Goal: Task Accomplishment & Management: Manage account settings

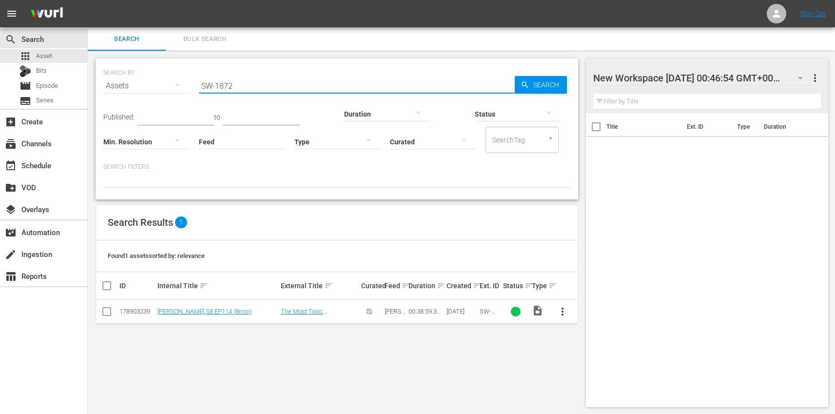
click at [260, 78] on input "SW-1872" at bounding box center [357, 85] width 316 height 23
type input "SW-1874"
click at [792, 76] on button "button" at bounding box center [799, 77] width 23 height 23
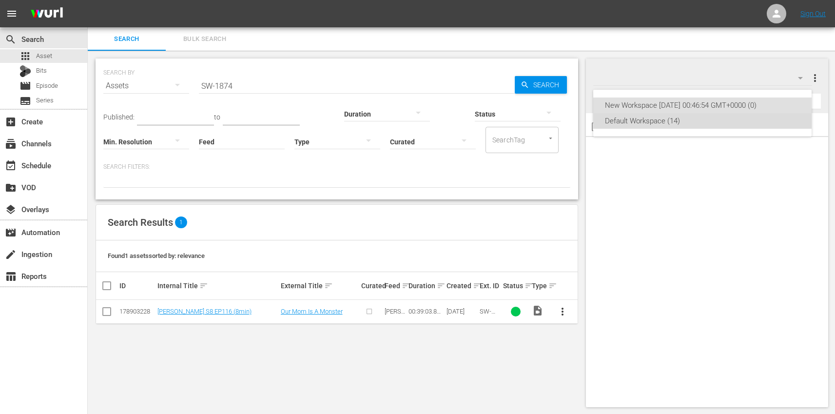
click at [629, 117] on div "Default Workspace (14)" at bounding box center [702, 121] width 195 height 16
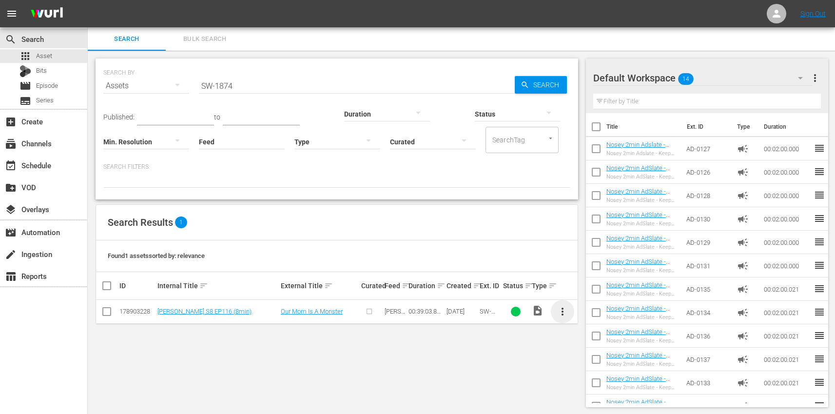
click at [562, 311] on span "more_vert" at bounding box center [562, 311] width 12 height 12
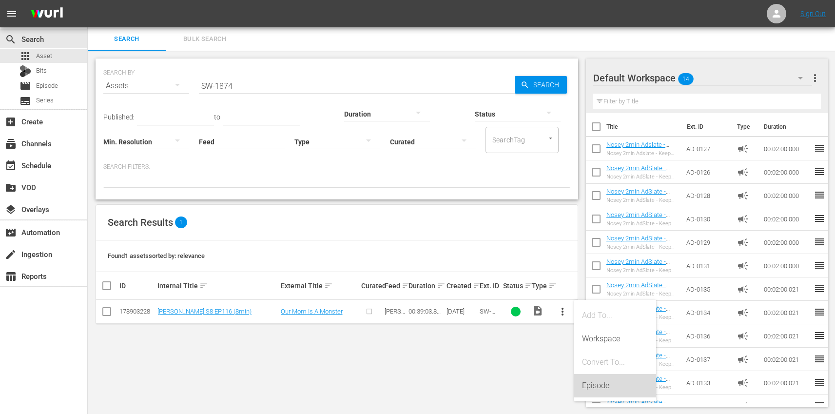
click at [613, 386] on div "Episode" at bounding box center [615, 385] width 66 height 23
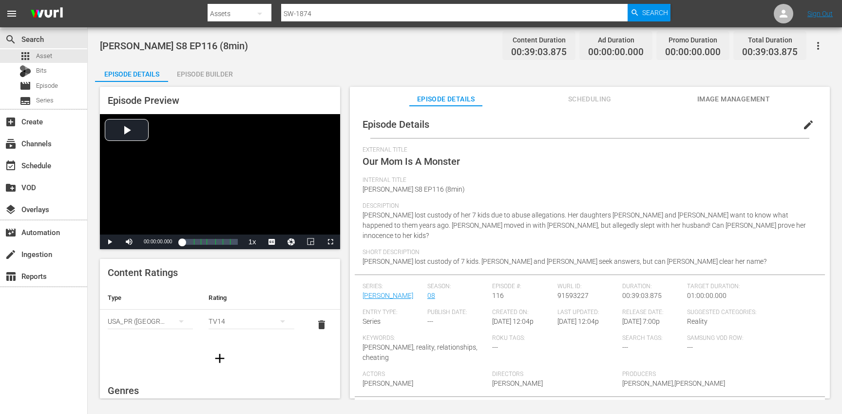
click at [802, 124] on span "edit" at bounding box center [808, 125] width 12 height 12
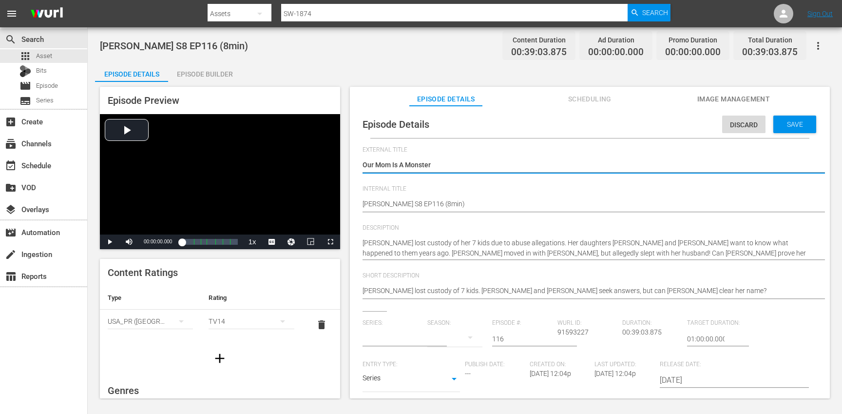
click at [395, 335] on input "text" at bounding box center [392, 338] width 60 height 23
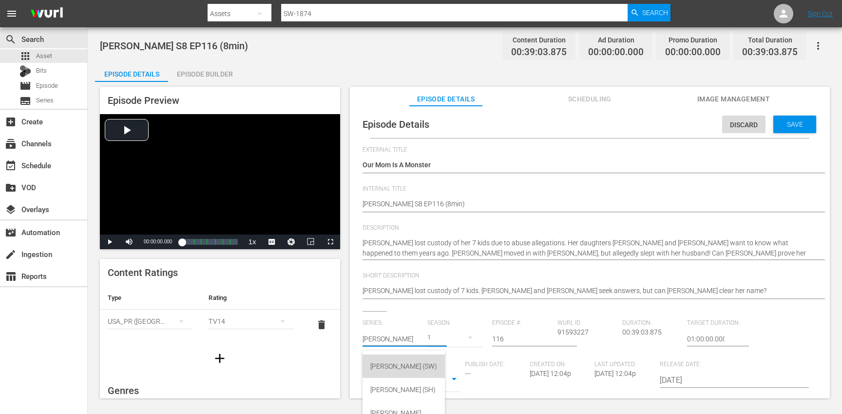
click at [409, 369] on div "Steve Wilkos (SW)" at bounding box center [403, 365] width 67 height 23
type input "Steve Wilkos (SW)"
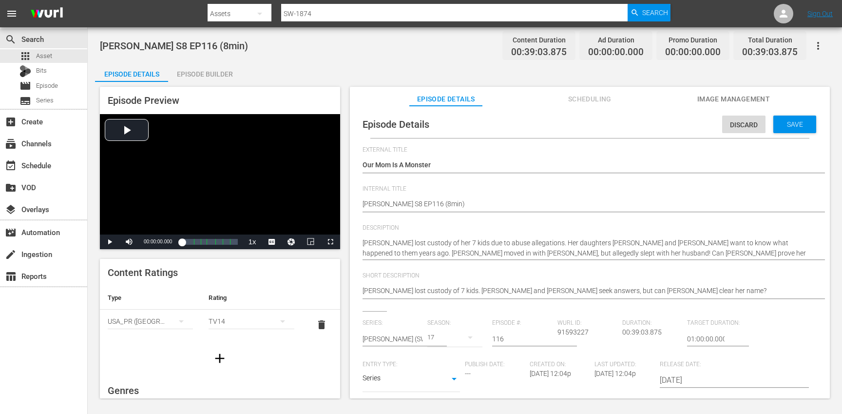
click at [450, 340] on div "17" at bounding box center [454, 336] width 55 height 27
click at [445, 223] on div "8" at bounding box center [439, 220] width 27 height 10
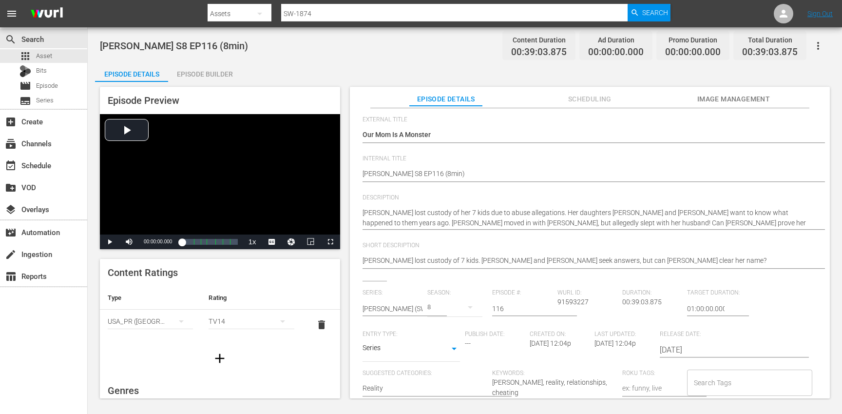
scroll to position [183, 0]
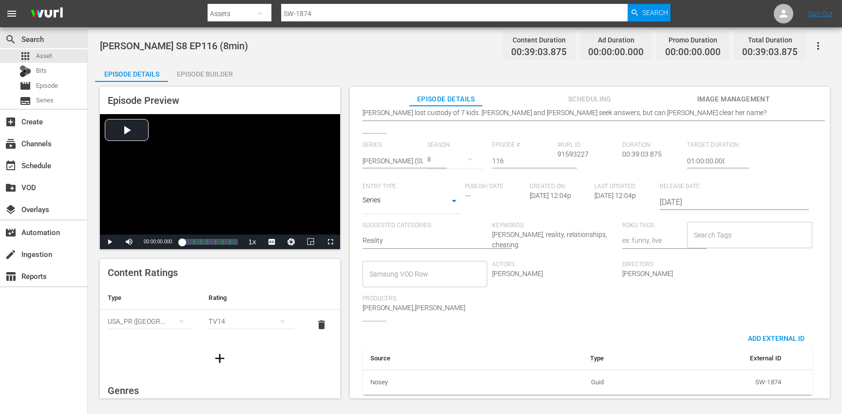
click at [718, 233] on input "Search Tags" at bounding box center [742, 235] width 102 height 18
type input "steve"
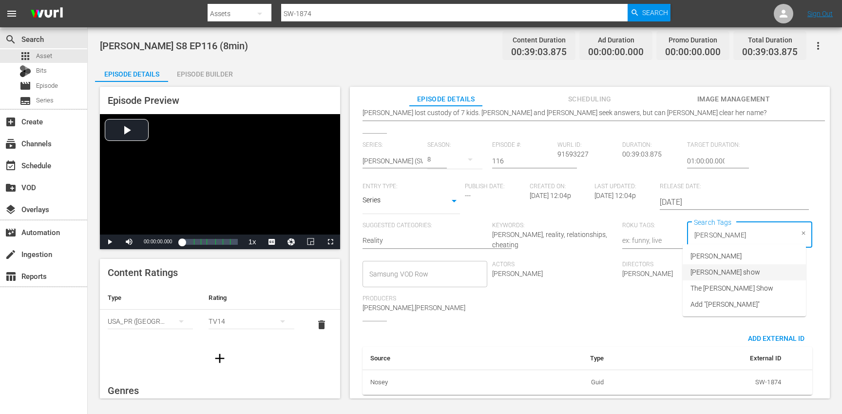
click at [727, 277] on li "[PERSON_NAME] show" at bounding box center [744, 272] width 123 height 16
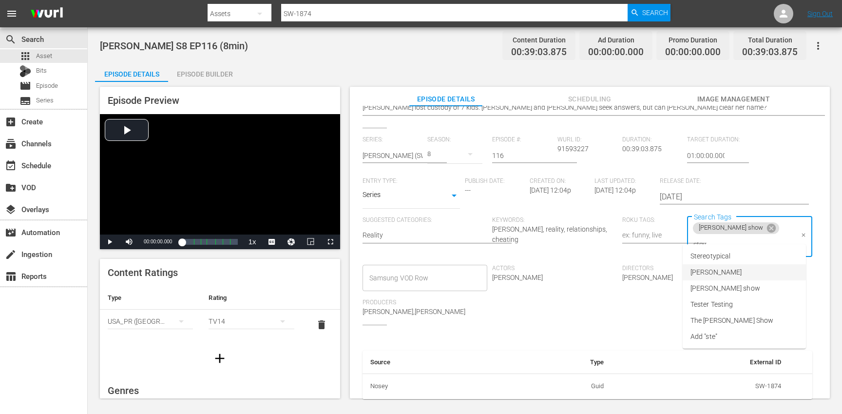
type input "steve"
click at [728, 289] on span "The [PERSON_NAME] Show" at bounding box center [731, 288] width 83 height 10
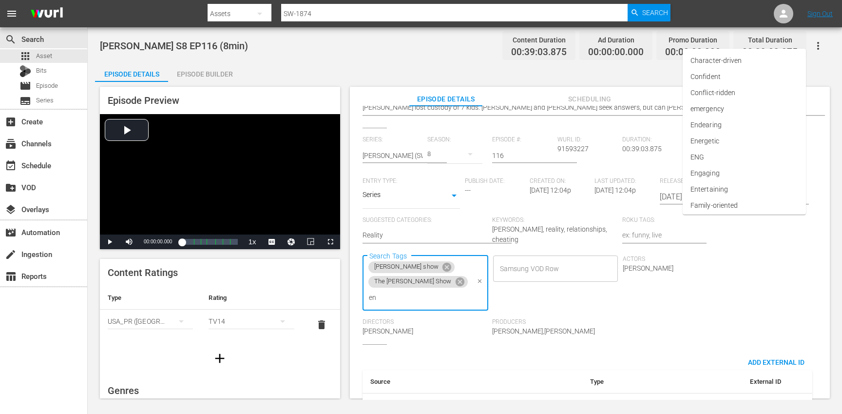
type input "eng"
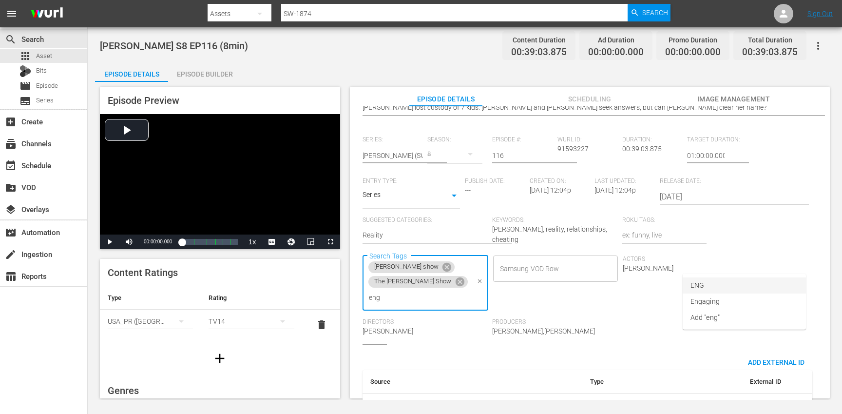
click at [721, 286] on li "ENG" at bounding box center [744, 285] width 123 height 16
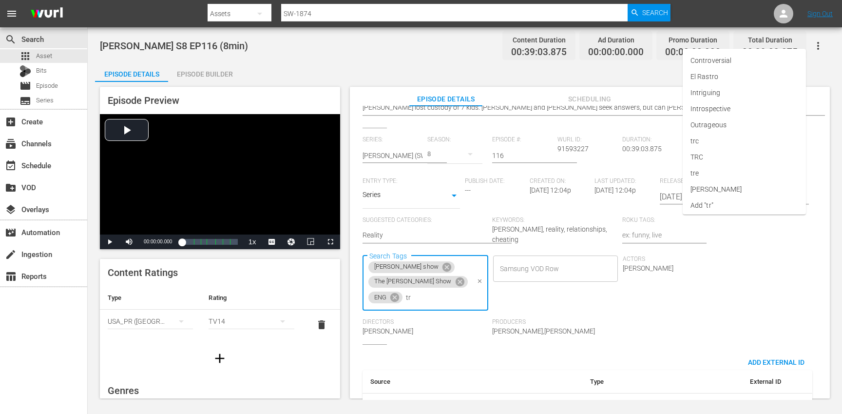
type input "trc"
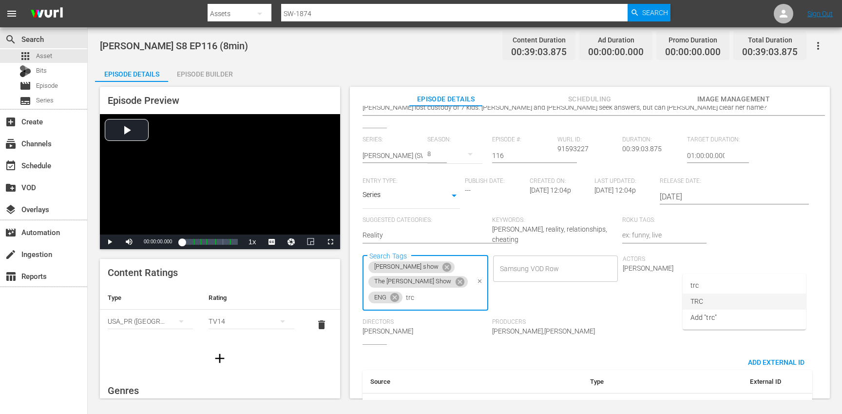
click at [704, 304] on li "TRC" at bounding box center [744, 301] width 123 height 16
type input "8"
click at [705, 291] on li "8min" at bounding box center [744, 285] width 123 height 16
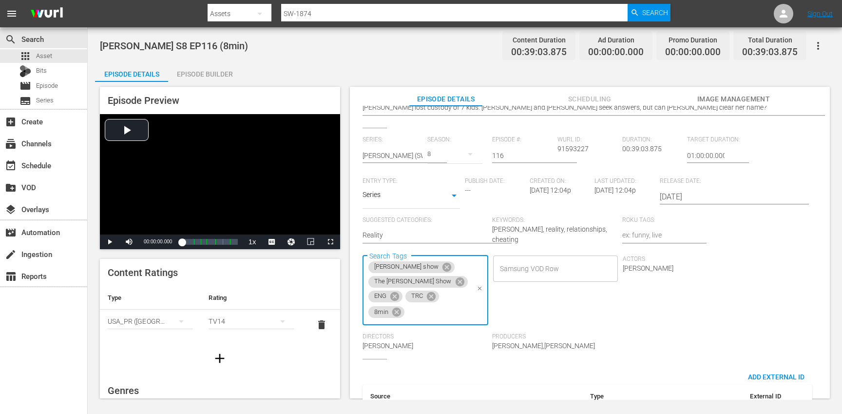
scroll to position [0, 0]
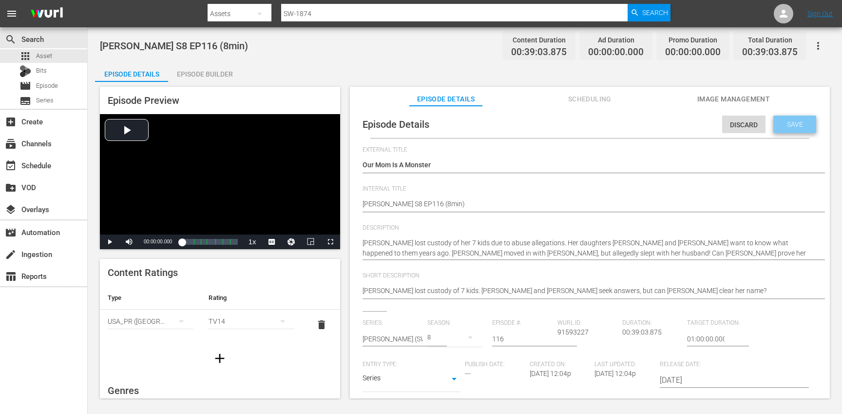
click at [795, 127] on span "Save" at bounding box center [795, 124] width 32 height 8
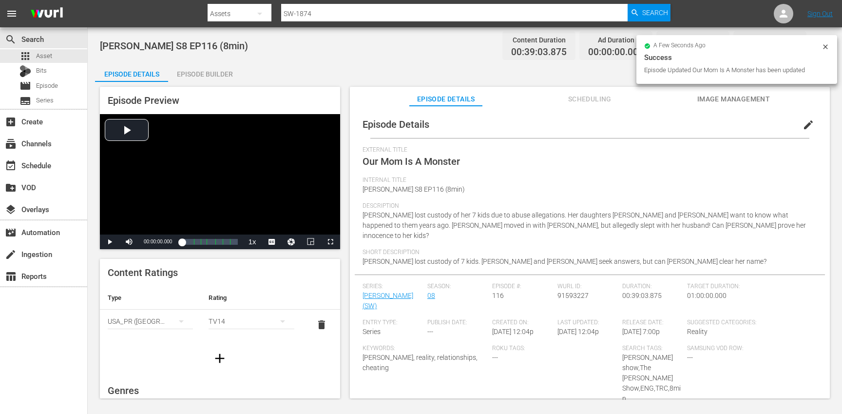
click at [213, 356] on icon "button" at bounding box center [220, 358] width 16 height 16
click at [153, 348] on div "simple table" at bounding box center [150, 351] width 85 height 27
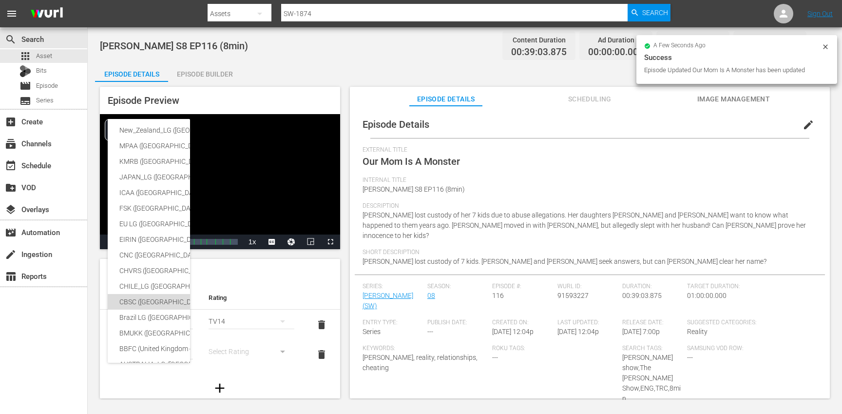
click at [147, 301] on div "CBSC ([GEOGRAPHIC_DATA])" at bounding box center [238, 302] width 239 height 16
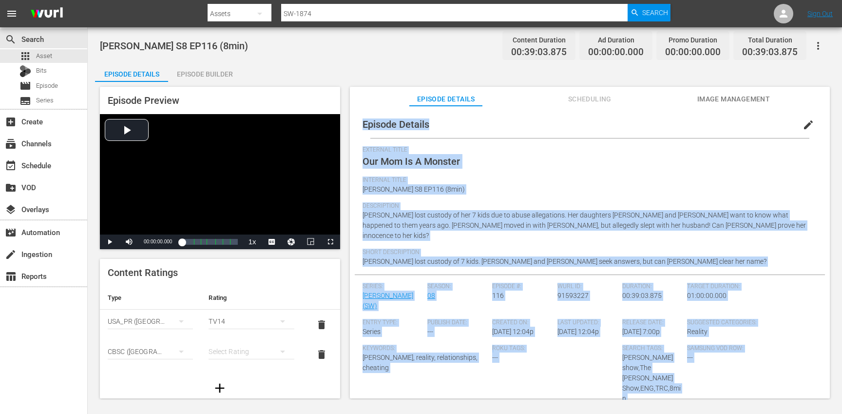
click at [236, 350] on div "simple table" at bounding box center [251, 351] width 85 height 27
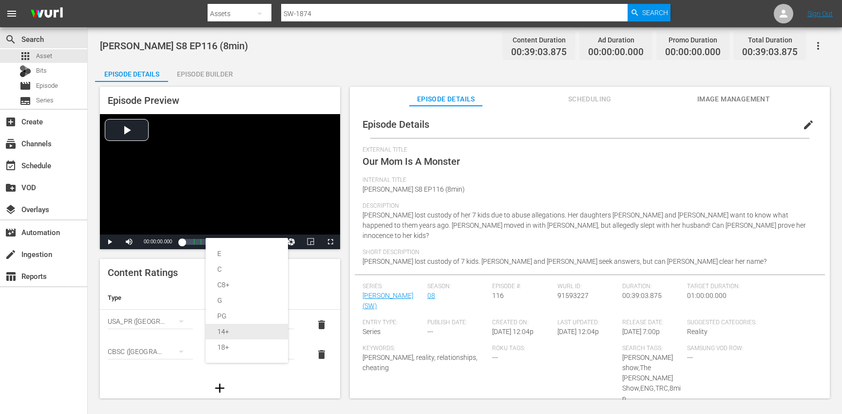
click at [230, 334] on div "14+" at bounding box center [246, 331] width 59 height 16
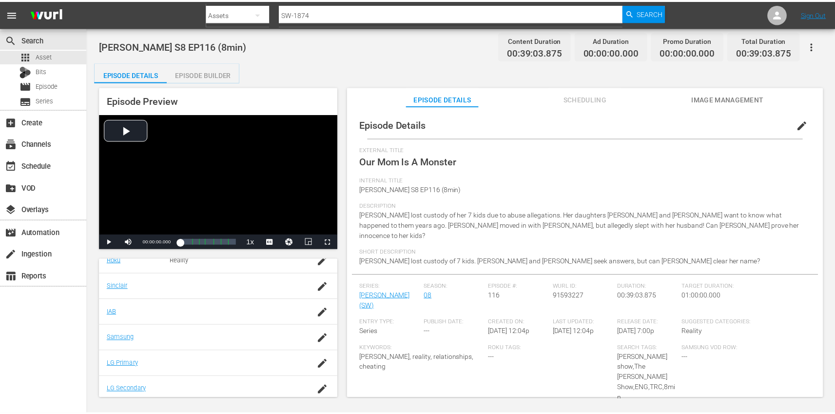
scroll to position [239, 0]
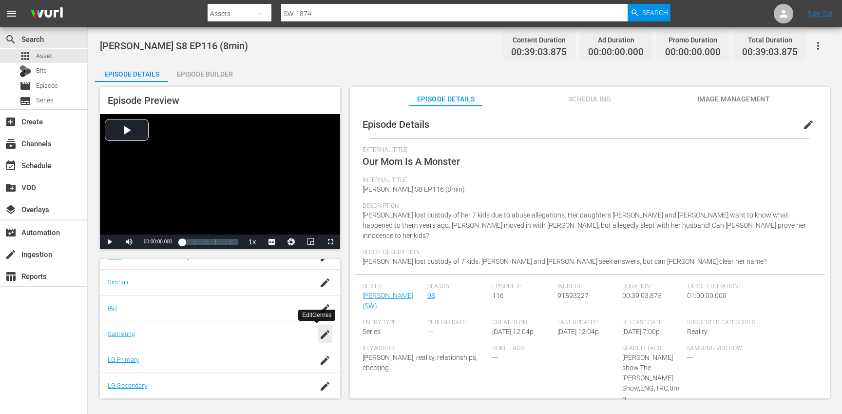
click at [318, 340] on div "button" at bounding box center [325, 334] width 15 height 18
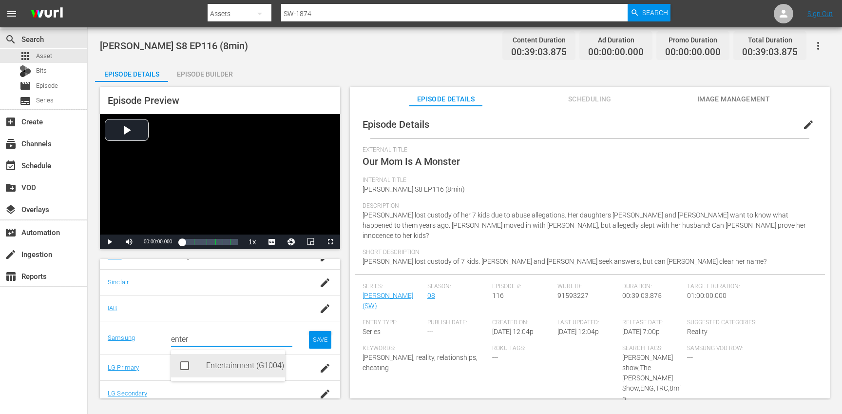
click at [229, 363] on div "Entertainment (G1004)" at bounding box center [241, 365] width 71 height 23
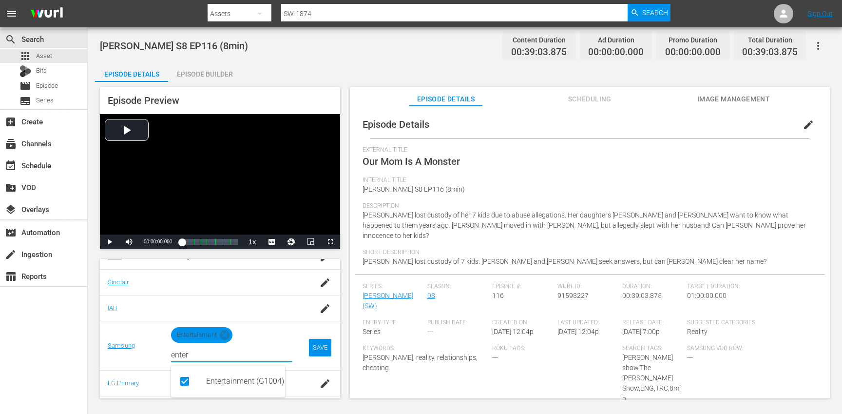
type input "enter"
click at [309, 351] on div "SAVE" at bounding box center [320, 348] width 22 height 18
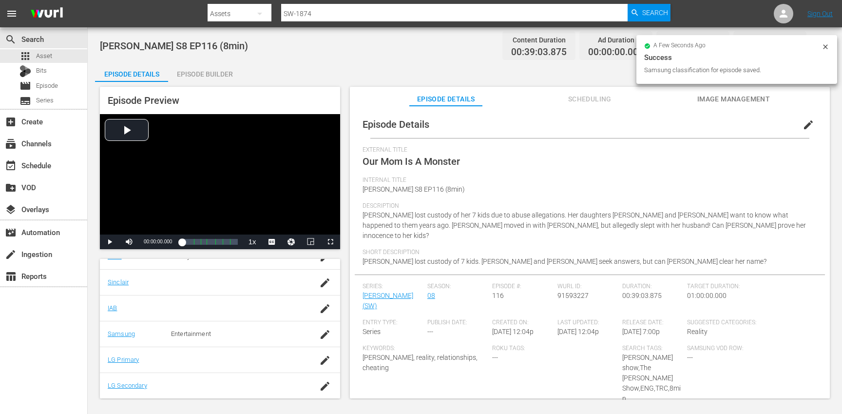
click at [195, 77] on div "Episode Builder" at bounding box center [204, 73] width 73 height 23
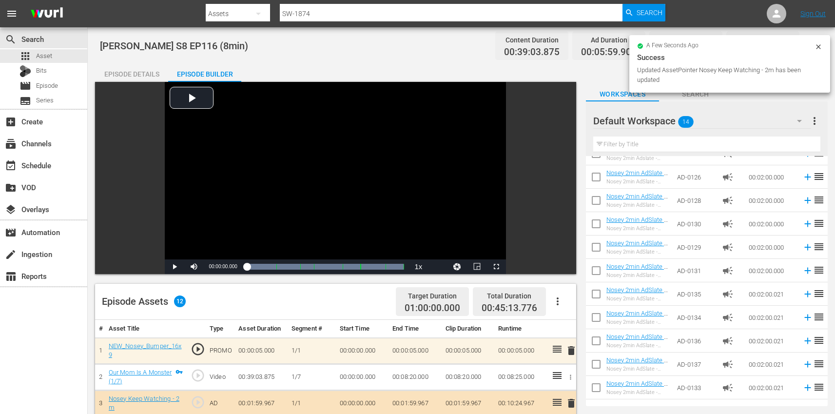
click at [129, 75] on div "Episode Details" at bounding box center [131, 73] width 73 height 23
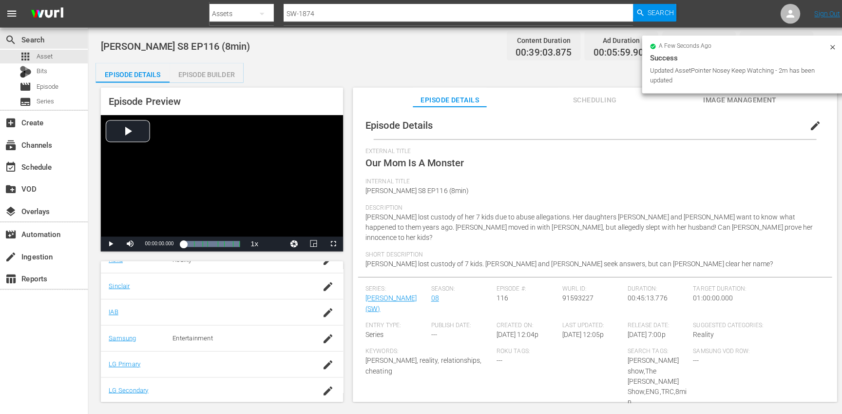
scroll to position [239, 0]
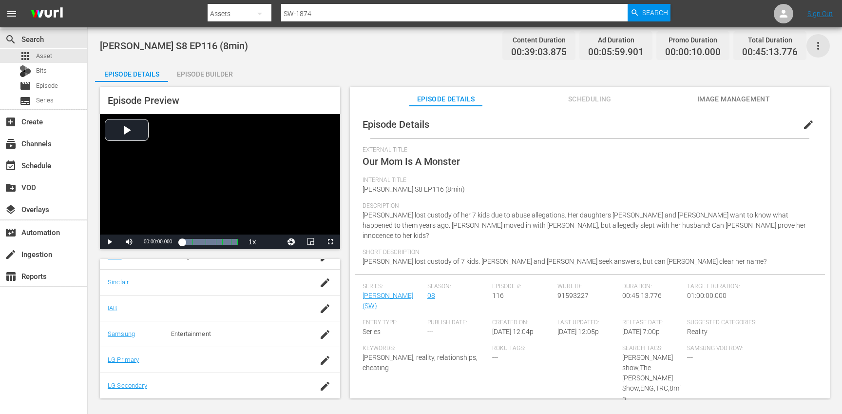
click at [819, 44] on icon "button" at bounding box center [818, 46] width 12 height 12
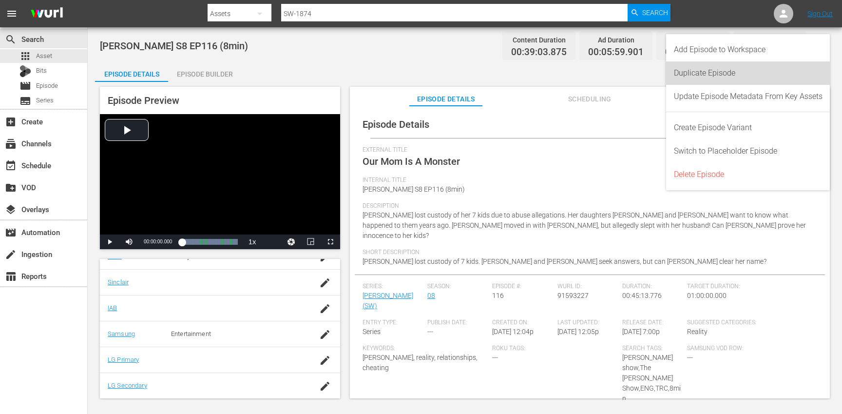
click at [739, 80] on div "Duplicate Episode" at bounding box center [748, 72] width 149 height 23
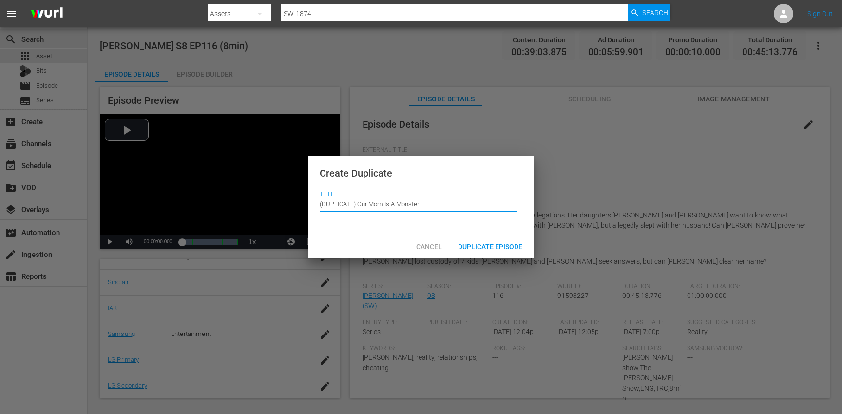
drag, startPoint x: 359, startPoint y: 203, endPoint x: 356, endPoint y: 193, distance: 10.0
click at [356, 193] on input "(DUPLICATE) Our Mom Is A Monster" at bounding box center [419, 203] width 198 height 23
type input "Our Mom Is A Monster"
click at [483, 245] on span "Duplicate Episode" at bounding box center [490, 247] width 80 height 8
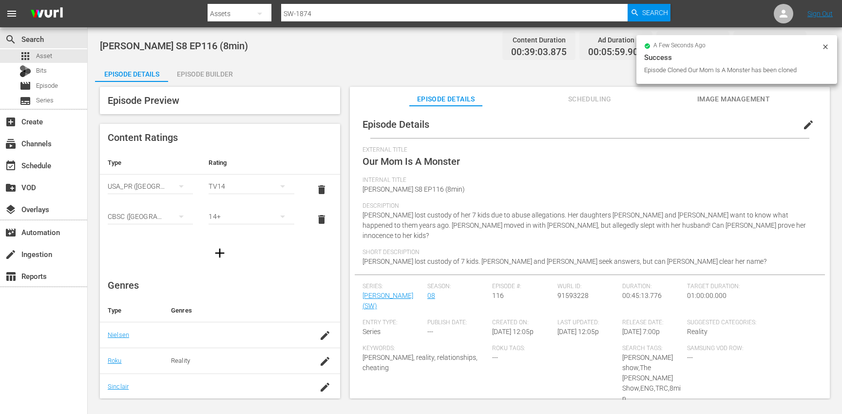
click at [808, 125] on span "edit" at bounding box center [808, 125] width 12 height 12
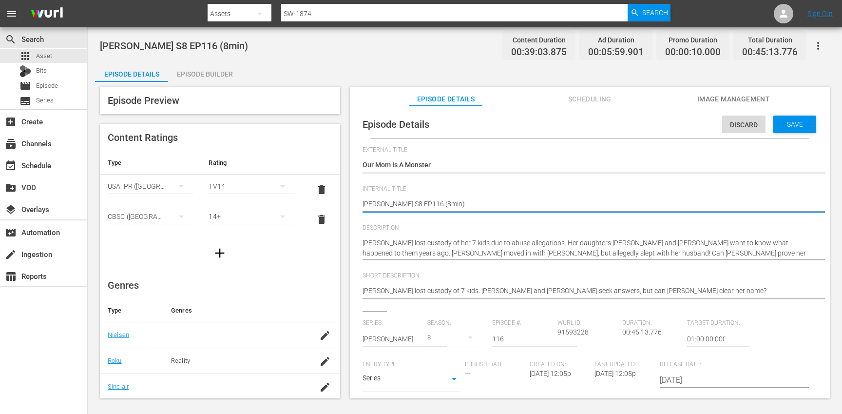
type textarea "Steve Wilkos S8 EP116 (min)"
type textarea "Steve Wilkos S8 EP116 (1min)"
type textarea "[PERSON_NAME] S8 EP116 (10min)"
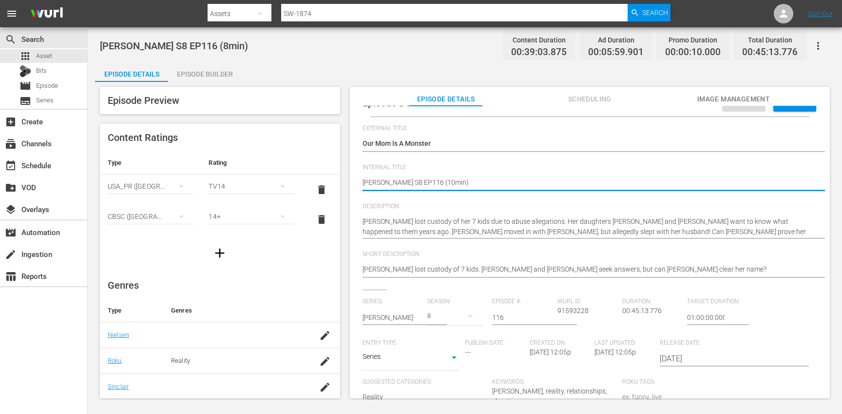
scroll to position [175, 0]
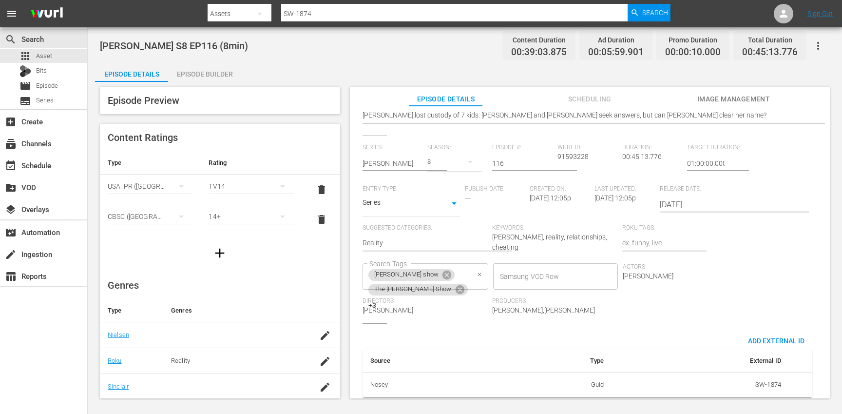
click at [488, 263] on div "steve wilkos show The Steve Wilkos Show +3 Search Tags" at bounding box center [425, 276] width 126 height 26
type textarea "[PERSON_NAME] S8 EP116 (10min)"
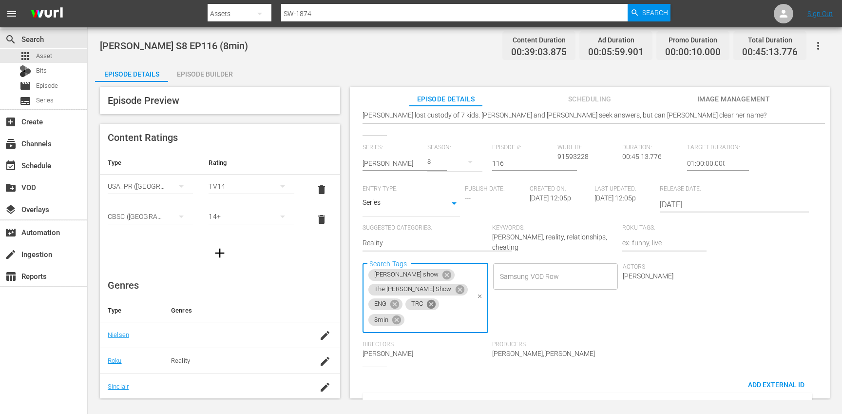
click at [436, 300] on icon at bounding box center [431, 304] width 9 height 9
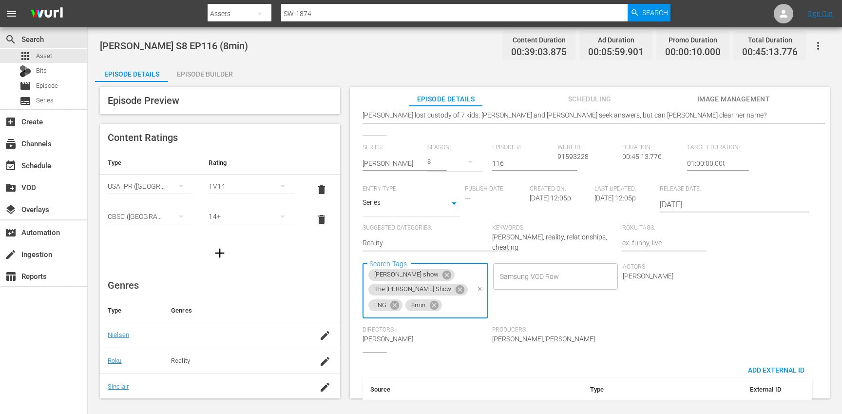
click at [439, 300] on icon at bounding box center [434, 305] width 11 height 11
type input "10"
click at [731, 293] on li "10min" at bounding box center [744, 293] width 123 height 16
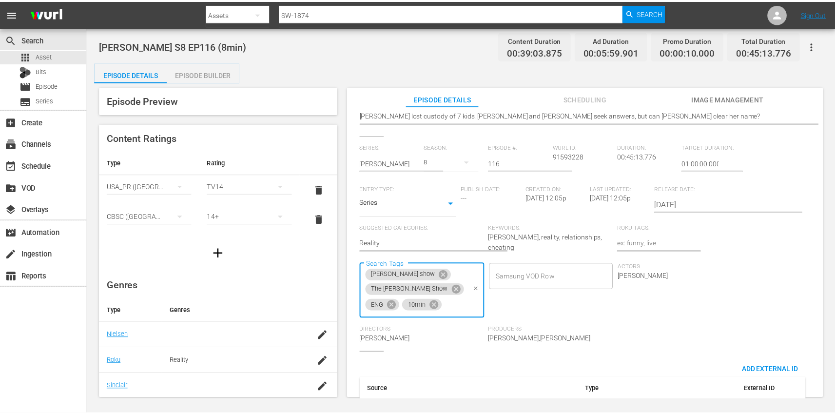
scroll to position [0, 0]
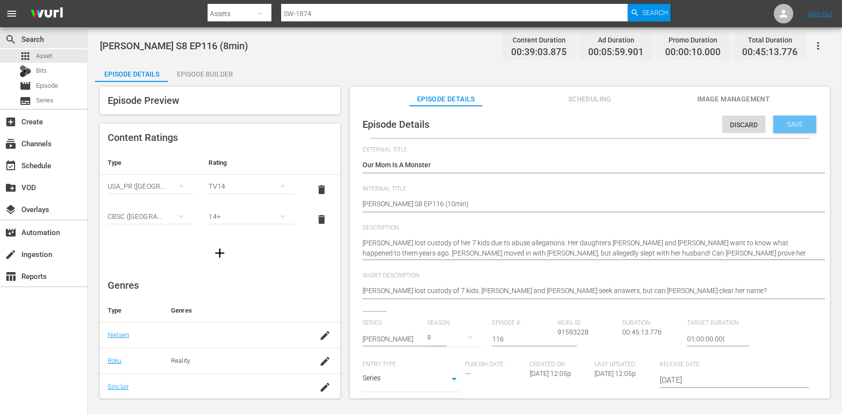
click at [785, 125] on span "Save" at bounding box center [795, 124] width 32 height 8
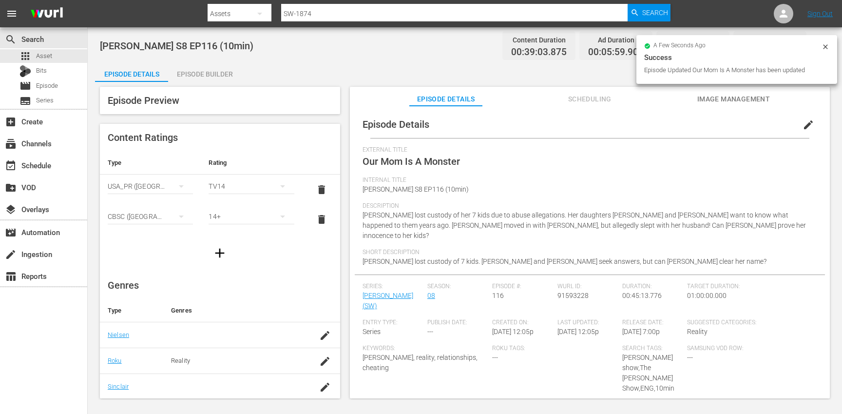
click at [203, 76] on div "Episode Builder" at bounding box center [204, 73] width 73 height 23
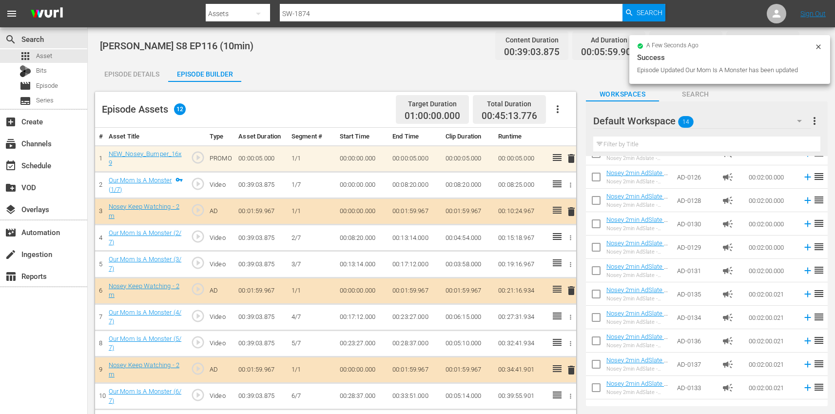
click at [561, 107] on icon "button" at bounding box center [557, 109] width 12 height 12
click at [574, 133] on div "Clear Ads" at bounding box center [586, 136] width 66 height 23
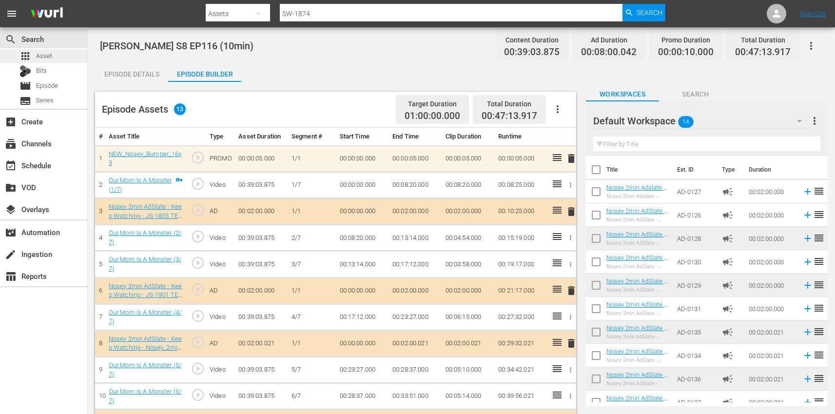
click at [67, 56] on div "apps Asset" at bounding box center [43, 56] width 87 height 14
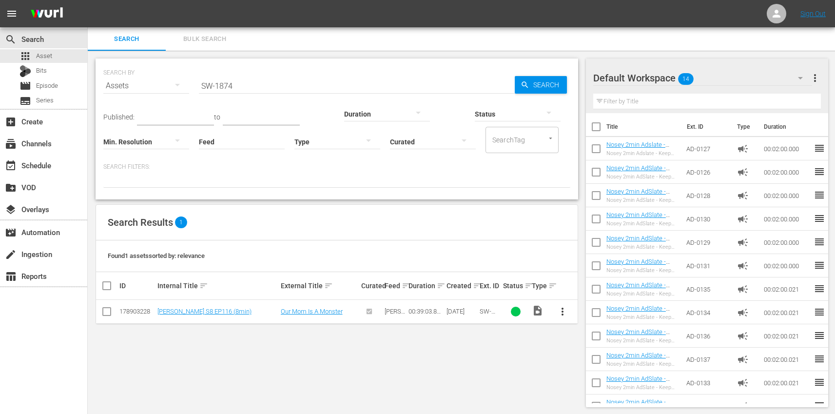
click at [276, 82] on input "SW-1874" at bounding box center [357, 85] width 316 height 23
paste input "5"
type input "SW-1875"
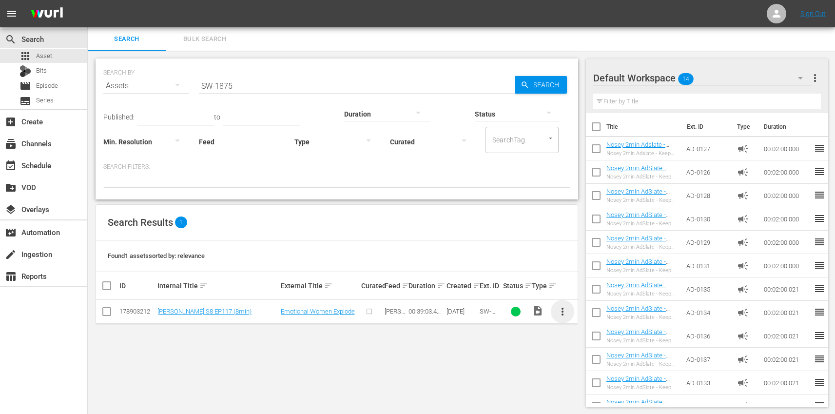
click at [561, 314] on span "more_vert" at bounding box center [562, 311] width 12 height 12
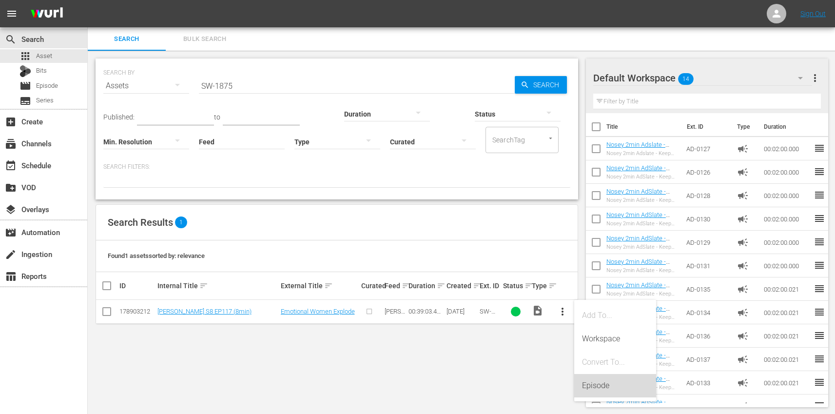
click at [616, 383] on div "Episode" at bounding box center [615, 385] width 66 height 23
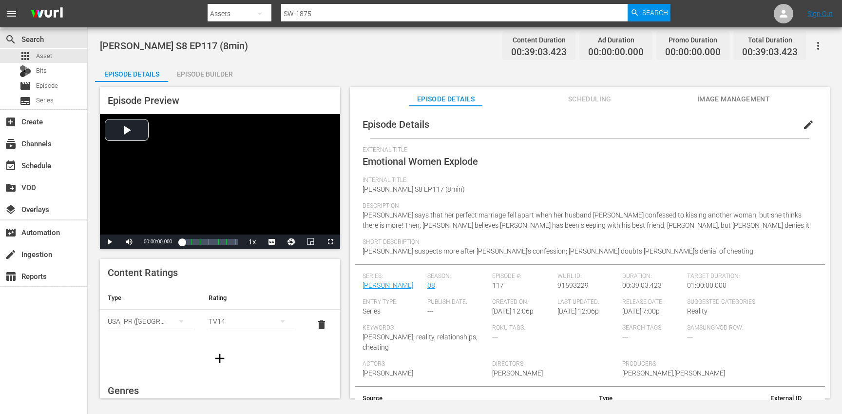
click at [807, 122] on span "edit" at bounding box center [808, 125] width 12 height 12
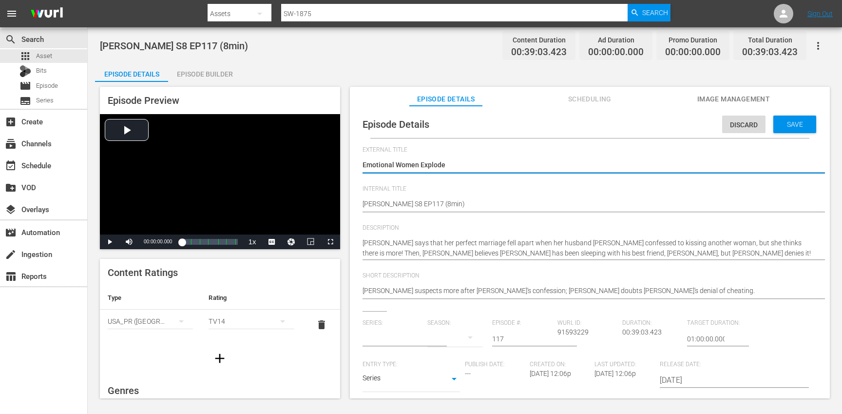
click at [383, 342] on input "text" at bounding box center [392, 338] width 60 height 23
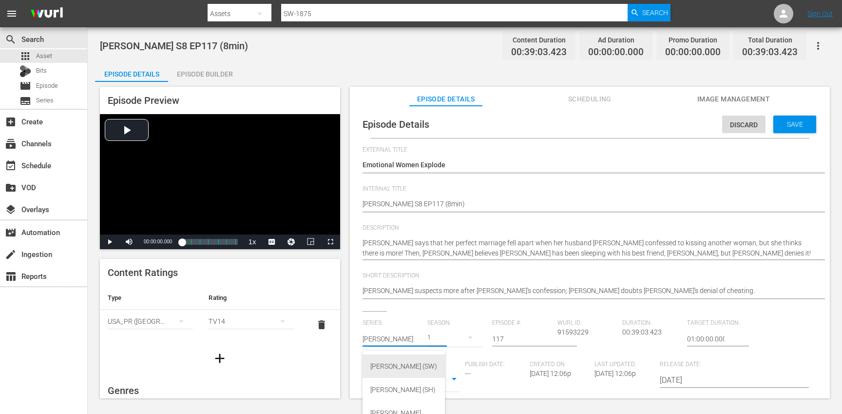
click at [399, 361] on div "Steve Wilkos (SW)" at bounding box center [403, 365] width 67 height 23
type input "Steve Wilkos (SW)"
click at [458, 336] on button "button" at bounding box center [469, 336] width 23 height 23
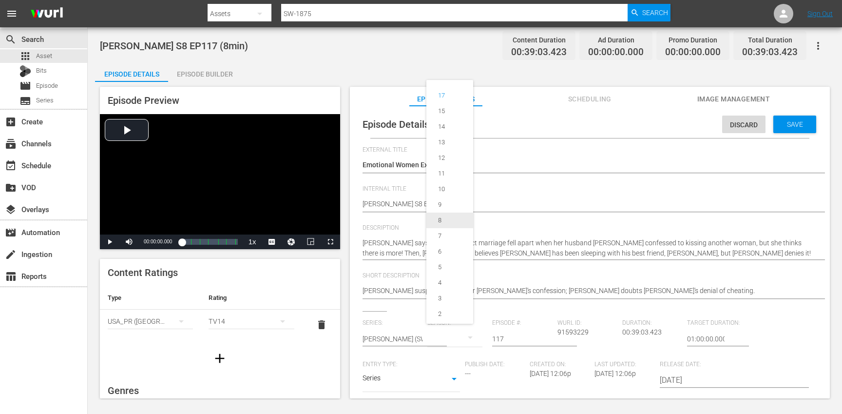
click at [450, 220] on div "8" at bounding box center [439, 220] width 27 height 10
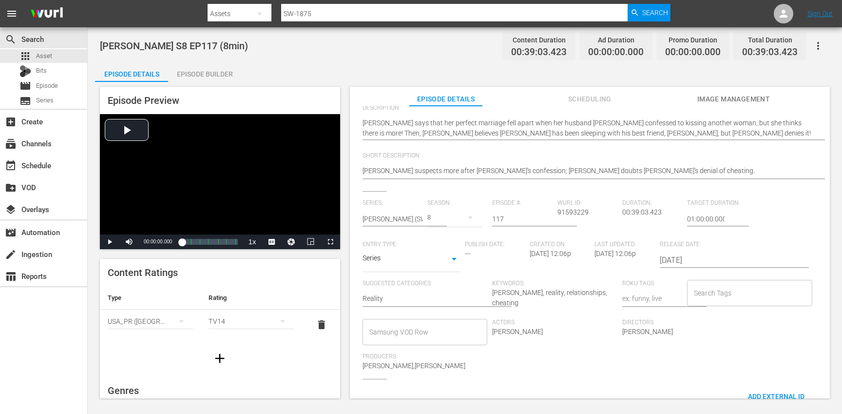
scroll to position [126, 0]
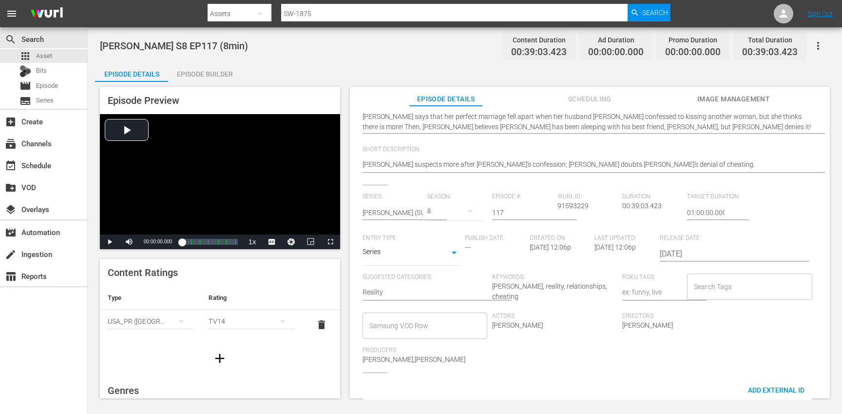
click at [721, 275] on div "Search Tags" at bounding box center [749, 286] width 125 height 26
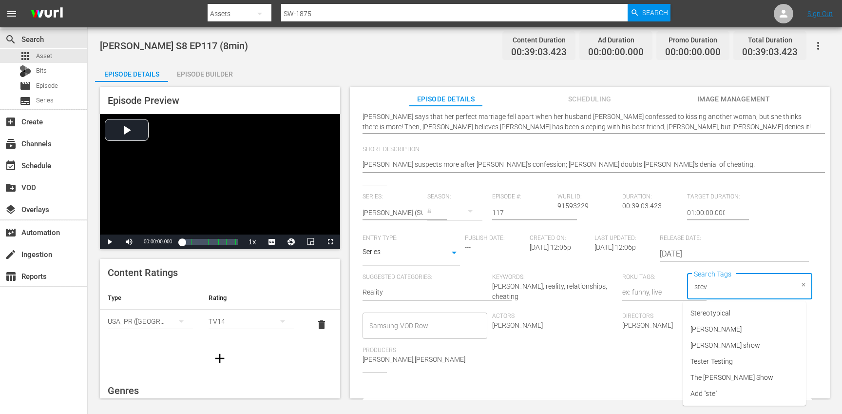
type input "steve"
click at [715, 326] on span "[PERSON_NAME] show" at bounding box center [725, 329] width 70 height 10
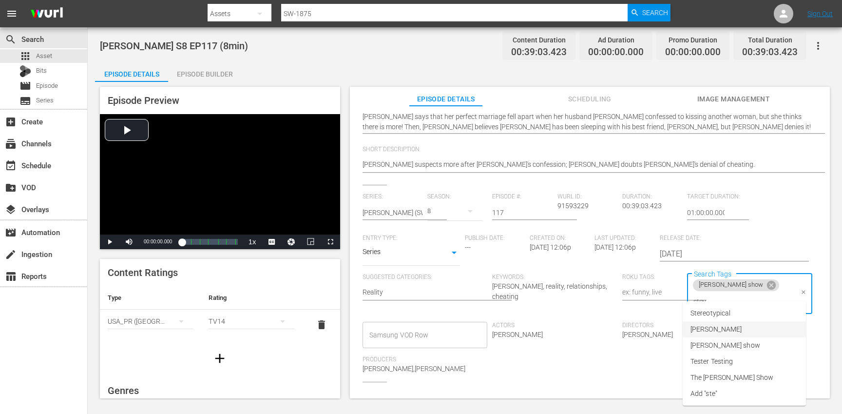
type input "steve"
click at [719, 341] on span "The [PERSON_NAME] Show" at bounding box center [731, 345] width 83 height 10
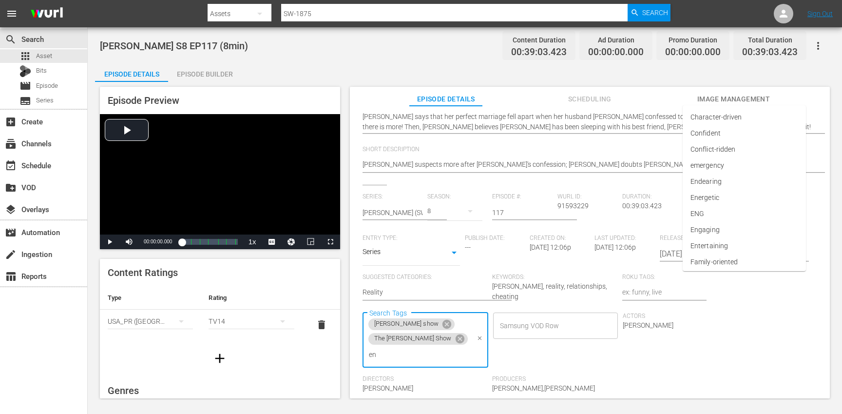
type input "eng"
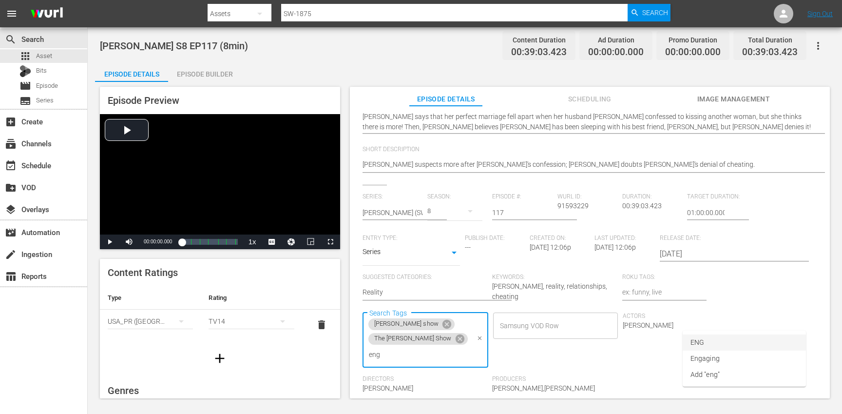
click at [704, 340] on li "ENG" at bounding box center [744, 342] width 123 height 16
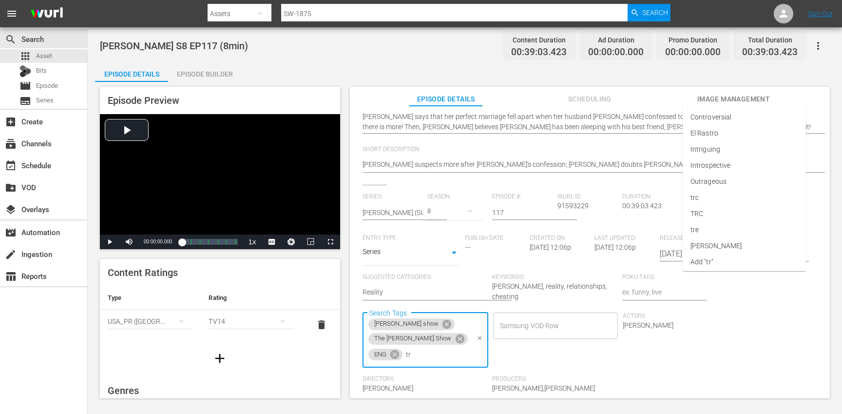
type input "trc"
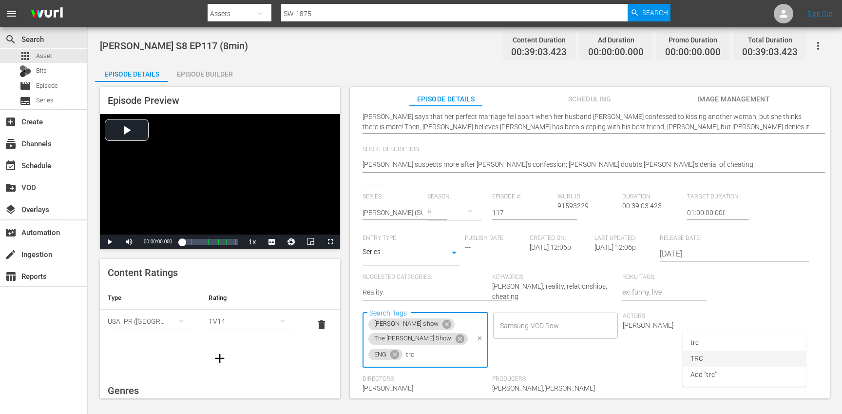
click at [702, 352] on li "TRC" at bounding box center [744, 358] width 123 height 16
type input "8"
click at [703, 342] on span "8min" at bounding box center [697, 342] width 15 height 10
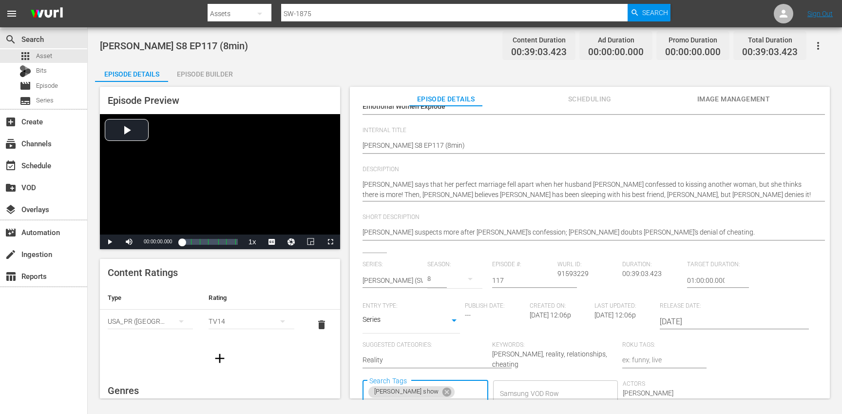
scroll to position [0, 0]
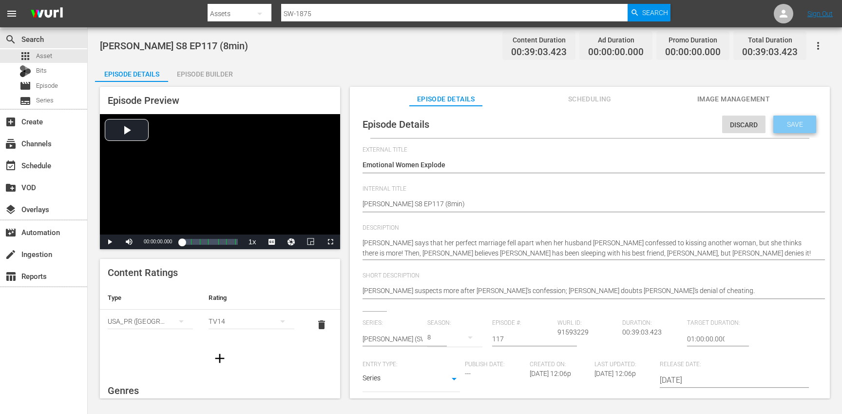
click at [792, 129] on div "Save" at bounding box center [794, 124] width 43 height 18
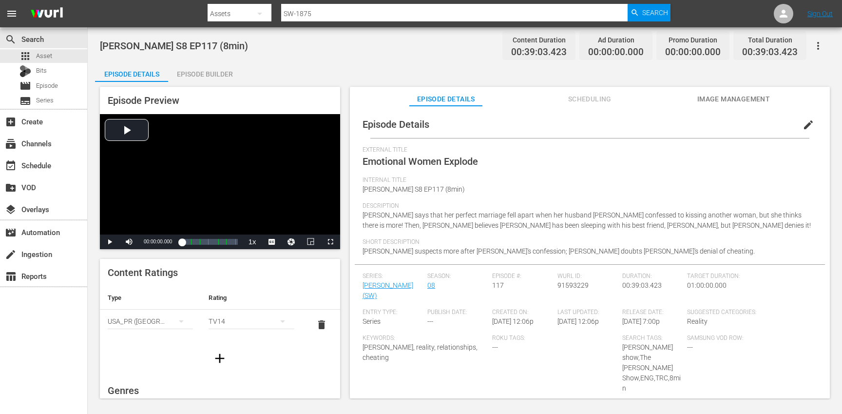
click at [219, 360] on icon "button" at bounding box center [220, 358] width 16 height 16
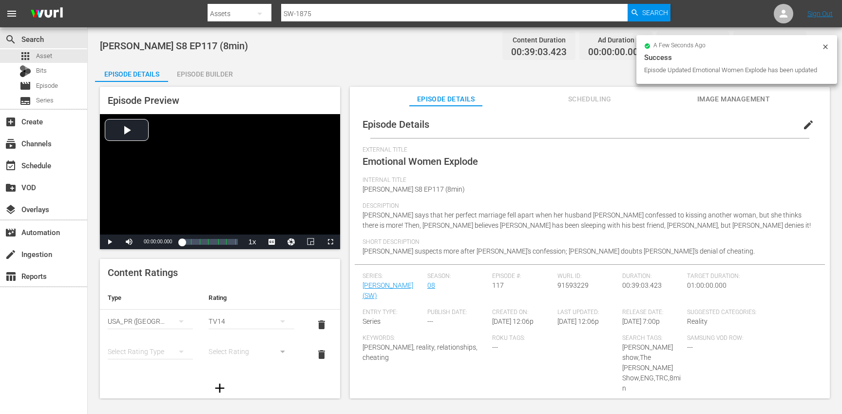
click at [156, 351] on div "simple table" at bounding box center [150, 351] width 85 height 27
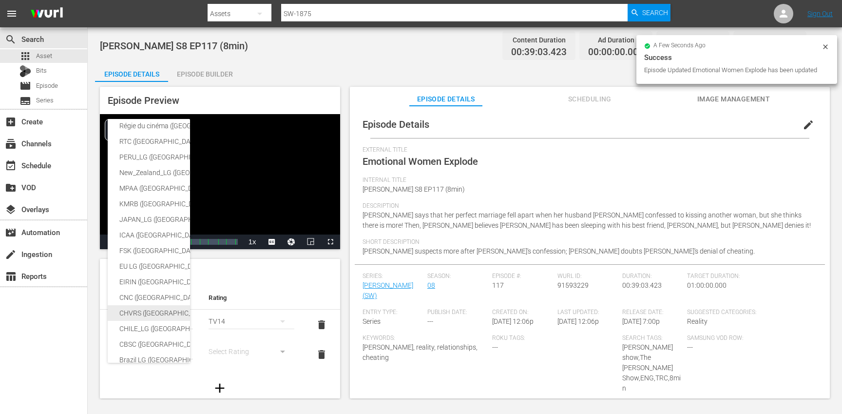
scroll to position [80, 0]
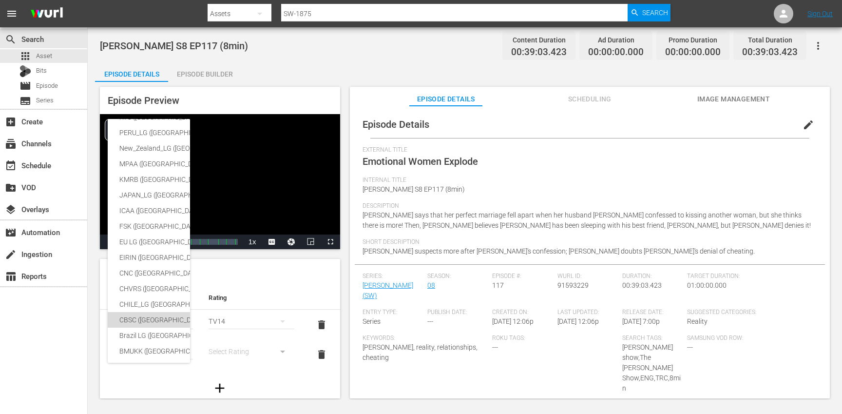
click at [160, 317] on div "CBSC ([GEOGRAPHIC_DATA])" at bounding box center [238, 320] width 239 height 16
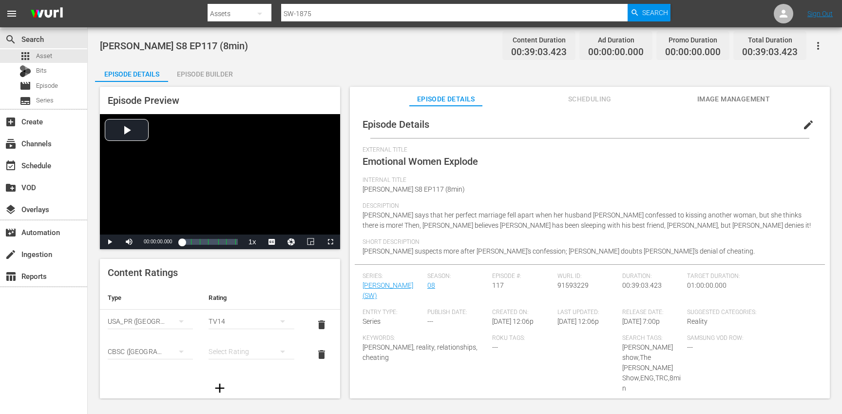
click at [243, 355] on div "simple table" at bounding box center [251, 351] width 85 height 27
click at [230, 334] on div "14+" at bounding box center [246, 331] width 59 height 16
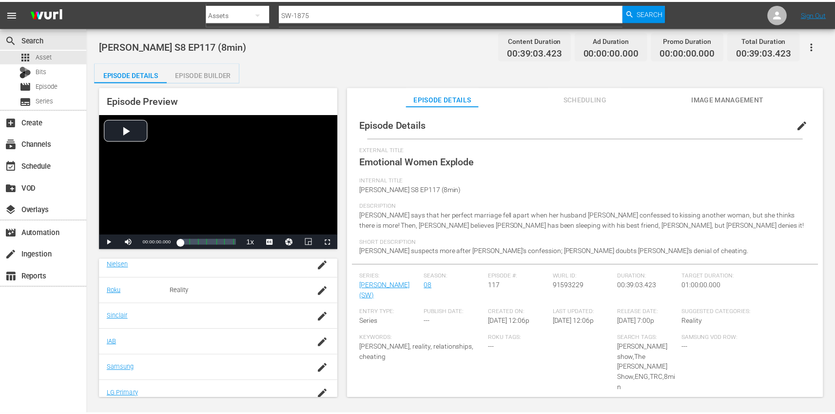
scroll to position [211, 0]
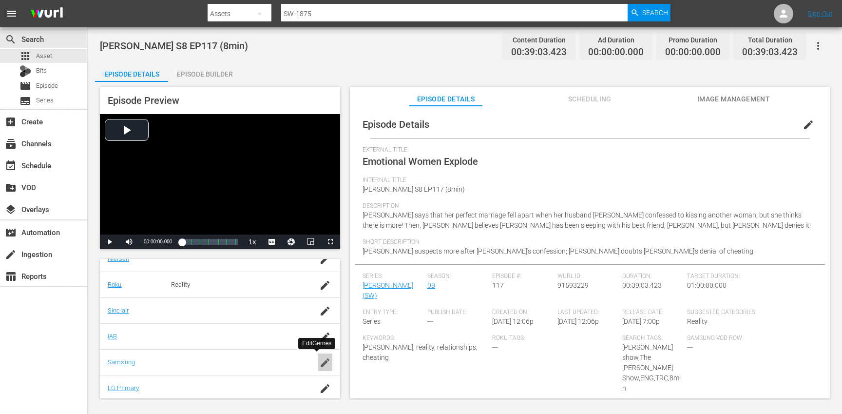
click at [319, 364] on icon "button" at bounding box center [325, 363] width 12 height 12
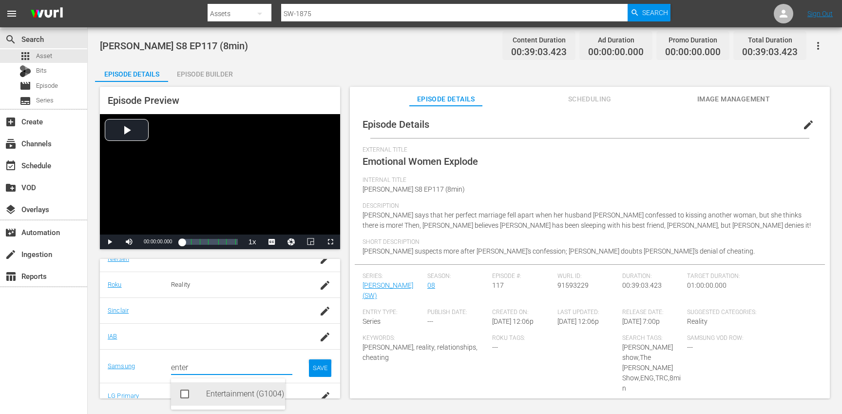
click at [215, 387] on div "Entertainment (G1004)" at bounding box center [241, 393] width 71 height 23
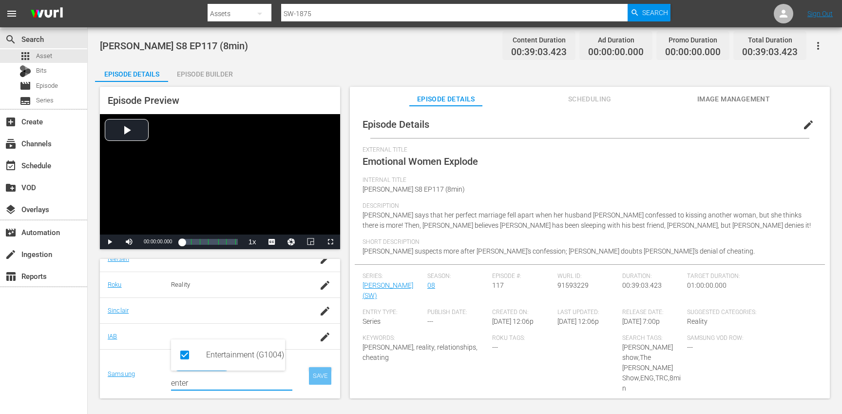
type input "enter"
click at [309, 375] on div "SAVE" at bounding box center [320, 376] width 22 height 18
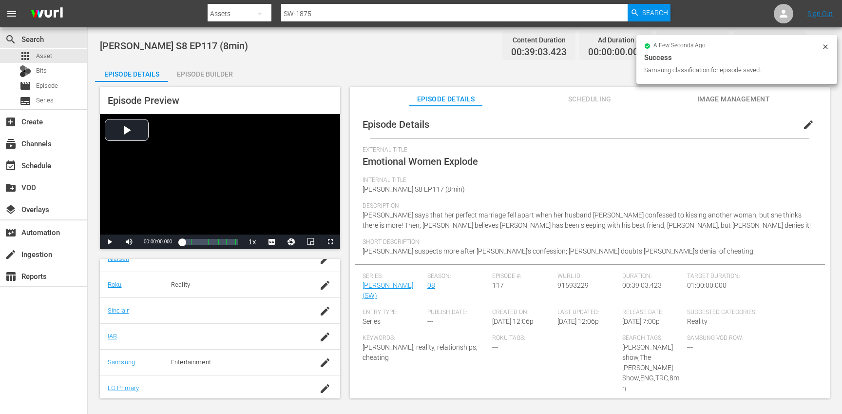
click at [227, 70] on div "Episode Builder" at bounding box center [204, 73] width 73 height 23
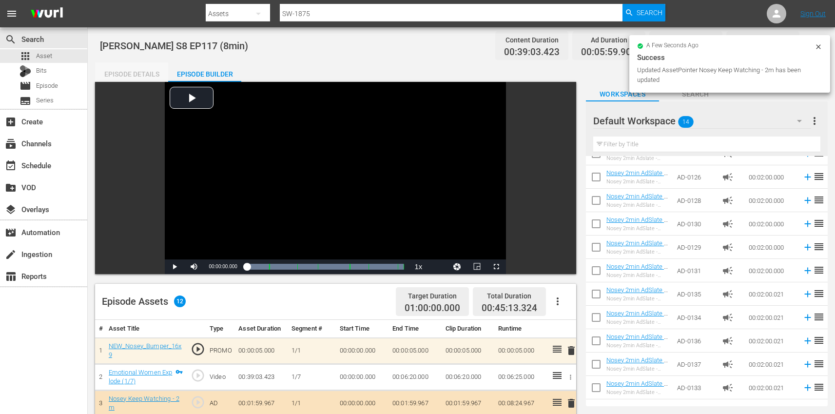
click at [140, 77] on div "Episode Details" at bounding box center [131, 73] width 73 height 23
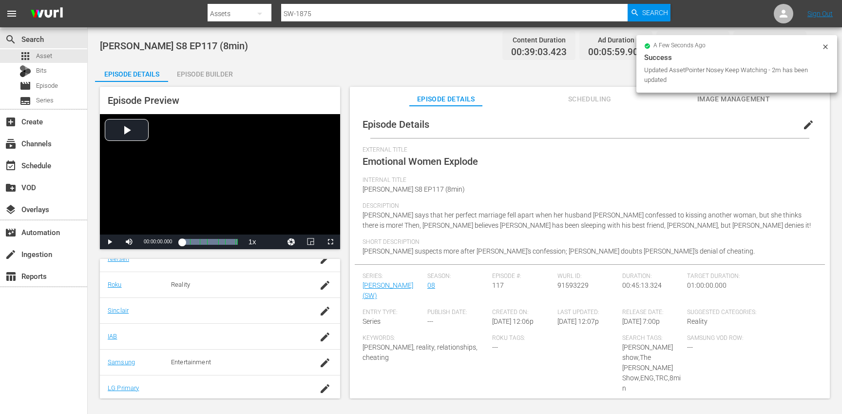
click at [826, 45] on icon at bounding box center [825, 47] width 8 height 8
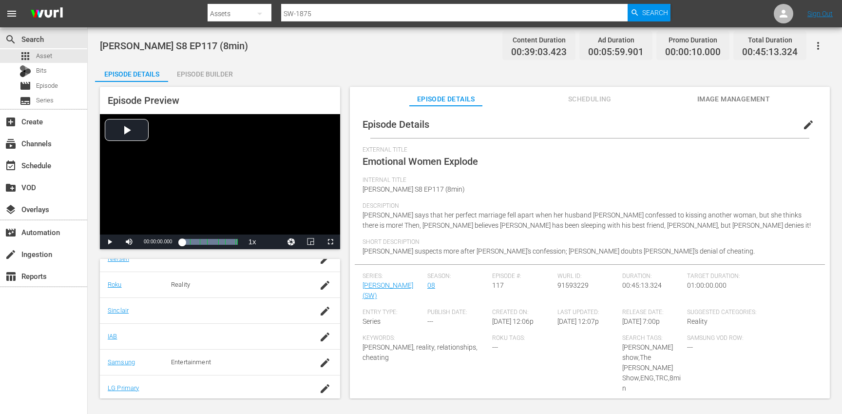
click at [824, 51] on button "button" at bounding box center [817, 45] width 23 height 23
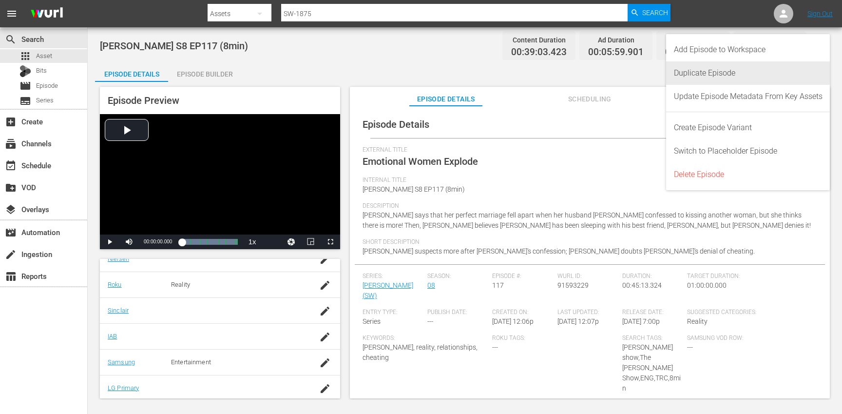
drag, startPoint x: 766, startPoint y: 68, endPoint x: 687, endPoint y: 92, distance: 82.1
click at [766, 67] on div "Duplicate Episode" at bounding box center [748, 72] width 149 height 23
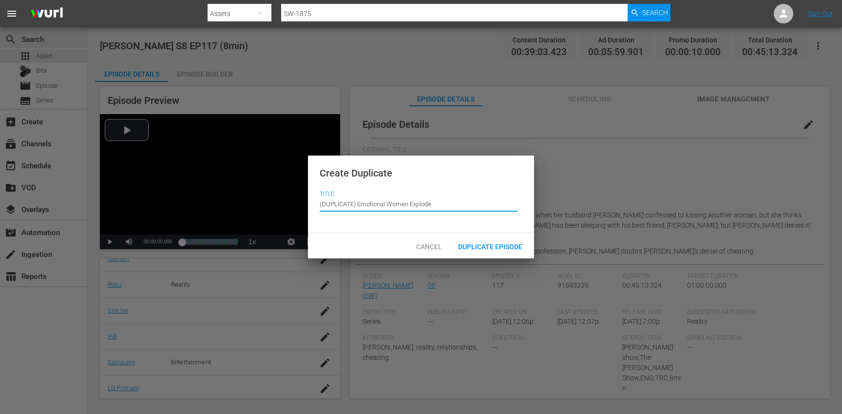
drag, startPoint x: 358, startPoint y: 204, endPoint x: 351, endPoint y: 184, distance: 21.0
click at [351, 184] on div "Create Duplicate Title Episode Title (DUPLICATE) Emotional Women Explode" at bounding box center [421, 194] width 226 height 78
type input "Emotional Women Explode"
click at [471, 239] on div "Duplicate Episode" at bounding box center [490, 246] width 80 height 18
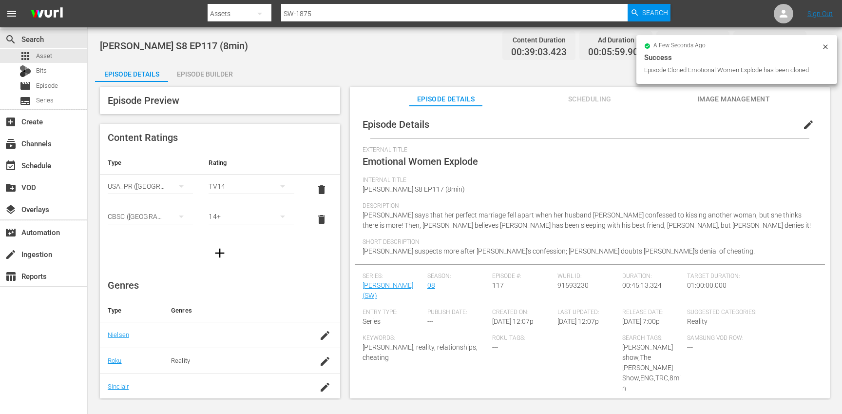
click at [802, 125] on span "edit" at bounding box center [808, 125] width 12 height 12
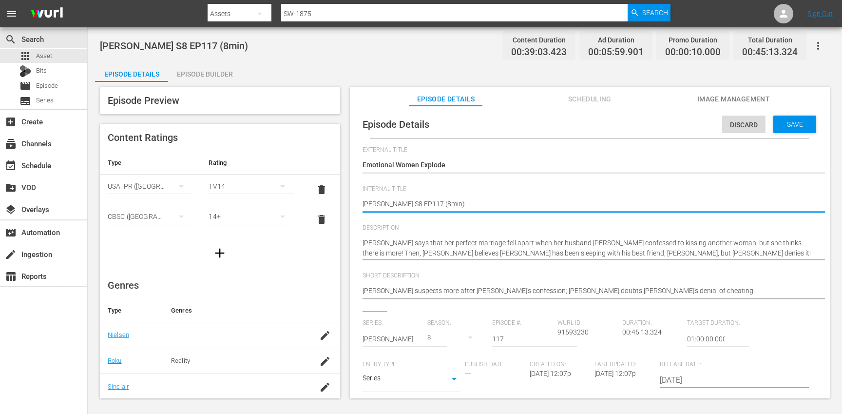
type textarea "Steve Wilkos S8 EP117 (min)"
type textarea "Steve Wilkos S8 EP117 (1min)"
type textarea "[PERSON_NAME] S8 EP117 (10min)"
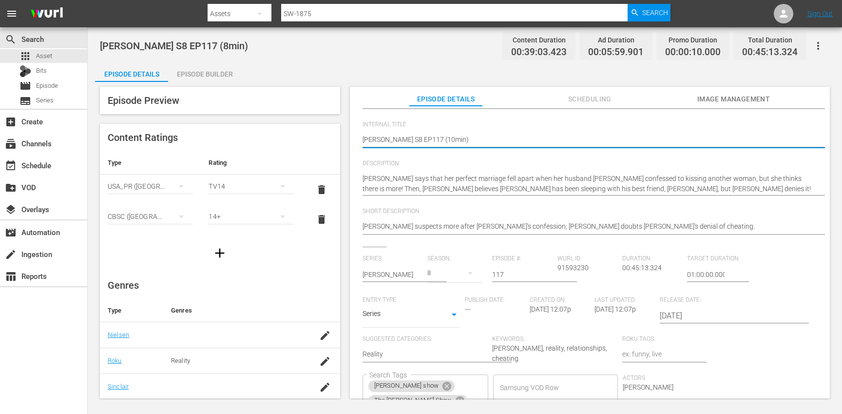
scroll to position [185, 0]
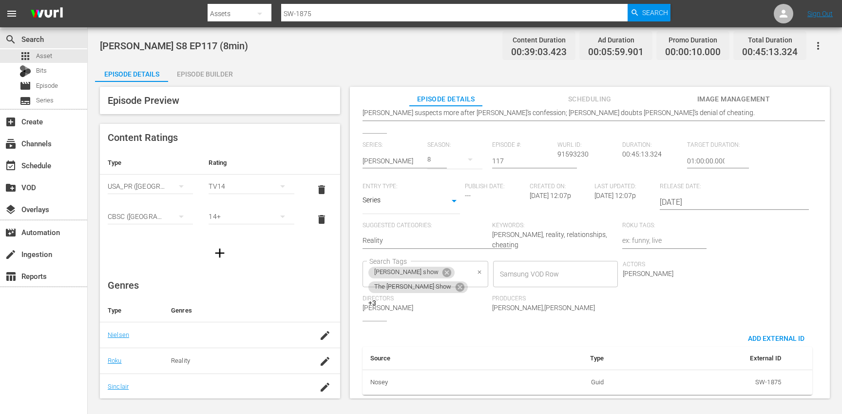
click at [488, 261] on div "steve wilkos show The Steve Wilkos Show +3 Search Tags" at bounding box center [425, 274] width 126 height 26
type textarea "[PERSON_NAME] S8 EP117 (10min)"
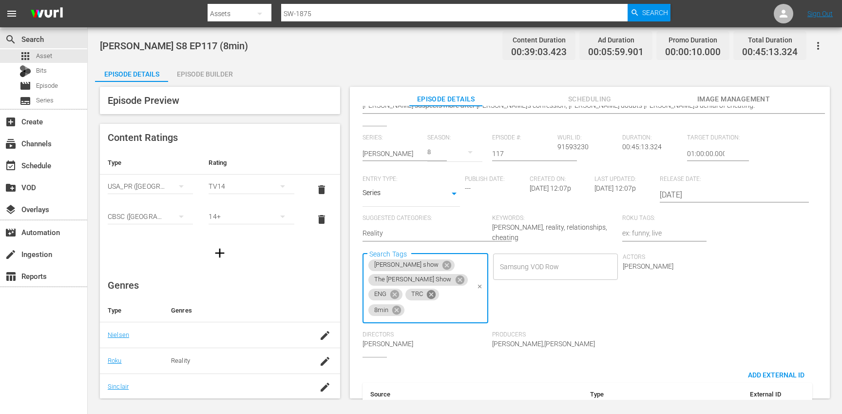
click at [436, 290] on icon at bounding box center [431, 294] width 9 height 9
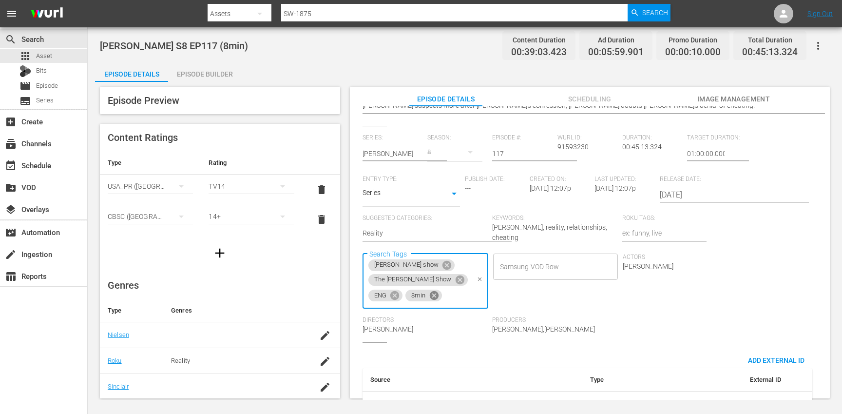
click at [439, 290] on icon at bounding box center [434, 295] width 11 height 11
type input "10"
click at [744, 278] on li "10min" at bounding box center [744, 283] width 123 height 16
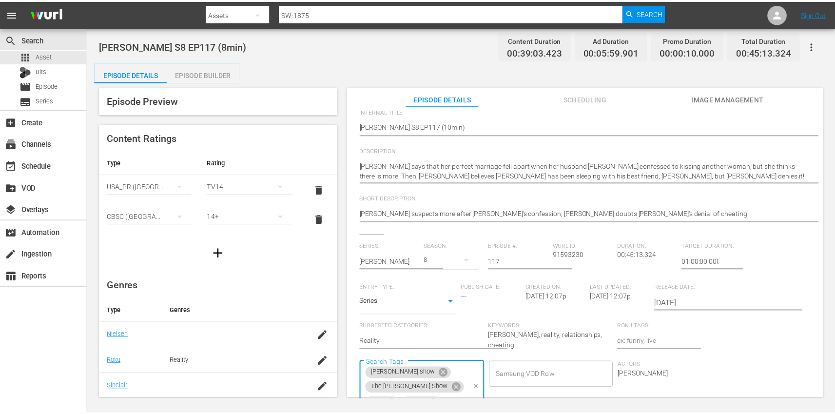
scroll to position [0, 0]
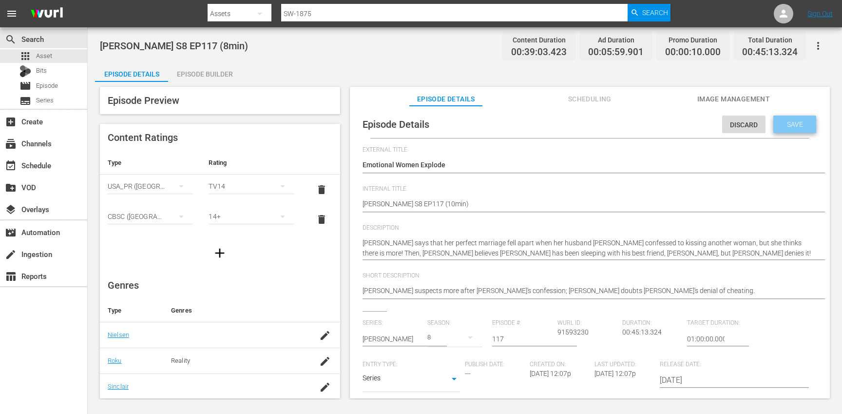
click at [802, 118] on div "Save" at bounding box center [794, 124] width 43 height 18
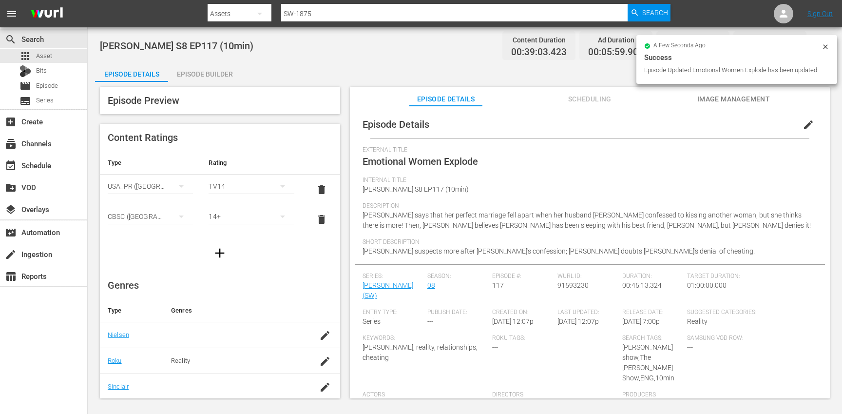
click at [214, 74] on div "Episode Builder" at bounding box center [204, 73] width 73 height 23
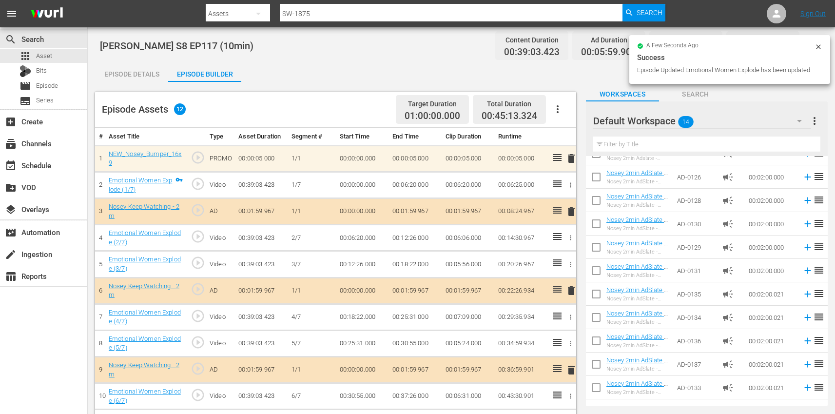
click at [560, 111] on icon "button" at bounding box center [557, 109] width 12 height 12
click at [577, 133] on div "Clear Ads" at bounding box center [586, 136] width 66 height 23
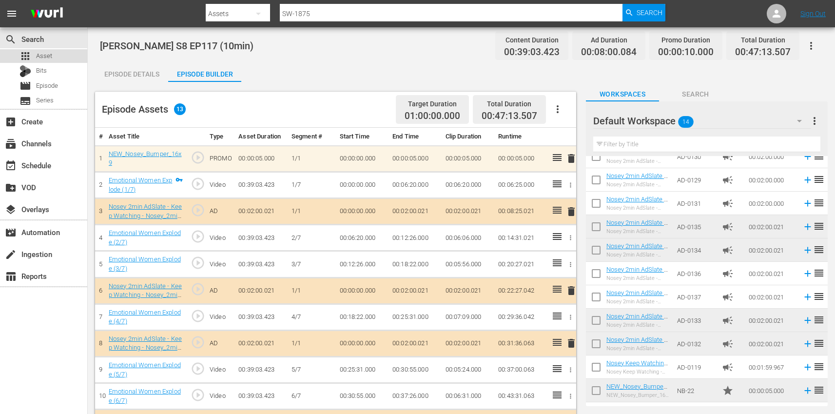
click at [59, 55] on div "apps Asset" at bounding box center [43, 56] width 87 height 14
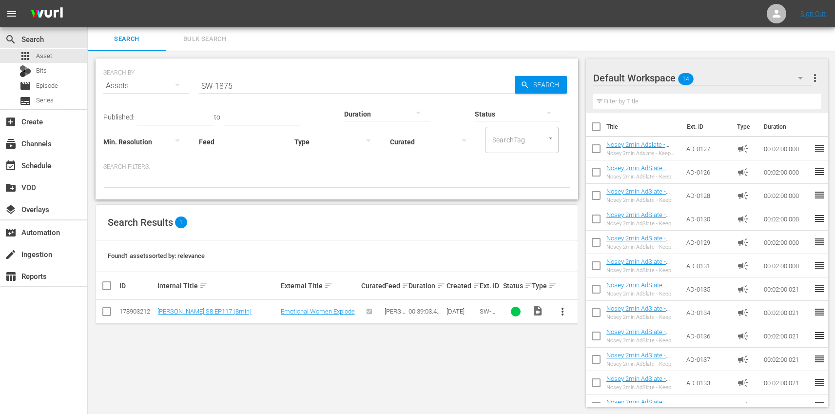
click at [261, 85] on input "SW-1875" at bounding box center [357, 85] width 316 height 23
paste input "7"
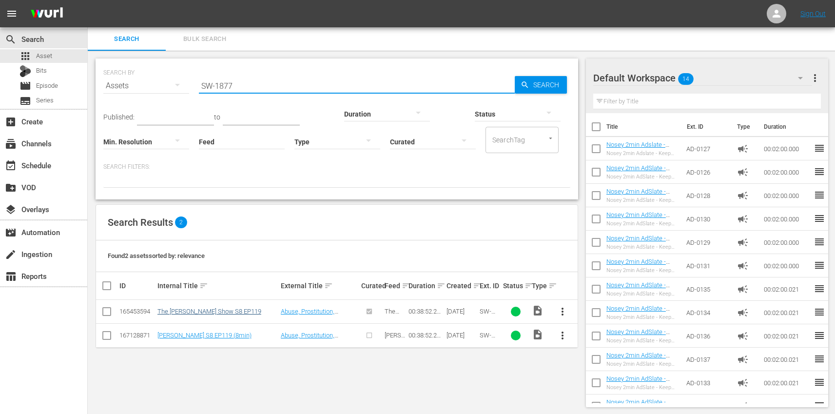
type input "SW-1877"
click at [205, 310] on link "The Steve Wilkos Show S8 EP119" at bounding box center [209, 310] width 104 height 7
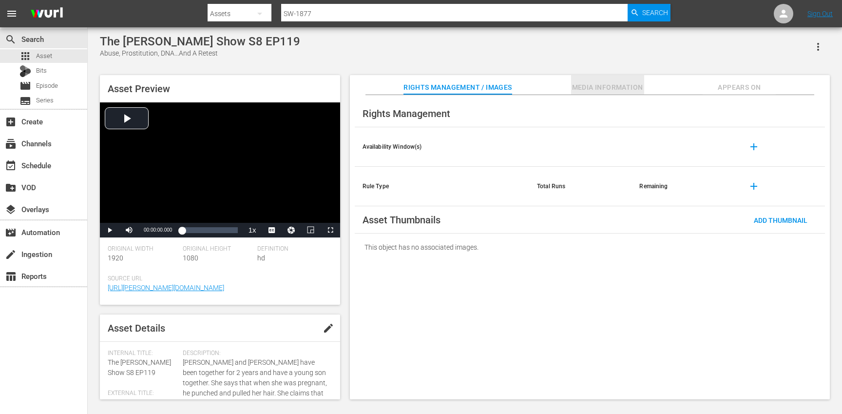
click at [631, 86] on span "Media Information" at bounding box center [607, 87] width 73 height 12
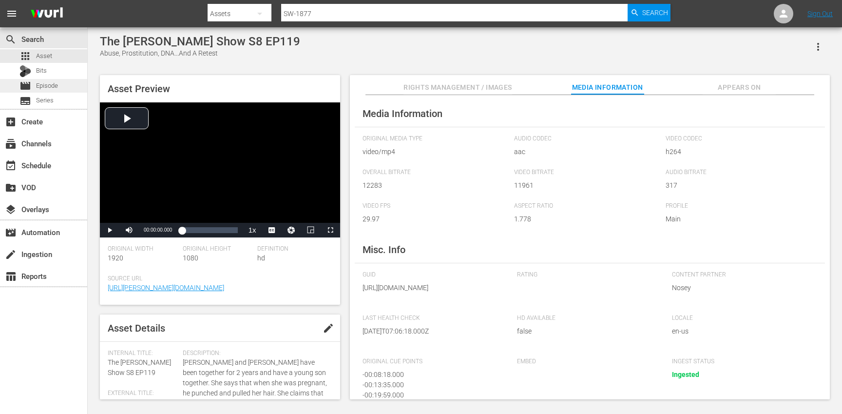
click at [66, 92] on div "movie Episode" at bounding box center [43, 86] width 87 height 14
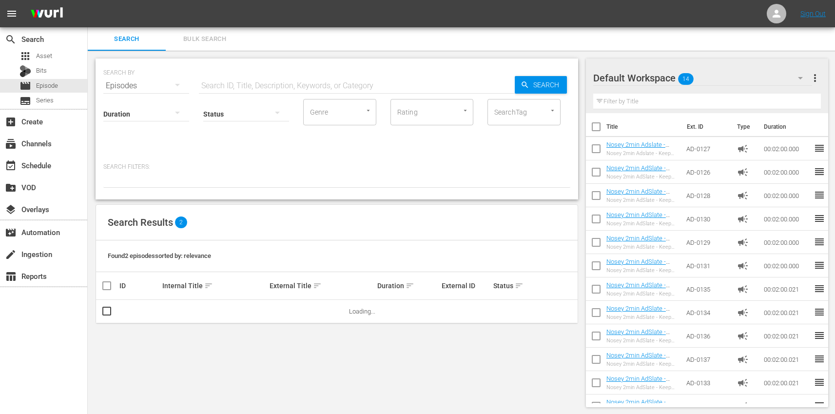
click at [214, 83] on input "text" at bounding box center [357, 85] width 316 height 23
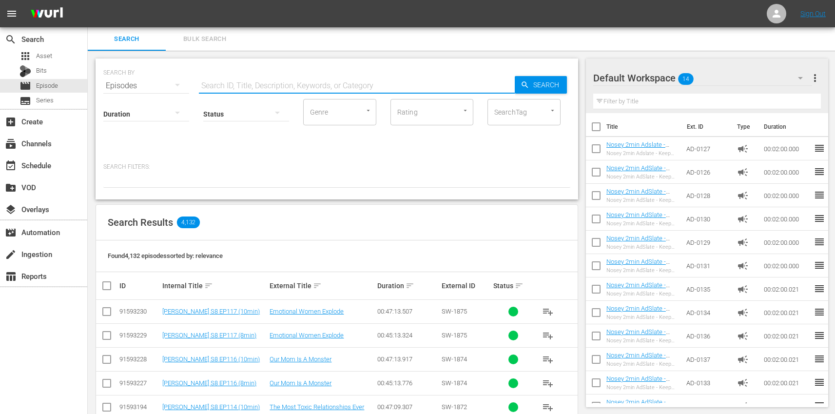
paste input "SW-1877"
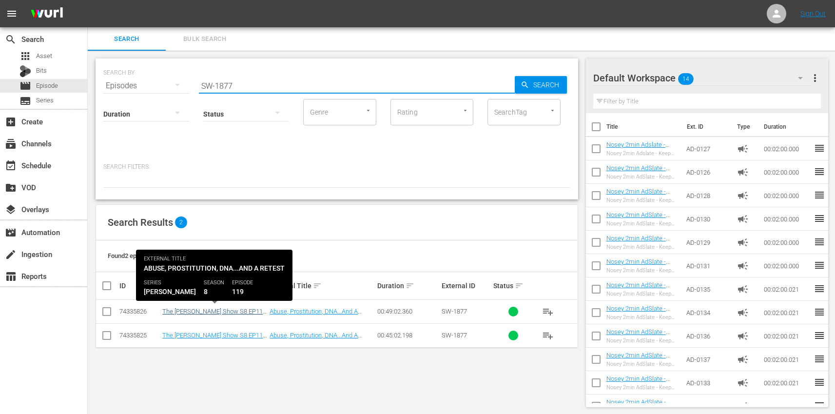
type input "SW-1877"
click at [200, 309] on link "The Steve Wilkos Show S8 EP119 (10min)" at bounding box center [214, 314] width 104 height 15
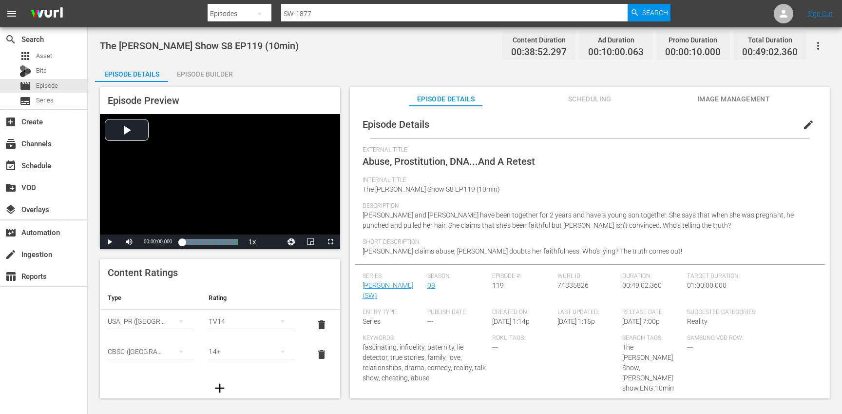
click at [806, 125] on span "edit" at bounding box center [808, 125] width 12 height 12
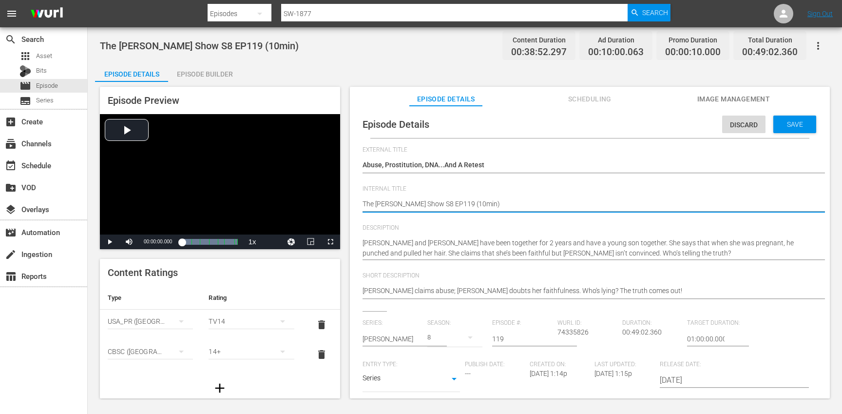
drag, startPoint x: 378, startPoint y: 205, endPoint x: 344, endPoint y: 206, distance: 33.1
type textarea "Steve Wilkos Show S8 EP119 (10min)"
click at [407, 207] on textarea "The Steve Wilkos Show S8 EP119 (10min)" at bounding box center [587, 205] width 450 height 12
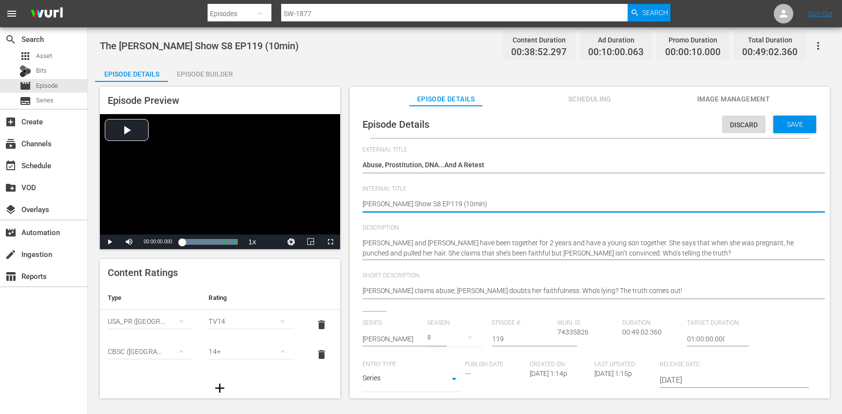
type textarea "[PERSON_NAME] S8 EP119 (10min)"
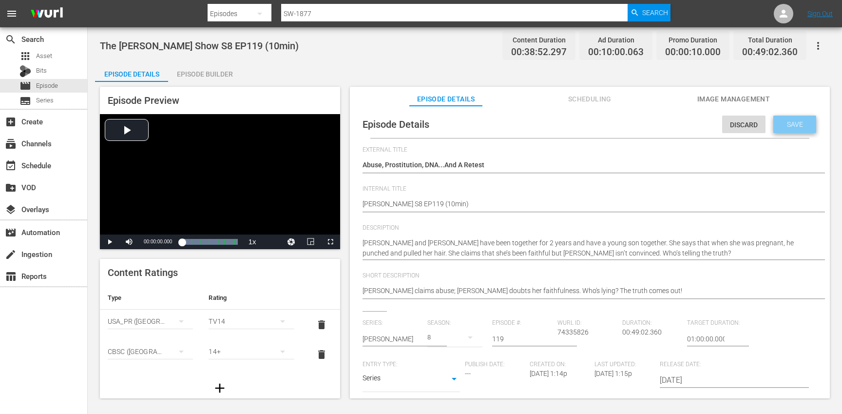
click at [791, 127] on span "Save" at bounding box center [795, 124] width 32 height 8
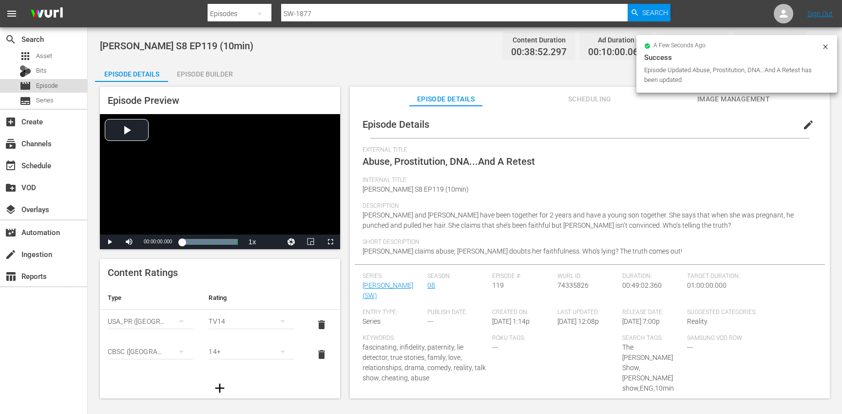
click at [69, 87] on div "movie Episode" at bounding box center [43, 86] width 87 height 14
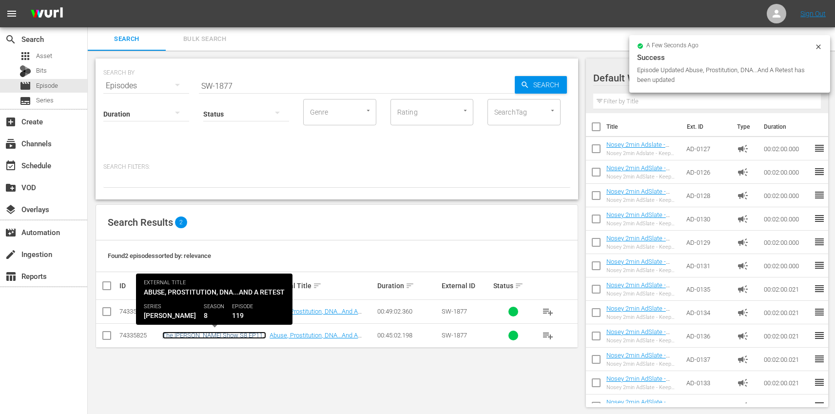
click at [228, 336] on link "The Steve Wilkos Show S8 EP119 (8min)" at bounding box center [214, 338] width 104 height 15
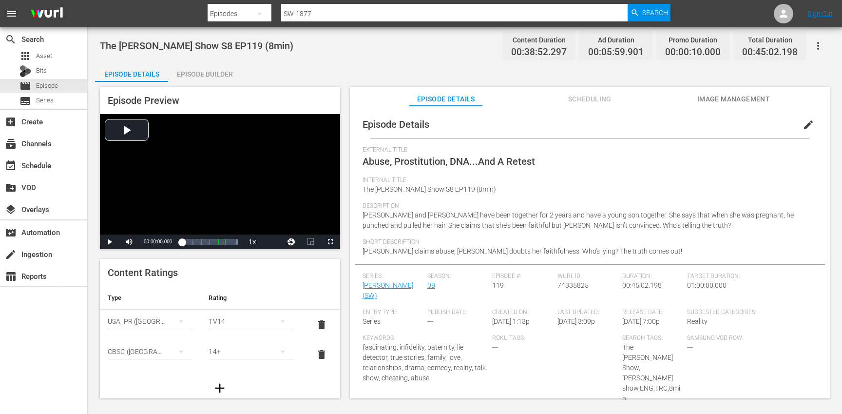
click at [806, 122] on span "edit" at bounding box center [808, 125] width 12 height 12
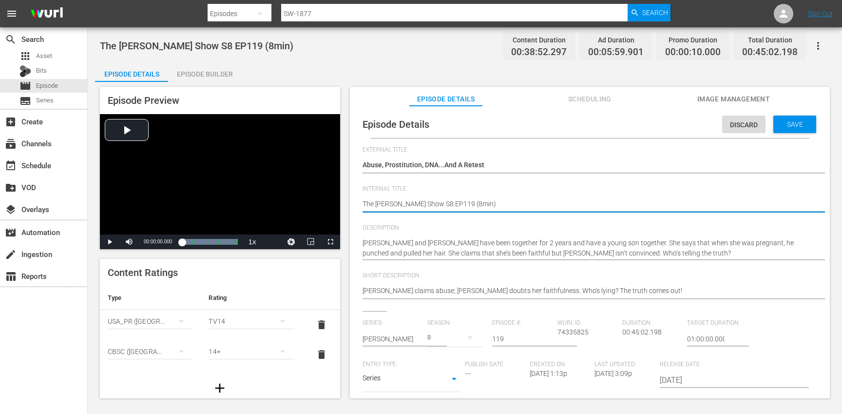
click at [368, 202] on textarea "The Steve Wilkos Show S8 EP119 (8min)" at bounding box center [587, 205] width 450 height 12
type textarea "Steve Wilkos Show S8 EP119 (8min)"
click at [414, 202] on textarea "The Steve Wilkos Show S8 EP119 (8min)" at bounding box center [587, 205] width 450 height 12
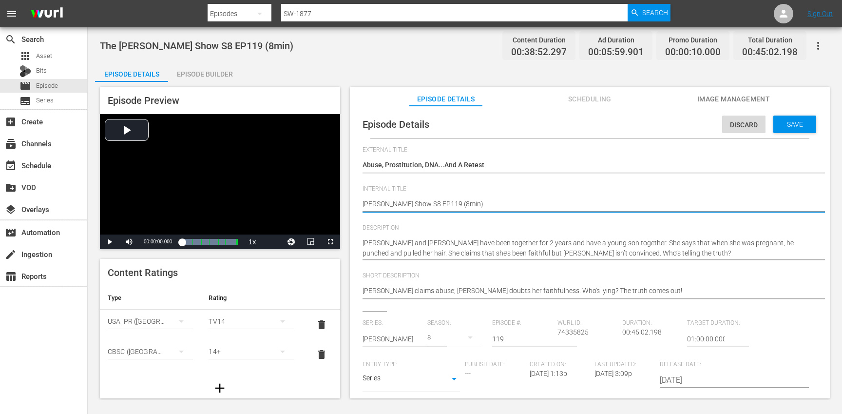
type textarea "[PERSON_NAME] S8 EP119 (8min)"
click at [801, 120] on span "Save" at bounding box center [795, 124] width 32 height 8
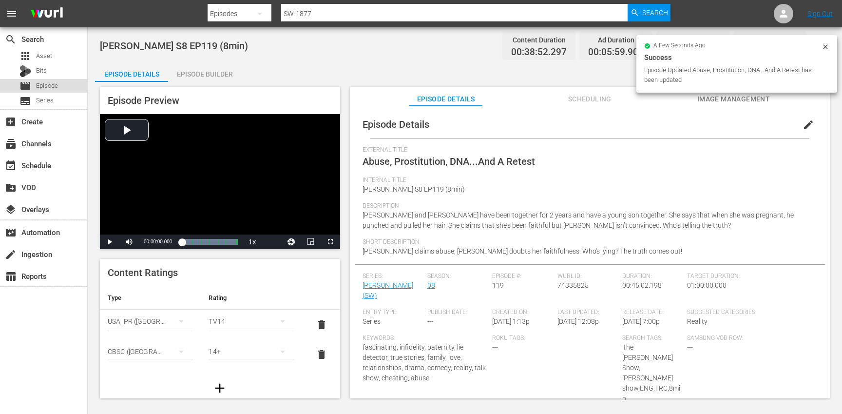
click at [66, 87] on div "movie Episode" at bounding box center [43, 86] width 87 height 14
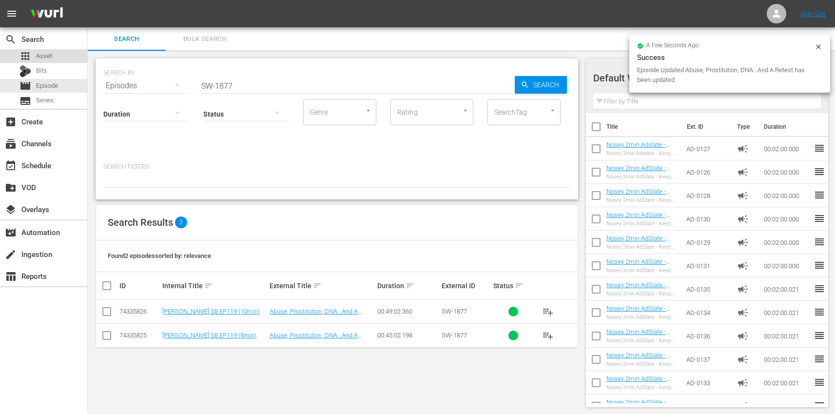
click at [61, 59] on div "apps Asset" at bounding box center [43, 56] width 87 height 14
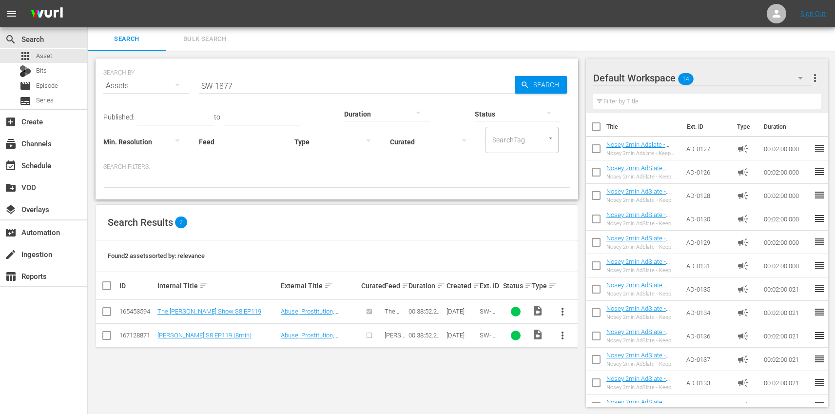
click at [106, 337] on input "checkbox" at bounding box center [107, 337] width 12 height 12
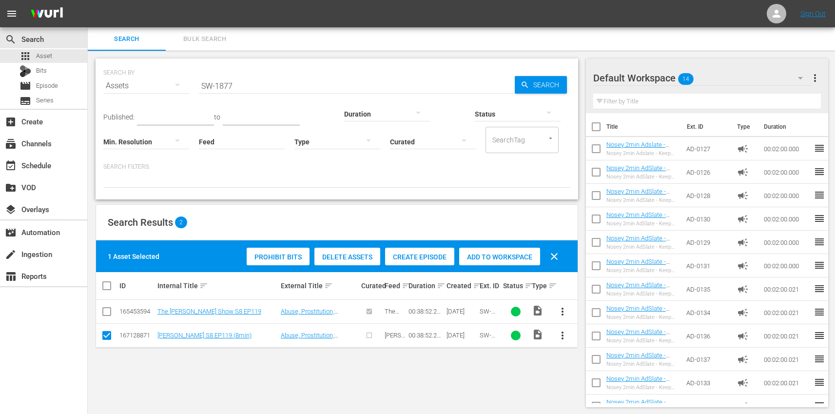
click at [334, 266] on div "Prohibit Bits Delete Assets Create Episode Add to Workspace clear" at bounding box center [405, 256] width 322 height 23
click at [333, 254] on span "Delete Assets" at bounding box center [347, 257] width 66 height 8
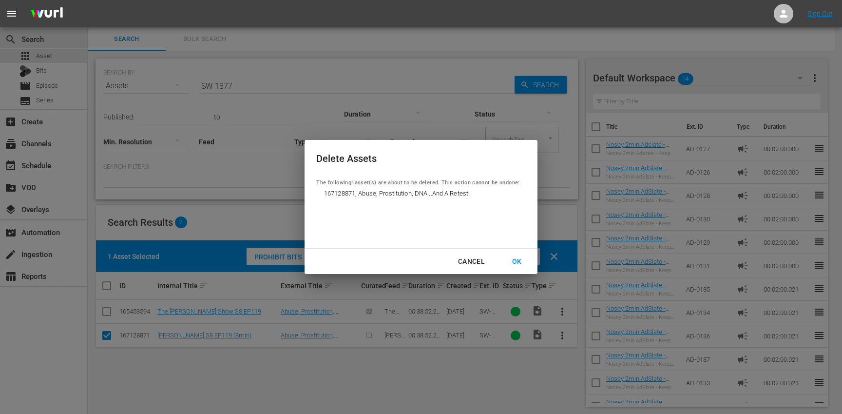
click at [515, 260] on div "OK" at bounding box center [516, 261] width 25 height 12
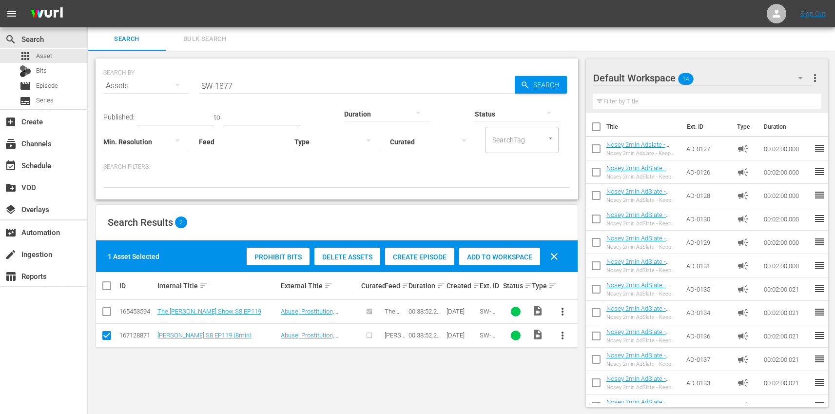
click at [110, 337] on input "checkbox" at bounding box center [107, 337] width 12 height 12
checkbox input "false"
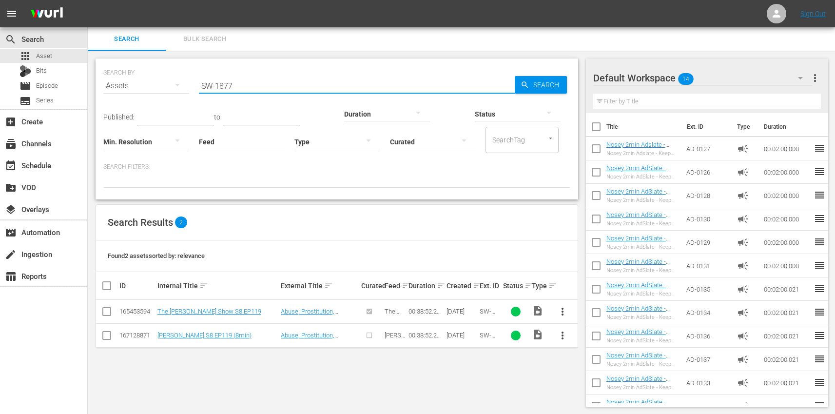
click at [255, 84] on input "SW-1877" at bounding box center [357, 85] width 316 height 23
paste input "8"
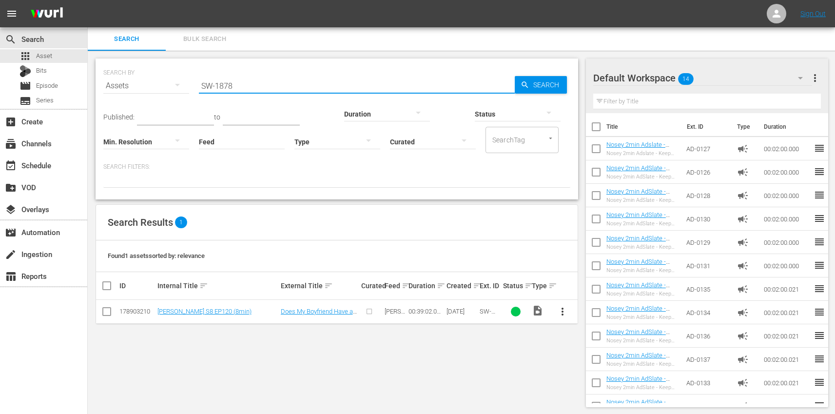
type input "SW-1878"
click at [561, 308] on span "more_vert" at bounding box center [562, 311] width 12 height 12
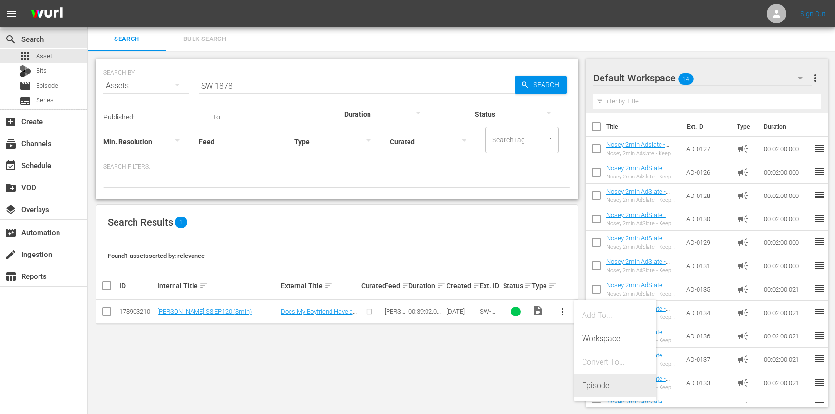
click at [616, 391] on div "Episode" at bounding box center [615, 385] width 66 height 23
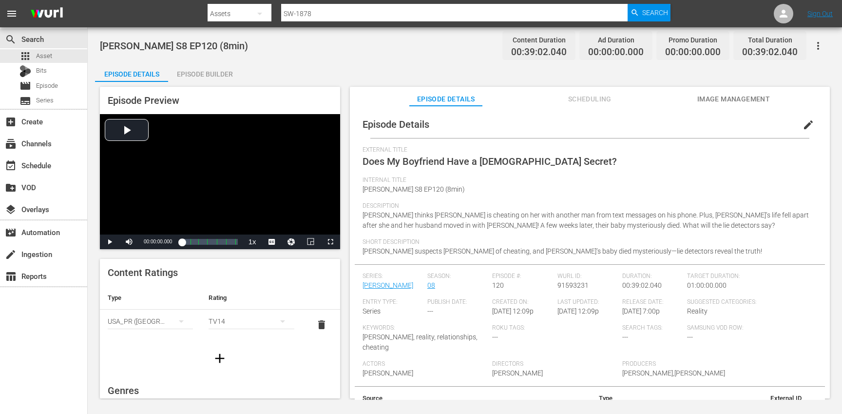
click at [805, 121] on span "edit" at bounding box center [808, 125] width 12 height 12
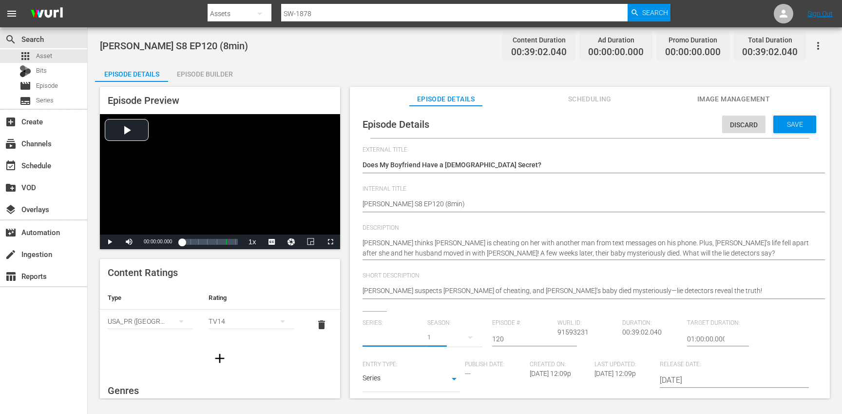
click at [383, 340] on input "text" at bounding box center [392, 338] width 60 height 23
click at [397, 369] on div "Steve Wilkos (SW)" at bounding box center [403, 365] width 67 height 23
type input "Steve Wilkos (SW)"
click at [464, 336] on icon "button" at bounding box center [470, 337] width 12 height 12
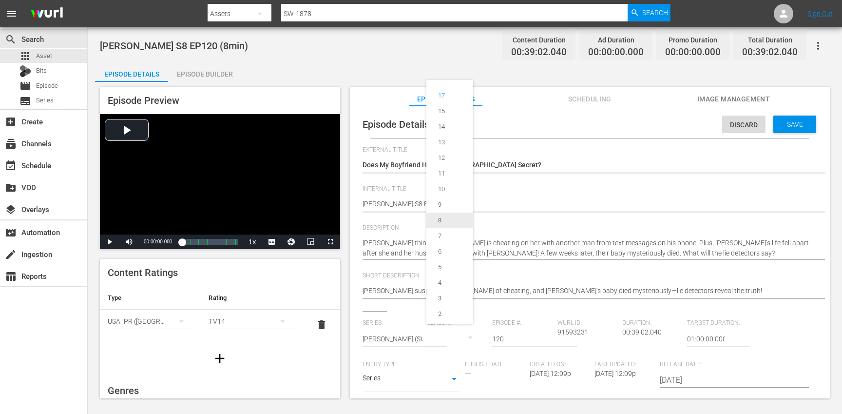
click at [445, 218] on div "8" at bounding box center [439, 220] width 27 height 10
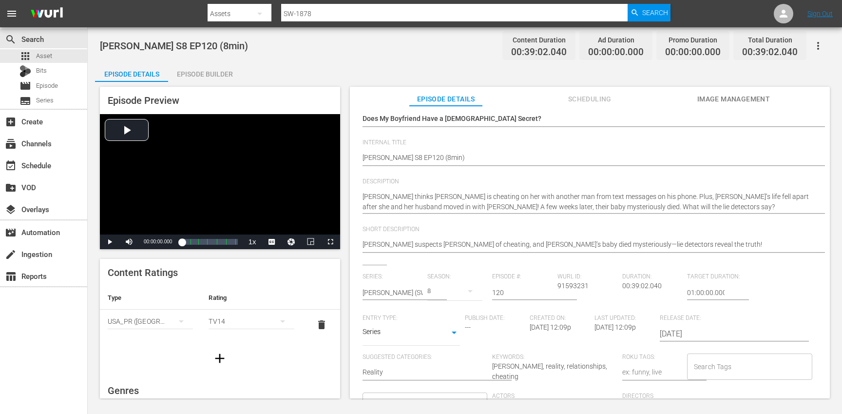
scroll to position [128, 0]
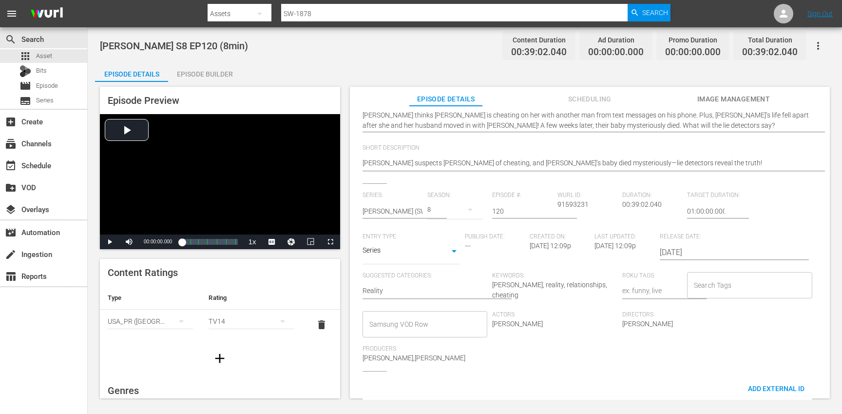
click at [733, 281] on input "Search Tags" at bounding box center [742, 285] width 102 height 18
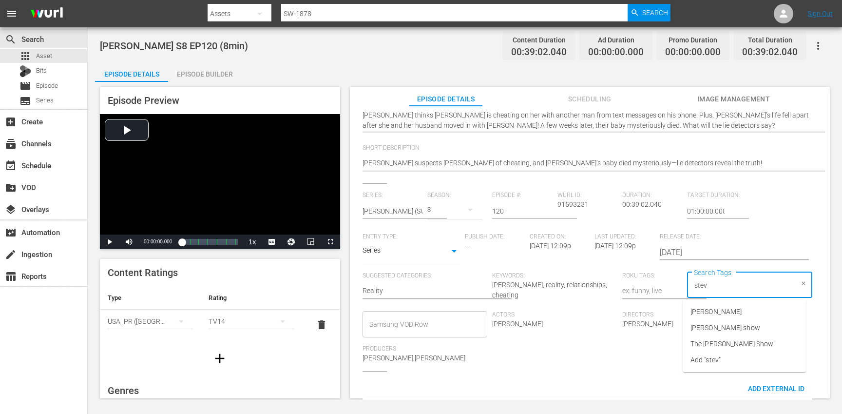
type input "steve"
click at [720, 322] on li "[PERSON_NAME] show" at bounding box center [744, 328] width 123 height 16
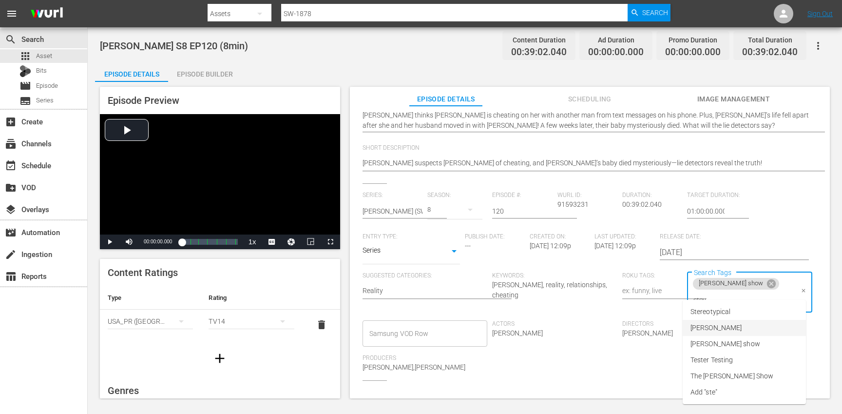
type input "steve"
click at [733, 340] on span "The [PERSON_NAME] Show" at bounding box center [731, 344] width 83 height 10
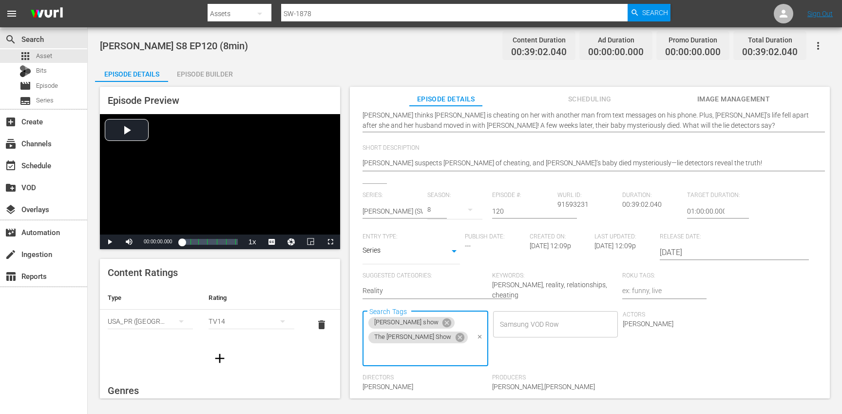
type input "s"
type input "eng"
click at [714, 336] on li "ENG" at bounding box center [744, 341] width 123 height 16
type input "trc"
click at [708, 355] on li "TRC" at bounding box center [744, 357] width 123 height 16
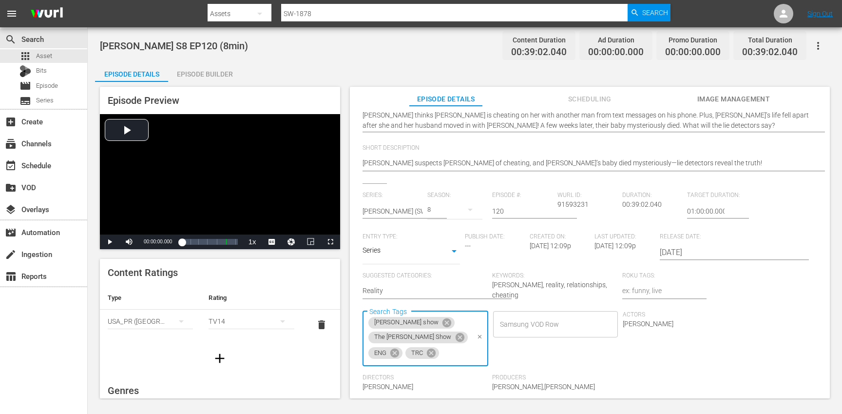
type input "8"
click at [706, 346] on li "8min" at bounding box center [744, 341] width 123 height 16
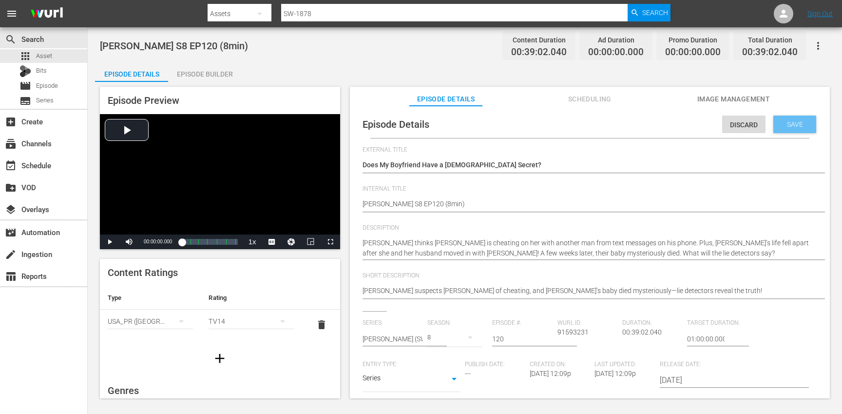
click at [791, 128] on span "Save" at bounding box center [795, 124] width 32 height 8
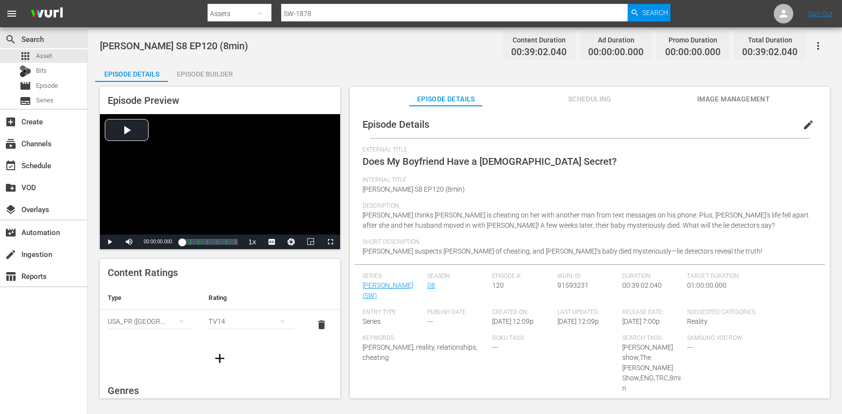
click at [212, 359] on icon "button" at bounding box center [220, 358] width 16 height 16
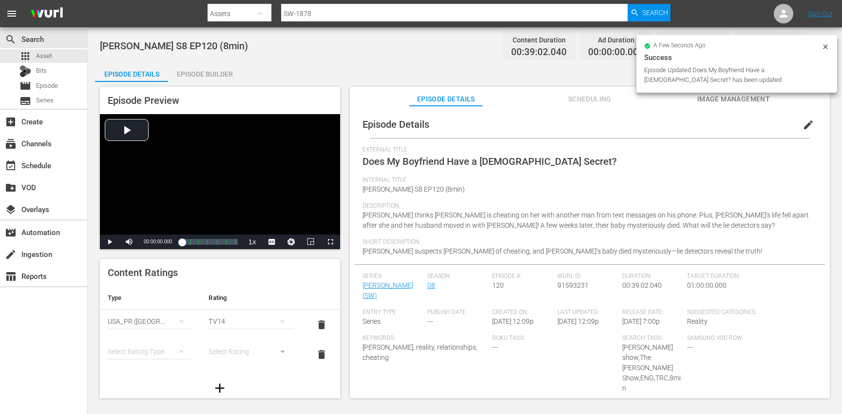
click at [151, 349] on div "simple table" at bounding box center [150, 351] width 85 height 27
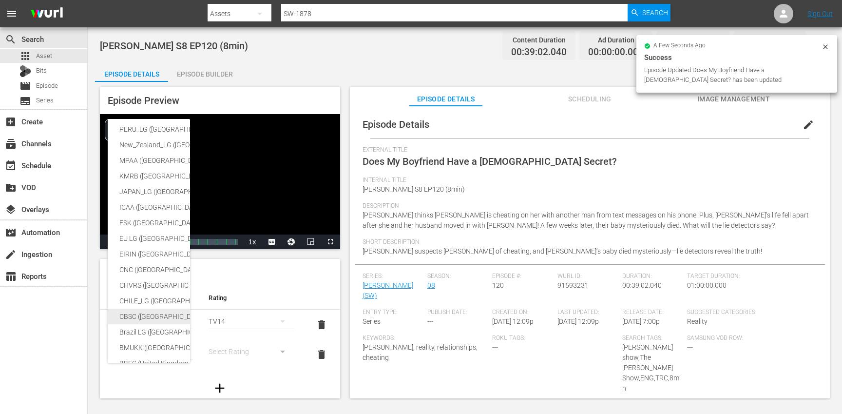
click at [151, 313] on div "CBSC ([GEOGRAPHIC_DATA])" at bounding box center [238, 316] width 239 height 16
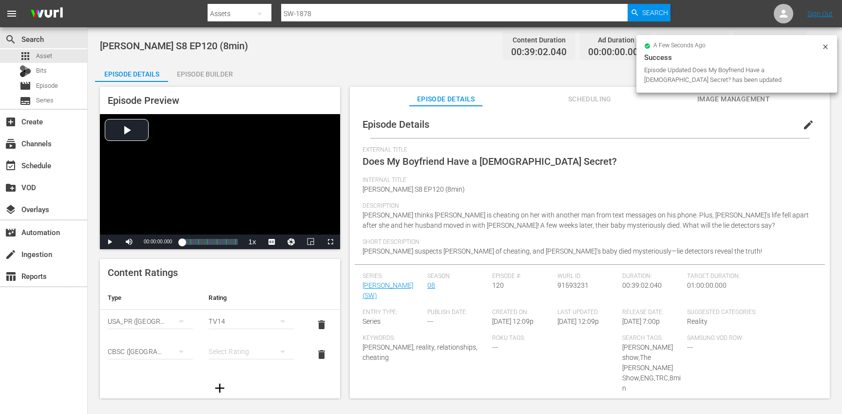
click at [241, 351] on div "simple table" at bounding box center [251, 351] width 85 height 27
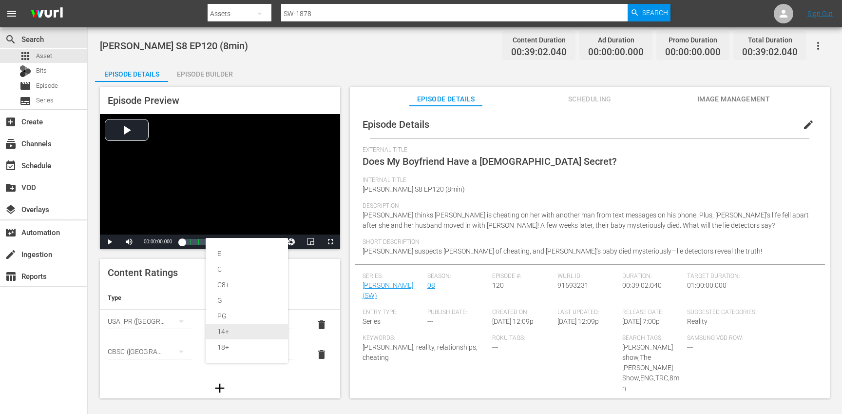
click at [237, 335] on div "14+" at bounding box center [246, 331] width 59 height 16
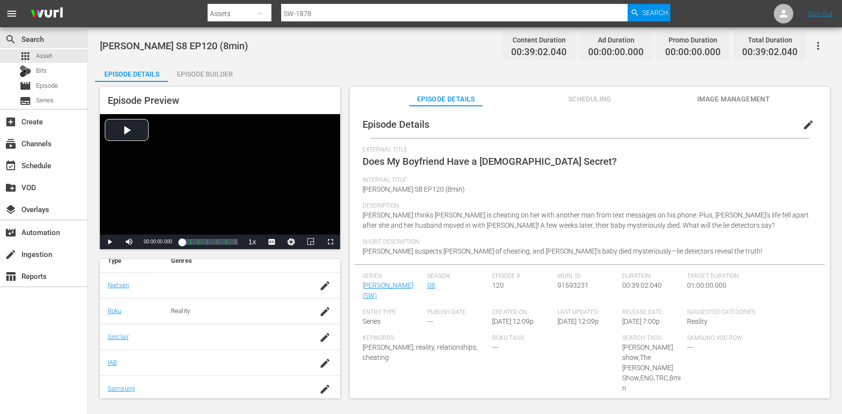
scroll to position [188, 0]
click at [319, 388] on icon "button" at bounding box center [325, 385] width 12 height 12
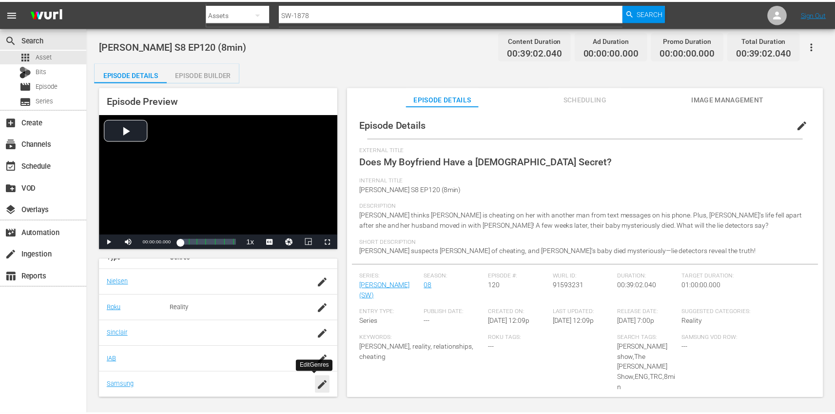
scroll to position [191, 0]
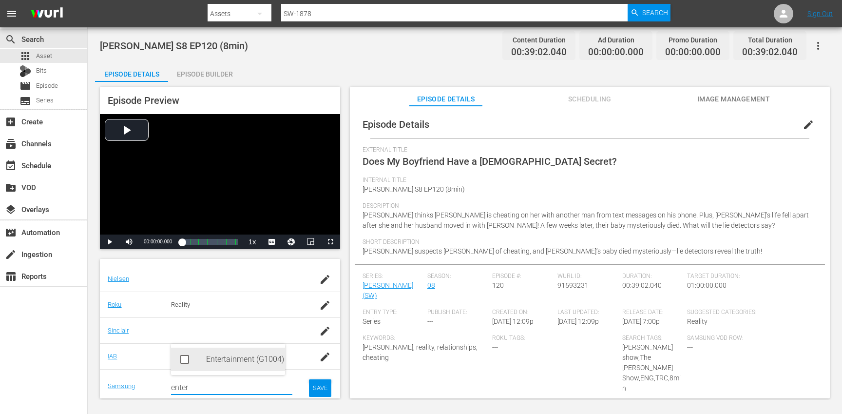
click at [232, 353] on div "Entertainment (G1004)" at bounding box center [241, 358] width 71 height 23
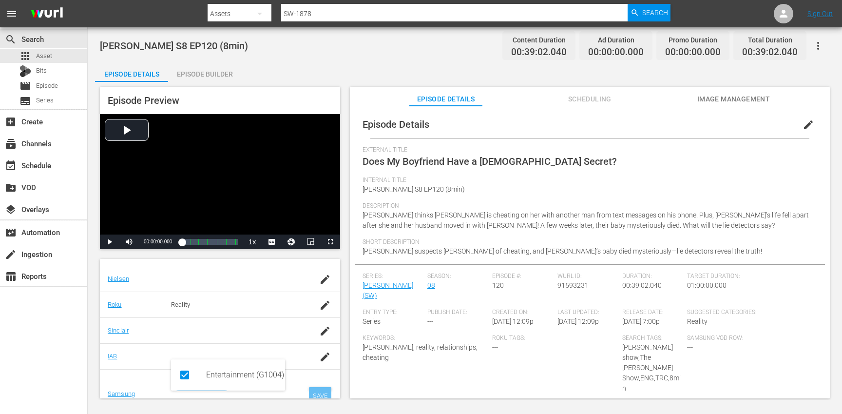
type input "enter"
click at [313, 393] on div "SAVE" at bounding box center [320, 396] width 22 height 18
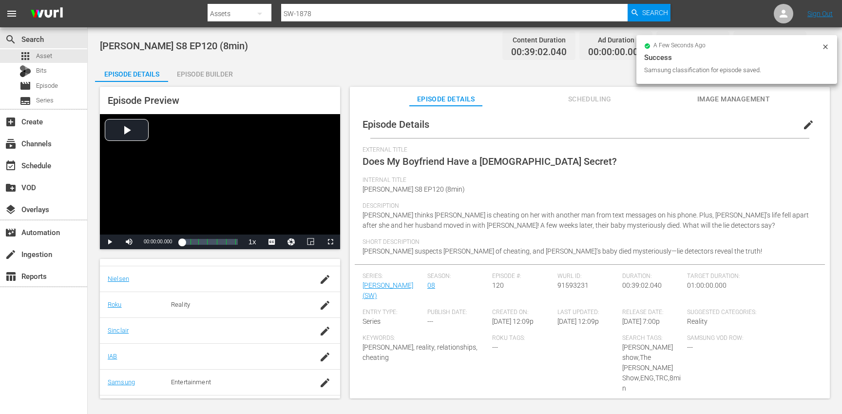
click at [212, 68] on div "Episode Builder" at bounding box center [204, 73] width 73 height 23
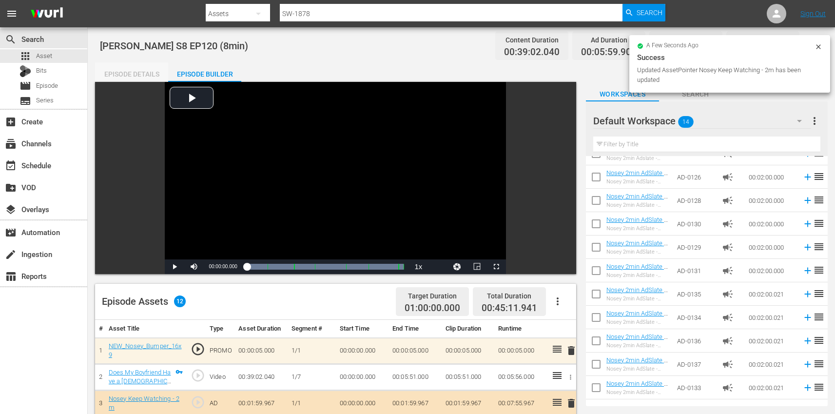
click at [138, 79] on div "Episode Details" at bounding box center [131, 73] width 73 height 23
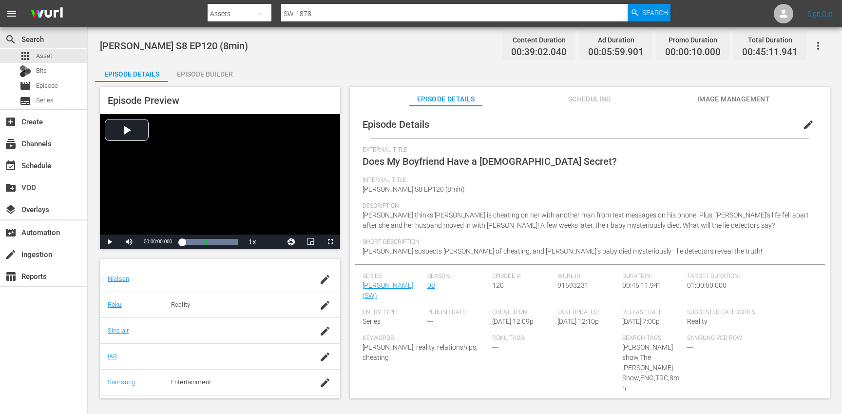
click at [826, 44] on button "button" at bounding box center [817, 45] width 23 height 23
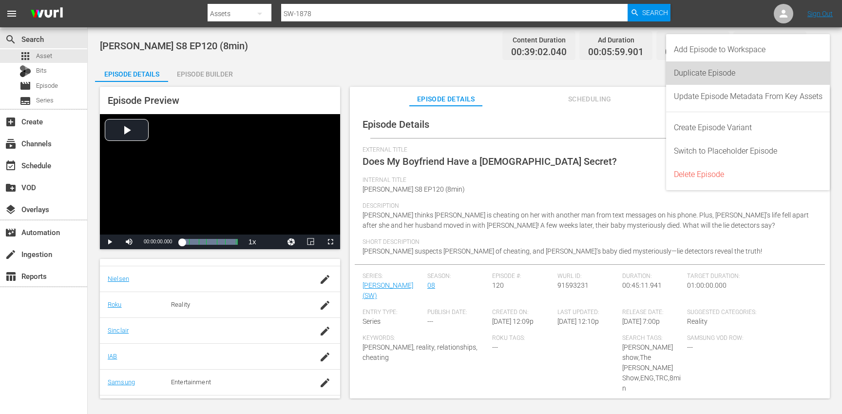
click at [766, 73] on div "Duplicate Episode" at bounding box center [748, 72] width 149 height 23
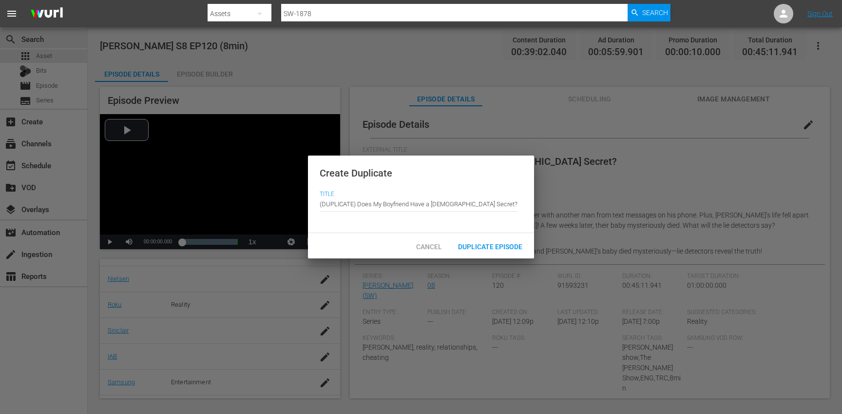
drag, startPoint x: 358, startPoint y: 204, endPoint x: 351, endPoint y: 189, distance: 16.6
click at [351, 189] on div "Create Duplicate Title Episode Title (DUPLICATE) Does My Boyfriend Have a Gay S…" at bounding box center [421, 194] width 226 height 78
type input "Does My Boyfriend Have a [DEMOGRAPHIC_DATA] Secret?"
click at [493, 248] on span "Duplicate Episode" at bounding box center [490, 247] width 80 height 8
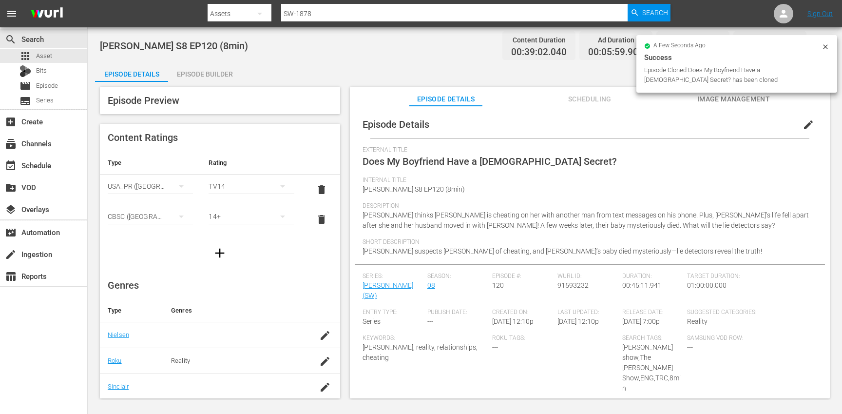
click at [802, 122] on span "edit" at bounding box center [808, 125] width 12 height 12
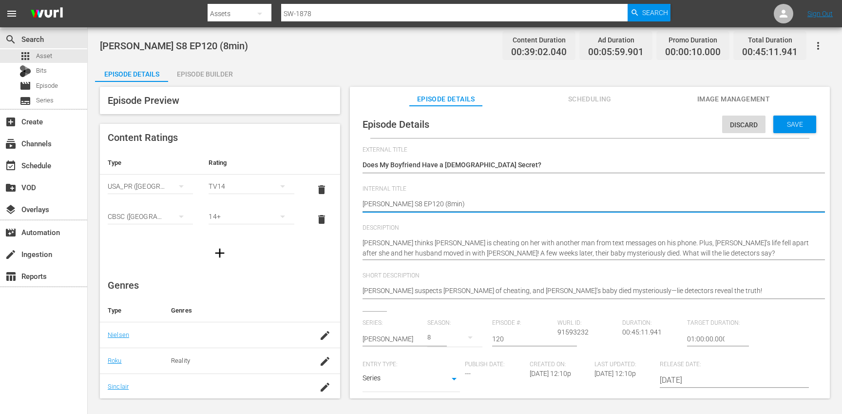
type textarea "Steve Wilkos S8 EP120 (min)"
type textarea "Steve Wilkos S8 EP120 (1min)"
type textarea "[PERSON_NAME] S8 EP120 (10min)"
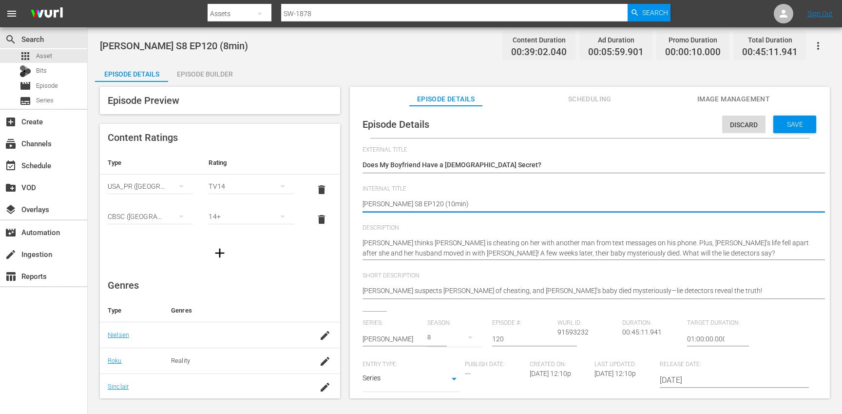
scroll to position [185, 0]
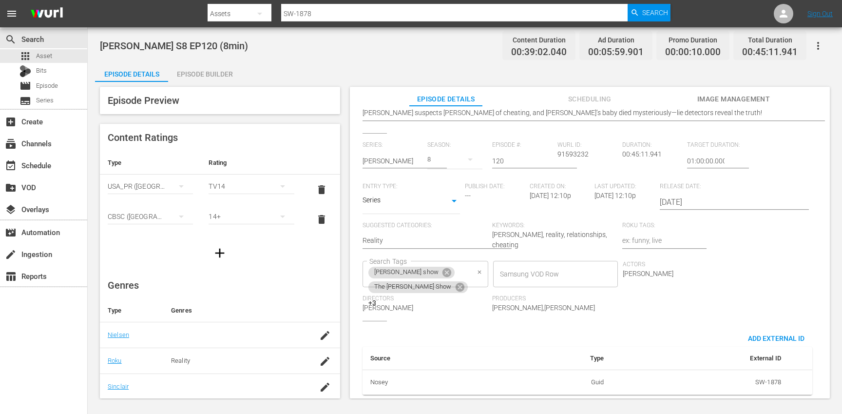
click at [488, 261] on div "steve wilkos show The Steve Wilkos Show +3 Search Tags" at bounding box center [425, 274] width 126 height 26
type textarea "[PERSON_NAME] S8 EP120 (10min)"
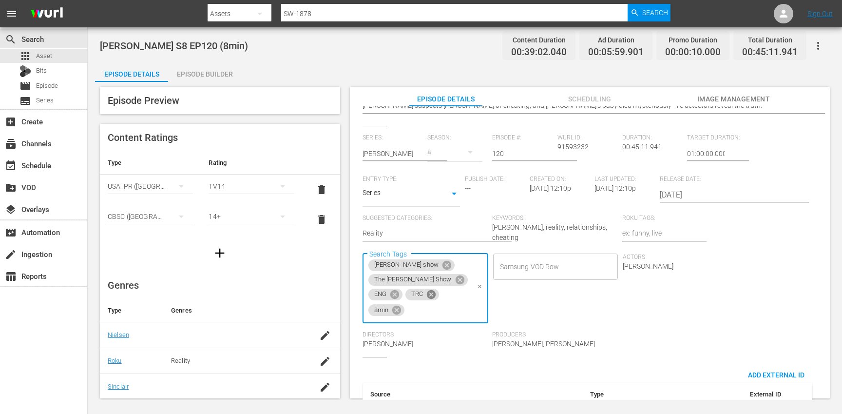
click at [436, 289] on icon at bounding box center [431, 294] width 11 height 11
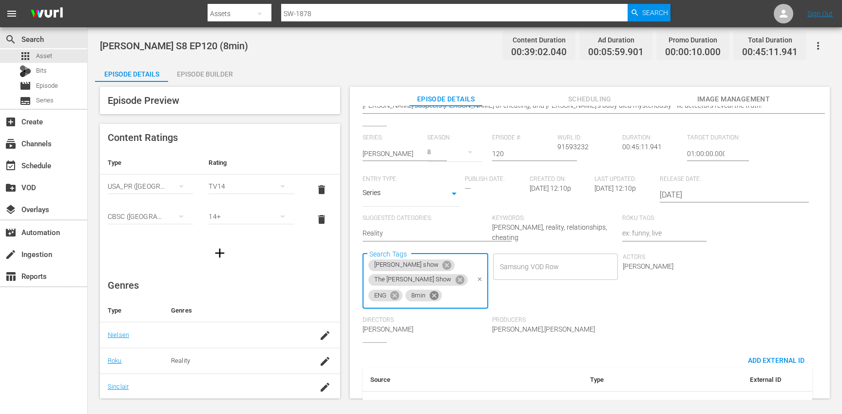
click at [438, 291] on icon at bounding box center [433, 295] width 9 height 9
type input "10"
click at [745, 281] on li "10min" at bounding box center [744, 283] width 123 height 16
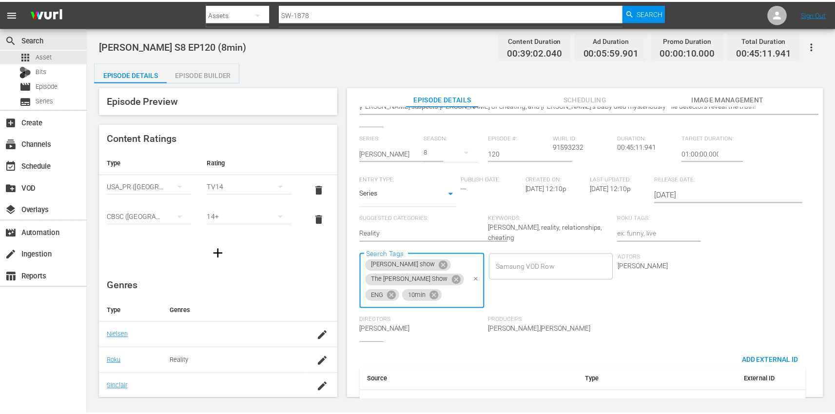
scroll to position [0, 0]
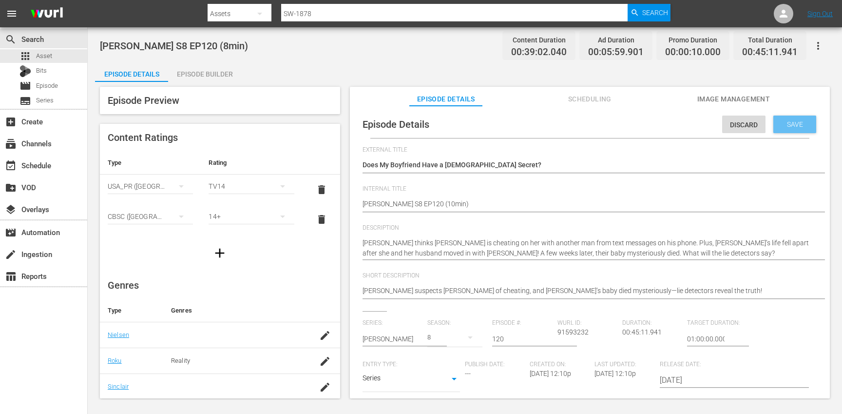
click at [787, 126] on span "Save" at bounding box center [795, 124] width 32 height 8
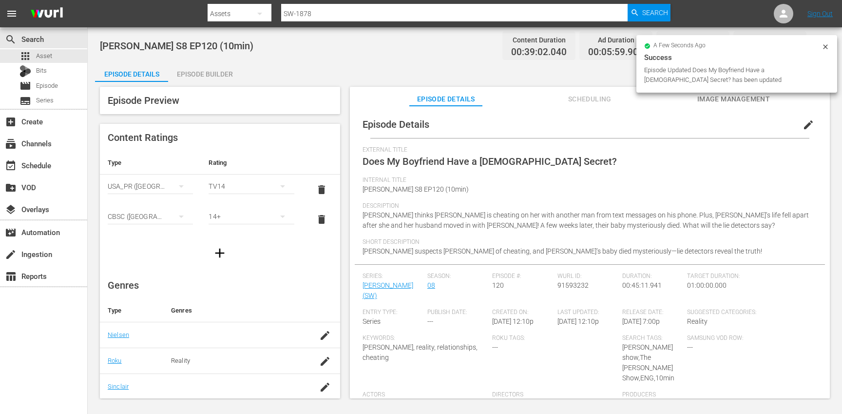
click at [226, 76] on div "Episode Builder" at bounding box center [204, 73] width 73 height 23
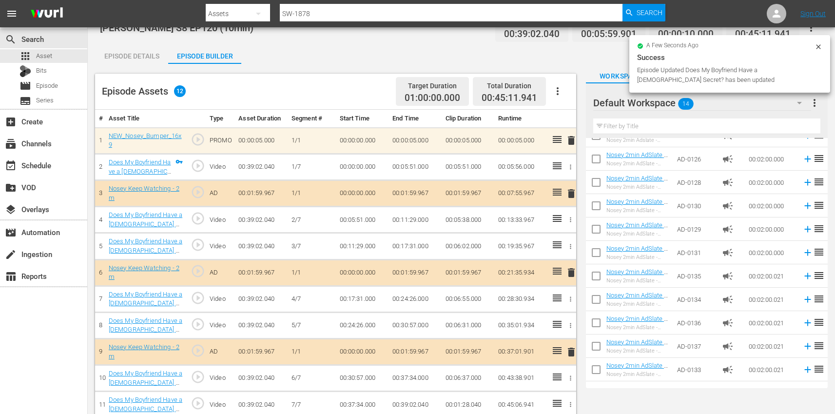
scroll to position [62, 0]
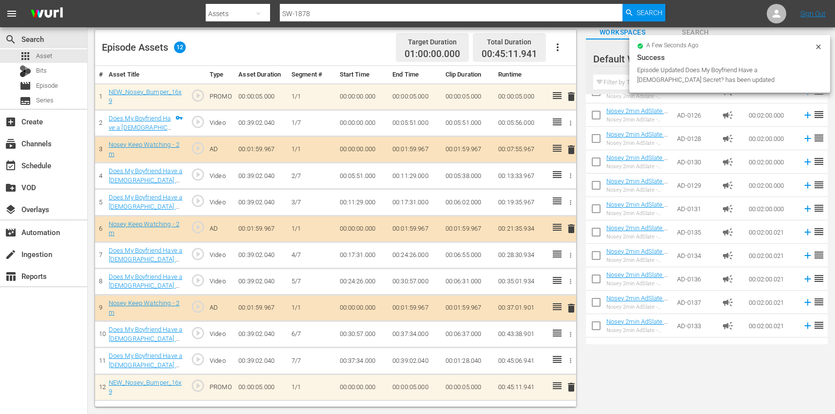
click at [557, 45] on icon "button" at bounding box center [557, 47] width 2 height 8
click at [568, 66] on div "Clear Ads" at bounding box center [586, 74] width 66 height 23
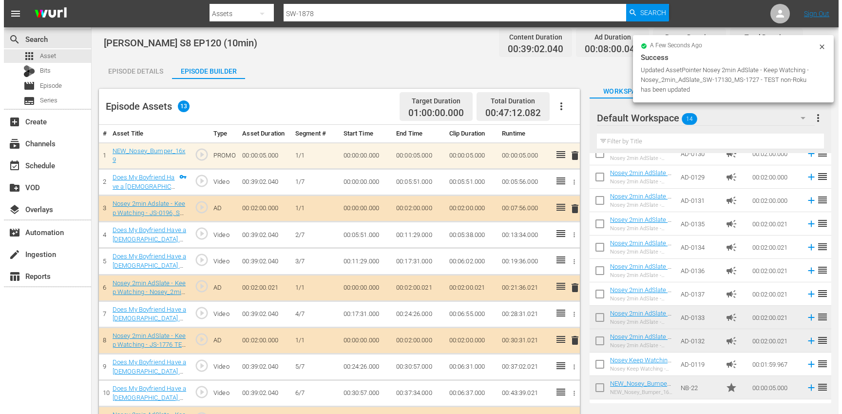
scroll to position [0, 0]
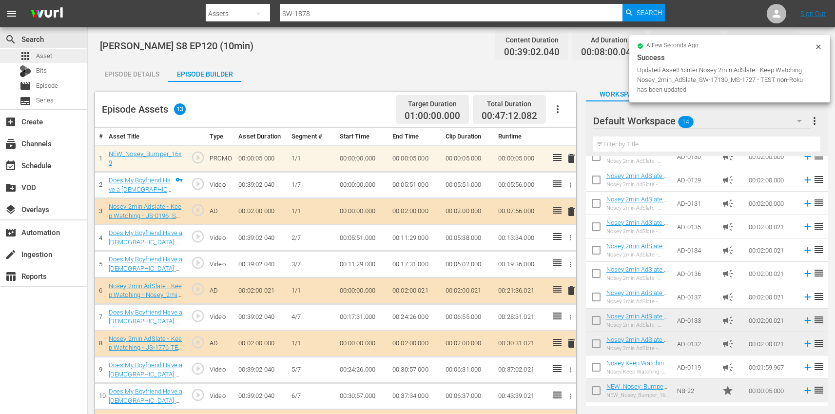
click at [55, 56] on div "apps Asset" at bounding box center [43, 56] width 87 height 14
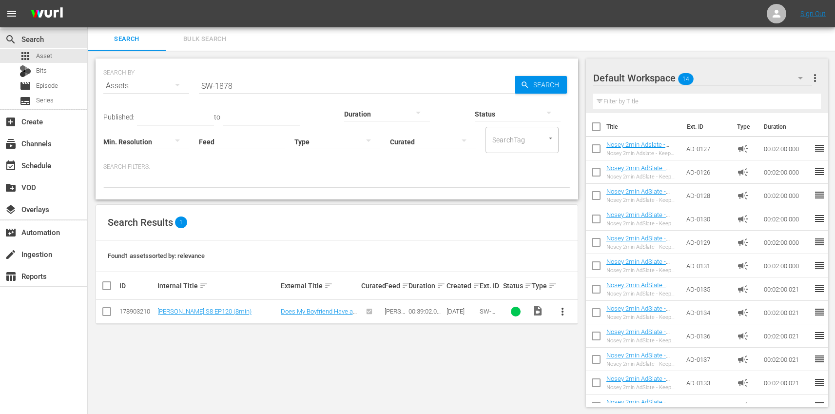
click at [278, 79] on input "SW-1878" at bounding box center [357, 85] width 316 height 23
paste input "82"
type input "SW-1882"
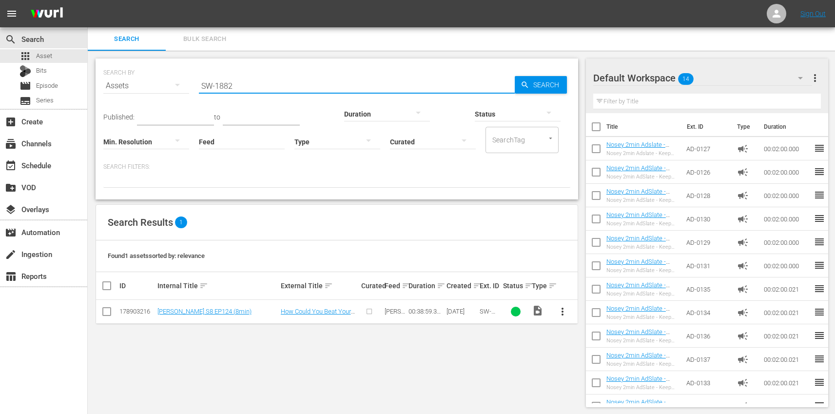
click at [560, 312] on span "more_vert" at bounding box center [562, 311] width 12 height 12
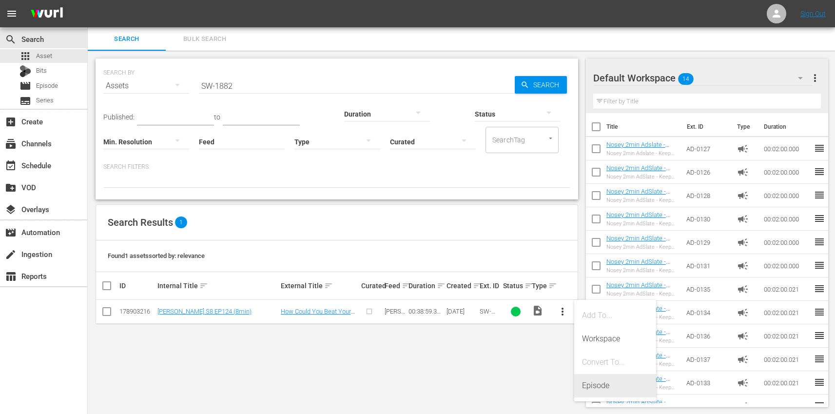
click at [600, 384] on div "Episode" at bounding box center [615, 385] width 66 height 23
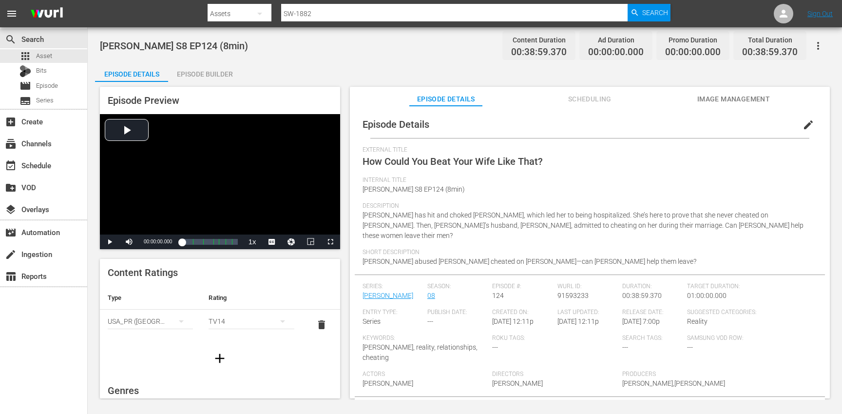
click at [804, 124] on span "edit" at bounding box center [808, 125] width 12 height 12
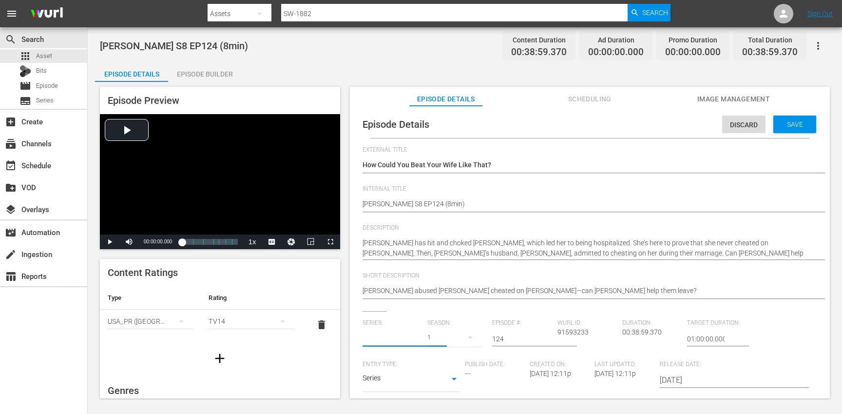
click at [378, 337] on input "text" at bounding box center [392, 338] width 60 height 23
click at [388, 363] on div "Steve Wilkos (SW)" at bounding box center [403, 365] width 67 height 23
type input "Steve Wilkos (SW)"
click at [461, 337] on button "button" at bounding box center [469, 336] width 23 height 23
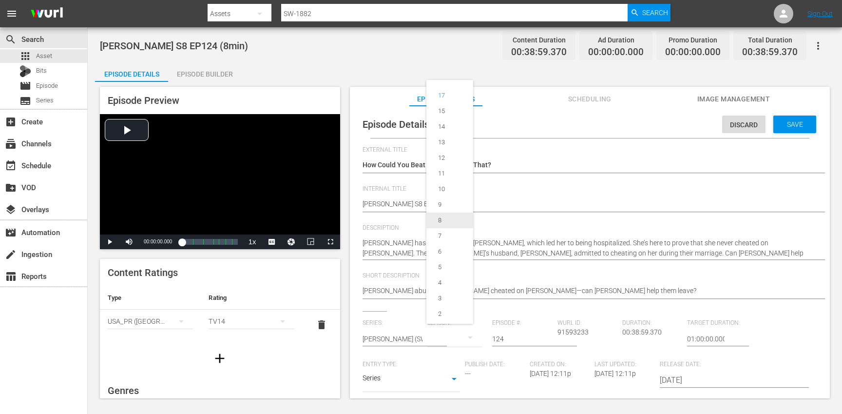
click at [447, 218] on div "8" at bounding box center [439, 220] width 27 height 10
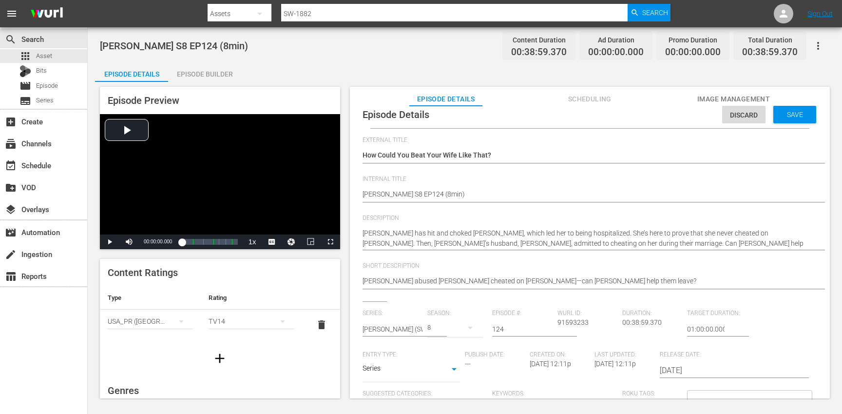
scroll to position [74, 0]
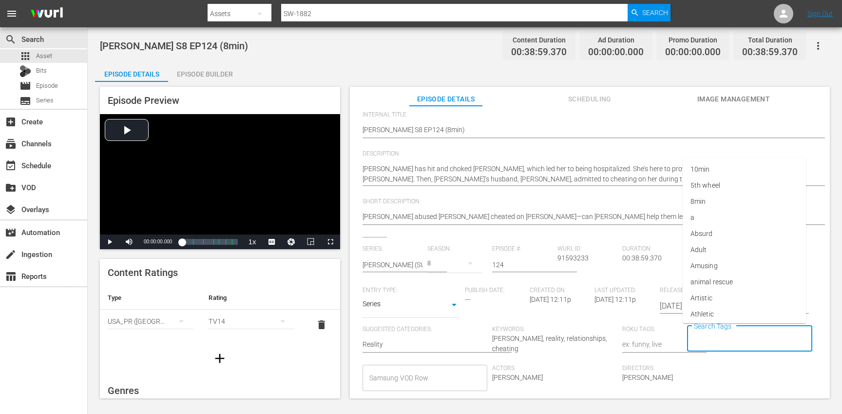
click at [730, 340] on input "Search Tags" at bounding box center [742, 339] width 102 height 18
type input "steve"
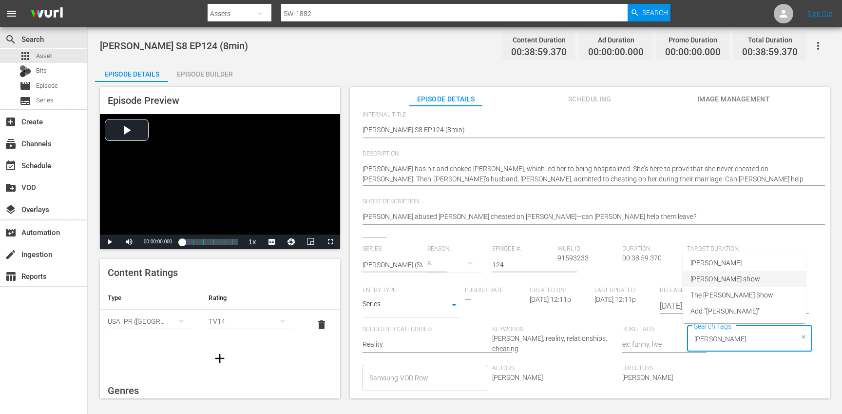
click at [721, 281] on span "[PERSON_NAME] show" at bounding box center [725, 279] width 70 height 10
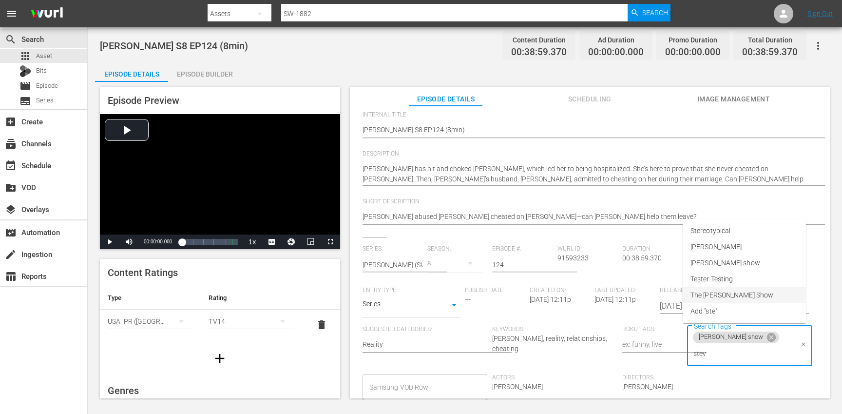
type input "steve"
click at [735, 296] on span "The [PERSON_NAME] Show" at bounding box center [731, 295] width 83 height 10
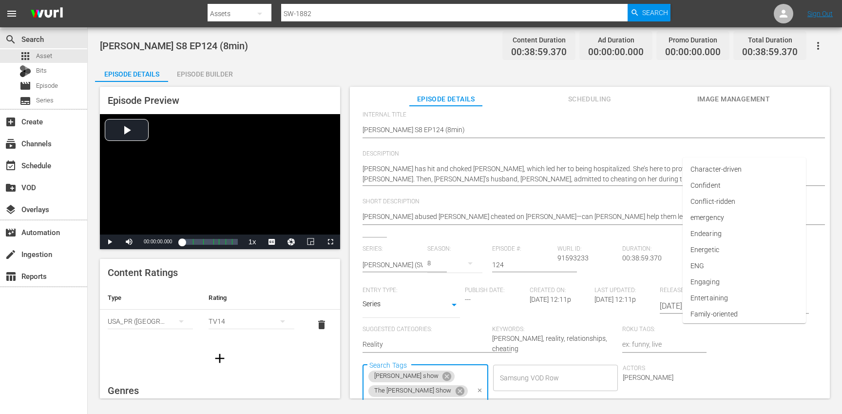
type input "eng"
click at [725, 284] on li "ENG" at bounding box center [744, 279] width 123 height 16
type input "trc"
click at [719, 295] on li "TRC" at bounding box center [744, 295] width 123 height 16
type input "8"
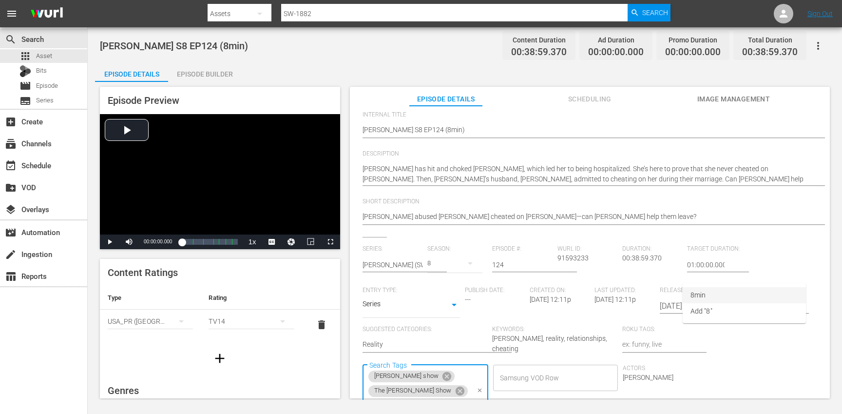
click at [714, 294] on li "8min" at bounding box center [744, 295] width 123 height 16
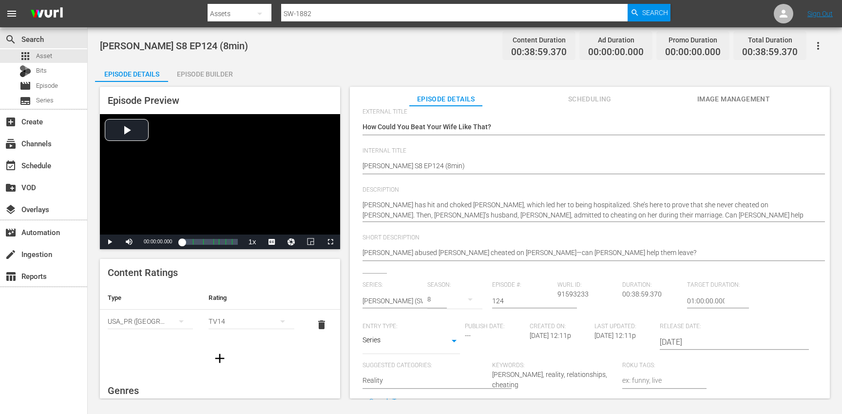
scroll to position [0, 0]
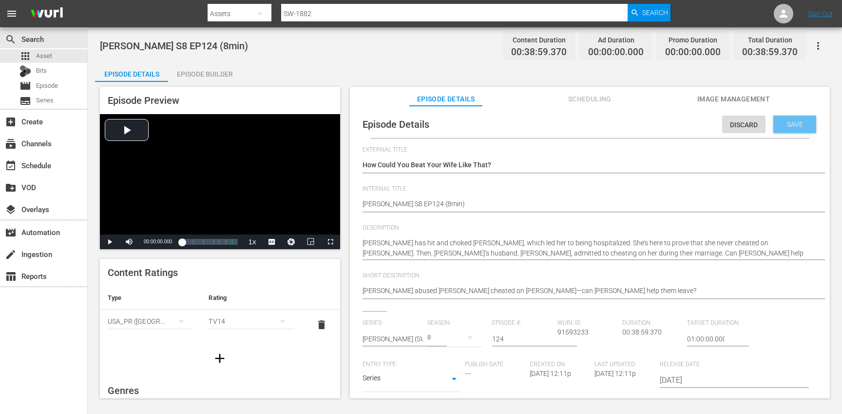
click at [789, 123] on span "Save" at bounding box center [795, 124] width 32 height 8
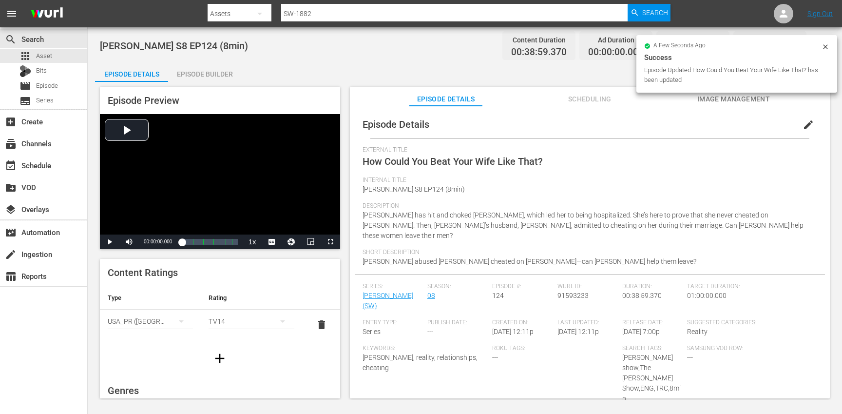
click at [213, 354] on icon "button" at bounding box center [220, 358] width 16 height 16
click at [135, 352] on div "simple table" at bounding box center [150, 351] width 85 height 27
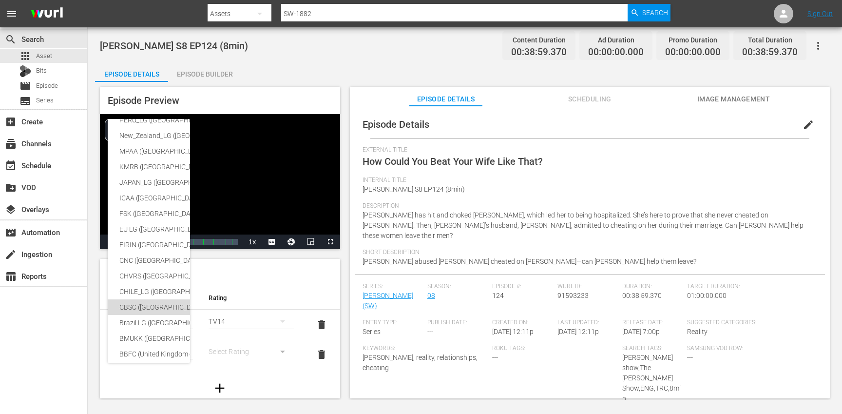
click at [144, 309] on div "CBSC ([GEOGRAPHIC_DATA])" at bounding box center [238, 307] width 239 height 16
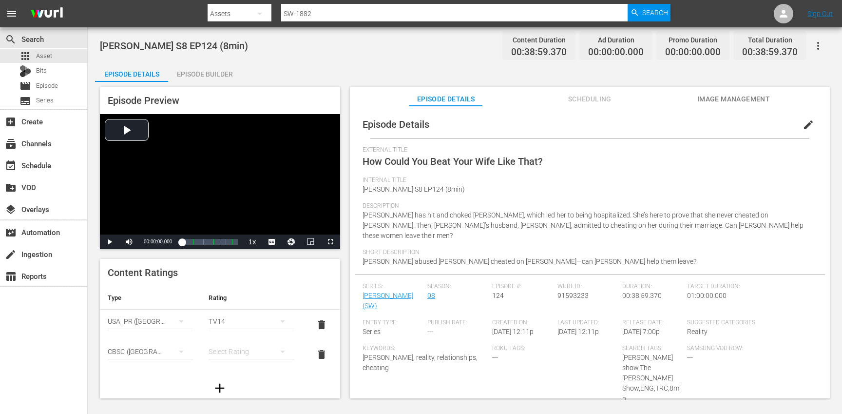
click at [242, 351] on div "simple table" at bounding box center [251, 351] width 85 height 27
click at [232, 334] on div "14+" at bounding box center [246, 331] width 59 height 16
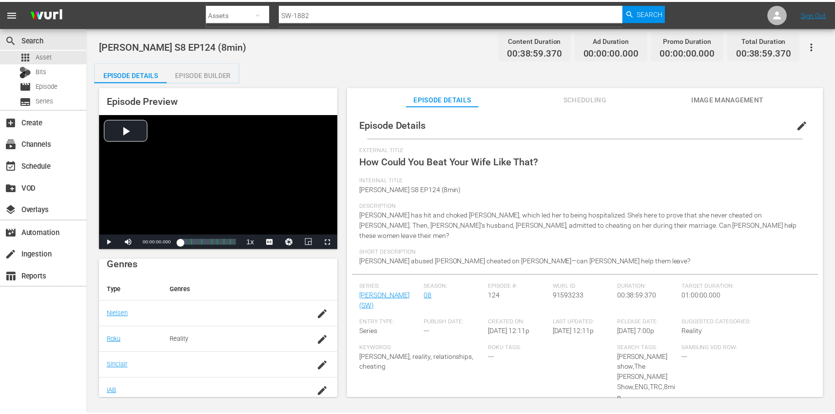
scroll to position [239, 0]
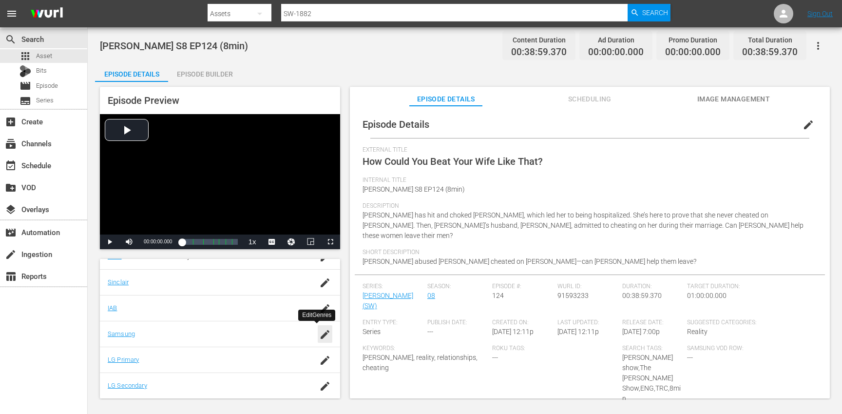
click at [319, 333] on icon "button" at bounding box center [325, 334] width 12 height 12
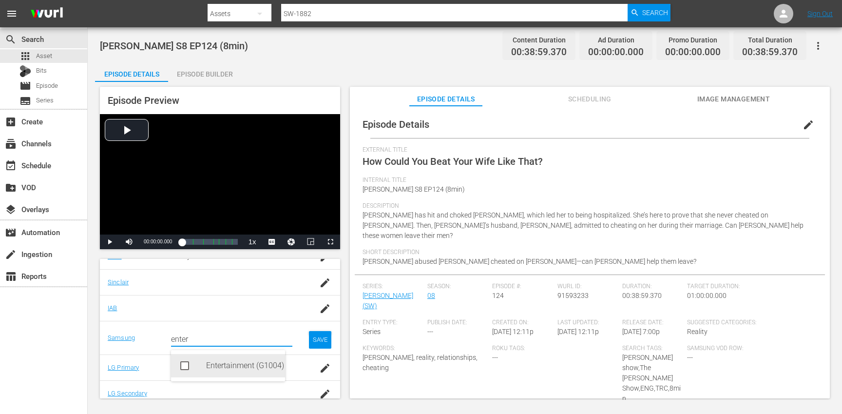
click at [220, 369] on div "Entertainment (G1004)" at bounding box center [241, 365] width 71 height 23
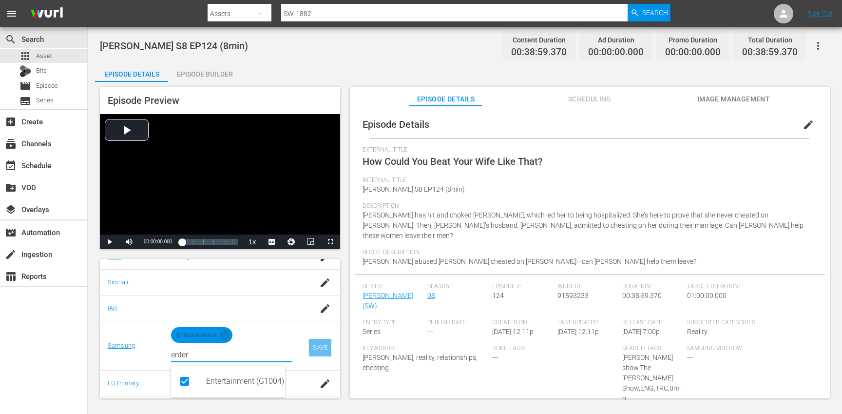
type input "enter"
click at [319, 347] on div "SAVE" at bounding box center [320, 348] width 22 height 18
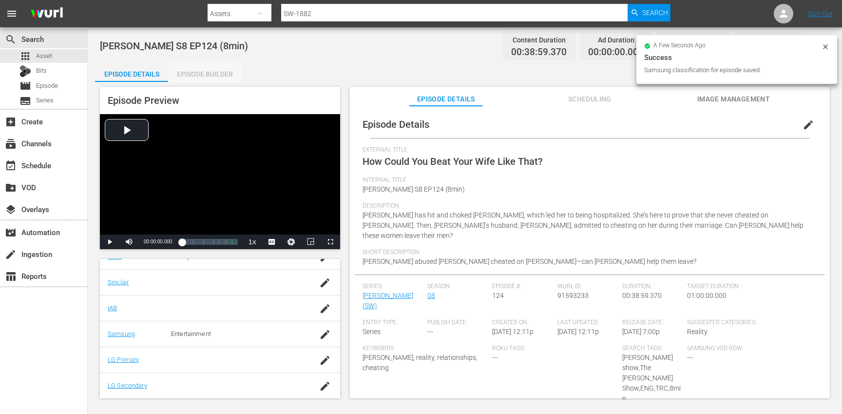
click at [216, 71] on div "Episode Builder" at bounding box center [204, 73] width 73 height 23
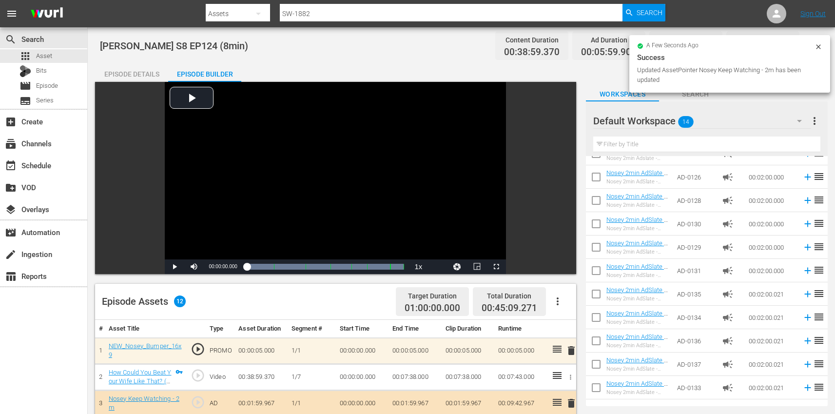
drag, startPoint x: 137, startPoint y: 75, endPoint x: 144, endPoint y: 75, distance: 7.3
click at [137, 75] on div "Episode Details" at bounding box center [131, 73] width 73 height 23
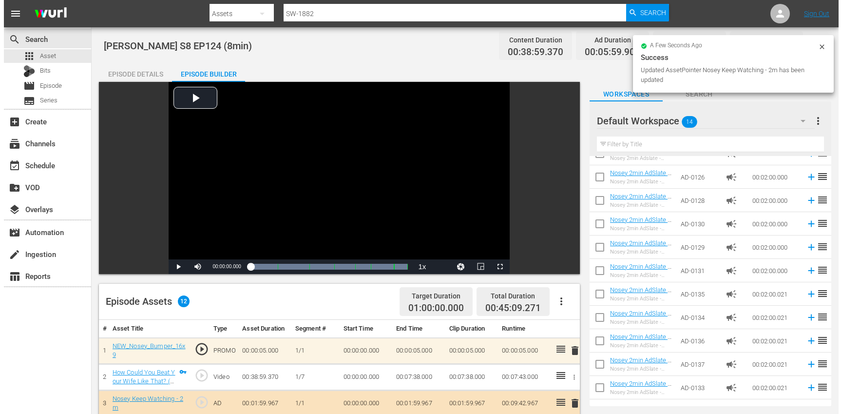
scroll to position [239, 0]
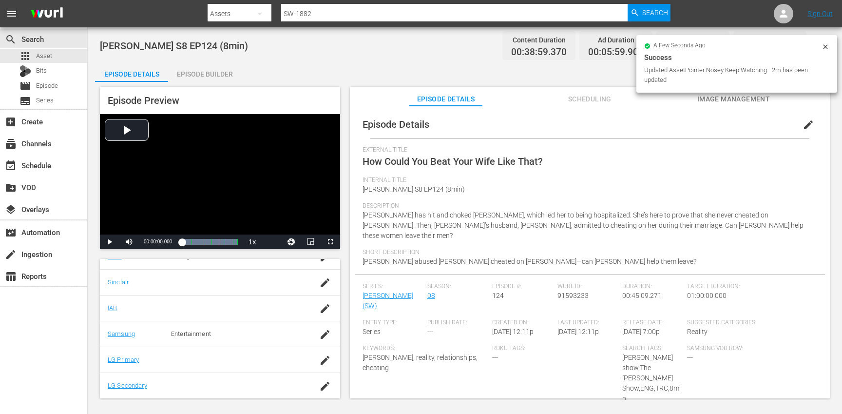
click at [827, 47] on icon at bounding box center [825, 47] width 8 height 8
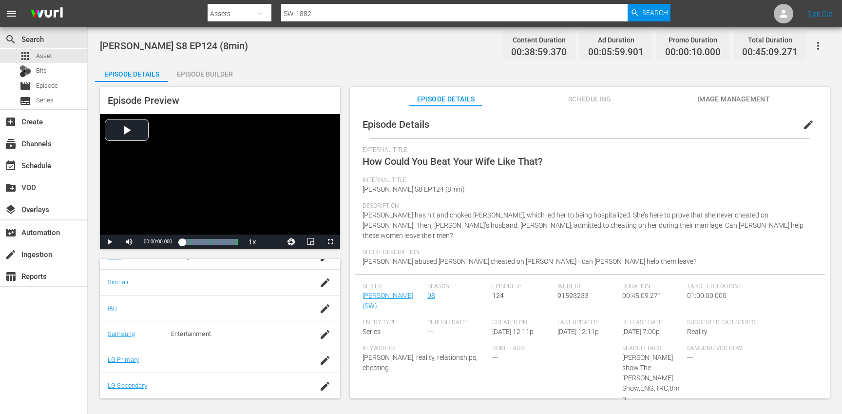
click at [826, 46] on button "button" at bounding box center [817, 45] width 23 height 23
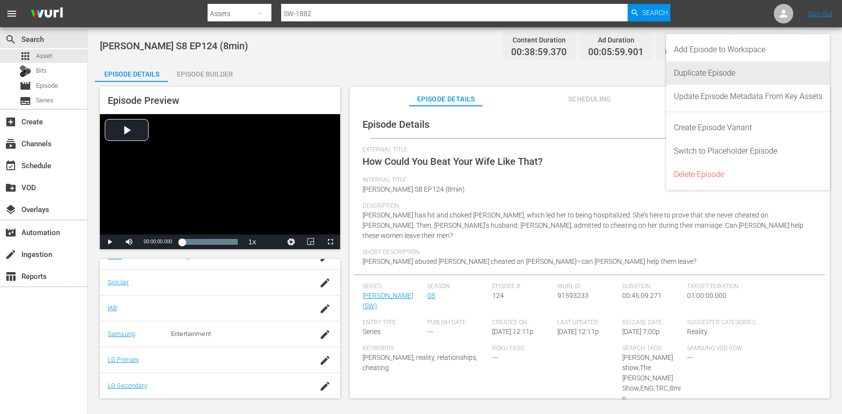
click at [735, 77] on div "Duplicate Episode" at bounding box center [748, 72] width 149 height 23
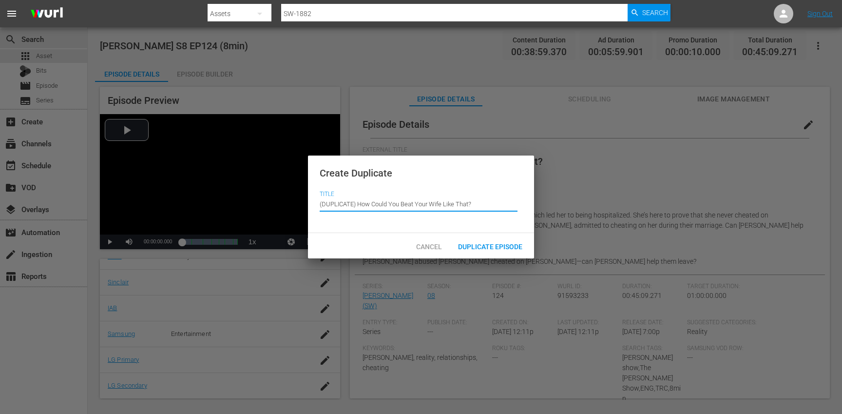
drag, startPoint x: 358, startPoint y: 203, endPoint x: 354, endPoint y: 190, distance: 13.4
click at [354, 190] on div "Title Episode Title (DUPLICATE) How Could You Beat Your Wife Like That?" at bounding box center [421, 205] width 203 height 31
type input "How Could You Beat Your Wife Like That?"
click at [484, 239] on div "Duplicate Episode" at bounding box center [490, 246] width 80 height 18
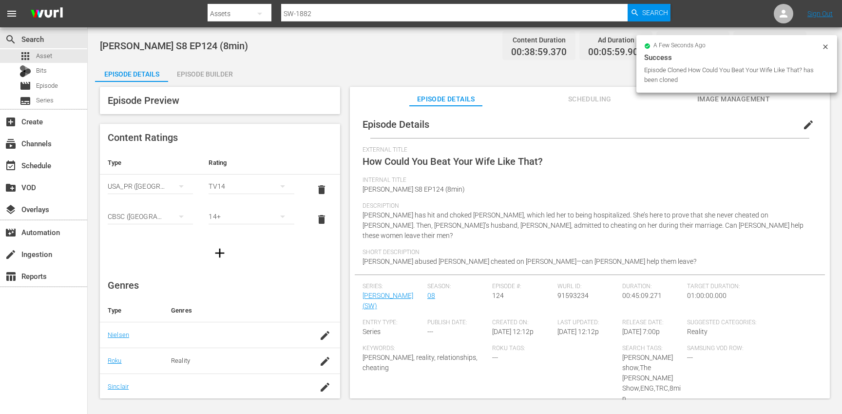
click at [802, 120] on span "edit" at bounding box center [808, 125] width 12 height 12
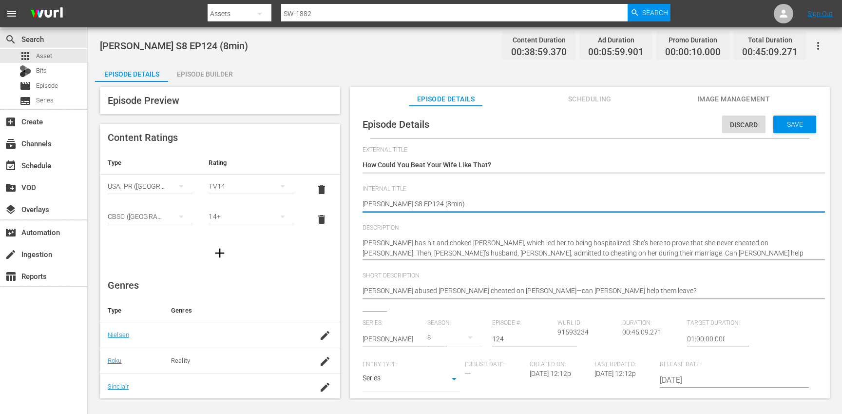
type textarea "Steve Wilkos S8 EP124 (1min)"
type textarea "[PERSON_NAME] S8 EP124 (10min)"
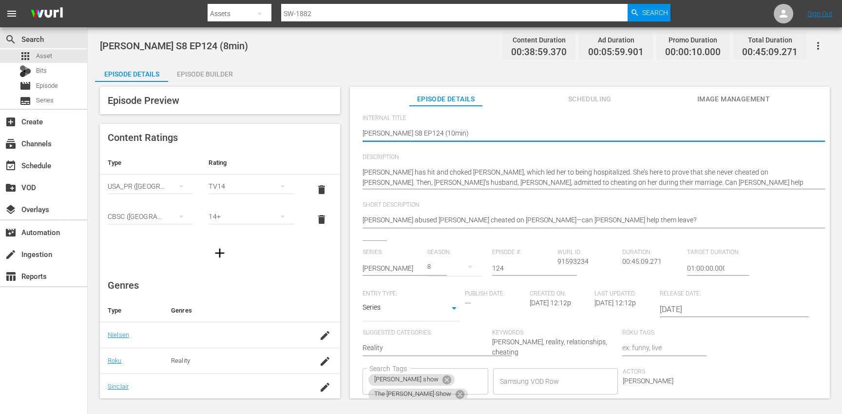
scroll to position [185, 0]
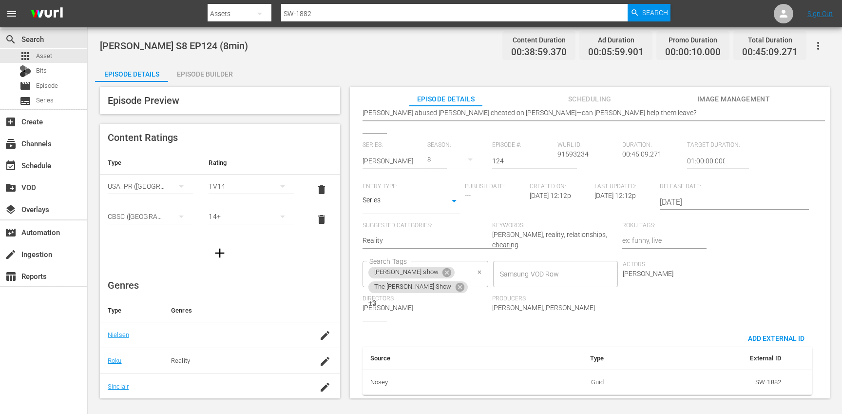
click at [488, 261] on div "steve wilkos show The Steve Wilkos Show +3 Search Tags" at bounding box center [425, 274] width 126 height 26
type textarea "[PERSON_NAME] S8 EP124 (10min)"
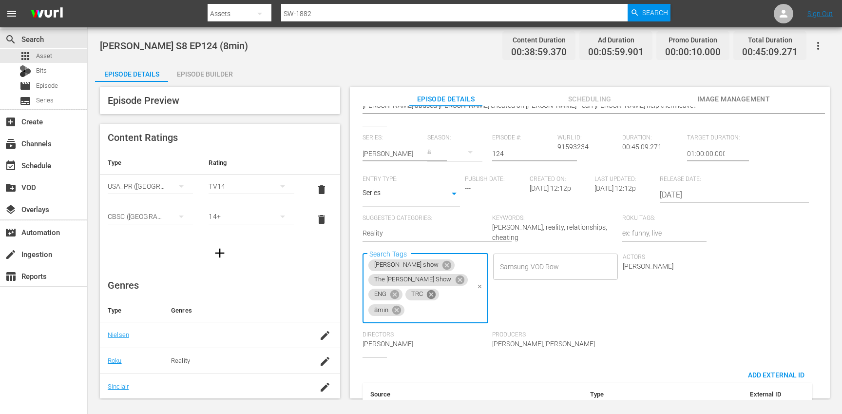
click at [436, 290] on icon at bounding box center [431, 294] width 9 height 9
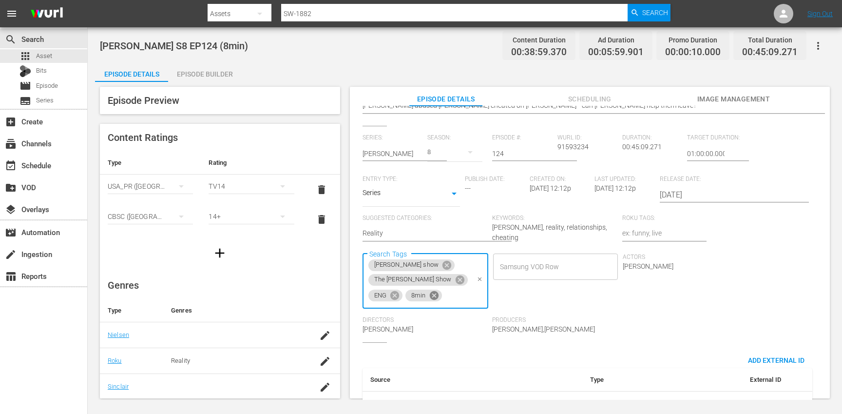
click at [438, 291] on icon at bounding box center [433, 295] width 9 height 9
type input "10"
click at [730, 285] on li "10min" at bounding box center [744, 283] width 123 height 16
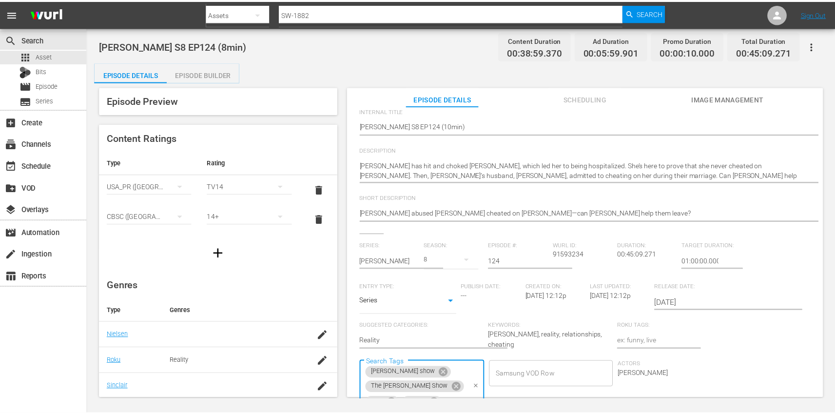
scroll to position [0, 0]
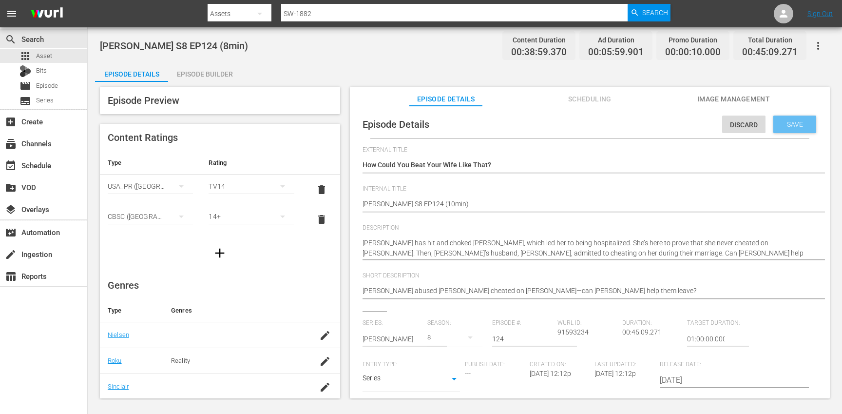
click at [794, 129] on div "Save" at bounding box center [794, 124] width 43 height 18
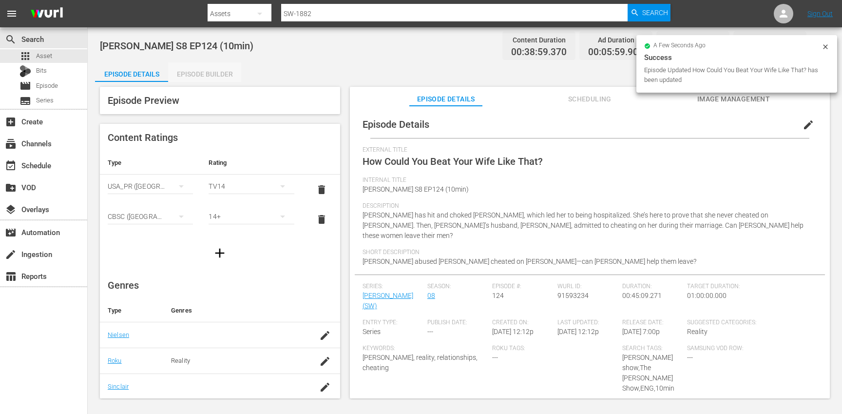
click at [211, 75] on div "Episode Builder" at bounding box center [204, 73] width 73 height 23
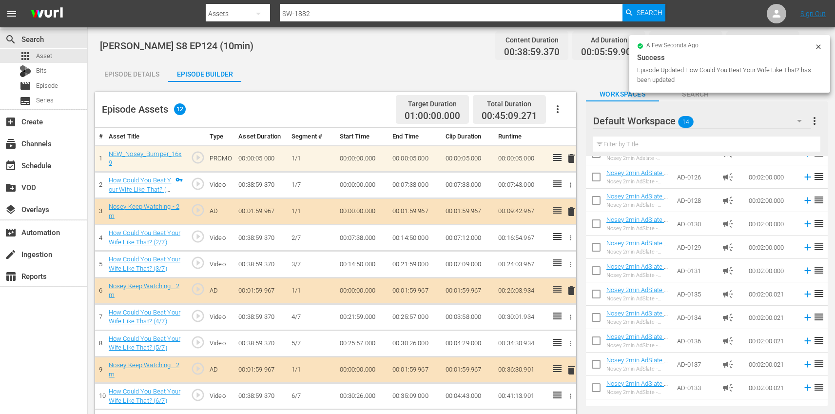
click at [555, 110] on icon "button" at bounding box center [557, 109] width 12 height 12
click at [598, 144] on div "Clear Ads" at bounding box center [586, 136] width 66 height 23
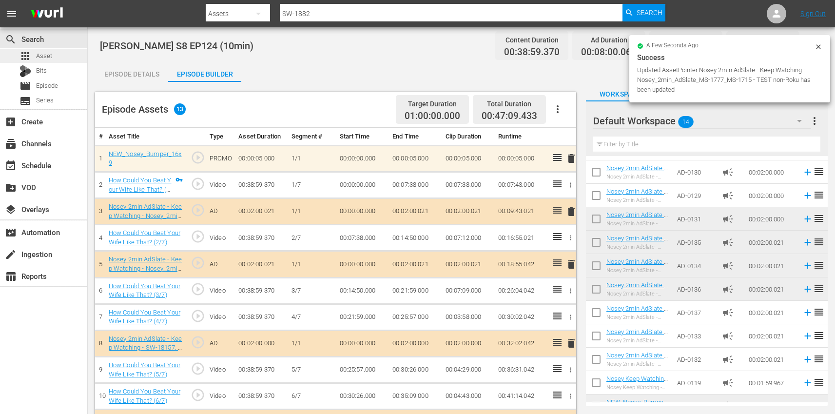
click at [70, 59] on div "apps Asset" at bounding box center [43, 56] width 87 height 14
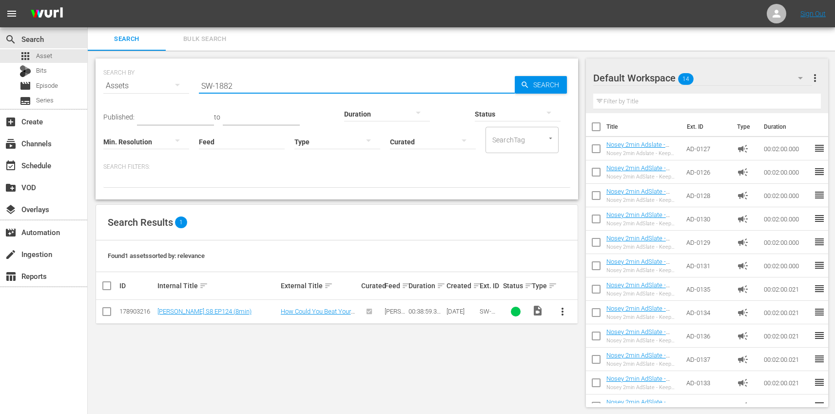
click at [334, 88] on input "SW-1882" at bounding box center [357, 85] width 316 height 23
paste input "3"
type input "SW-1883"
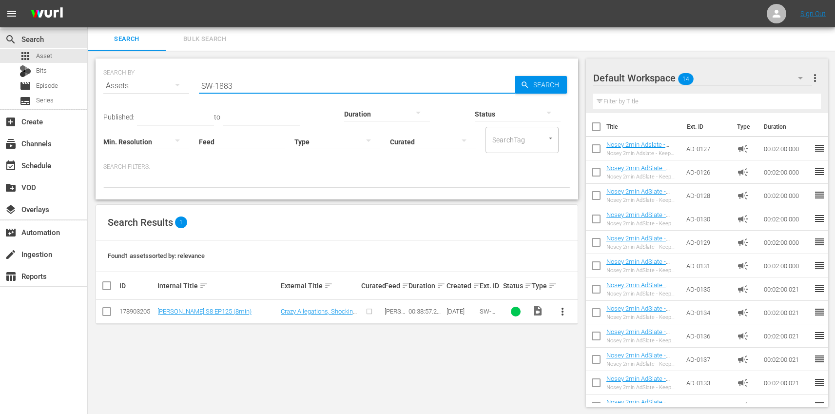
click at [562, 311] on span "more_vert" at bounding box center [562, 311] width 12 height 12
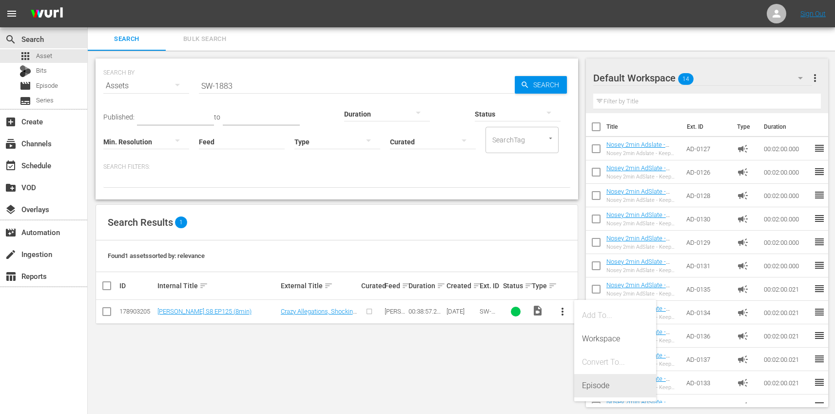
drag, startPoint x: 616, startPoint y: 391, endPoint x: 611, endPoint y: 390, distance: 5.1
click at [616, 391] on div "Episode" at bounding box center [615, 385] width 66 height 23
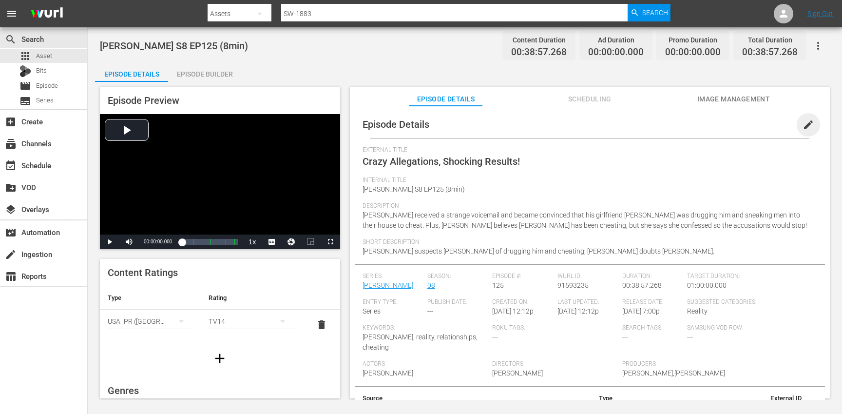
click at [803, 128] on span "edit" at bounding box center [808, 125] width 12 height 12
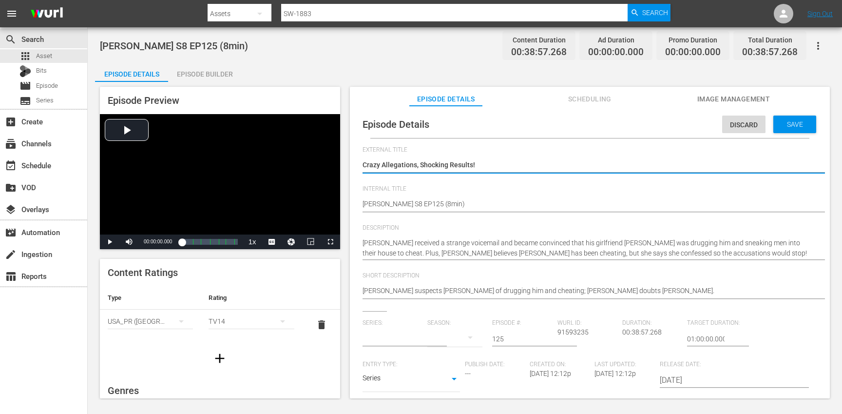
click at [381, 335] on input "text" at bounding box center [392, 338] width 60 height 23
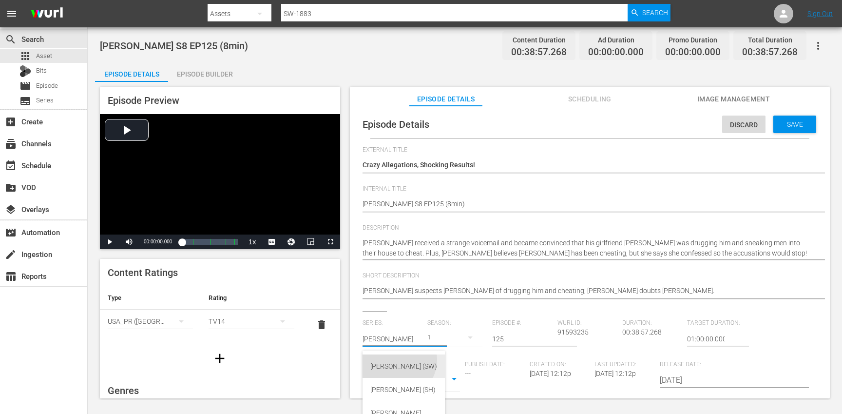
click at [398, 360] on div "Steve Wilkos (SW)" at bounding box center [403, 365] width 67 height 23
type input "Steve Wilkos (SW)"
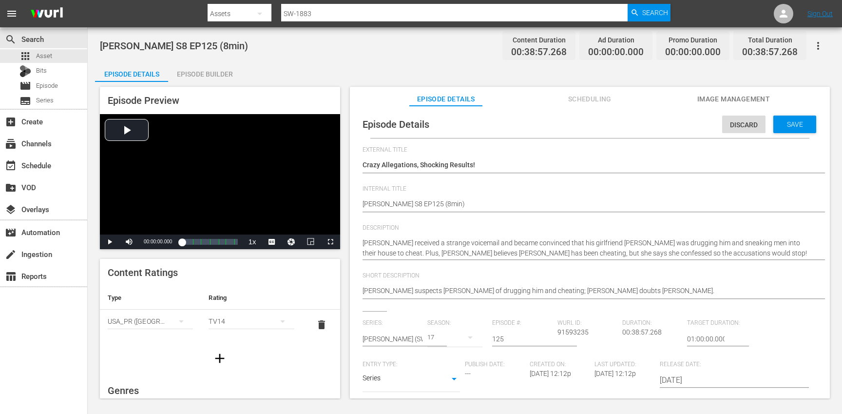
click at [458, 341] on button "button" at bounding box center [469, 336] width 23 height 23
click at [449, 220] on div "8" at bounding box center [439, 220] width 27 height 10
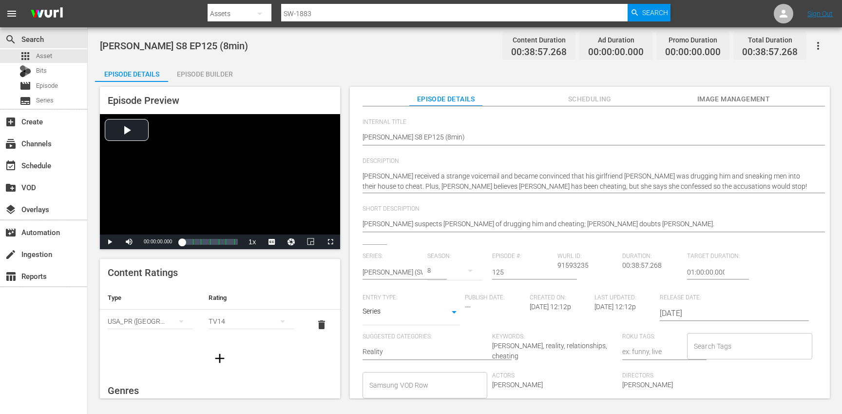
scroll to position [127, 0]
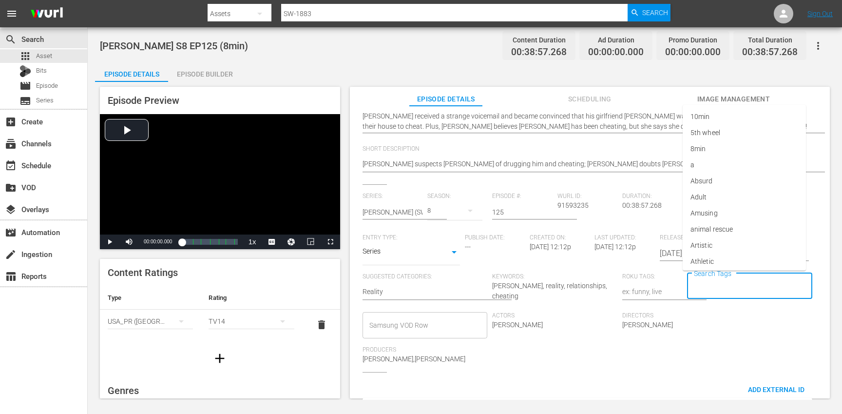
click at [730, 283] on input "Search Tags" at bounding box center [742, 286] width 102 height 18
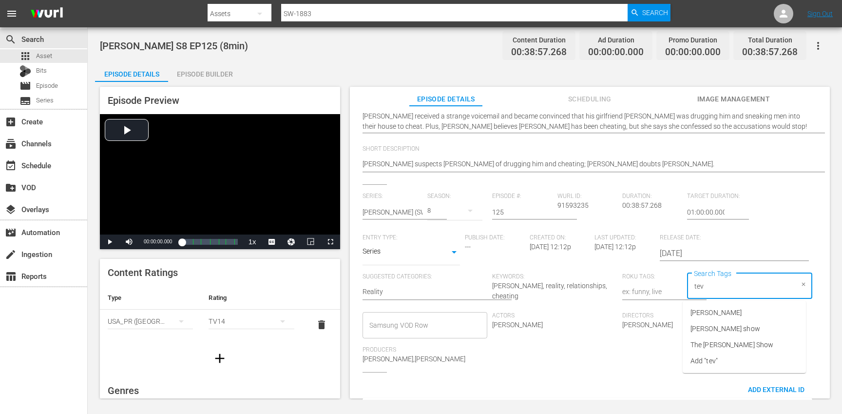
type input "teve"
click at [746, 324] on li "[PERSON_NAME] show" at bounding box center [744, 329] width 123 height 16
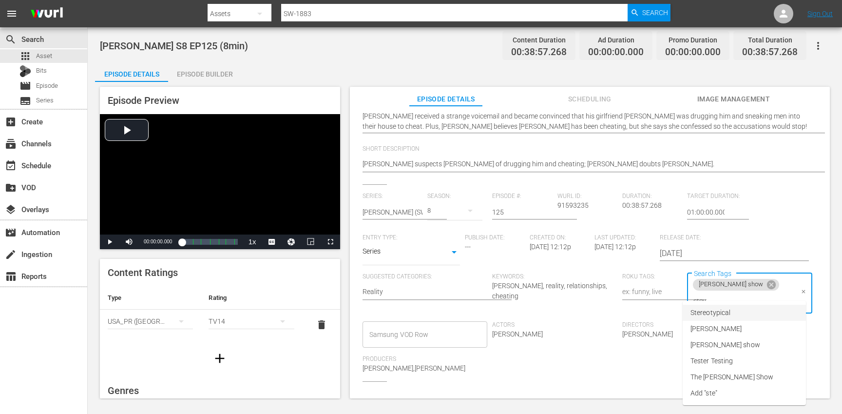
type input "steve"
click at [744, 342] on span "The [PERSON_NAME] Show" at bounding box center [731, 345] width 83 height 10
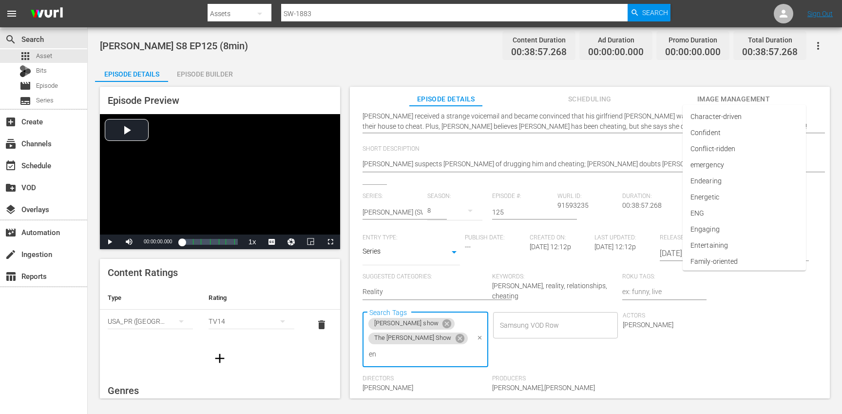
type input "eng"
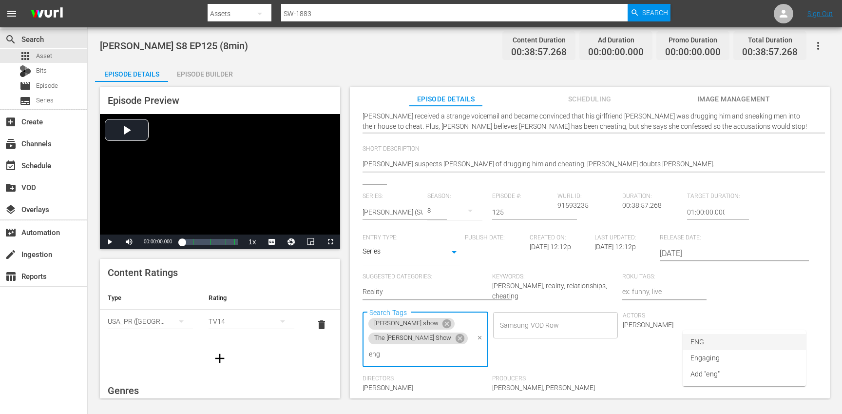
click at [718, 338] on li "ENG" at bounding box center [744, 342] width 123 height 16
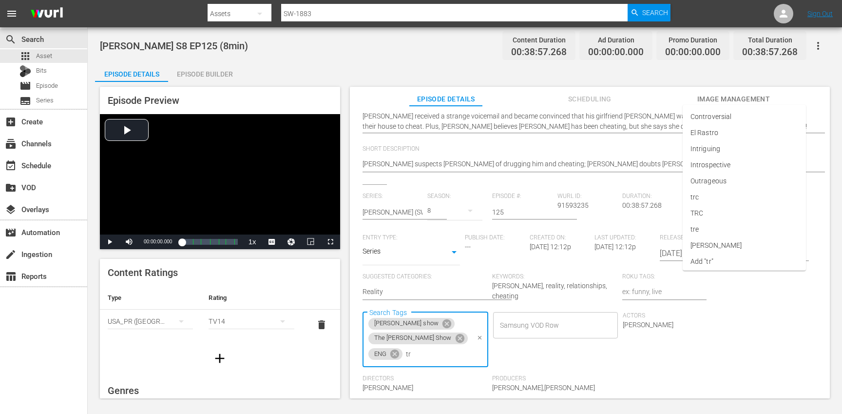
type input "trc"
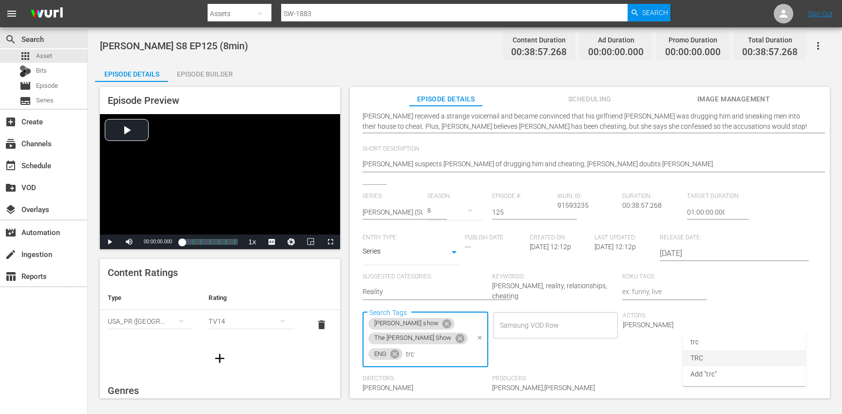
click at [711, 357] on li "TRC" at bounding box center [744, 358] width 123 height 16
type input "8"
click at [709, 342] on li "8min" at bounding box center [744, 342] width 123 height 16
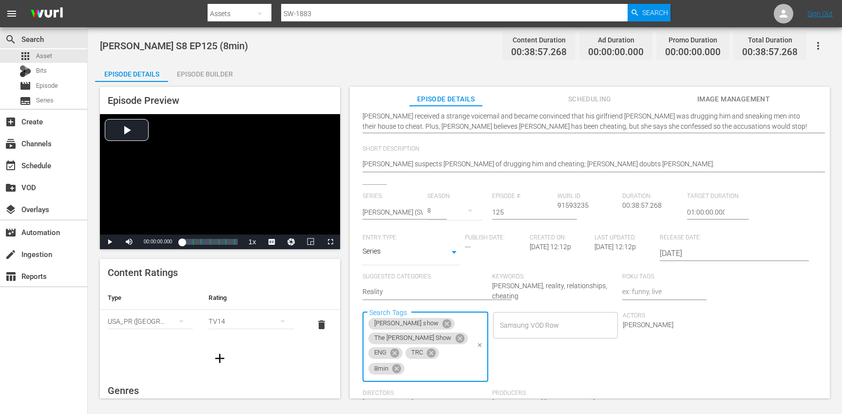
scroll to position [0, 0]
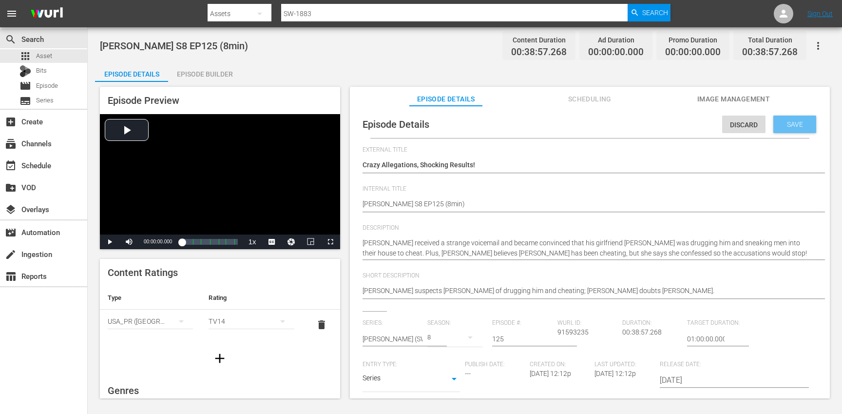
click at [789, 131] on div "Save" at bounding box center [794, 124] width 43 height 18
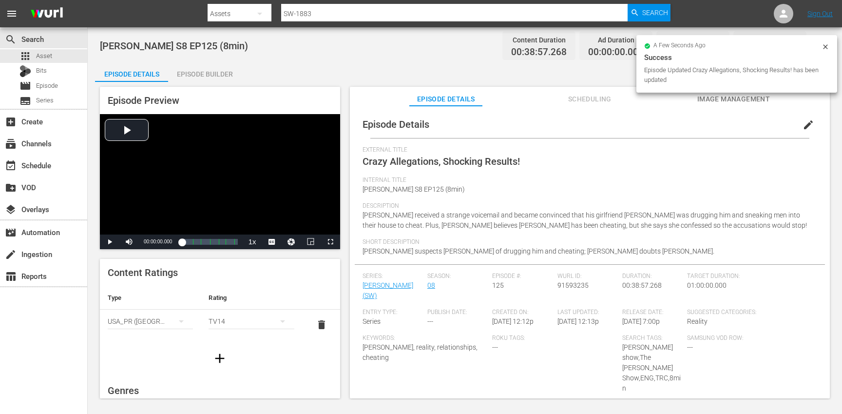
click at [207, 360] on button "button" at bounding box center [219, 357] width 27 height 27
click at [139, 344] on div "simple table" at bounding box center [150, 351] width 85 height 27
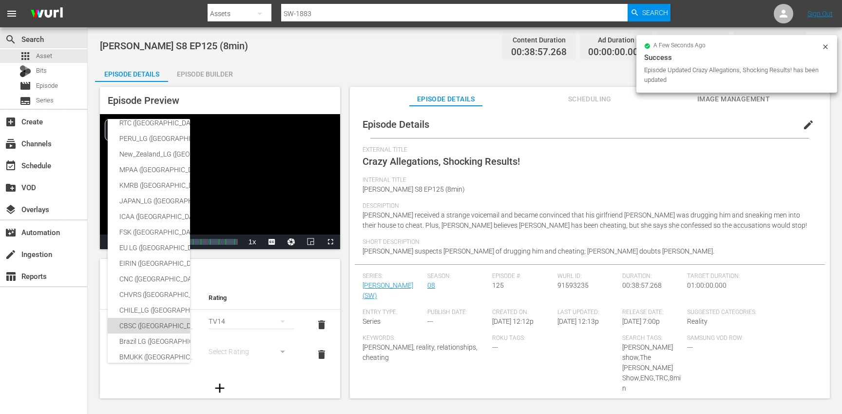
click at [148, 324] on div "CBSC ([GEOGRAPHIC_DATA])" at bounding box center [238, 326] width 239 height 16
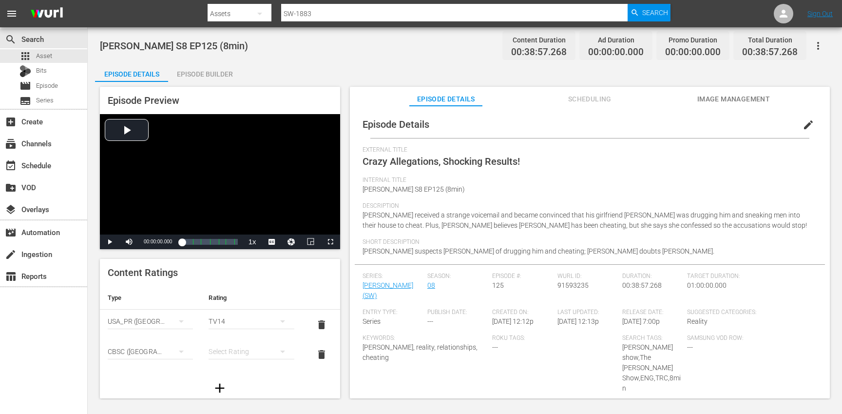
click at [243, 350] on div "SNJ ([GEOGRAPHIC_DATA]) SAMSUNG_NZ ([GEOGRAPHIC_DATA]) SAMSUNG ([GEOGRAPHIC_DAT…" at bounding box center [421, 207] width 842 height 414
click at [230, 352] on div "simple table" at bounding box center [251, 351] width 85 height 27
click at [236, 330] on div "14+" at bounding box center [246, 331] width 59 height 16
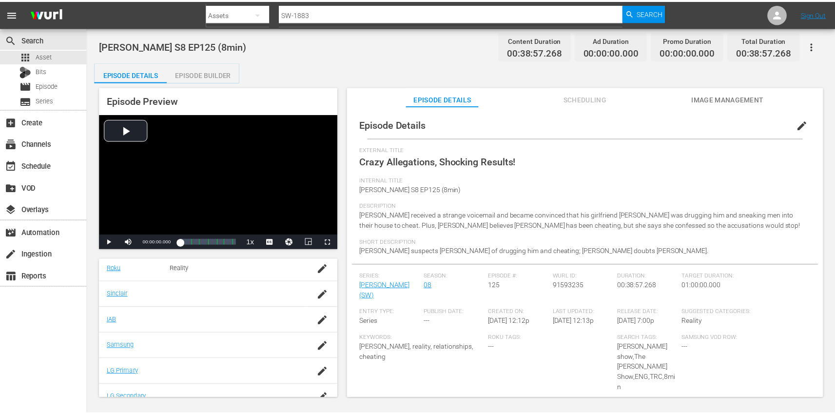
scroll to position [239, 0]
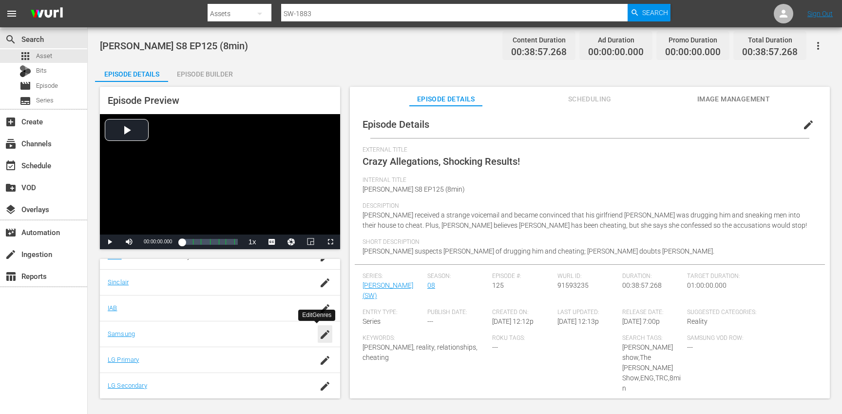
click at [321, 333] on icon "button" at bounding box center [325, 334] width 9 height 9
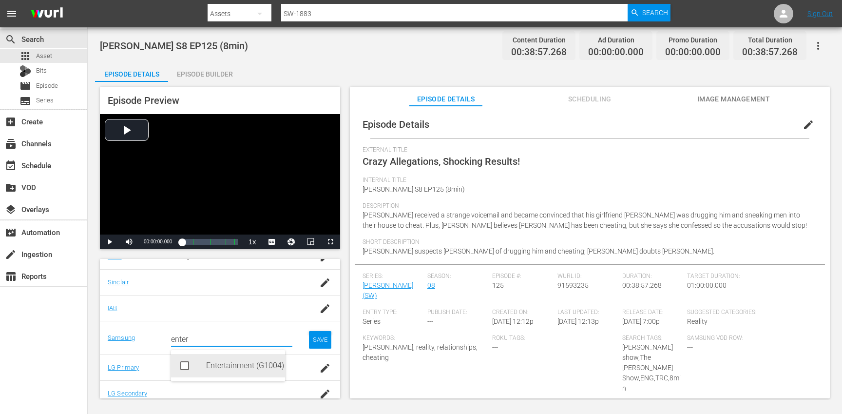
click at [214, 367] on div "Entertainment (G1004)" at bounding box center [241, 365] width 71 height 23
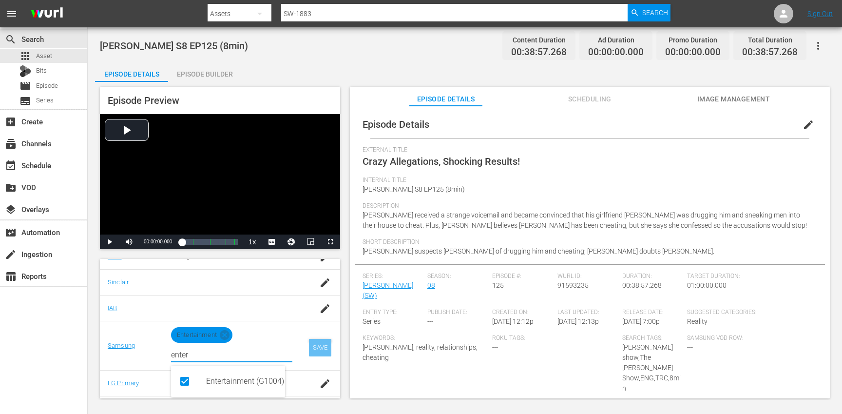
type input "enter"
click at [315, 342] on div "SAVE" at bounding box center [320, 348] width 22 height 18
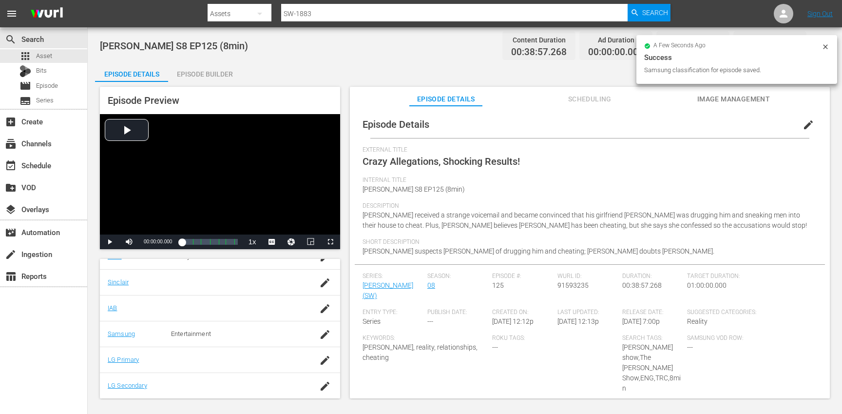
click at [202, 68] on div "Episode Builder" at bounding box center [204, 73] width 73 height 23
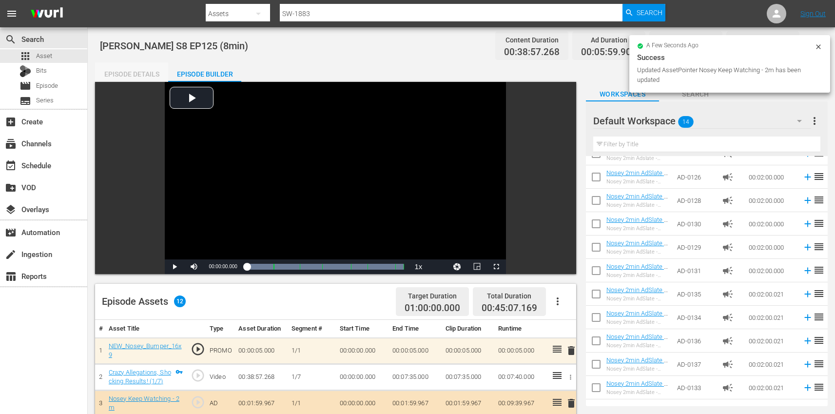
click at [129, 73] on div "Episode Details" at bounding box center [131, 73] width 73 height 23
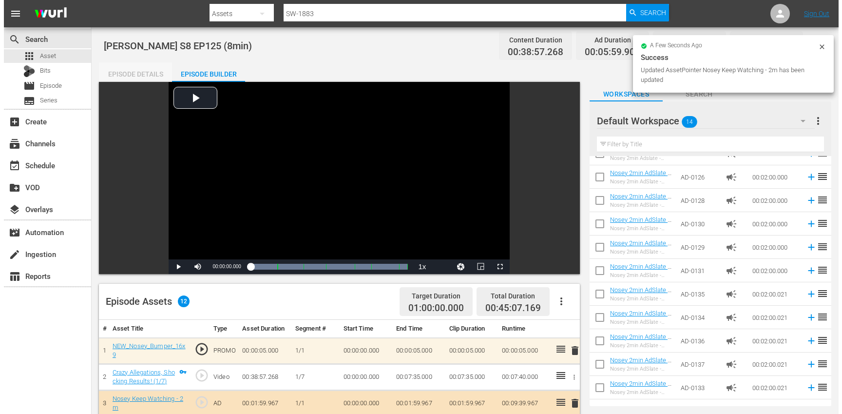
scroll to position [239, 0]
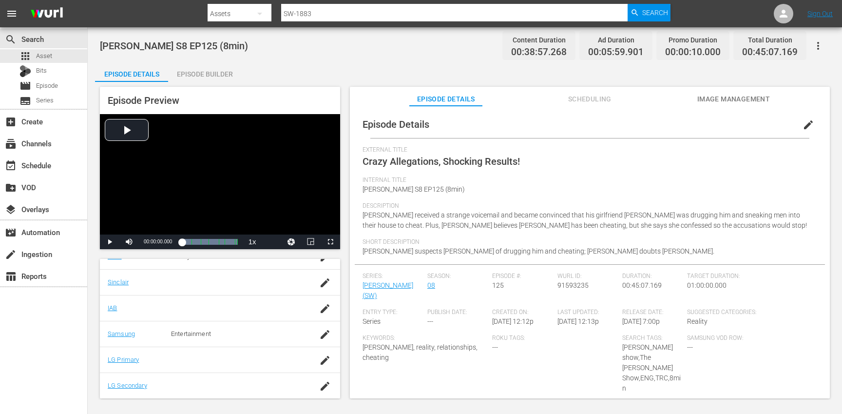
click at [824, 46] on button "button" at bounding box center [817, 45] width 23 height 23
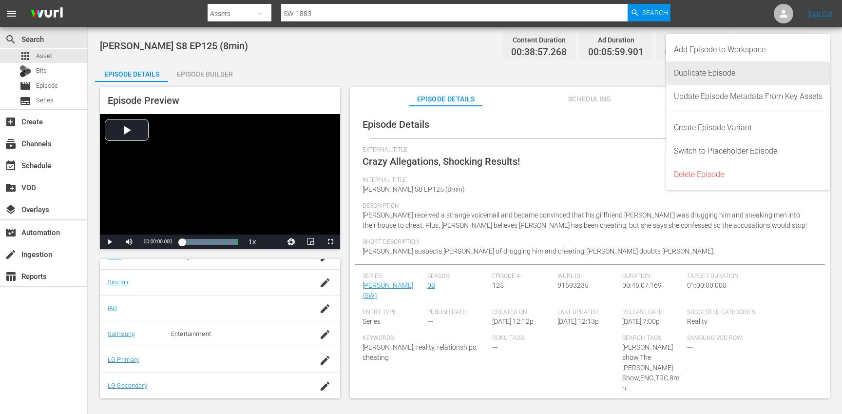
click at [703, 80] on div "Duplicate Episode" at bounding box center [748, 72] width 149 height 23
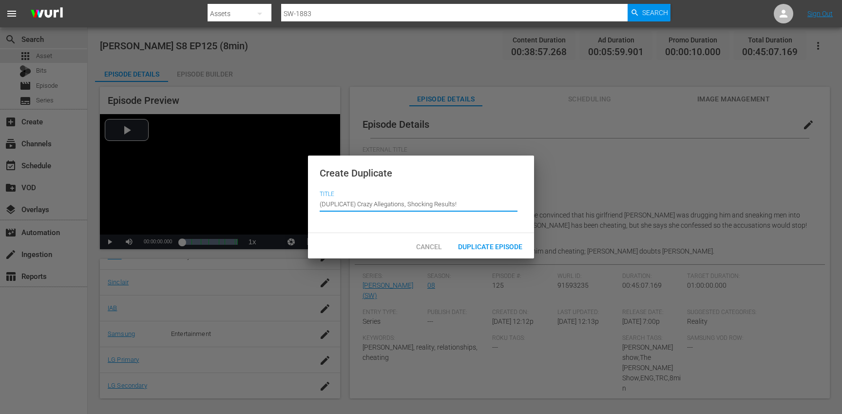
drag, startPoint x: 359, startPoint y: 204, endPoint x: 354, endPoint y: 194, distance: 11.1
click at [354, 194] on input "(DUPLICATE) Crazy Allegations, Shocking Results!" at bounding box center [419, 203] width 198 height 23
type input "Crazy Allegations, Shocking Results!"
click at [486, 240] on div "Duplicate Episode" at bounding box center [490, 246] width 80 height 18
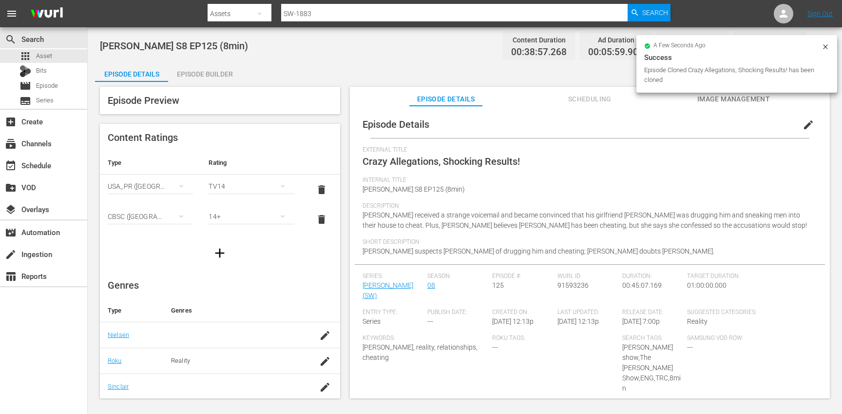
click at [805, 127] on span "edit" at bounding box center [808, 125] width 12 height 12
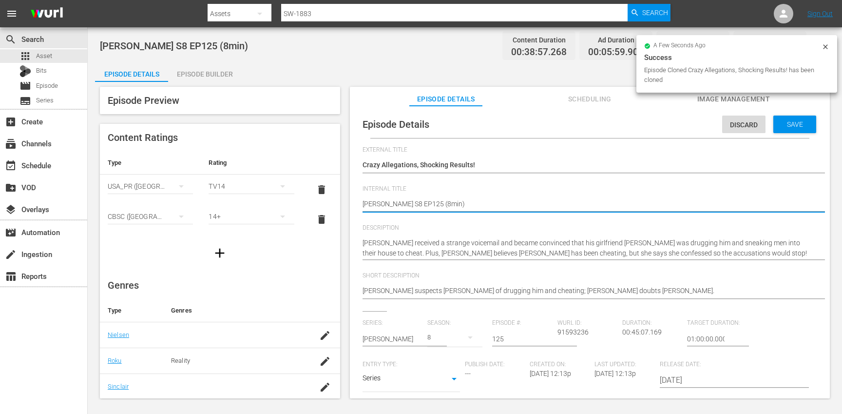
type textarea "Steve Wilkos S8 EP125 (min)"
type textarea "Steve Wilkos S8 EP125 (1min)"
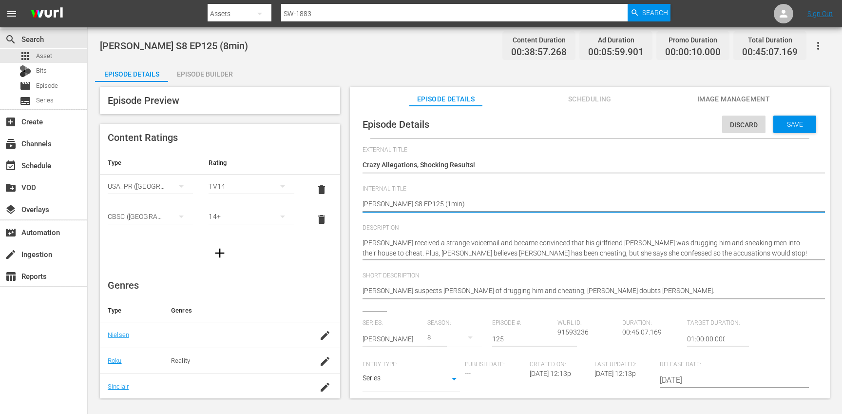
type textarea "[PERSON_NAME] S8 EP125 (10min)"
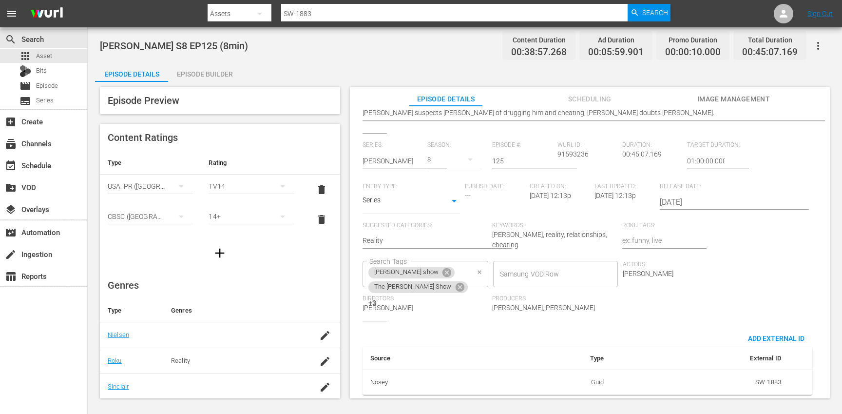
click at [488, 261] on div "steve wilkos show The Steve Wilkos Show +3 Search Tags" at bounding box center [425, 274] width 126 height 26
type textarea "[PERSON_NAME] S8 EP125 (10min)"
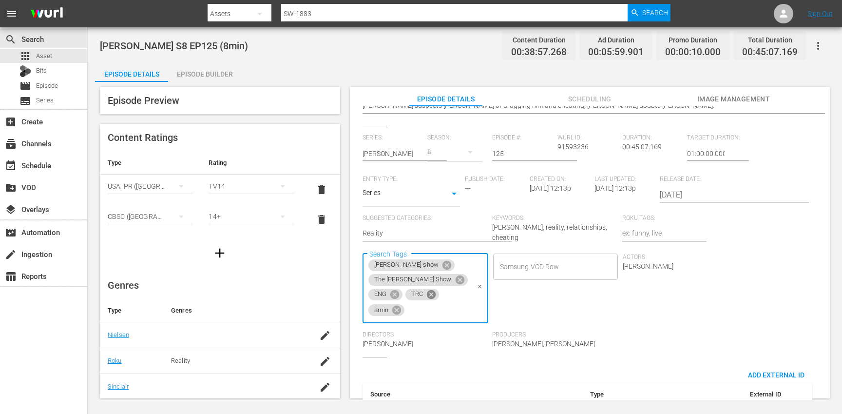
click at [436, 289] on icon at bounding box center [431, 294] width 11 height 11
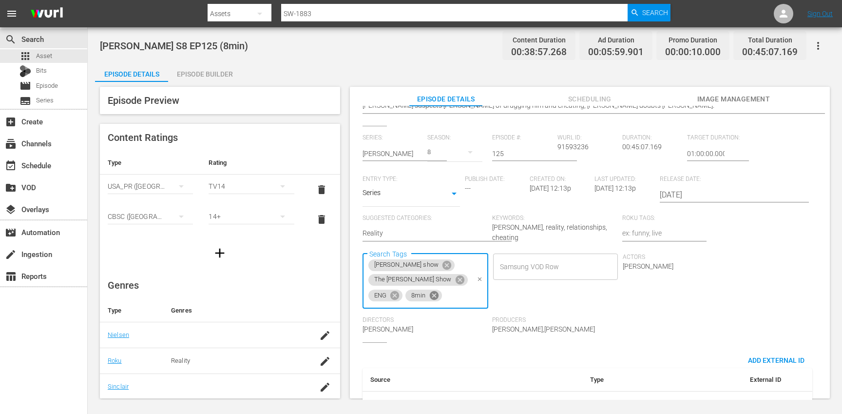
click at [438, 291] on icon at bounding box center [433, 295] width 9 height 9
type input "10"
click at [742, 282] on li "10min" at bounding box center [744, 283] width 123 height 16
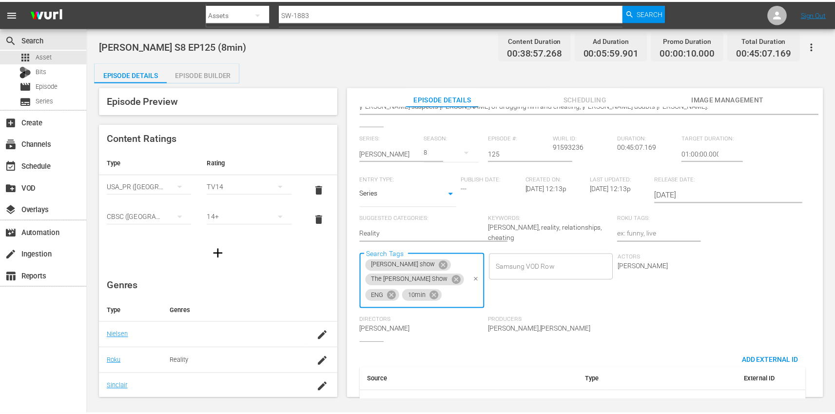
scroll to position [0, 0]
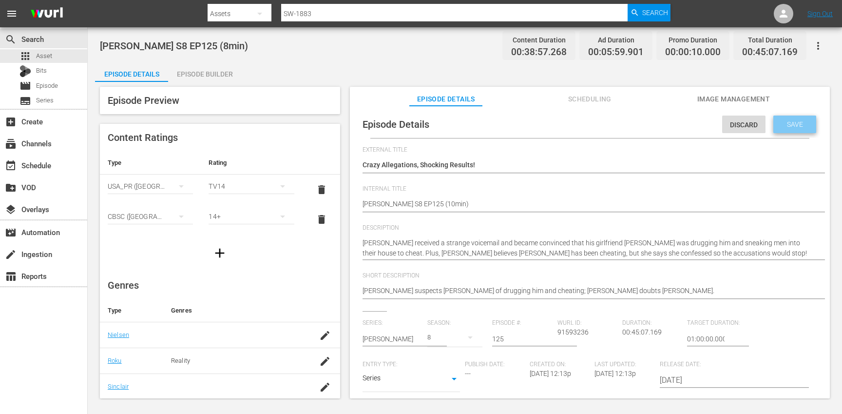
click at [793, 122] on span "Save" at bounding box center [795, 124] width 32 height 8
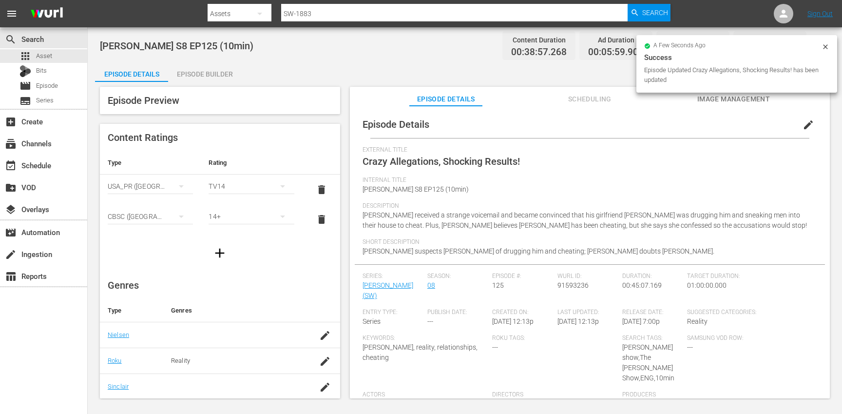
click at [208, 77] on div "Episode Builder" at bounding box center [204, 73] width 73 height 23
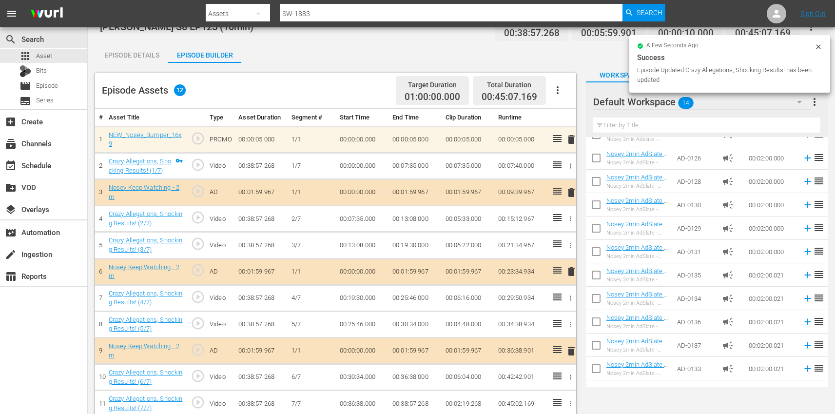
scroll to position [48, 0]
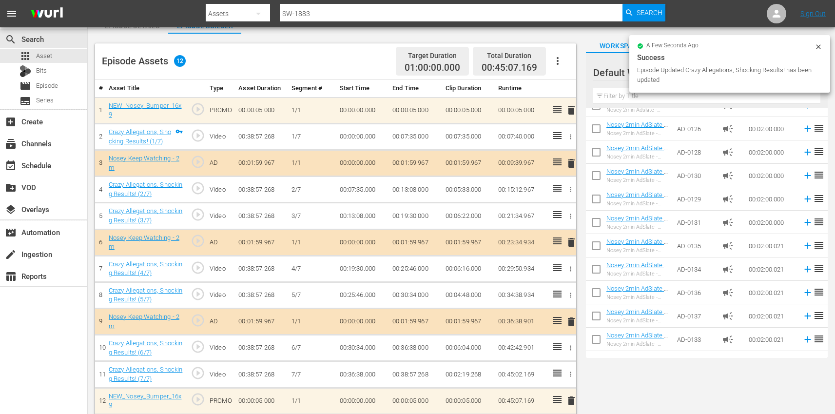
click at [562, 64] on icon "button" at bounding box center [557, 61] width 12 height 12
click at [572, 104] on span "delete" at bounding box center [571, 110] width 12 height 12
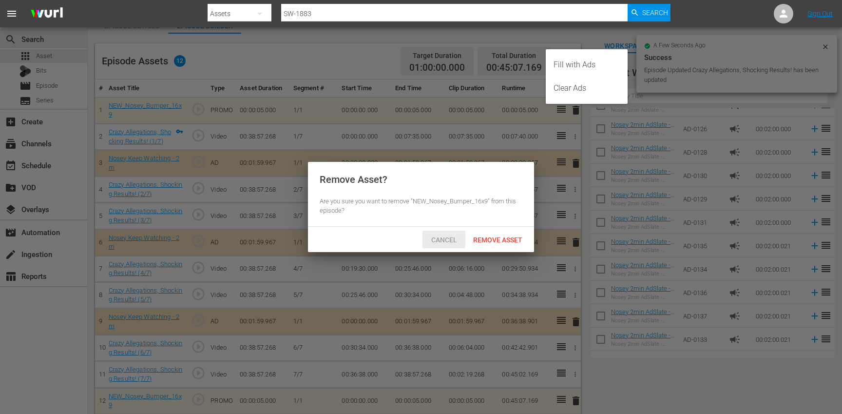
click at [453, 243] on span "Cancel" at bounding box center [443, 240] width 41 height 8
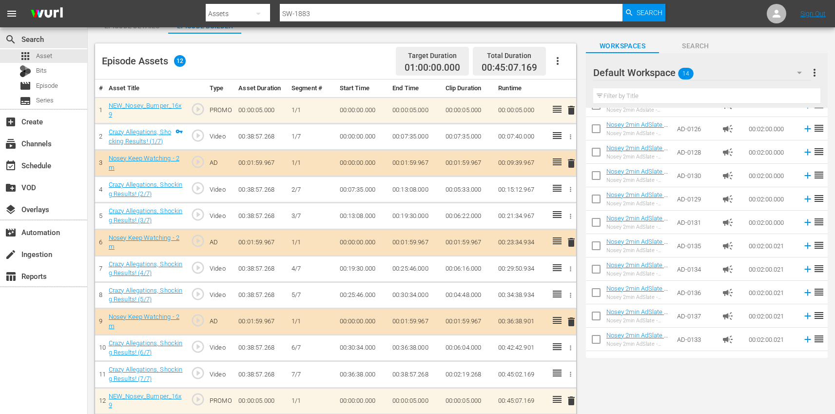
click at [559, 69] on button "button" at bounding box center [557, 60] width 23 height 23
click at [577, 94] on div "Clear Ads" at bounding box center [586, 87] width 66 height 23
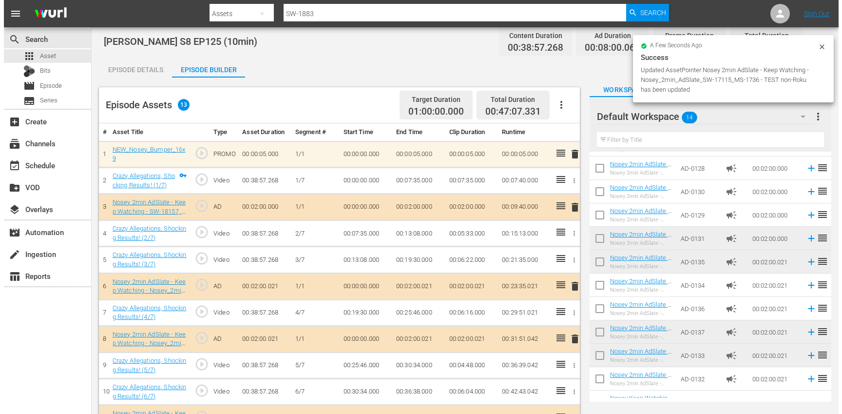
scroll to position [0, 0]
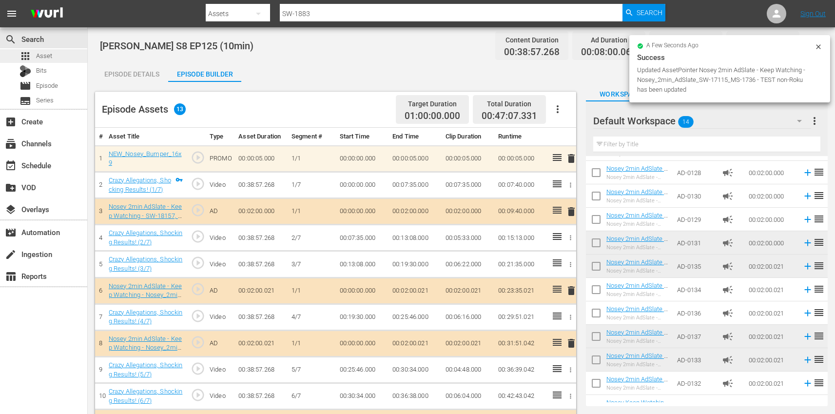
click at [66, 57] on div "apps Asset" at bounding box center [43, 56] width 87 height 14
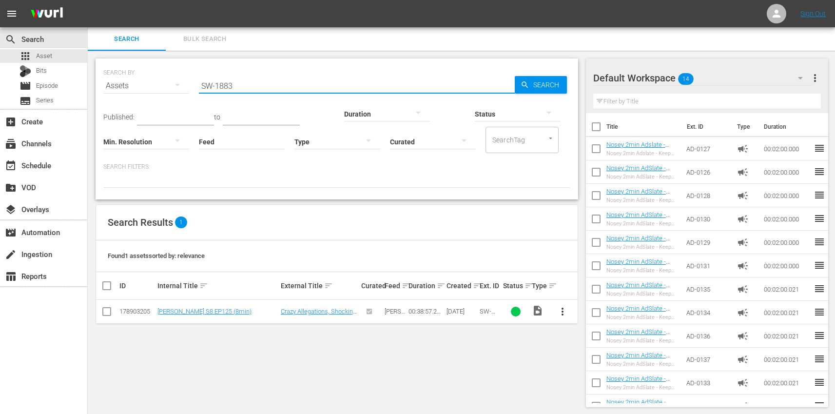
click at [295, 85] on input "SW-1883" at bounding box center [357, 85] width 316 height 23
paste input "7"
type input "SW-1887"
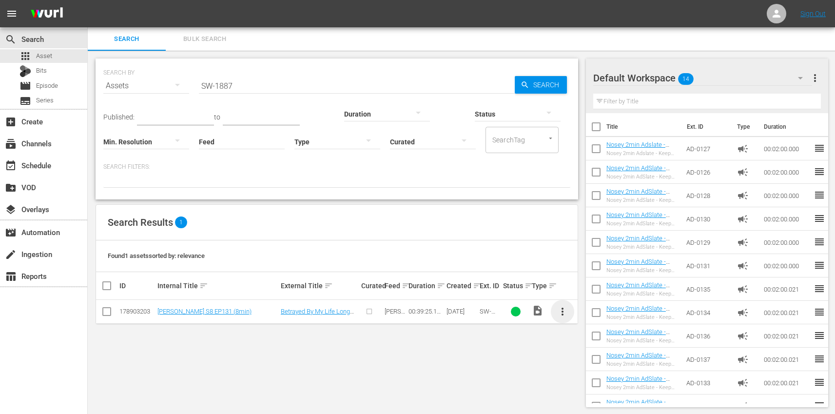
click at [559, 309] on span "more_vert" at bounding box center [562, 311] width 12 height 12
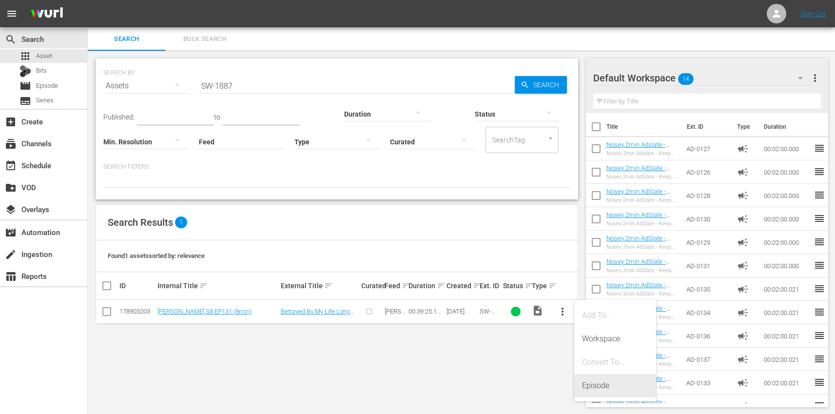
click at [620, 387] on div "Episode" at bounding box center [615, 385] width 66 height 23
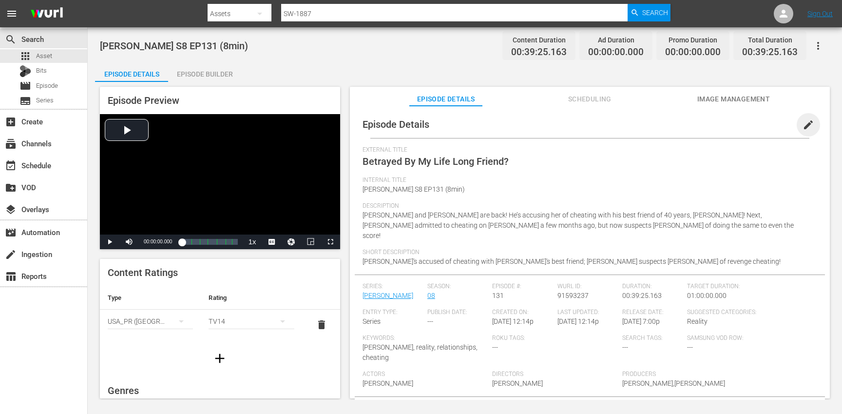
click at [805, 121] on span "edit" at bounding box center [808, 125] width 12 height 12
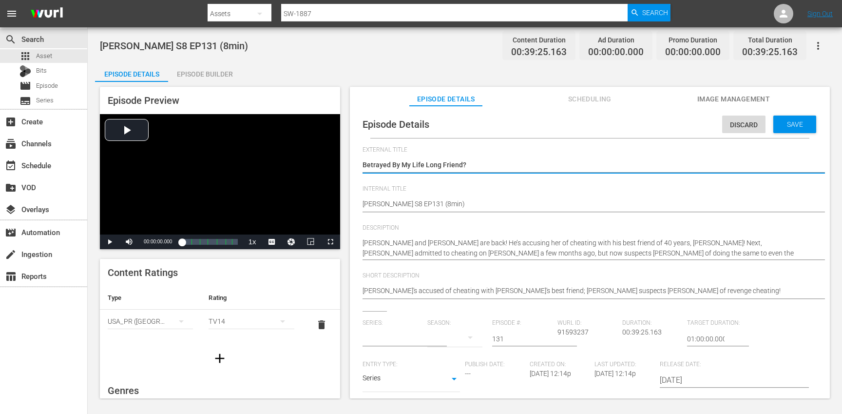
click at [386, 336] on input "text" at bounding box center [392, 338] width 60 height 23
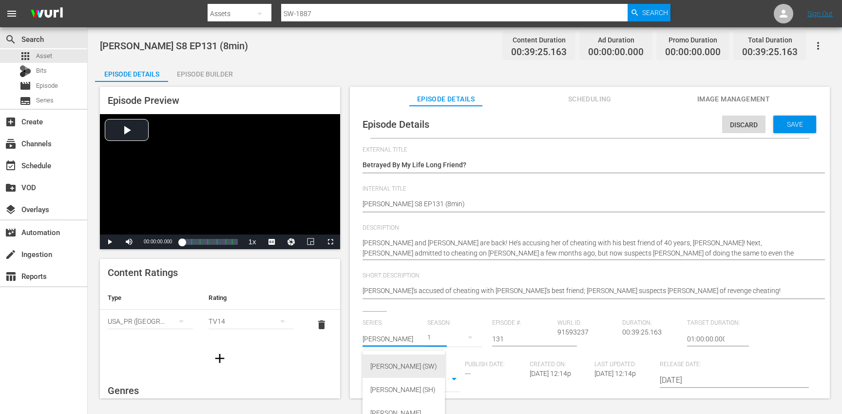
click at [392, 364] on div "Steve Wilkos (SW)" at bounding box center [403, 365] width 67 height 23
type input "Steve Wilkos (SW)"
click at [458, 338] on button "button" at bounding box center [469, 336] width 23 height 23
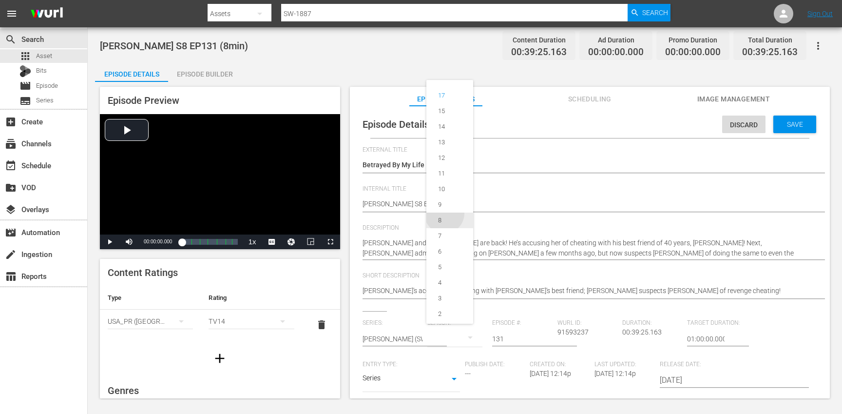
click at [444, 216] on div "8" at bounding box center [439, 220] width 27 height 10
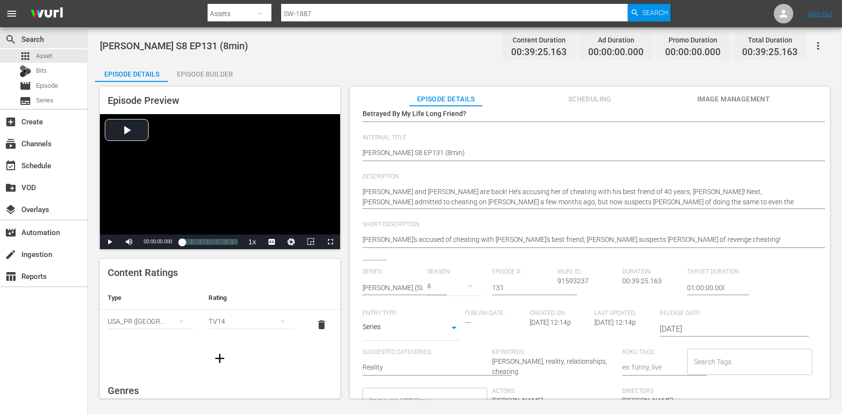
scroll to position [185, 0]
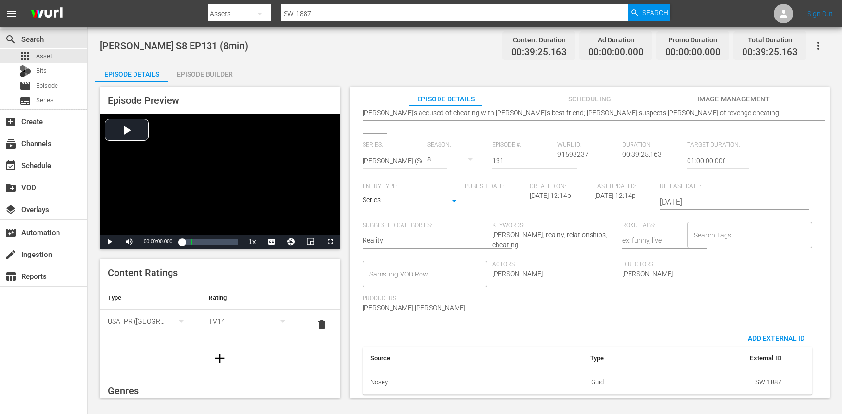
click at [726, 226] on input "Search Tags" at bounding box center [742, 235] width 102 height 18
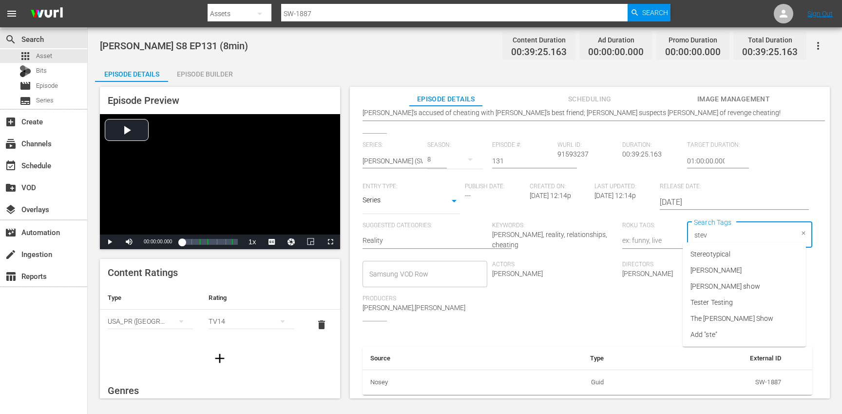
type input "steve"
click at [734, 264] on li "[PERSON_NAME] show" at bounding box center [744, 270] width 123 height 16
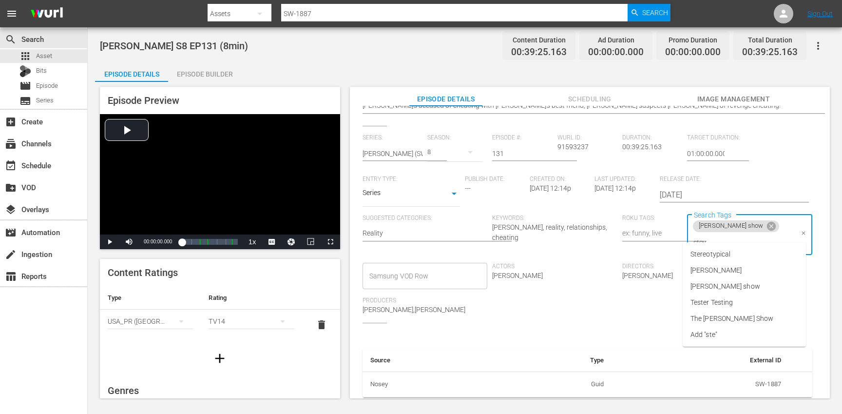
type input "steve"
click at [732, 284] on span "The [PERSON_NAME] Show" at bounding box center [731, 286] width 83 height 10
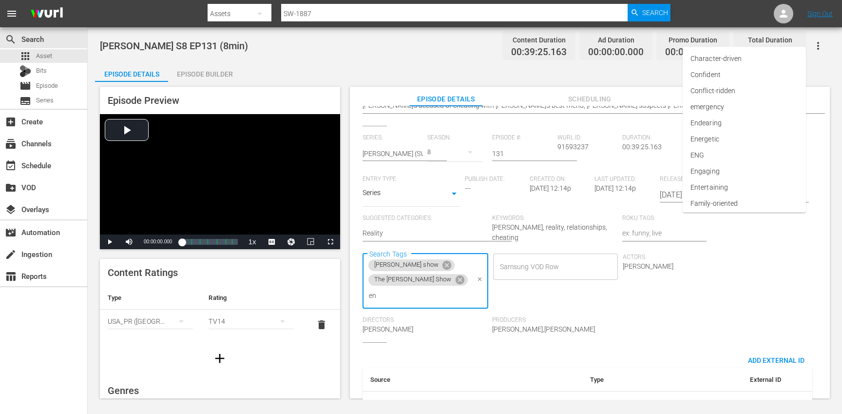
type input "eng"
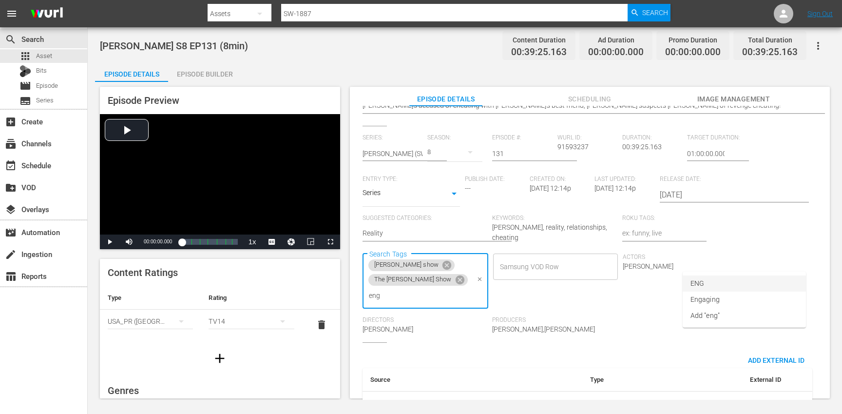
click at [714, 282] on li "ENG" at bounding box center [744, 283] width 123 height 16
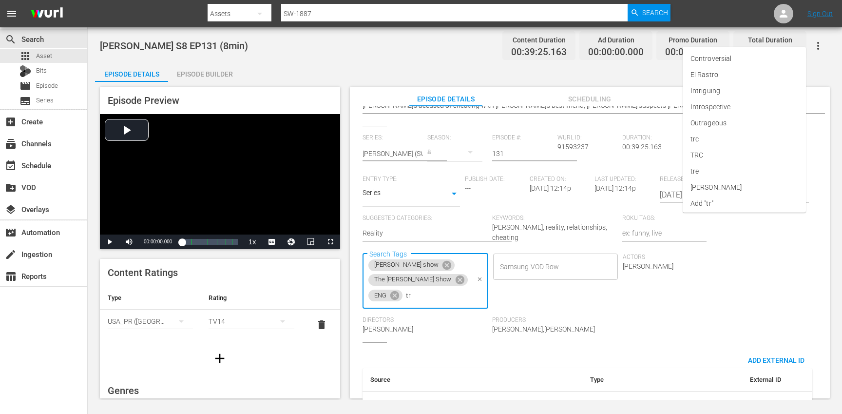
type input "trc"
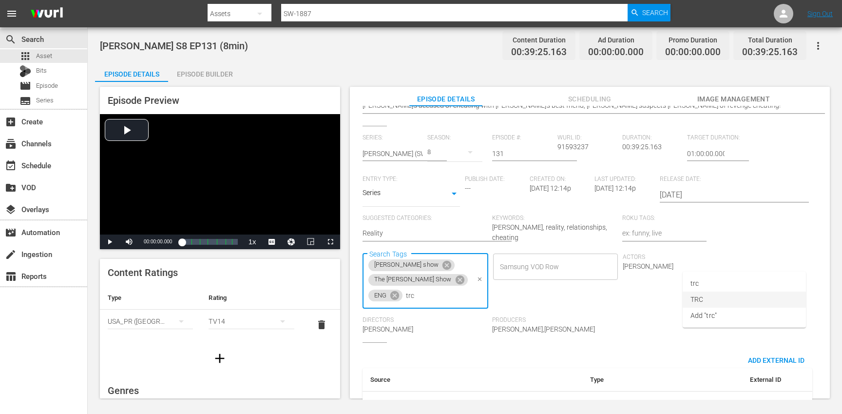
click at [704, 295] on li "TRC" at bounding box center [744, 299] width 123 height 16
type input "8"
click at [718, 285] on li "8min" at bounding box center [744, 283] width 123 height 16
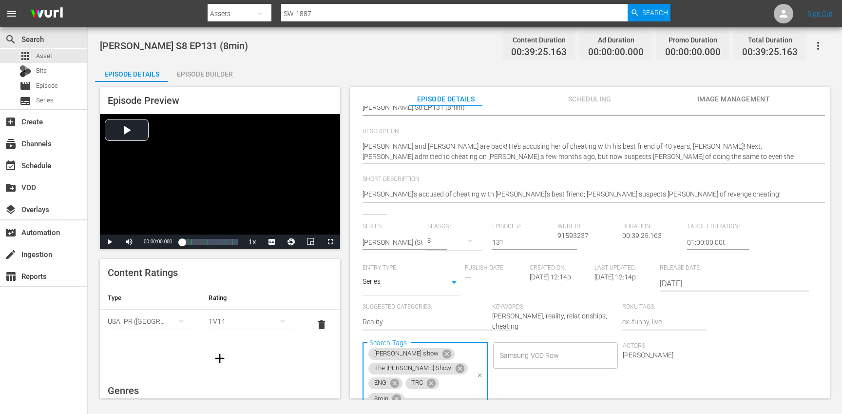
scroll to position [0, 0]
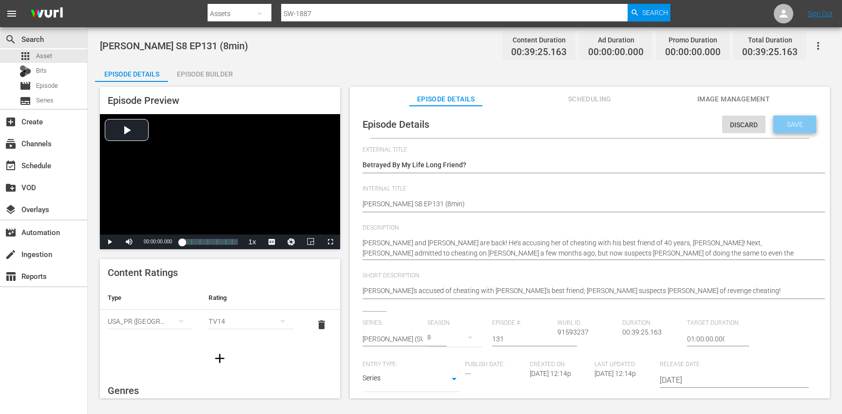
click at [788, 130] on div "Save" at bounding box center [794, 124] width 43 height 18
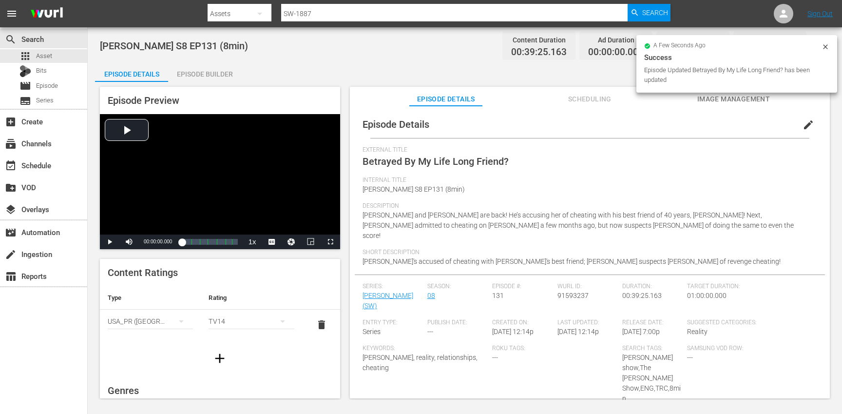
click at [223, 359] on icon "button" at bounding box center [220, 358] width 16 height 16
click at [166, 349] on div "simple table" at bounding box center [150, 351] width 85 height 27
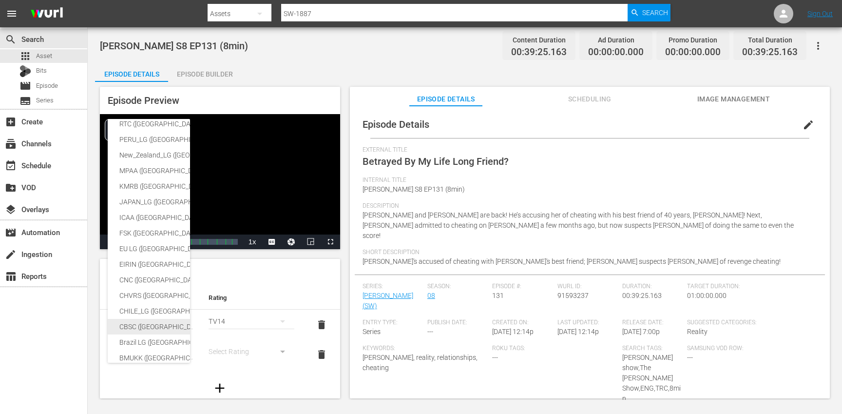
click at [155, 327] on div "CBSC ([GEOGRAPHIC_DATA])" at bounding box center [238, 327] width 239 height 16
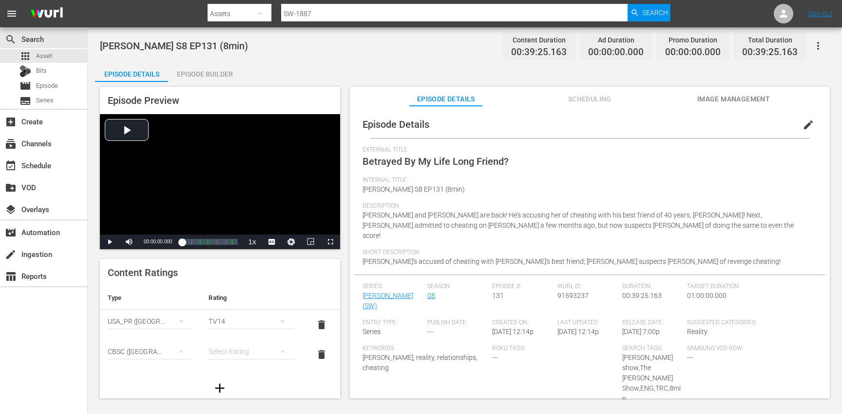
click at [237, 349] on div "simple table" at bounding box center [251, 351] width 85 height 27
click at [233, 331] on div "14+" at bounding box center [246, 331] width 59 height 16
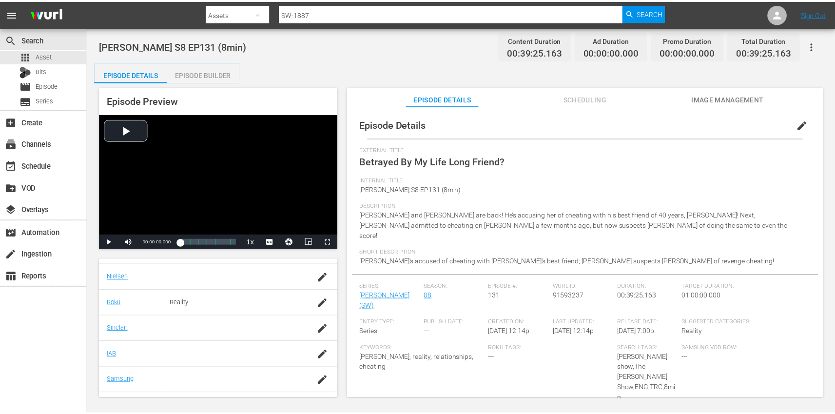
scroll to position [238, 0]
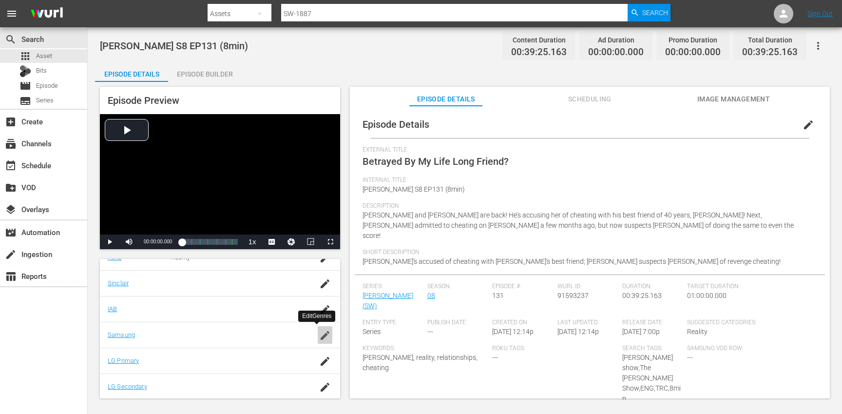
click at [319, 337] on icon "button" at bounding box center [325, 335] width 12 height 12
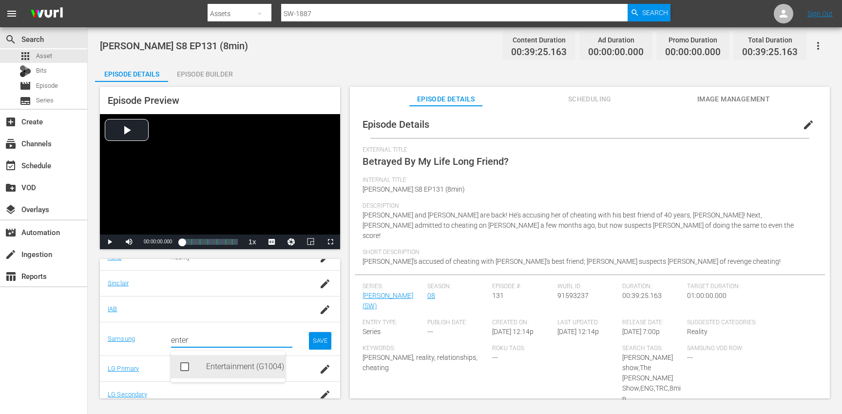
click at [213, 366] on div "Entertainment (G1004)" at bounding box center [241, 366] width 71 height 23
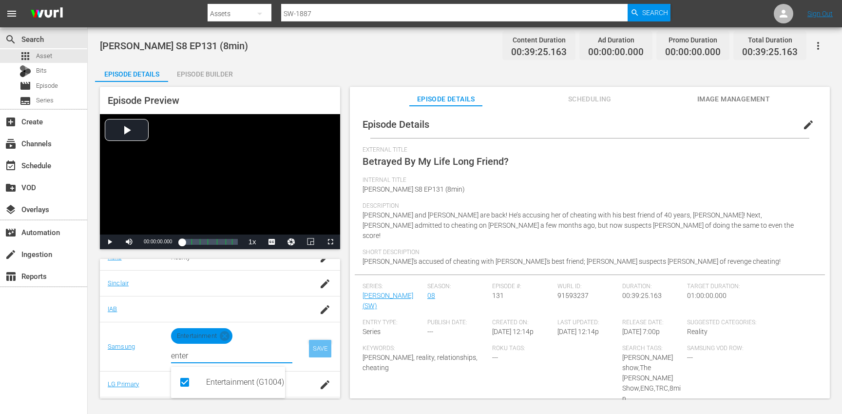
type input "enter"
click at [311, 353] on div "SAVE" at bounding box center [320, 349] width 22 height 18
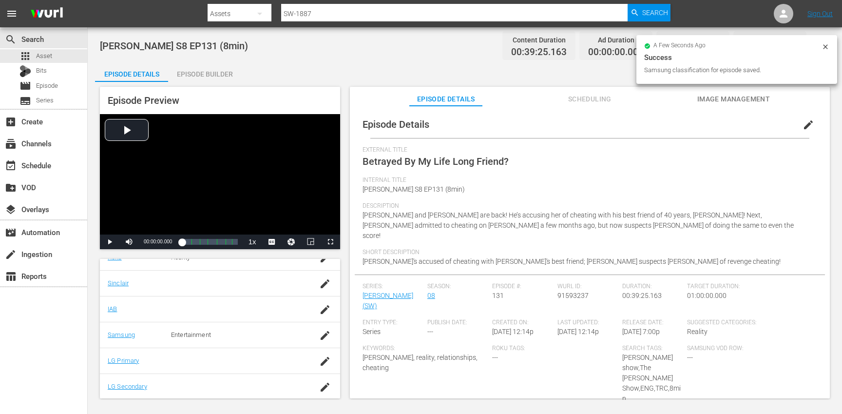
click at [203, 75] on div "Episode Builder" at bounding box center [204, 73] width 73 height 23
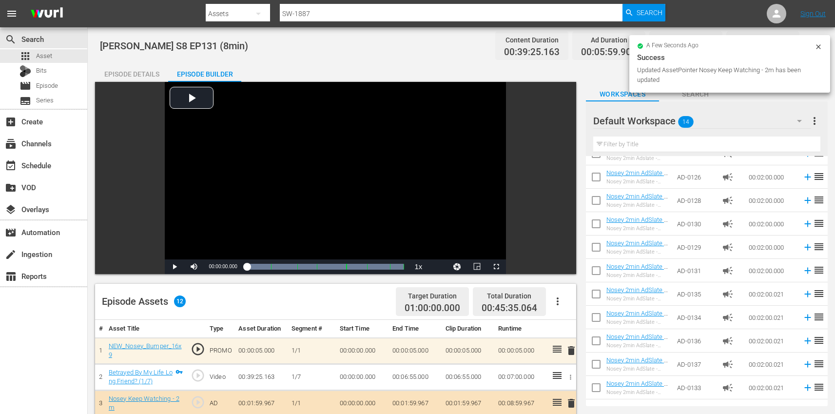
drag, startPoint x: 137, startPoint y: 73, endPoint x: 514, endPoint y: 74, distance: 377.6
click at [137, 73] on div "Episode Details" at bounding box center [131, 73] width 73 height 23
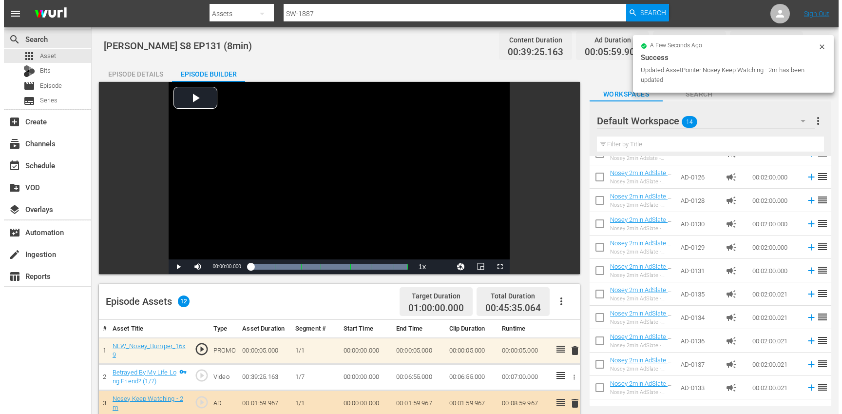
scroll to position [238, 0]
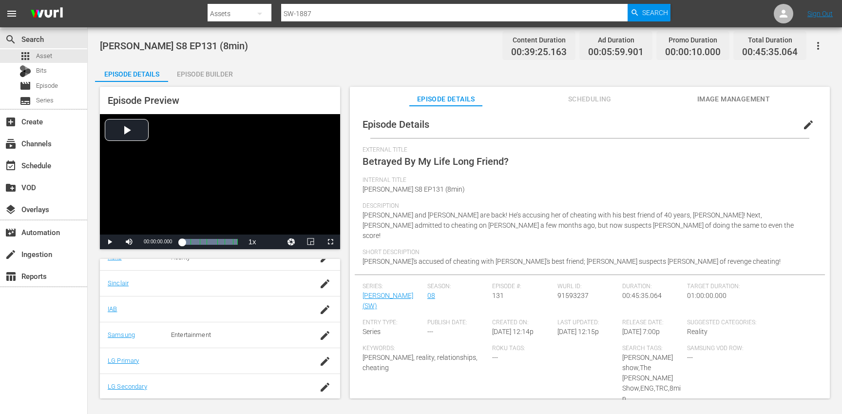
click at [827, 45] on button "button" at bounding box center [817, 45] width 23 height 23
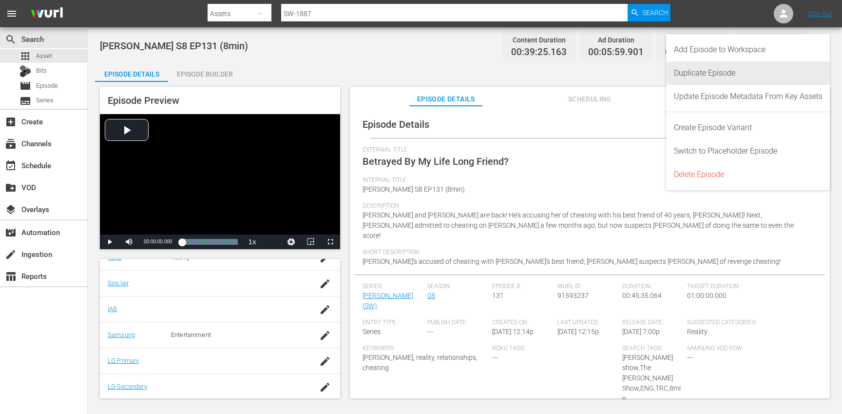
click at [753, 69] on div "Duplicate Episode" at bounding box center [748, 72] width 149 height 23
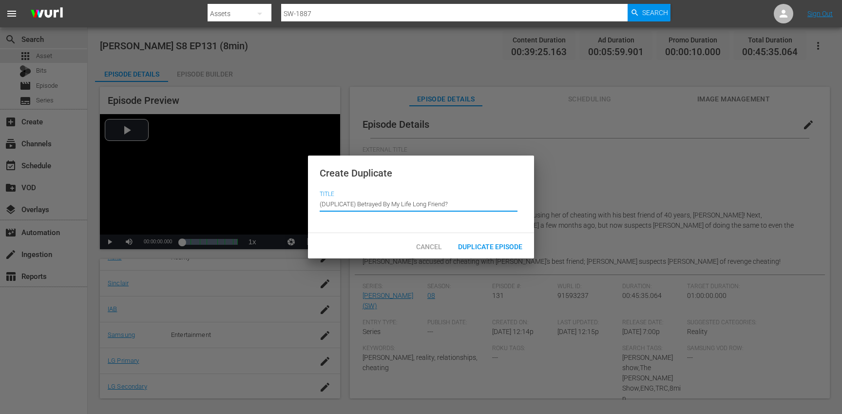
drag, startPoint x: 357, startPoint y: 201, endPoint x: 352, endPoint y: 184, distance: 17.1
click at [352, 184] on div "Create Duplicate Title Episode Title (DUPLICATE) Betrayed By My Life Long Frien…" at bounding box center [421, 194] width 226 height 78
type input "Betrayed By My Life Long Friend?"
click at [477, 246] on span "Duplicate Episode" at bounding box center [490, 247] width 80 height 8
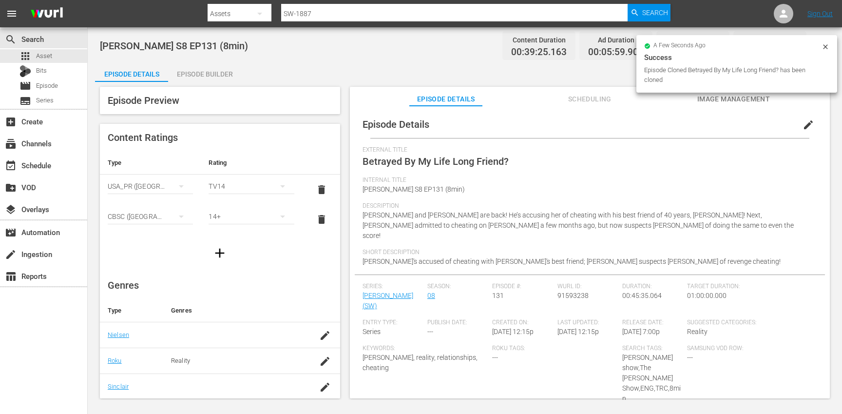
click at [802, 123] on span "edit" at bounding box center [808, 125] width 12 height 12
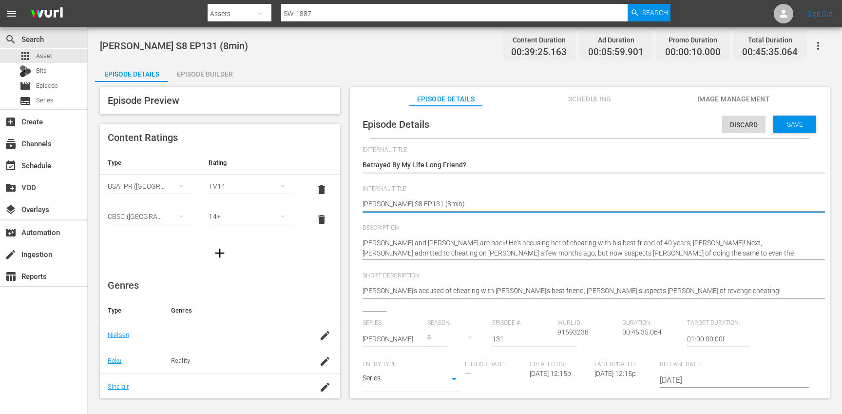
type textarea "Steve Wilkos S8 EP131 (min)"
type textarea "Steve Wilkos S8 EP131 (1min)"
type textarea "[PERSON_NAME] S8 EP131 (10min)"
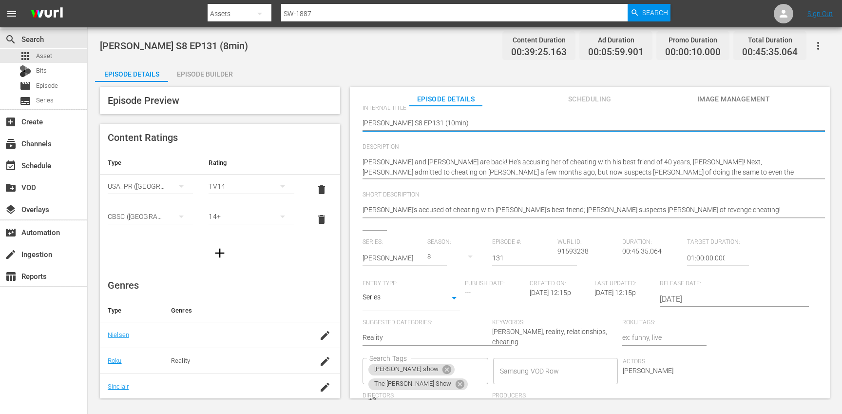
scroll to position [101, 0]
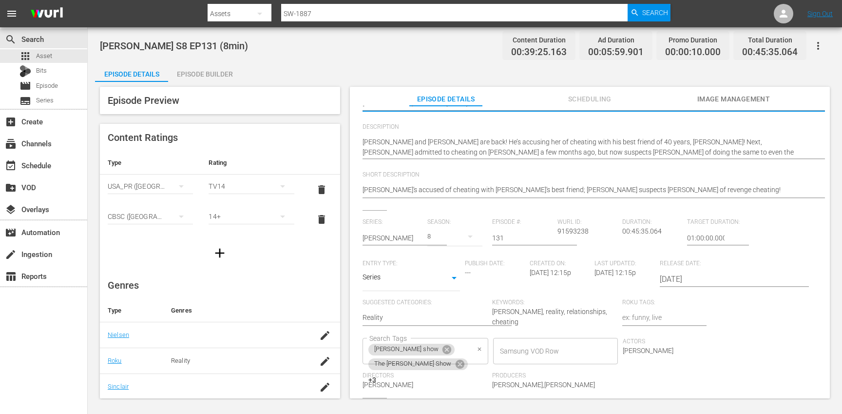
click at [488, 338] on div "steve wilkos show The Steve Wilkos Show +3 Search Tags" at bounding box center [425, 351] width 126 height 26
type textarea "[PERSON_NAME] S8 EP131 (10min)"
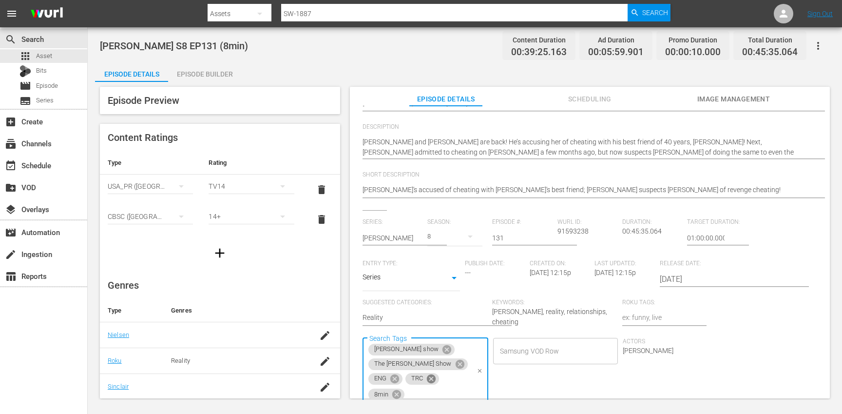
click at [436, 373] on icon at bounding box center [431, 378] width 11 height 11
click at [439, 374] on icon at bounding box center [434, 379] width 11 height 11
type input "10"
click at [735, 366] on li "10min" at bounding box center [744, 368] width 123 height 16
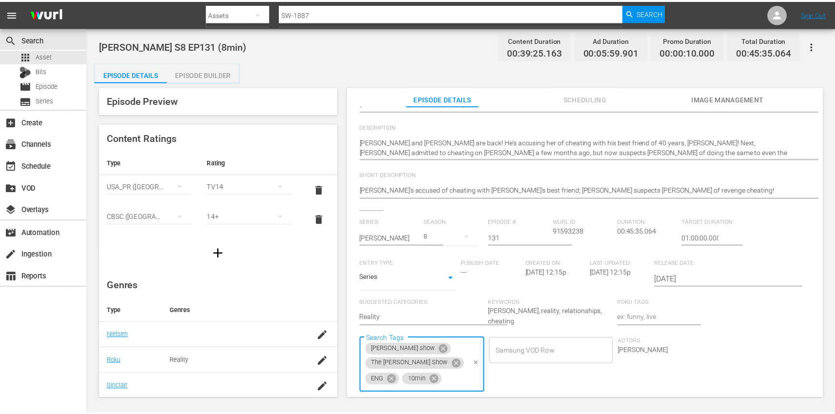
scroll to position [0, 0]
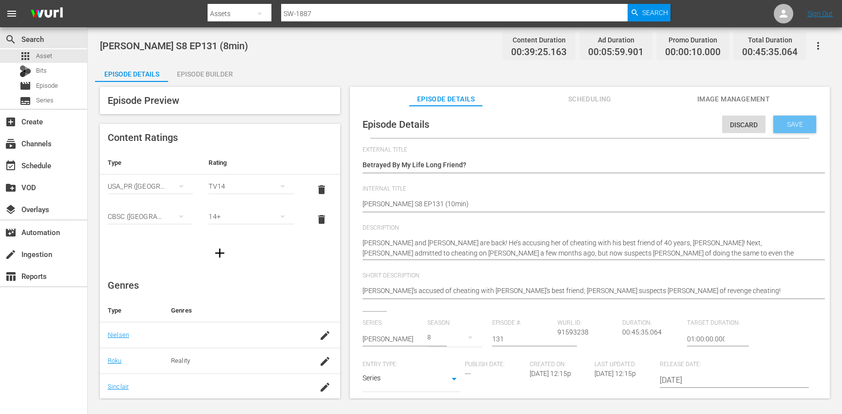
click at [780, 130] on div "Save" at bounding box center [794, 124] width 43 height 18
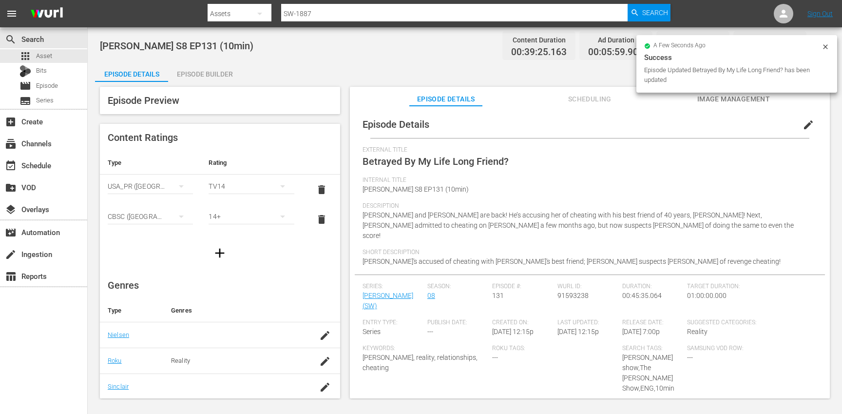
click at [207, 77] on div "Episode Builder" at bounding box center [204, 73] width 73 height 23
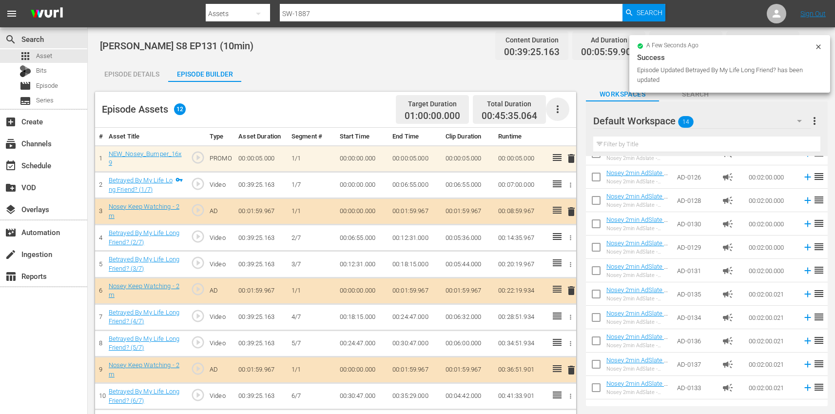
click at [561, 113] on icon "button" at bounding box center [557, 109] width 12 height 12
click at [579, 148] on div "Fill with Ads Clear Ads" at bounding box center [587, 124] width 82 height 55
click at [576, 130] on div "Clear Ads" at bounding box center [586, 136] width 66 height 23
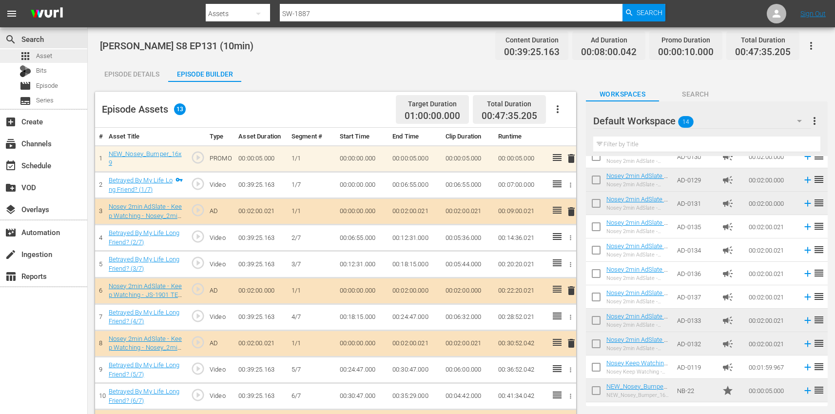
click at [60, 56] on div "apps Asset" at bounding box center [43, 56] width 87 height 14
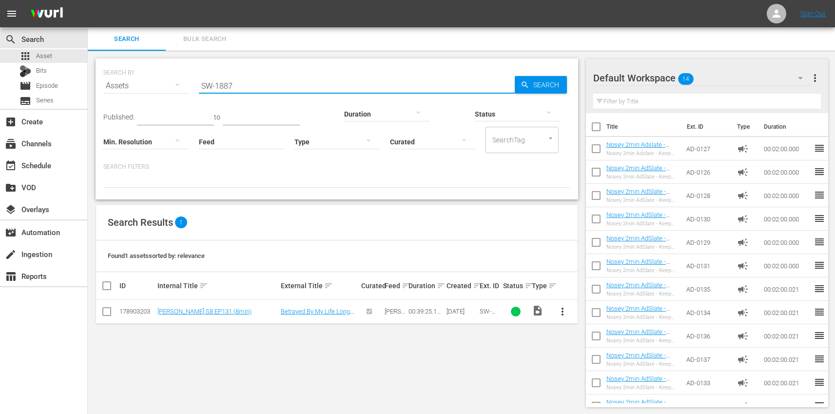
click at [246, 81] on input "SW-1887" at bounding box center [357, 85] width 316 height 23
paste input "91"
type input "SW-1891"
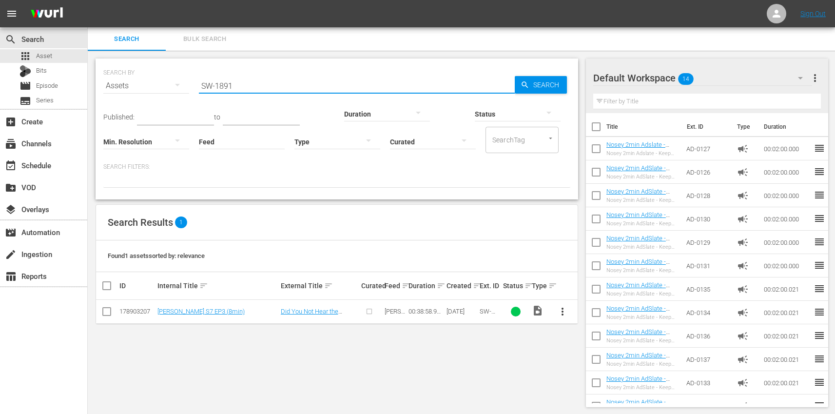
click at [562, 311] on span "more_vert" at bounding box center [562, 311] width 12 height 12
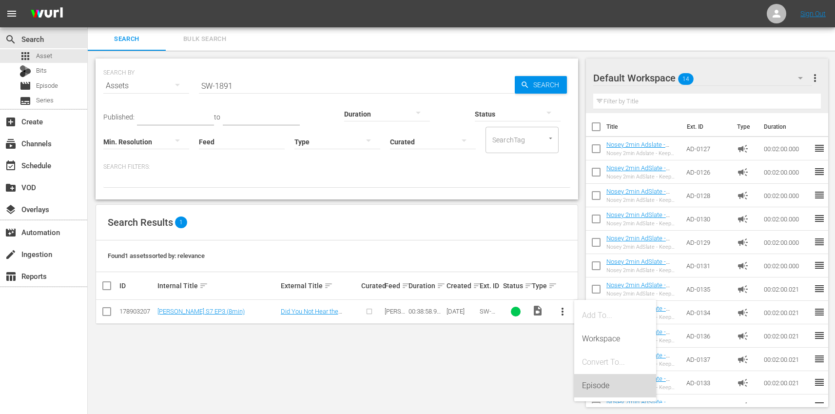
click at [606, 388] on div "Episode" at bounding box center [615, 385] width 66 height 23
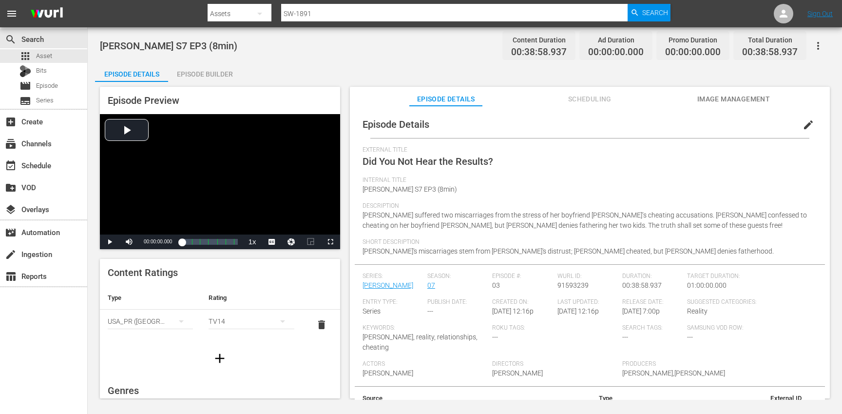
click at [802, 124] on span "edit" at bounding box center [808, 125] width 12 height 12
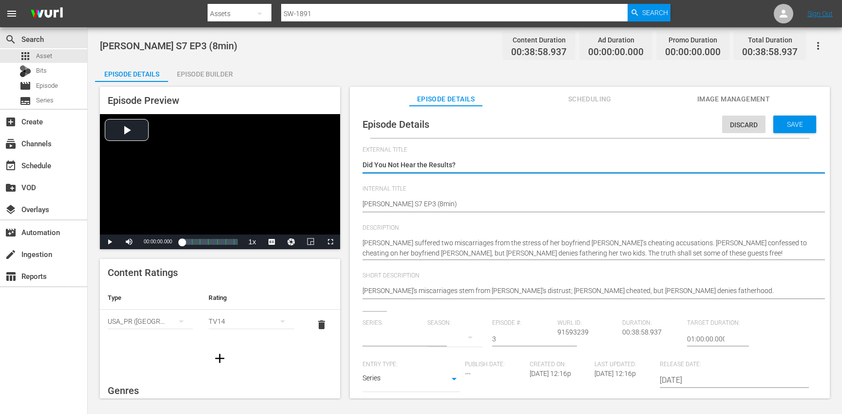
click at [391, 337] on input "text" at bounding box center [392, 338] width 60 height 23
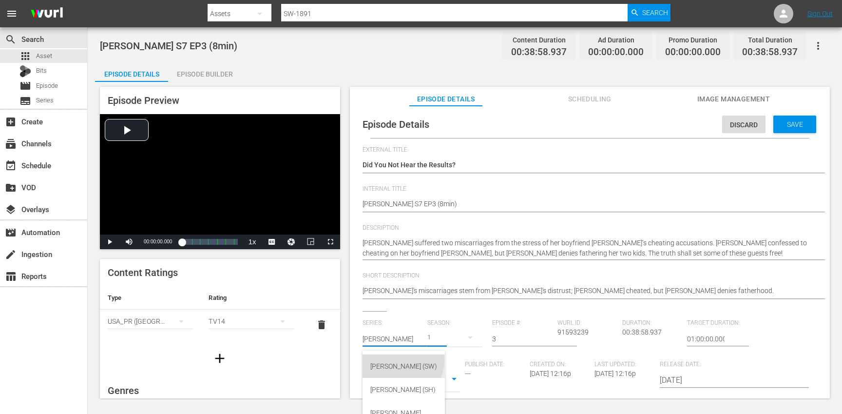
click at [401, 360] on div "Steve Wilkos (SW)" at bounding box center [403, 365] width 67 height 23
type input "Steve Wilkos (SW)"
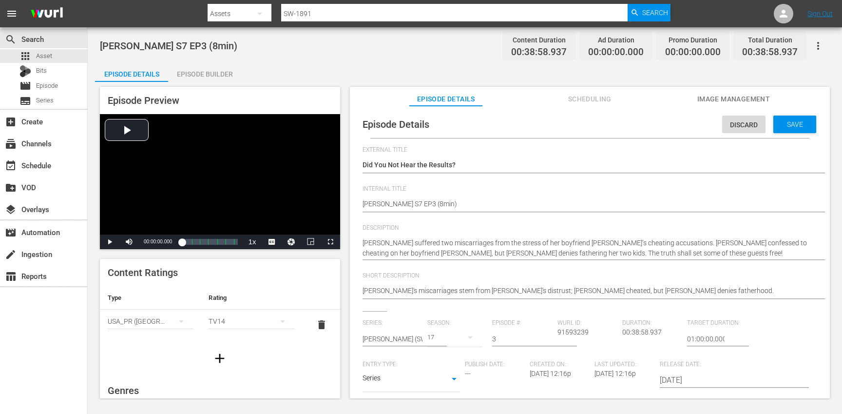
click at [455, 337] on div "17" at bounding box center [454, 336] width 55 height 27
click at [447, 231] on div "7" at bounding box center [439, 236] width 27 height 10
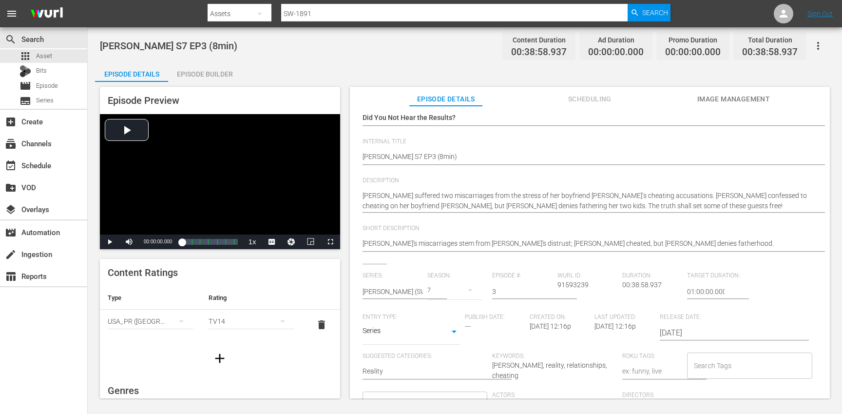
scroll to position [185, 0]
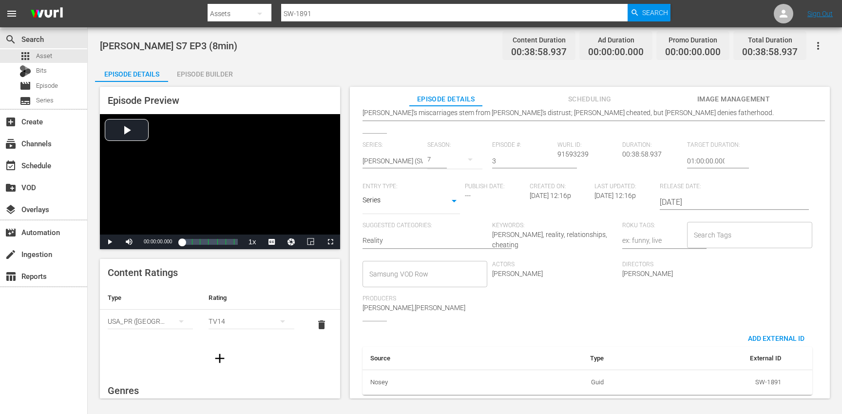
click at [724, 226] on input "Search Tags" at bounding box center [742, 235] width 102 height 18
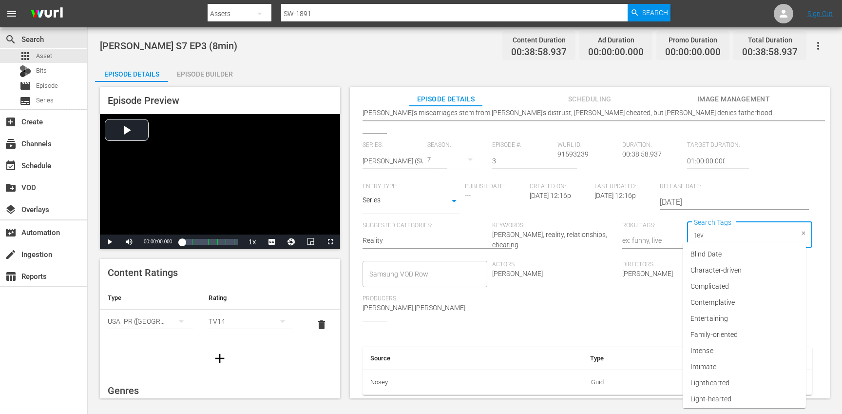
type input "teve"
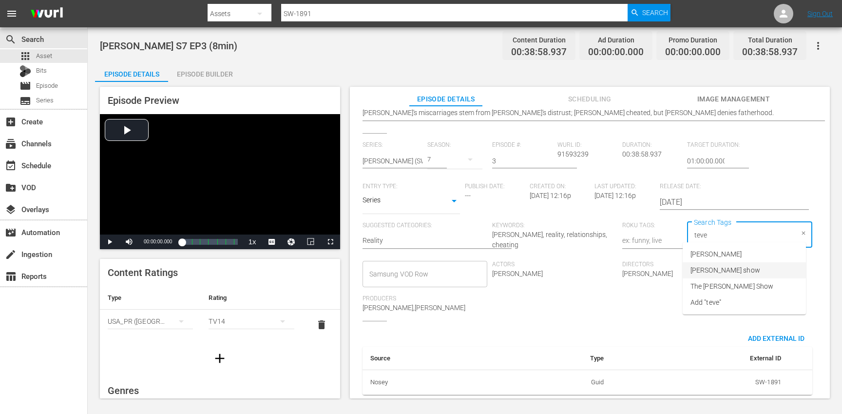
click at [721, 269] on span "[PERSON_NAME] show" at bounding box center [725, 270] width 70 height 10
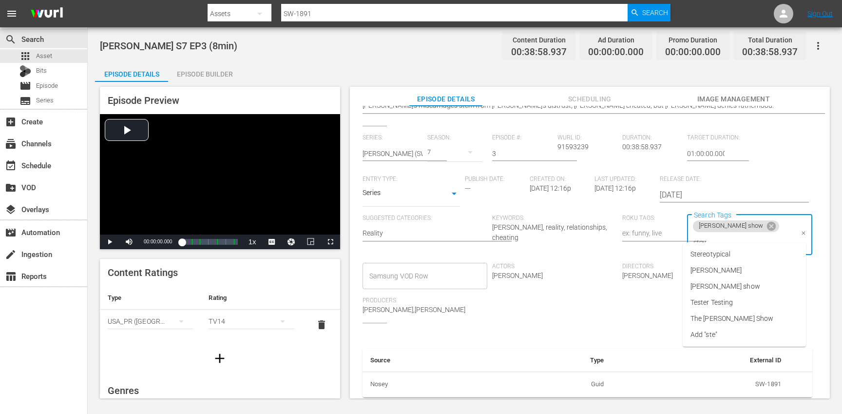
type input "steve"
click at [725, 283] on span "The [PERSON_NAME] Show" at bounding box center [731, 286] width 83 height 10
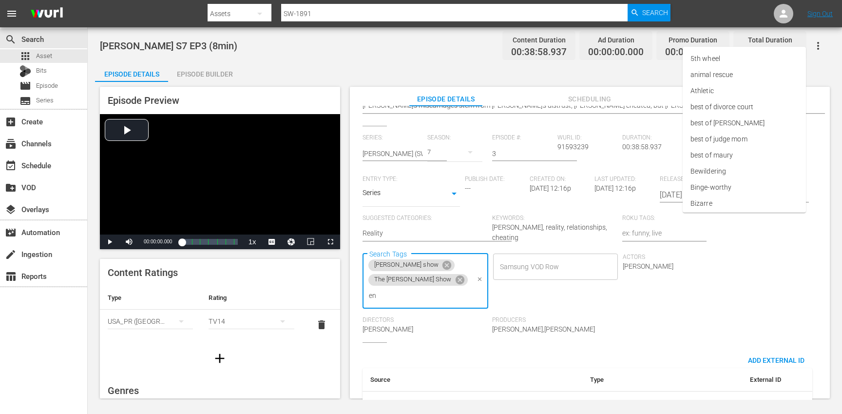
type input "eng"
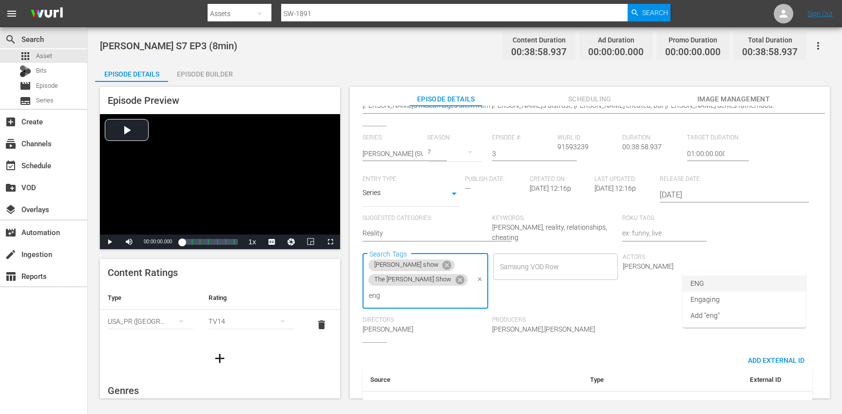
click at [718, 283] on li "ENG" at bounding box center [744, 283] width 123 height 16
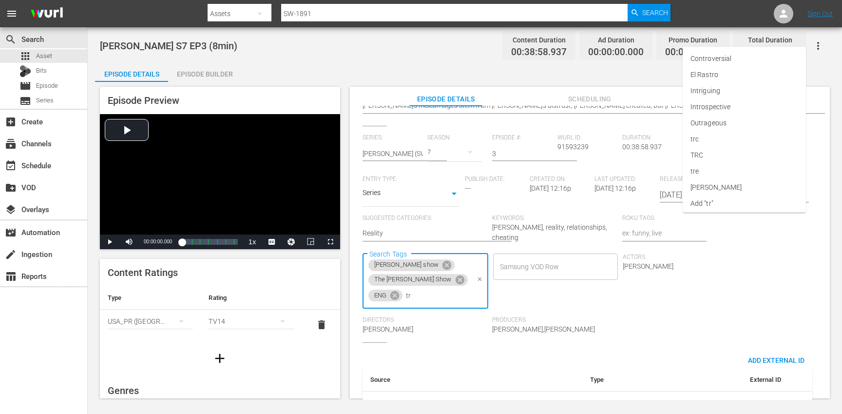
type input "trc"
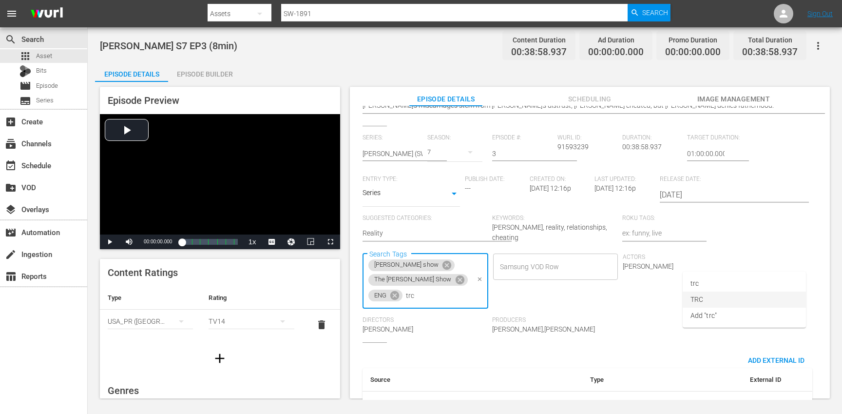
click at [708, 295] on li "TRC" at bounding box center [744, 299] width 123 height 16
type input "8"
click at [707, 285] on li "8min" at bounding box center [744, 283] width 123 height 16
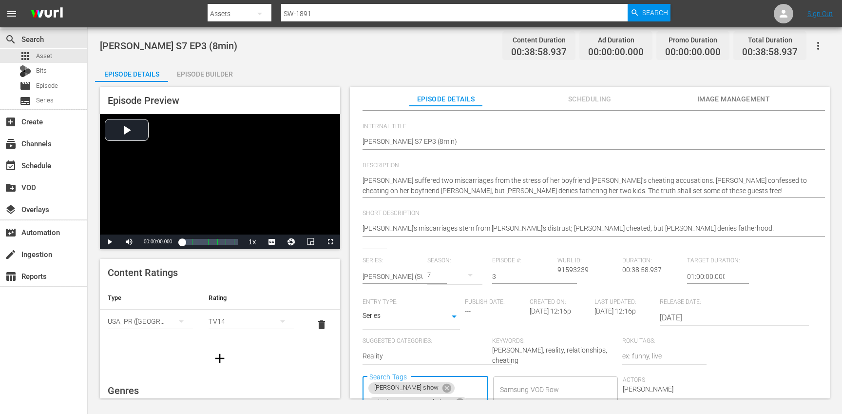
scroll to position [0, 0]
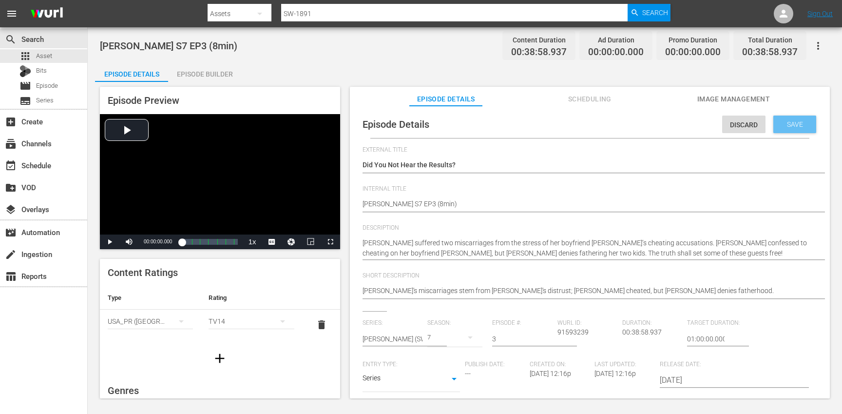
click at [781, 127] on span "Save" at bounding box center [795, 124] width 32 height 8
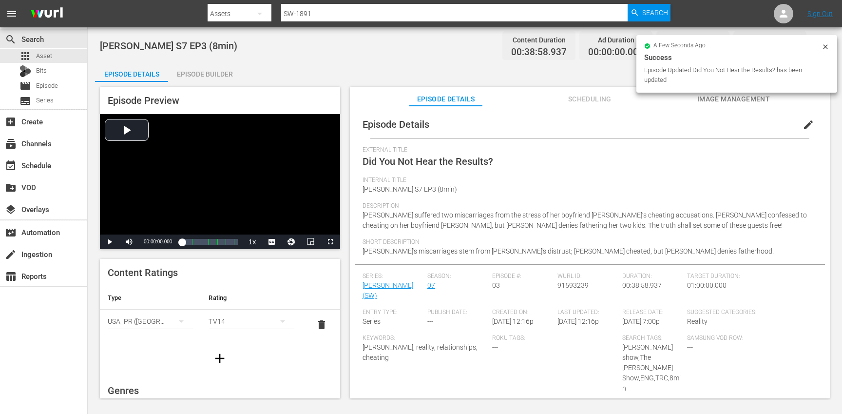
click at [220, 353] on icon "button" at bounding box center [220, 358] width 16 height 16
click at [136, 350] on div "simple table" at bounding box center [150, 351] width 85 height 27
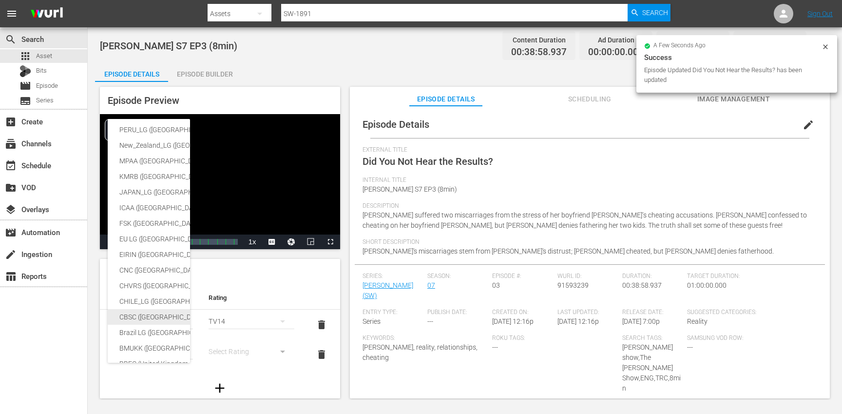
click at [157, 315] on div "CBSC ([GEOGRAPHIC_DATA])" at bounding box center [238, 317] width 239 height 16
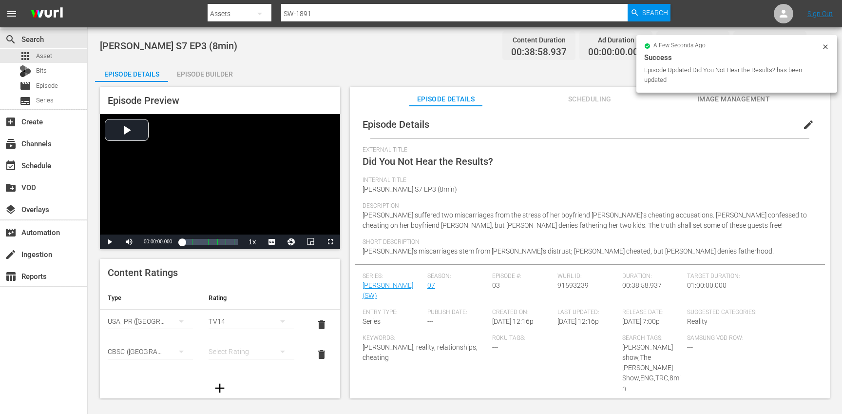
scroll to position [162, 0]
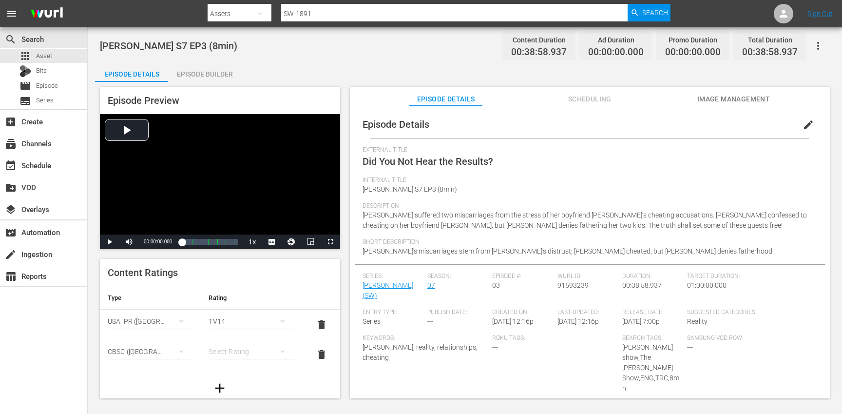
click at [241, 349] on div "simple table" at bounding box center [251, 351] width 85 height 27
click at [239, 332] on div "14+" at bounding box center [246, 331] width 59 height 16
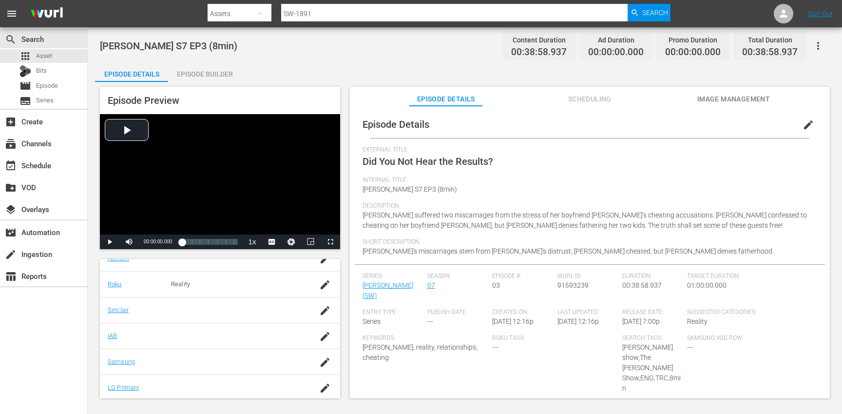
scroll to position [234, 0]
click at [321, 339] on icon "button" at bounding box center [325, 339] width 9 height 9
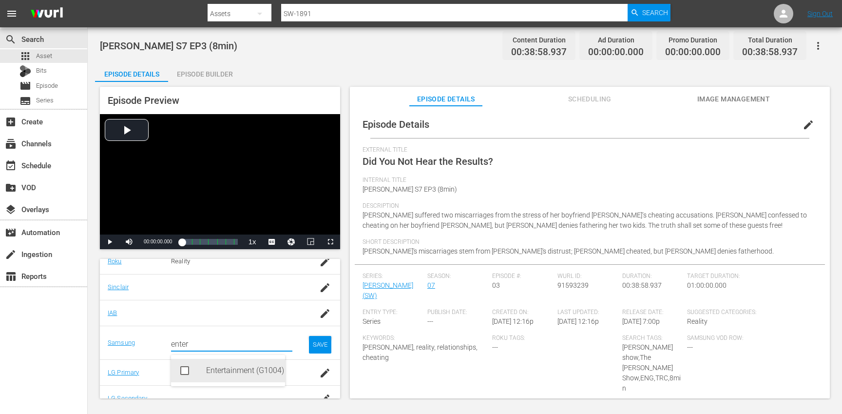
click at [231, 375] on div "Entertainment (G1004)" at bounding box center [241, 370] width 71 height 23
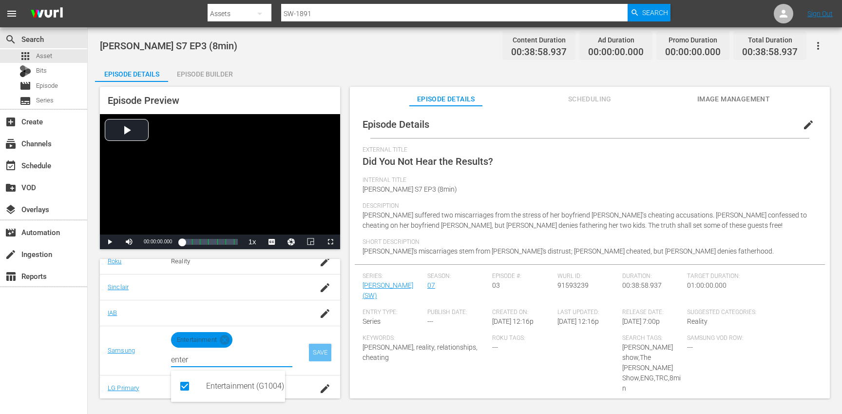
type input "enter"
click at [309, 353] on div "SAVE" at bounding box center [320, 352] width 22 height 18
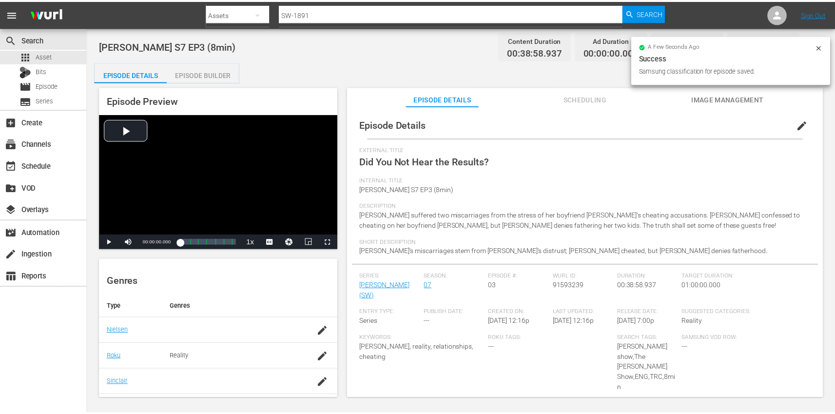
scroll to position [0, 0]
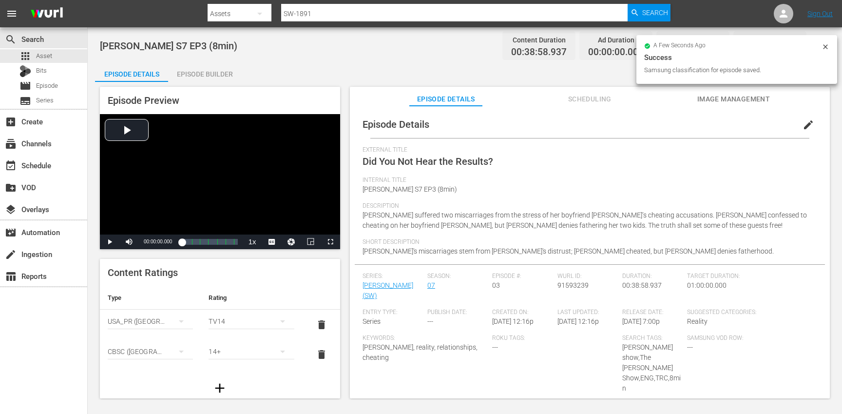
click at [228, 76] on div "Episode Builder" at bounding box center [204, 73] width 73 height 23
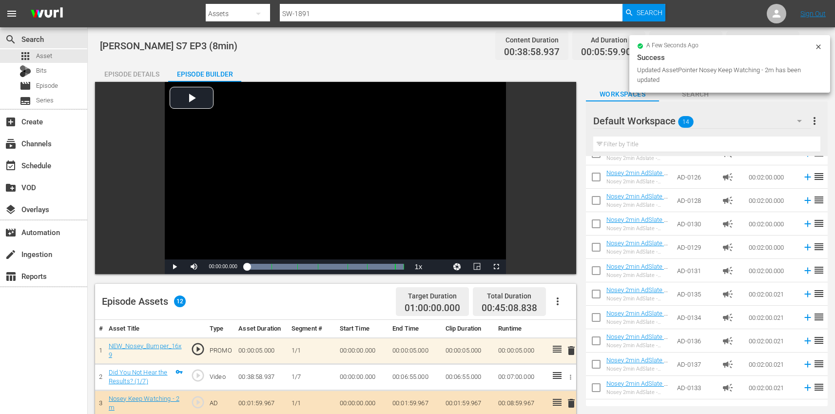
click at [137, 69] on div "Episode Details" at bounding box center [131, 73] width 73 height 23
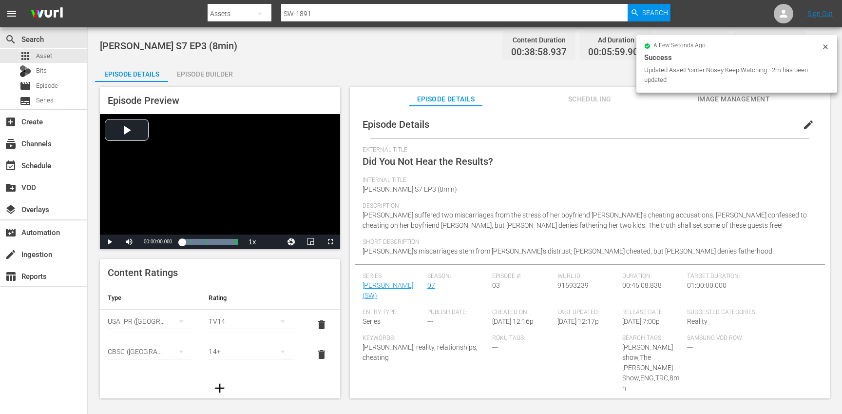
click at [823, 46] on icon at bounding box center [825, 47] width 8 height 8
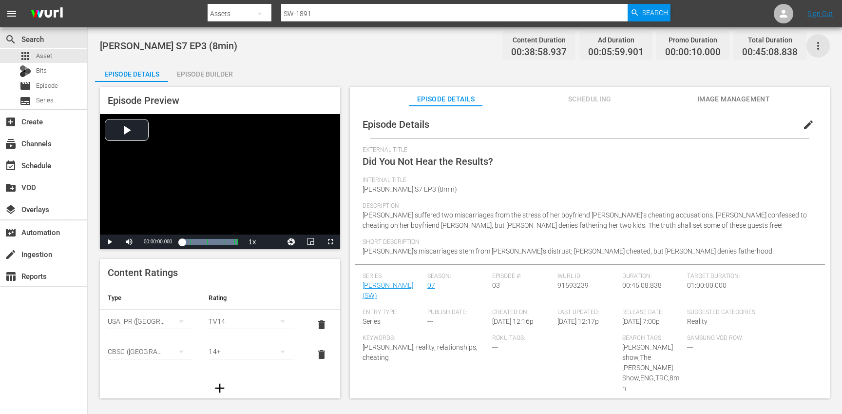
click at [822, 44] on icon "button" at bounding box center [818, 46] width 12 height 12
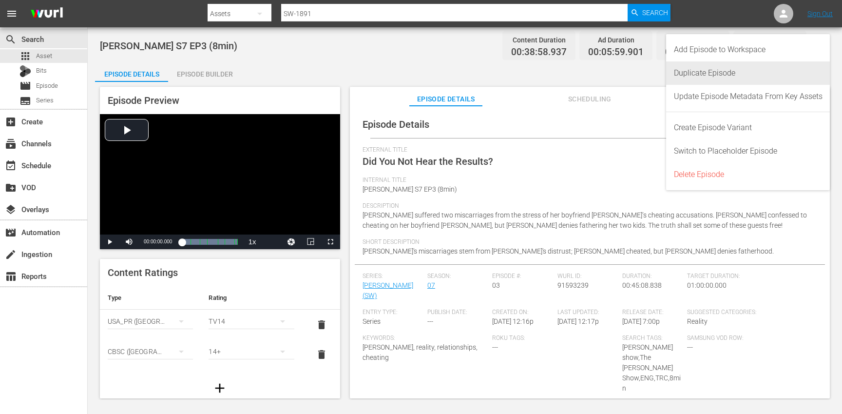
click at [796, 67] on div "Duplicate Episode" at bounding box center [748, 72] width 149 height 23
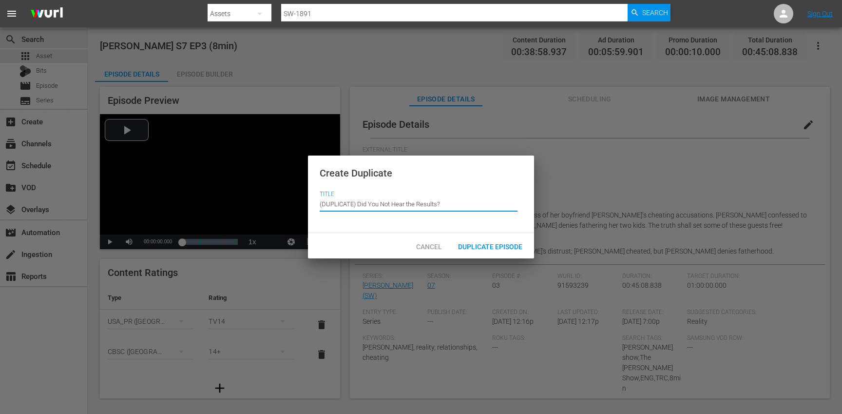
drag, startPoint x: 358, startPoint y: 204, endPoint x: 352, endPoint y: 184, distance: 21.0
click at [352, 184] on div "Create Duplicate Title Episode Title (DUPLICATE) Did You Not Hear the Results?" at bounding box center [421, 194] width 226 height 78
type input "Did You Not Hear the Results?"
click at [500, 248] on span "Duplicate Episode" at bounding box center [490, 247] width 80 height 8
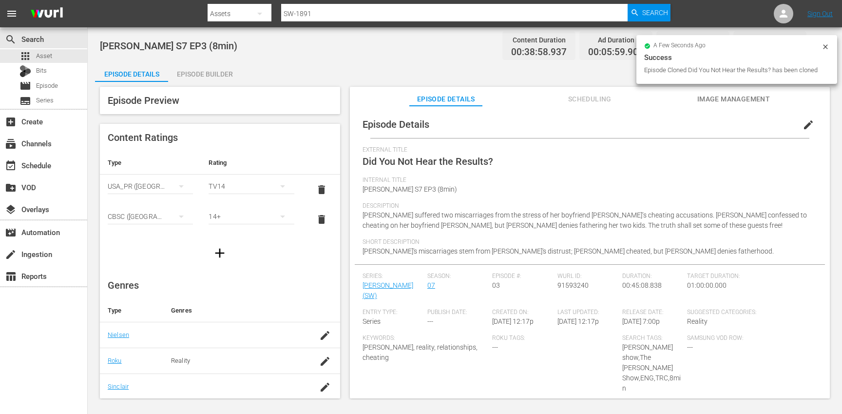
click at [805, 126] on span "edit" at bounding box center [808, 125] width 12 height 12
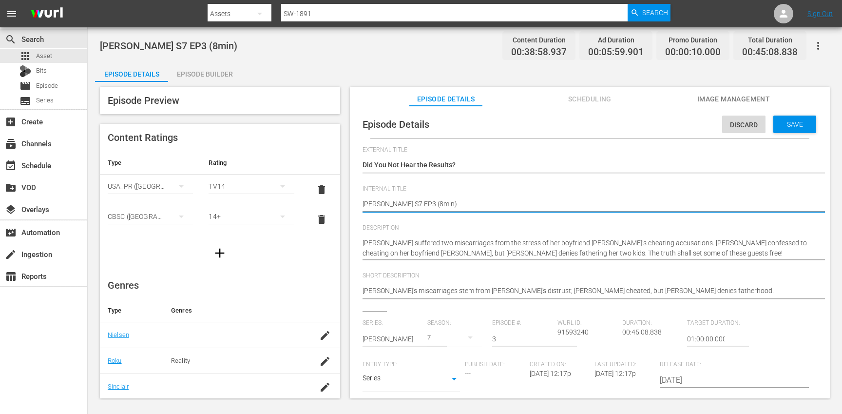
type textarea "Steve Wilkos S7 EP3 (min)"
type textarea "Steve Wilkos S7 EP3 (1min)"
type textarea "[PERSON_NAME] S7 EP3 (10min)"
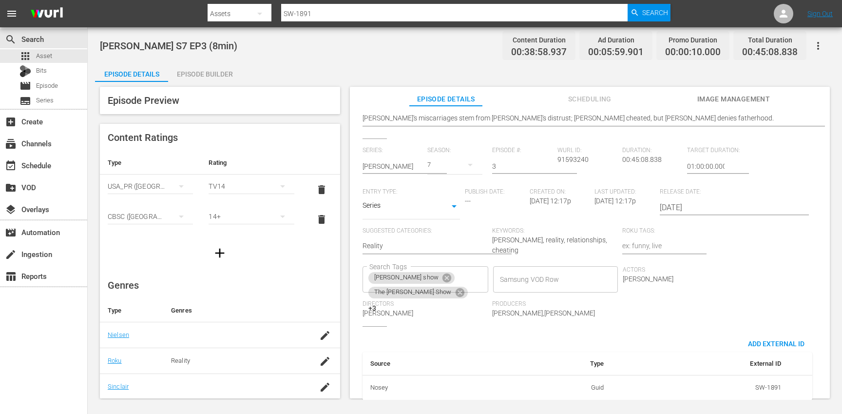
scroll to position [173, 0]
click at [488, 265] on div "steve wilkos show The Steve Wilkos Show +3 Search Tags" at bounding box center [425, 278] width 126 height 26
type textarea "[PERSON_NAME] S7 EP3 (10min)"
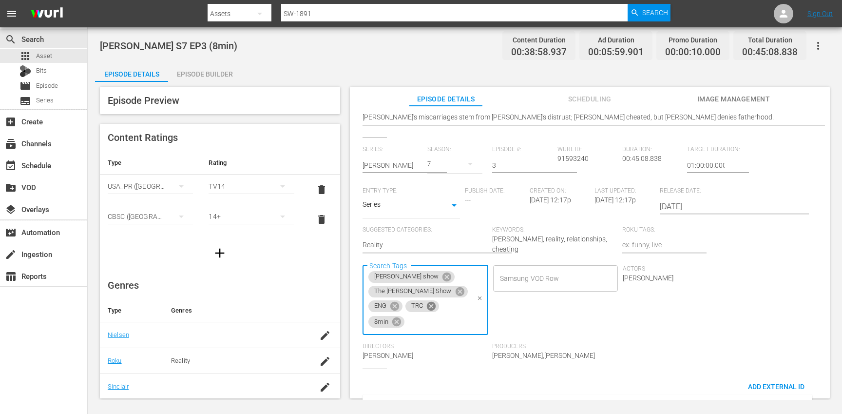
click at [436, 301] on icon at bounding box center [431, 306] width 11 height 11
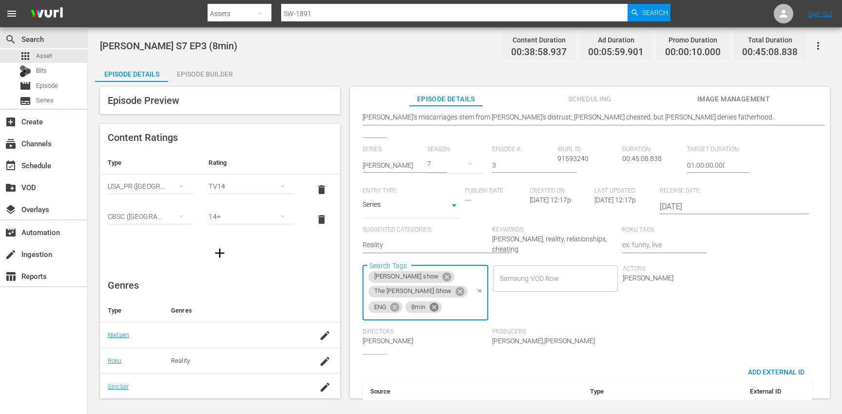
click at [438, 303] on icon at bounding box center [433, 307] width 9 height 9
type input "10"
click at [735, 297] on li "10min" at bounding box center [744, 295] width 123 height 16
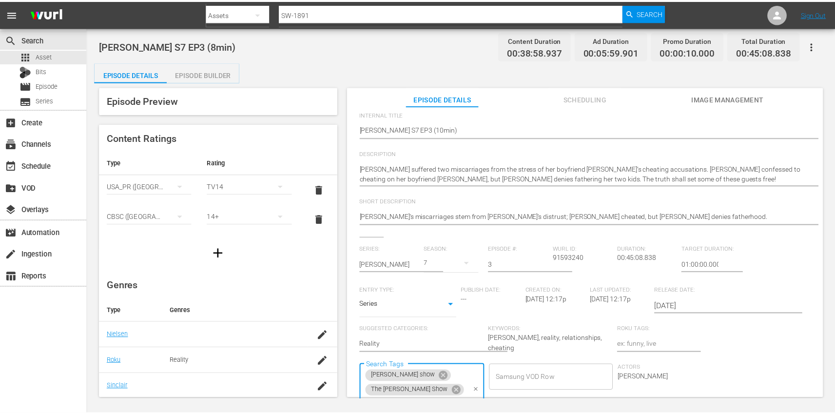
scroll to position [0, 0]
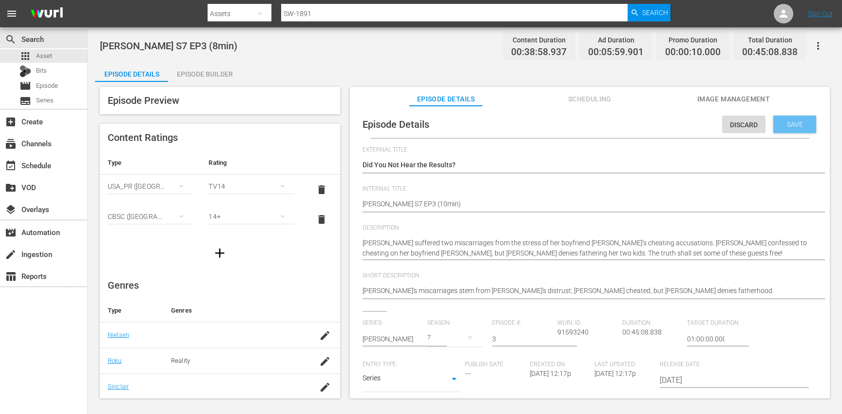
click at [784, 127] on span "Save" at bounding box center [795, 124] width 32 height 8
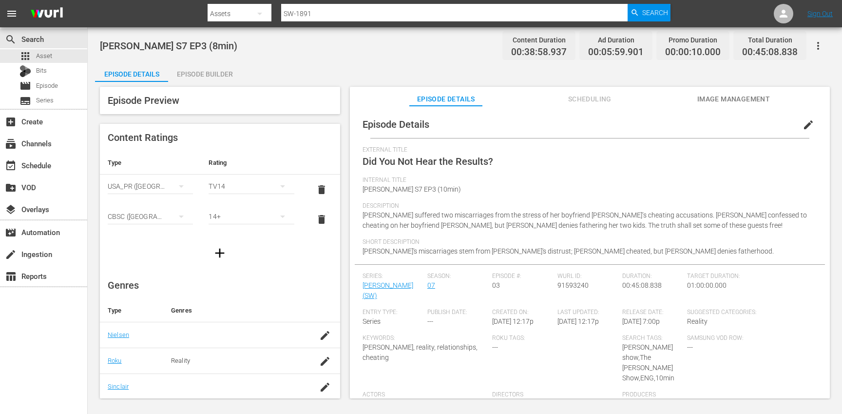
click at [215, 76] on div "Episode Builder" at bounding box center [204, 73] width 73 height 23
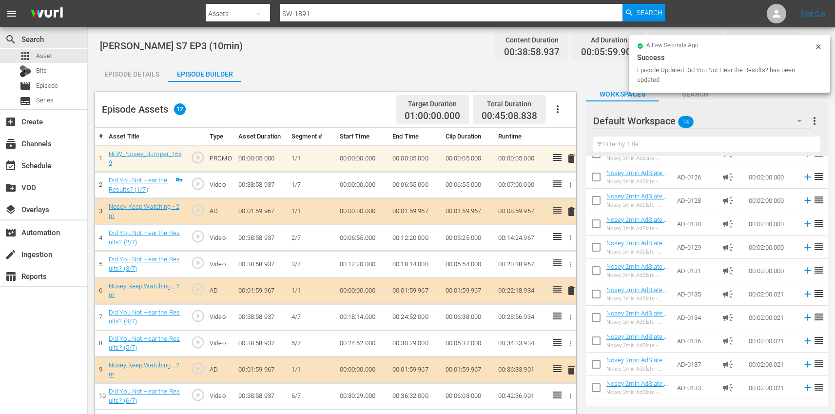
click at [556, 109] on icon "button" at bounding box center [557, 109] width 2 height 8
click at [575, 132] on div "Clear Ads" at bounding box center [586, 136] width 66 height 23
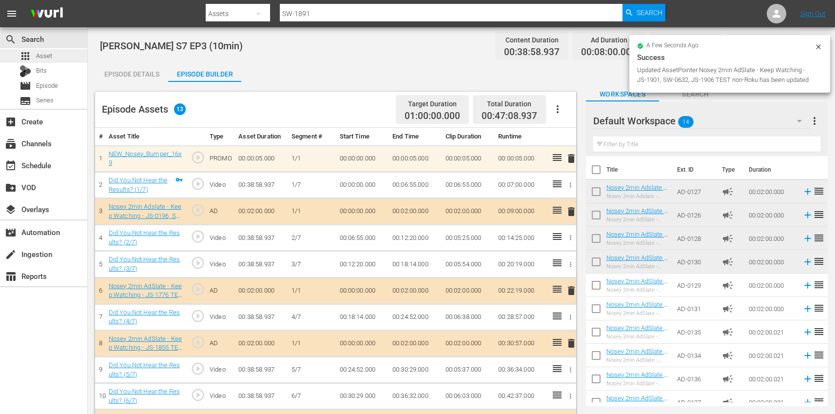
click at [64, 57] on div "apps Asset" at bounding box center [43, 56] width 87 height 14
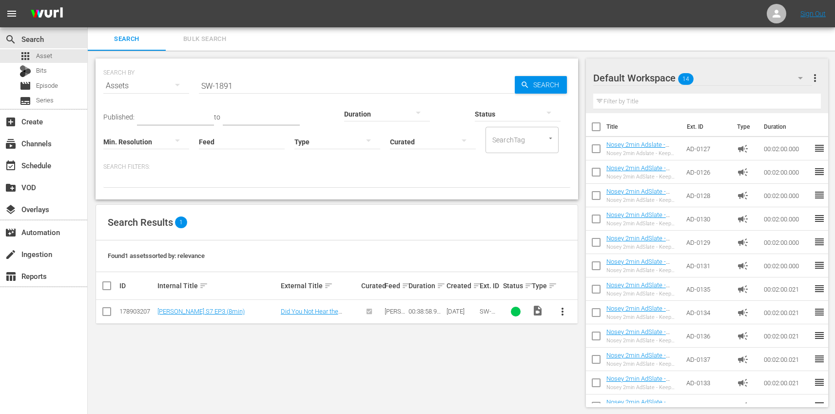
click at [269, 95] on input "SW-1891" at bounding box center [357, 85] width 316 height 23
click at [268, 89] on input "SW-1891" at bounding box center [357, 85] width 316 height 23
paste input "2"
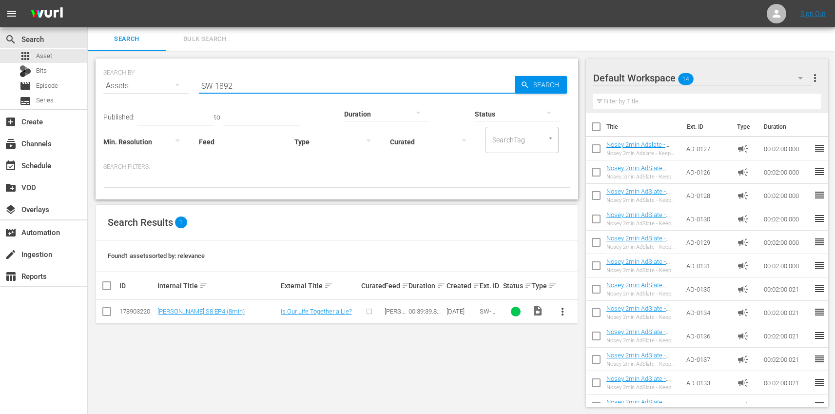
type input "SW-1892"
click at [561, 313] on span "more_vert" at bounding box center [562, 311] width 12 height 12
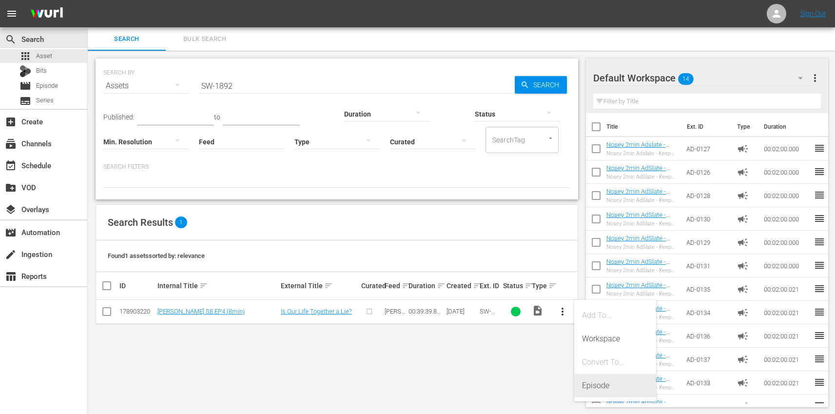
click at [612, 385] on div "Episode" at bounding box center [615, 385] width 66 height 23
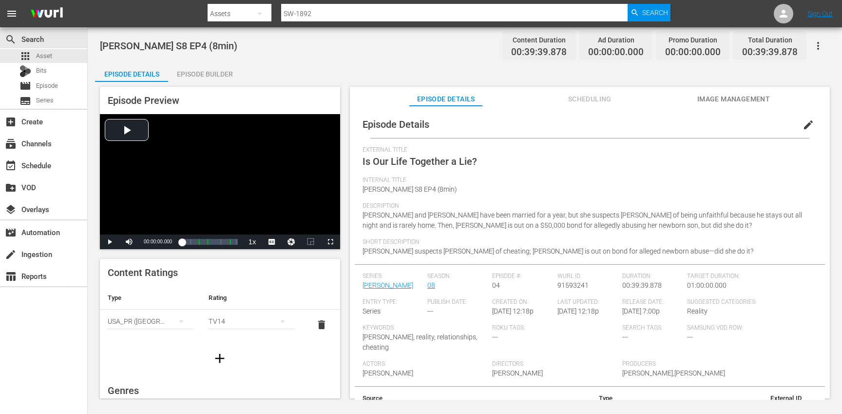
click at [806, 121] on span "edit" at bounding box center [808, 125] width 12 height 12
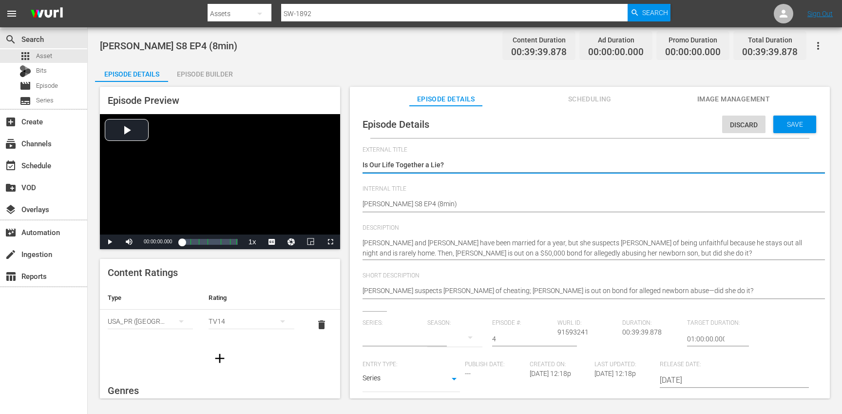
click at [386, 344] on input "text" at bounding box center [392, 338] width 60 height 23
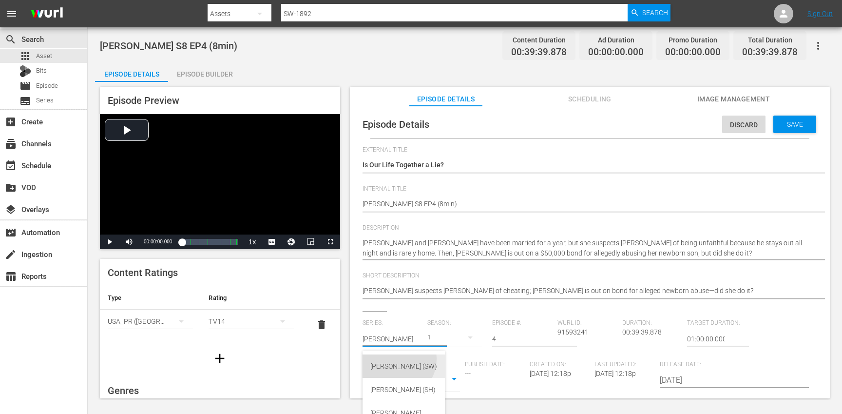
click at [395, 359] on div "Steve Wilkos (SW)" at bounding box center [403, 365] width 67 height 23
type input "Steve Wilkos (SW)"
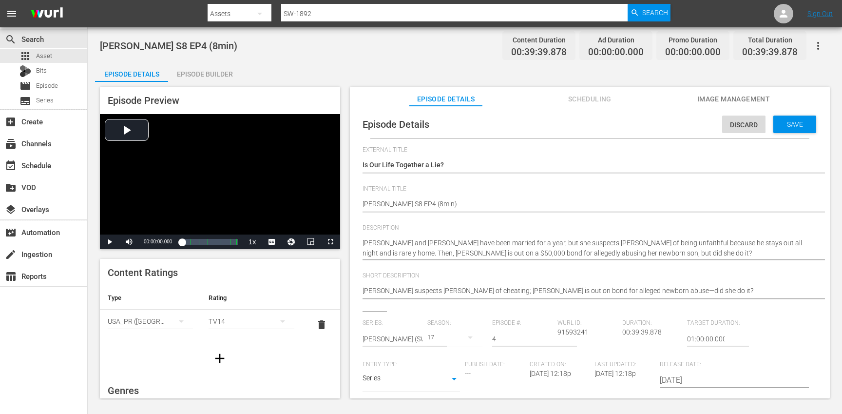
click at [455, 339] on div "17" at bounding box center [454, 336] width 55 height 27
click at [448, 224] on div "8" at bounding box center [439, 220] width 27 height 10
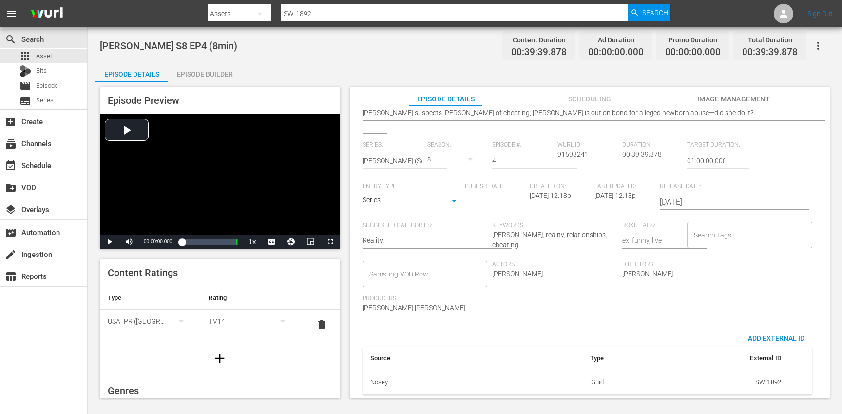
scroll to position [185, 0]
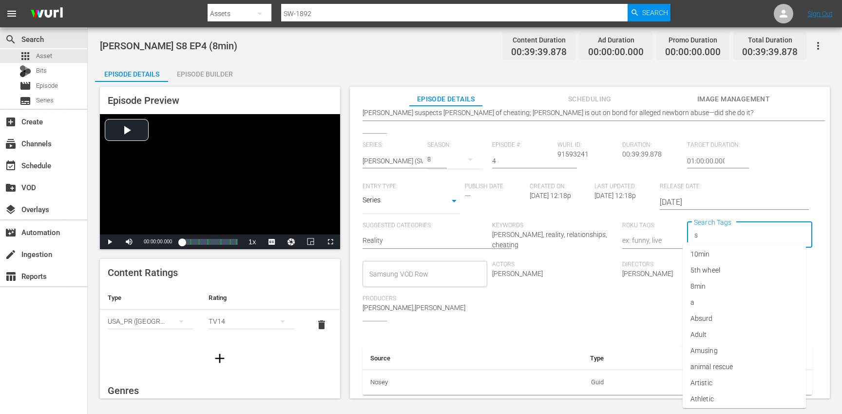
click at [713, 226] on input "s" at bounding box center [742, 235] width 102 height 18
type input "teve"
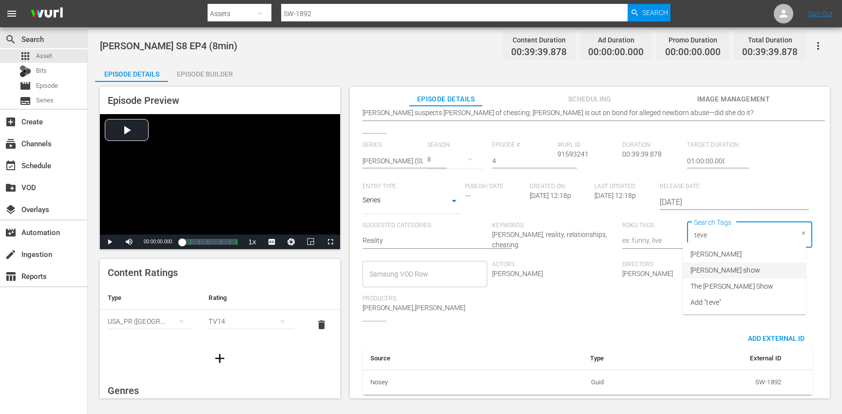
click at [718, 271] on span "[PERSON_NAME] show" at bounding box center [725, 270] width 70 height 10
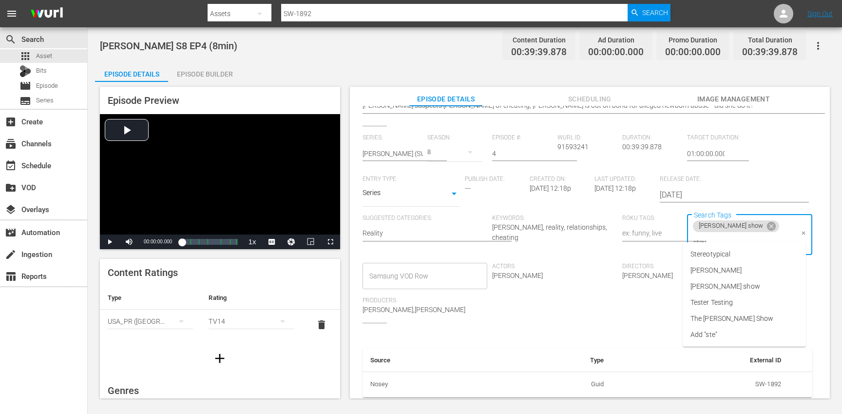
type input "steve"
click at [725, 281] on span "The [PERSON_NAME] Show" at bounding box center [731, 286] width 83 height 10
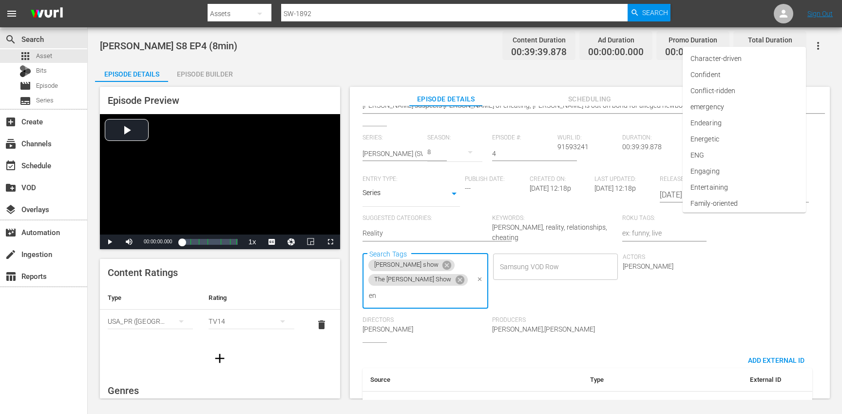
type input "eng"
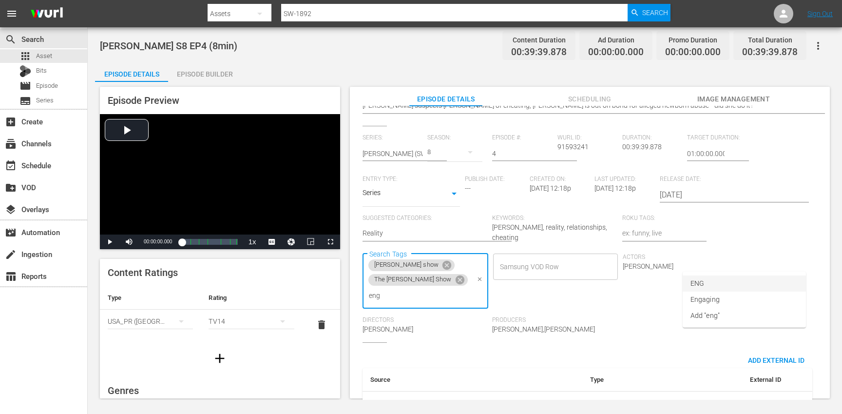
click at [706, 280] on li "ENG" at bounding box center [744, 283] width 123 height 16
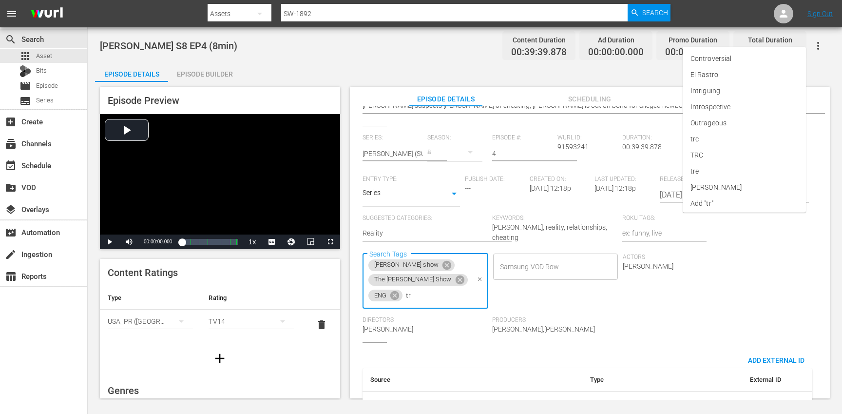
type input "trc"
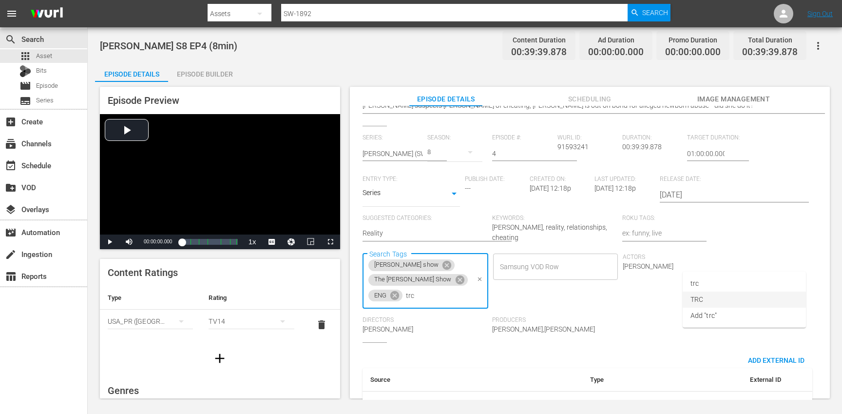
click at [701, 297] on span "TRC" at bounding box center [696, 299] width 13 height 10
type input "8"
click at [698, 280] on span "8min" at bounding box center [697, 283] width 15 height 10
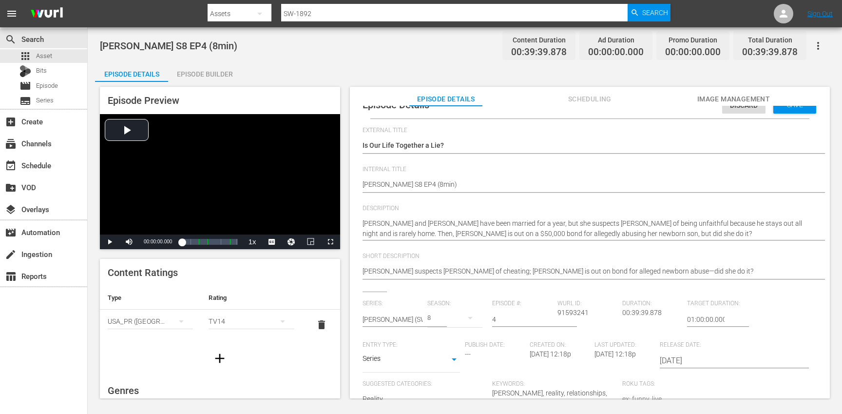
scroll to position [0, 0]
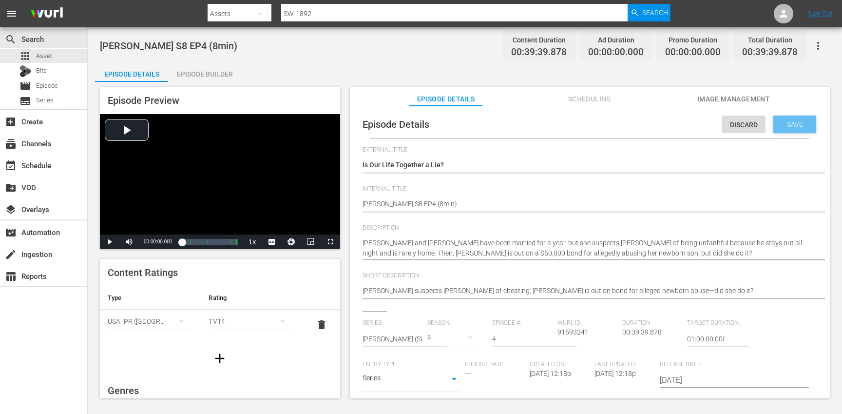
click at [801, 127] on span "Save" at bounding box center [795, 124] width 32 height 8
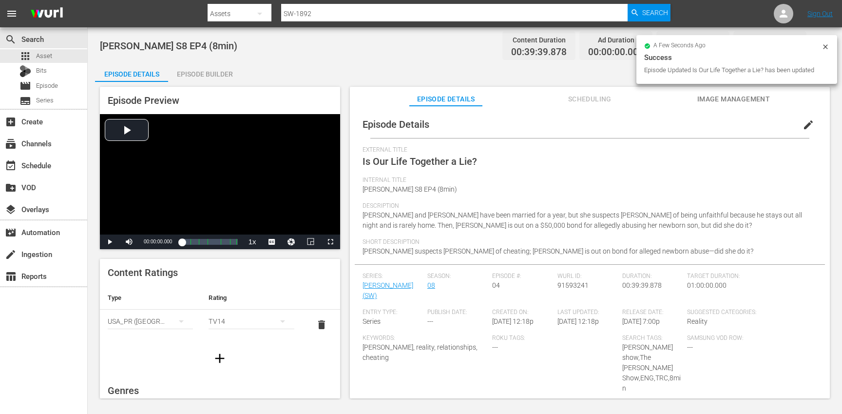
click at [208, 362] on button "button" at bounding box center [219, 357] width 27 height 27
click at [141, 354] on div "simple table" at bounding box center [150, 351] width 85 height 27
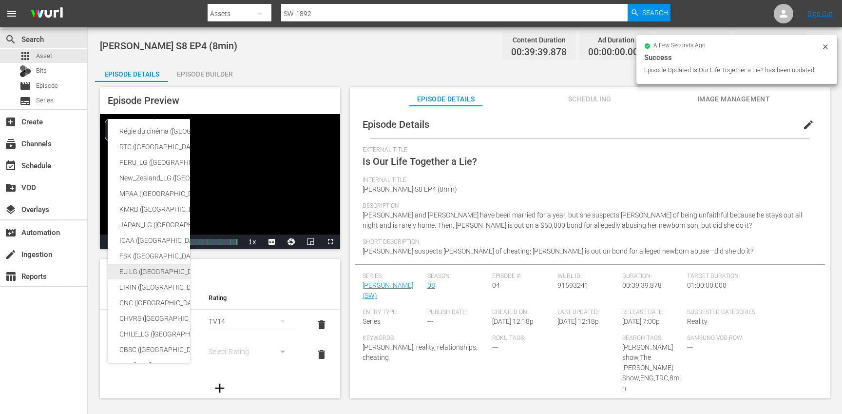
scroll to position [53, 0]
click at [146, 348] on div "SNJ ([GEOGRAPHIC_DATA]) SAMSUNG_NZ ([GEOGRAPHIC_DATA]) SAMSUNG ([GEOGRAPHIC_DAT…" at bounding box center [239, 268] width 263 height 405
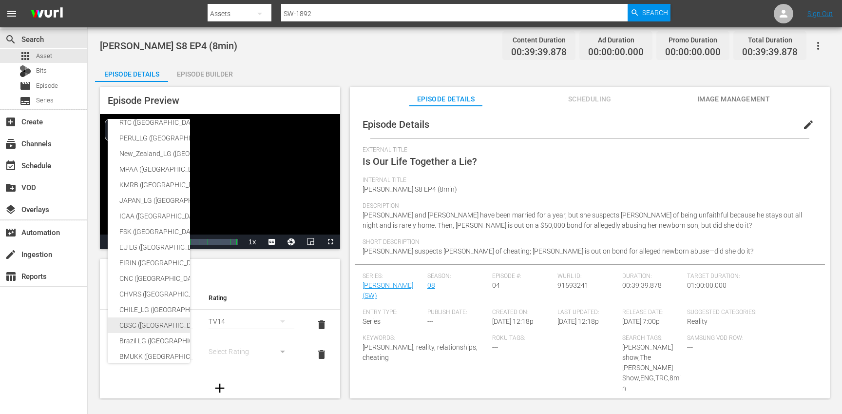
click at [154, 324] on div "CBSC ([GEOGRAPHIC_DATA])" at bounding box center [238, 325] width 239 height 16
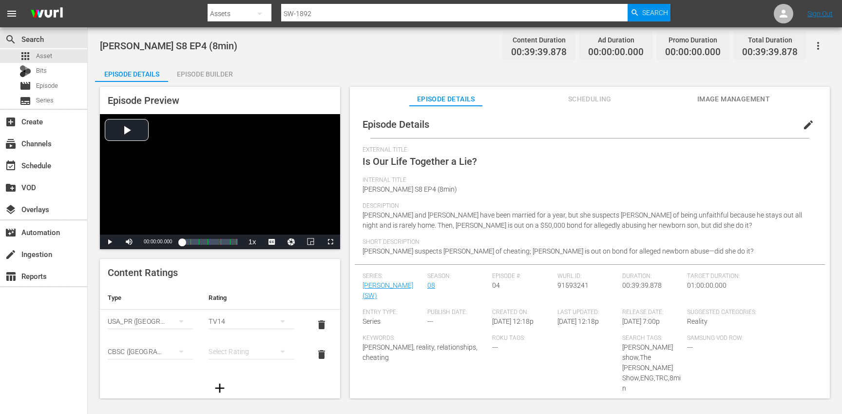
scroll to position [162, 0]
click at [246, 355] on div "simple table" at bounding box center [251, 351] width 85 height 27
click at [242, 332] on div "14+" at bounding box center [246, 331] width 59 height 16
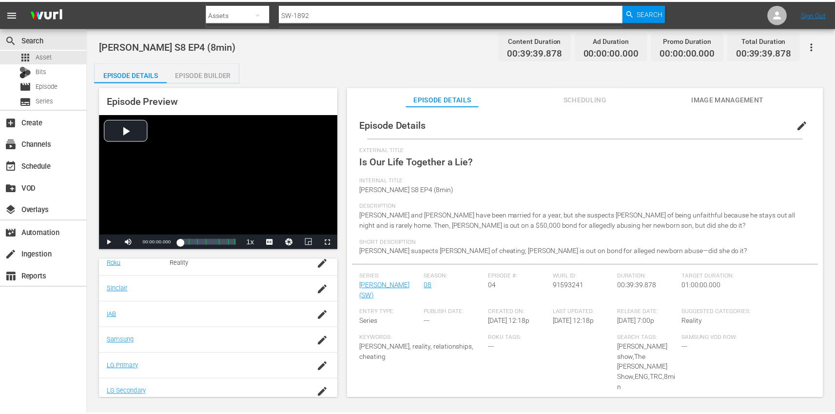
scroll to position [239, 0]
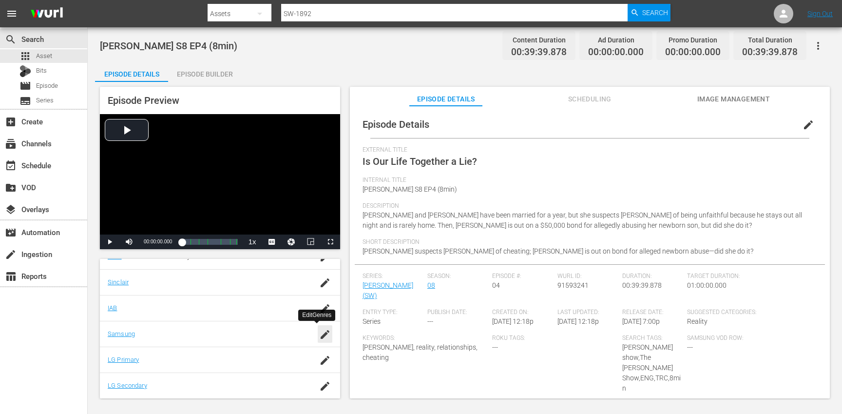
click at [321, 334] on icon "button" at bounding box center [325, 334] width 9 height 9
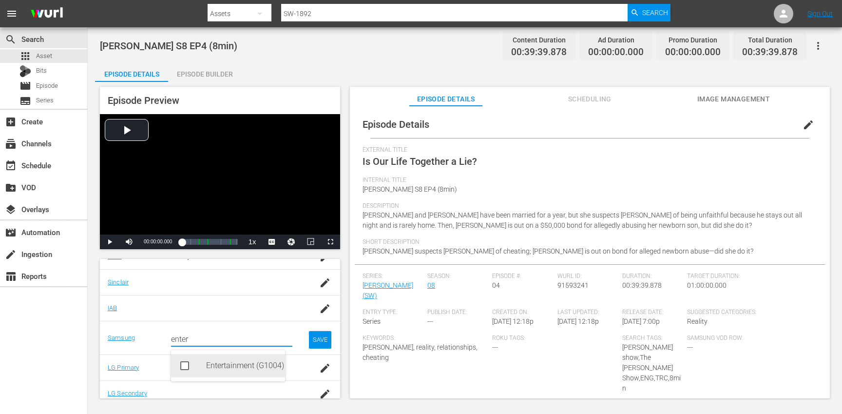
click at [232, 363] on div "Entertainment (G1004)" at bounding box center [241, 365] width 71 height 23
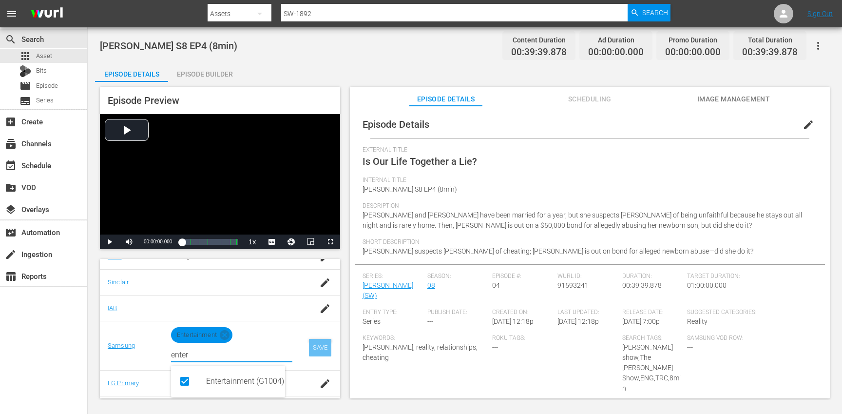
type input "enter"
click at [309, 347] on div "SAVE" at bounding box center [320, 348] width 22 height 18
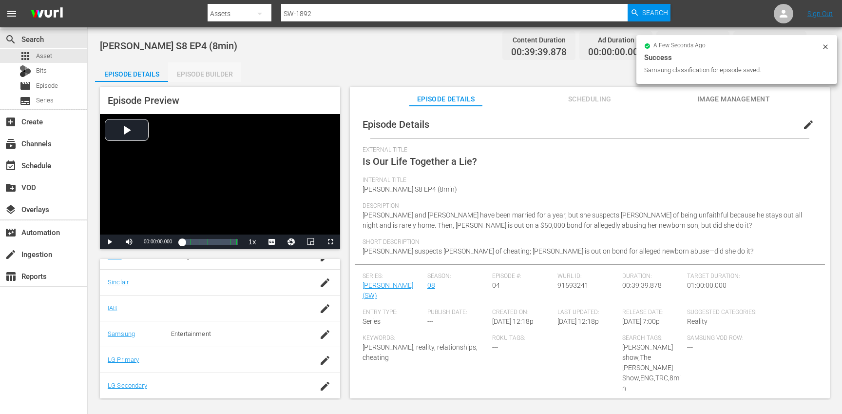
click at [217, 71] on div "Episode Builder" at bounding box center [204, 73] width 73 height 23
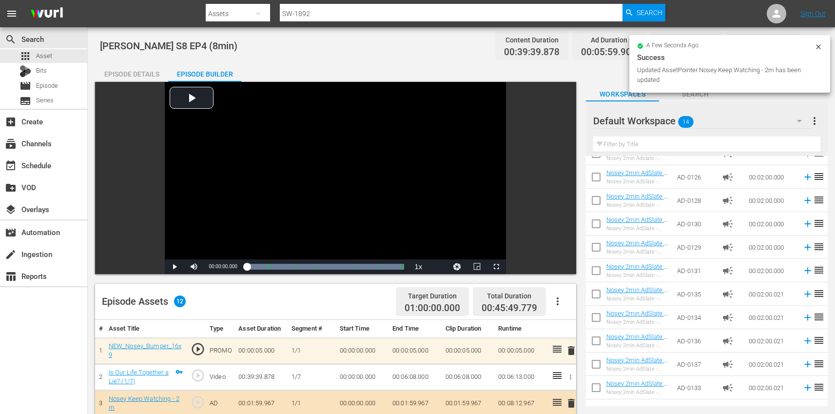
click at [134, 66] on div "Episode Details" at bounding box center [131, 73] width 73 height 23
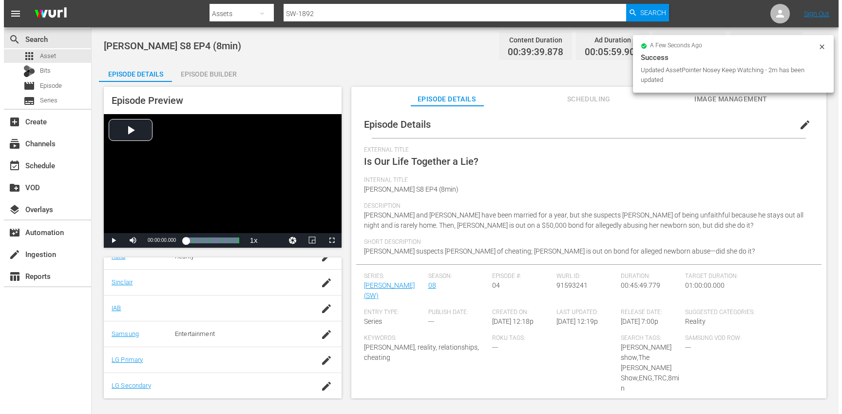
scroll to position [239, 0]
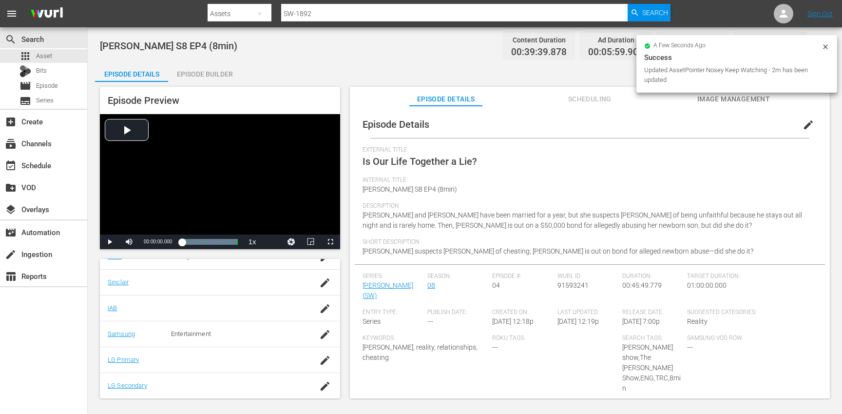
click at [824, 45] on button "button" at bounding box center [817, 45] width 23 height 23
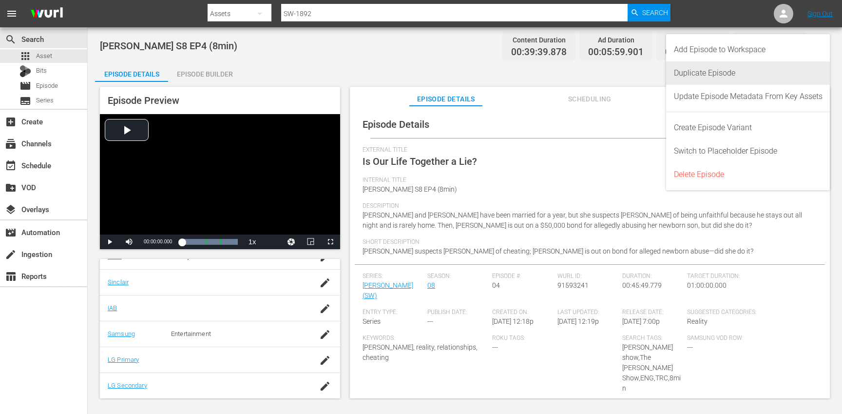
click at [754, 77] on div "Duplicate Episode" at bounding box center [748, 72] width 149 height 23
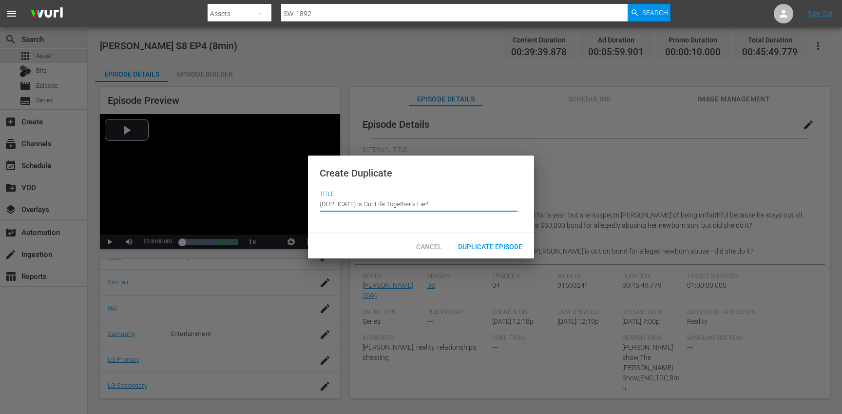
drag, startPoint x: 356, startPoint y: 201, endPoint x: 349, endPoint y: 190, distance: 12.7
click at [349, 190] on div "Title Episode Title (DUPLICATE) Is Our Life Together a Lie?" at bounding box center [421, 205] width 203 height 31
type input "Is Our Life Together a Lie?"
click at [480, 248] on span "Duplicate Episode" at bounding box center [490, 247] width 80 height 8
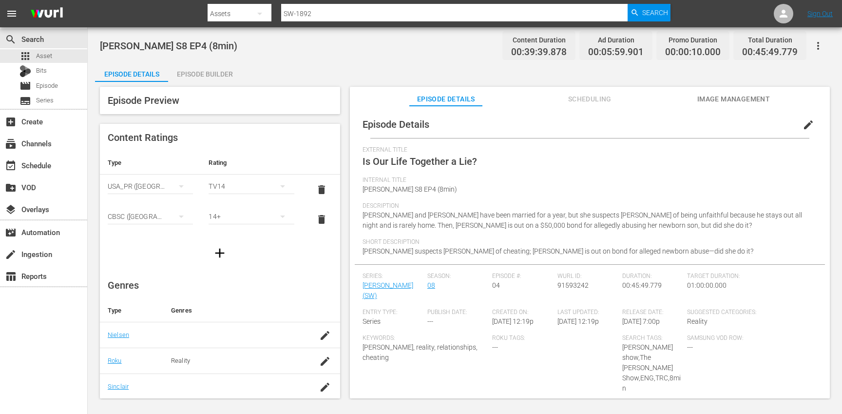
click at [802, 123] on span "edit" at bounding box center [808, 125] width 12 height 12
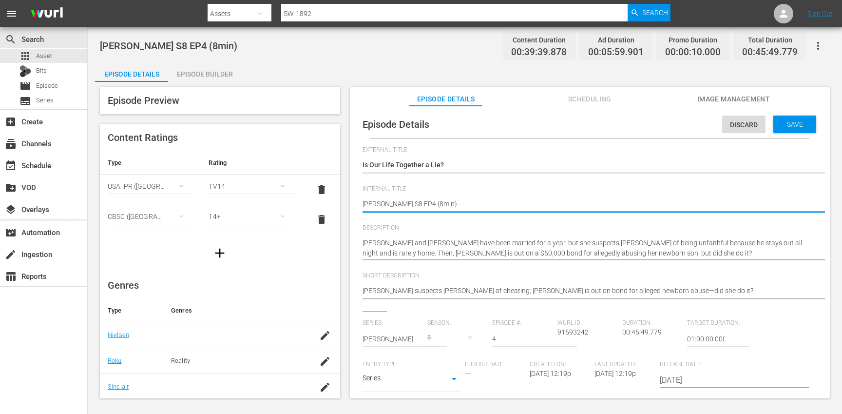
type textarea "Steve Wilkos S8 EP4 (min)"
type textarea "Steve Wilkos S8 EP4 (1min)"
type textarea "[PERSON_NAME] S8 EP4 (10min)"
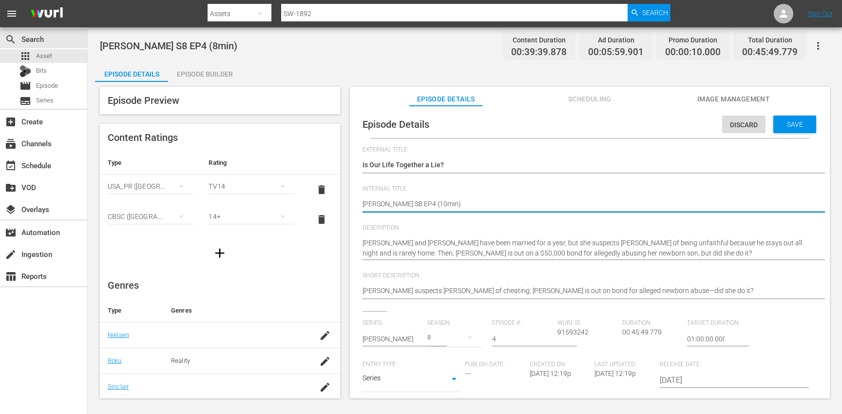
scroll to position [185, 0]
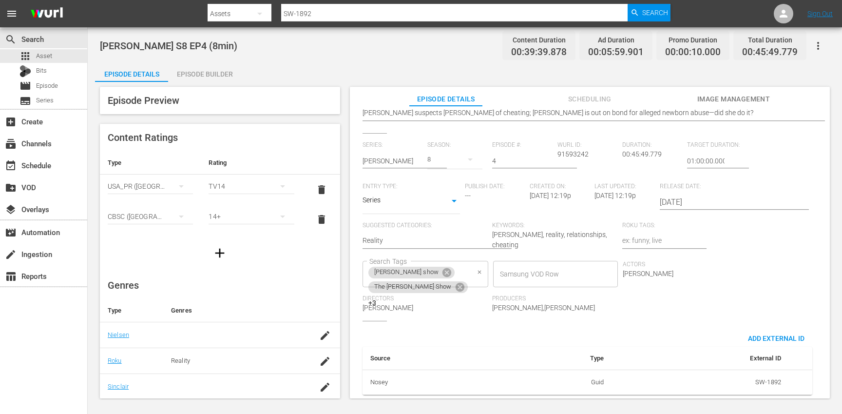
click at [488, 261] on div "steve wilkos show The Steve Wilkos Show +3 Search Tags" at bounding box center [425, 274] width 126 height 26
type textarea "[PERSON_NAME] S8 EP4 (10min)"
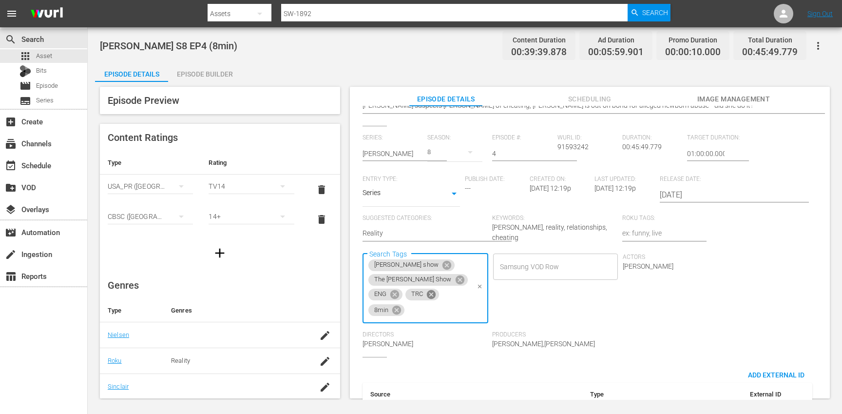
click at [436, 290] on icon at bounding box center [431, 294] width 9 height 9
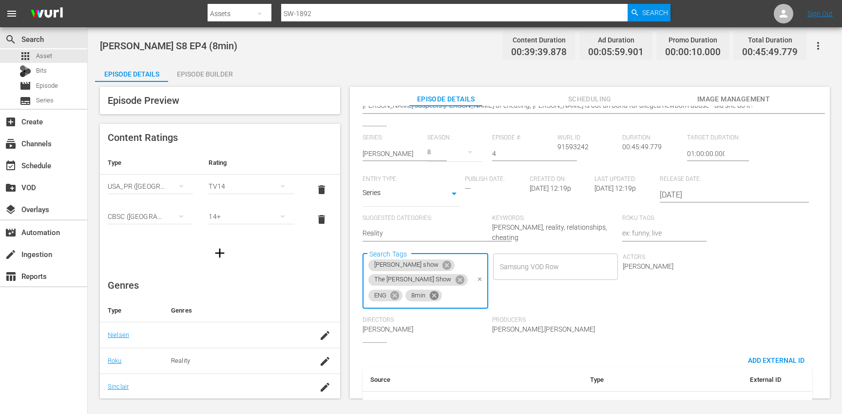
click at [439, 290] on icon at bounding box center [434, 295] width 11 height 11
type input "10"
click at [741, 278] on li "10min" at bounding box center [744, 283] width 123 height 16
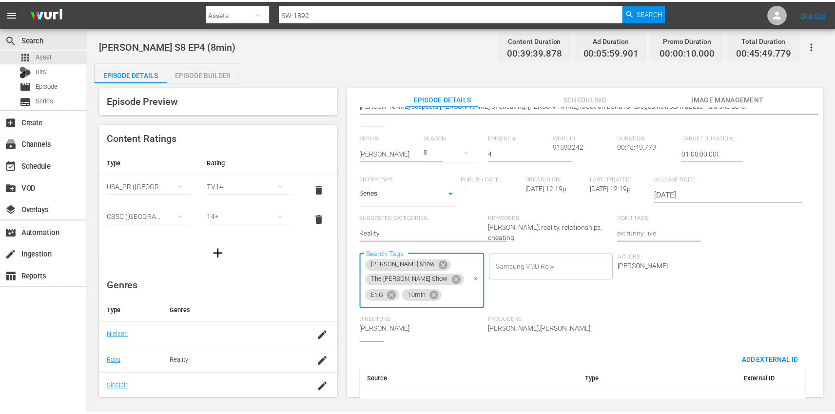
scroll to position [0, 0]
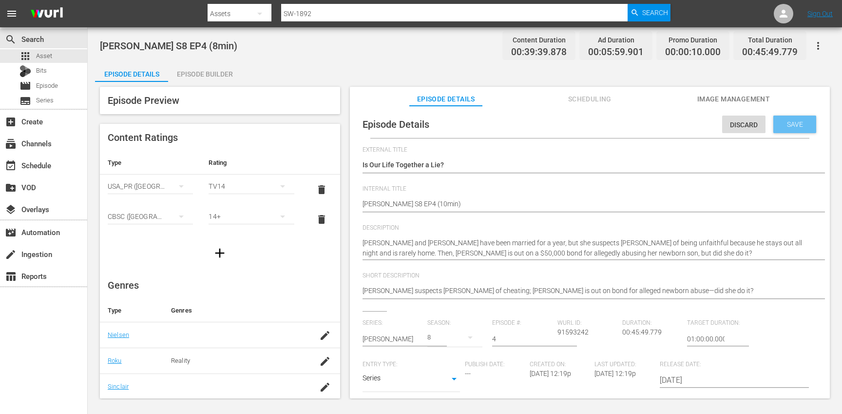
click at [795, 121] on span "Save" at bounding box center [795, 124] width 32 height 8
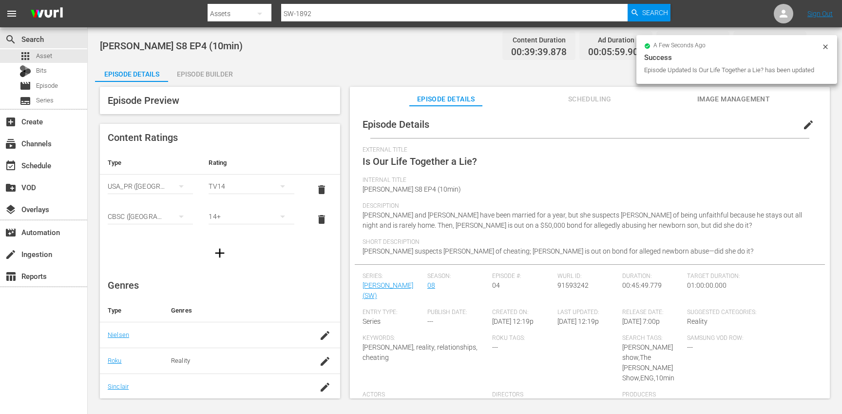
click at [215, 70] on div "Episode Builder" at bounding box center [204, 73] width 73 height 23
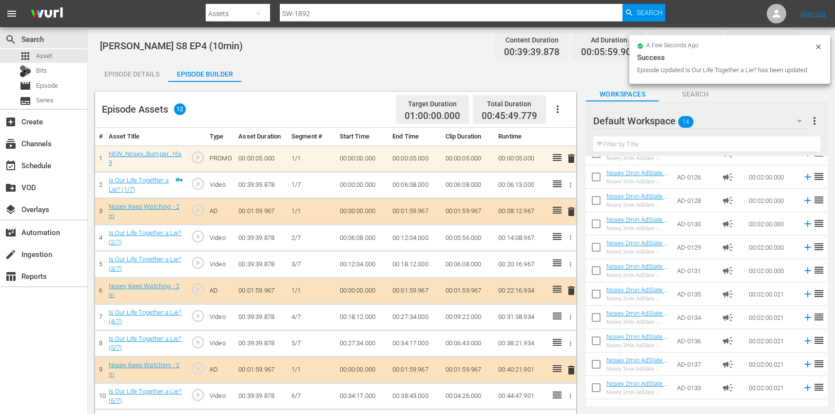
click at [557, 111] on icon "button" at bounding box center [557, 109] width 12 height 12
click at [582, 143] on div "Clear Ads" at bounding box center [586, 136] width 66 height 23
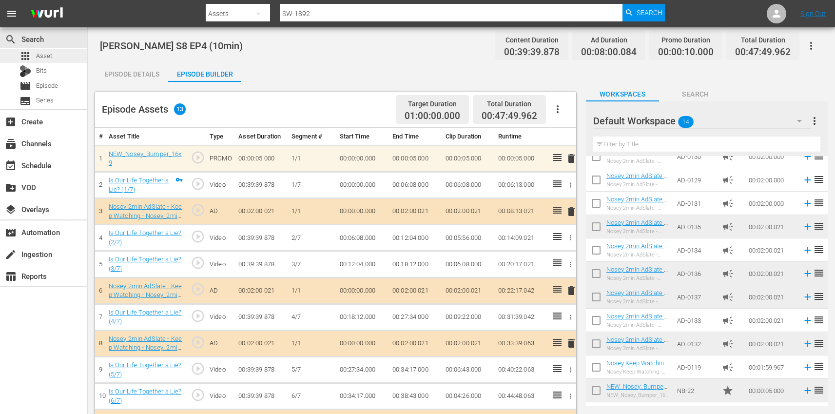
click at [69, 55] on div "apps Asset" at bounding box center [43, 56] width 87 height 14
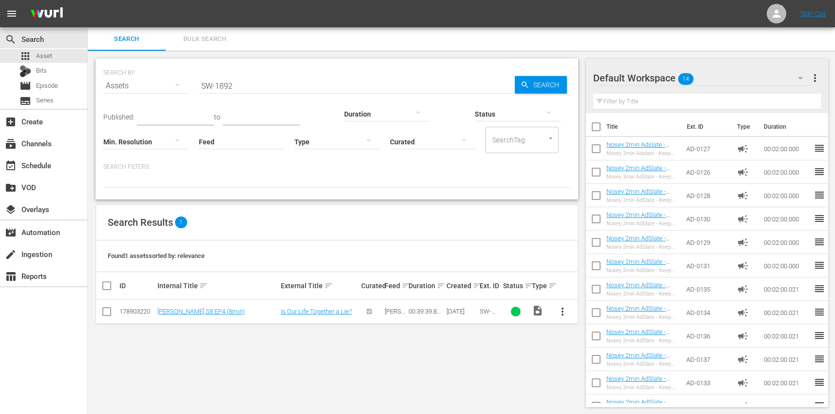
click at [250, 83] on input "SW-1892" at bounding box center [357, 85] width 316 height 23
paste input "9"
type input "SW-1899"
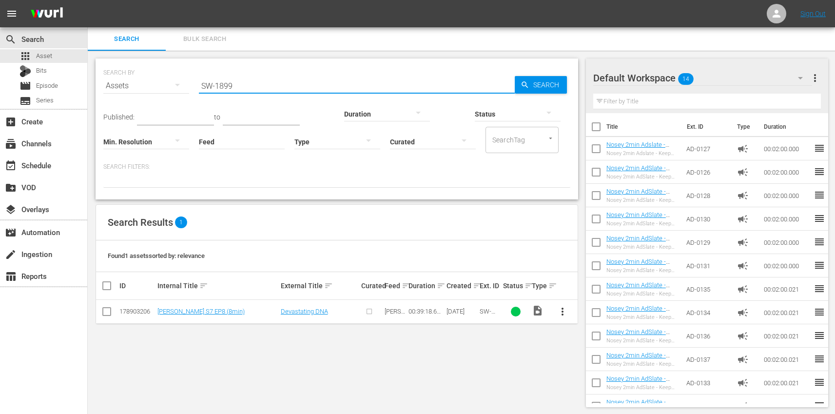
click at [562, 310] on span "more_vert" at bounding box center [562, 311] width 12 height 12
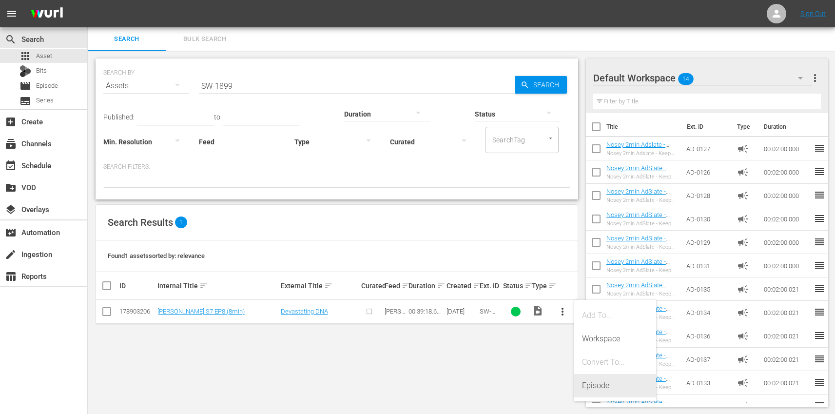
click at [596, 382] on div "Episode" at bounding box center [615, 385] width 66 height 23
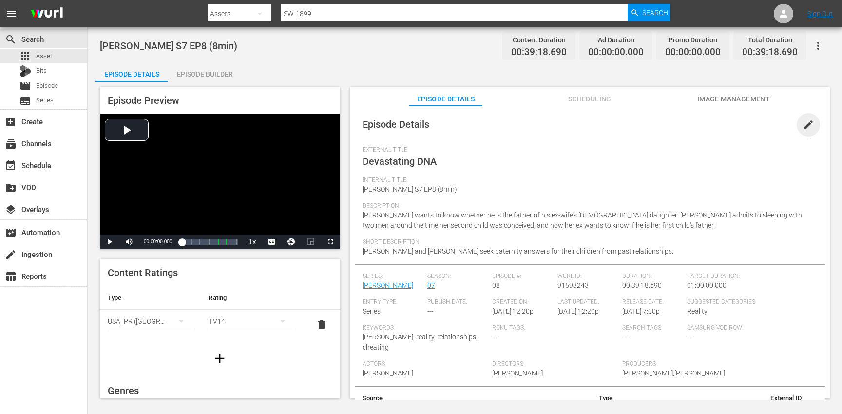
click at [802, 126] on span "edit" at bounding box center [808, 125] width 12 height 12
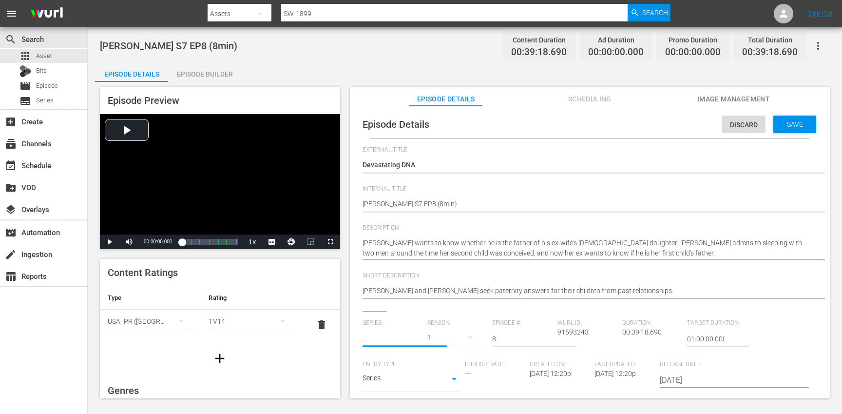
click at [389, 334] on input "text" at bounding box center [392, 338] width 60 height 23
click at [398, 366] on div "Steve Wilkos (SW)" at bounding box center [403, 365] width 67 height 23
type input "Steve Wilkos (SW)"
click at [458, 339] on button "button" at bounding box center [469, 336] width 23 height 23
click at [447, 235] on div "7" at bounding box center [439, 236] width 27 height 10
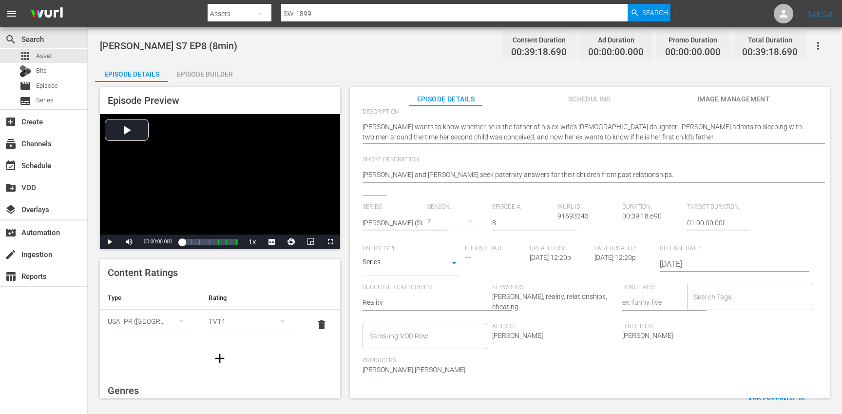
scroll to position [119, 0]
click at [724, 297] on input "Search Tags" at bounding box center [742, 294] width 102 height 18
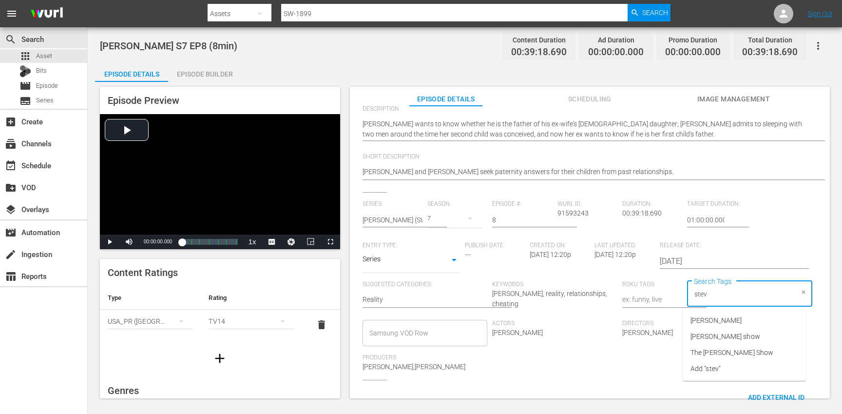
type input "steve"
click at [723, 331] on li "[PERSON_NAME] show" at bounding box center [744, 336] width 123 height 16
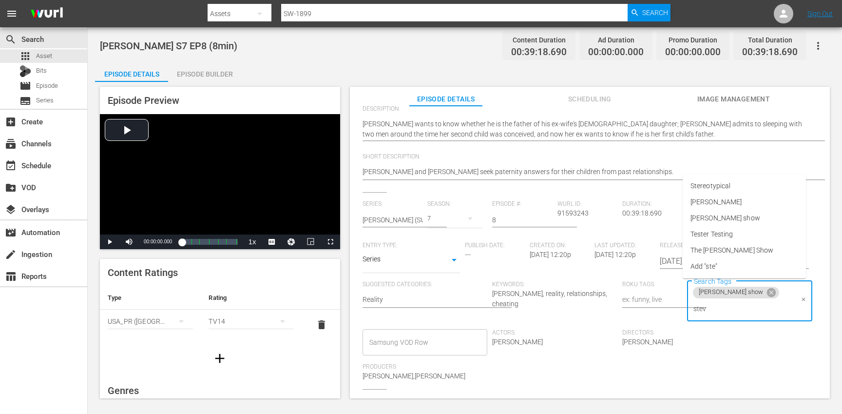
type input "steve"
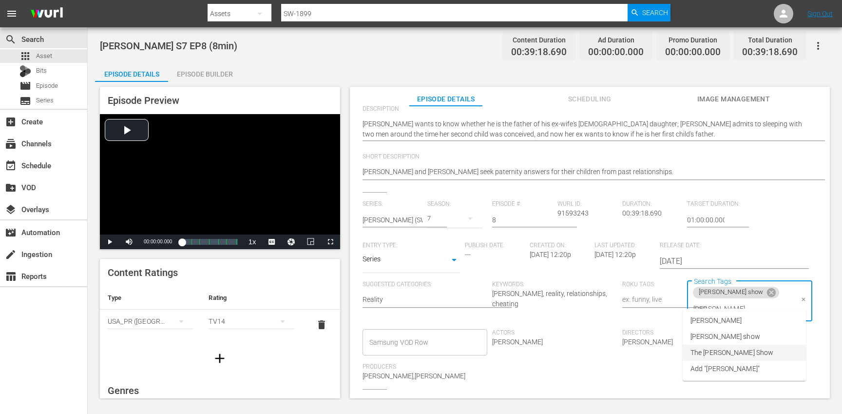
click at [730, 350] on span "The [PERSON_NAME] Show" at bounding box center [731, 352] width 83 height 10
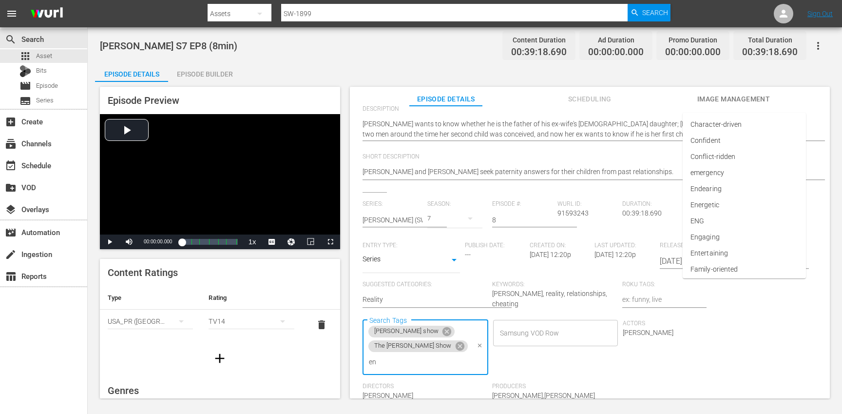
type input "eng"
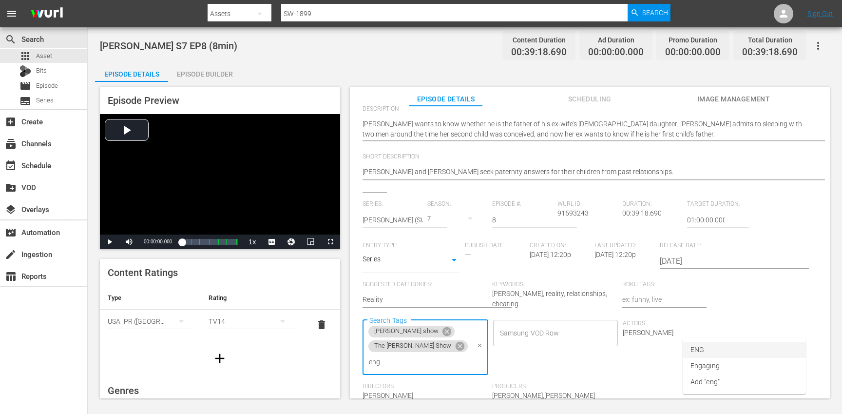
click at [726, 350] on li "ENG" at bounding box center [744, 350] width 123 height 16
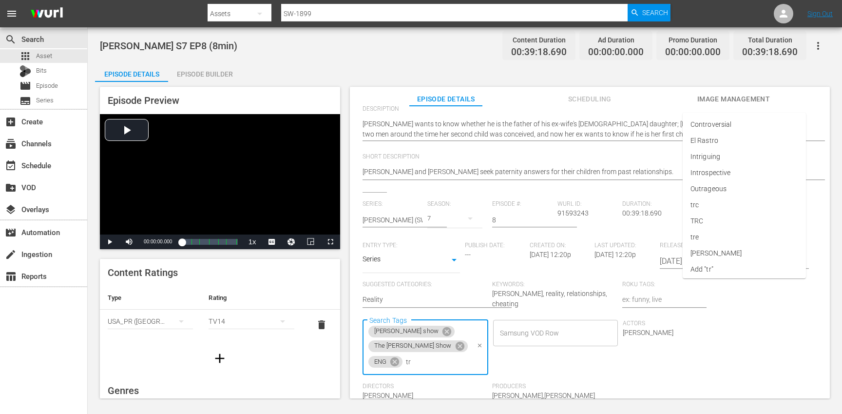
type input "trc"
click at [716, 359] on li "TRC" at bounding box center [744, 366] width 123 height 16
type input "8"
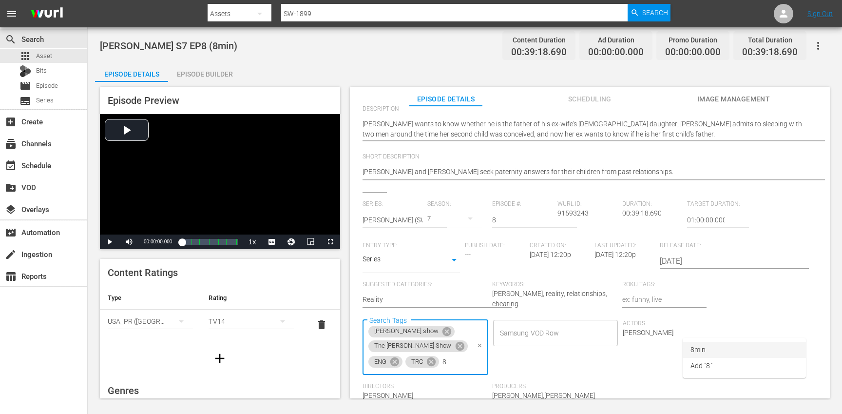
click at [710, 350] on li "8min" at bounding box center [744, 350] width 123 height 16
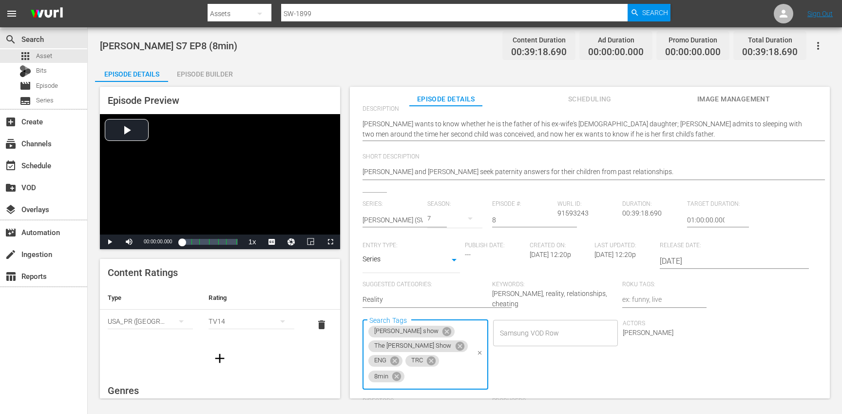
scroll to position [0, 0]
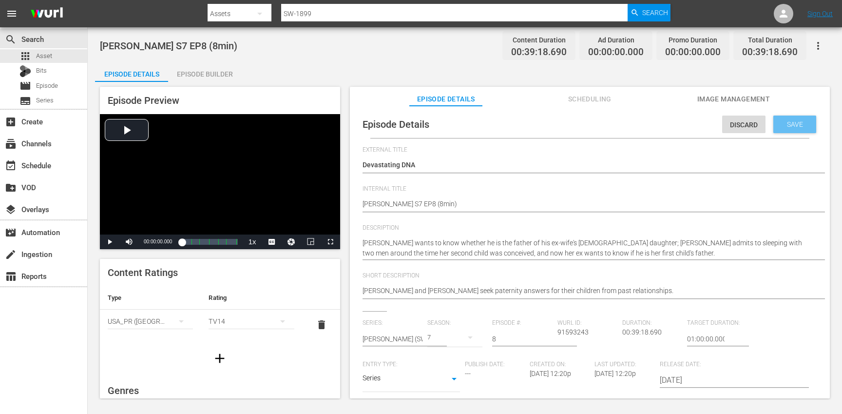
click at [781, 127] on span "Save" at bounding box center [795, 124] width 32 height 8
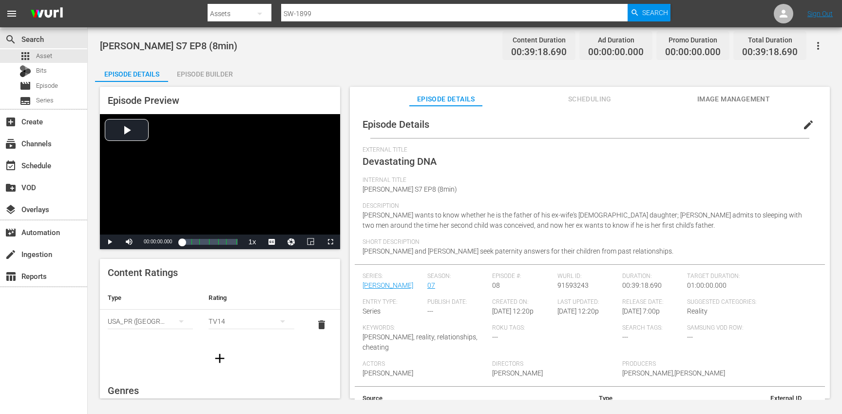
click at [212, 362] on icon "button" at bounding box center [220, 358] width 16 height 16
click at [149, 350] on div "simple table" at bounding box center [150, 351] width 85 height 27
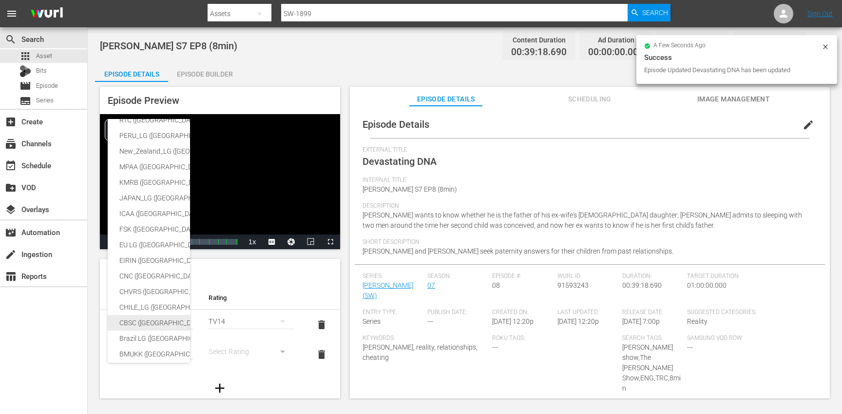
click at [148, 323] on div "CBSC ([GEOGRAPHIC_DATA])" at bounding box center [238, 323] width 239 height 16
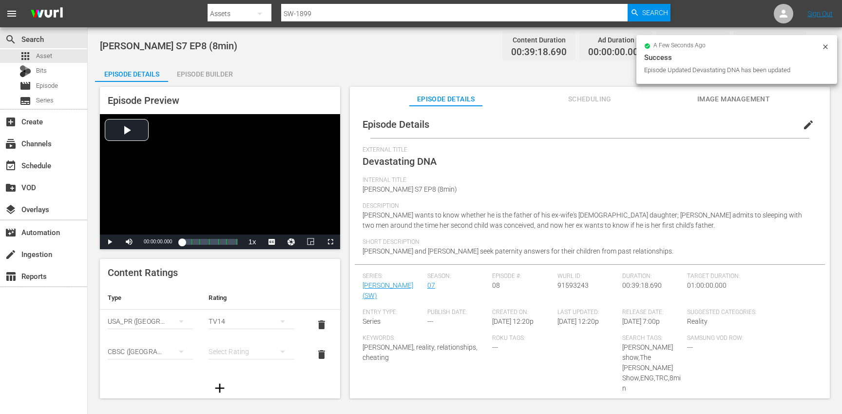
scroll to position [162, 0]
click at [240, 349] on div "simple table" at bounding box center [251, 351] width 85 height 27
click at [236, 331] on div "14+" at bounding box center [246, 331] width 59 height 16
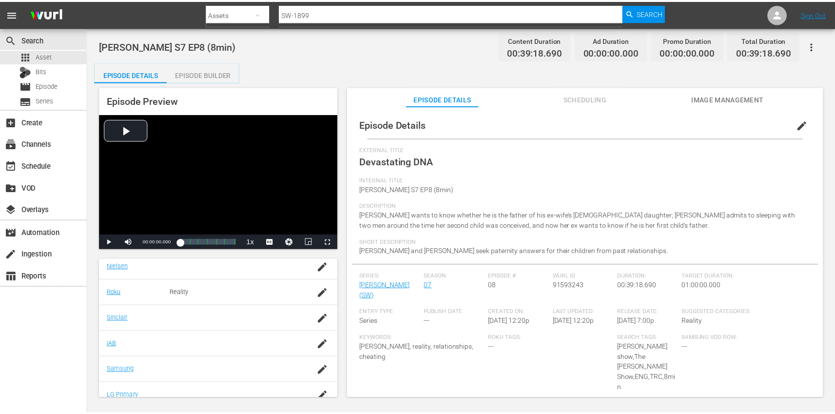
scroll to position [239, 0]
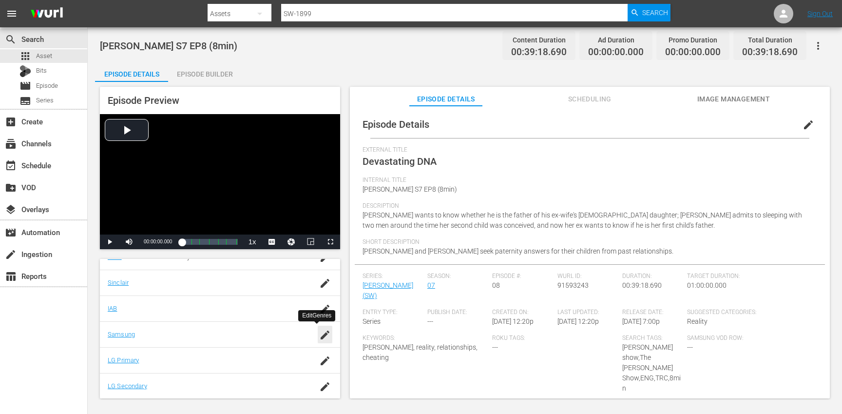
drag, startPoint x: 318, startPoint y: 333, endPoint x: 299, endPoint y: 333, distance: 18.5
click at [321, 333] on icon "button" at bounding box center [325, 334] width 9 height 9
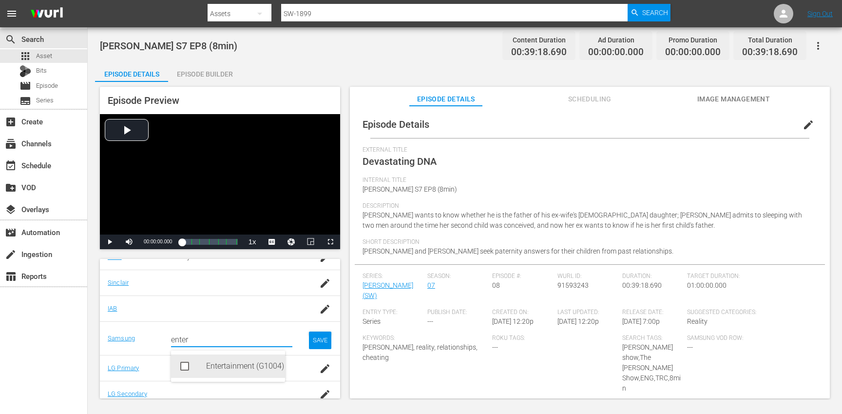
click at [211, 368] on div "Entertainment (G1004)" at bounding box center [241, 365] width 71 height 23
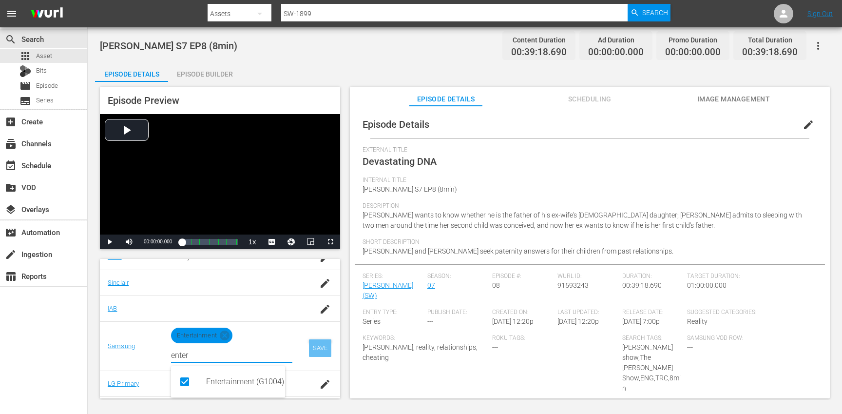
type input "enter"
click at [312, 347] on div "SAVE" at bounding box center [320, 348] width 22 height 18
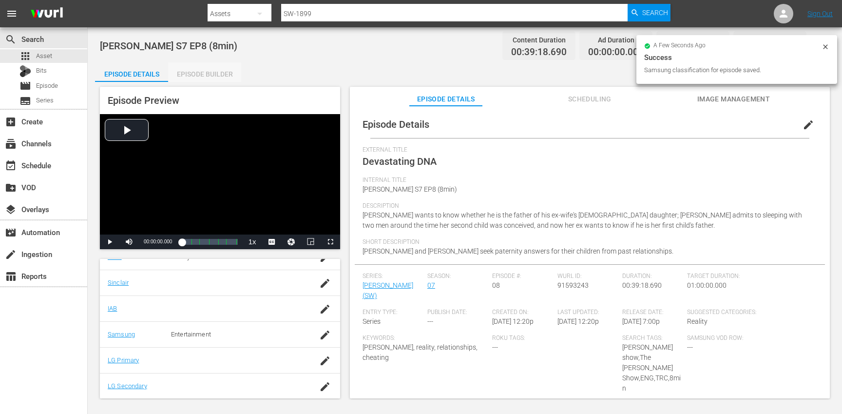
click at [208, 72] on div "Episode Builder" at bounding box center [204, 73] width 73 height 23
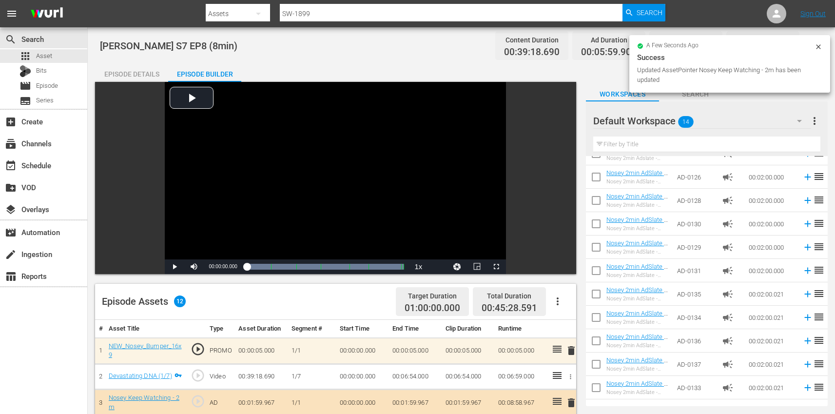
click at [129, 71] on div "Episode Details" at bounding box center [131, 73] width 73 height 23
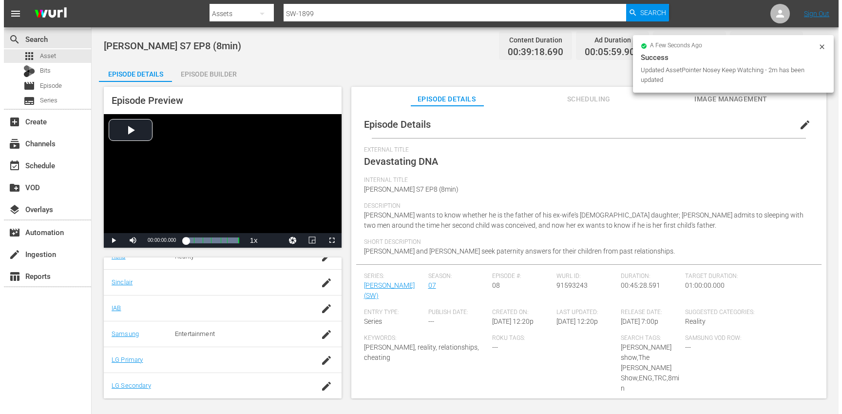
scroll to position [239, 0]
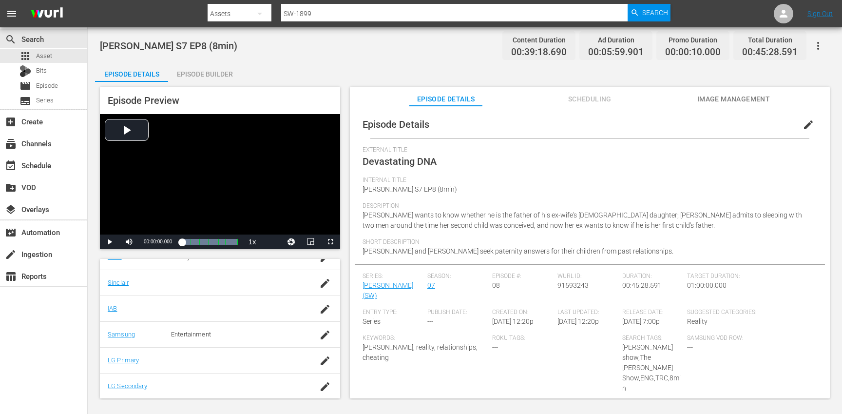
click at [826, 45] on button "button" at bounding box center [817, 45] width 23 height 23
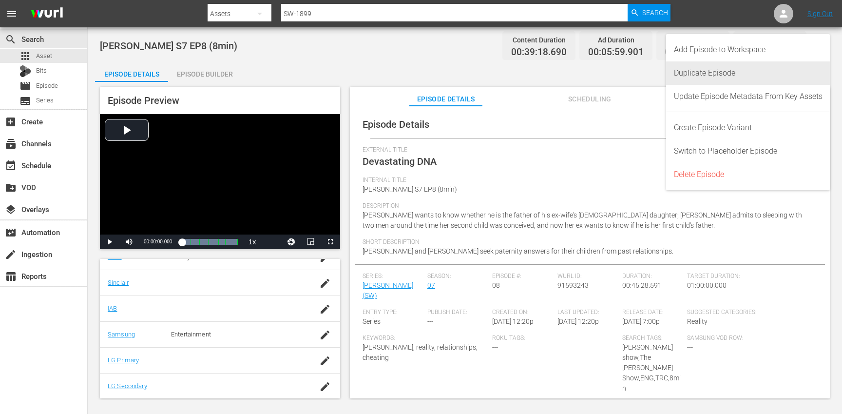
click at [777, 70] on div "Duplicate Episode" at bounding box center [748, 72] width 149 height 23
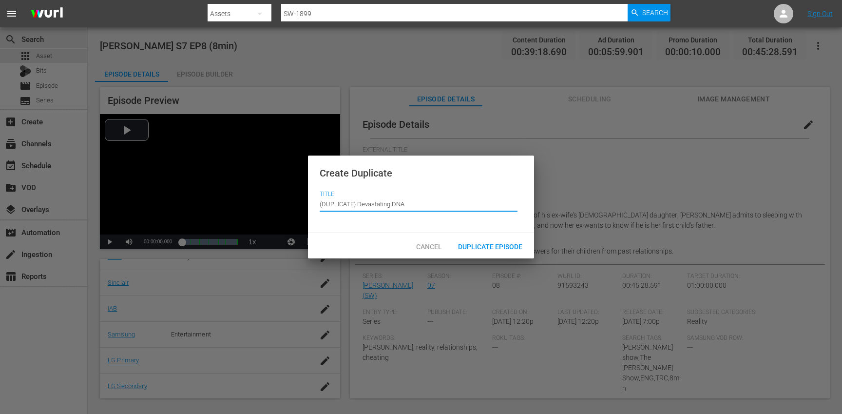
drag, startPoint x: 359, startPoint y: 205, endPoint x: 349, endPoint y: 184, distance: 23.5
click at [349, 185] on div "Create Duplicate Title Episode Title (DUPLICATE) Devastating DNA" at bounding box center [421, 194] width 226 height 78
type input "Devastating DNA"
click at [510, 247] on span "Duplicate Episode" at bounding box center [490, 247] width 80 height 8
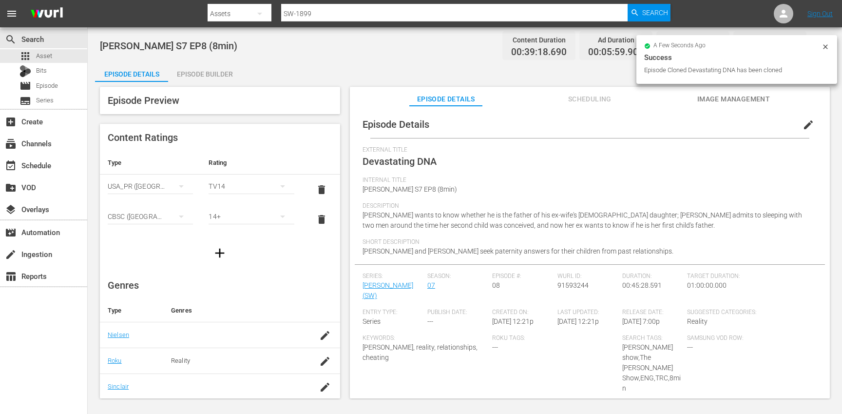
click at [802, 121] on span "edit" at bounding box center [808, 125] width 12 height 12
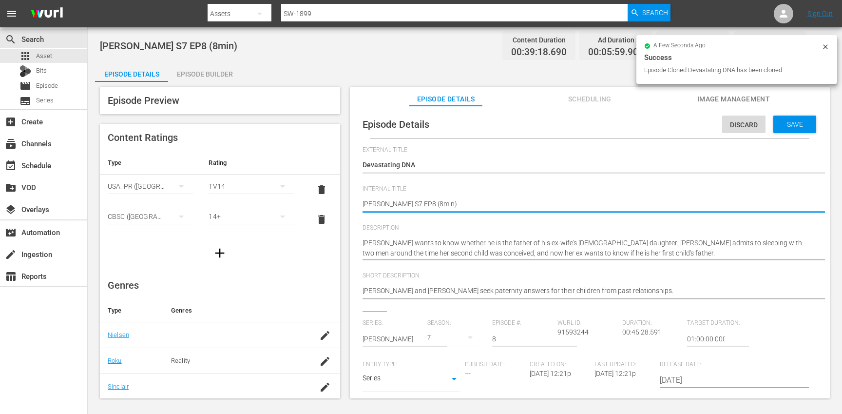
type textarea "Steve Wilkos S7 EP8 (min)"
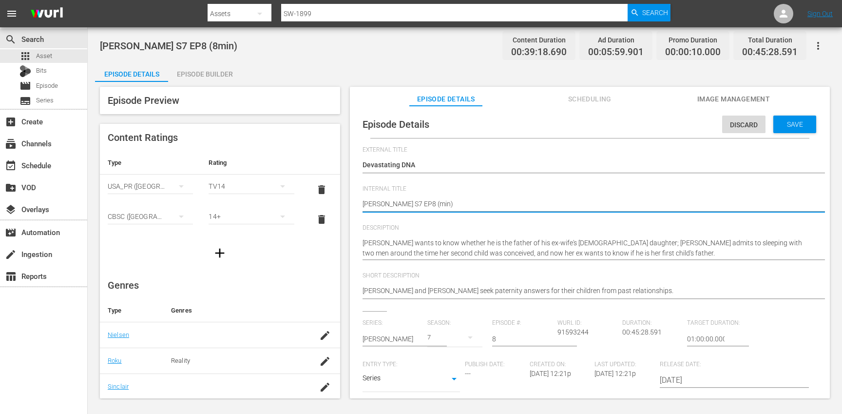
type textarea "Steve Wilkos S7 EP8 (1min)"
type textarea "[PERSON_NAME] S7 EP8 (10min)"
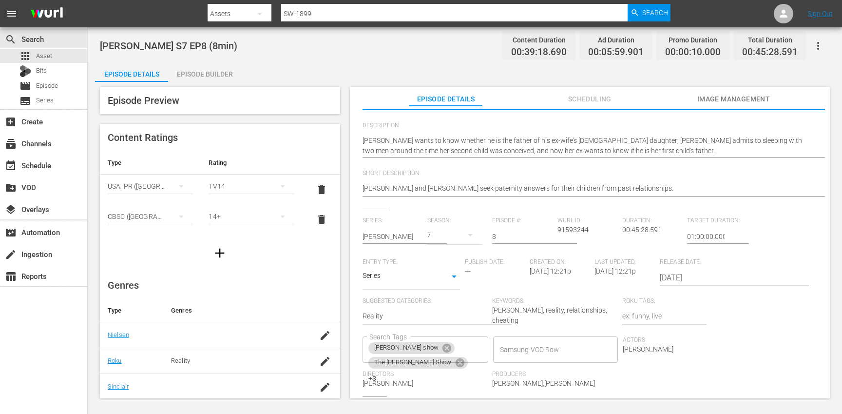
scroll to position [150, 0]
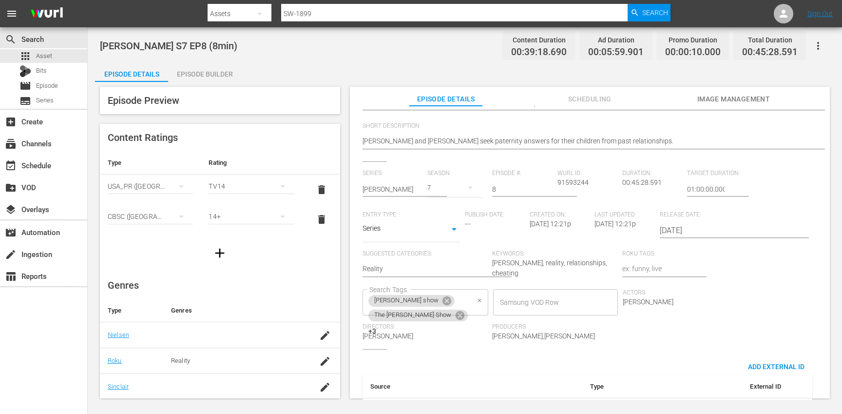
click at [488, 289] on div "steve wilkos show The Steve Wilkos Show +3 Search Tags" at bounding box center [425, 302] width 126 height 26
type textarea "[PERSON_NAME] S7 EP8 (10min)"
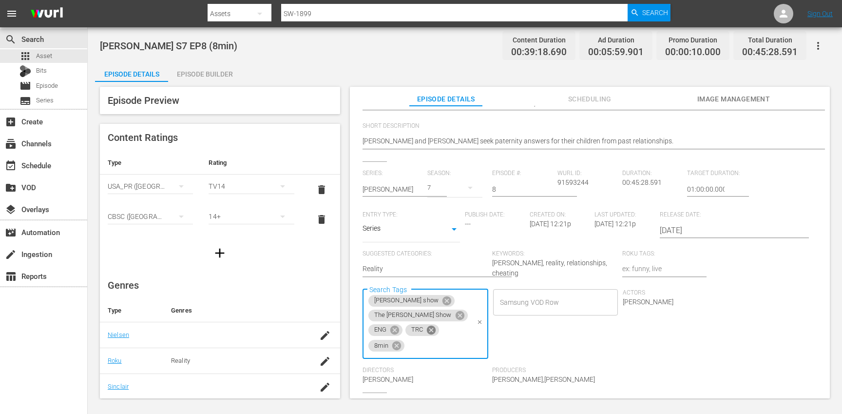
click at [436, 325] on icon at bounding box center [431, 329] width 9 height 9
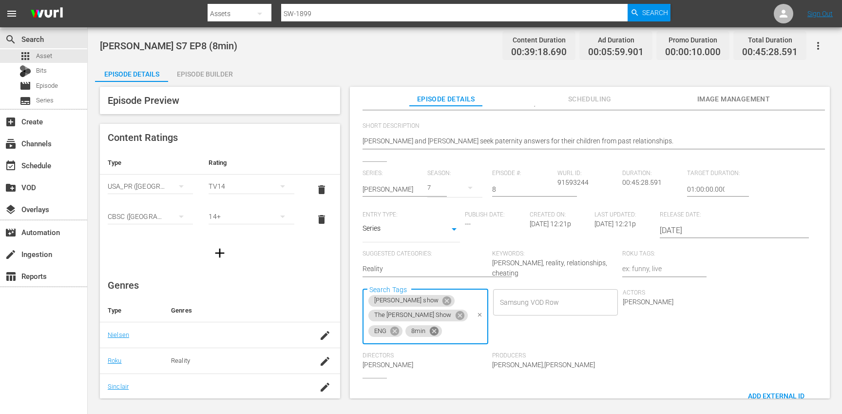
click at [438, 326] on icon at bounding box center [433, 330] width 9 height 9
type input "10"
click at [733, 322] on li "10min" at bounding box center [744, 319] width 123 height 16
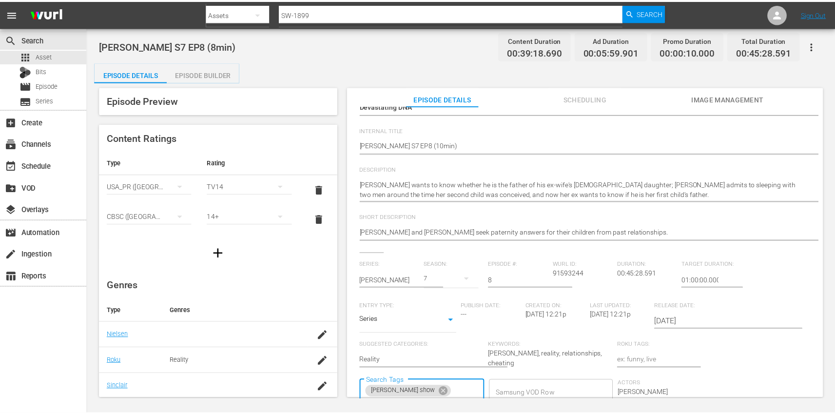
scroll to position [0, 0]
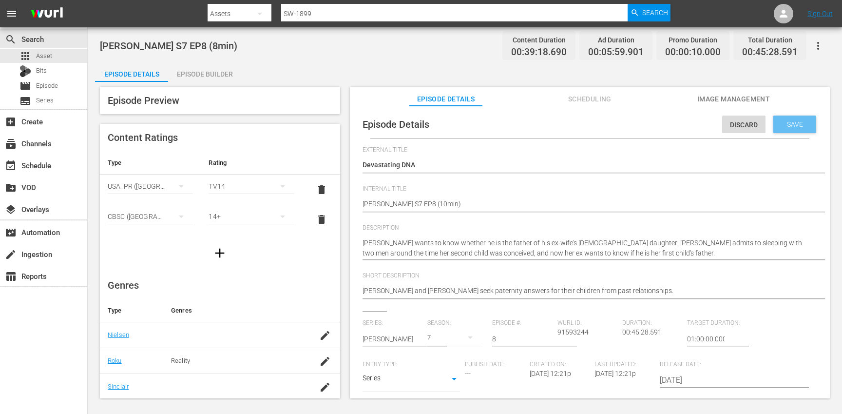
click at [783, 124] on span "Save" at bounding box center [795, 124] width 32 height 8
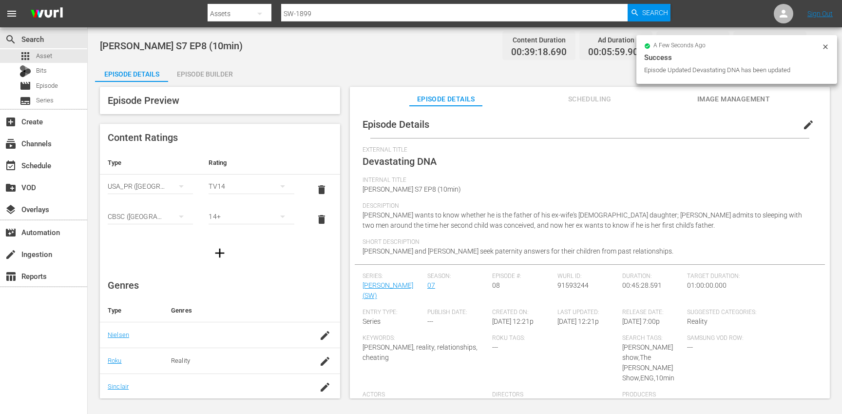
click at [193, 76] on div "Episode Builder" at bounding box center [204, 73] width 73 height 23
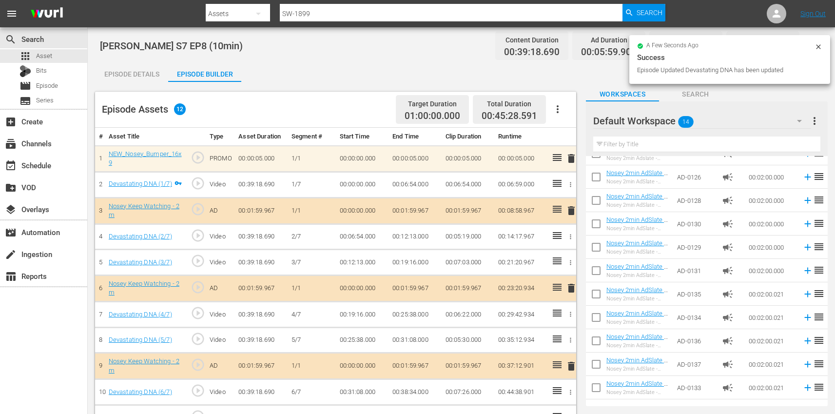
click at [562, 109] on icon "button" at bounding box center [557, 109] width 12 height 12
click at [589, 142] on div "Clear Ads" at bounding box center [586, 136] width 66 height 23
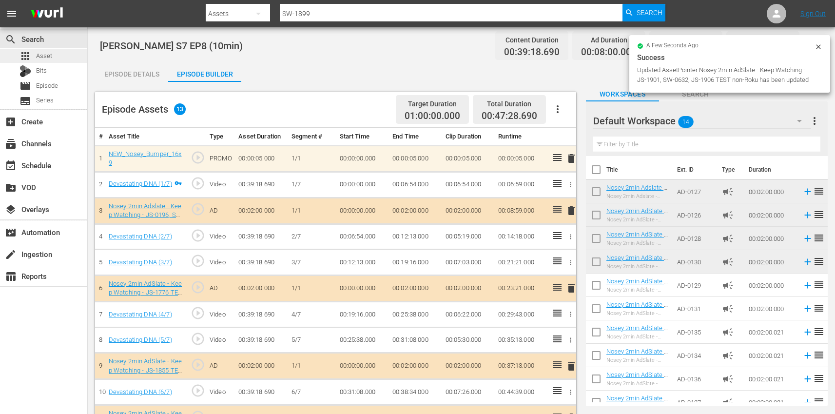
click at [67, 56] on div "apps Asset" at bounding box center [43, 56] width 87 height 14
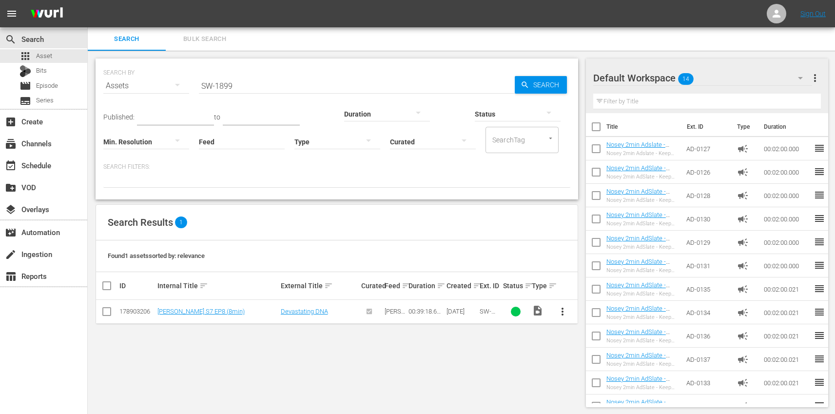
click at [796, 77] on icon "button" at bounding box center [800, 78] width 12 height 12
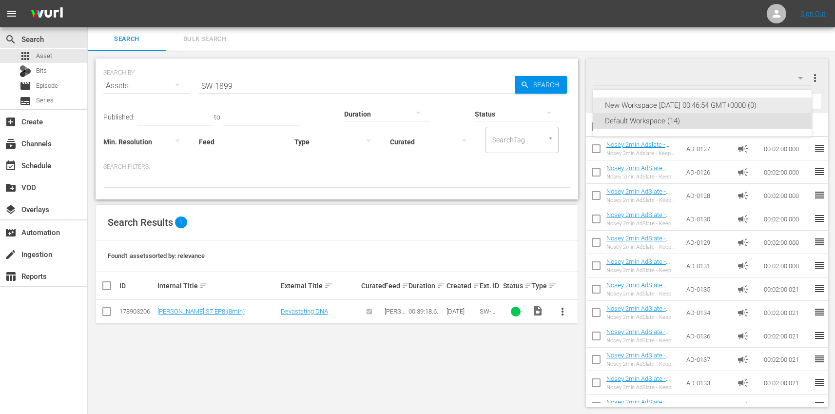
click at [699, 109] on div "New Workspace Mon Mar 31 2025 00:46:54 GMT+0000 (0)" at bounding box center [702, 105] width 195 height 16
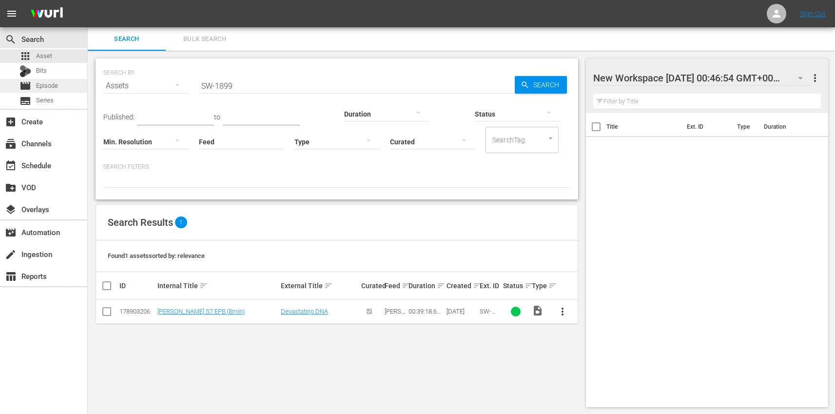
click at [70, 90] on div "movie Episode" at bounding box center [43, 86] width 87 height 14
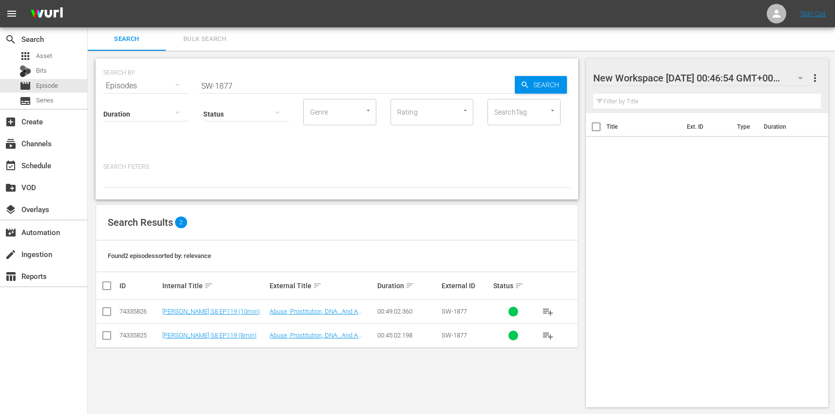
click at [199, 40] on span "Bulk Search" at bounding box center [204, 39] width 66 height 11
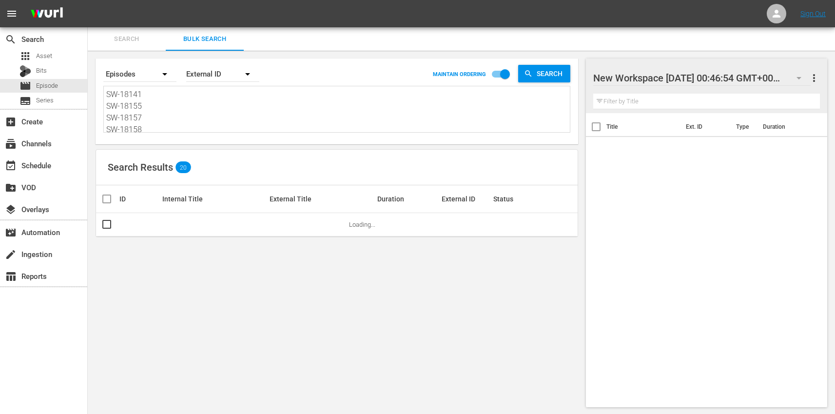
click at [206, 104] on textarea "SW-18141 SW-18155 SW-18157 SW-18158 SW-1835 SW-1848 SW-1867 SW-1868 SW-1869 SW-…" at bounding box center [337, 111] width 463 height 44
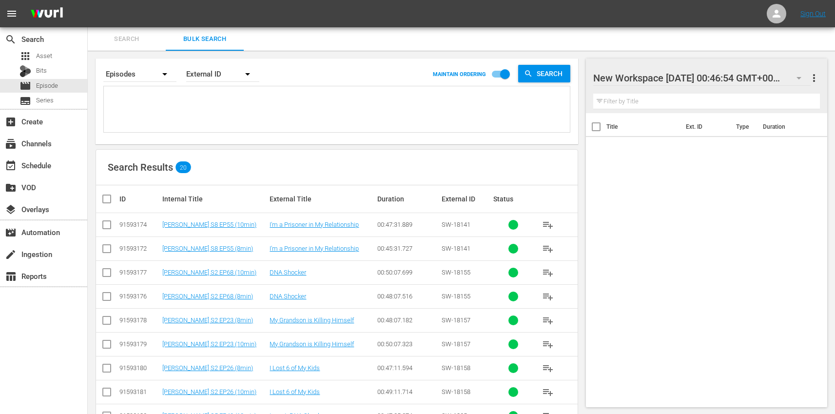
paste textarea "SW-1874 SW-1875 SW-1877 SW-1878 SW-1882 SW-1883 SW-1887 SW-1891 SW-1892 SW-1899"
type textarea "SW-1874 SW-1875 SW-1877 SW-1878 SW-1882 SW-1883 SW-1887 SW-1891 SW-1892 SW-1899"
click at [105, 199] on input "checkbox" at bounding box center [110, 199] width 19 height 12
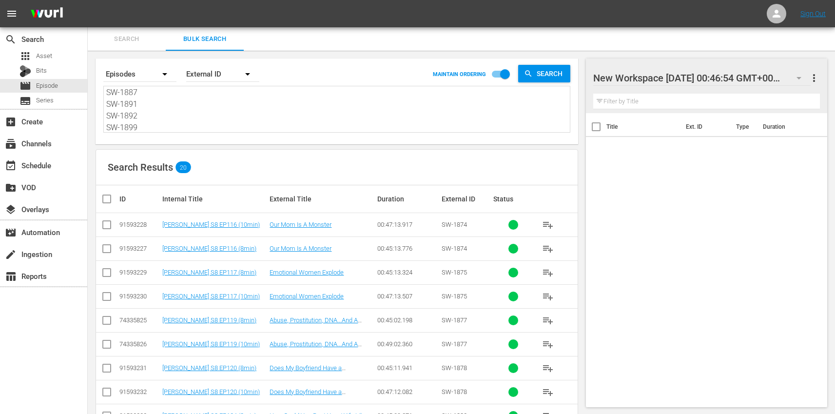
checkbox input "true"
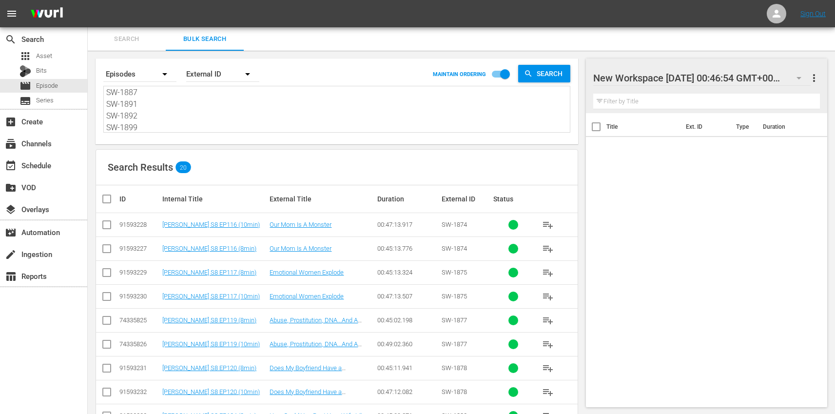
checkbox input "true"
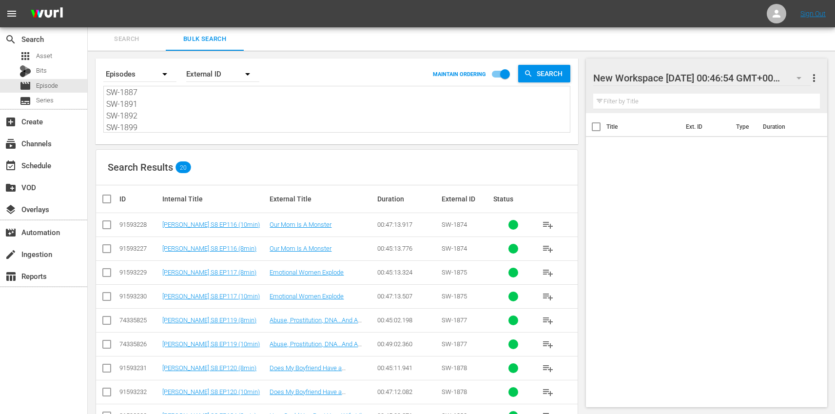
checkbox input "true"
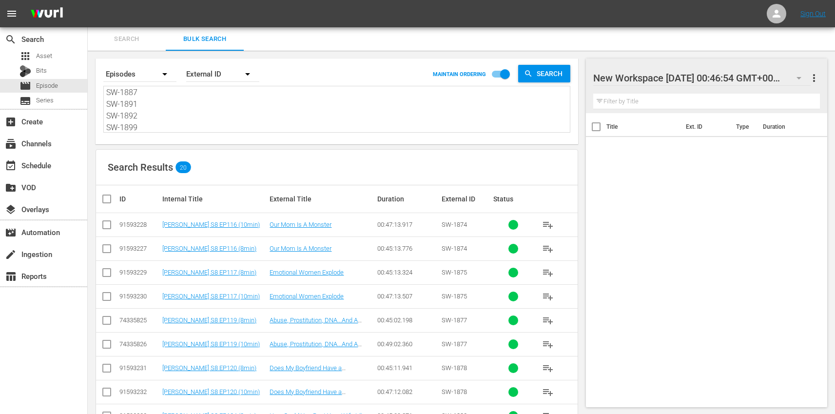
checkbox input "true"
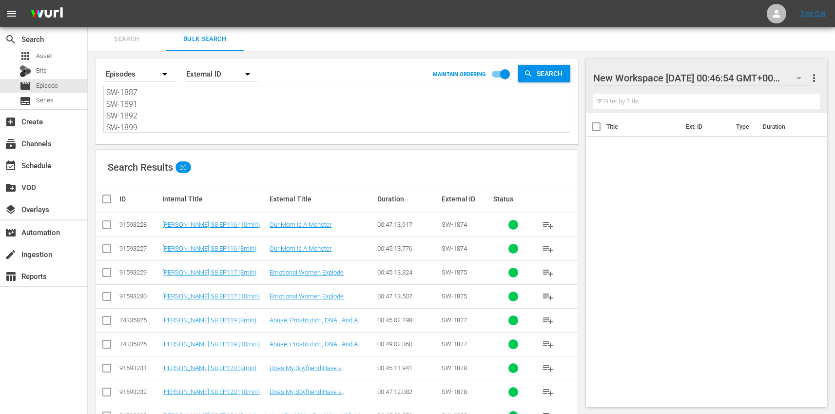
checkbox input "true"
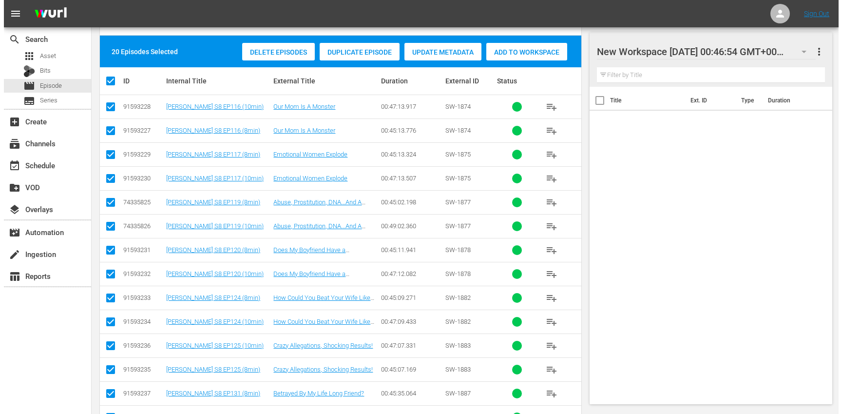
scroll to position [0, 0]
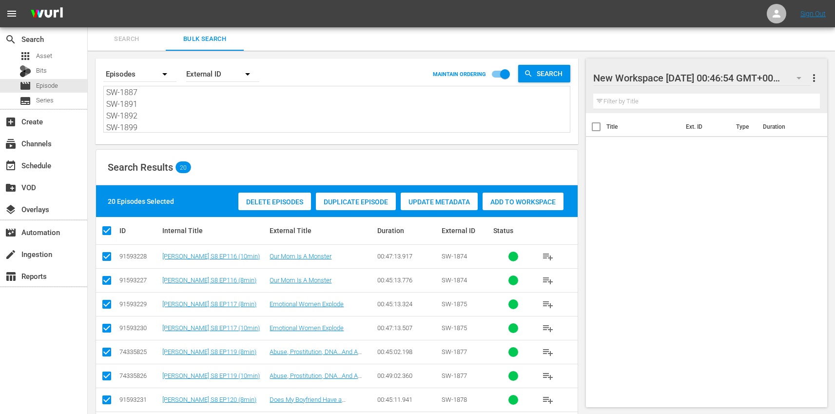
click at [520, 196] on div "Add to Workspace" at bounding box center [522, 201] width 81 height 19
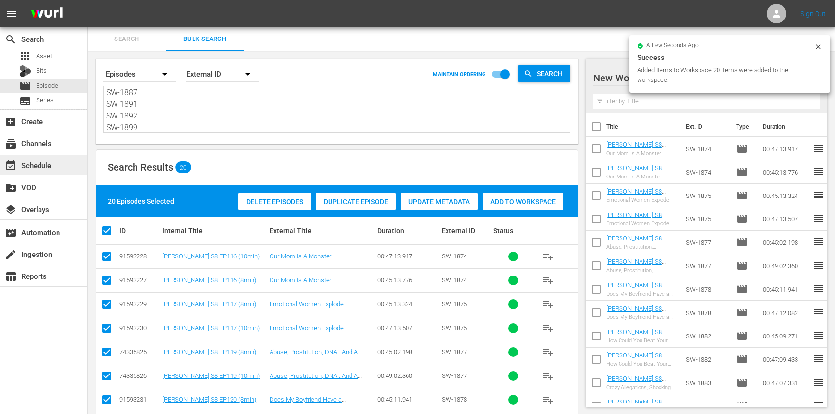
click at [53, 163] on div "event_available Schedule" at bounding box center [27, 163] width 55 height 9
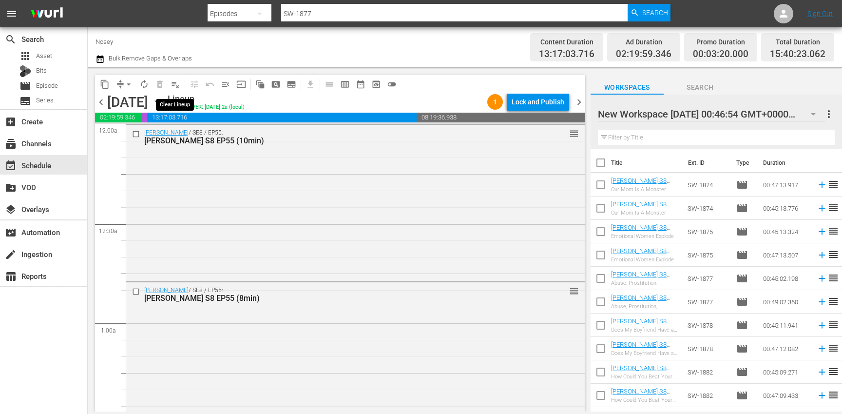
click at [173, 84] on span "playlist_remove_outlined" at bounding box center [176, 84] width 10 height 10
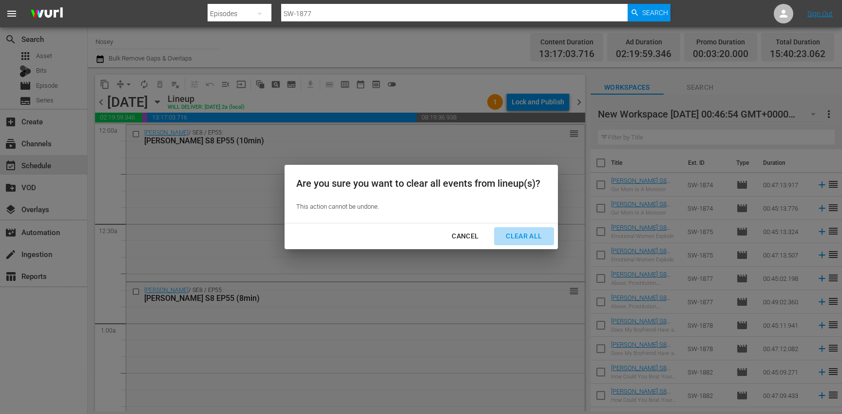
click at [508, 237] on div "Clear All" at bounding box center [524, 236] width 52 height 12
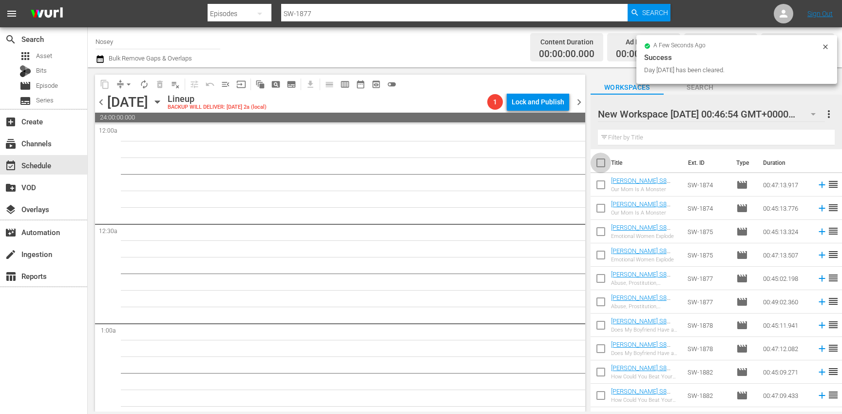
click at [601, 164] on input "checkbox" at bounding box center [600, 164] width 20 height 20
checkbox input "true"
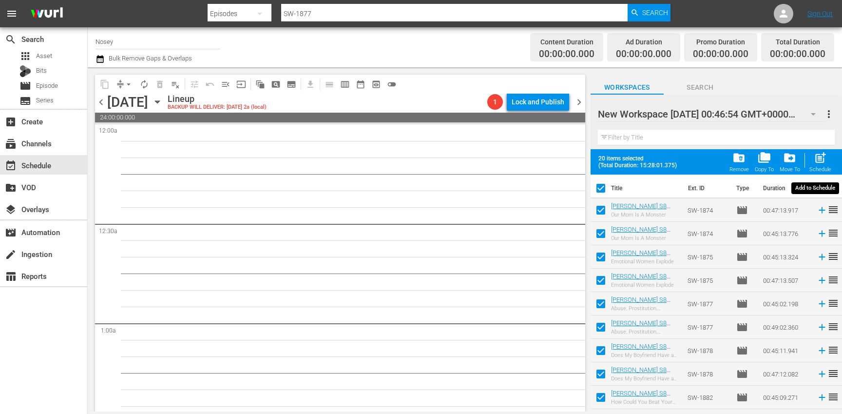
click at [821, 157] on span "post_add" at bounding box center [820, 157] width 13 height 13
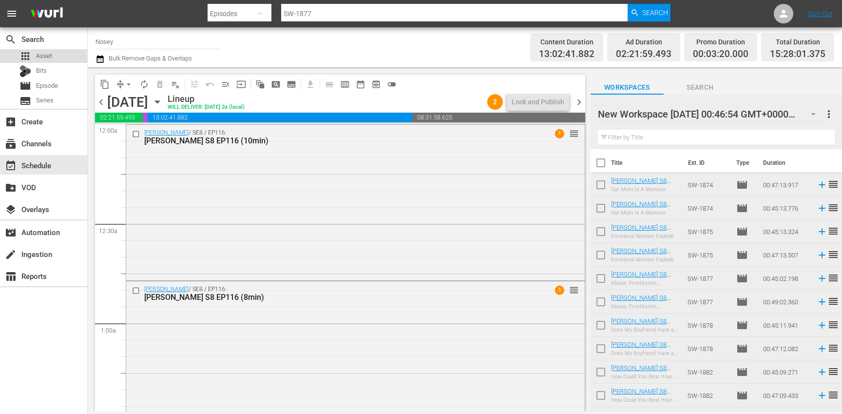
click at [57, 58] on div "apps Asset" at bounding box center [43, 56] width 87 height 14
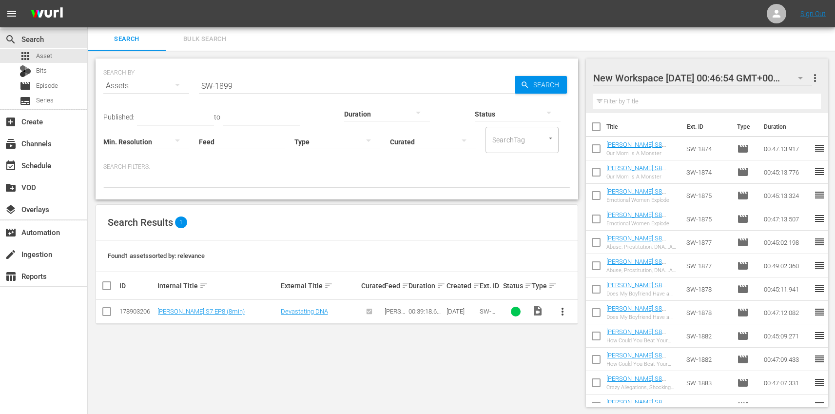
click at [285, 82] on input "SW-1899" at bounding box center [357, 85] width 316 height 23
paste input "TR-1701"
click at [568, 307] on button "more_vert" at bounding box center [561, 311] width 23 height 23
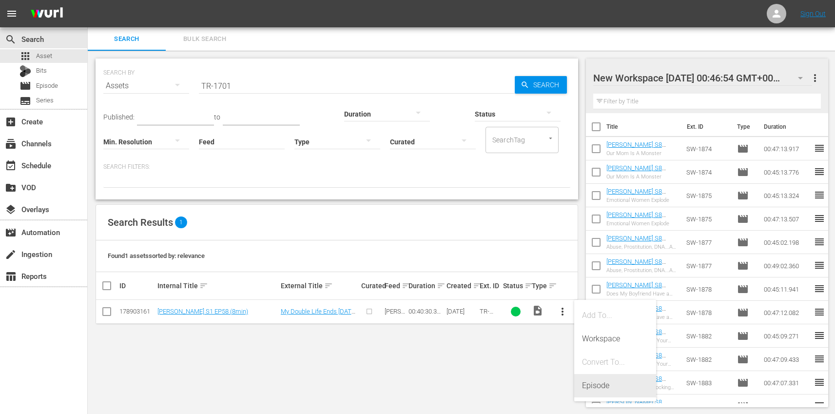
click at [599, 381] on div "Episode" at bounding box center [615, 385] width 66 height 23
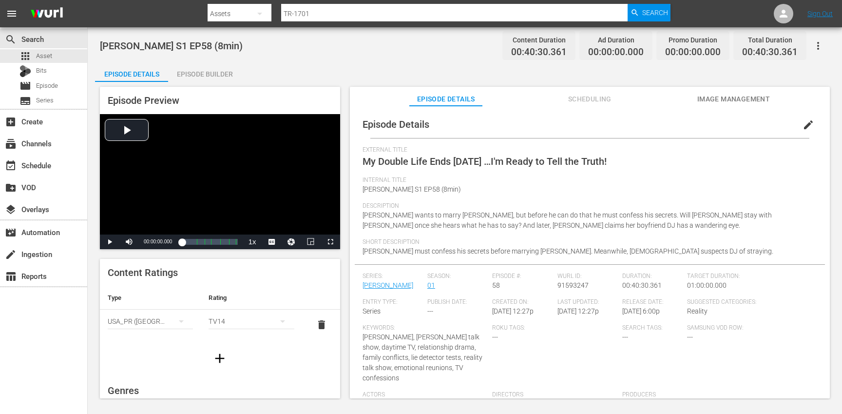
click at [806, 124] on span "edit" at bounding box center [808, 125] width 12 height 12
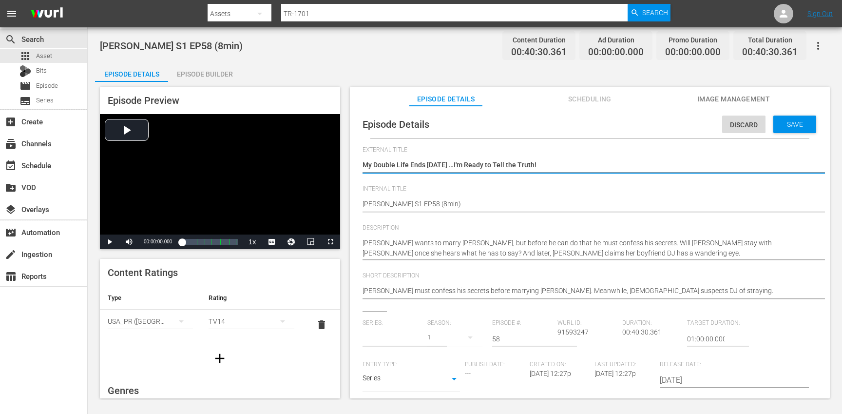
click at [397, 334] on input "text" at bounding box center [392, 338] width 60 height 23
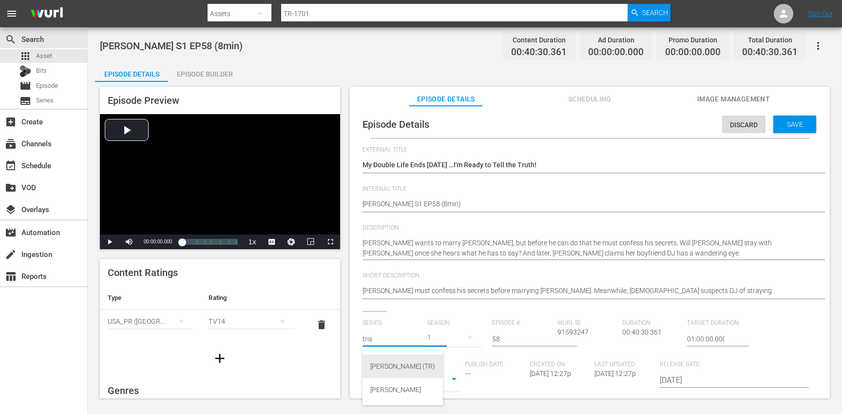
click at [386, 364] on div "[PERSON_NAME] (TR)" at bounding box center [402, 365] width 65 height 23
click at [450, 337] on div "17" at bounding box center [454, 336] width 55 height 27
click at [445, 397] on div "1" at bounding box center [439, 394] width 27 height 10
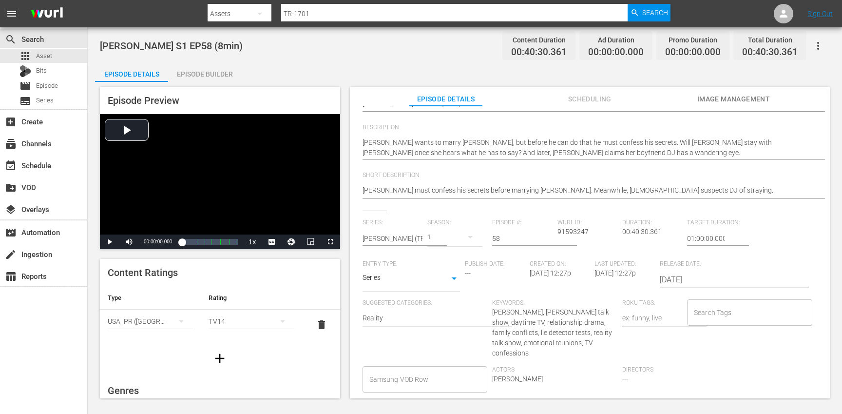
scroll to position [156, 0]
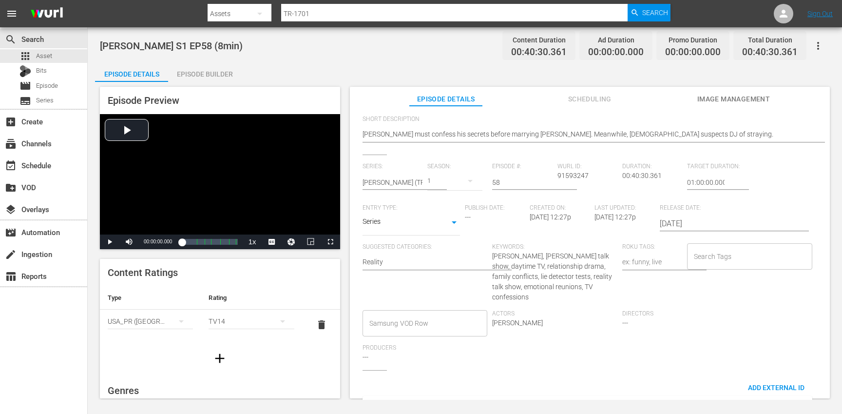
click at [737, 257] on input "Search Tags" at bounding box center [742, 256] width 102 height 18
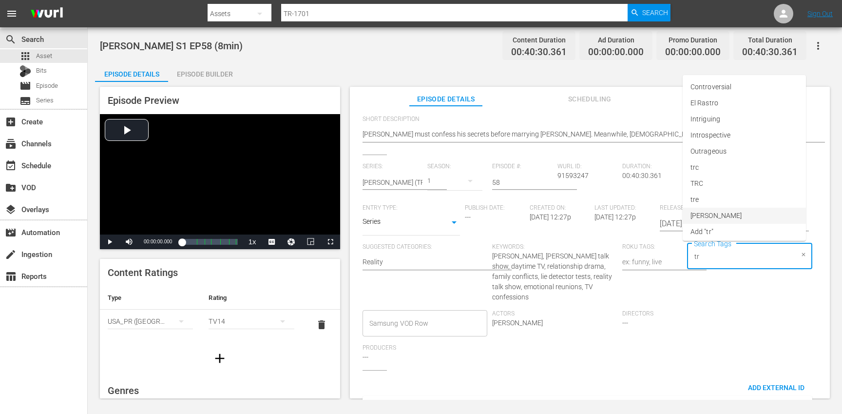
click at [746, 218] on li "[PERSON_NAME]" at bounding box center [744, 216] width 123 height 16
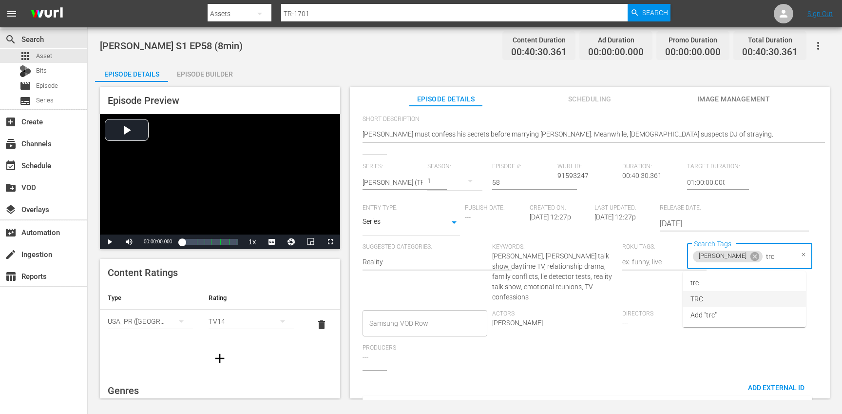
click at [740, 294] on li "TRC" at bounding box center [744, 299] width 123 height 16
click at [715, 285] on li "8min" at bounding box center [744, 283] width 123 height 16
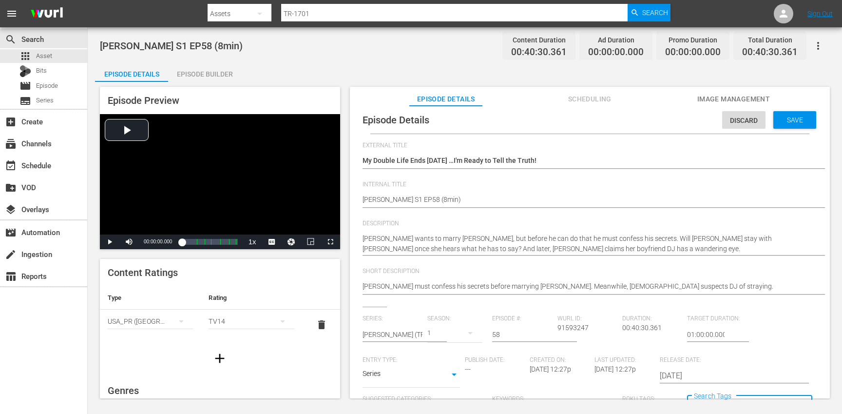
scroll to position [0, 0]
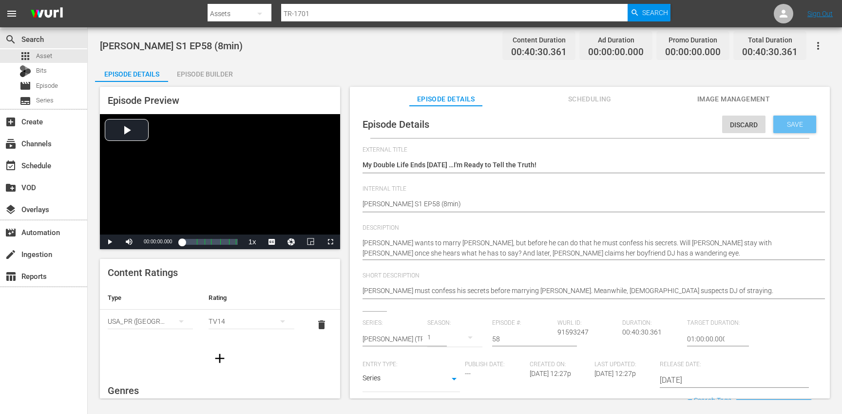
click at [786, 128] on span "Save" at bounding box center [795, 124] width 32 height 8
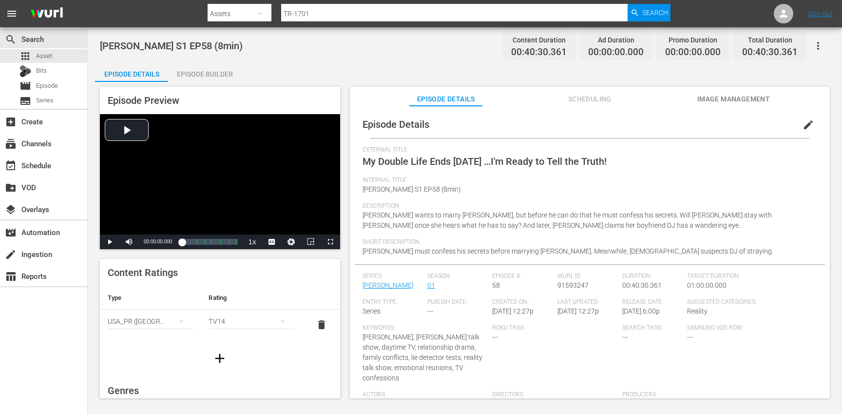
click at [215, 358] on icon "button" at bounding box center [219, 357] width 9 height 9
click at [142, 352] on div "simple table" at bounding box center [150, 351] width 85 height 27
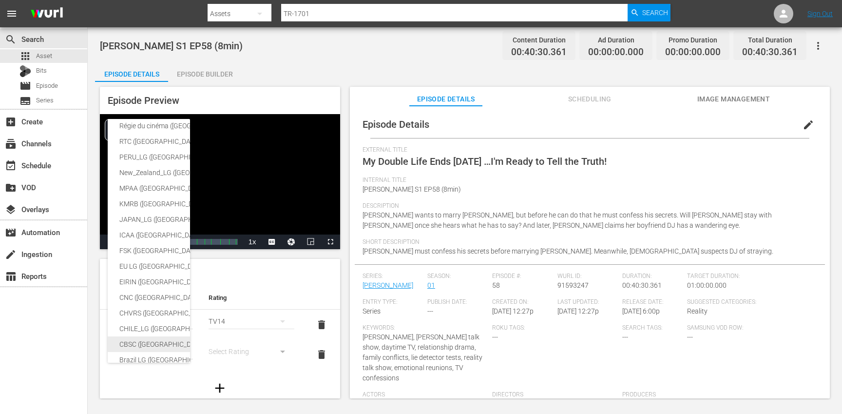
click at [153, 342] on div "CBSC ([GEOGRAPHIC_DATA])" at bounding box center [238, 344] width 239 height 16
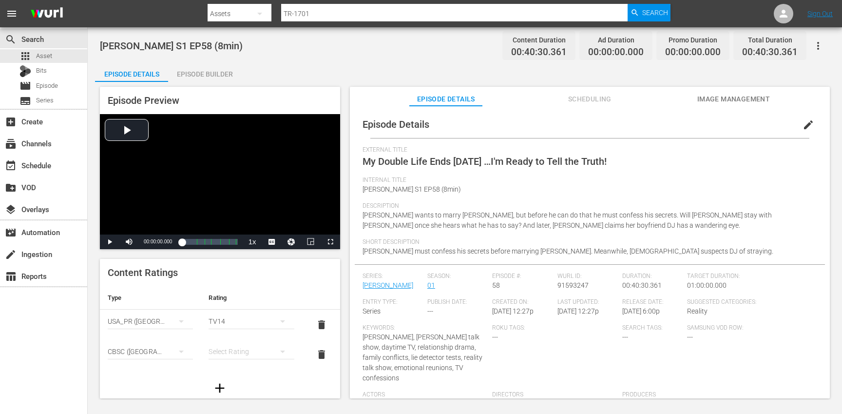
click at [242, 352] on div "simple table" at bounding box center [251, 351] width 85 height 27
click at [241, 331] on div "14+" at bounding box center [246, 331] width 59 height 16
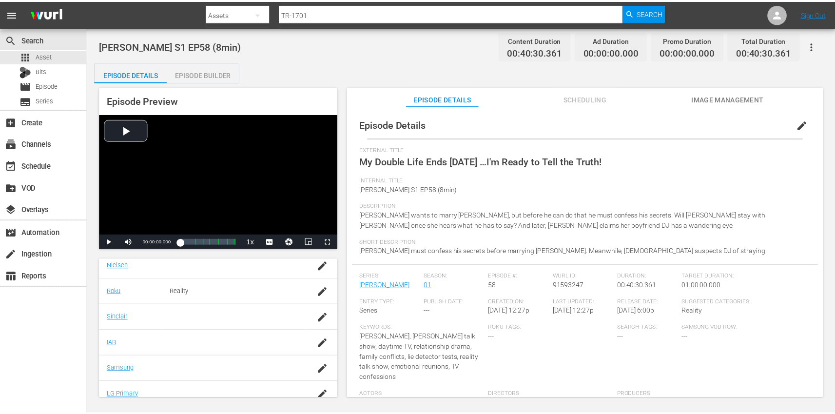
scroll to position [208, 0]
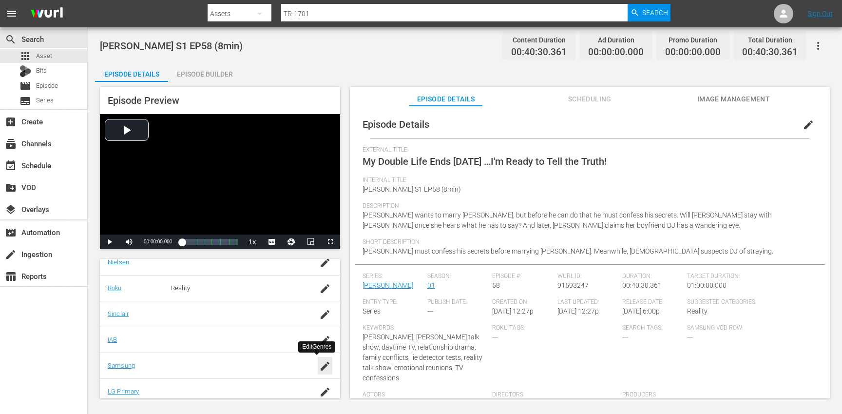
click at [321, 364] on icon "button" at bounding box center [325, 365] width 9 height 9
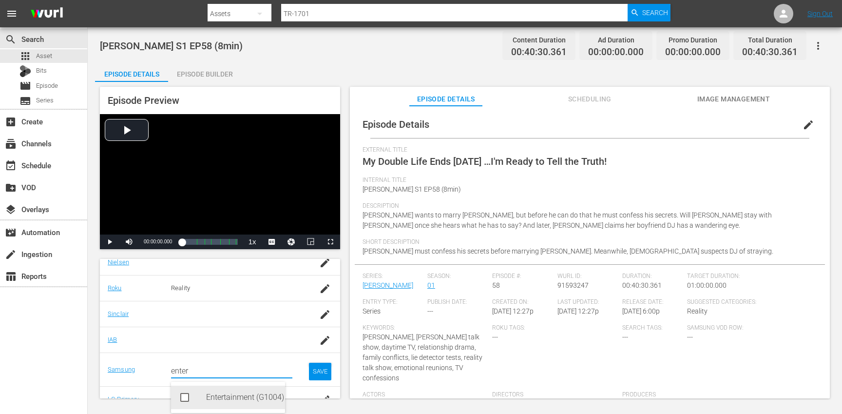
click at [235, 400] on div "Entertainment (G1004)" at bounding box center [241, 396] width 71 height 23
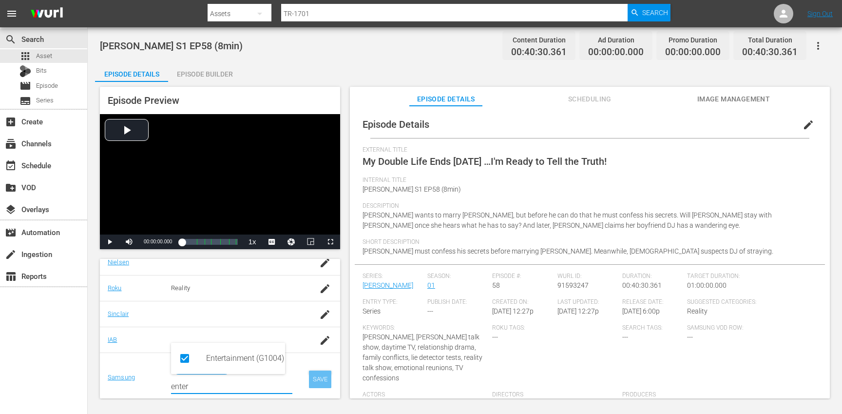
click at [309, 379] on div "SAVE" at bounding box center [320, 379] width 22 height 18
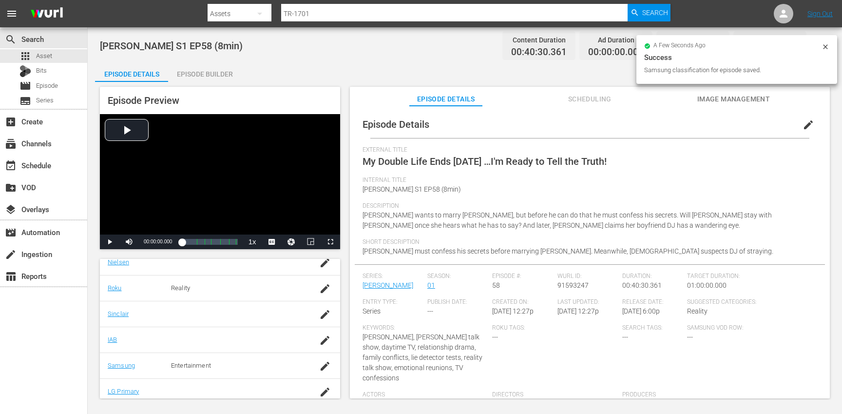
click at [221, 74] on div "Episode Builder" at bounding box center [204, 73] width 73 height 23
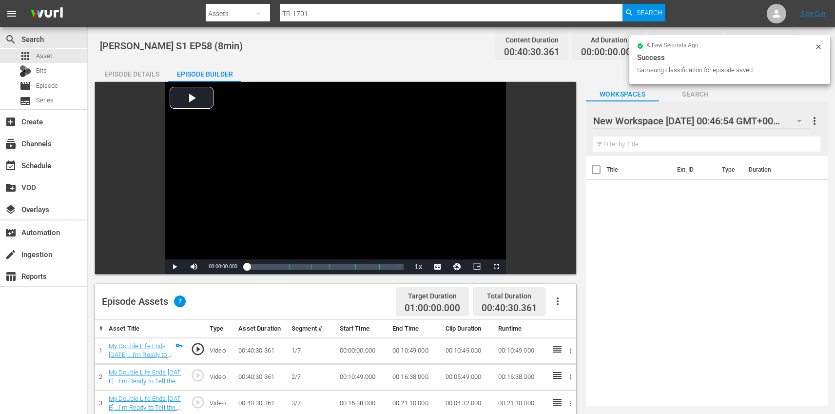
click at [143, 76] on div "Episode Details" at bounding box center [131, 73] width 73 height 23
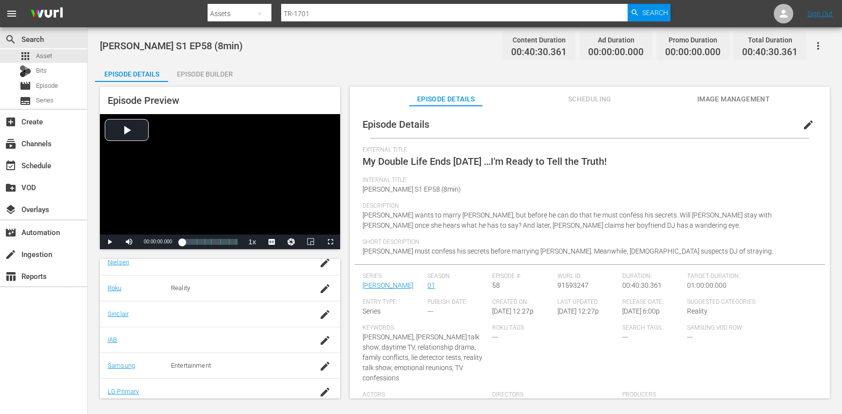
click at [802, 127] on span "edit" at bounding box center [808, 125] width 12 height 12
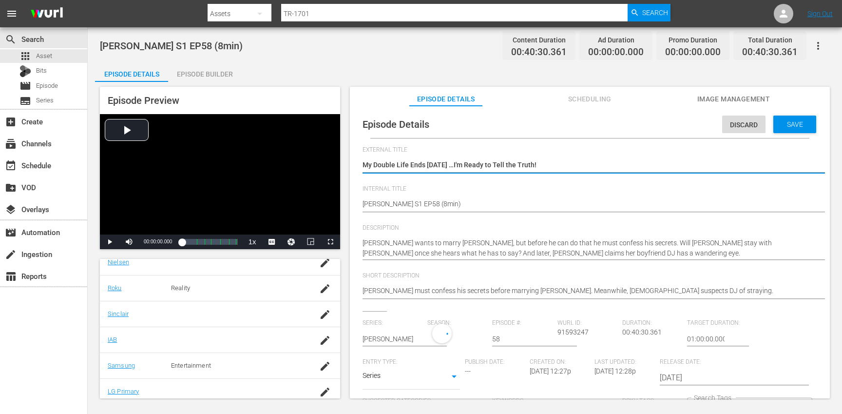
click at [802, 127] on span "Save" at bounding box center [795, 124] width 32 height 8
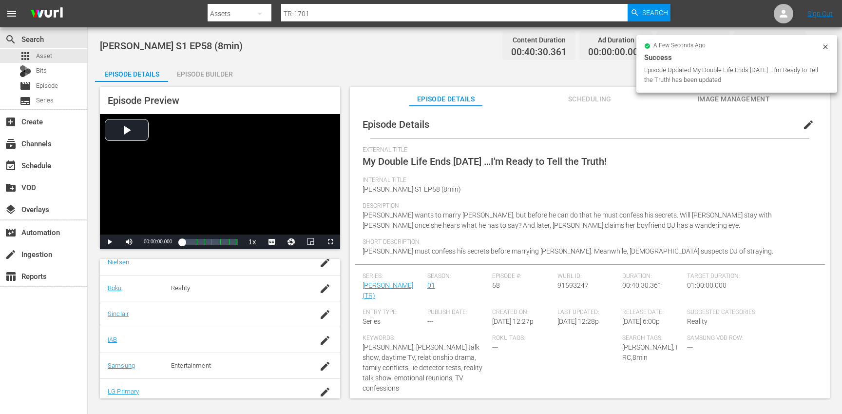
click at [211, 62] on div "Trisha S1 EP58 (8min) Content Duration 00:40:30.361 Ad Duration 00:00:00.000 Pr…" at bounding box center [465, 213] width 754 height 372
click at [216, 69] on div "Episode Builder" at bounding box center [204, 73] width 73 height 23
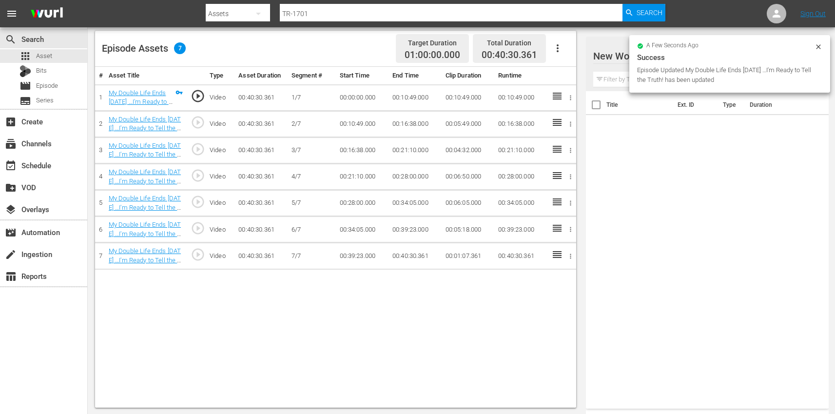
scroll to position [253, 0]
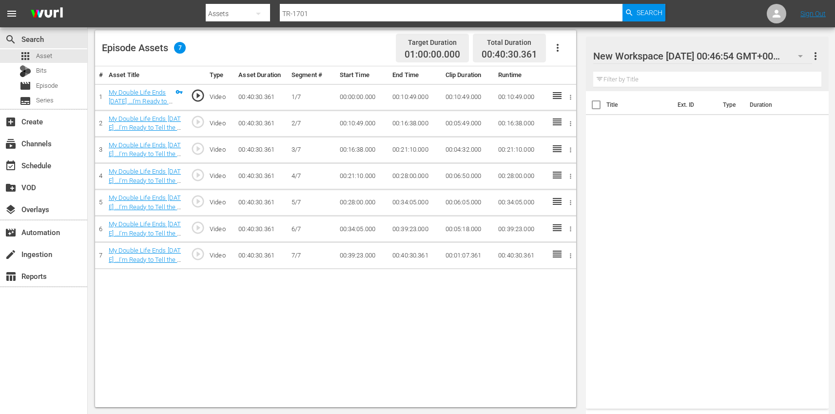
click at [787, 54] on div "New Workspace Mon Mar 31 2025 00:46:54 GMT+0000 0" at bounding box center [702, 55] width 219 height 27
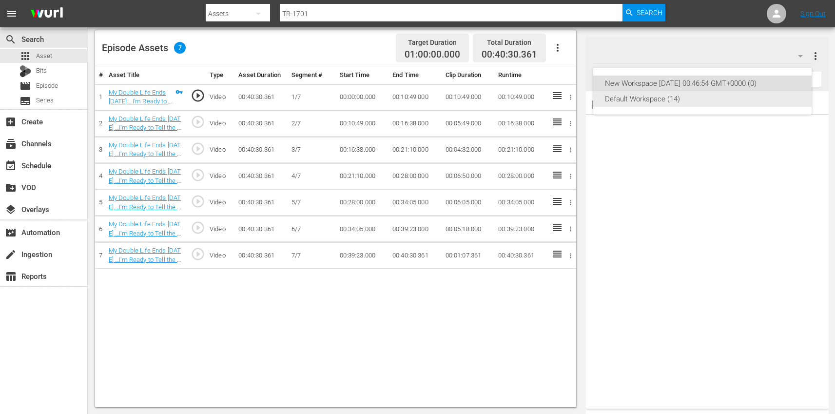
click at [684, 102] on div "Default Workspace (14)" at bounding box center [702, 99] width 195 height 16
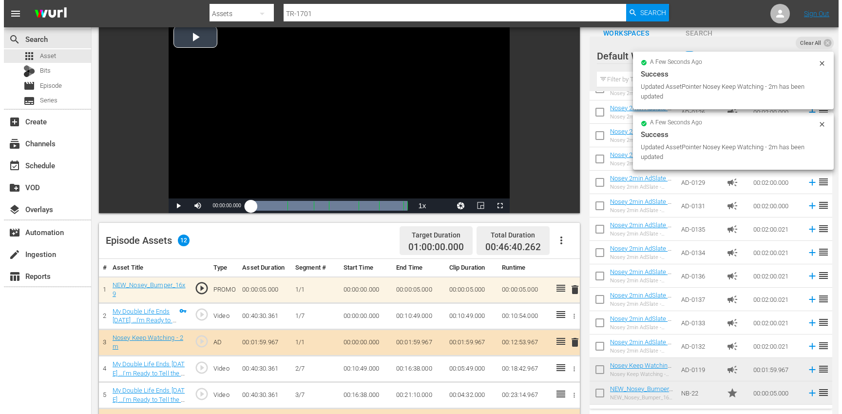
scroll to position [0, 0]
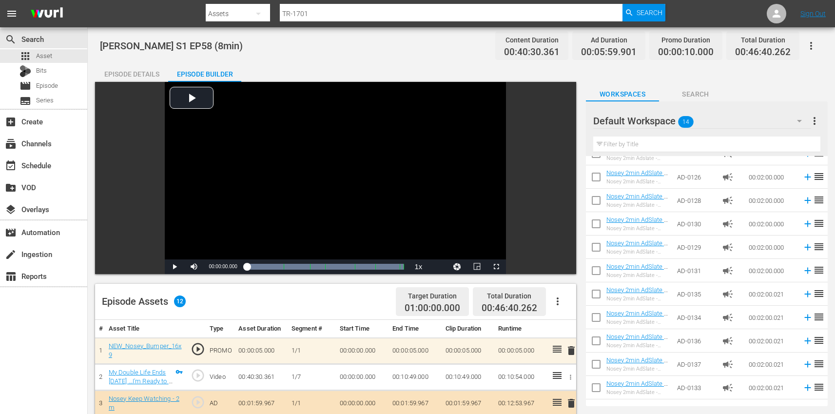
click at [125, 74] on div "Episode Details" at bounding box center [131, 73] width 73 height 23
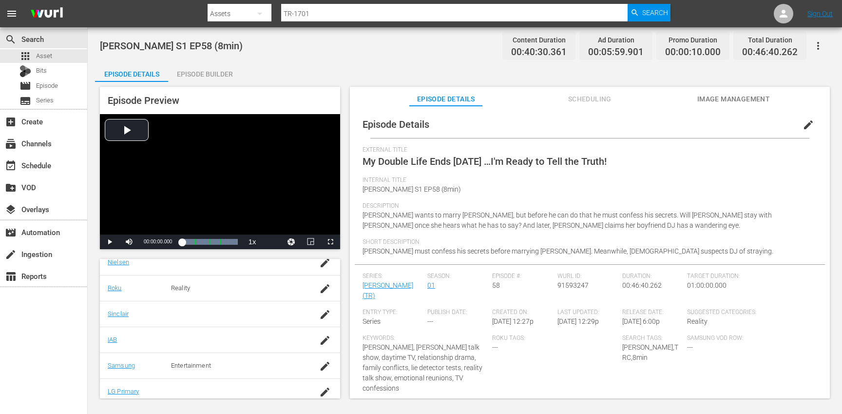
click at [817, 41] on icon "button" at bounding box center [818, 46] width 12 height 12
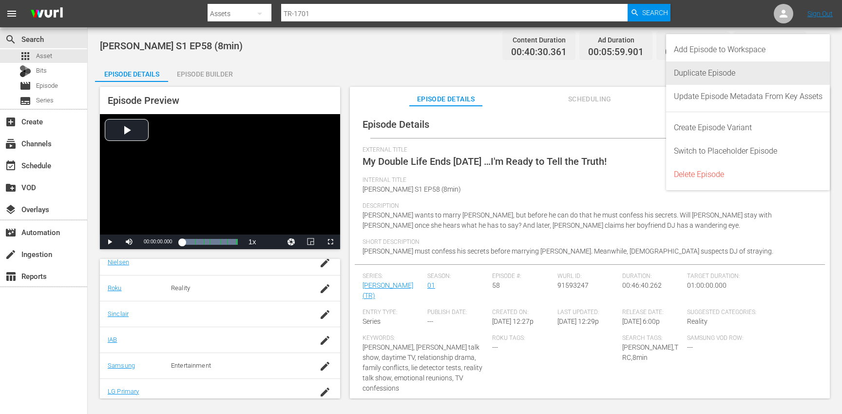
click at [760, 74] on div "Duplicate Episode" at bounding box center [748, 72] width 149 height 23
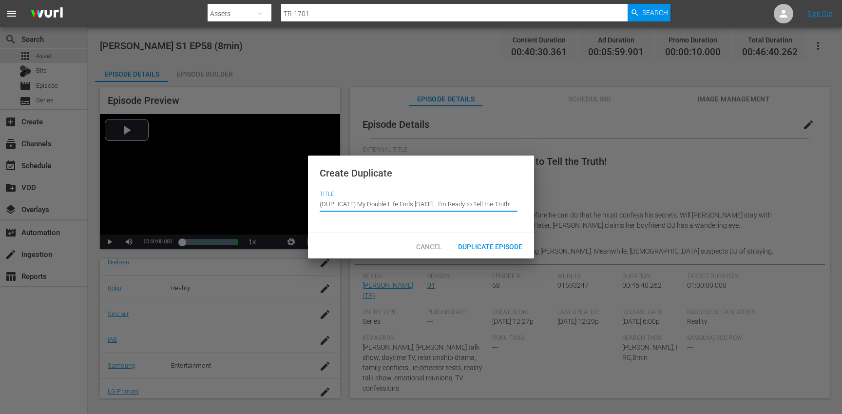
drag, startPoint x: 359, startPoint y: 204, endPoint x: 355, endPoint y: 190, distance: 14.7
click at [355, 190] on div "Title Episode Title (DUPLICATE) My Double Life Ends Today …I'm Ready to Tell th…" at bounding box center [421, 205] width 203 height 31
click at [468, 247] on span "Duplicate Episode" at bounding box center [490, 247] width 80 height 8
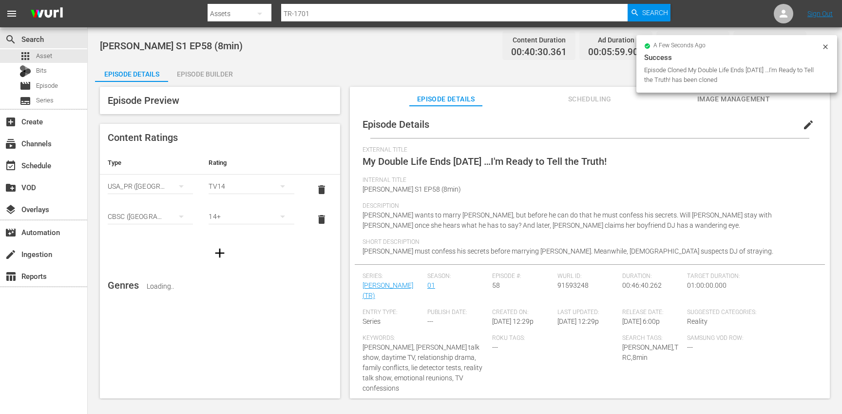
click at [805, 124] on span "edit" at bounding box center [808, 125] width 12 height 12
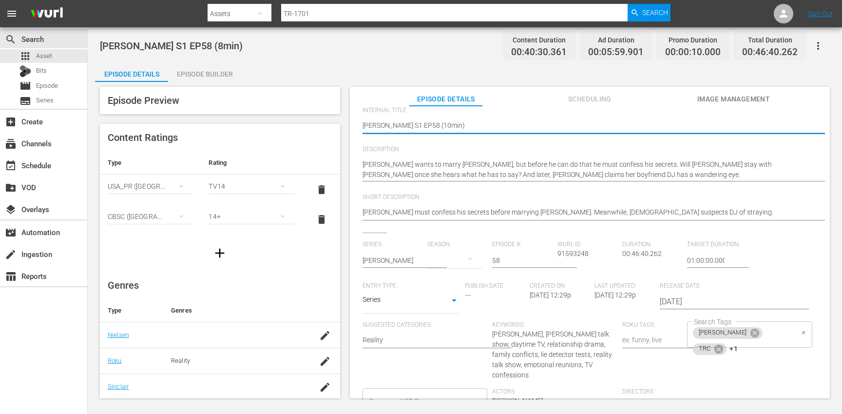
scroll to position [79, 0]
click at [777, 333] on div "[PERSON_NAME] TRC +1 Search Tags" at bounding box center [749, 333] width 125 height 26
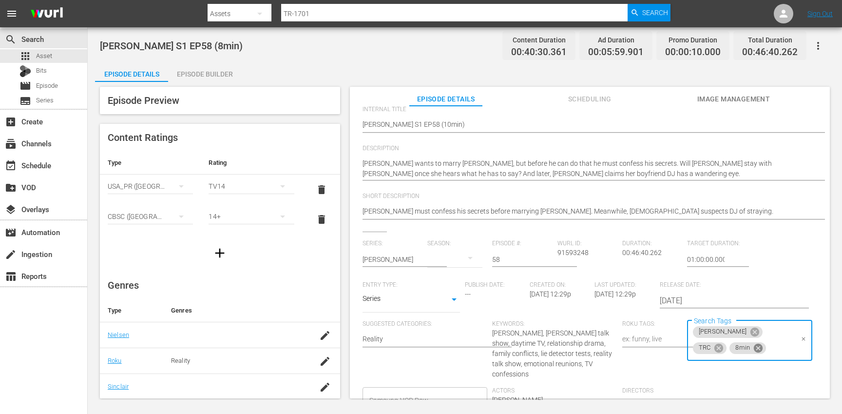
click at [754, 348] on icon at bounding box center [758, 347] width 9 height 9
click at [723, 343] on icon at bounding box center [718, 347] width 9 height 9
click at [728, 363] on li "10min" at bounding box center [744, 360] width 123 height 16
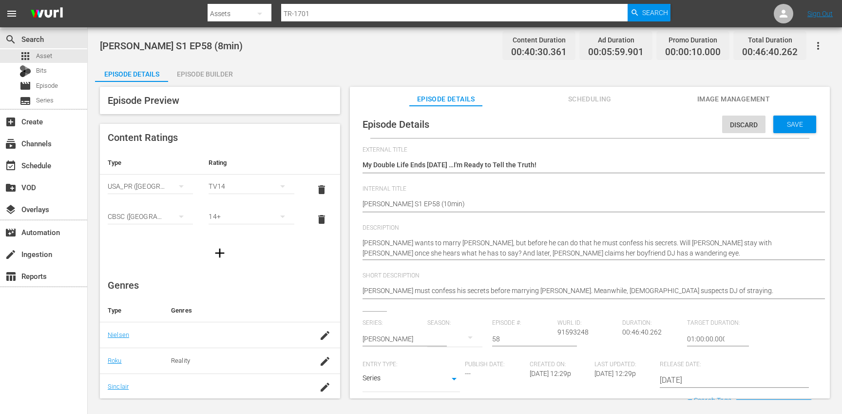
scroll to position [0, 0]
click at [783, 122] on span "Save" at bounding box center [795, 124] width 32 height 8
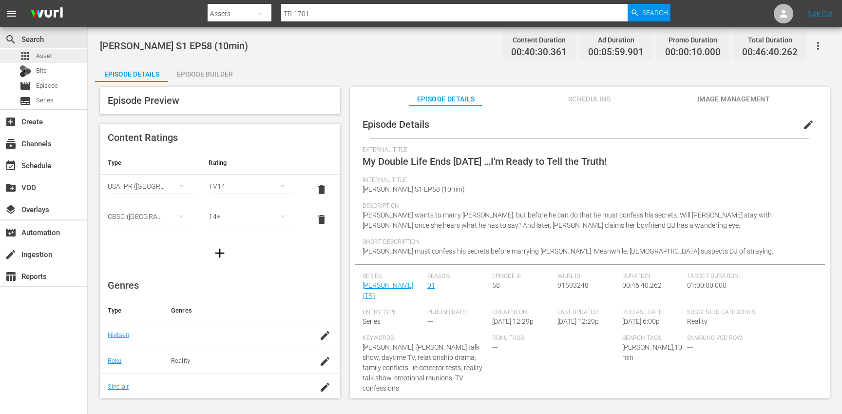
click at [55, 58] on div "apps Asset" at bounding box center [43, 56] width 87 height 14
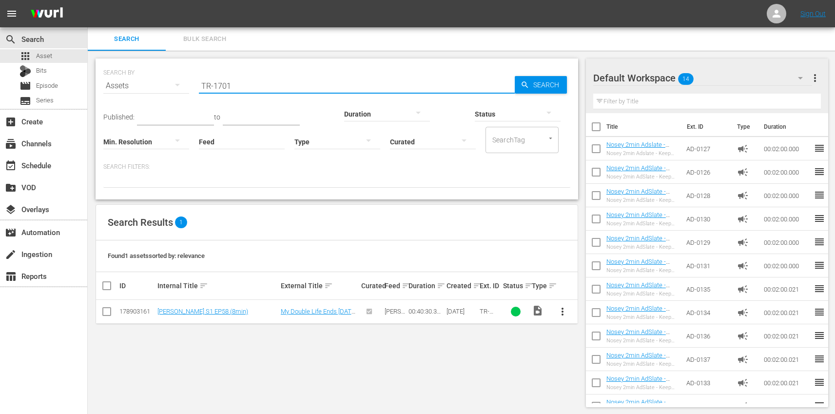
click at [286, 86] on input "TR-1701" at bounding box center [357, 85] width 316 height 23
paste input "3"
click at [563, 308] on span "more_vert" at bounding box center [562, 311] width 12 height 12
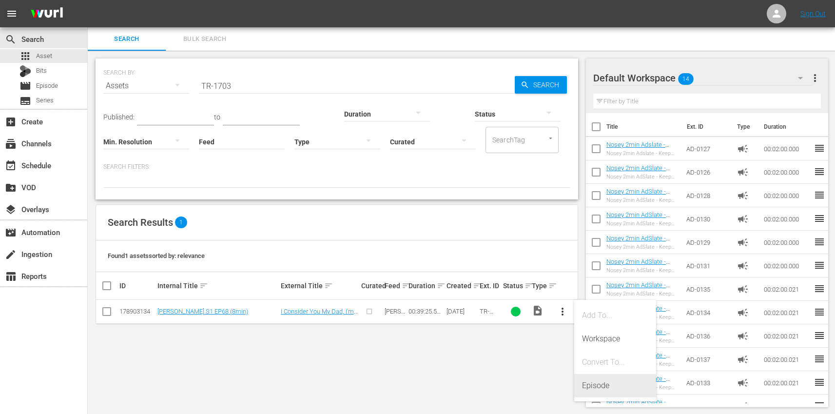
click at [617, 377] on div "Episode" at bounding box center [615, 385] width 66 height 23
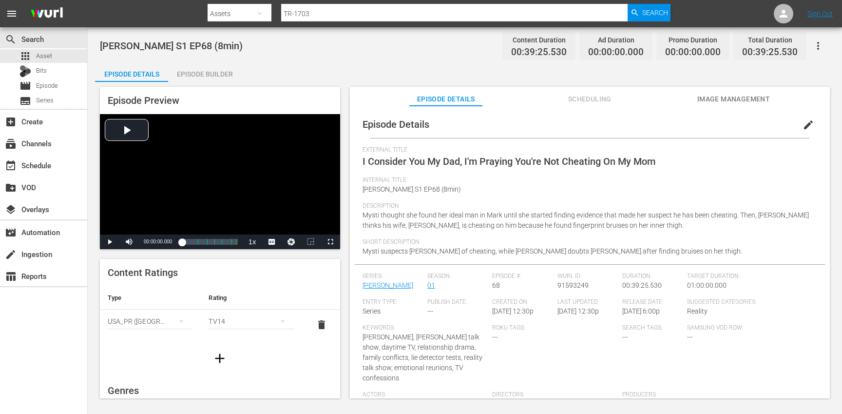
click at [802, 124] on span "edit" at bounding box center [808, 125] width 12 height 12
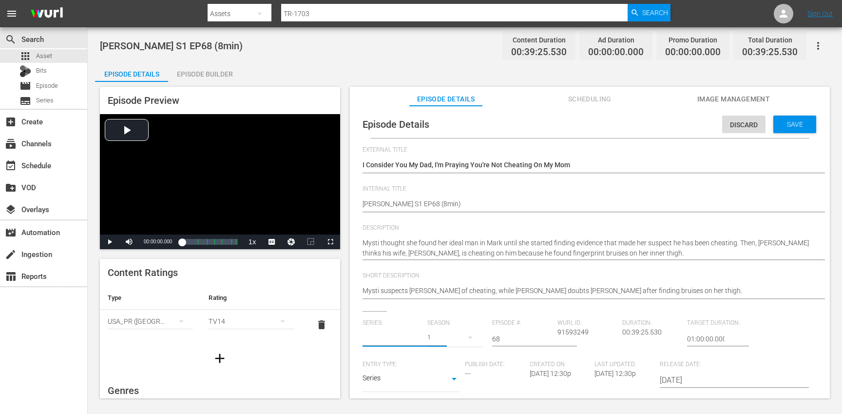
click at [395, 340] on input "text" at bounding box center [392, 338] width 60 height 23
click at [378, 370] on div "[PERSON_NAME] (TR)" at bounding box center [402, 365] width 65 height 23
click at [461, 341] on button "button" at bounding box center [469, 336] width 23 height 23
click at [447, 394] on div "1" at bounding box center [439, 394] width 27 height 10
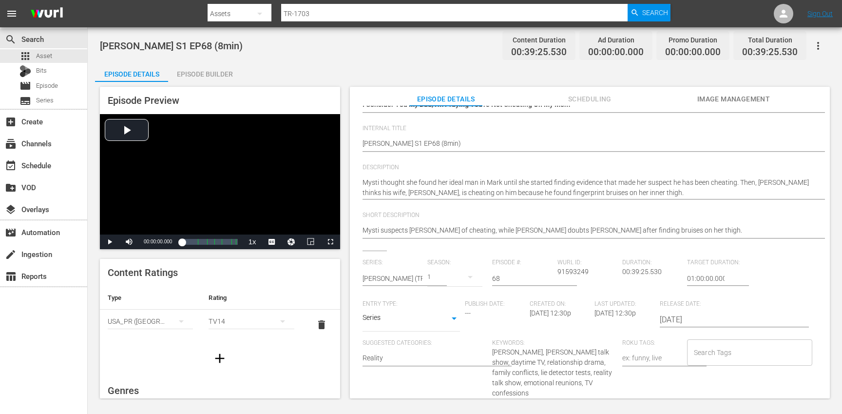
scroll to position [213, 0]
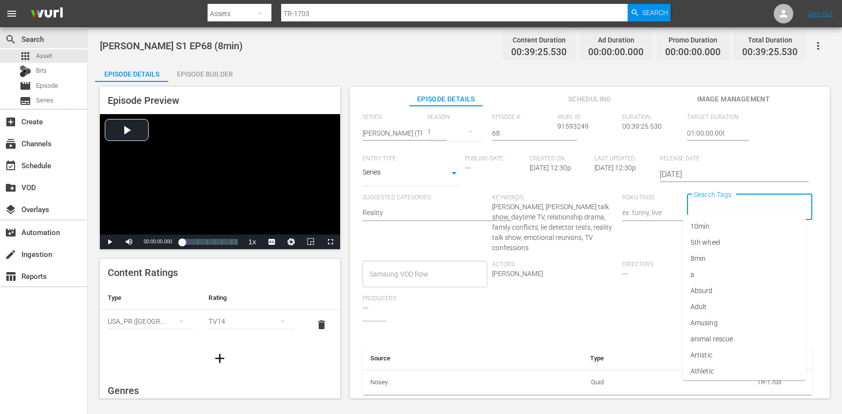
click at [733, 202] on input "Search Tags" at bounding box center [742, 207] width 102 height 18
click at [721, 353] on li "[PERSON_NAME]" at bounding box center [744, 355] width 123 height 16
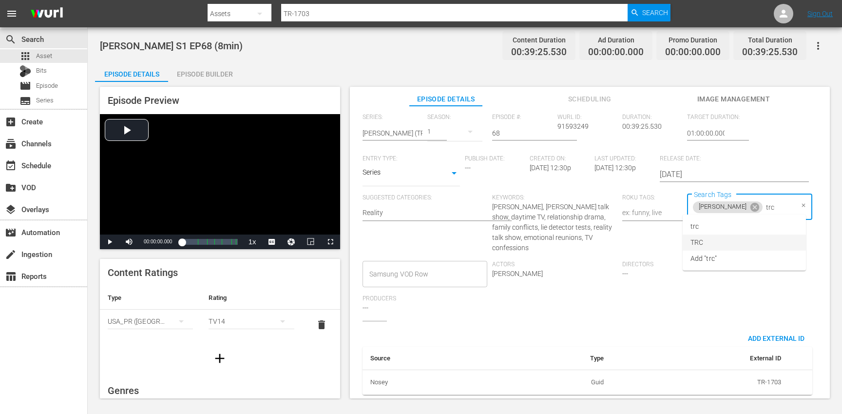
click at [713, 245] on li "TRC" at bounding box center [744, 242] width 123 height 16
click at [717, 232] on li "8min" at bounding box center [744, 226] width 123 height 16
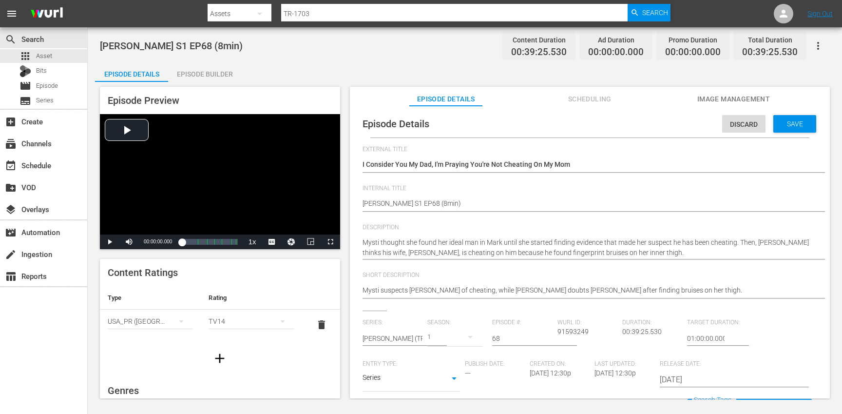
scroll to position [0, 0]
click at [790, 119] on div "Save" at bounding box center [794, 124] width 43 height 18
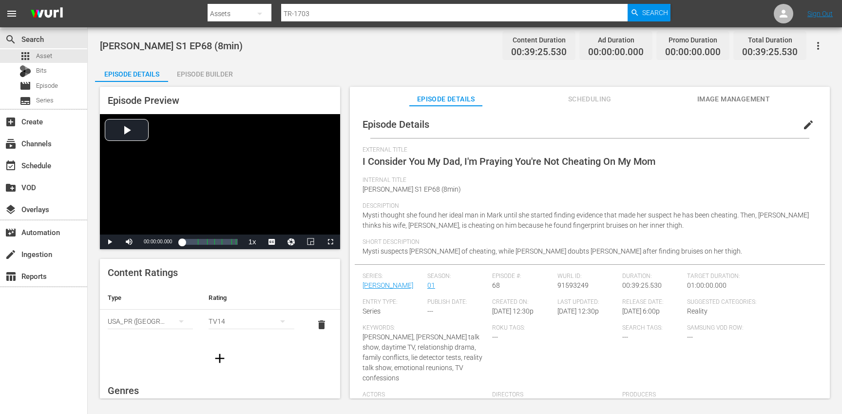
click at [224, 361] on icon "button" at bounding box center [220, 358] width 16 height 16
click at [148, 347] on div "simple table" at bounding box center [150, 351] width 85 height 27
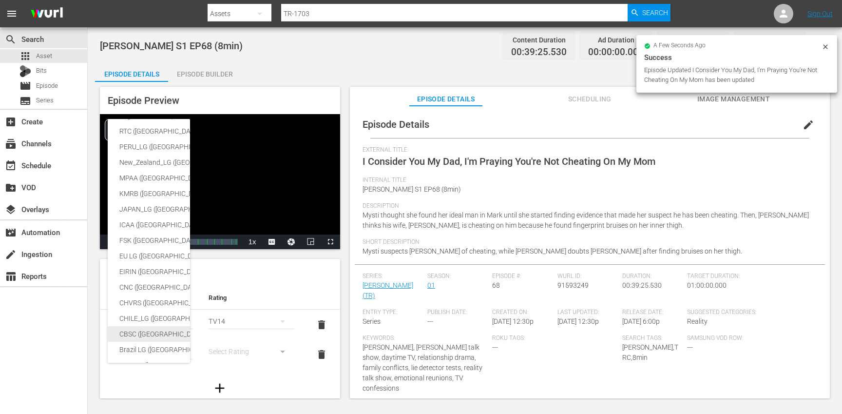
click at [154, 329] on div "CBSC ([GEOGRAPHIC_DATA])" at bounding box center [238, 334] width 239 height 16
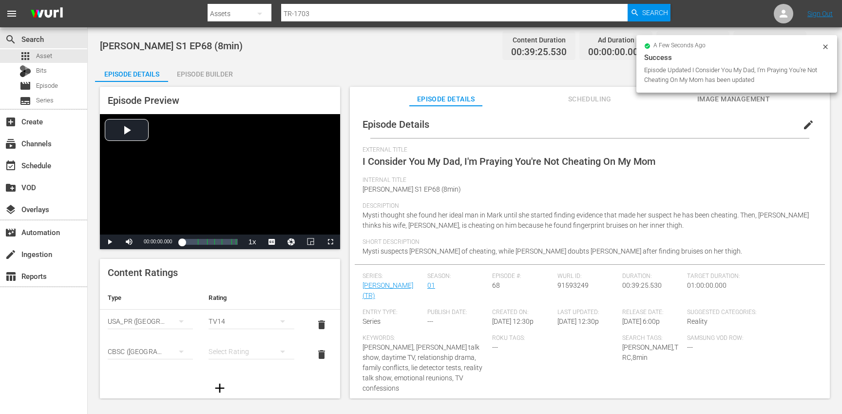
click at [247, 349] on div "simple table" at bounding box center [251, 351] width 85 height 27
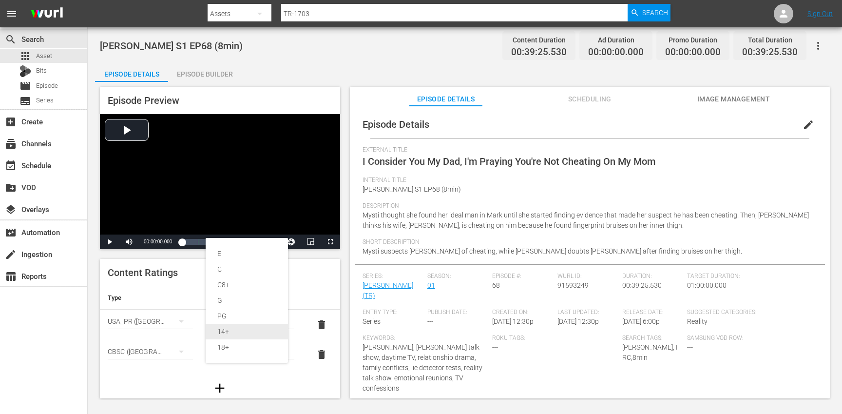
click at [238, 333] on div "14+" at bounding box center [246, 331] width 59 height 16
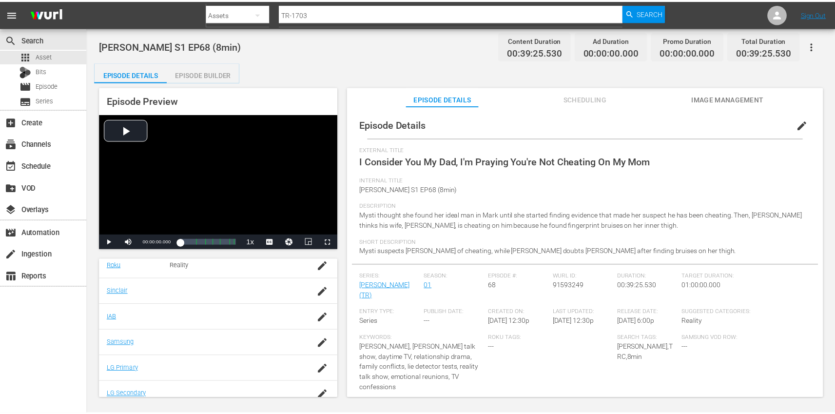
scroll to position [239, 0]
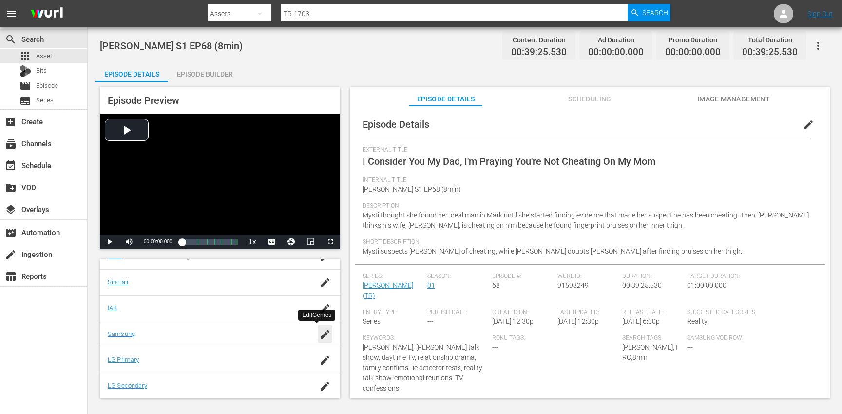
click at [319, 331] on icon "button" at bounding box center [325, 334] width 12 height 12
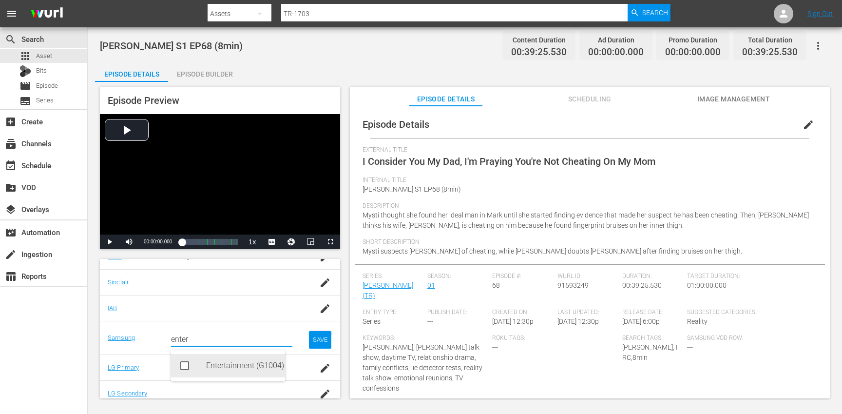
click at [221, 369] on div "Entertainment (G1004)" at bounding box center [241, 365] width 71 height 23
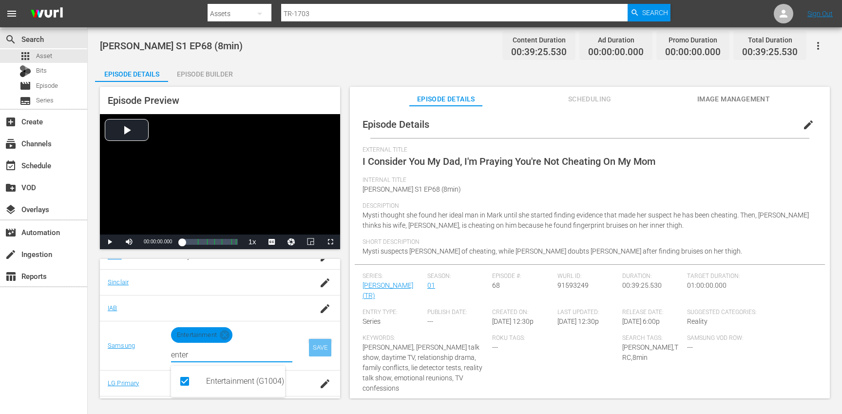
click at [309, 348] on div "SAVE" at bounding box center [320, 348] width 22 height 18
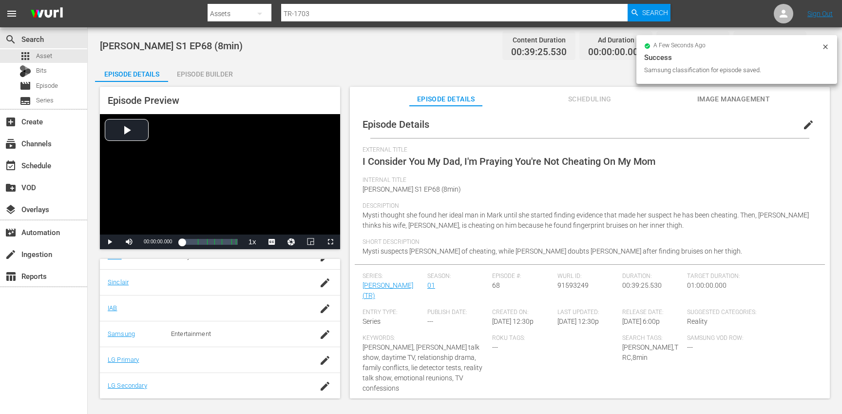
click at [210, 76] on div "Episode Builder" at bounding box center [204, 73] width 73 height 23
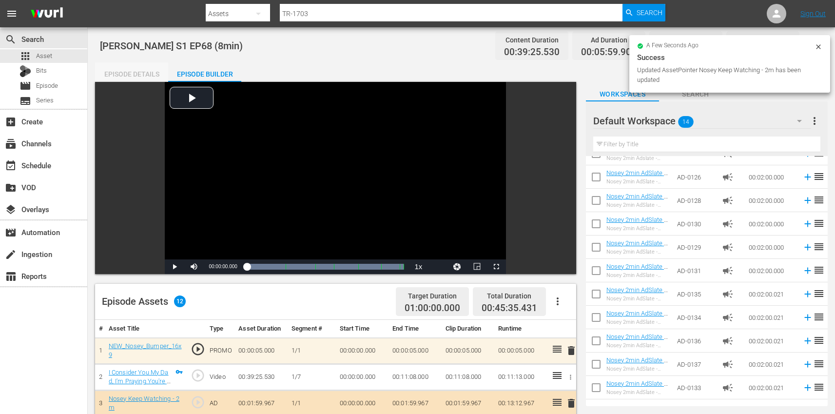
click at [129, 70] on div "Episode Details" at bounding box center [131, 73] width 73 height 23
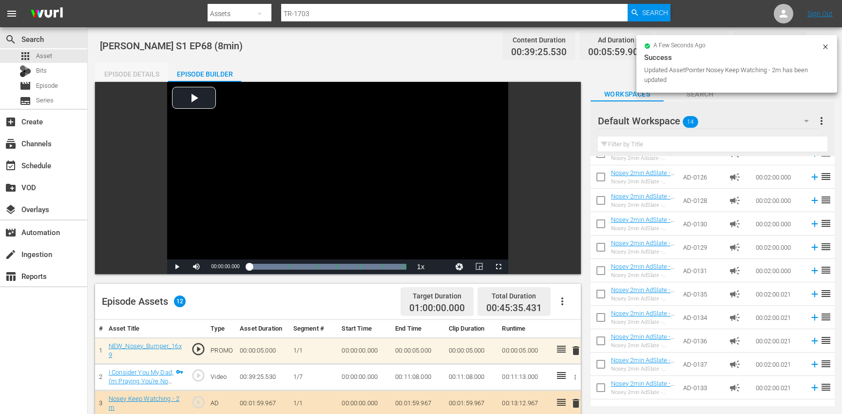
scroll to position [239, 0]
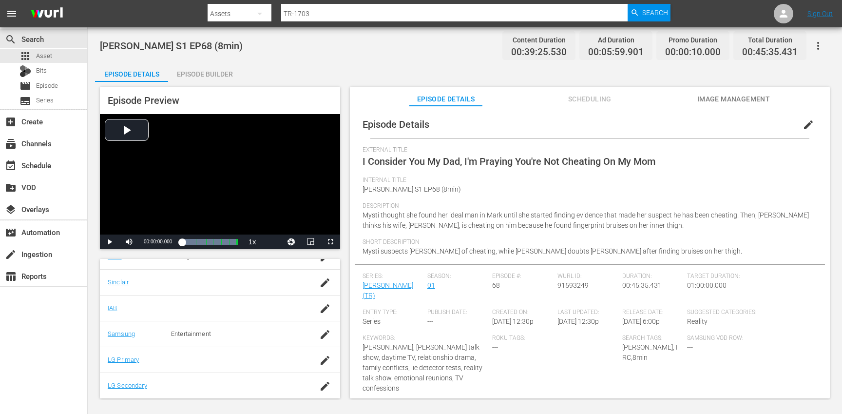
click at [825, 46] on button "button" at bounding box center [817, 45] width 23 height 23
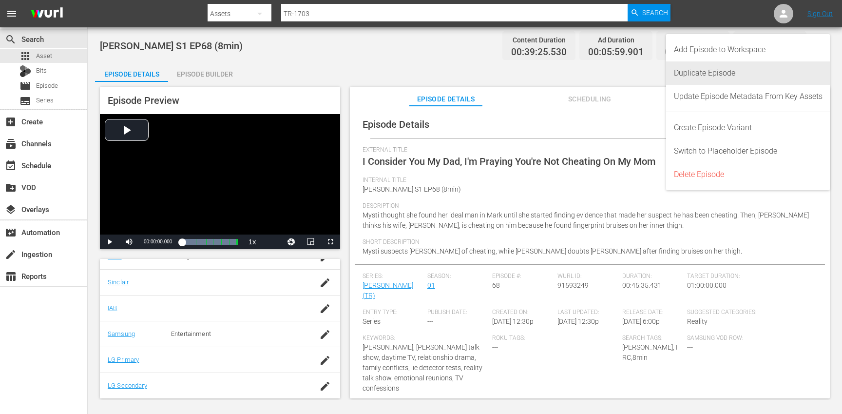
click at [764, 67] on div "Duplicate Episode" at bounding box center [748, 72] width 149 height 23
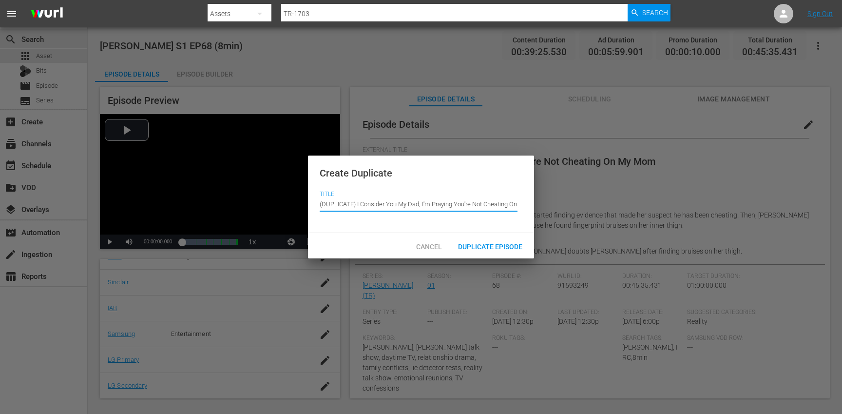
drag, startPoint x: 358, startPoint y: 203, endPoint x: 351, endPoint y: 193, distance: 11.9
click at [351, 193] on input "(DUPLICATE) I Consider You My Dad, I'm Praying You're Not Cheating On My Mom" at bounding box center [419, 203] width 198 height 23
click at [483, 249] on span "Duplicate Episode" at bounding box center [490, 247] width 80 height 8
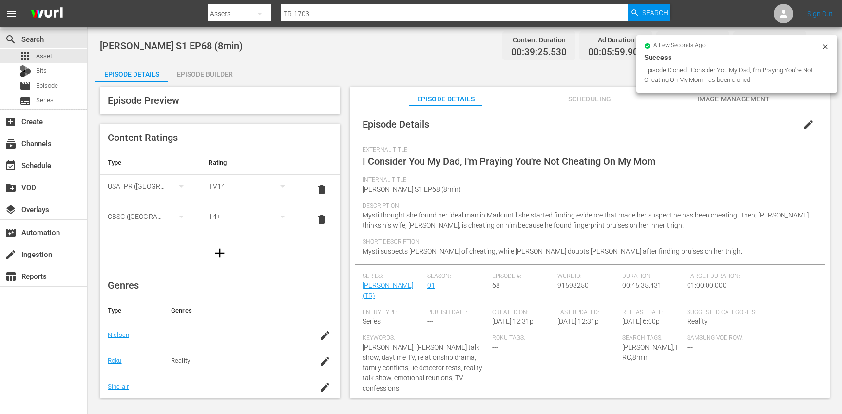
click at [797, 128] on button "edit" at bounding box center [808, 124] width 23 height 23
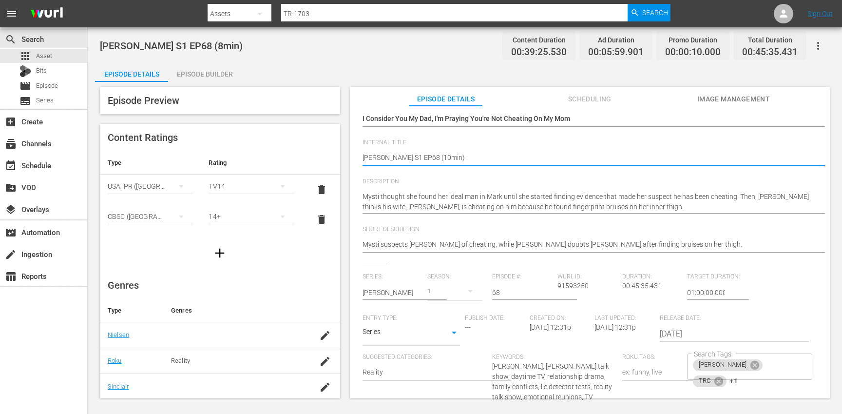
scroll to position [67, 0]
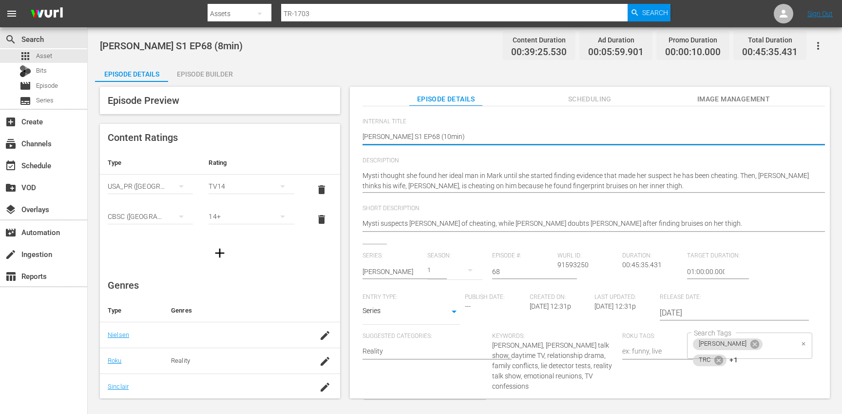
drag, startPoint x: 780, startPoint y: 348, endPoint x: 775, endPoint y: 347, distance: 4.9
click at [780, 348] on div "[PERSON_NAME] TRC +1 Search Tags" at bounding box center [749, 345] width 125 height 26
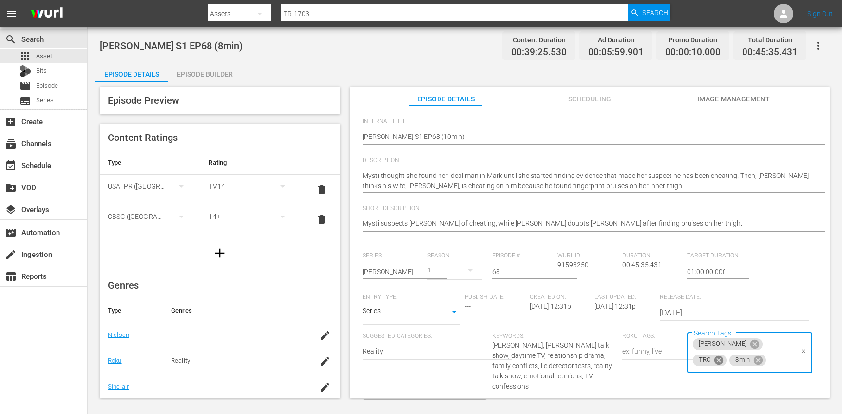
click at [723, 355] on icon at bounding box center [718, 359] width 9 height 9
click at [725, 355] on icon at bounding box center [721, 359] width 9 height 9
click at [757, 370] on li "10min" at bounding box center [744, 372] width 123 height 16
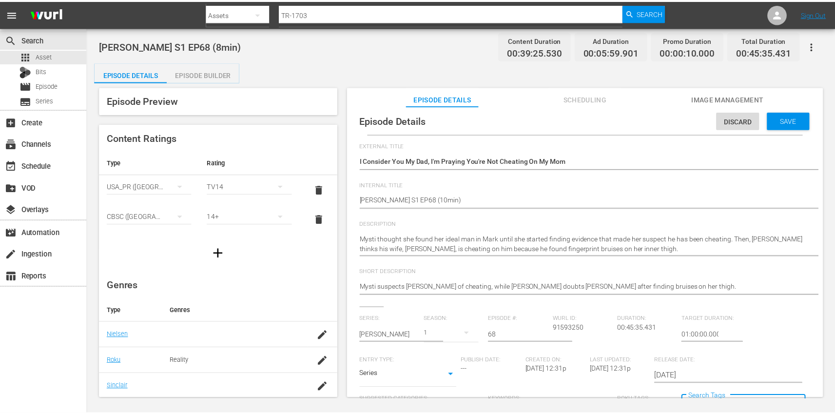
scroll to position [0, 0]
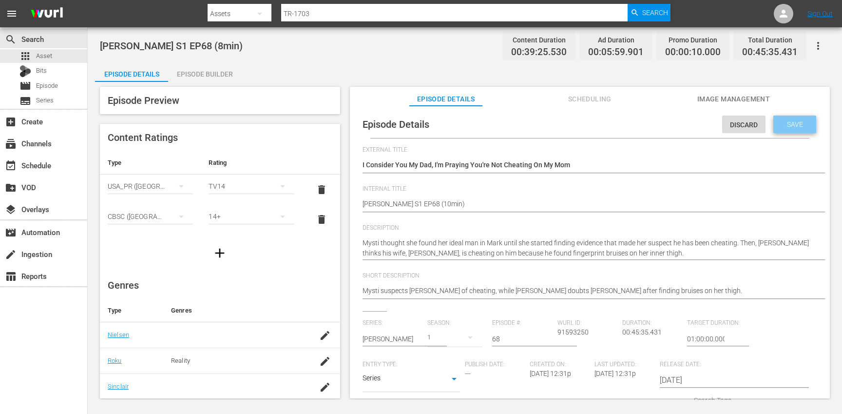
click at [791, 122] on span "Save" at bounding box center [795, 124] width 32 height 8
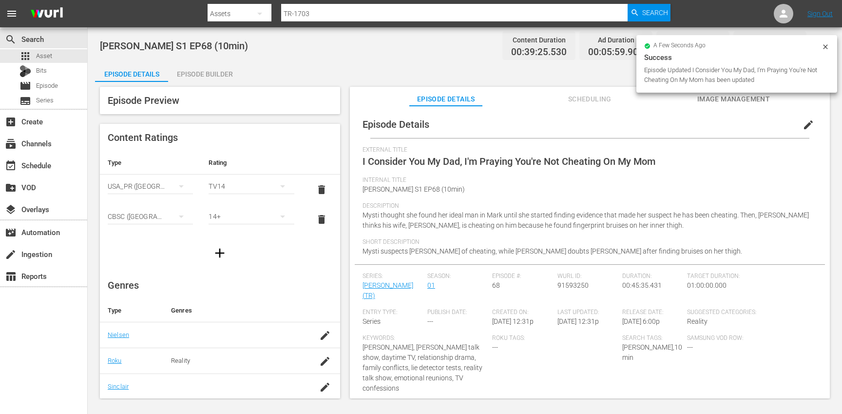
click at [226, 76] on div "Episode Builder" at bounding box center [204, 73] width 73 height 23
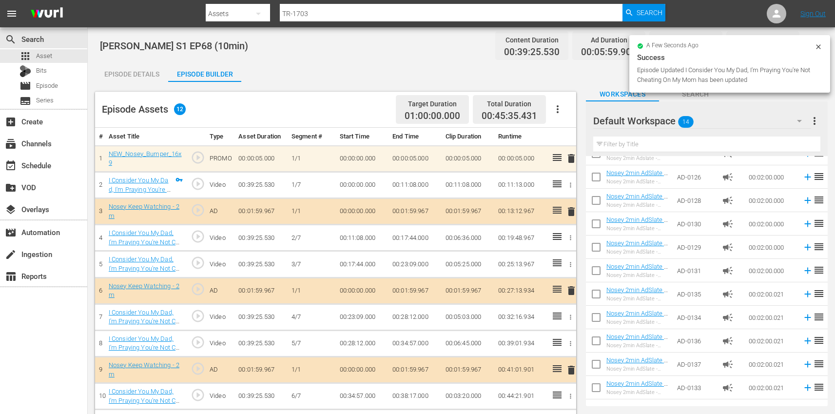
click at [558, 114] on icon "button" at bounding box center [557, 109] width 12 height 12
click at [576, 142] on div "Clear Ads" at bounding box center [586, 136] width 66 height 23
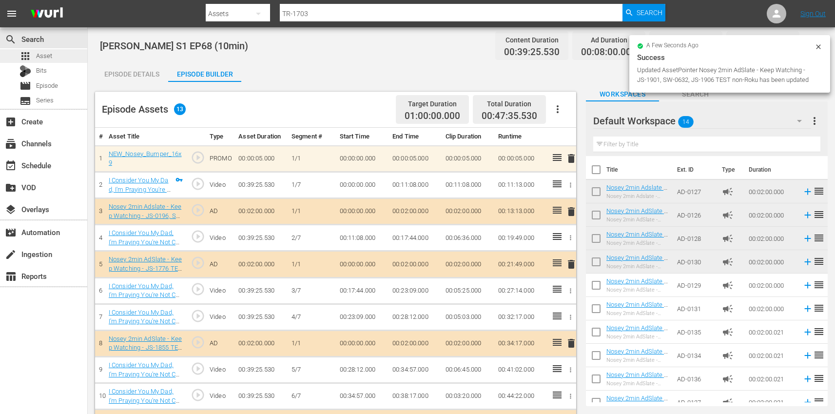
click at [70, 55] on div "apps Asset" at bounding box center [43, 56] width 87 height 14
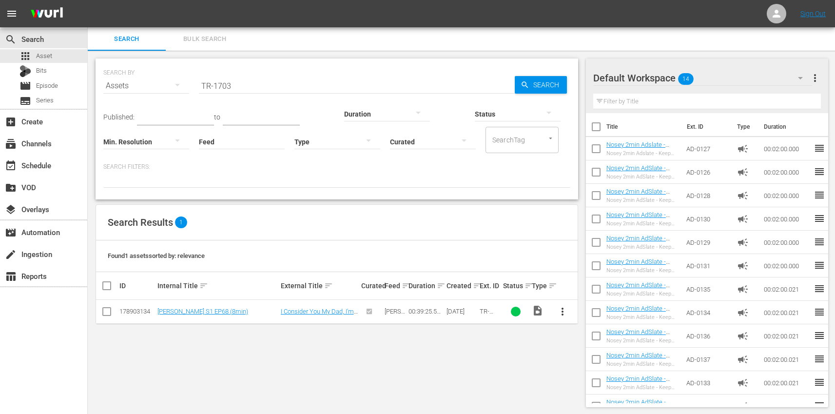
click at [325, 85] on input "TR-1703" at bounding box center [357, 85] width 316 height 23
paste input "TR-1704"
click at [325, 85] on input "TR-TR-1704" at bounding box center [357, 85] width 316 height 23
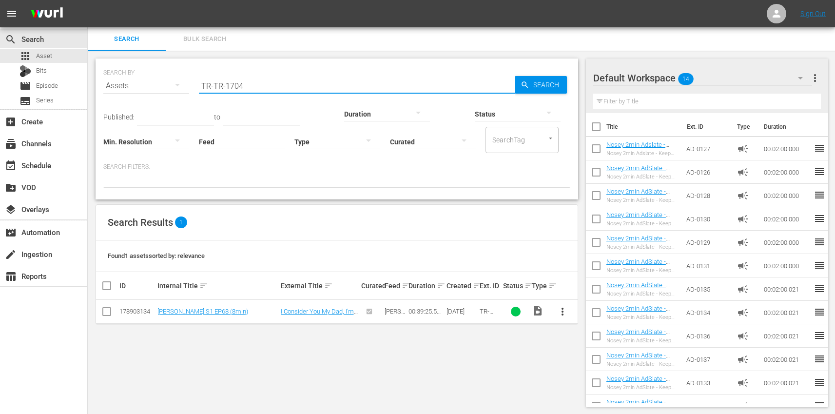
click at [325, 85] on input "TR-TR-1704" at bounding box center [357, 85] width 316 height 23
paste input "text"
click at [566, 313] on span "more_vert" at bounding box center [562, 311] width 12 height 12
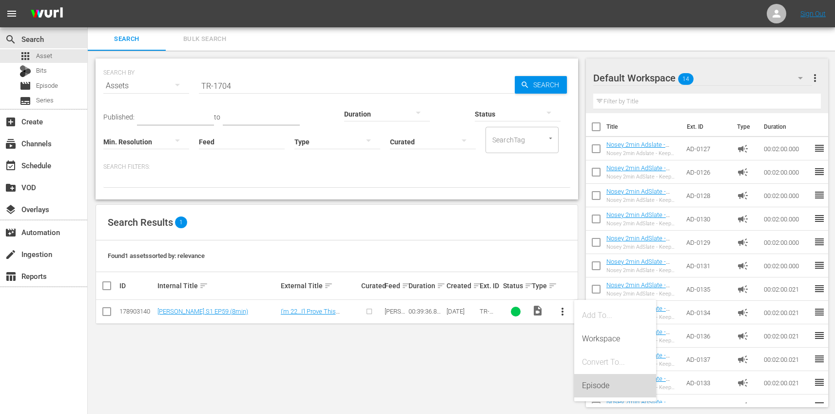
click at [618, 386] on div "Episode" at bounding box center [615, 385] width 66 height 23
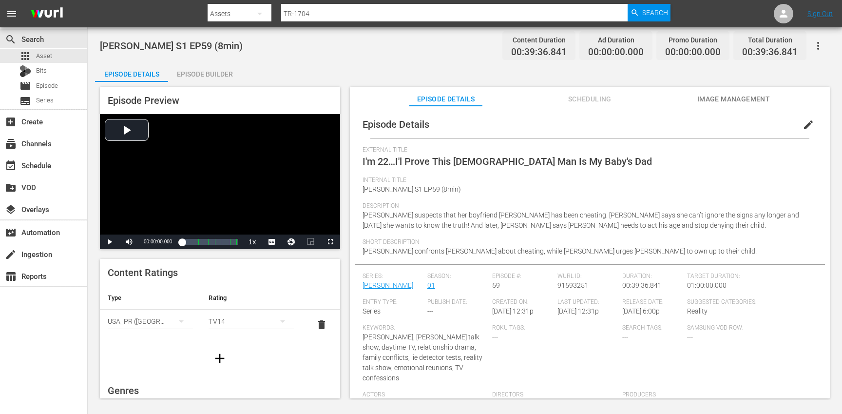
click at [808, 127] on button "edit" at bounding box center [808, 124] width 23 height 23
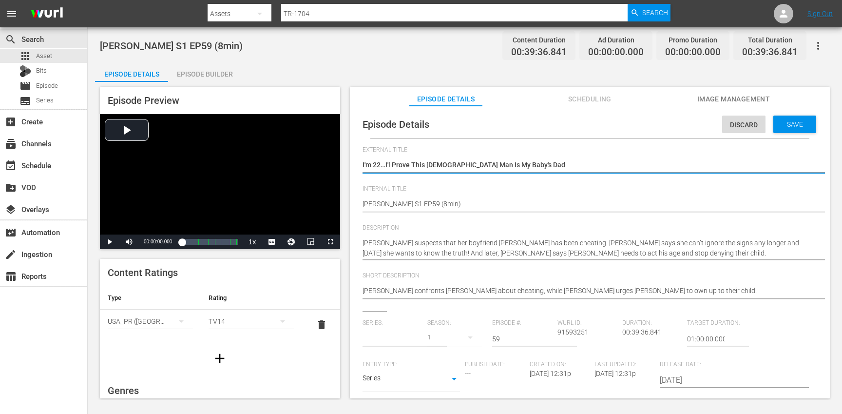
click at [379, 335] on input "text" at bounding box center [392, 338] width 60 height 23
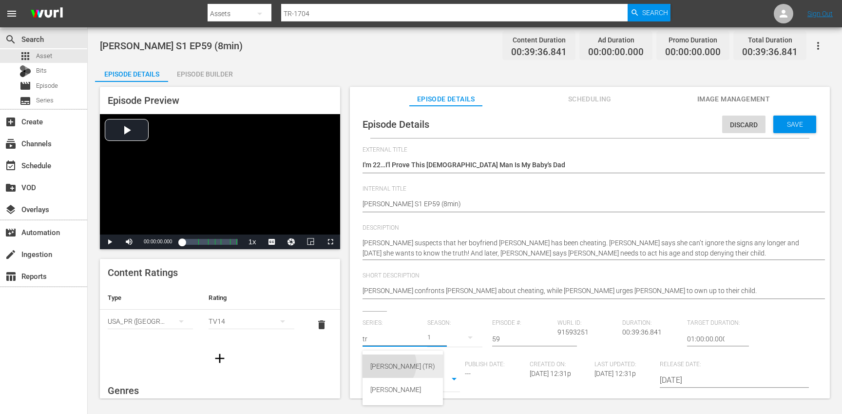
click at [388, 364] on div "[PERSON_NAME] (TR)" at bounding box center [402, 365] width 65 height 23
click at [455, 334] on div "17" at bounding box center [454, 336] width 55 height 27
click at [438, 397] on div "1" at bounding box center [439, 394] width 3 height 10
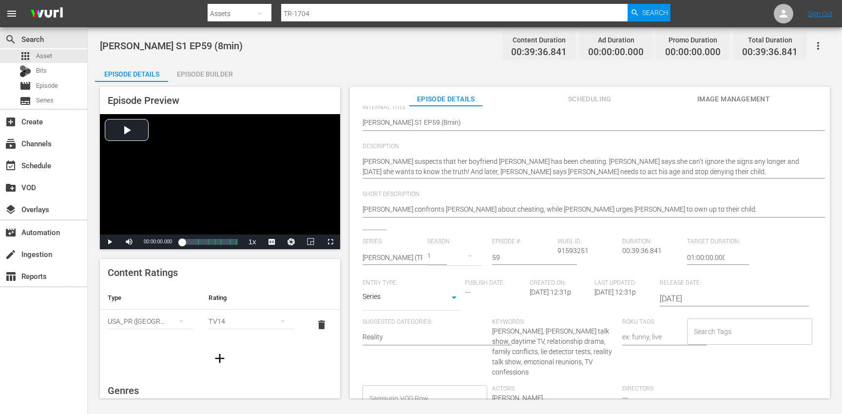
click at [728, 335] on input "Search Tags" at bounding box center [742, 332] width 102 height 18
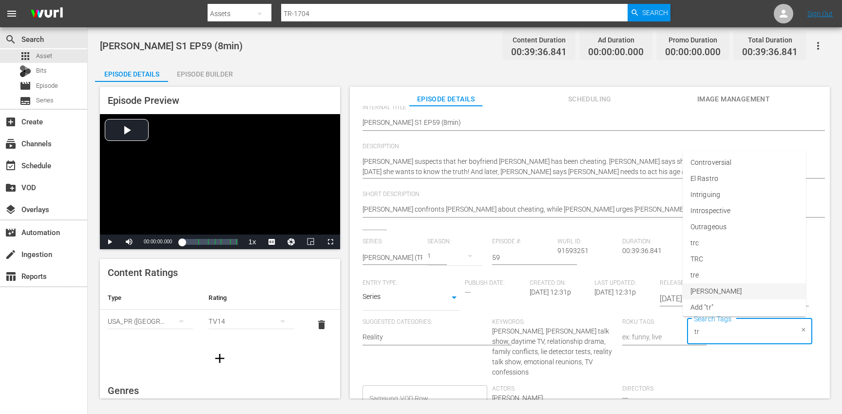
click at [708, 287] on li "[PERSON_NAME]" at bounding box center [744, 291] width 123 height 16
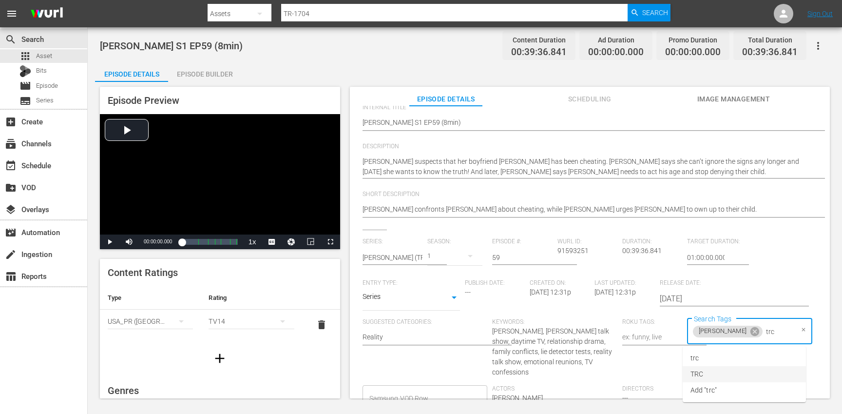
click at [719, 375] on li "TRC" at bounding box center [744, 374] width 123 height 16
click at [700, 359] on span "8min" at bounding box center [697, 358] width 15 height 10
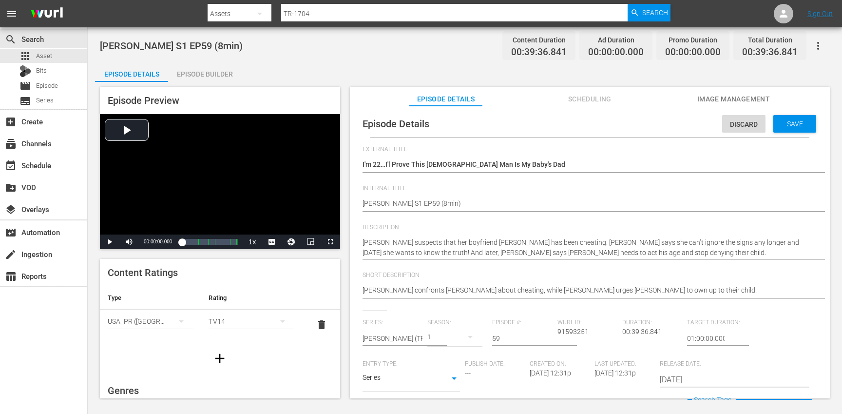
scroll to position [0, 0]
click at [794, 128] on div "Save" at bounding box center [794, 124] width 43 height 18
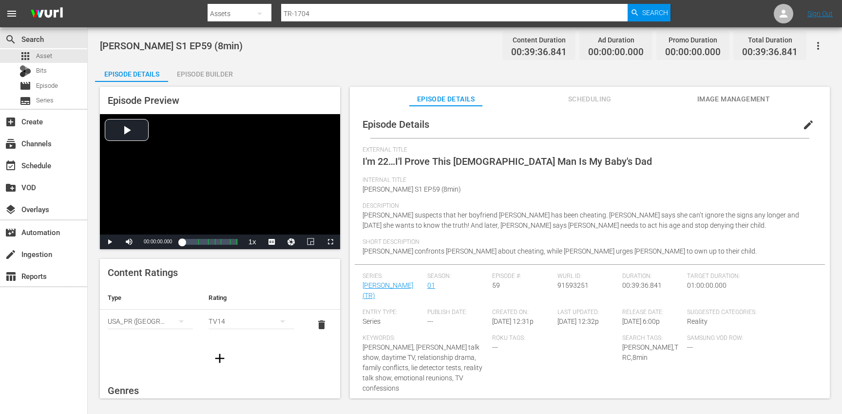
click at [218, 357] on icon "button" at bounding box center [219, 357] width 9 height 9
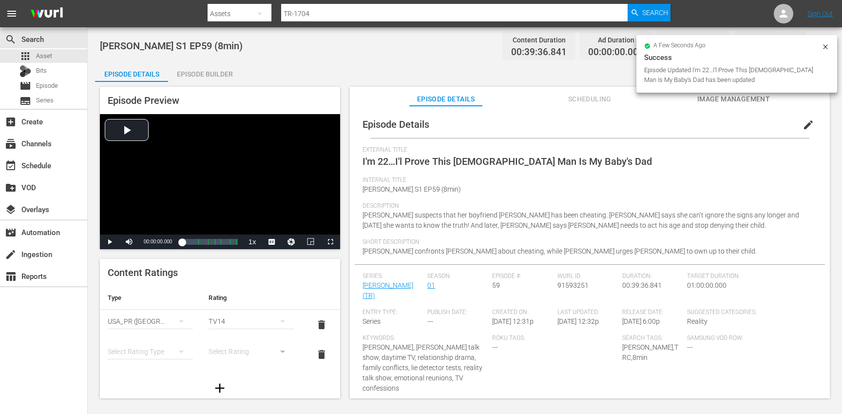
click at [133, 354] on div "simple table" at bounding box center [150, 351] width 85 height 27
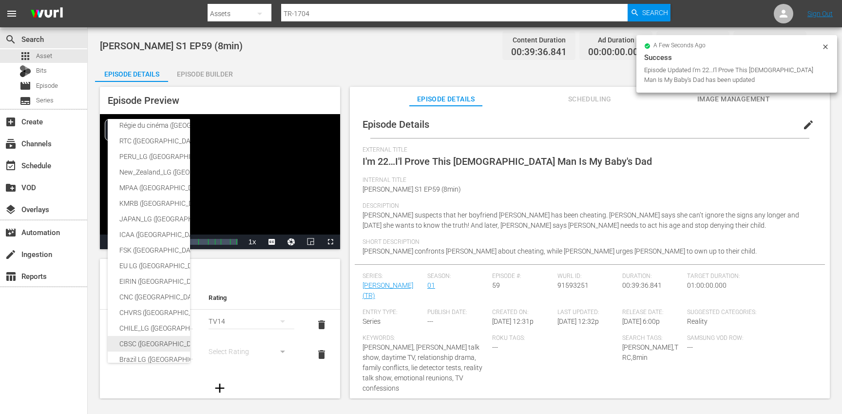
click at [144, 342] on div "CBSC ([GEOGRAPHIC_DATA])" at bounding box center [238, 344] width 239 height 16
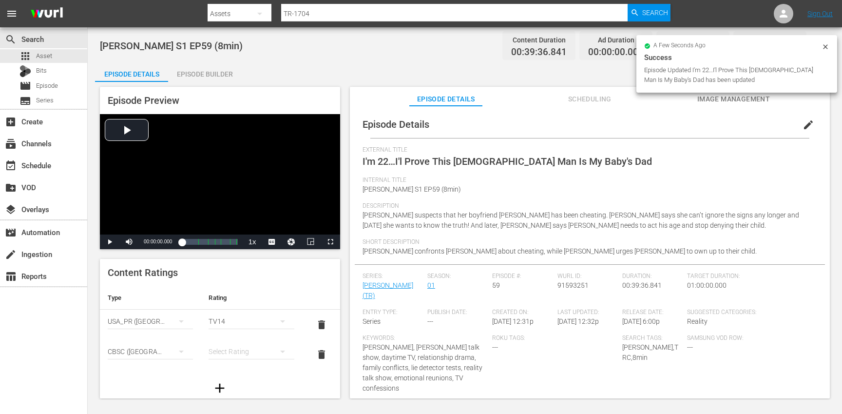
scroll to position [162, 0]
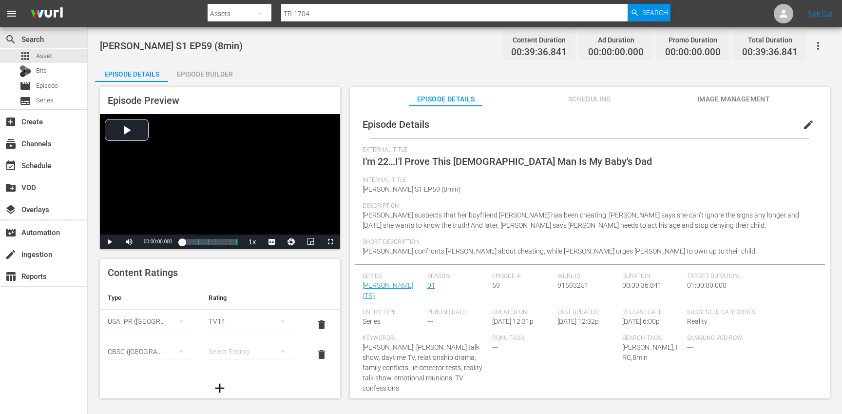
click at [239, 351] on div "simple table" at bounding box center [251, 351] width 85 height 27
click at [245, 331] on div "14+" at bounding box center [246, 331] width 59 height 16
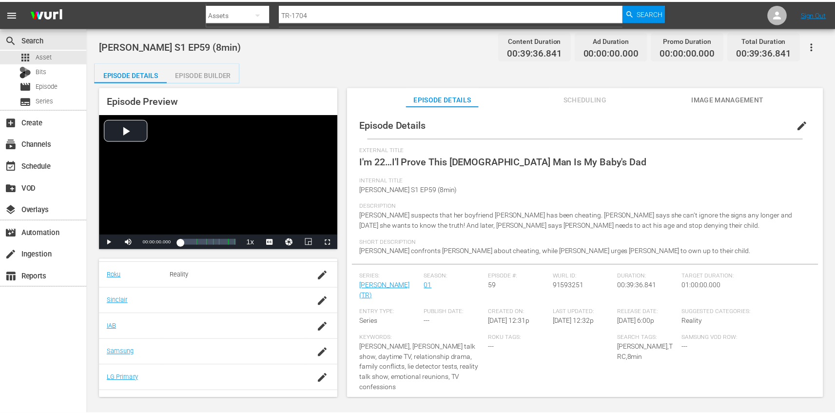
scroll to position [222, 0]
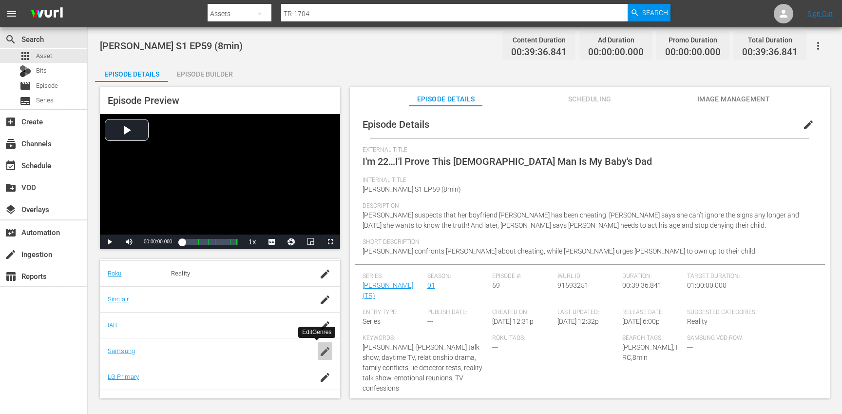
click at [319, 351] on icon "button" at bounding box center [325, 351] width 12 height 12
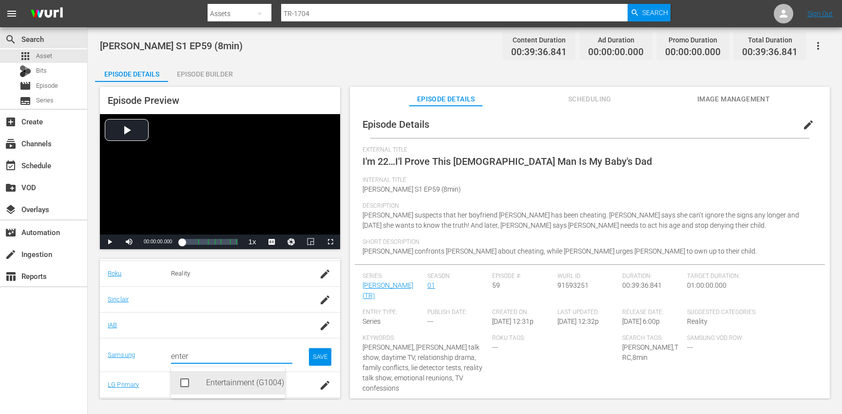
click at [226, 380] on div "Entertainment (G1004)" at bounding box center [241, 382] width 71 height 23
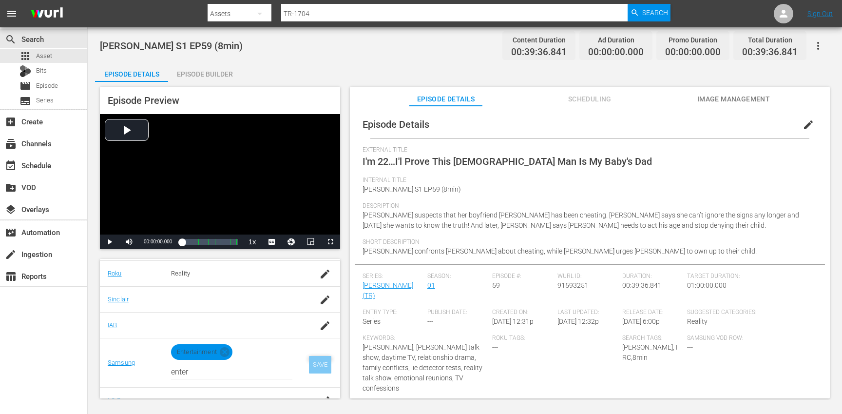
click at [312, 363] on div "SAVE" at bounding box center [320, 365] width 22 height 18
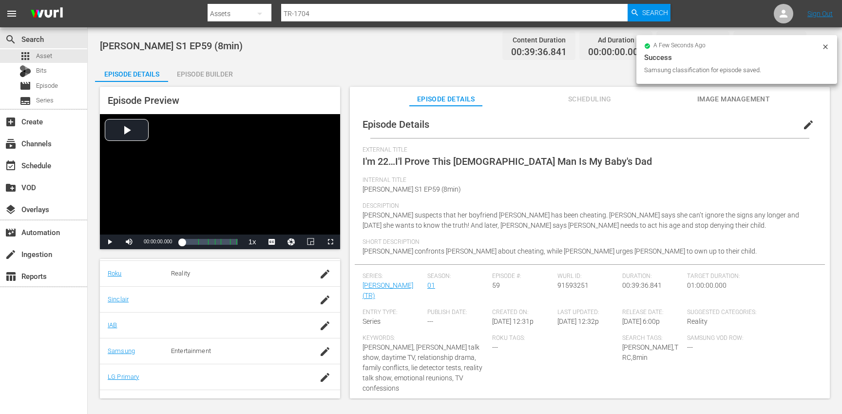
click at [213, 70] on div "Episode Builder" at bounding box center [204, 73] width 73 height 23
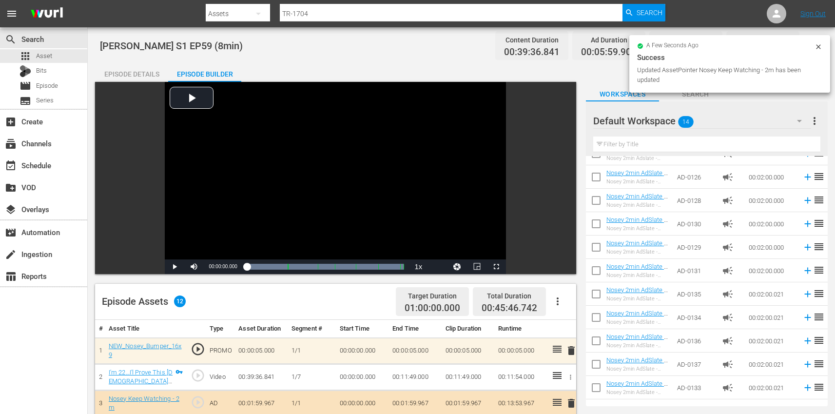
click at [138, 72] on div "Episode Details" at bounding box center [131, 73] width 73 height 23
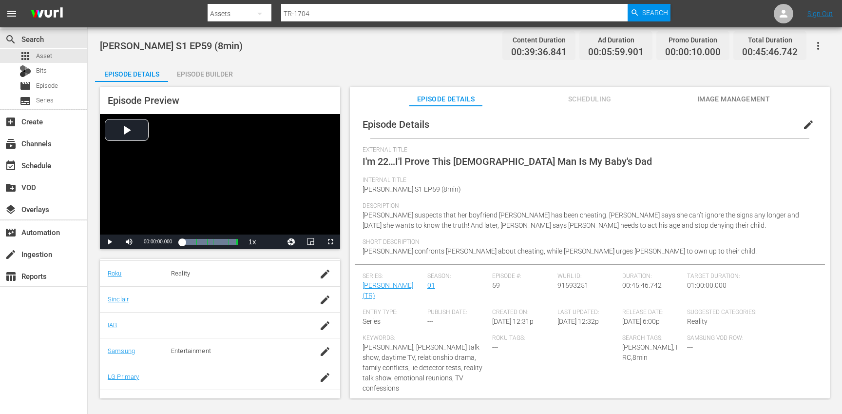
click at [826, 44] on button "button" at bounding box center [817, 45] width 23 height 23
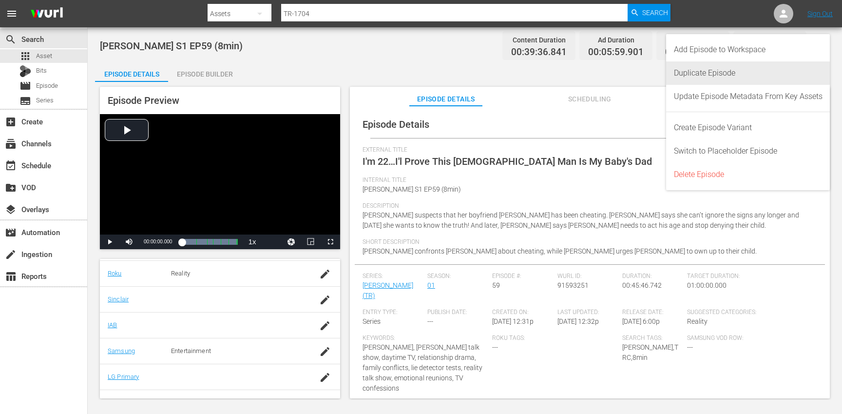
click at [715, 66] on div "Duplicate Episode" at bounding box center [748, 72] width 149 height 23
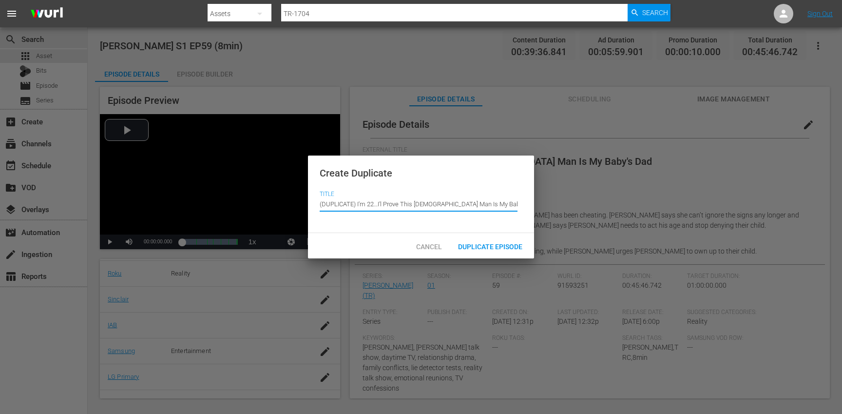
drag, startPoint x: 357, startPoint y: 203, endPoint x: 355, endPoint y: 197, distance: 6.3
click at [355, 197] on input "(DUPLICATE) I'm 22…I'l Prove This 52-Year-Old Man Is My Baby's Dad" at bounding box center [419, 203] width 198 height 23
click at [502, 243] on span "Duplicate Episode" at bounding box center [490, 247] width 80 height 8
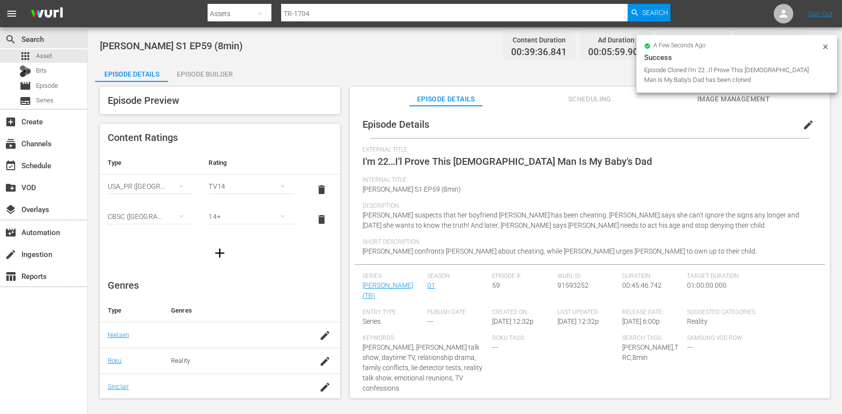
click at [806, 123] on span "edit" at bounding box center [808, 125] width 12 height 12
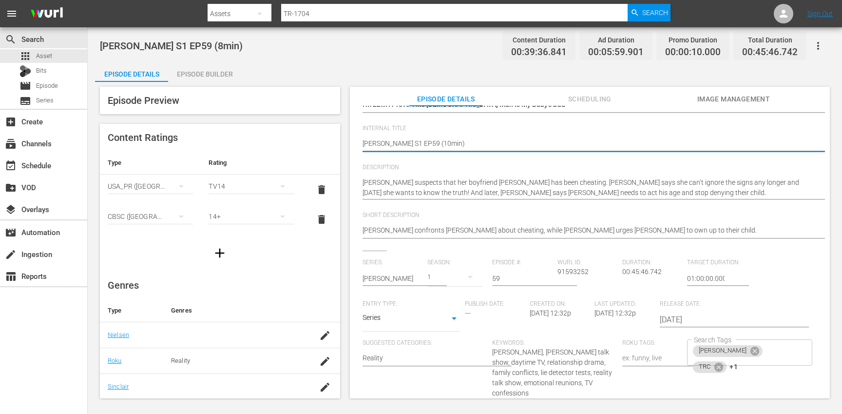
scroll to position [190, 0]
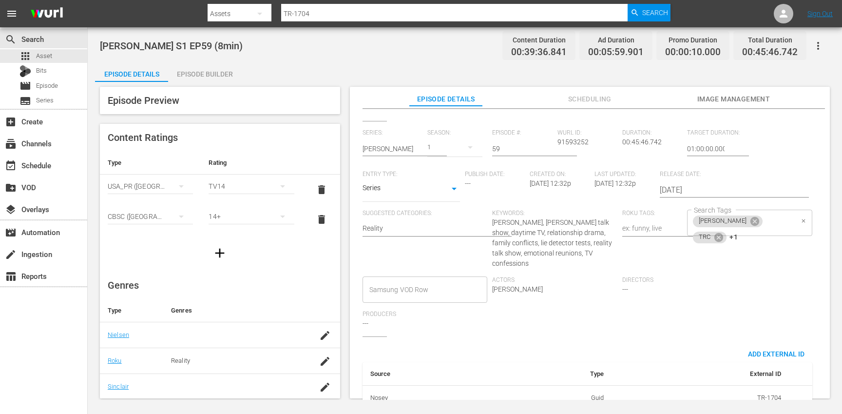
click at [785, 220] on div "[PERSON_NAME] TRC +1 Search Tags" at bounding box center [749, 222] width 125 height 26
click at [723, 232] on icon at bounding box center [718, 236] width 9 height 9
click at [727, 232] on icon at bounding box center [721, 237] width 11 height 11
click at [745, 247] on li "10min" at bounding box center [744, 249] width 123 height 16
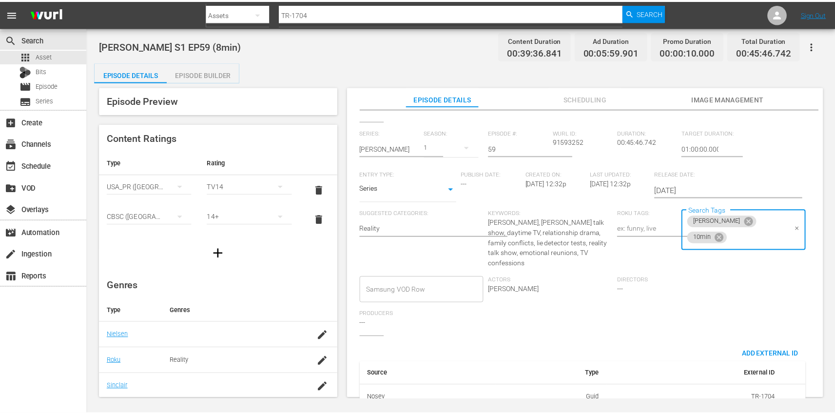
scroll to position [0, 0]
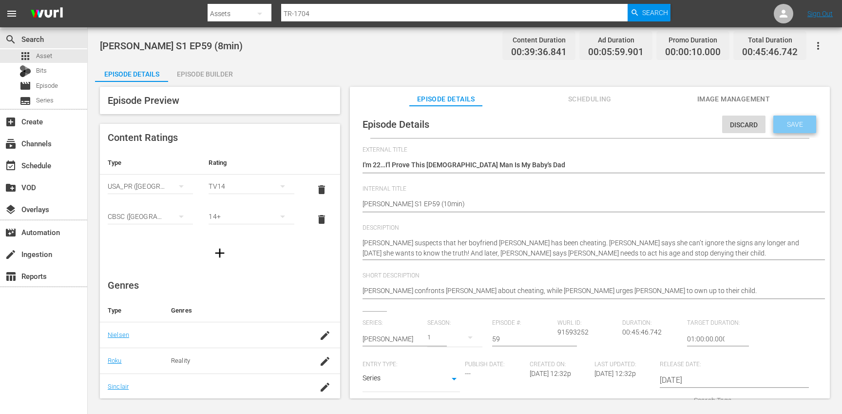
click at [781, 123] on span "Save" at bounding box center [795, 124] width 32 height 8
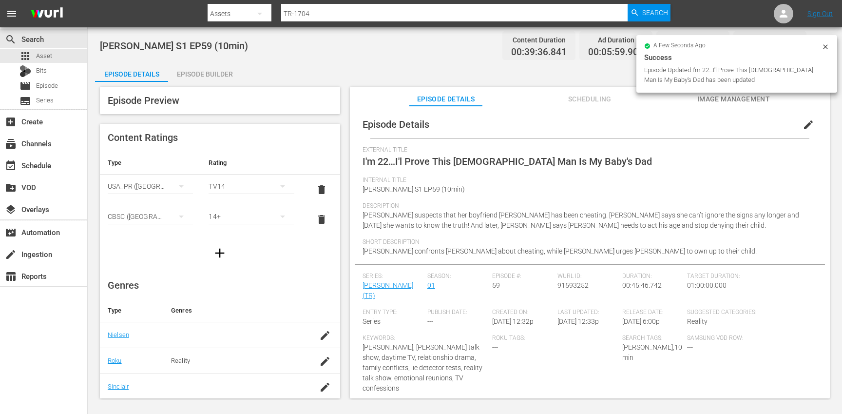
click at [219, 81] on div "Episode Builder" at bounding box center [204, 73] width 73 height 23
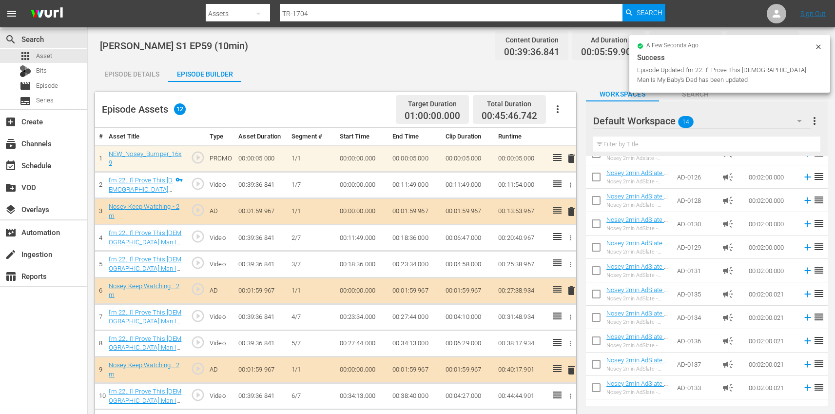
click at [562, 110] on icon "button" at bounding box center [557, 109] width 12 height 12
click at [574, 133] on div "Clear Ads" at bounding box center [586, 136] width 66 height 23
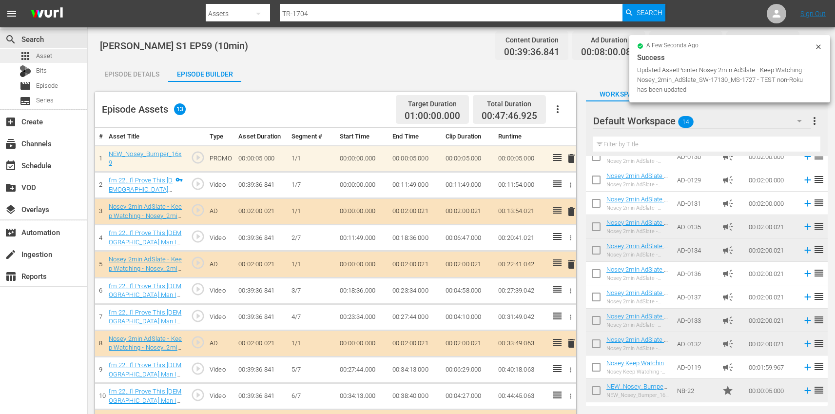
click at [52, 58] on div "apps Asset" at bounding box center [43, 56] width 87 height 14
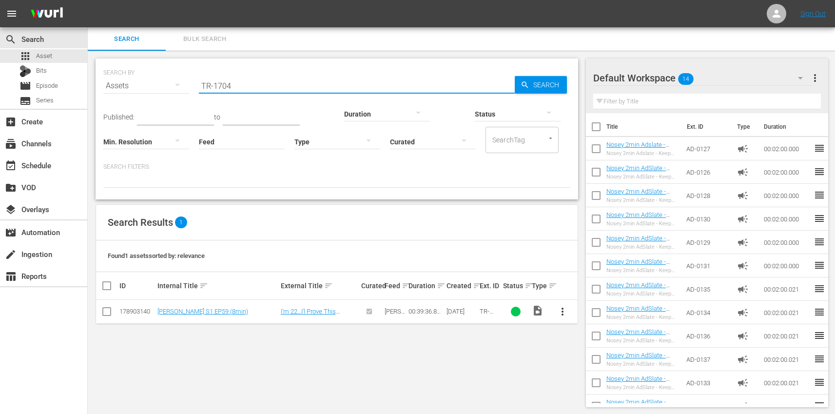
click at [289, 83] on input "TR-1704" at bounding box center [357, 85] width 316 height 23
paste input "6"
click at [561, 311] on span "more_vert" at bounding box center [562, 311] width 12 height 12
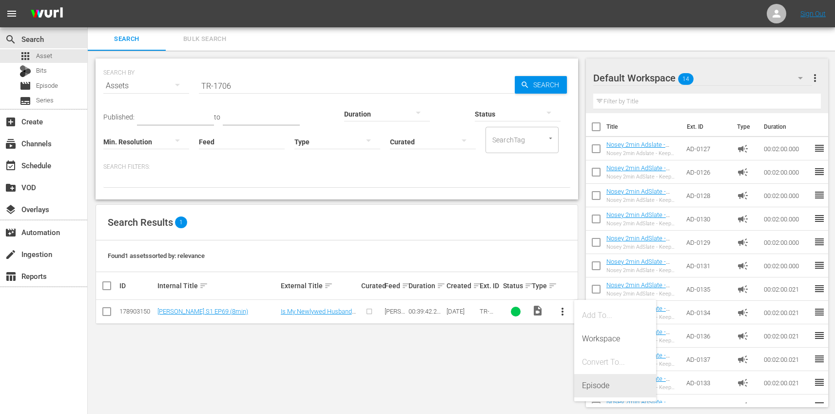
click at [609, 390] on div "Episode" at bounding box center [615, 385] width 66 height 23
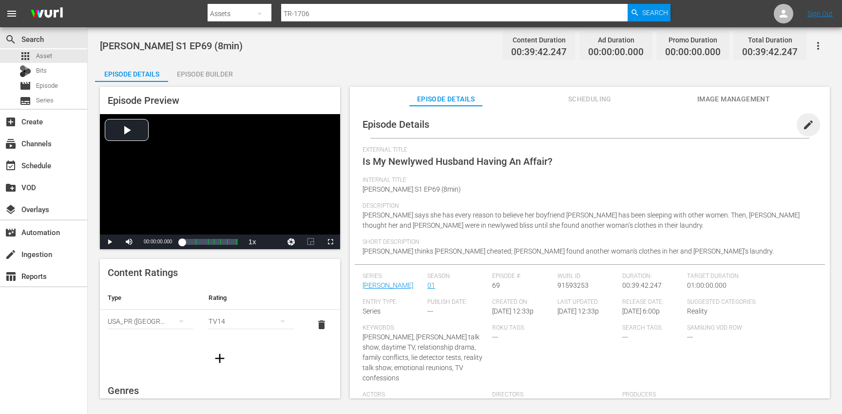
click at [808, 122] on span "edit" at bounding box center [808, 125] width 12 height 12
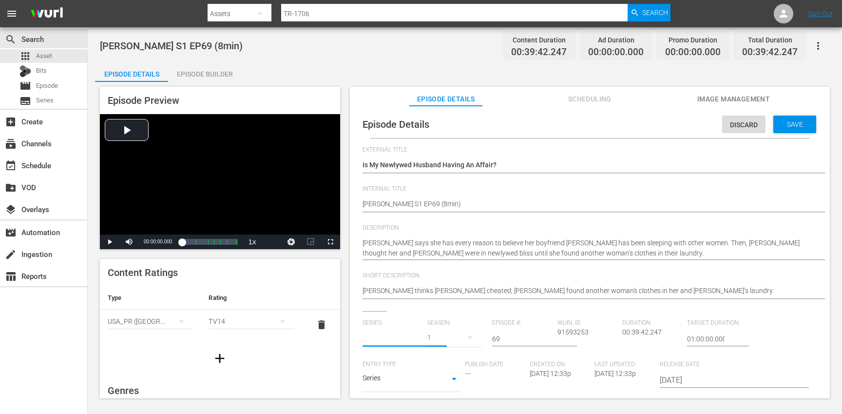
click at [383, 338] on input "text" at bounding box center [392, 338] width 60 height 23
click at [385, 369] on div "[PERSON_NAME] (TR)" at bounding box center [402, 365] width 65 height 23
click at [452, 338] on div "17" at bounding box center [454, 336] width 55 height 27
click at [441, 396] on div "1" at bounding box center [439, 394] width 3 height 10
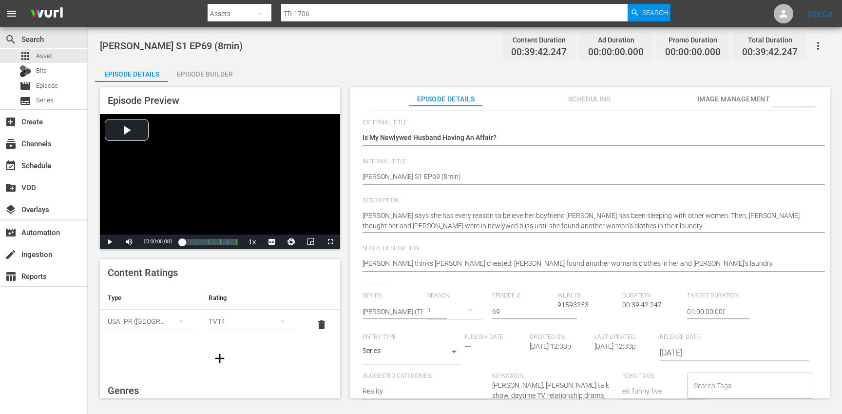
scroll to position [82, 0]
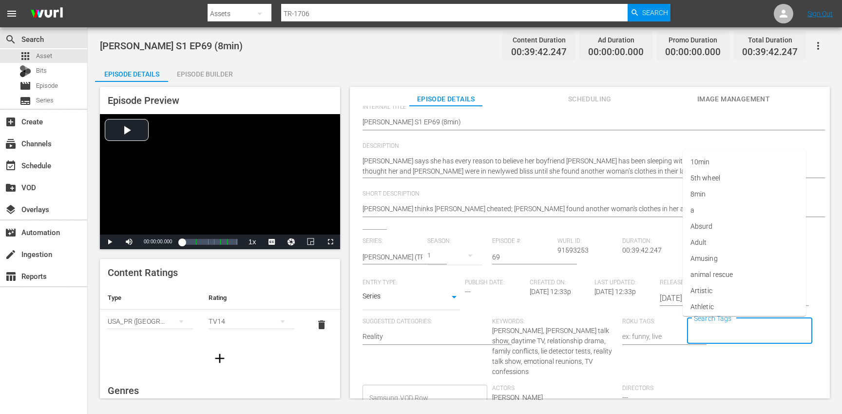
click at [733, 326] on input "Search Tags" at bounding box center [742, 331] width 102 height 18
click at [725, 287] on li "[PERSON_NAME]" at bounding box center [744, 291] width 123 height 16
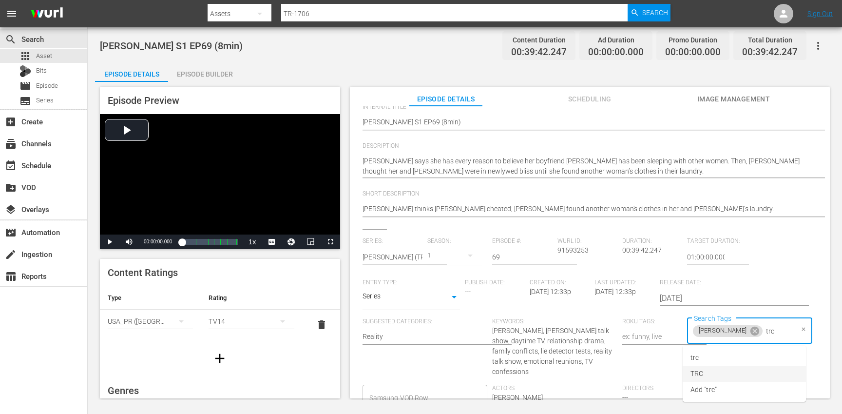
click at [720, 365] on li "TRC" at bounding box center [744, 373] width 123 height 16
click at [713, 360] on li "8min" at bounding box center [744, 357] width 123 height 16
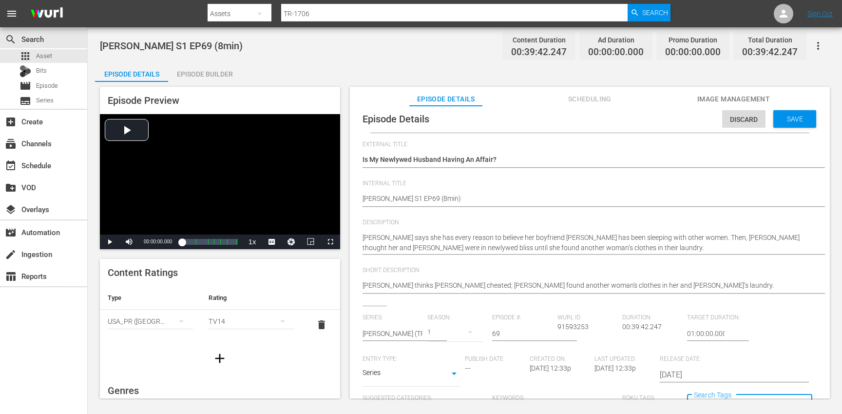
scroll to position [0, 0]
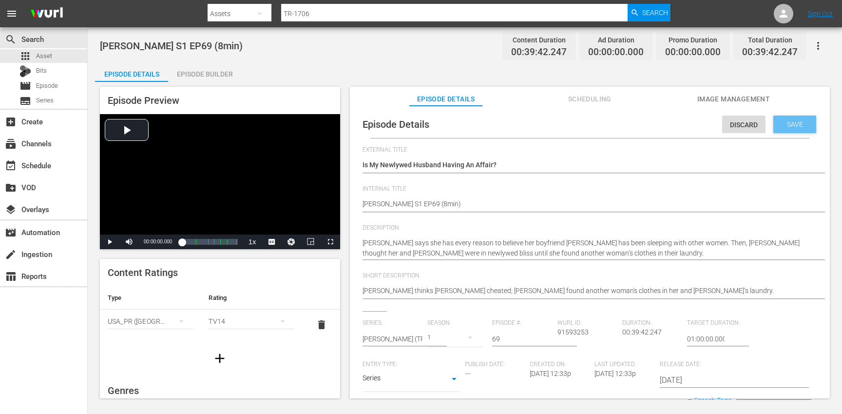
click at [798, 129] on div "Save" at bounding box center [794, 124] width 43 height 18
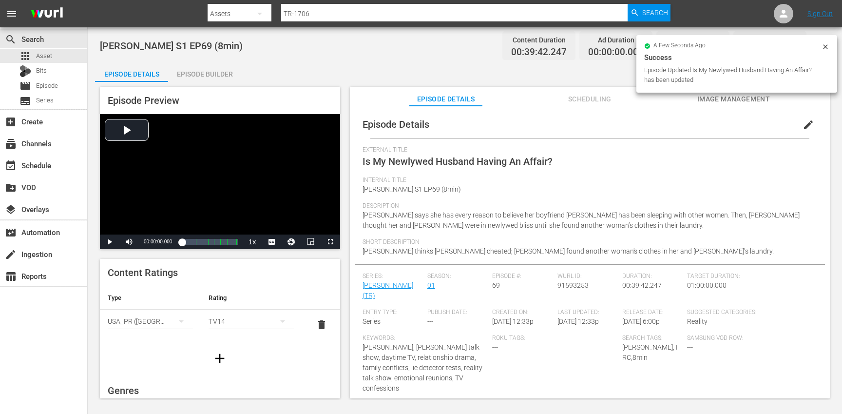
click at [226, 365] on button "button" at bounding box center [219, 357] width 27 height 27
click at [138, 349] on div "simple table" at bounding box center [150, 351] width 85 height 27
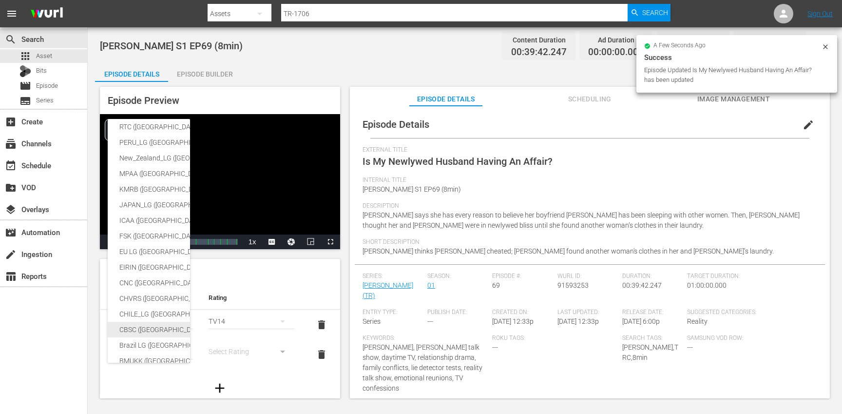
click at [141, 332] on div "CBSC ([GEOGRAPHIC_DATA])" at bounding box center [238, 330] width 239 height 16
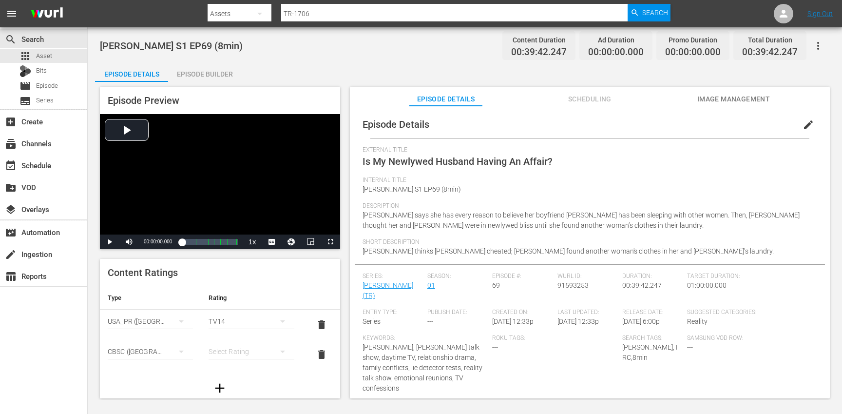
click at [239, 349] on div "simple table" at bounding box center [251, 351] width 85 height 27
click at [236, 335] on div "14+" at bounding box center [246, 331] width 59 height 16
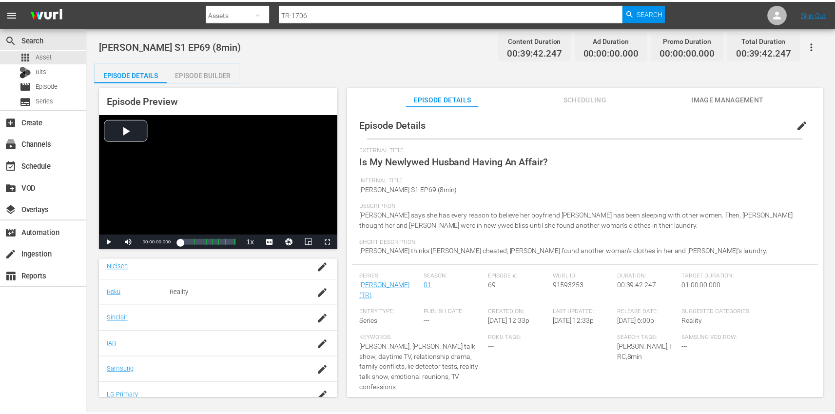
scroll to position [206, 0]
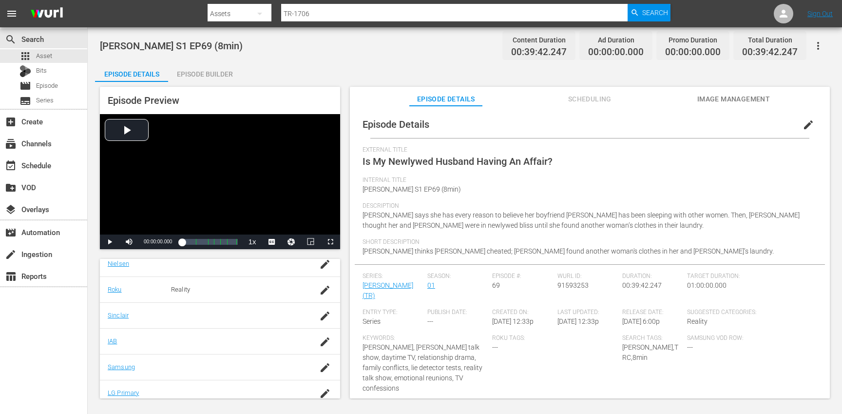
click at [310, 368] on td at bounding box center [325, 367] width 30 height 26
click at [321, 368] on icon "button" at bounding box center [325, 367] width 9 height 9
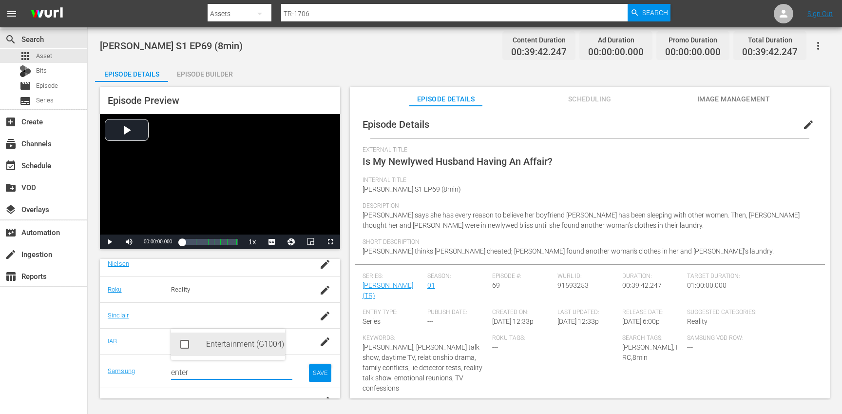
click at [255, 347] on div "Entertainment (G1004)" at bounding box center [241, 343] width 71 height 23
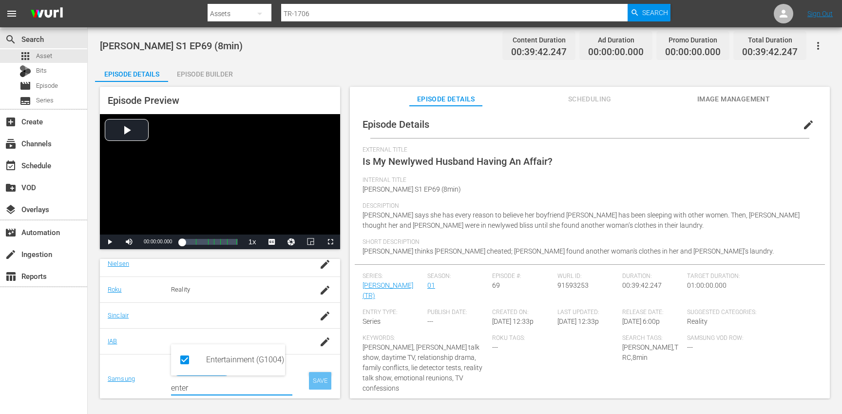
click at [309, 374] on div "SAVE" at bounding box center [320, 381] width 22 height 18
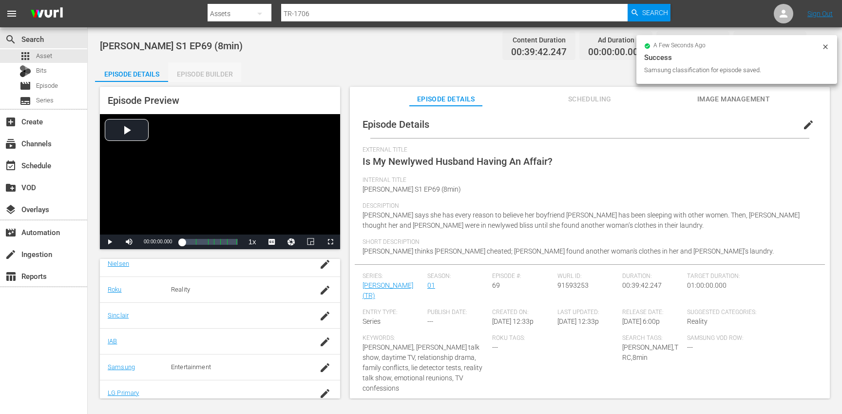
click at [215, 68] on div "Episode Builder" at bounding box center [204, 73] width 73 height 23
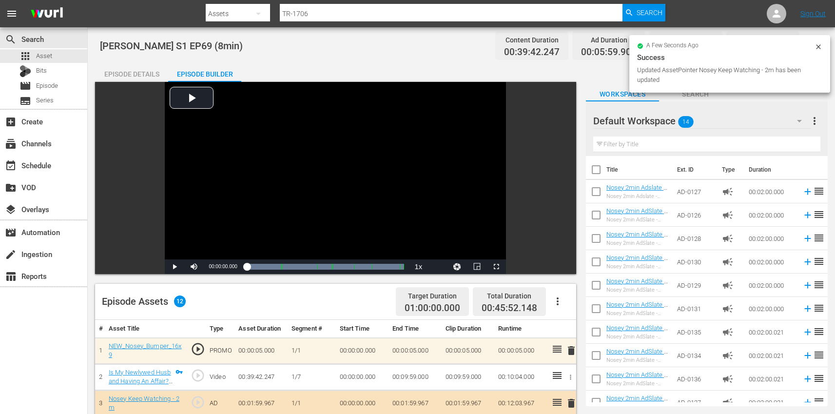
click at [128, 65] on div "Episode Details" at bounding box center [131, 73] width 73 height 23
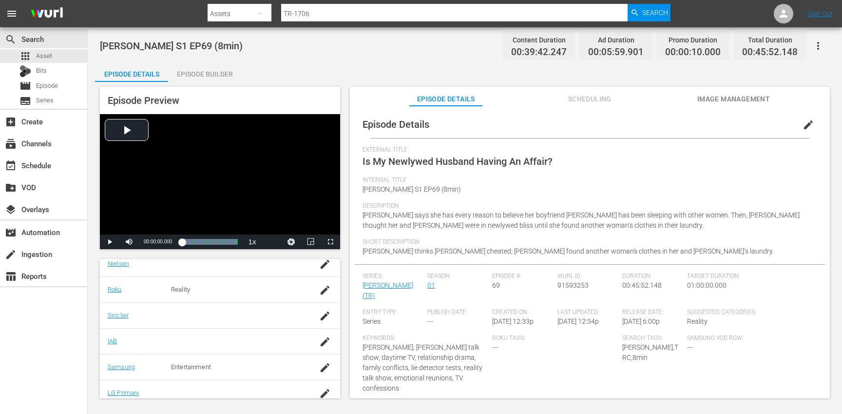
click at [828, 45] on button "button" at bounding box center [817, 45] width 23 height 23
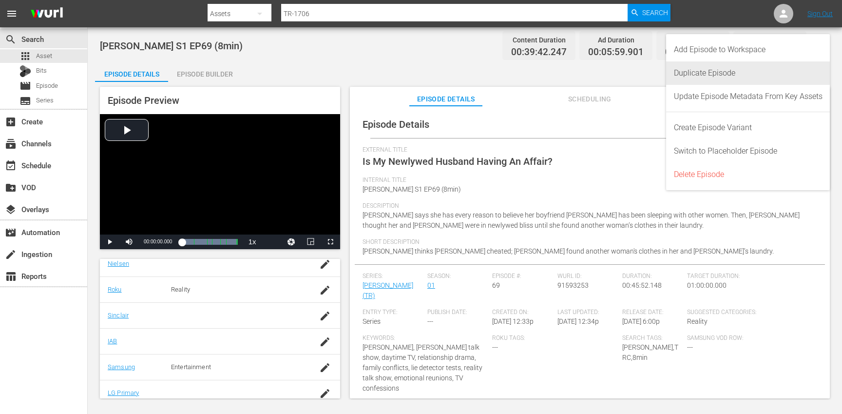
click at [753, 74] on div "Duplicate Episode" at bounding box center [748, 72] width 149 height 23
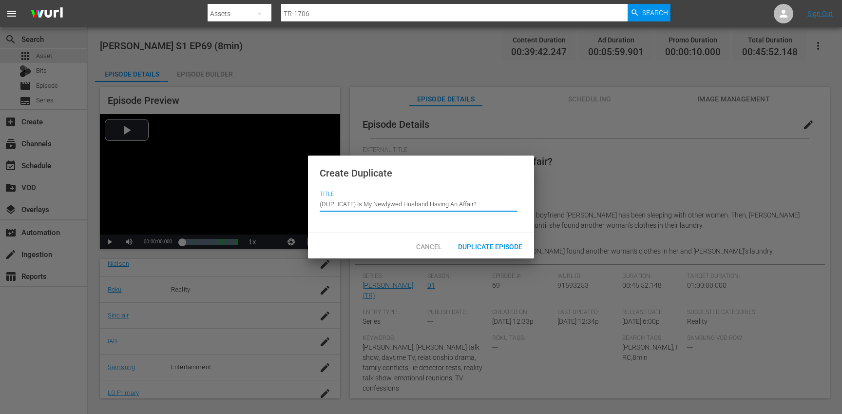
drag, startPoint x: 357, startPoint y: 204, endPoint x: 351, endPoint y: 182, distance: 22.7
click at [351, 182] on div "Create Duplicate Title Episode Title (DUPLICATE) Is My Newlywed Husband Having …" at bounding box center [421, 194] width 226 height 78
click at [461, 248] on span "Duplicate Episode" at bounding box center [490, 247] width 80 height 8
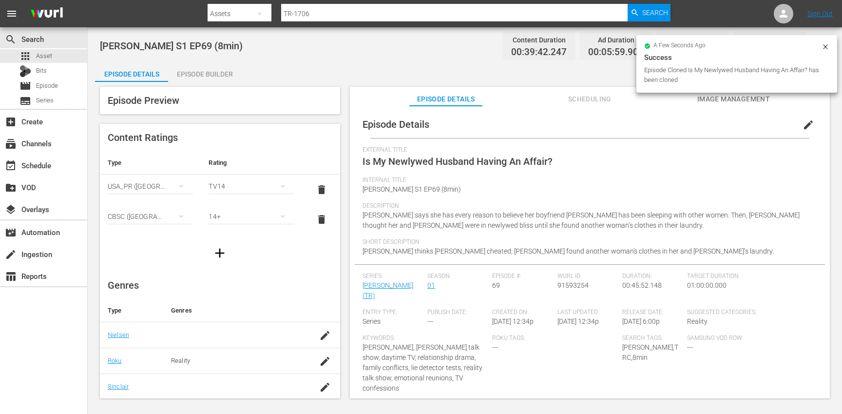
click at [802, 124] on span "edit" at bounding box center [808, 125] width 12 height 12
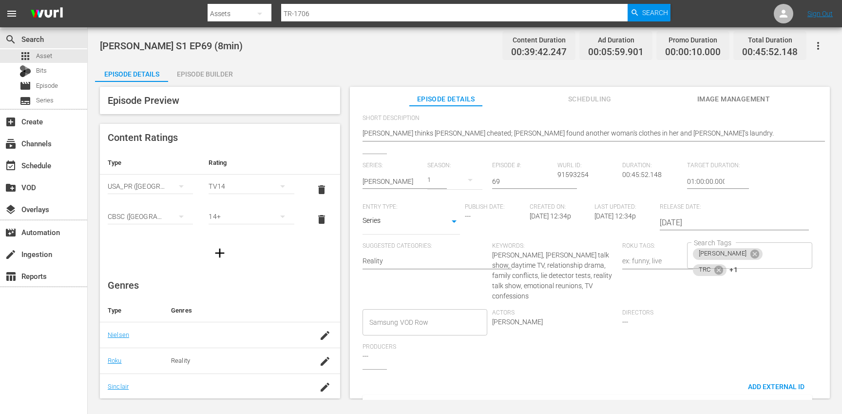
scroll to position [213, 0]
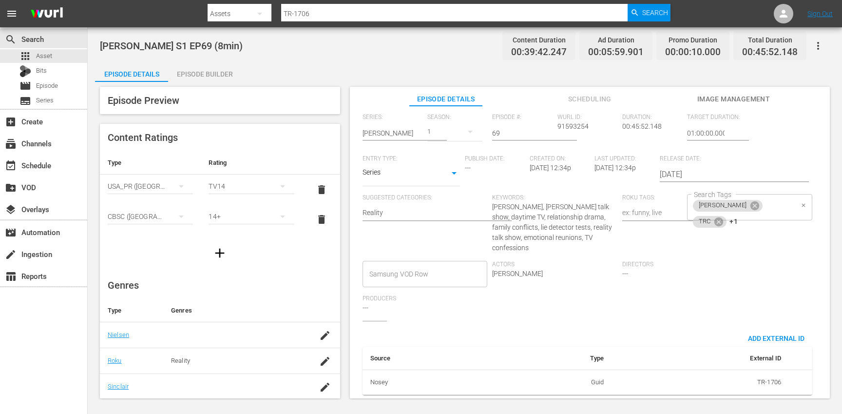
click at [776, 213] on input "Search Tags" at bounding box center [766, 222] width 54 height 18
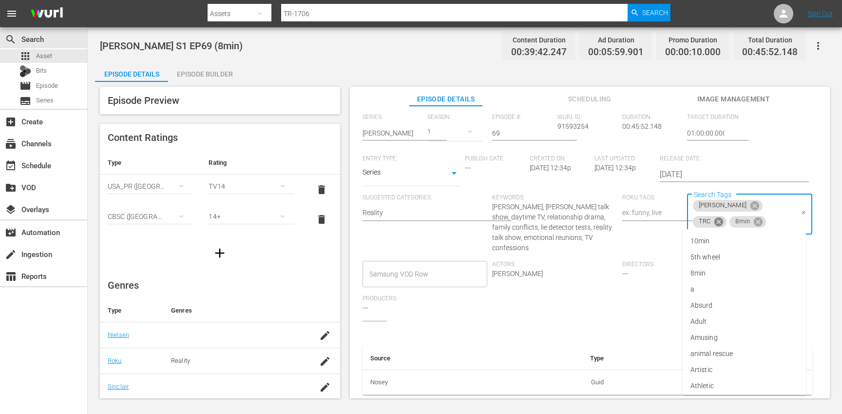
click at [723, 217] on icon at bounding box center [718, 221] width 9 height 9
click at [727, 216] on icon at bounding box center [721, 221] width 11 height 11
click at [736, 224] on li "10min" at bounding box center [744, 226] width 123 height 16
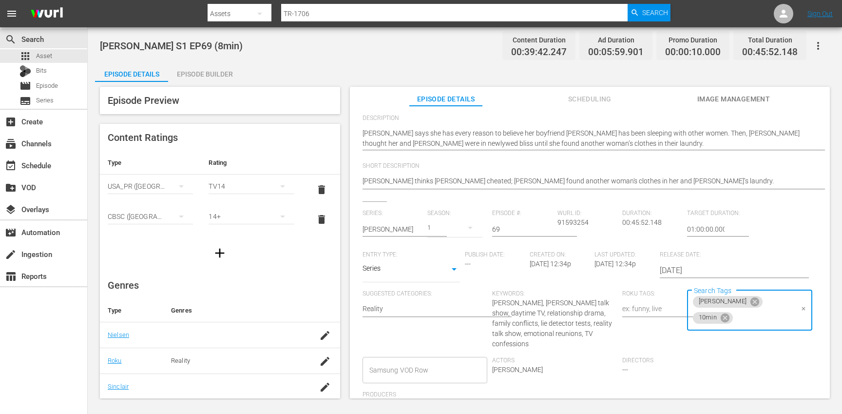
scroll to position [0, 0]
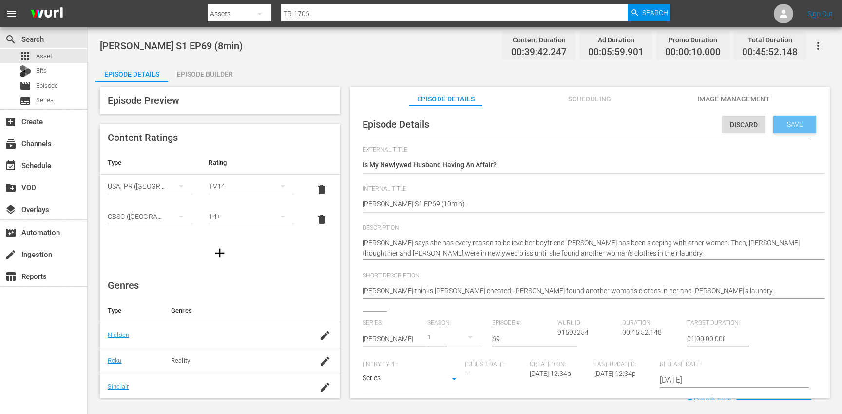
click at [801, 125] on span "Save" at bounding box center [795, 124] width 32 height 8
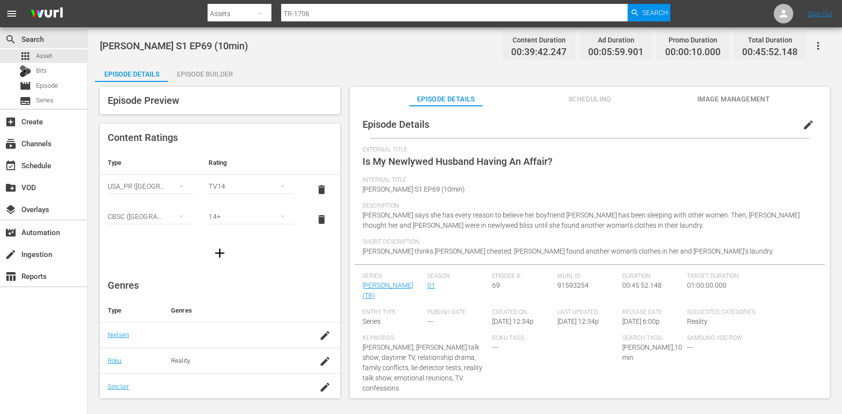
click at [203, 70] on div "Episode Builder" at bounding box center [204, 73] width 73 height 23
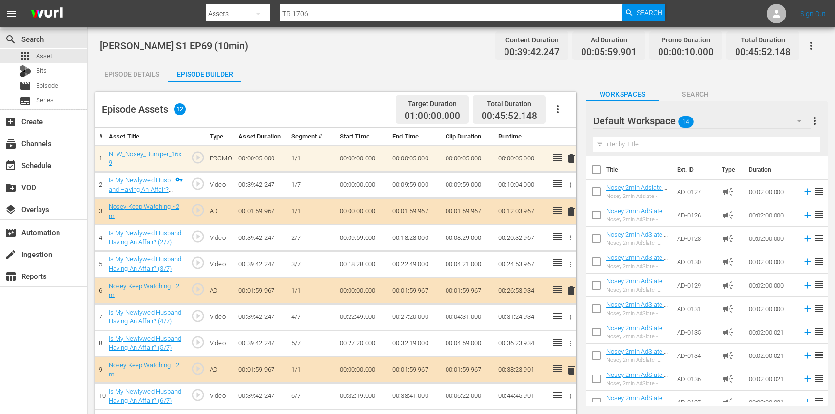
click at [559, 110] on icon "button" at bounding box center [557, 109] width 12 height 12
click at [577, 136] on div "Clear Ads" at bounding box center [586, 136] width 66 height 23
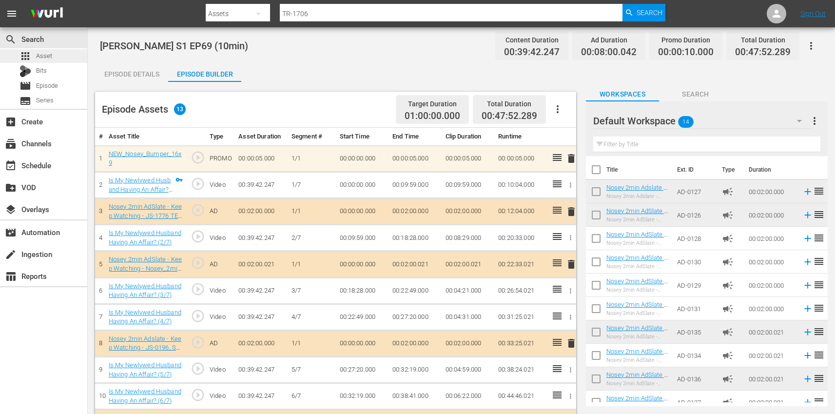
click at [65, 57] on div "apps Asset" at bounding box center [43, 56] width 87 height 14
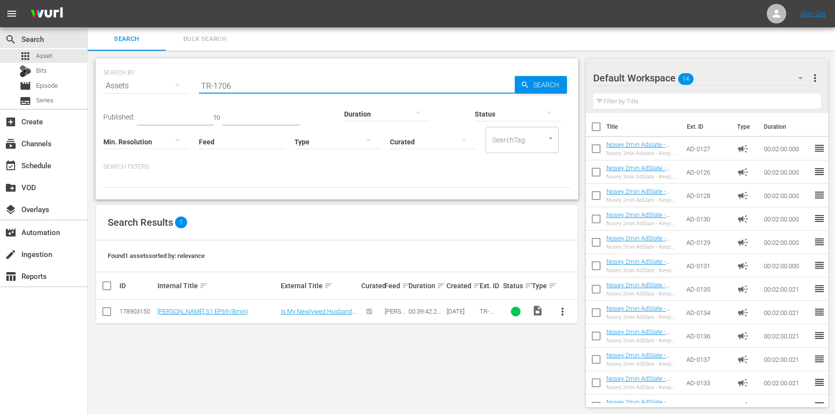
click at [265, 85] on input "TR-1706" at bounding box center [357, 85] width 316 height 23
paste input "8"
type input "TR-1708"
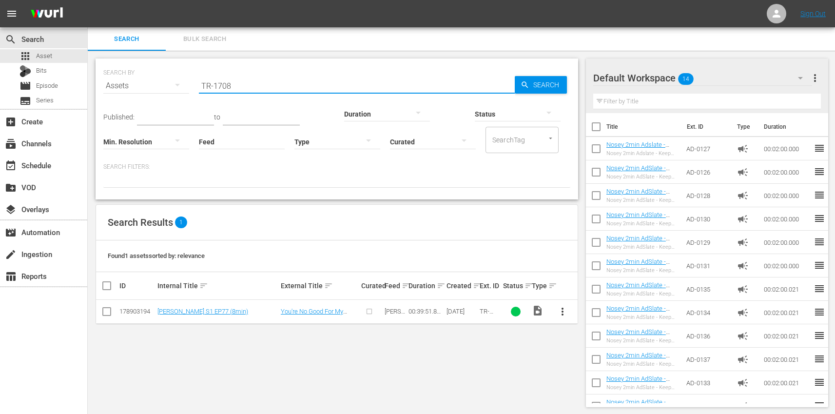
click at [562, 313] on span "more_vert" at bounding box center [562, 311] width 12 height 12
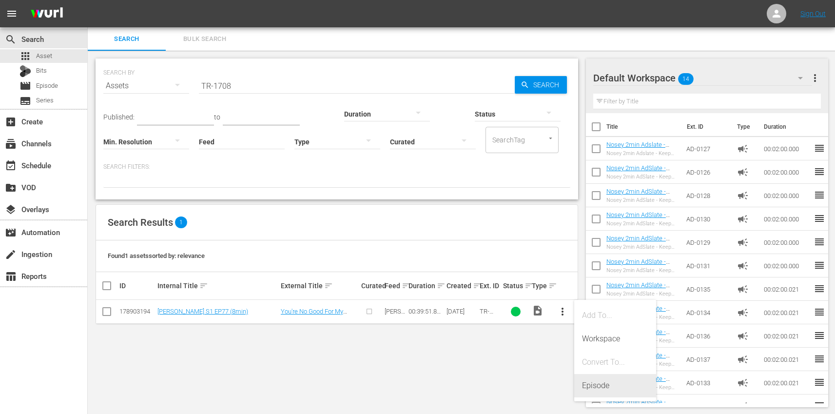
click at [606, 384] on div "Episode" at bounding box center [615, 385] width 66 height 23
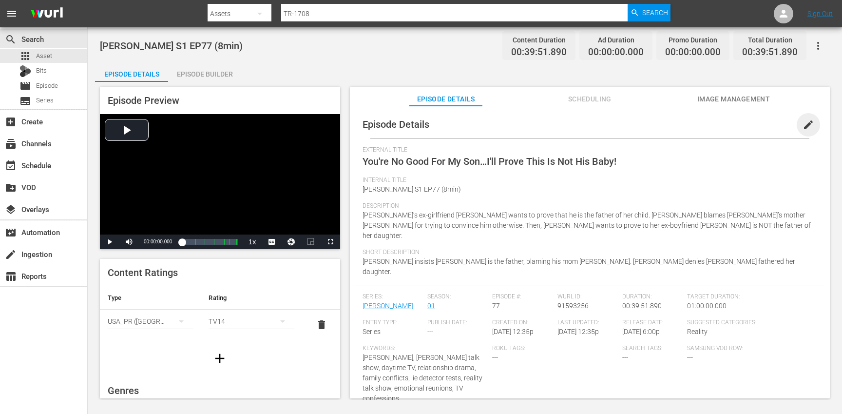
click at [802, 124] on span "edit" at bounding box center [808, 125] width 12 height 12
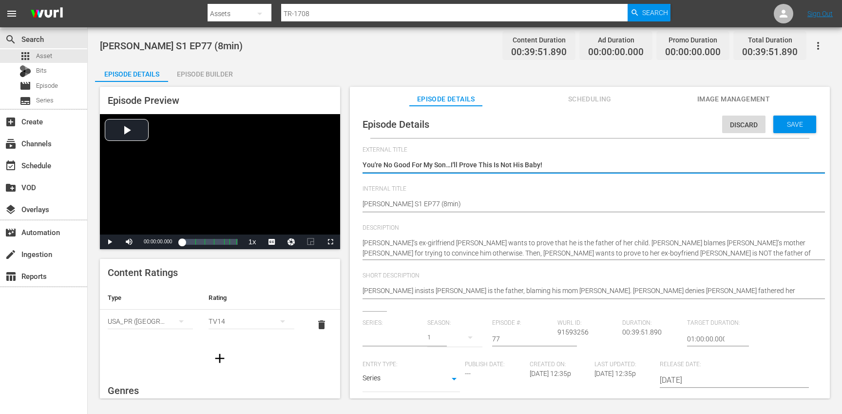
click at [389, 336] on input "text" at bounding box center [392, 338] width 60 height 23
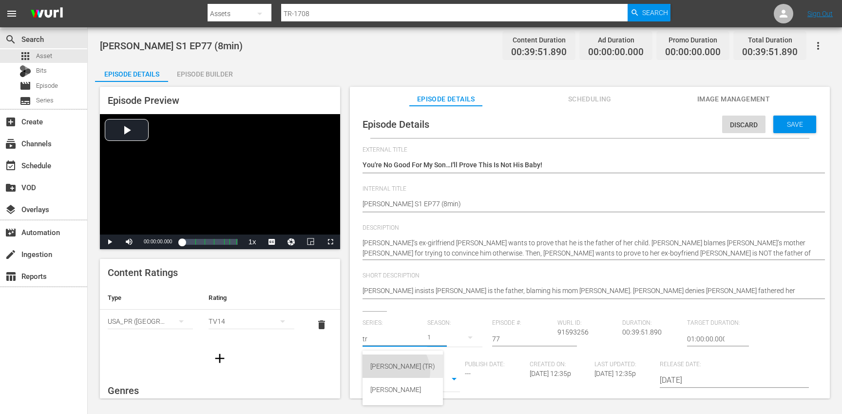
click at [394, 371] on div "[PERSON_NAME] (TR)" at bounding box center [402, 365] width 65 height 23
type input "[PERSON_NAME] (TR)"
click at [458, 335] on button "button" at bounding box center [469, 336] width 23 height 23
click at [447, 392] on div "1" at bounding box center [439, 394] width 27 height 10
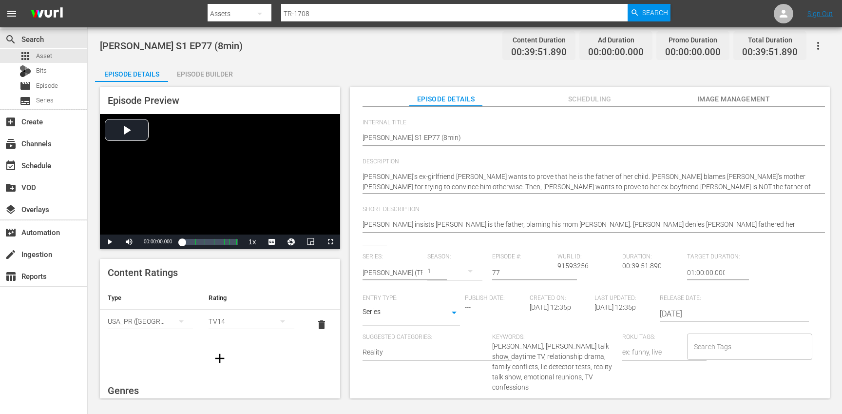
scroll to position [72, 0]
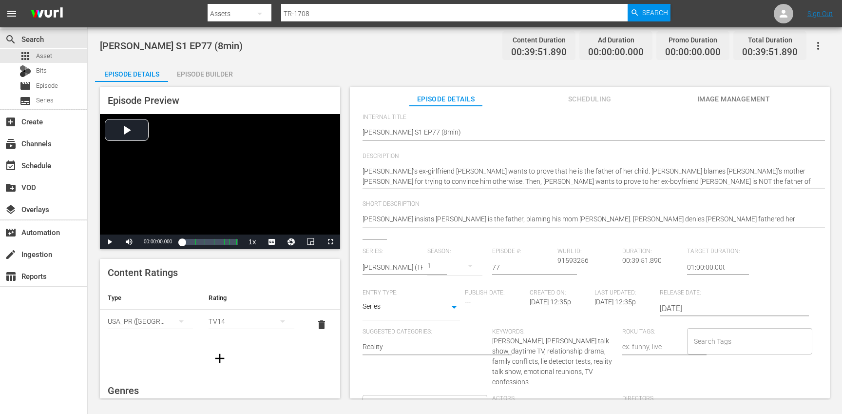
click at [727, 345] on input "Search Tags" at bounding box center [742, 341] width 102 height 18
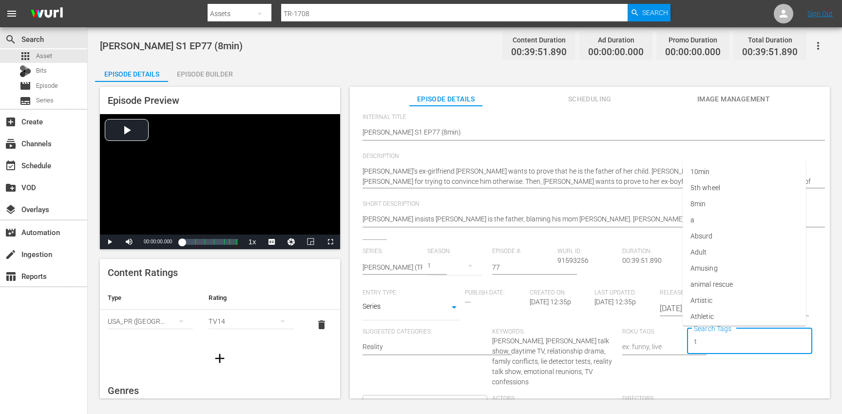
type input "tr"
click at [709, 299] on li "[PERSON_NAME]" at bounding box center [744, 300] width 123 height 16
type input "trc"
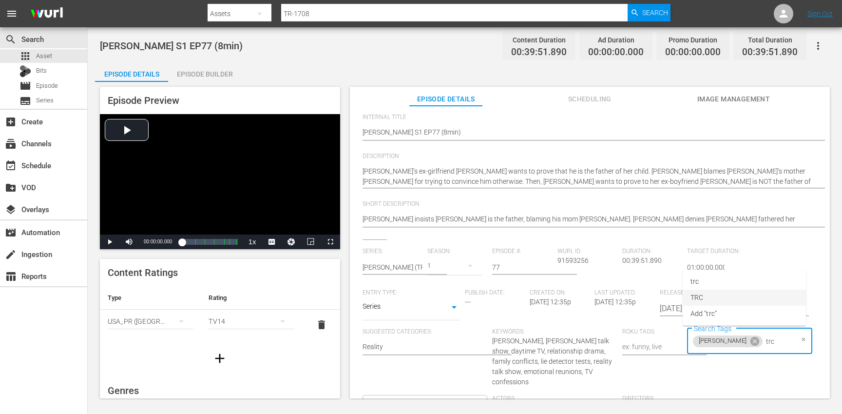
click at [702, 296] on span "TRC" at bounding box center [696, 297] width 13 height 10
type input "8"
click at [716, 366] on li "8min" at bounding box center [744, 368] width 123 height 16
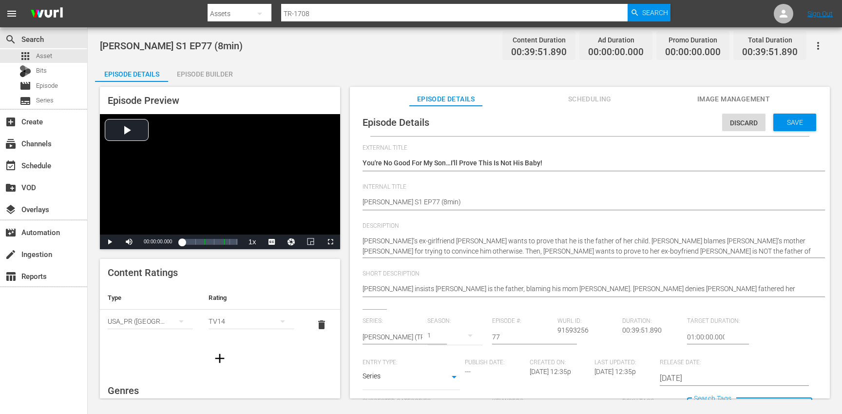
scroll to position [0, 0]
click at [795, 124] on span "Save" at bounding box center [795, 124] width 32 height 8
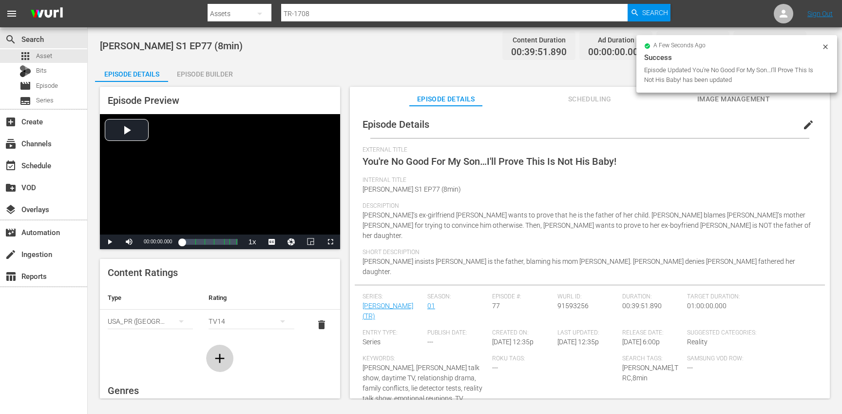
click at [212, 353] on icon "button" at bounding box center [220, 358] width 16 height 16
click at [132, 347] on div "simple table" at bounding box center [150, 351] width 85 height 27
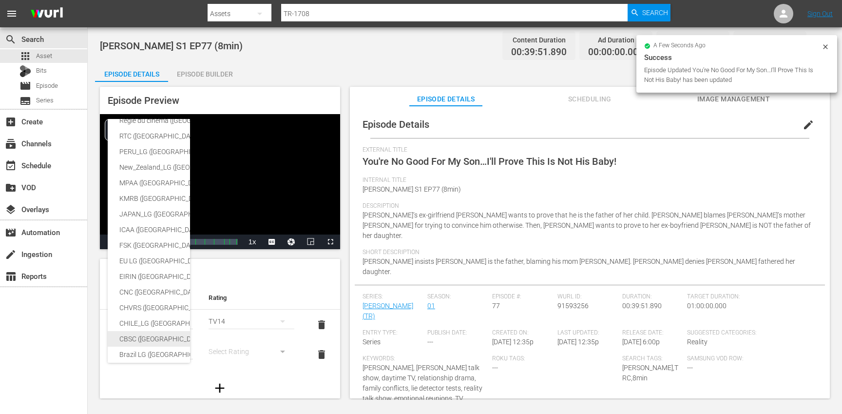
click at [144, 336] on div "CBSC ([GEOGRAPHIC_DATA])" at bounding box center [238, 339] width 239 height 16
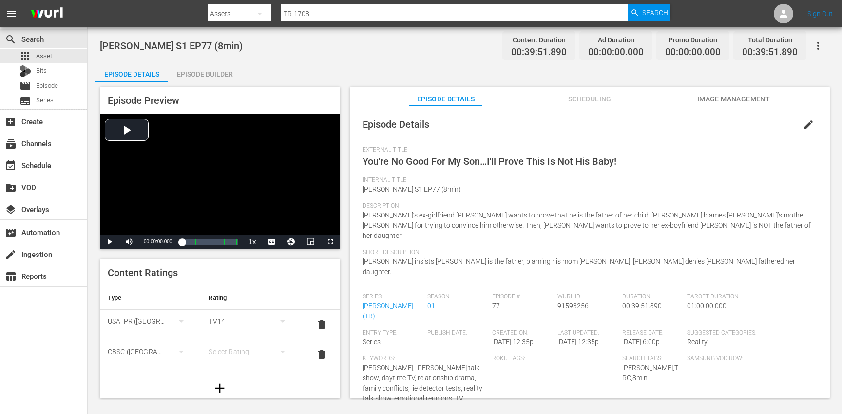
scroll to position [162, 0]
click at [238, 350] on div "SNJ ([GEOGRAPHIC_DATA]) SAMSUNG_NZ ([GEOGRAPHIC_DATA]) SAMSUNG ([GEOGRAPHIC_DAT…" at bounding box center [421, 207] width 842 height 414
click at [242, 348] on div "simple table" at bounding box center [251, 351] width 85 height 27
click at [235, 323] on div "14+" at bounding box center [246, 331] width 59 height 16
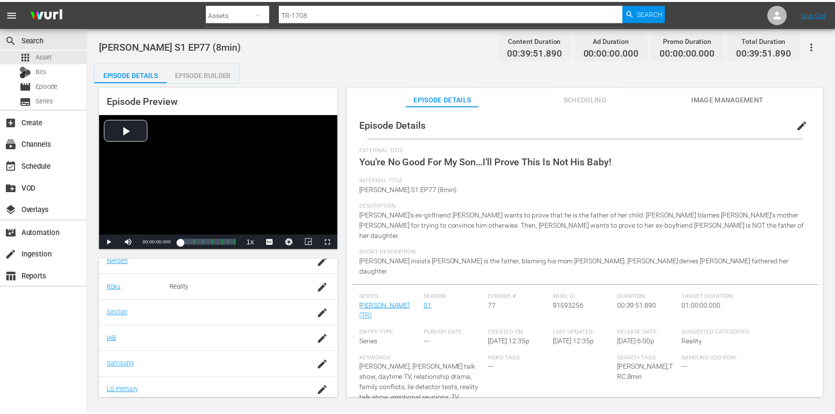
scroll to position [231, 0]
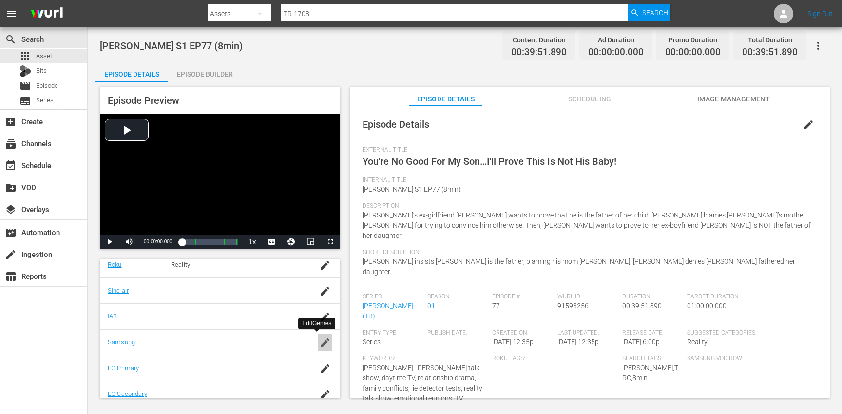
click at [319, 340] on icon "button" at bounding box center [325, 343] width 12 height 12
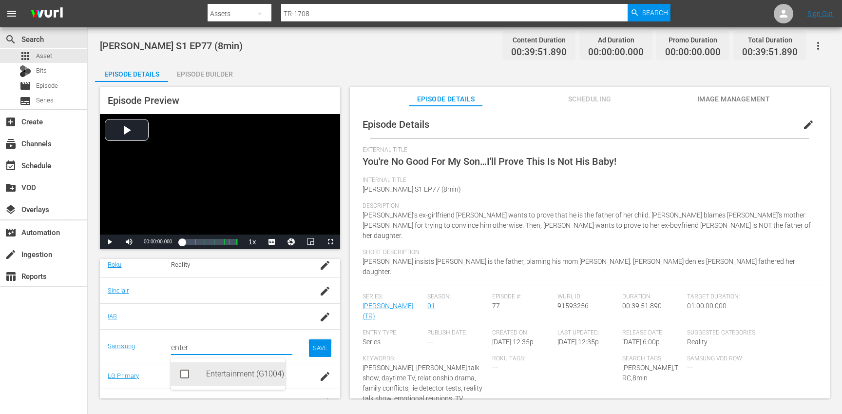
click at [230, 374] on div "Entertainment (G1004)" at bounding box center [241, 373] width 71 height 23
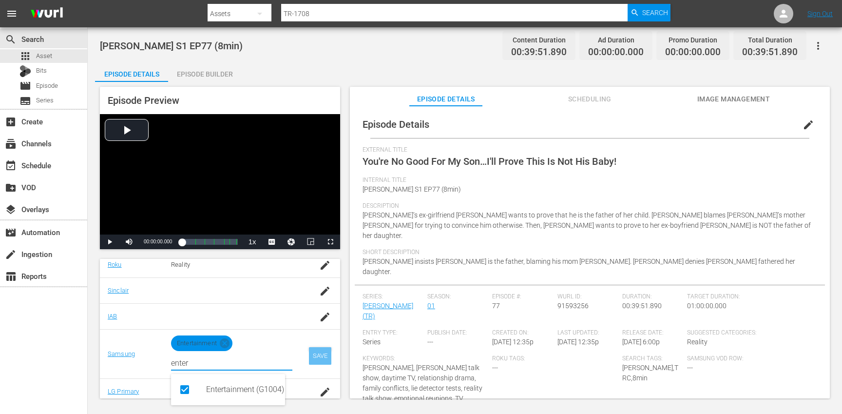
type input "enter"
click at [318, 352] on div "SAVE" at bounding box center [320, 356] width 22 height 18
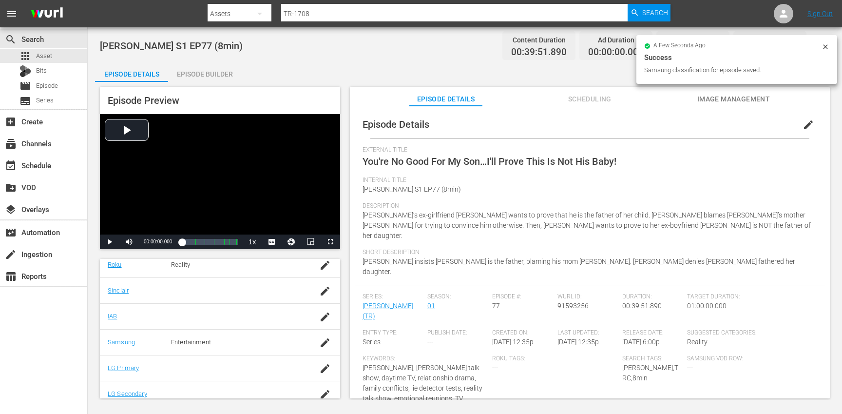
click at [211, 76] on div "Episode Builder" at bounding box center [204, 73] width 73 height 23
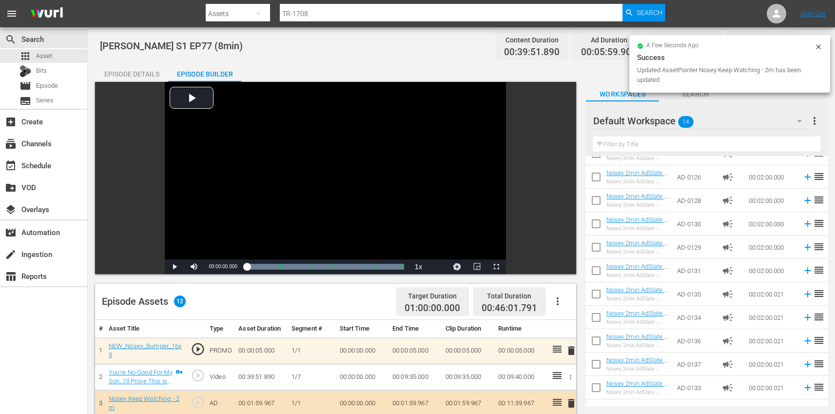
click at [130, 73] on div "Episode Details" at bounding box center [131, 73] width 73 height 23
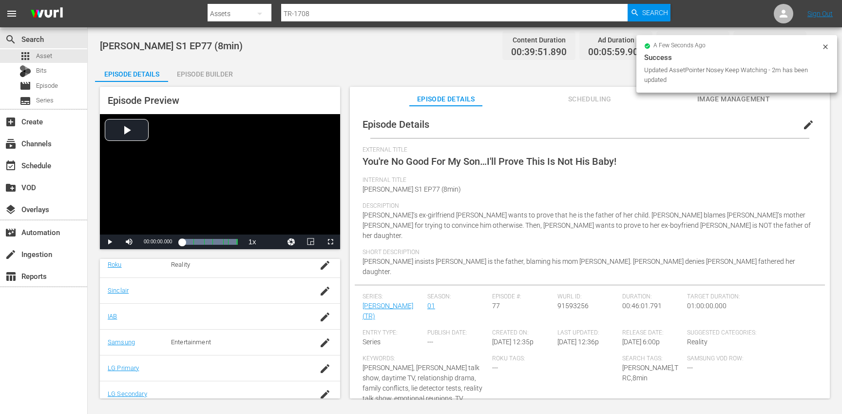
click at [826, 44] on icon at bounding box center [825, 47] width 8 height 8
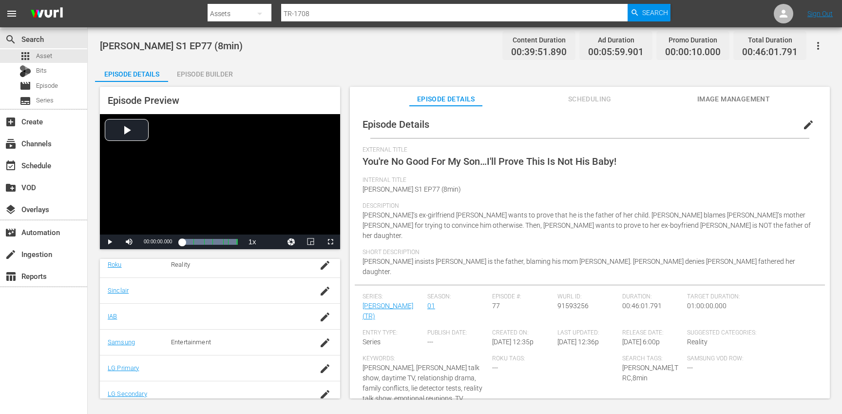
click at [825, 46] on button "button" at bounding box center [817, 45] width 23 height 23
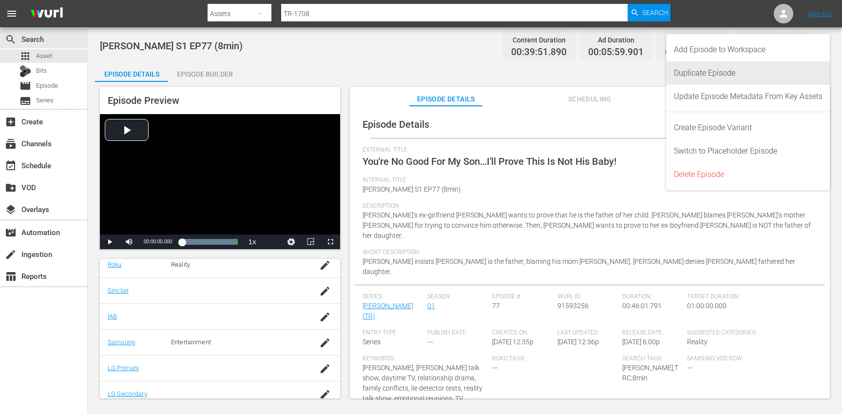
click at [731, 69] on div "Duplicate Episode" at bounding box center [748, 72] width 149 height 23
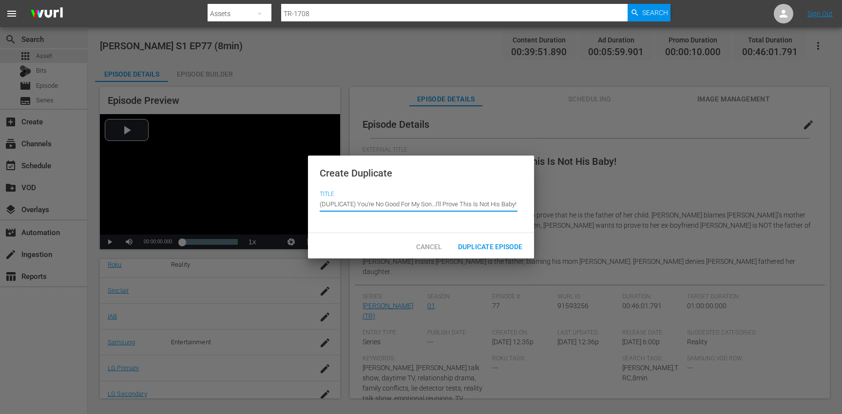
click at [356, 199] on input "(DUPLICATE) You're No Good For My Son…I'll Prove This Is Not His Baby!" at bounding box center [419, 203] width 198 height 23
type input "You're No Good For My Son…I'll Prove This Is Not His Baby!"
click at [496, 250] on div "Duplicate Episode" at bounding box center [490, 246] width 80 height 18
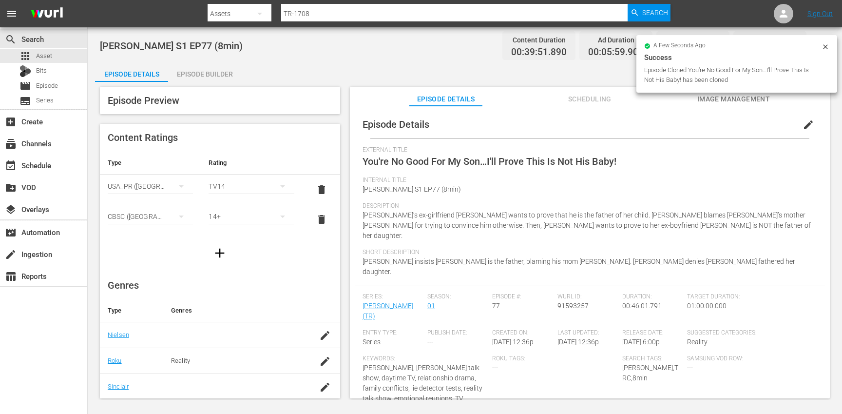
click at [802, 125] on span "edit" at bounding box center [808, 125] width 12 height 12
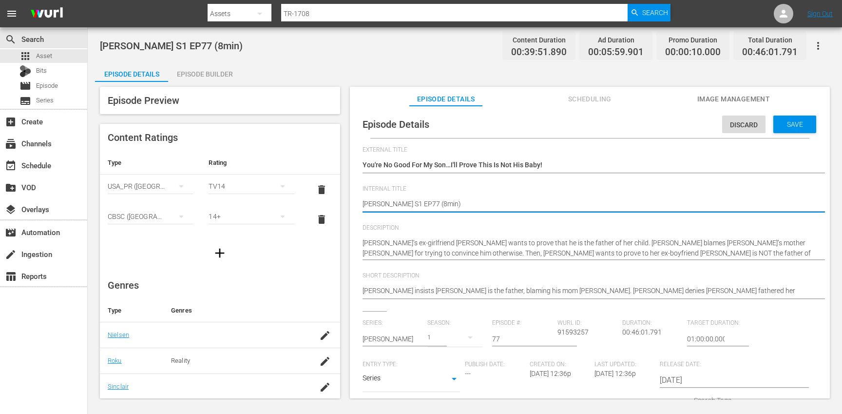
type textarea "[PERSON_NAME] S1 EP77 (min)"
type textarea "[PERSON_NAME] S1 EP77 (1min)"
type textarea "[PERSON_NAME] S1 EP77 (10min)"
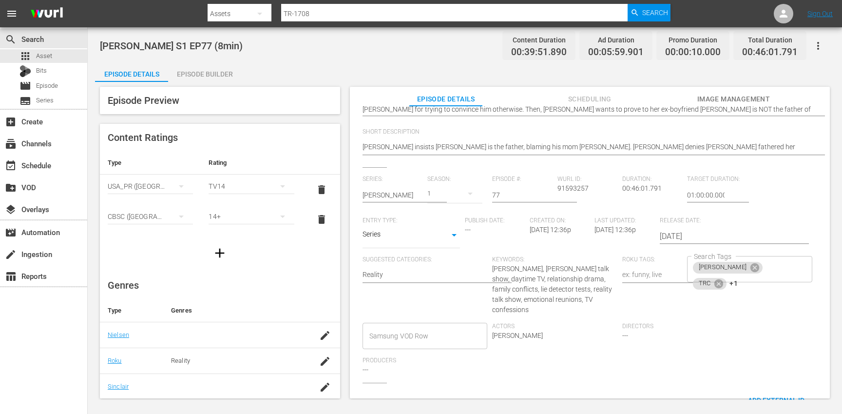
scroll to position [165, 0]
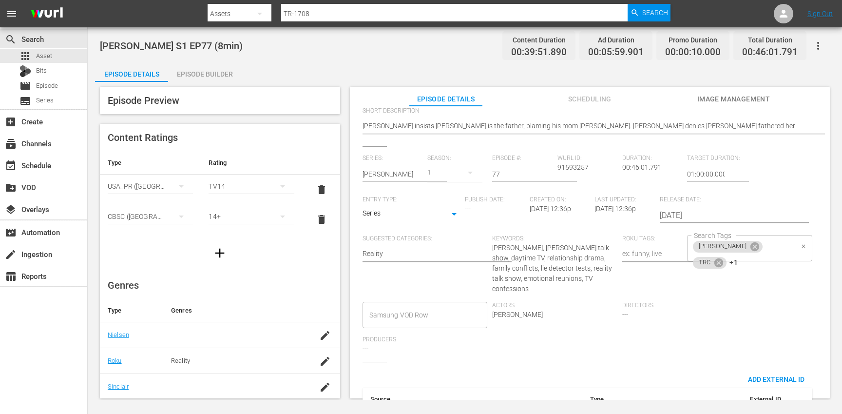
click at [785, 247] on div "[PERSON_NAME] TRC +1 Search Tags" at bounding box center [749, 248] width 125 height 26
type textarea "[PERSON_NAME] S1 EP77 (10min)"
click at [723, 258] on icon at bounding box center [718, 262] width 9 height 9
click at [725, 258] on icon at bounding box center [721, 262] width 9 height 9
type input "10"
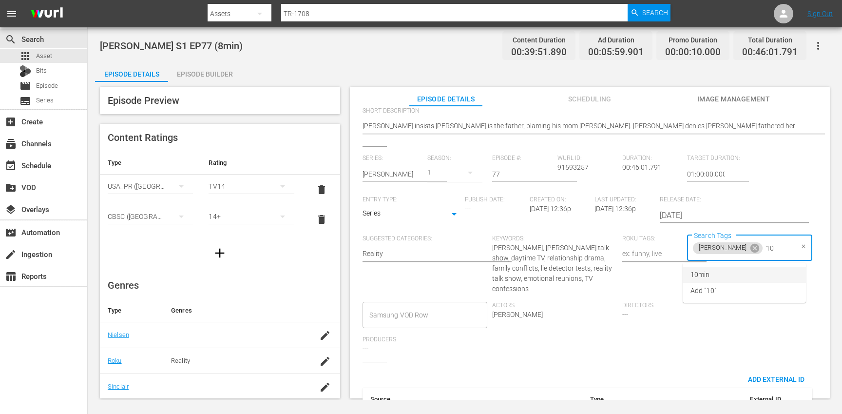
click at [727, 268] on li "10min" at bounding box center [744, 274] width 123 height 16
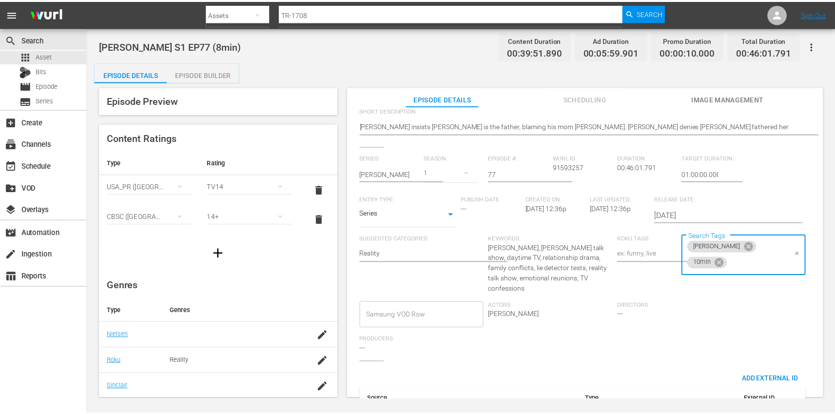
scroll to position [0, 0]
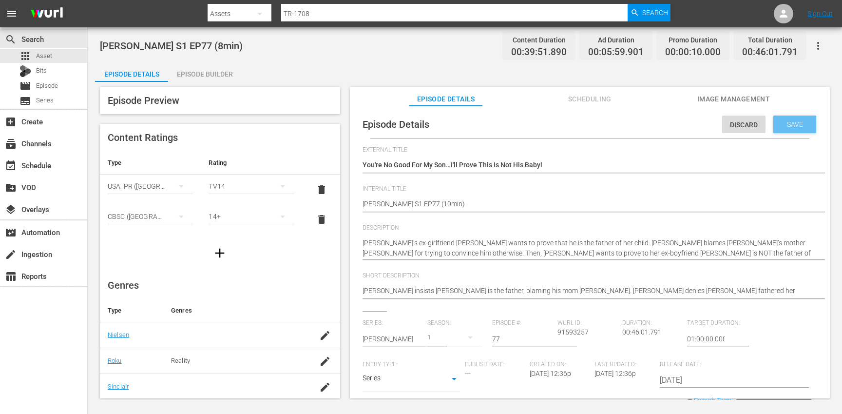
click at [792, 130] on div "Save" at bounding box center [794, 124] width 43 height 18
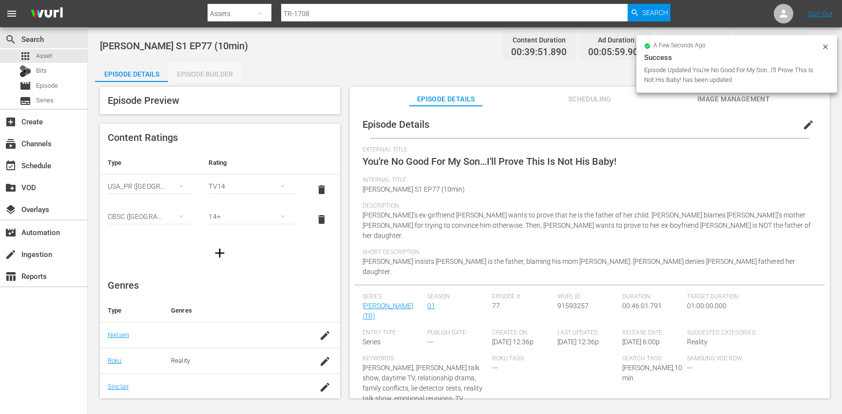
click at [202, 78] on div "Episode Builder" at bounding box center [204, 73] width 73 height 23
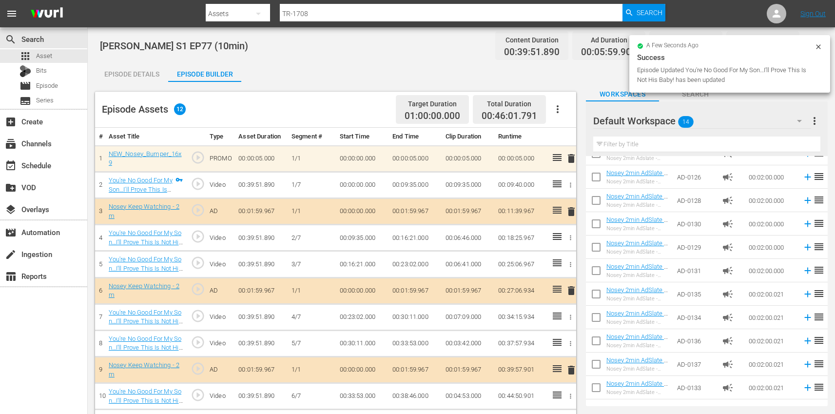
click at [552, 114] on icon "button" at bounding box center [557, 109] width 12 height 12
click at [574, 143] on div "Clear Ads" at bounding box center [586, 136] width 66 height 23
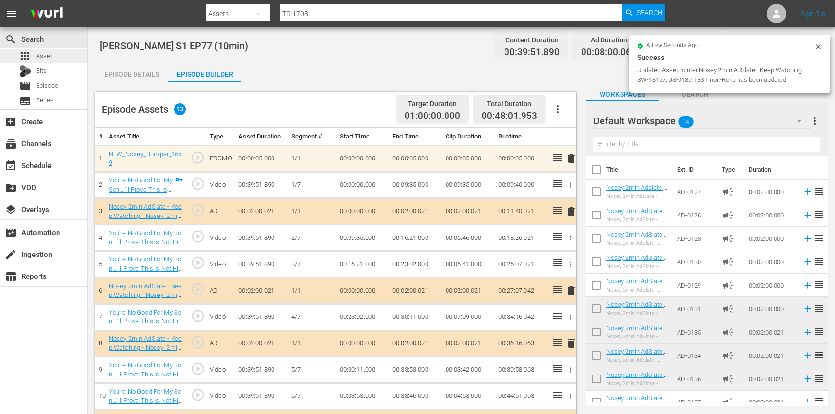
click at [62, 53] on div "apps Asset" at bounding box center [43, 56] width 87 height 14
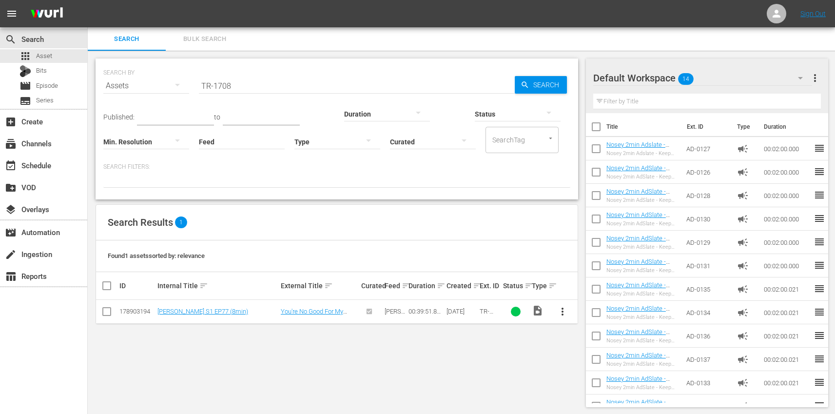
click at [301, 79] on input "TR-1708" at bounding box center [357, 85] width 316 height 23
paste input "9"
type input "TR-1709"
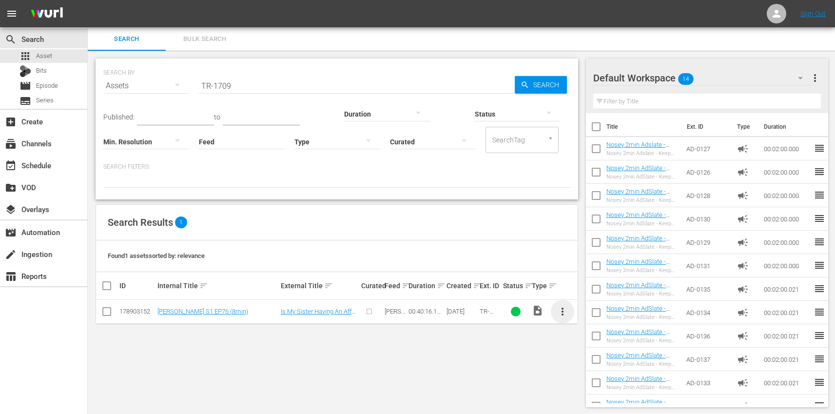
click at [561, 311] on span "more_vert" at bounding box center [562, 311] width 12 height 12
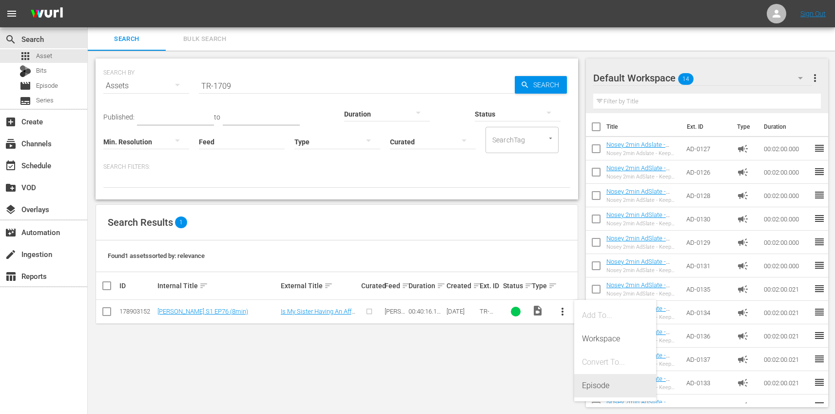
click at [613, 390] on div "Episode" at bounding box center [615, 385] width 66 height 23
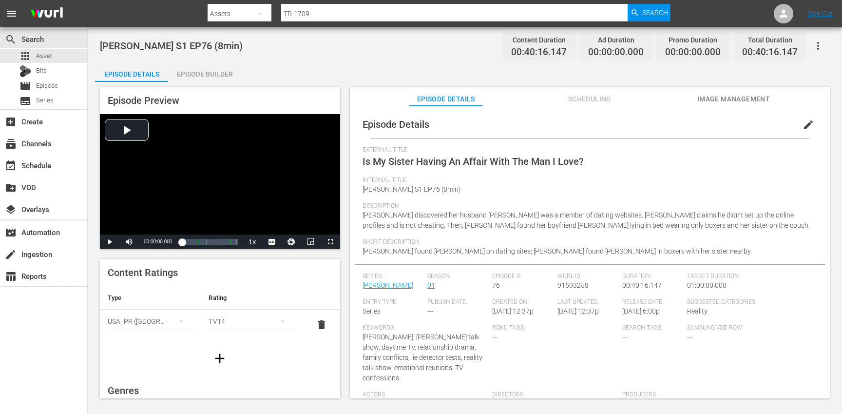
click at [804, 122] on span "edit" at bounding box center [808, 125] width 12 height 12
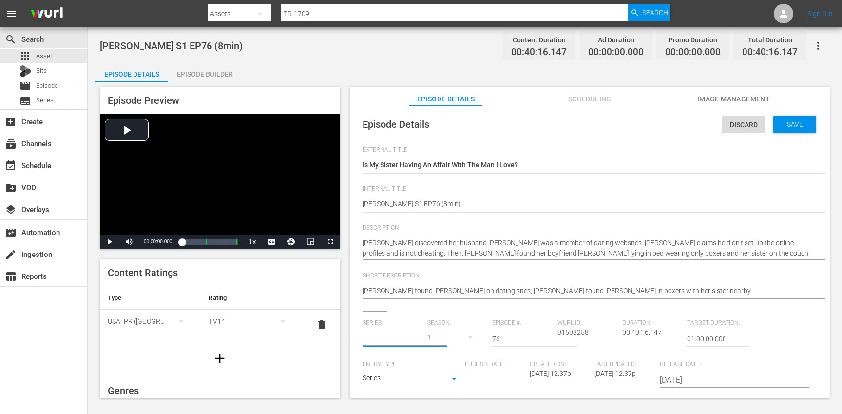
click at [371, 339] on input "text" at bounding box center [392, 338] width 60 height 23
click at [395, 365] on div "[PERSON_NAME] (TR)" at bounding box center [402, 365] width 65 height 23
type input "[PERSON_NAME] (TR)"
click at [459, 340] on button "button" at bounding box center [469, 336] width 23 height 23
click at [444, 396] on div "1" at bounding box center [439, 394] width 27 height 10
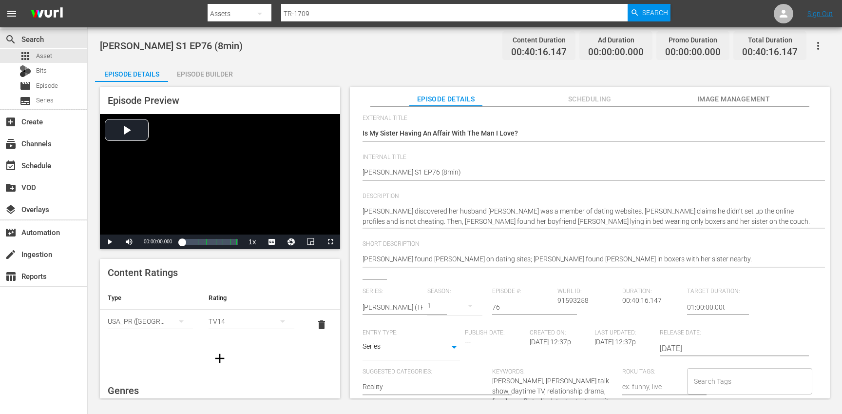
scroll to position [108, 0]
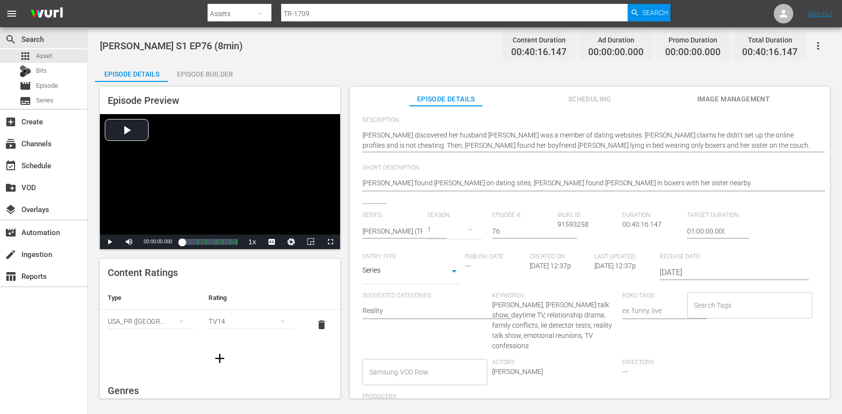
click at [712, 303] on input "Search Tags" at bounding box center [742, 305] width 102 height 18
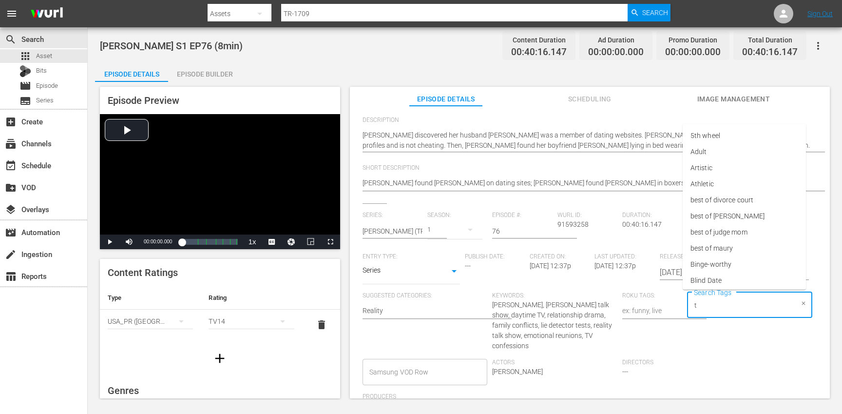
type input "tr"
click at [712, 265] on li "[PERSON_NAME]" at bounding box center [744, 264] width 123 height 16
type input "trc"
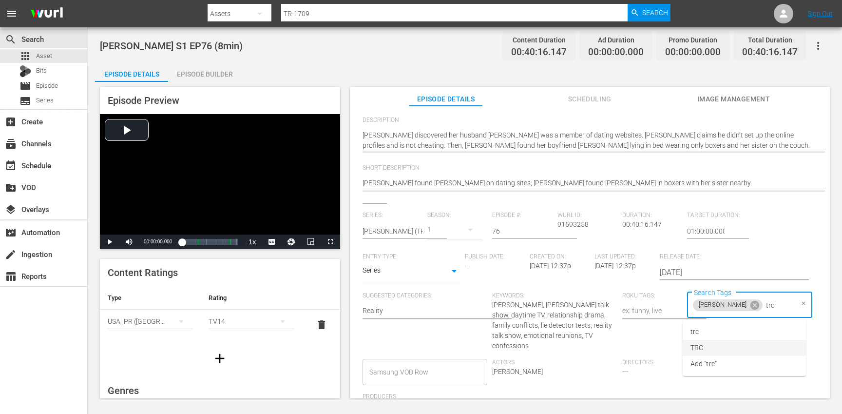
click at [704, 349] on li "TRC" at bounding box center [744, 348] width 123 height 16
type input "8"
click at [706, 335] on li "8min" at bounding box center [744, 331] width 123 height 16
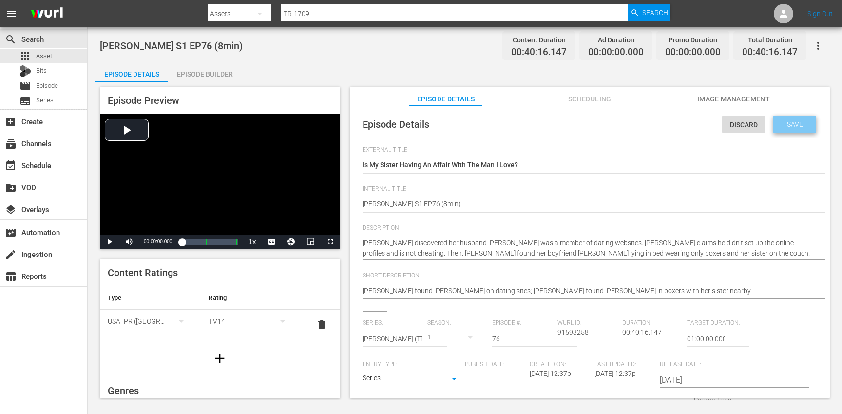
click at [781, 130] on div "Save" at bounding box center [794, 124] width 43 height 18
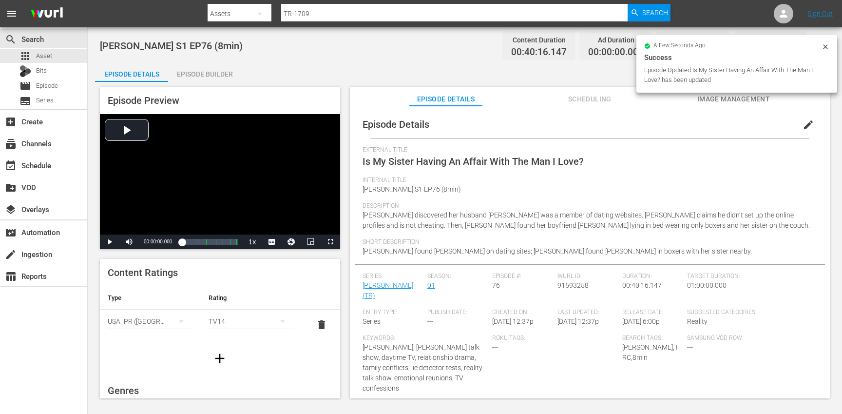
click at [224, 357] on icon "button" at bounding box center [220, 358] width 16 height 16
click at [149, 348] on div "simple table" at bounding box center [150, 351] width 85 height 27
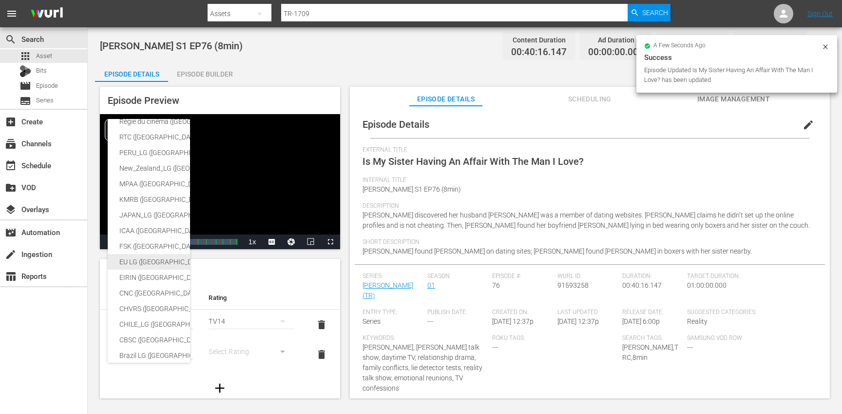
scroll to position [62, 0]
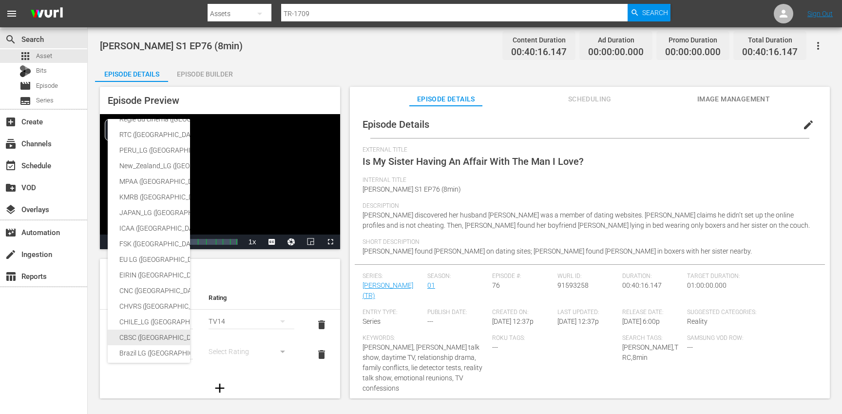
drag, startPoint x: 146, startPoint y: 337, endPoint x: 162, endPoint y: 341, distance: 16.5
click at [146, 336] on div "CBSC ([GEOGRAPHIC_DATA])" at bounding box center [238, 337] width 239 height 16
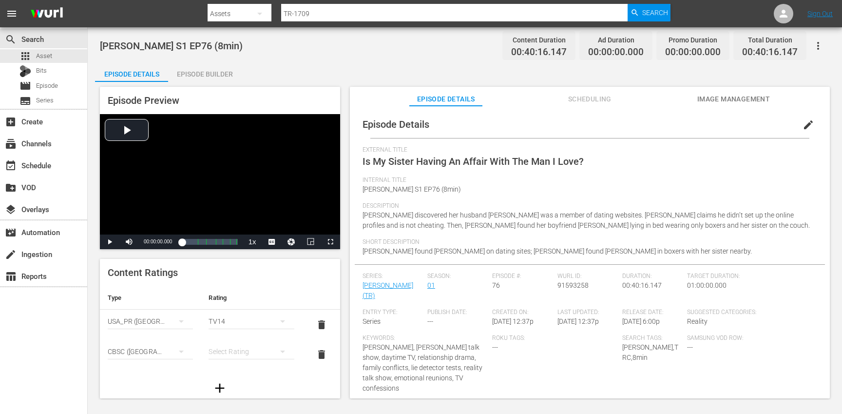
click at [236, 347] on div "simple table" at bounding box center [251, 351] width 85 height 27
click at [227, 333] on div "14+" at bounding box center [246, 331] width 59 height 16
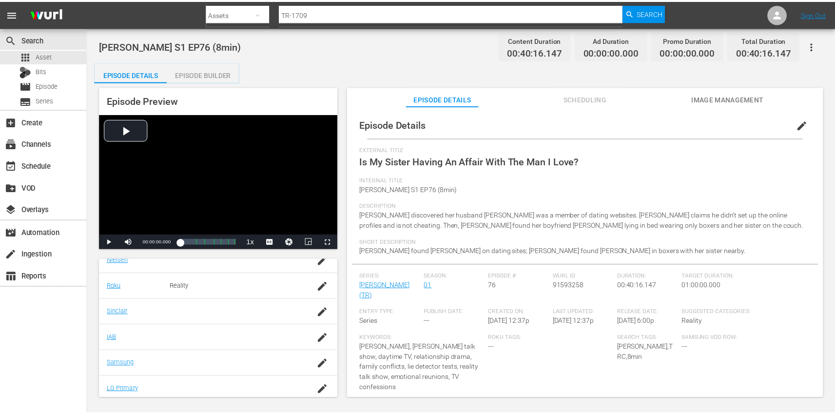
scroll to position [219, 0]
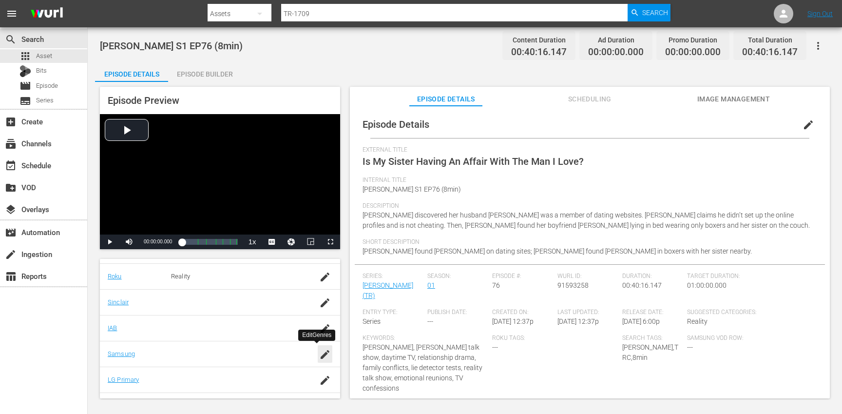
click at [321, 356] on icon "button" at bounding box center [325, 354] width 9 height 9
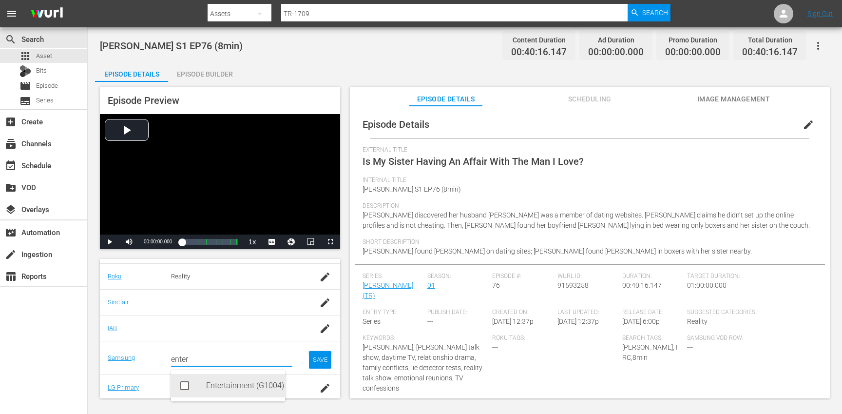
click at [227, 388] on div "Entertainment (G1004)" at bounding box center [241, 385] width 71 height 23
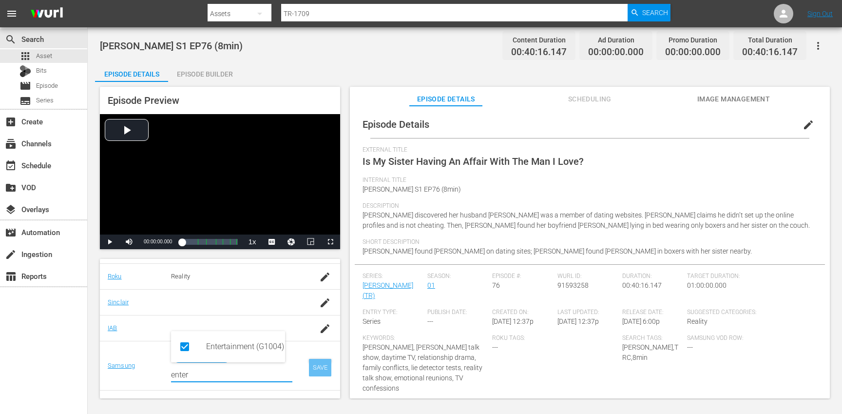
type input "enter"
click at [310, 367] on div "SAVE" at bounding box center [320, 368] width 22 height 18
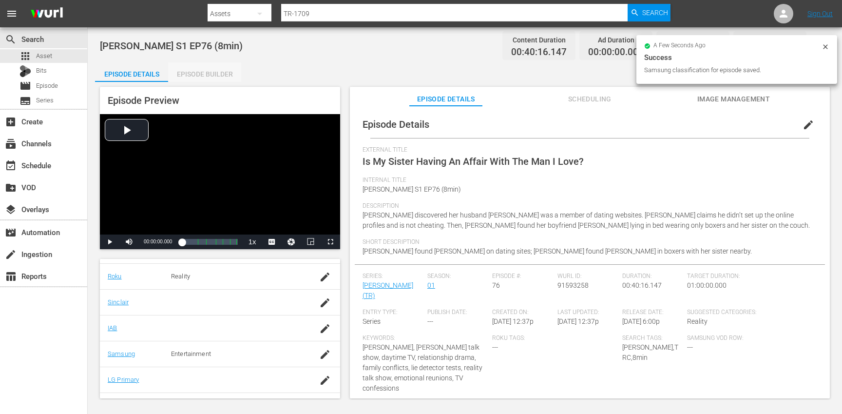
click at [214, 69] on div "Episode Builder" at bounding box center [204, 73] width 73 height 23
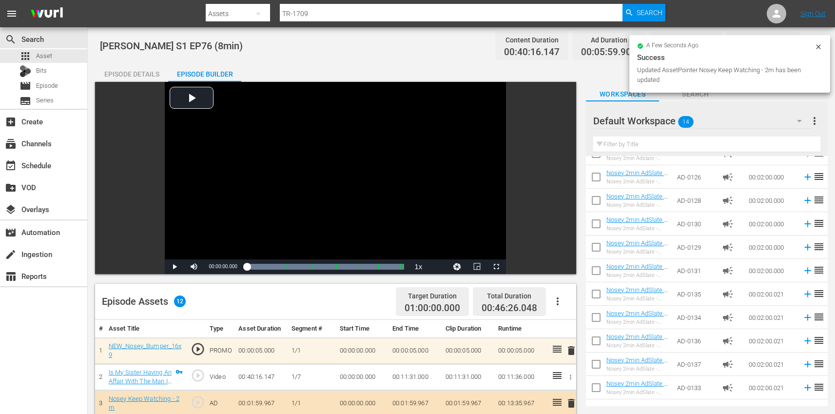
click at [133, 71] on div "Episode Details" at bounding box center [131, 73] width 73 height 23
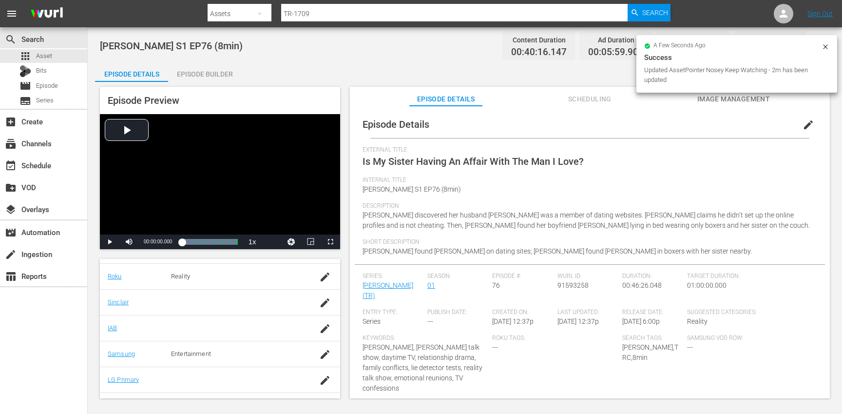
click at [824, 46] on icon at bounding box center [825, 46] width 4 height 4
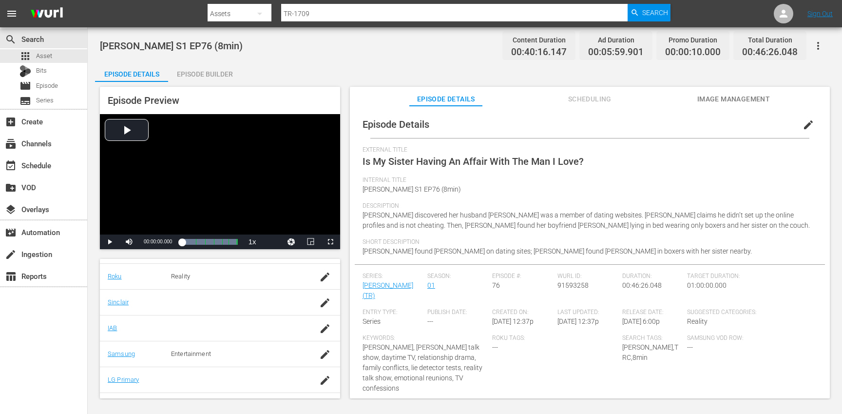
click at [824, 46] on button "button" at bounding box center [817, 45] width 23 height 23
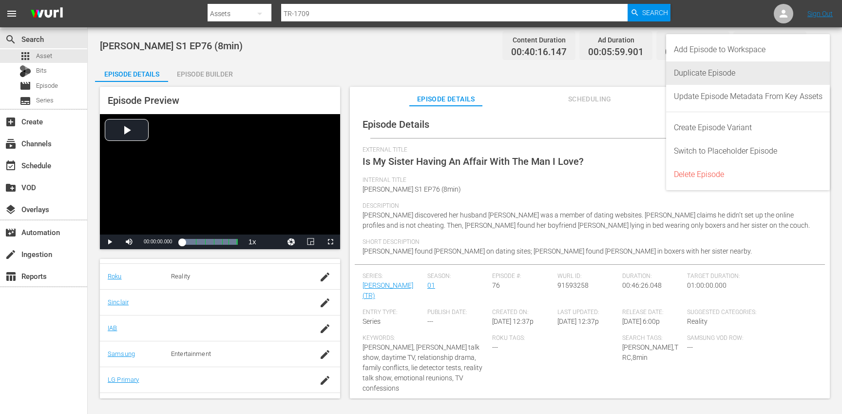
click at [767, 67] on div "Duplicate Episode" at bounding box center [748, 72] width 149 height 23
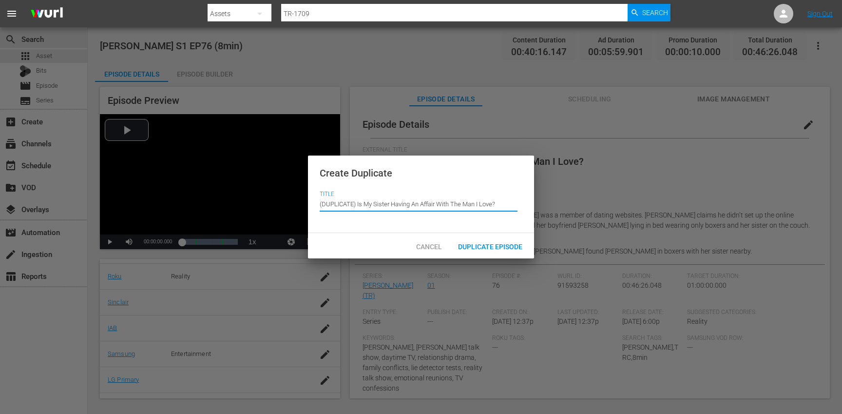
drag, startPoint x: 356, startPoint y: 202, endPoint x: 349, endPoint y: 189, distance: 15.5
click at [349, 189] on div "Create Duplicate Title Episode Title (DUPLICATE) Is My Sister Having An Affair …" at bounding box center [421, 194] width 226 height 78
type input "Is My Sister Having An Affair With The Man I Love?"
click at [479, 238] on div "Duplicate Episode" at bounding box center [490, 246] width 80 height 18
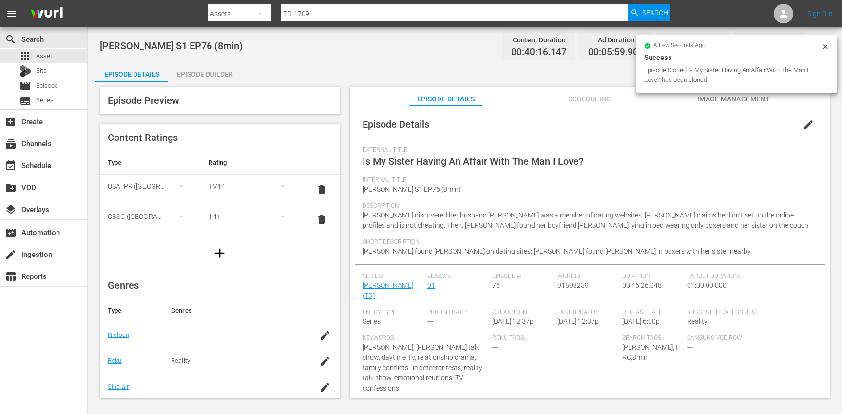
click at [803, 122] on span "edit" at bounding box center [808, 125] width 12 height 12
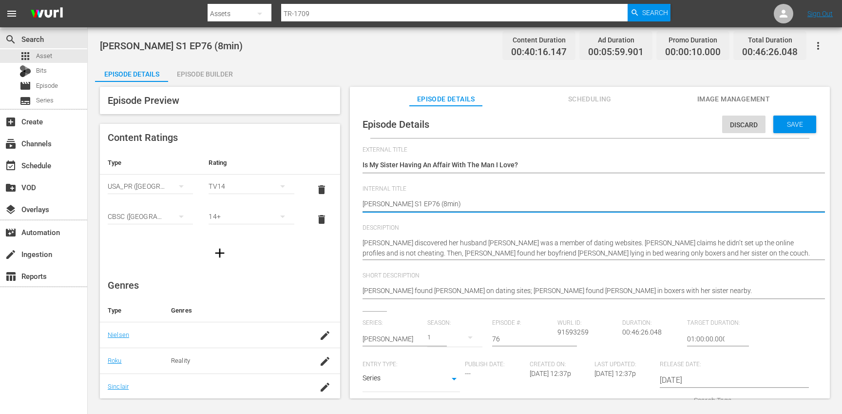
type textarea "[PERSON_NAME] S1 EP76 (min)"
type textarea "[PERSON_NAME] S1 EP76 (1min)"
type textarea "[PERSON_NAME] S1 EP76 (10min)"
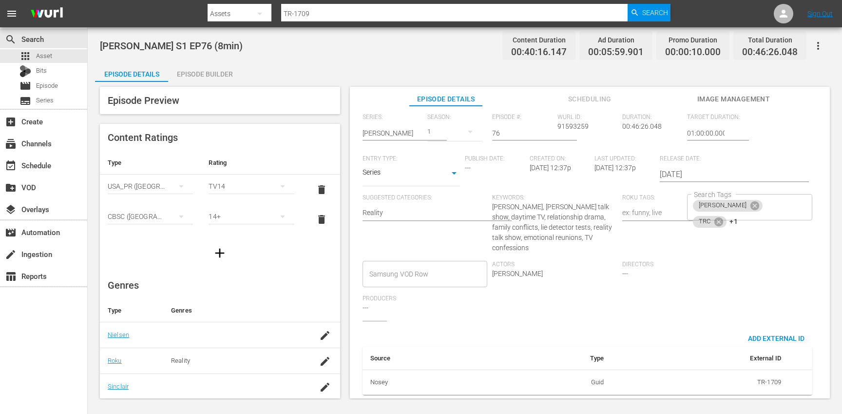
scroll to position [213, 0]
click at [777, 198] on div "[PERSON_NAME] TRC +1 Search Tags" at bounding box center [749, 207] width 125 height 26
type textarea "[PERSON_NAME] S1 EP76 (10min)"
click at [723, 217] on icon at bounding box center [718, 221] width 9 height 9
click at [725, 217] on icon at bounding box center [721, 221] width 9 height 9
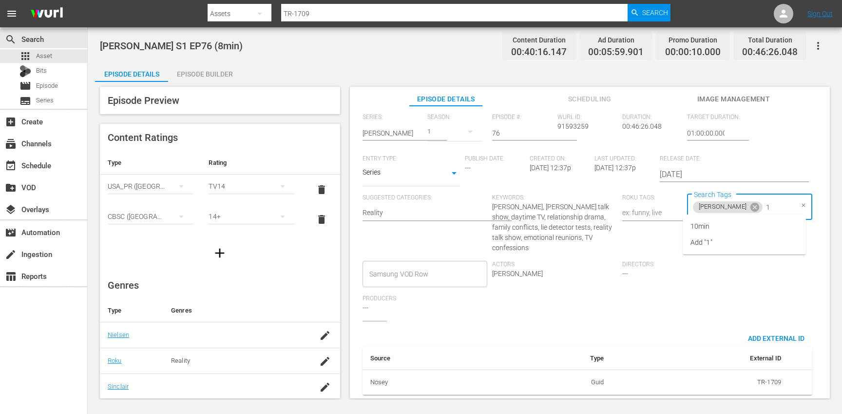
type input "10"
click at [748, 225] on li "10min" at bounding box center [744, 226] width 123 height 16
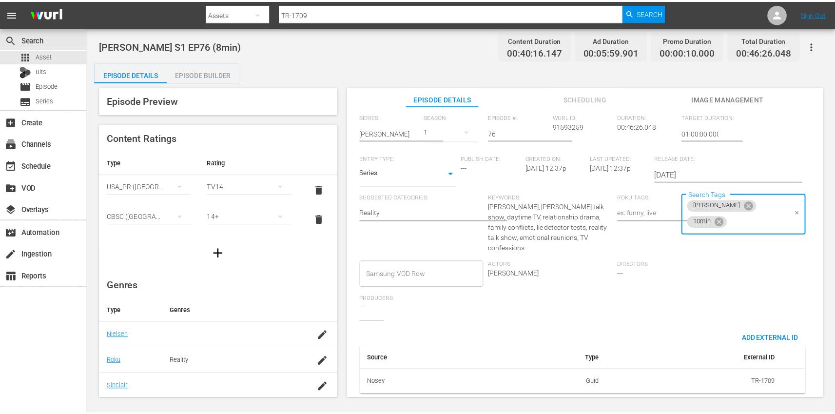
scroll to position [0, 0]
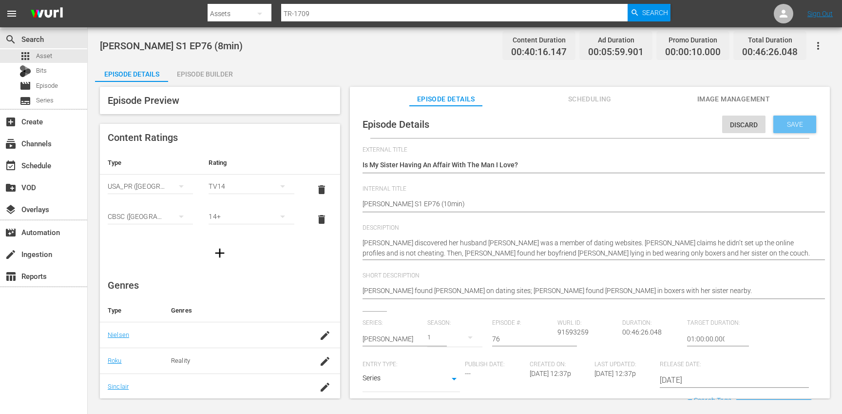
click at [799, 122] on span "Save" at bounding box center [795, 124] width 32 height 8
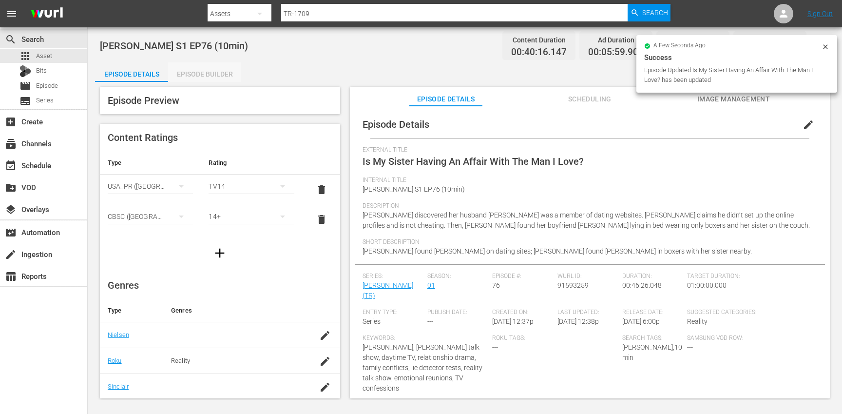
click at [199, 74] on div "Episode Builder" at bounding box center [204, 73] width 73 height 23
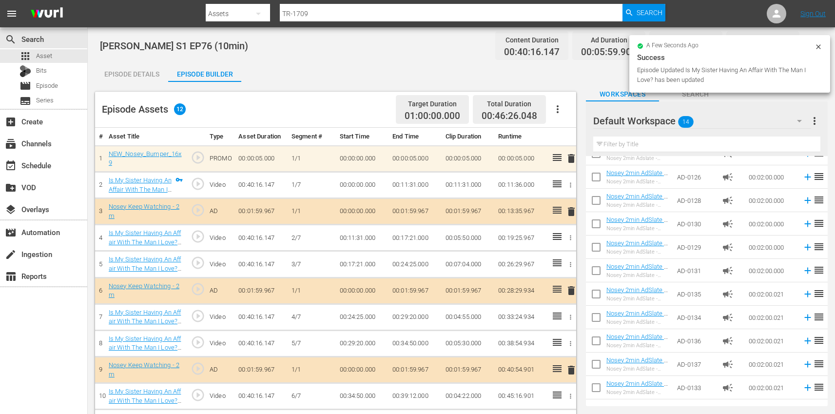
click at [559, 107] on icon "button" at bounding box center [557, 109] width 12 height 12
click at [581, 139] on div "Clear Ads" at bounding box center [586, 136] width 66 height 23
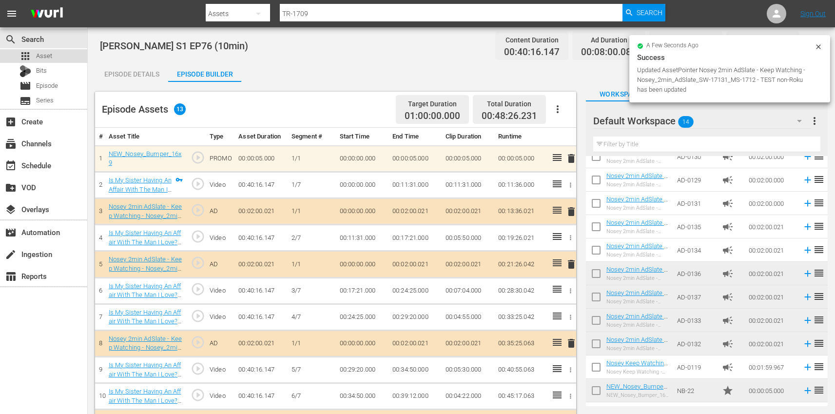
click at [56, 57] on div "apps Asset" at bounding box center [43, 56] width 87 height 14
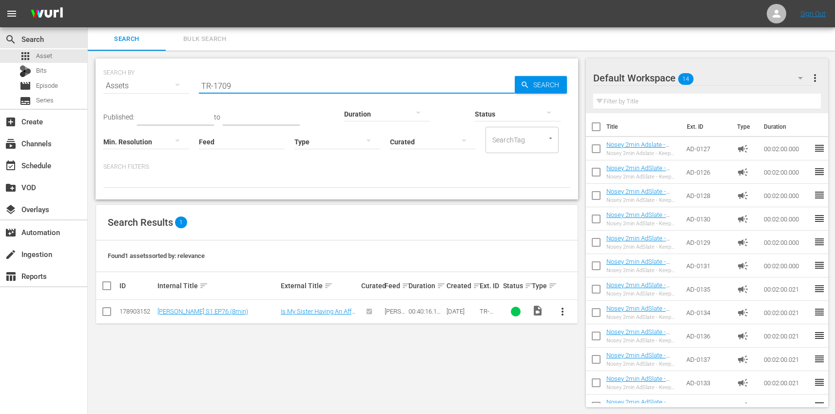
click at [282, 87] on input "TR-1709" at bounding box center [357, 85] width 316 height 23
paste input "12"
type input "TR-1712"
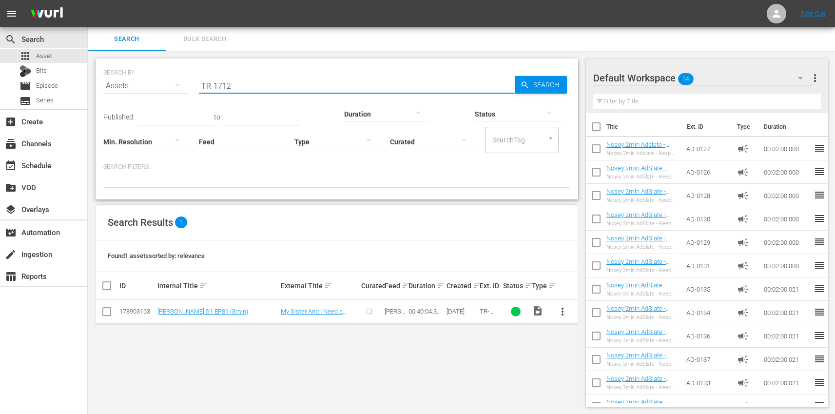
click at [564, 312] on span "more_vert" at bounding box center [562, 311] width 12 height 12
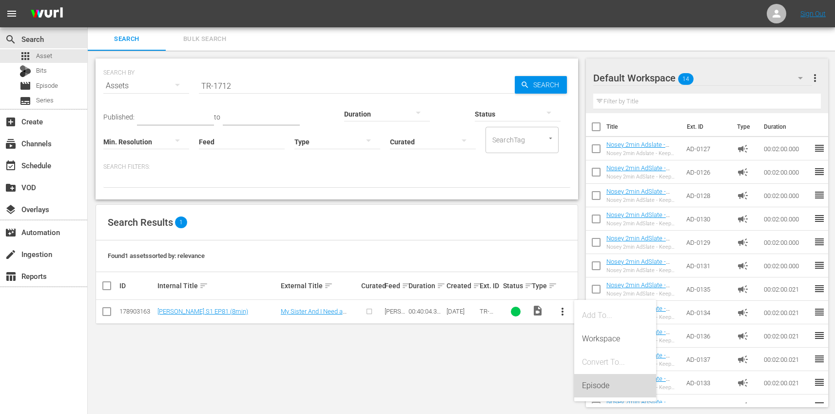
click at [618, 387] on div "Episode" at bounding box center [615, 385] width 66 height 23
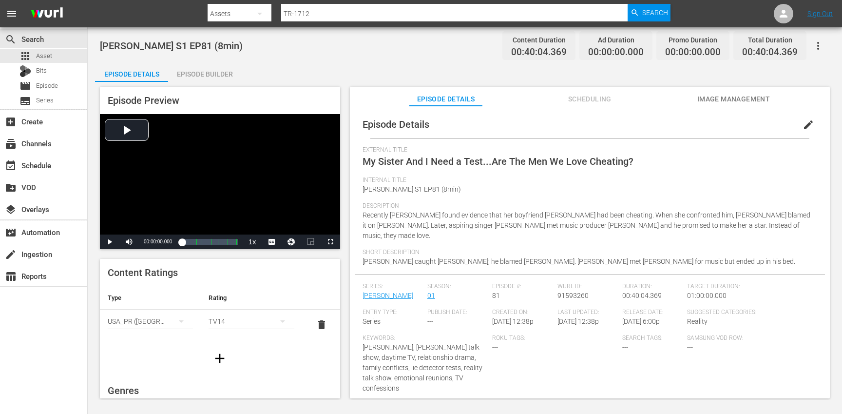
click at [802, 126] on span "edit" at bounding box center [808, 125] width 12 height 12
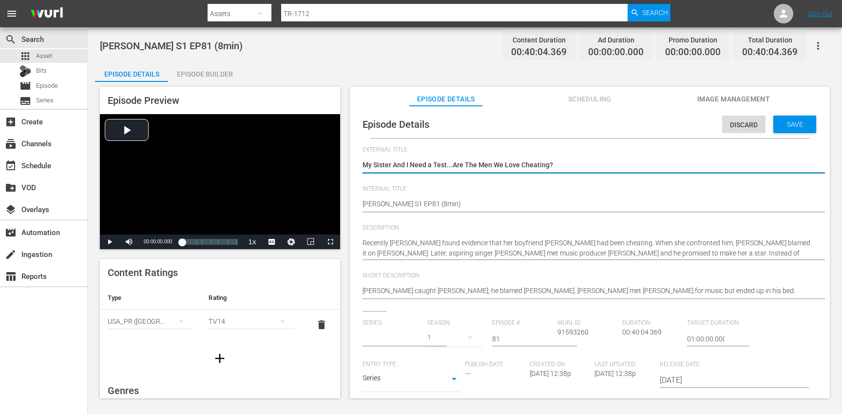
click at [362, 339] on input "text" at bounding box center [392, 338] width 60 height 23
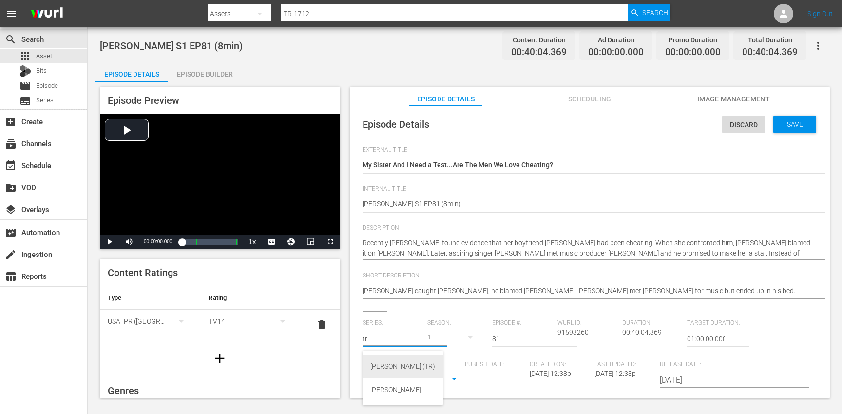
click at [394, 368] on div "[PERSON_NAME] (TR)" at bounding box center [402, 365] width 65 height 23
type input "[PERSON_NAME] (TR)"
click at [451, 339] on div "17" at bounding box center [454, 336] width 55 height 27
click at [442, 392] on div "1" at bounding box center [439, 394] width 27 height 10
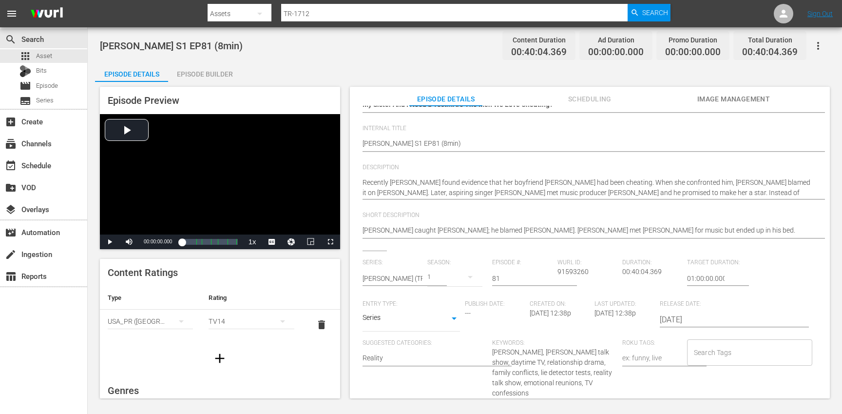
scroll to position [67, 0]
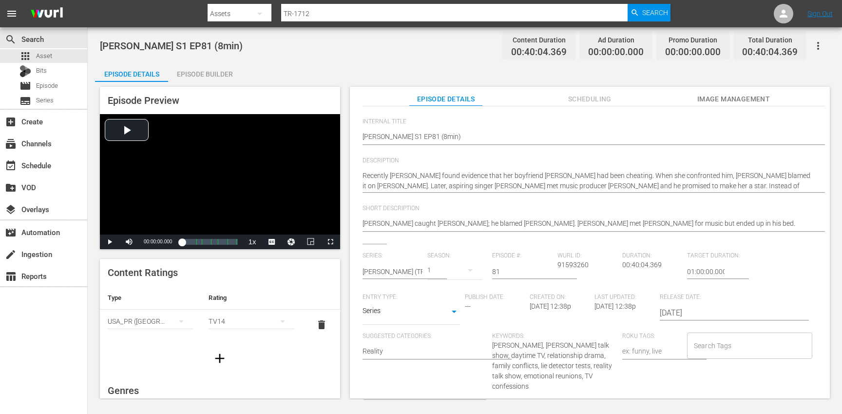
click at [748, 341] on input "Search Tags" at bounding box center [742, 346] width 102 height 18
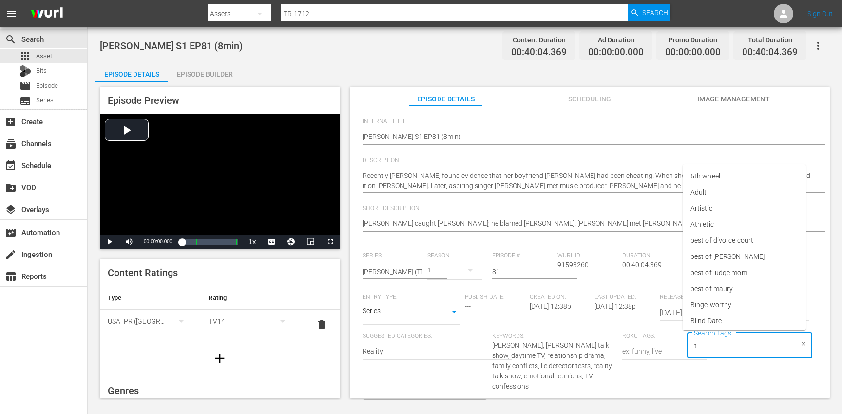
type input "tr"
click at [720, 301] on li "[PERSON_NAME]" at bounding box center [744, 305] width 123 height 16
type input "trc"
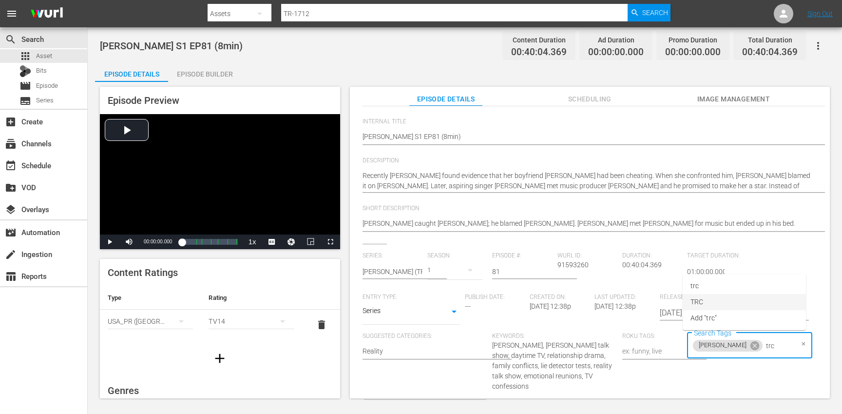
click at [713, 302] on li "TRC" at bounding box center [744, 302] width 123 height 16
type input "8"
click at [706, 373] on li "8min" at bounding box center [744, 372] width 123 height 16
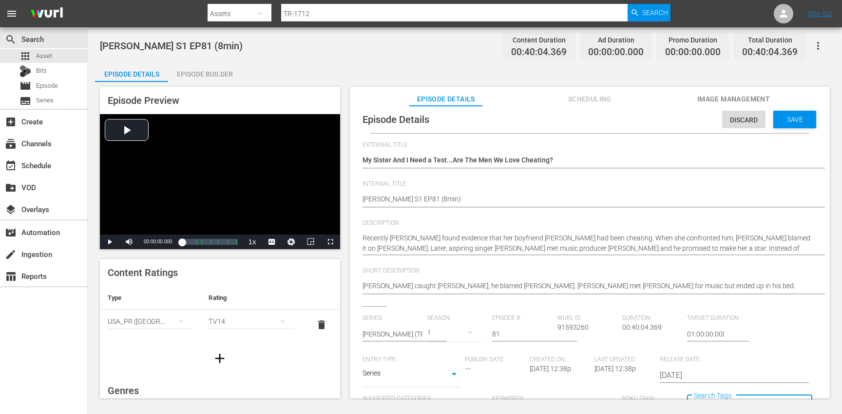
scroll to position [0, 0]
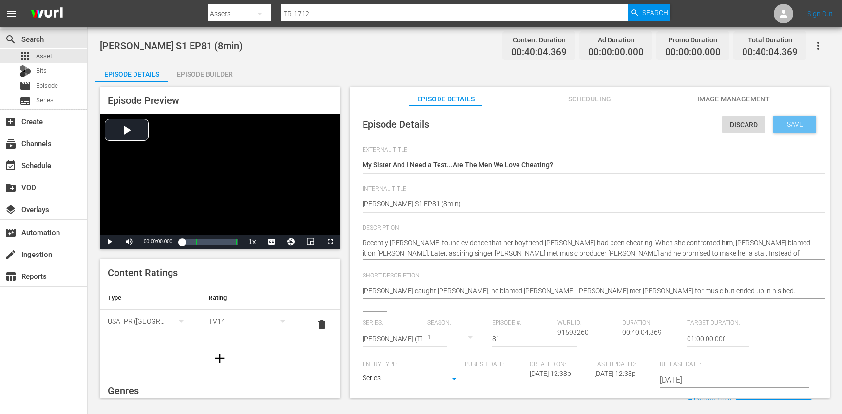
click at [792, 118] on div "Save" at bounding box center [794, 124] width 43 height 18
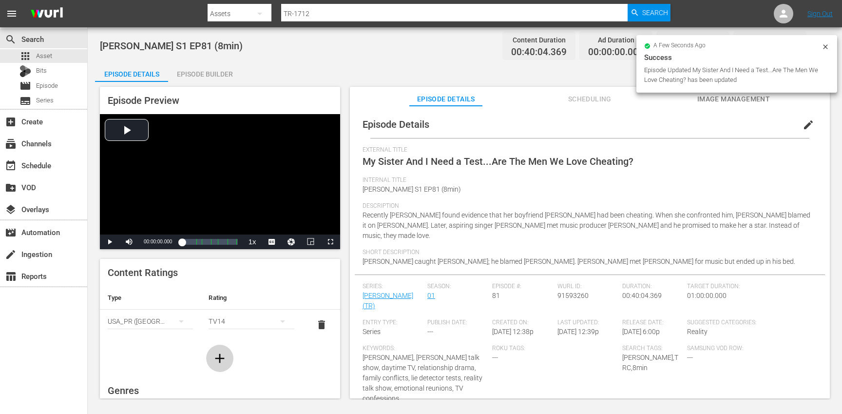
click at [221, 354] on icon "button" at bounding box center [220, 358] width 16 height 16
click at [162, 356] on div "simple table" at bounding box center [150, 351] width 85 height 27
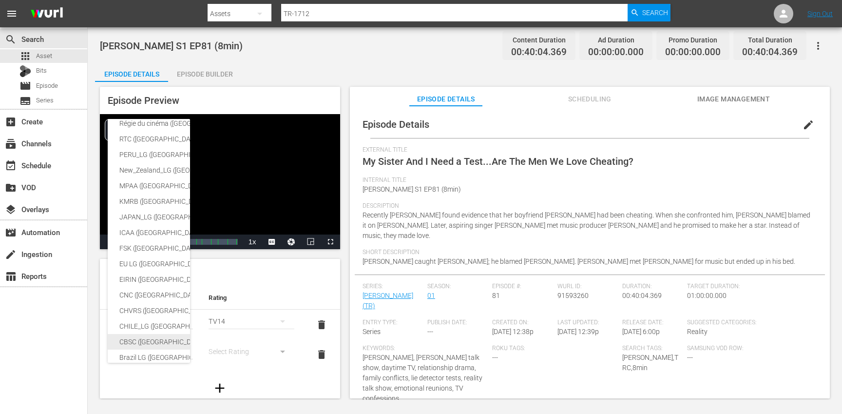
click at [145, 342] on div "CBSC ([GEOGRAPHIC_DATA])" at bounding box center [238, 342] width 239 height 16
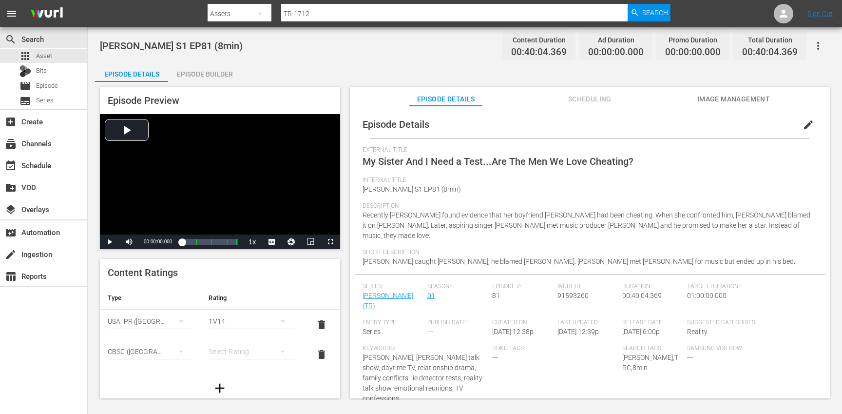
click at [234, 353] on div "SNJ ([GEOGRAPHIC_DATA]) SAMSUNG_NZ ([GEOGRAPHIC_DATA]) SAMSUNG ([GEOGRAPHIC_DAT…" at bounding box center [421, 207] width 842 height 414
click at [248, 348] on div "simple table" at bounding box center [251, 351] width 85 height 27
click at [239, 330] on div "14+" at bounding box center [246, 331] width 59 height 16
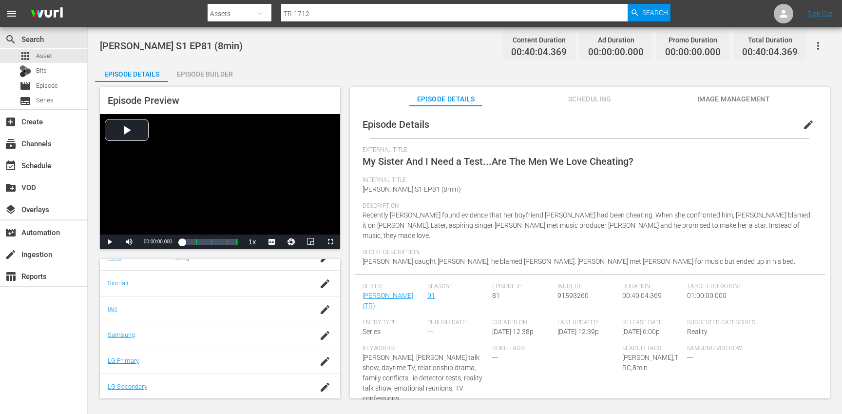
scroll to position [239, 0]
click at [319, 335] on icon "button" at bounding box center [325, 334] width 12 height 12
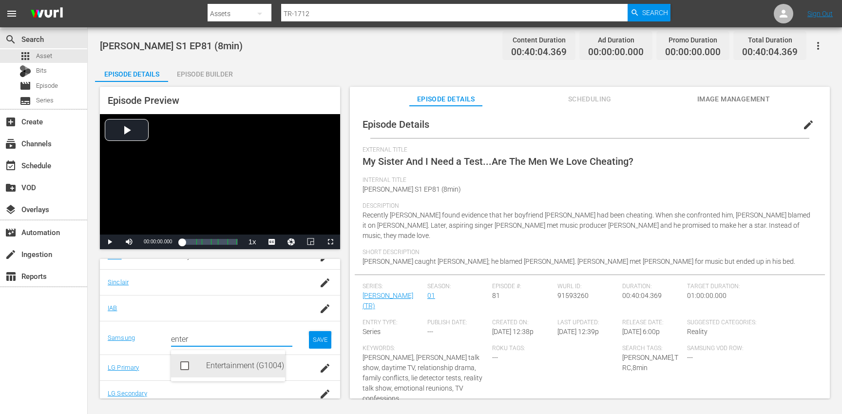
click at [211, 363] on div "Entertainment (G1004)" at bounding box center [241, 365] width 71 height 23
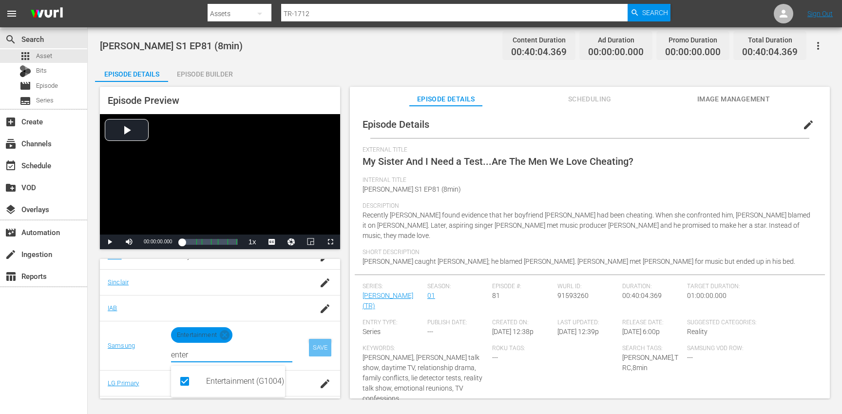
type input "enter"
click at [309, 350] on div "SAVE" at bounding box center [320, 348] width 22 height 18
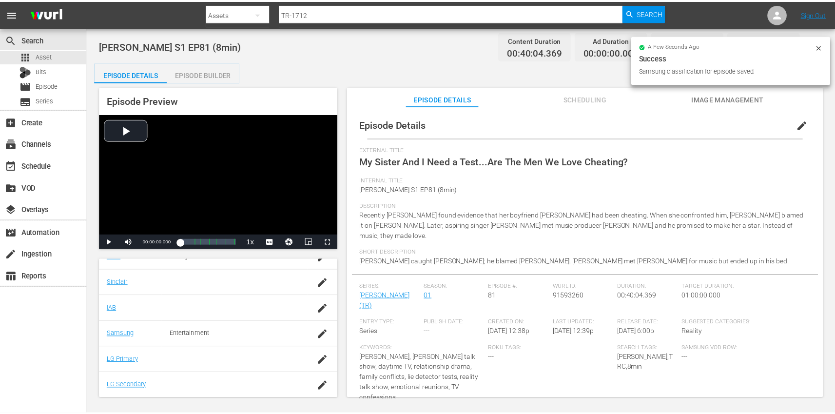
scroll to position [0, 0]
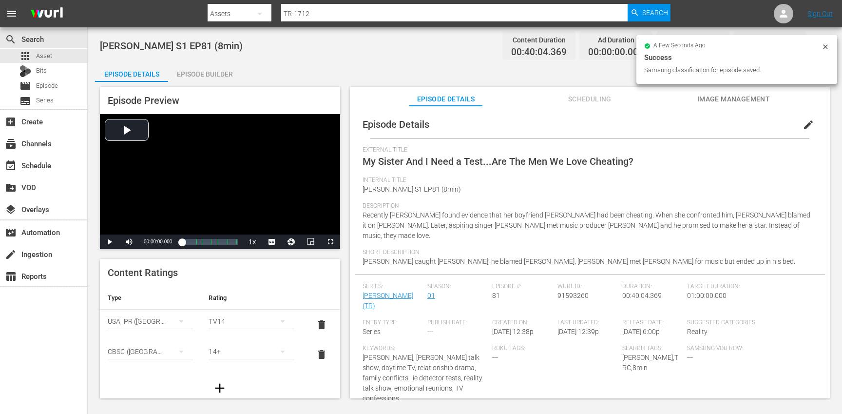
click at [217, 73] on div "Episode Builder" at bounding box center [204, 73] width 73 height 23
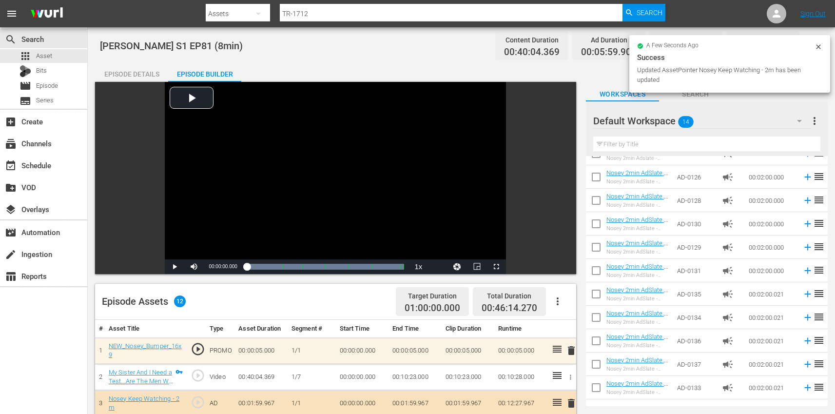
click at [135, 76] on div "Episode Details" at bounding box center [131, 73] width 73 height 23
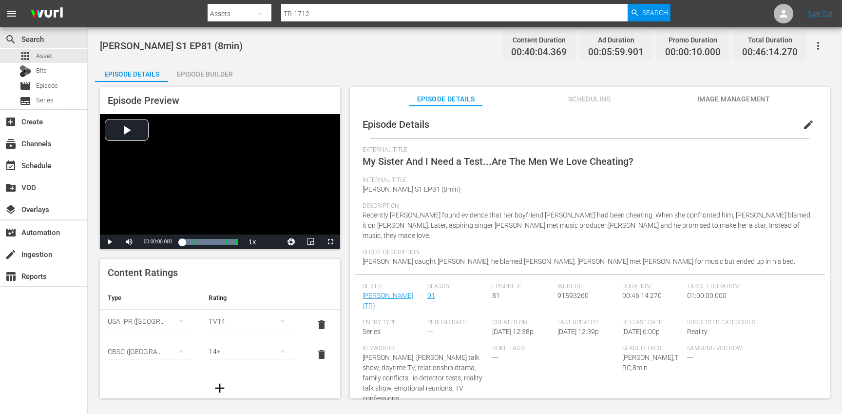
click at [825, 46] on button "button" at bounding box center [817, 45] width 23 height 23
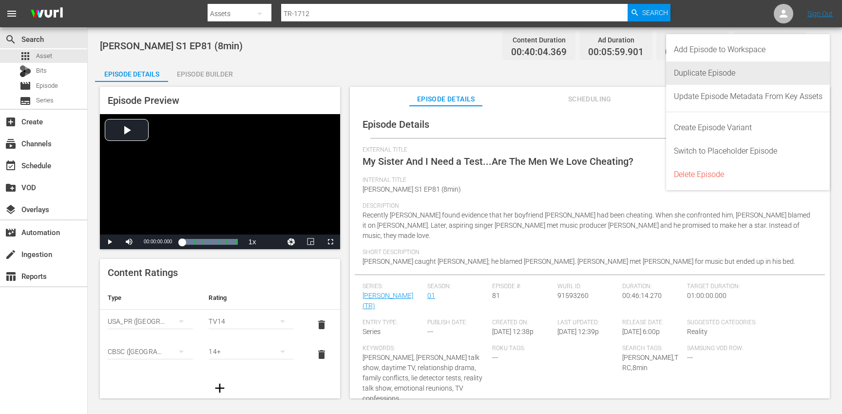
click at [740, 72] on div "Duplicate Episode" at bounding box center [748, 72] width 149 height 23
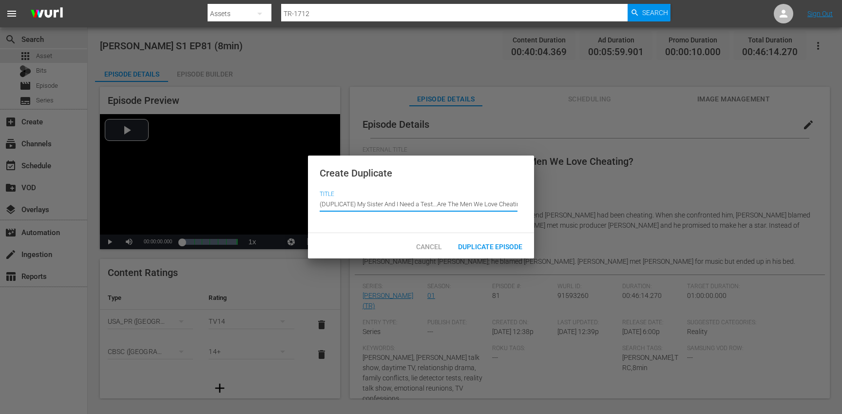
drag, startPoint x: 359, startPoint y: 205, endPoint x: 349, endPoint y: 183, distance: 24.2
click at [349, 183] on div "Create Duplicate Title Episode Title (DUPLICATE) My Sister And I Need a Test...…" at bounding box center [421, 194] width 226 height 78
type input "My Sister And I Need a Test...Are The Men We Love Cheating?"
click at [474, 251] on div "Duplicate Episode" at bounding box center [490, 246] width 80 height 18
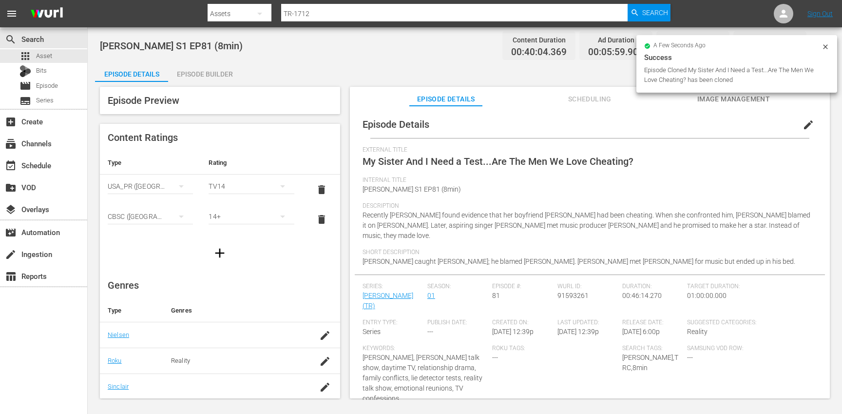
drag, startPoint x: 807, startPoint y: 126, endPoint x: 747, endPoint y: 141, distance: 62.3
click at [807, 126] on span "edit" at bounding box center [808, 125] width 12 height 12
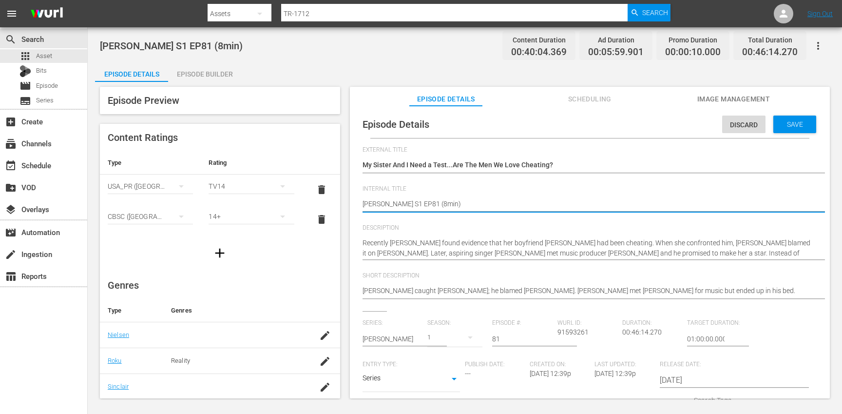
type textarea "[PERSON_NAME] S1 EP81 (min)"
type textarea "[PERSON_NAME] S1 EP81 (1min)"
type textarea "[PERSON_NAME] S1 EP81 (10min)"
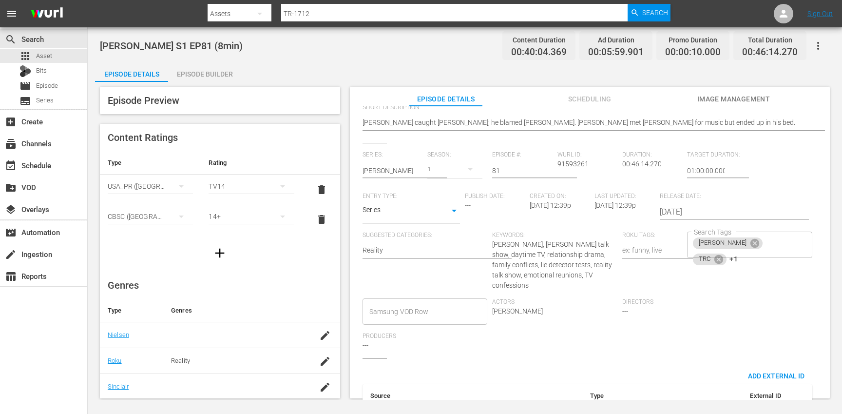
scroll to position [174, 0]
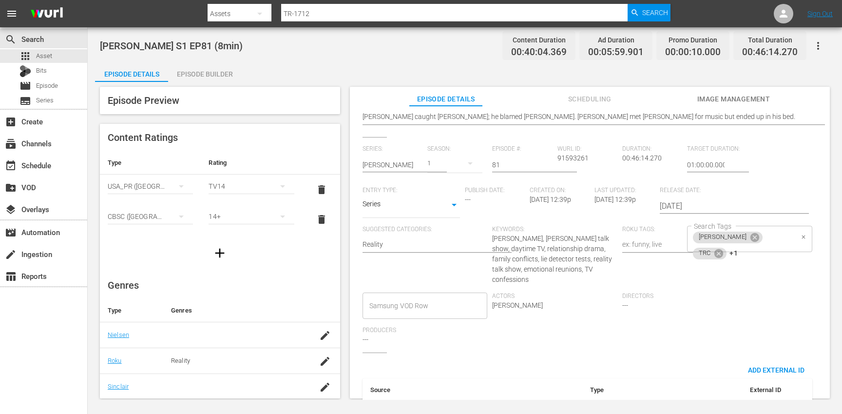
click at [777, 241] on div "[PERSON_NAME] TRC +1 Search Tags" at bounding box center [749, 239] width 125 height 26
type textarea "[PERSON_NAME] S1 EP81 (10min)"
click at [723, 248] on icon at bounding box center [718, 252] width 9 height 9
click at [727, 248] on icon at bounding box center [721, 253] width 11 height 11
type input "10"
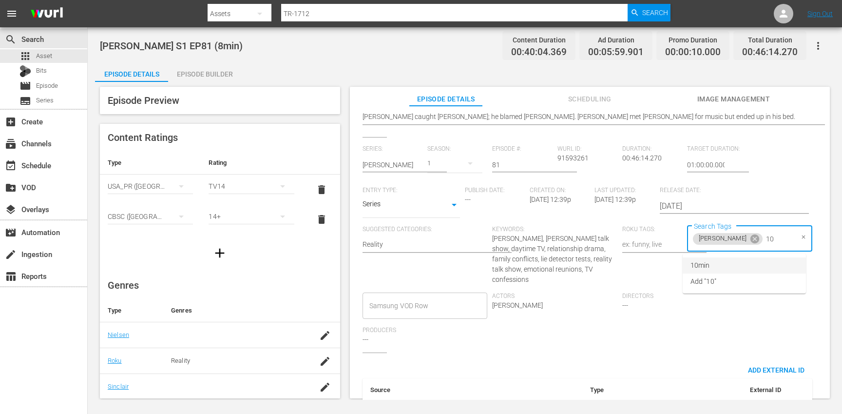
click at [710, 260] on li "10min" at bounding box center [744, 265] width 123 height 16
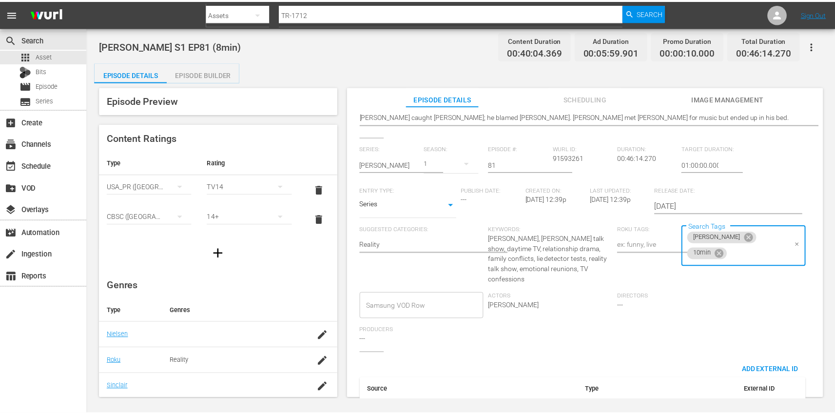
scroll to position [0, 0]
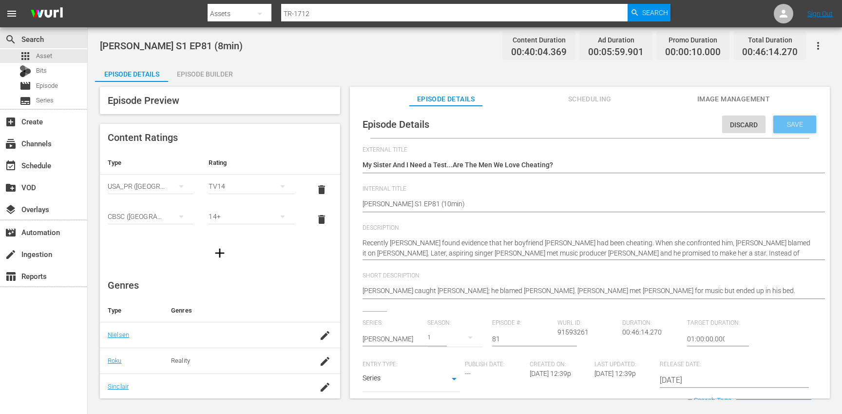
click at [797, 125] on span "Save" at bounding box center [795, 124] width 32 height 8
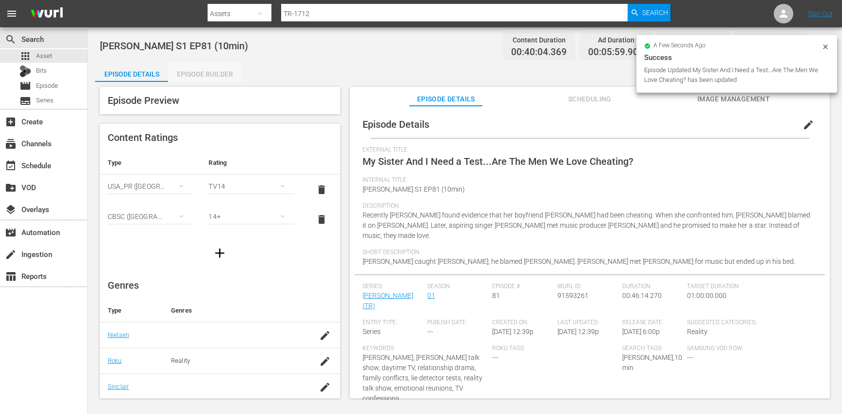
click at [223, 74] on div "Episode Builder" at bounding box center [204, 73] width 73 height 23
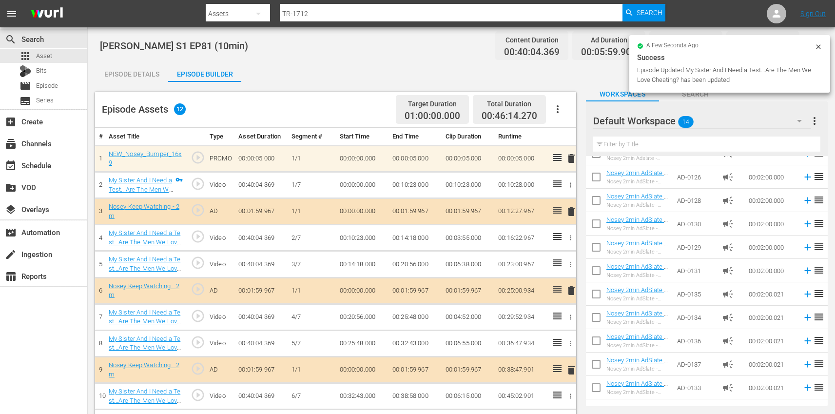
click at [558, 109] on icon "button" at bounding box center [557, 109] width 12 height 12
click at [586, 141] on div "Clear Ads" at bounding box center [586, 136] width 66 height 23
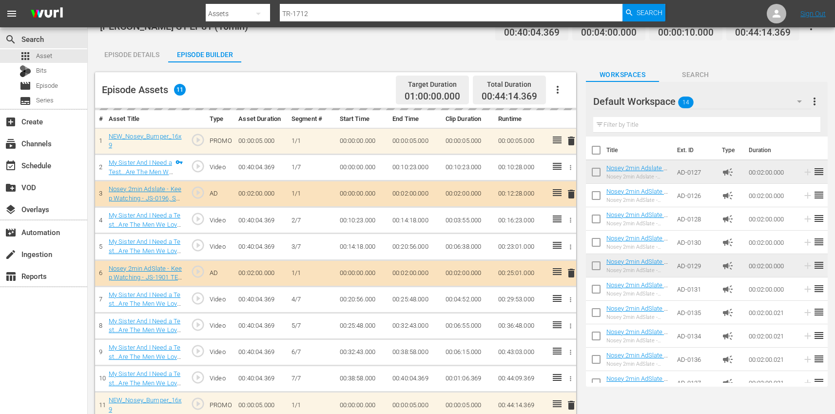
scroll to position [26, 0]
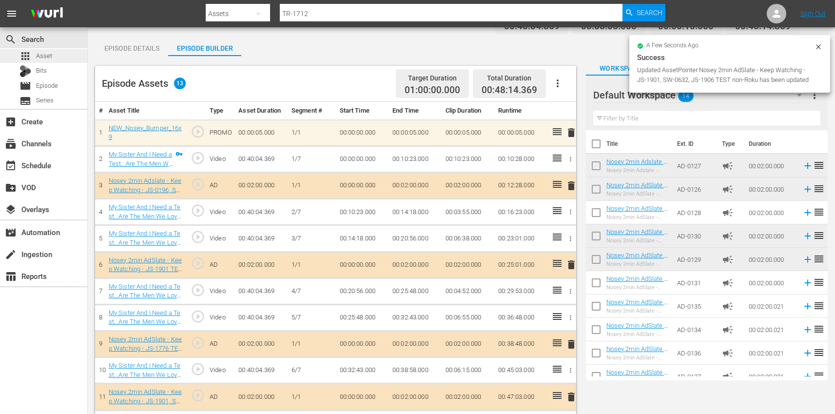
click at [65, 57] on div "apps Asset" at bounding box center [43, 56] width 87 height 14
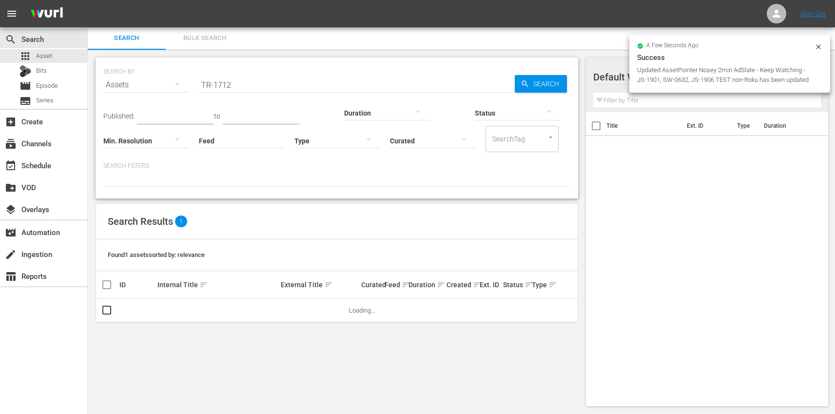
scroll to position [1, 0]
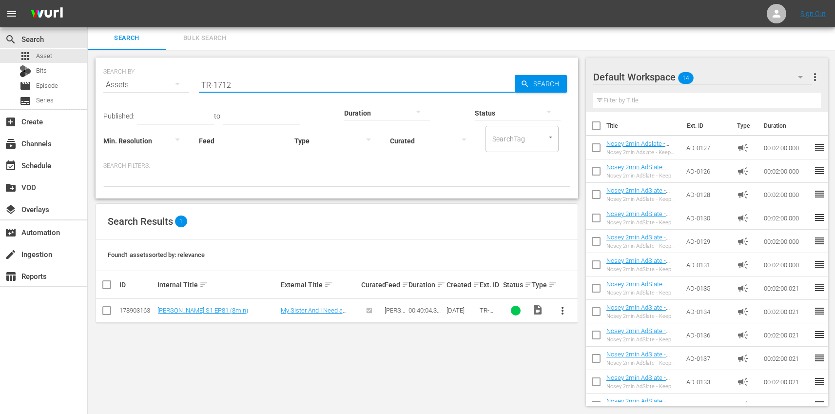
click at [270, 84] on input "TR-1712" at bounding box center [357, 84] width 316 height 23
click at [269, 84] on input "TR-1712" at bounding box center [357, 84] width 316 height 23
paste input "3"
type input "TR-1713"
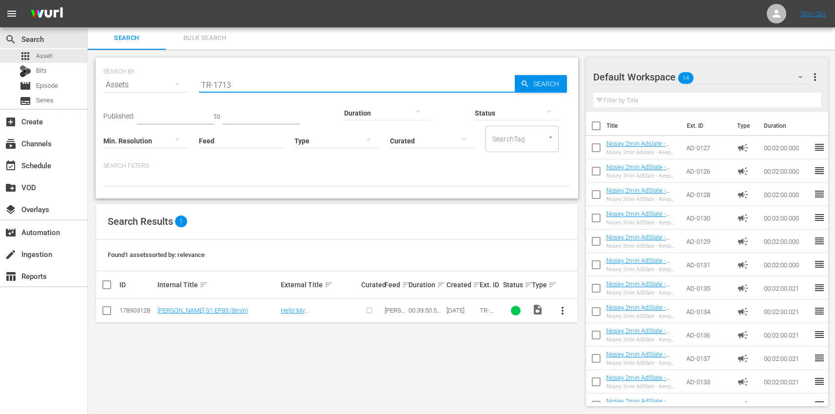
click at [565, 309] on span "more_vert" at bounding box center [562, 310] width 12 height 12
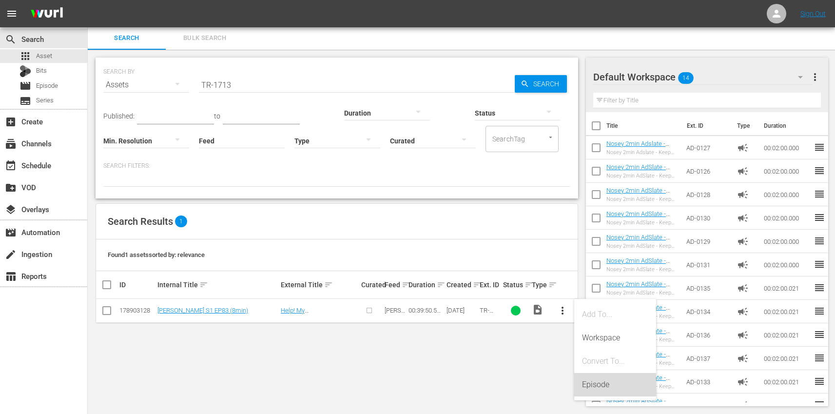
click at [612, 385] on div "Episode" at bounding box center [615, 384] width 66 height 23
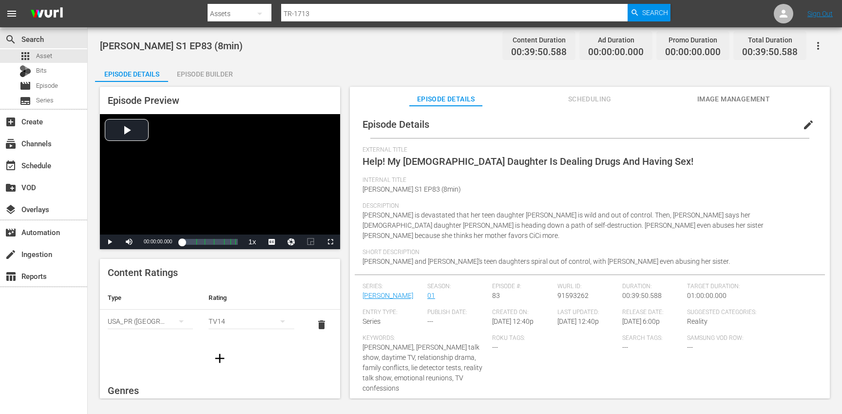
click at [802, 125] on span "edit" at bounding box center [808, 125] width 12 height 12
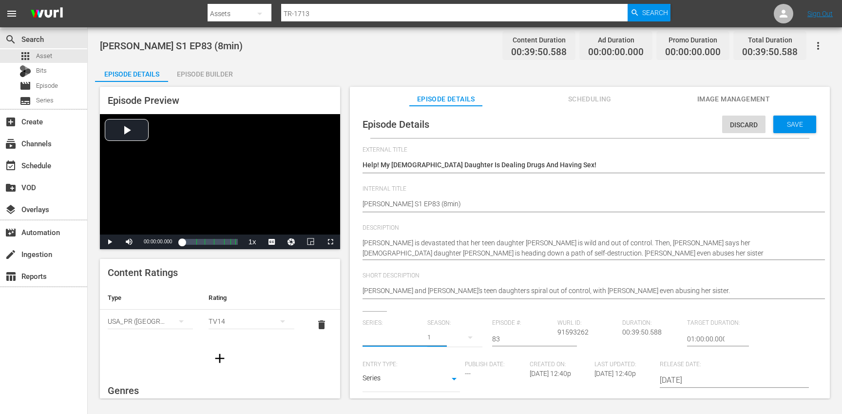
click at [385, 339] on input "text" at bounding box center [392, 338] width 60 height 23
click at [395, 359] on div "[PERSON_NAME] (TR)" at bounding box center [402, 365] width 65 height 23
type input "[PERSON_NAME] (TR)"
click at [452, 336] on div "17" at bounding box center [454, 336] width 55 height 27
click at [446, 392] on div "1" at bounding box center [439, 394] width 27 height 10
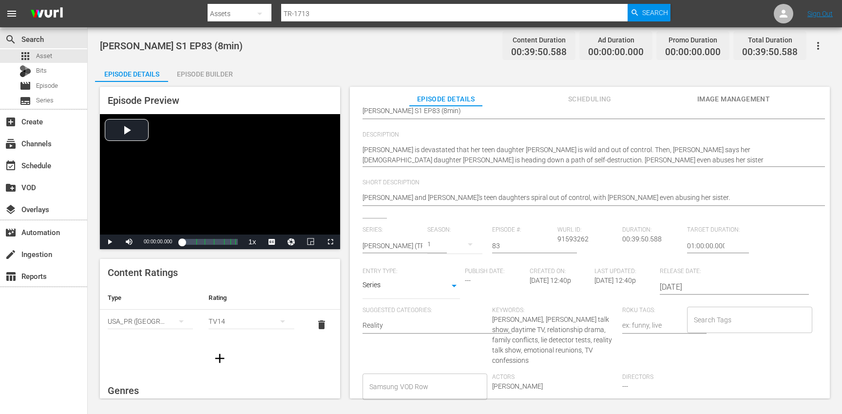
scroll to position [107, 0]
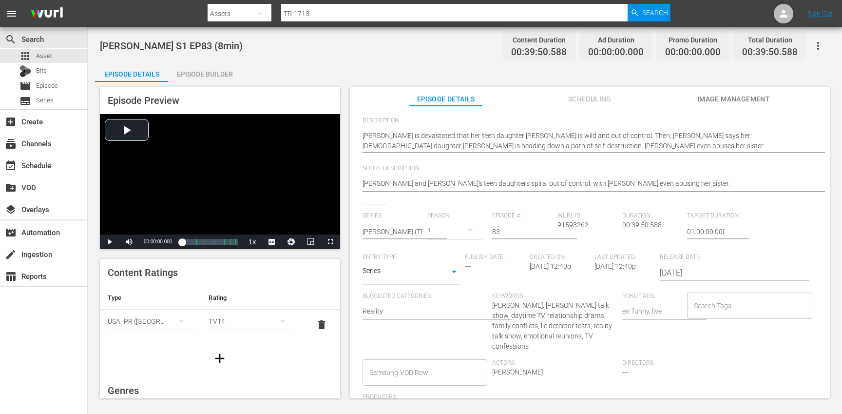
click at [740, 311] on input "Search Tags" at bounding box center [742, 306] width 102 height 18
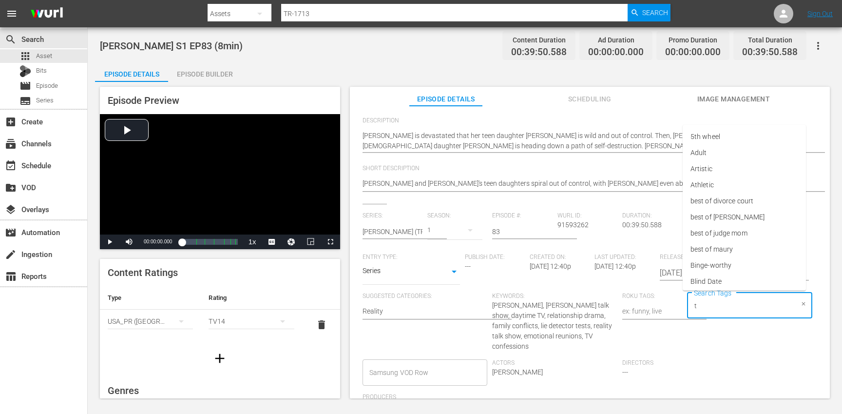
type input "tr"
click at [712, 269] on li "[PERSON_NAME]" at bounding box center [744, 265] width 123 height 16
type input "trc"
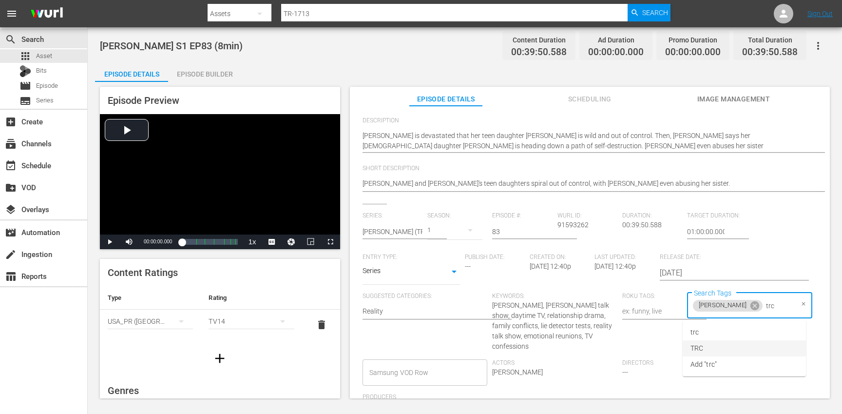
click at [711, 346] on li "TRC" at bounding box center [744, 348] width 123 height 16
type input "8"
click at [708, 337] on li "8min" at bounding box center [744, 332] width 123 height 16
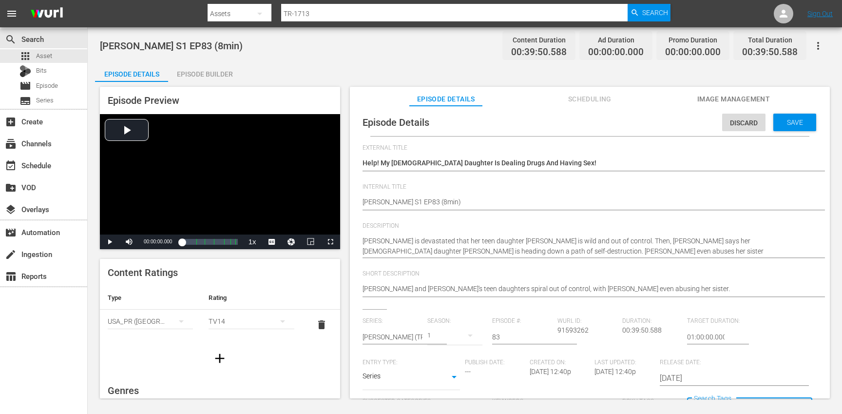
scroll to position [0, 0]
click at [783, 129] on div "Save" at bounding box center [794, 124] width 43 height 18
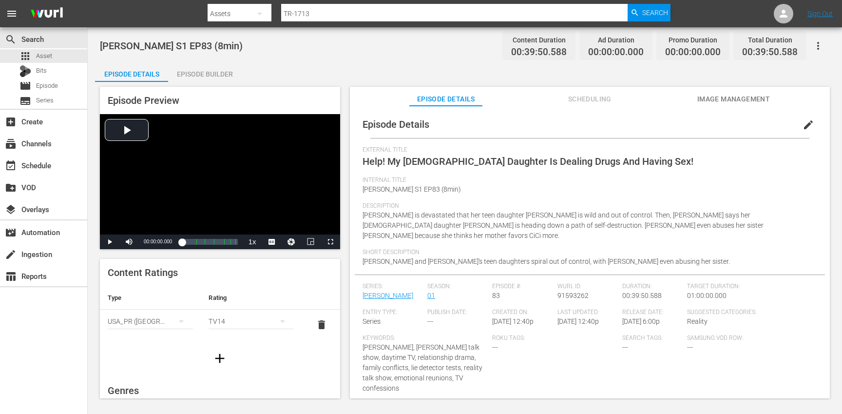
click at [207, 358] on button "button" at bounding box center [219, 357] width 27 height 27
click at [141, 350] on div "simple table" at bounding box center [150, 351] width 85 height 27
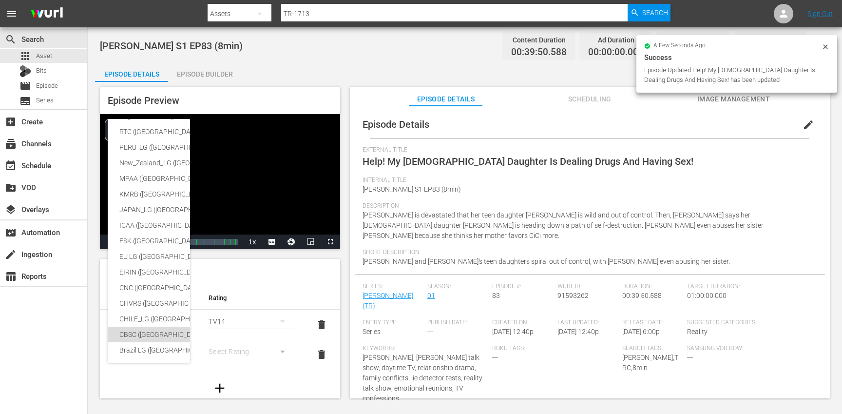
click at [147, 335] on div "CBSC ([GEOGRAPHIC_DATA])" at bounding box center [238, 334] width 239 height 16
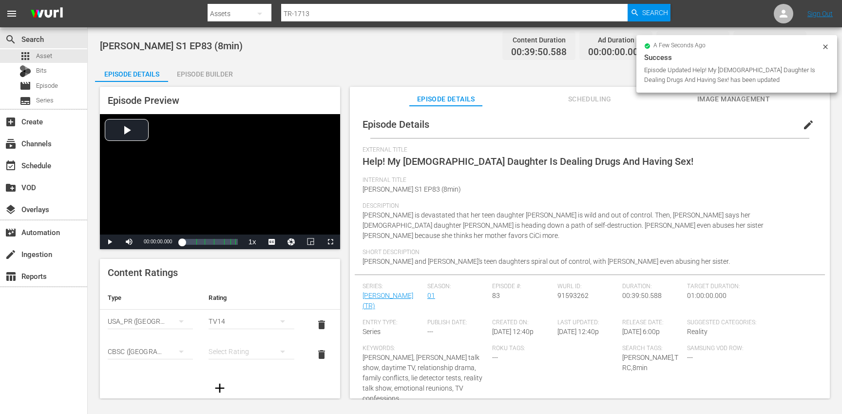
click at [237, 352] on div "simple table" at bounding box center [251, 351] width 85 height 27
click at [234, 329] on div "14+" at bounding box center [246, 331] width 59 height 16
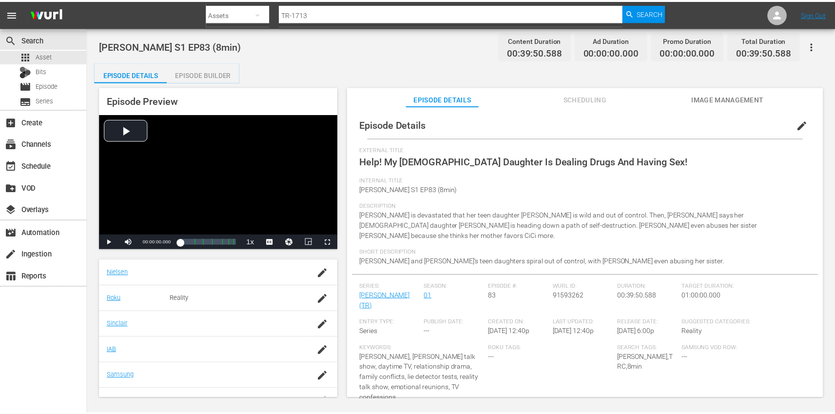
scroll to position [200, 0]
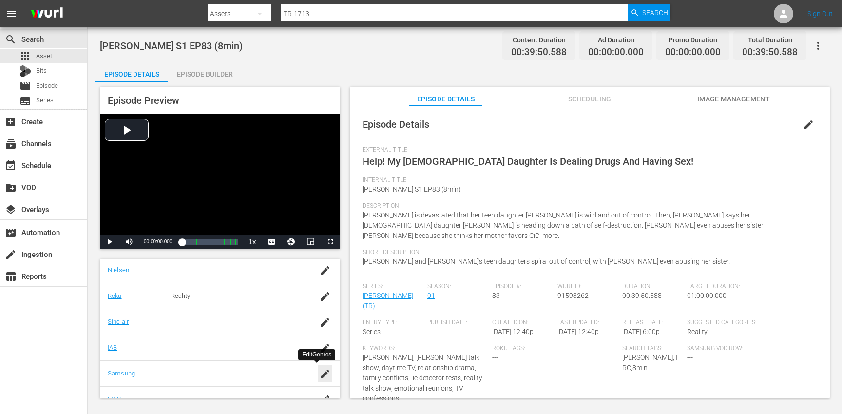
drag, startPoint x: 320, startPoint y: 373, endPoint x: 297, endPoint y: 371, distance: 23.5
click at [320, 373] on icon "button" at bounding box center [325, 374] width 12 height 12
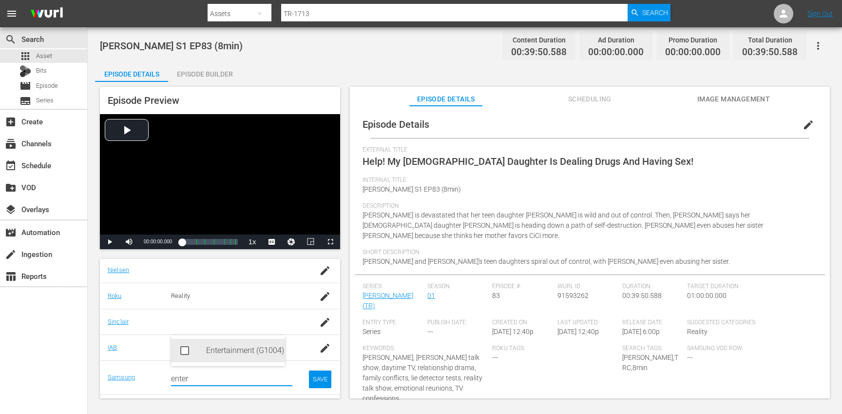
click at [226, 350] on div "Entertainment (G1004)" at bounding box center [241, 350] width 71 height 23
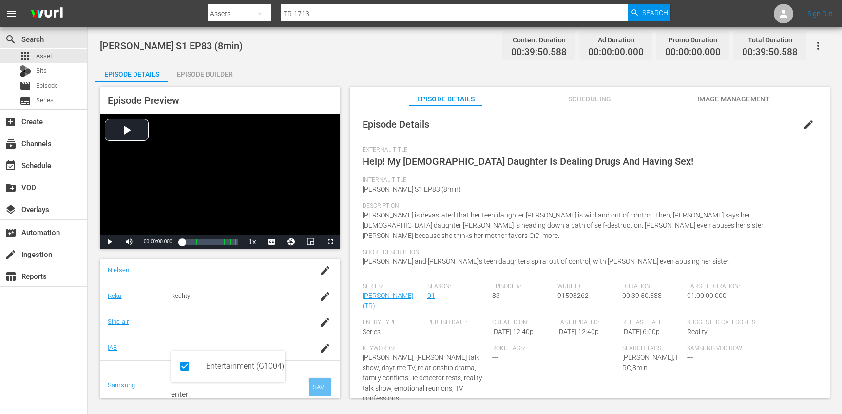
type input "enter"
click at [309, 386] on div "SAVE" at bounding box center [320, 387] width 22 height 18
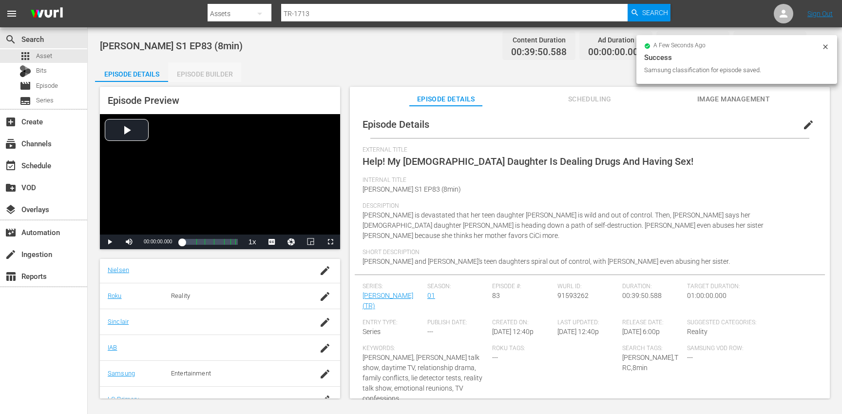
click at [201, 72] on div "Episode Builder" at bounding box center [204, 73] width 73 height 23
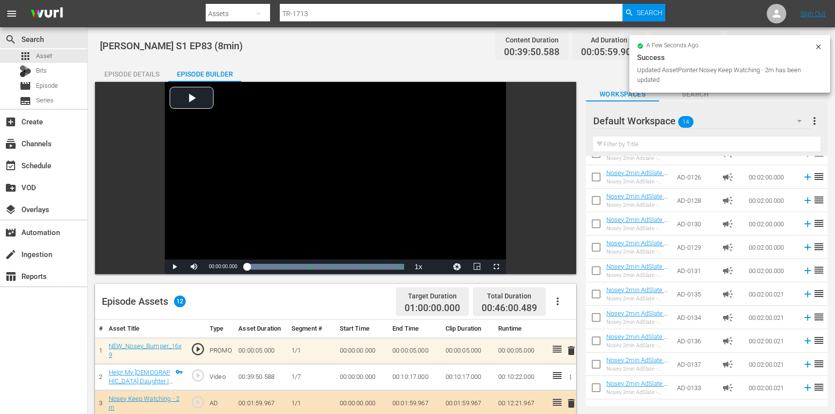
click at [147, 70] on div "Episode Details" at bounding box center [131, 73] width 73 height 23
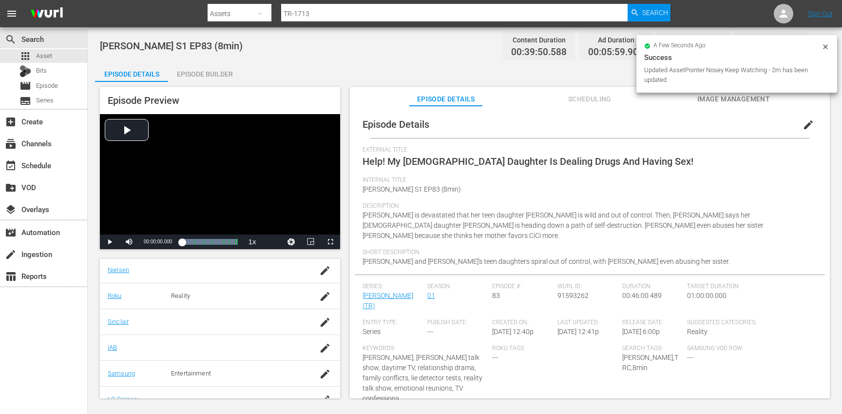
click at [827, 46] on icon at bounding box center [825, 47] width 8 height 8
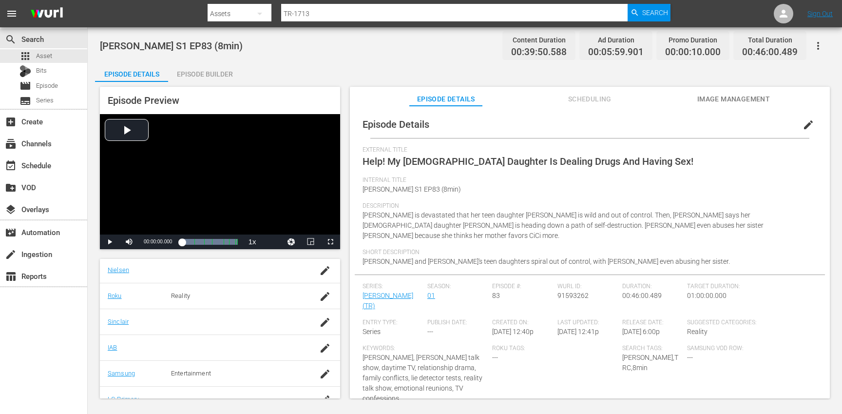
click at [823, 45] on icon "button" at bounding box center [818, 46] width 12 height 12
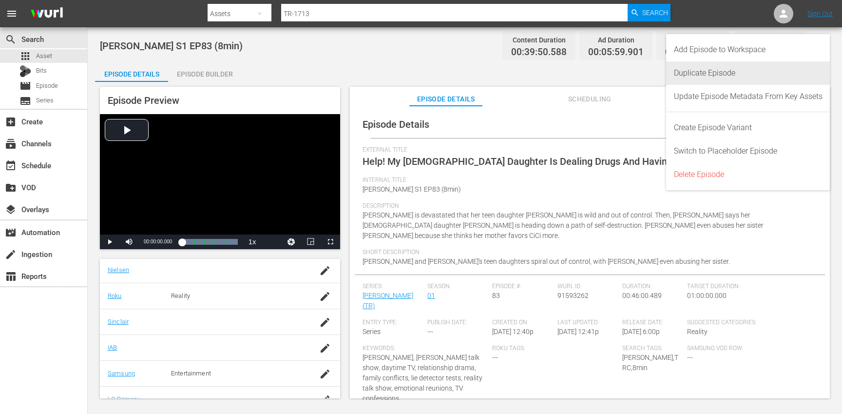
click at [757, 77] on div "Duplicate Episode" at bounding box center [748, 72] width 149 height 23
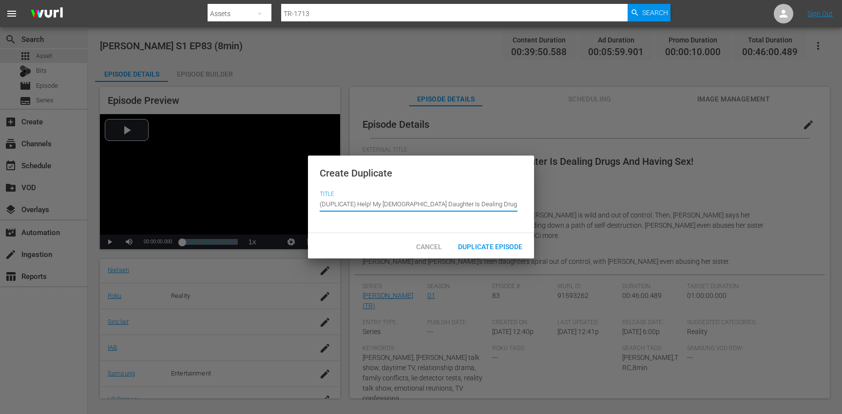
drag, startPoint x: 358, startPoint y: 203, endPoint x: 352, endPoint y: 178, distance: 26.1
click at [352, 178] on div "Create Duplicate Title Episode Title (DUPLICATE) Help! My [DEMOGRAPHIC_DATA] Da…" at bounding box center [421, 194] width 226 height 78
type input "Help! My [DEMOGRAPHIC_DATA] Daughter Is Dealing Drugs And Having Sex!"
click at [477, 246] on span "Duplicate Episode" at bounding box center [490, 247] width 80 height 8
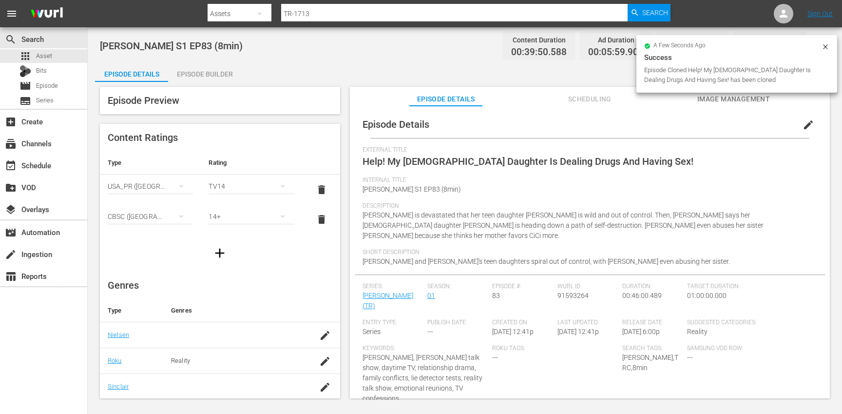
click at [805, 122] on span "edit" at bounding box center [808, 125] width 12 height 12
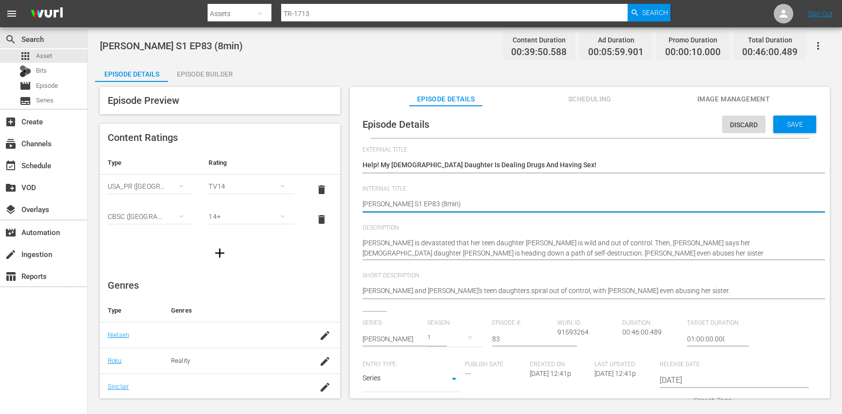
type textarea "[PERSON_NAME] S1 EP83 (min)"
type textarea "[PERSON_NAME] S1 EP83 (1min)"
type textarea "[PERSON_NAME] S1 EP83 (10min)"
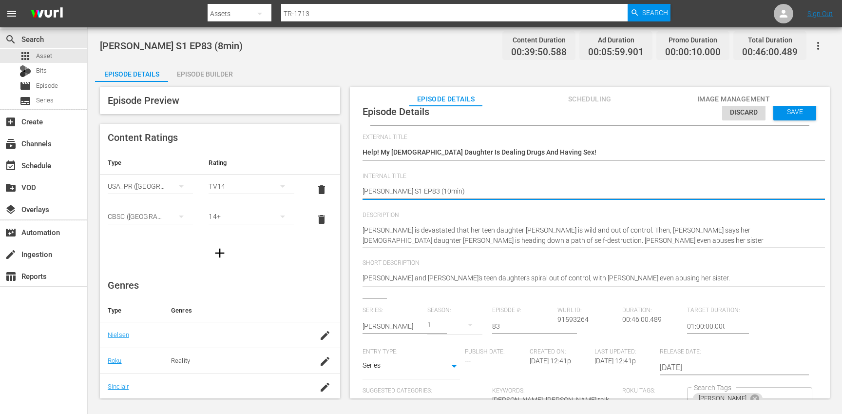
scroll to position [162, 0]
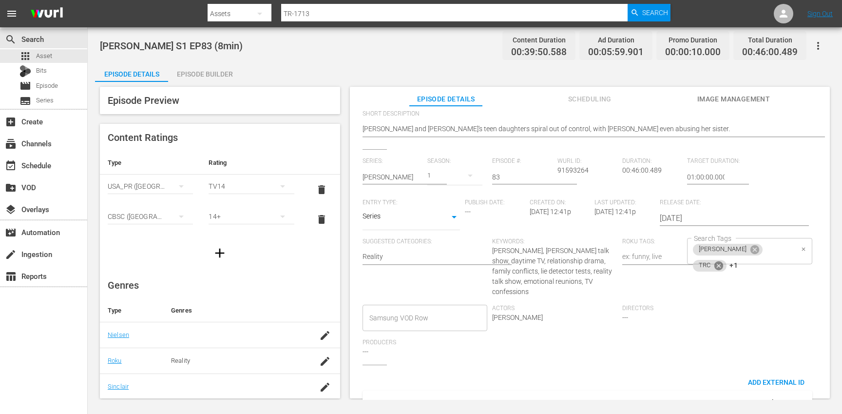
click at [723, 261] on icon at bounding box center [718, 265] width 9 height 9
click at [725, 261] on icon at bounding box center [721, 265] width 9 height 9
type textarea "[PERSON_NAME] S1 EP83 (10min)"
click at [764, 249] on input "Search Tags" at bounding box center [778, 251] width 29 height 18
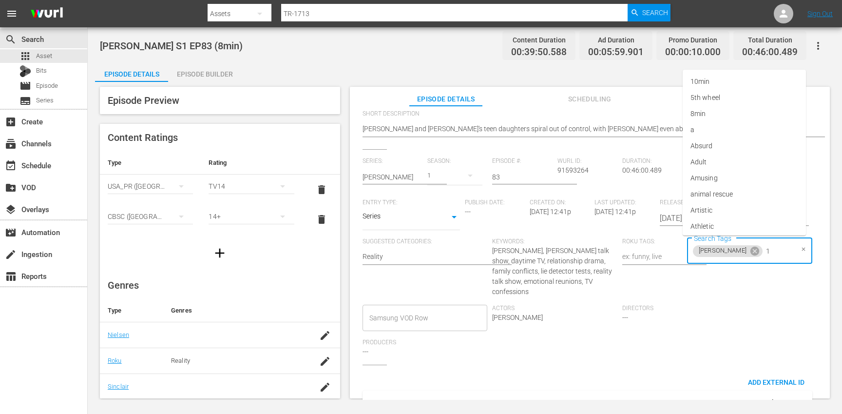
type input "10"
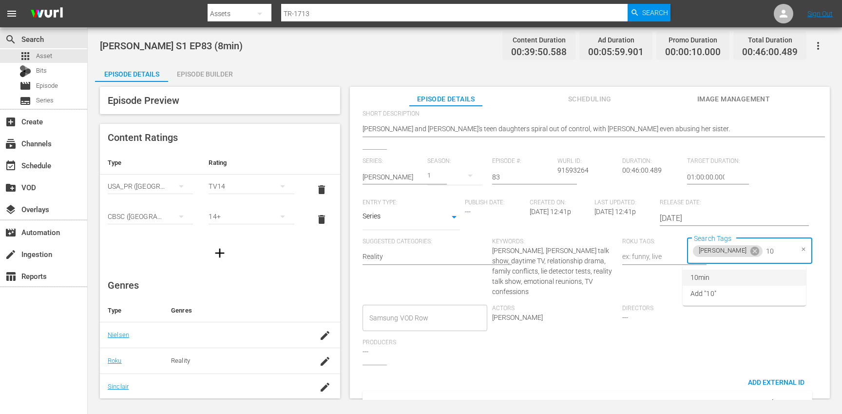
click at [729, 275] on li "10min" at bounding box center [744, 277] width 123 height 16
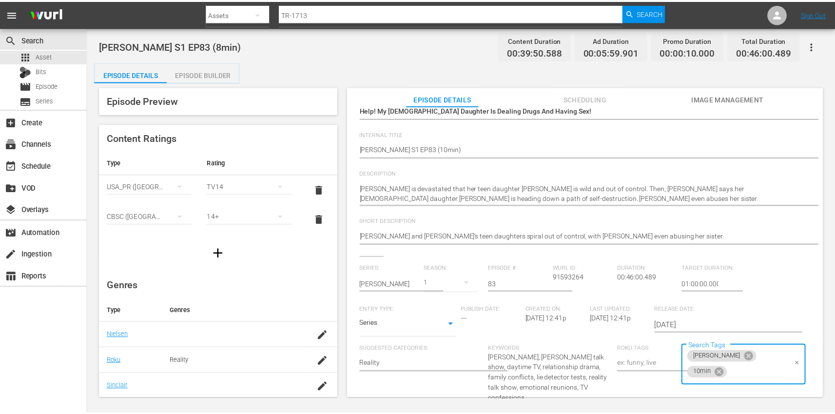
scroll to position [0, 0]
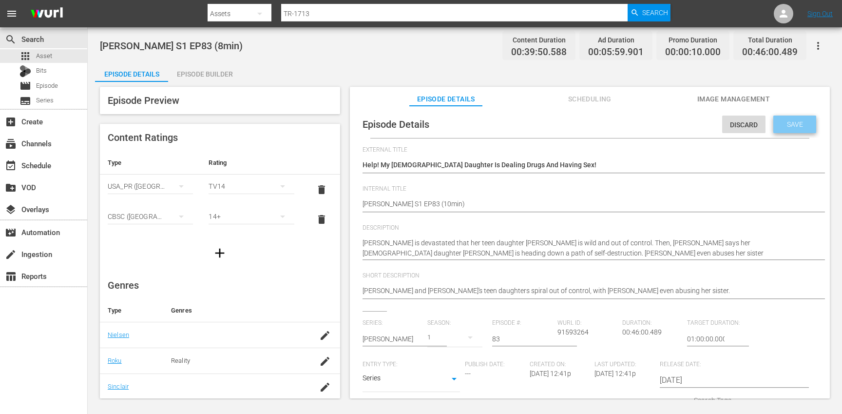
click at [788, 125] on span "Save" at bounding box center [795, 124] width 32 height 8
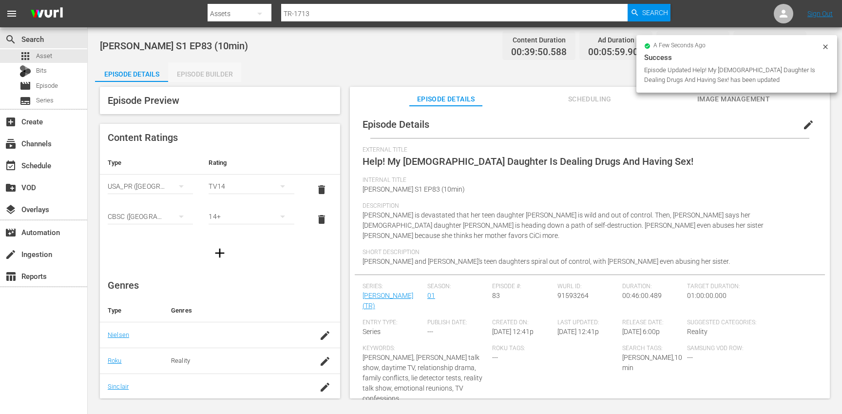
click at [216, 73] on div "Episode Builder" at bounding box center [204, 73] width 73 height 23
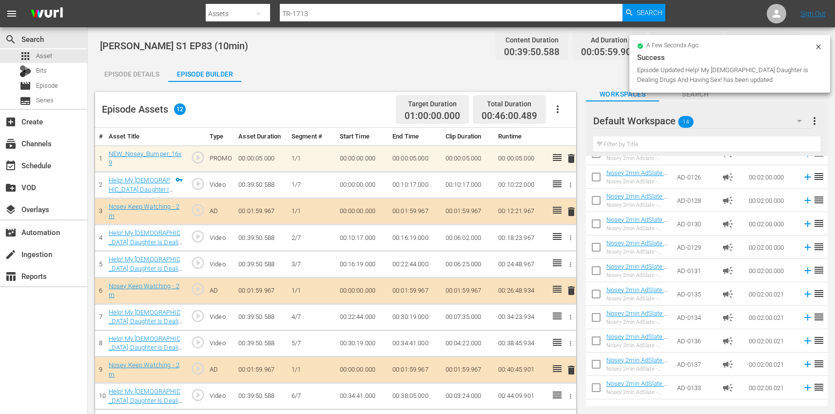
click at [559, 115] on button "button" at bounding box center [557, 108] width 23 height 23
click at [591, 145] on div "Clear Ads" at bounding box center [586, 136] width 66 height 23
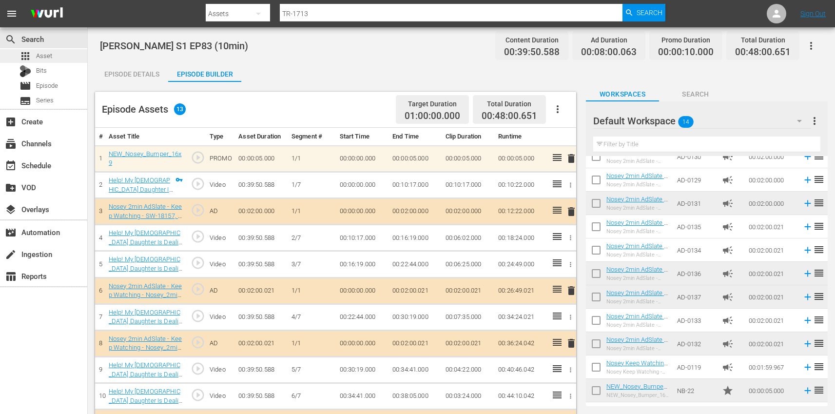
click at [60, 55] on div "apps Asset" at bounding box center [43, 56] width 87 height 14
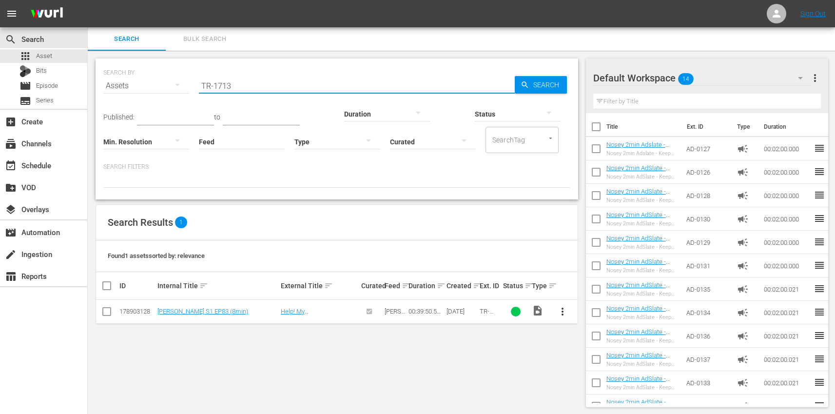
click at [278, 82] on input "TR-1713" at bounding box center [357, 85] width 316 height 23
paste input "6"
type input "TR-1716"
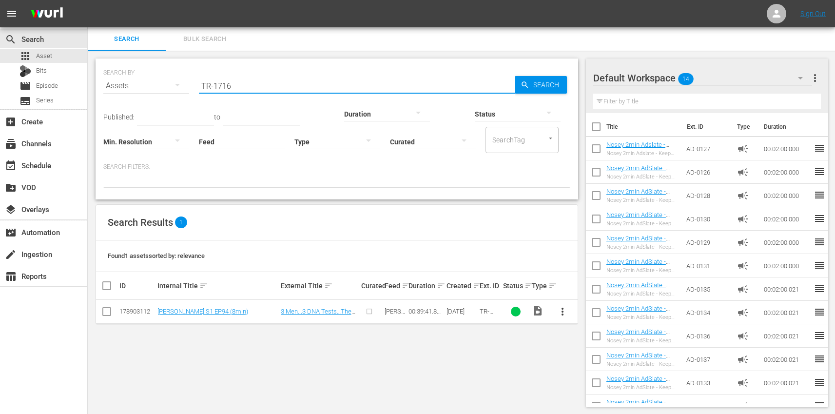
click at [565, 310] on span "more_vert" at bounding box center [562, 311] width 12 height 12
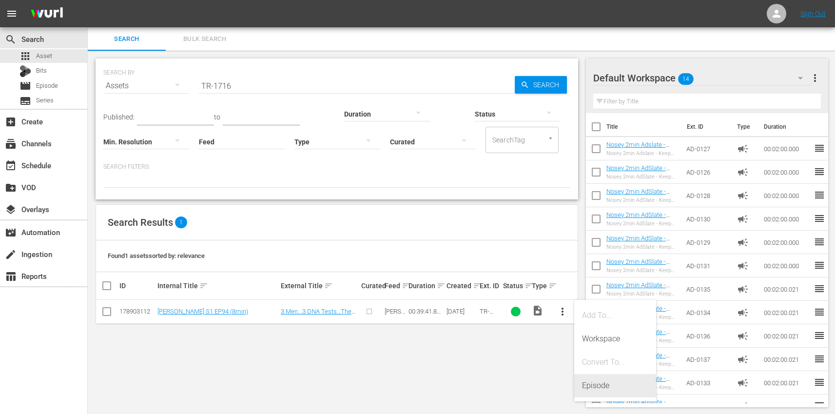
drag, startPoint x: 614, startPoint y: 384, endPoint x: 563, endPoint y: 373, distance: 52.8
click at [614, 384] on div "Episode" at bounding box center [615, 385] width 66 height 23
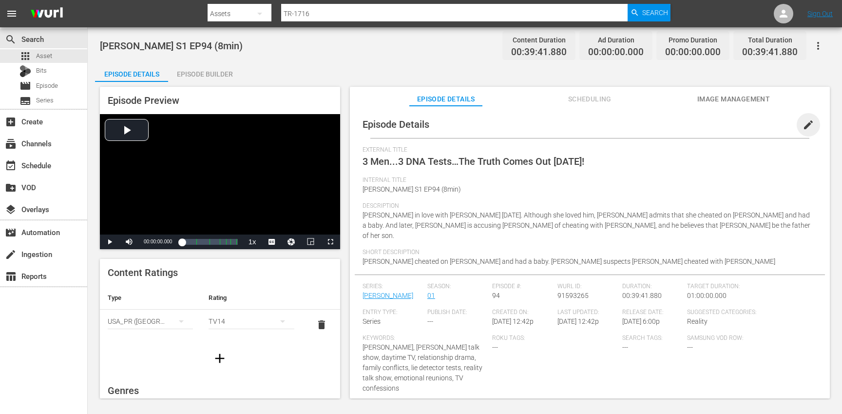
click at [802, 124] on span "edit" at bounding box center [808, 125] width 12 height 12
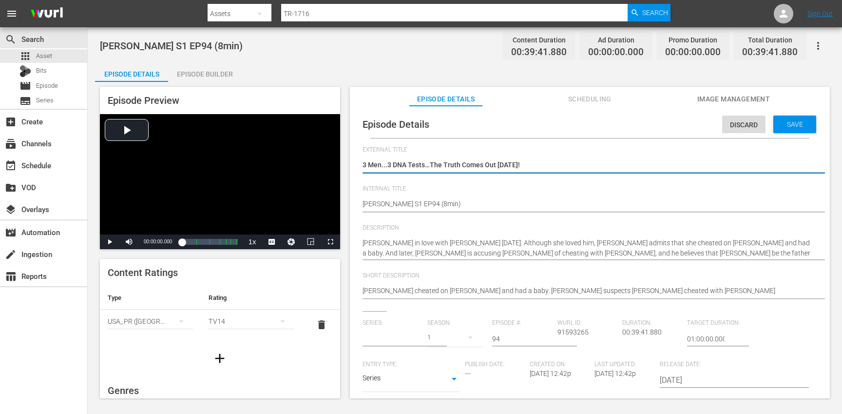
click at [402, 335] on input "text" at bounding box center [392, 338] width 60 height 23
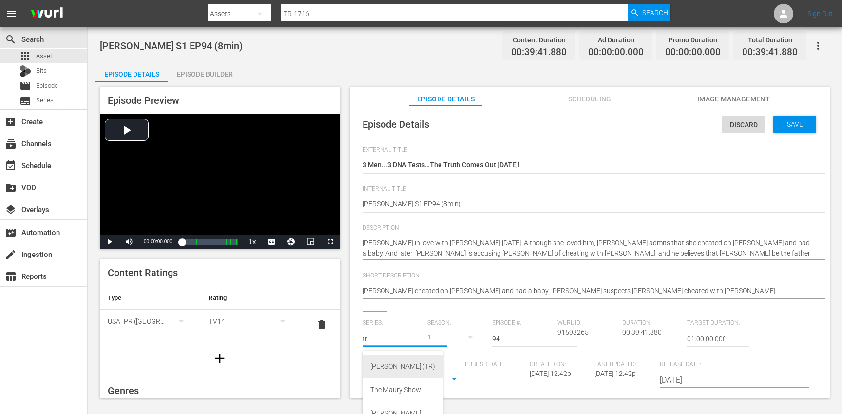
drag, startPoint x: 402, startPoint y: 368, endPoint x: 425, endPoint y: 356, distance: 26.4
click at [402, 368] on div "[PERSON_NAME] (TR)" at bounding box center [402, 365] width 65 height 23
type input "[PERSON_NAME] (TR)"
click at [458, 340] on button "button" at bounding box center [469, 336] width 23 height 23
click at [446, 400] on span "1" at bounding box center [449, 394] width 47 height 16
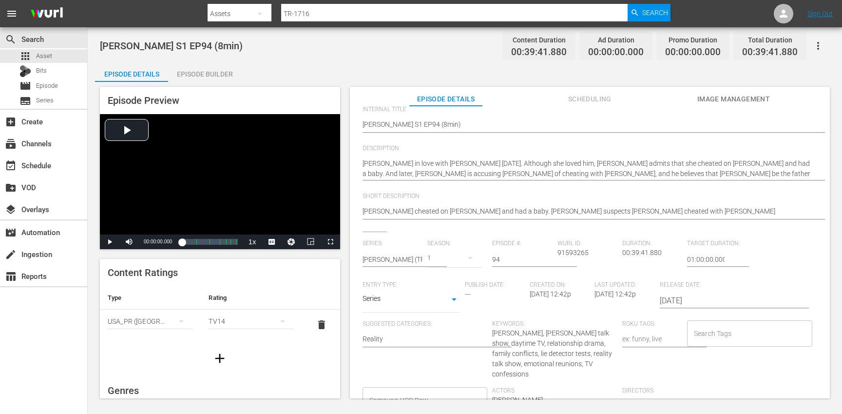
scroll to position [83, 0]
click at [735, 321] on input "Search Tags" at bounding box center [742, 330] width 102 height 18
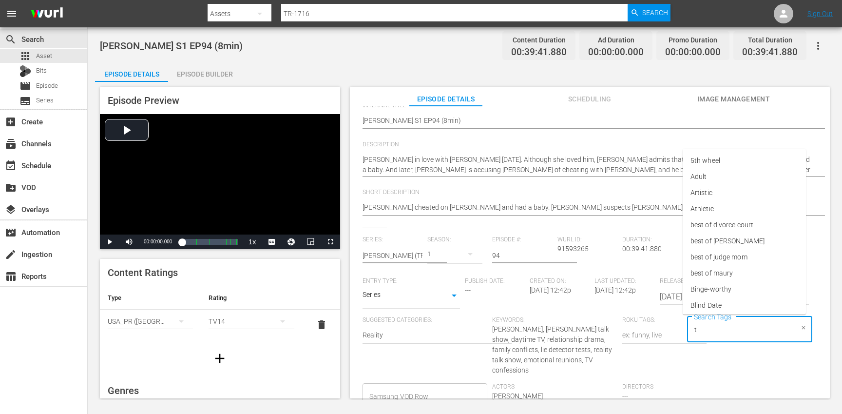
type input "tr"
click at [710, 285] on li "[PERSON_NAME]" at bounding box center [744, 289] width 123 height 16
type input "trc"
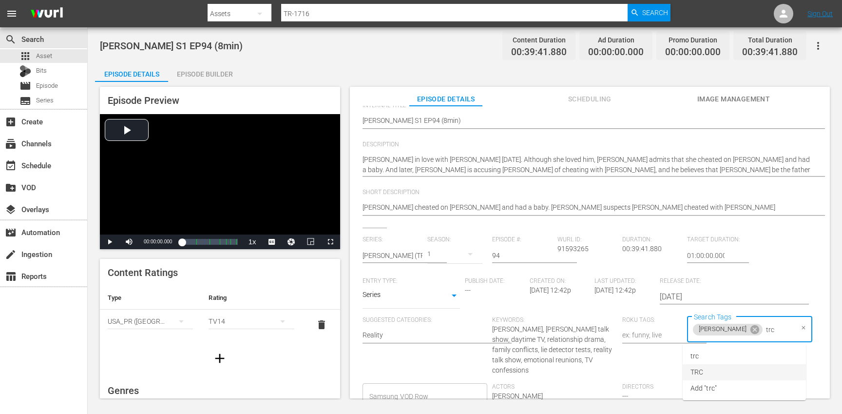
click at [719, 365] on li "TRC" at bounding box center [744, 372] width 123 height 16
type input "8"
click at [716, 360] on li "8min" at bounding box center [744, 356] width 123 height 16
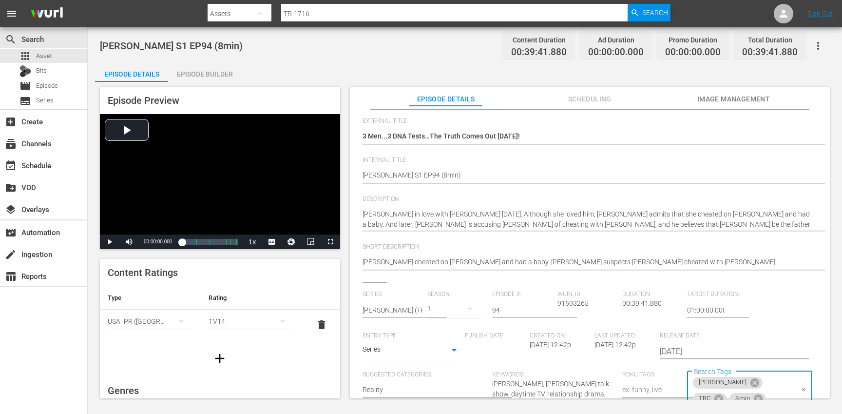
scroll to position [0, 0]
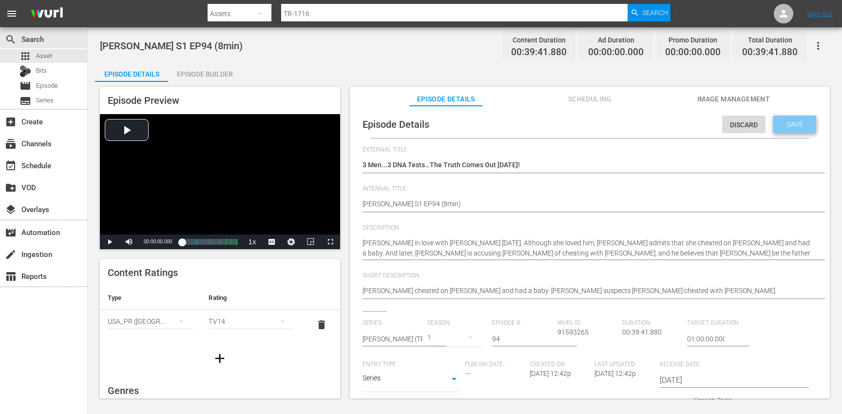
click at [783, 130] on div "Save" at bounding box center [794, 124] width 43 height 18
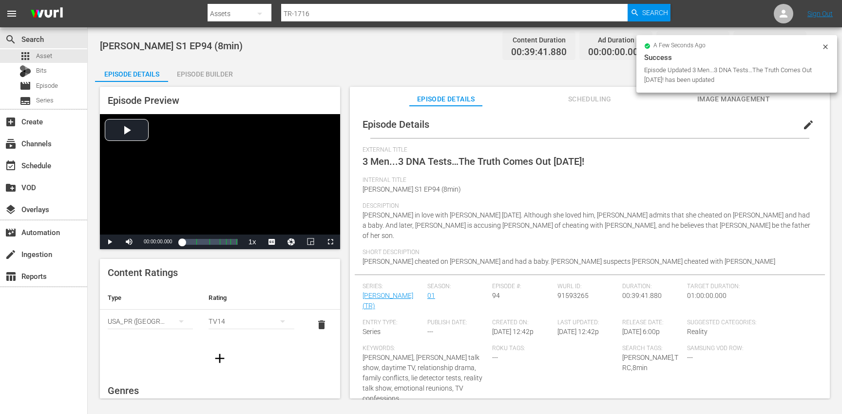
click at [214, 71] on div "Episode Builder" at bounding box center [204, 73] width 73 height 23
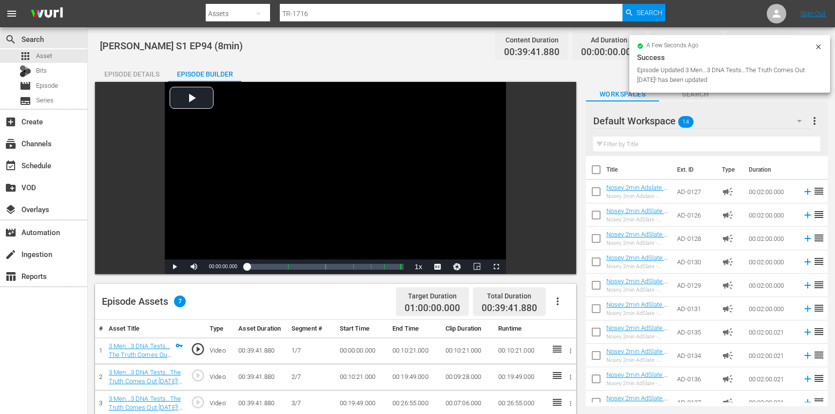
click at [130, 77] on div "Episode Details" at bounding box center [131, 73] width 73 height 23
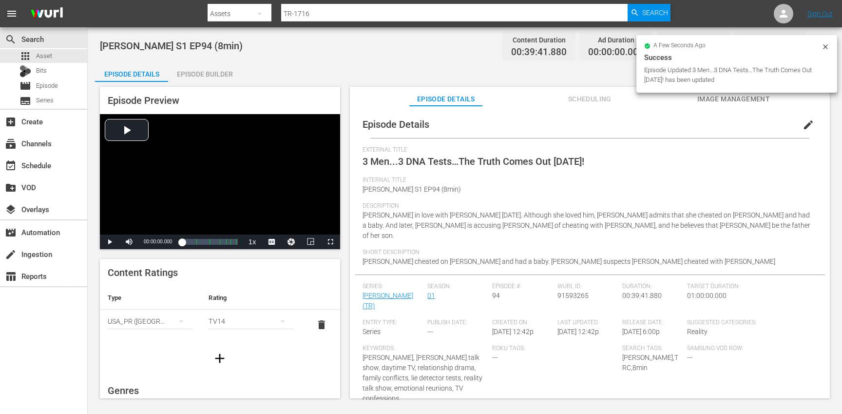
click at [211, 346] on button "button" at bounding box center [219, 357] width 27 height 27
click at [134, 353] on div "simple table" at bounding box center [150, 351] width 85 height 27
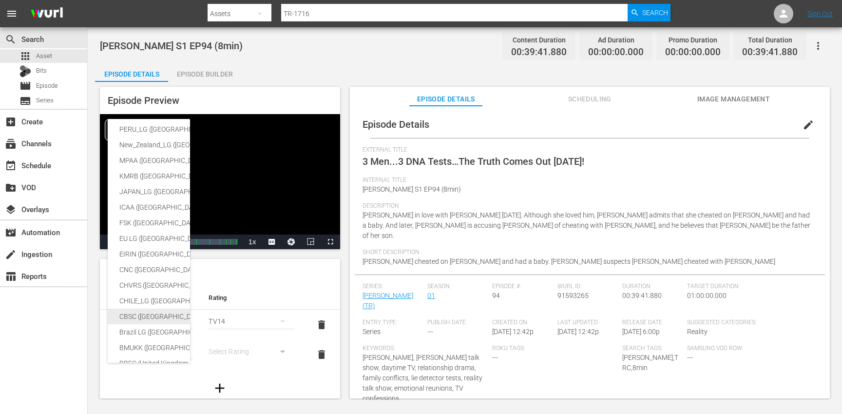
click at [151, 316] on div "CBSC ([GEOGRAPHIC_DATA])" at bounding box center [238, 316] width 239 height 16
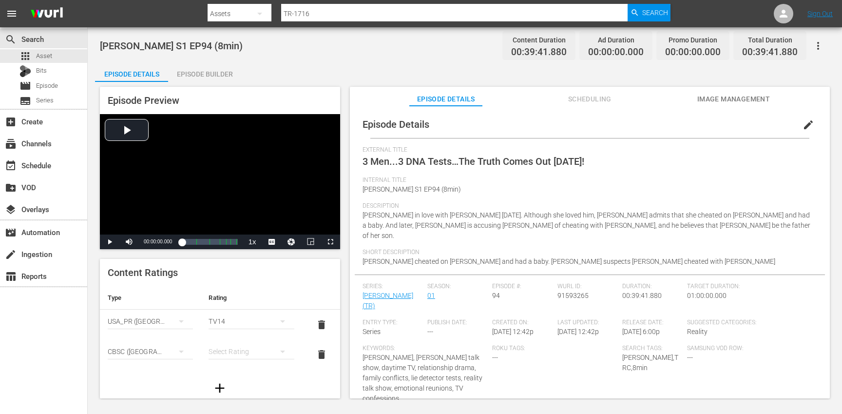
click at [218, 347] on div "SNJ ([GEOGRAPHIC_DATA]) SAMSUNG_NZ ([GEOGRAPHIC_DATA]) SAMSUNG ([GEOGRAPHIC_DAT…" at bounding box center [421, 207] width 842 height 414
click at [235, 351] on div "simple table" at bounding box center [251, 351] width 85 height 27
click at [236, 332] on div "14+" at bounding box center [246, 331] width 59 height 16
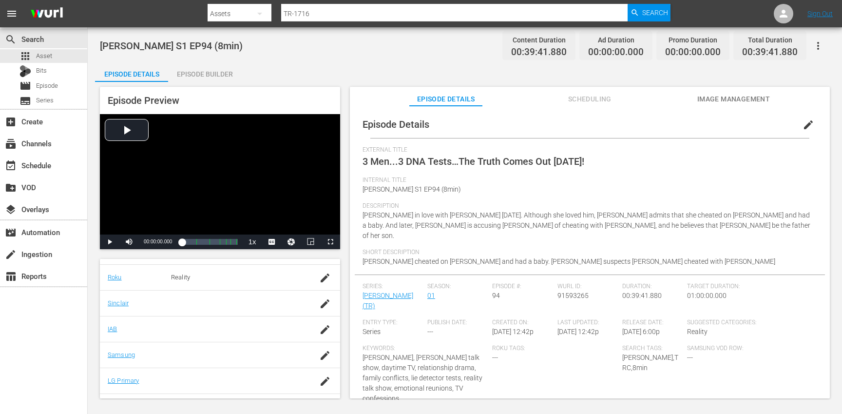
scroll to position [222, 0]
click at [319, 356] on icon "button" at bounding box center [325, 352] width 12 height 12
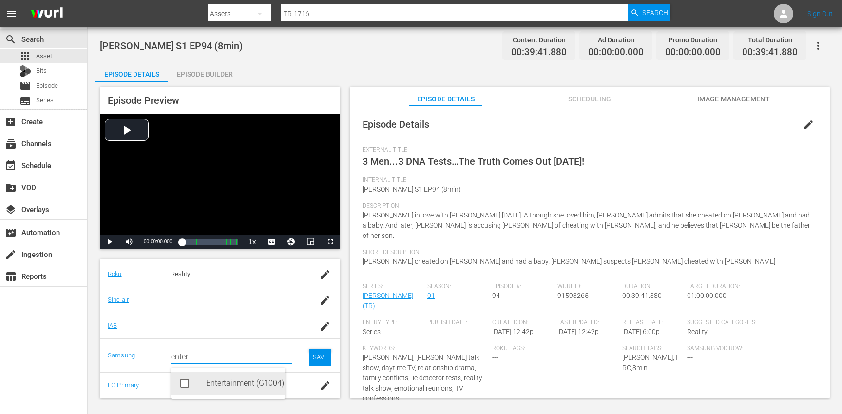
drag, startPoint x: 228, startPoint y: 383, endPoint x: 244, endPoint y: 383, distance: 16.1
click at [228, 383] on div "Entertainment (G1004)" at bounding box center [241, 382] width 71 height 23
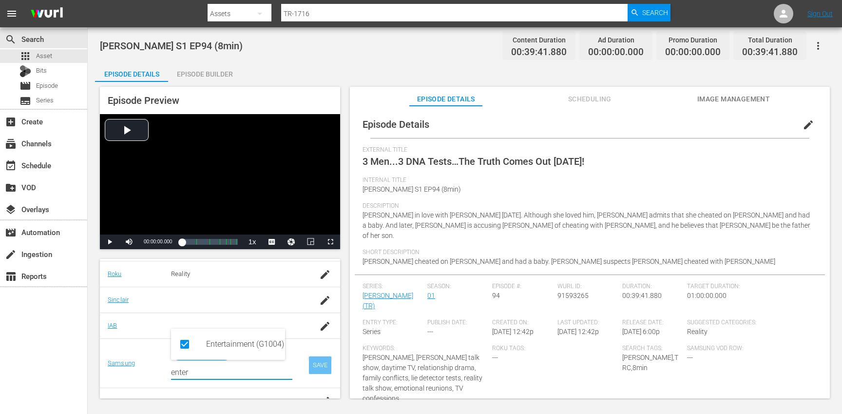
type input "enter"
click at [310, 362] on div "SAVE" at bounding box center [320, 365] width 22 height 18
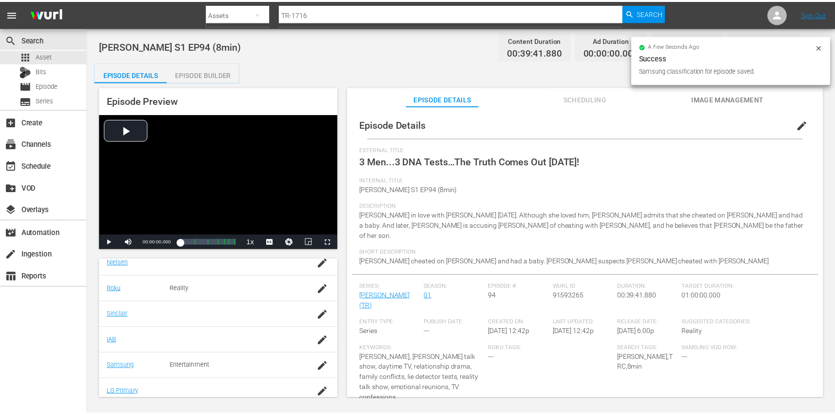
scroll to position [0, 0]
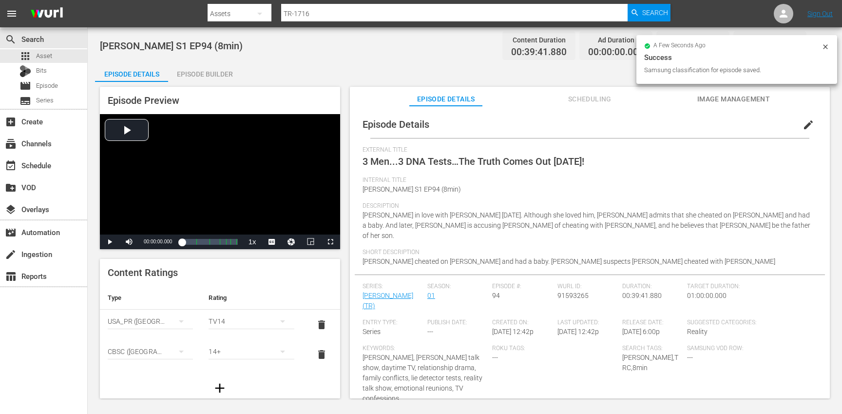
click at [205, 77] on div "Episode Builder" at bounding box center [204, 73] width 73 height 23
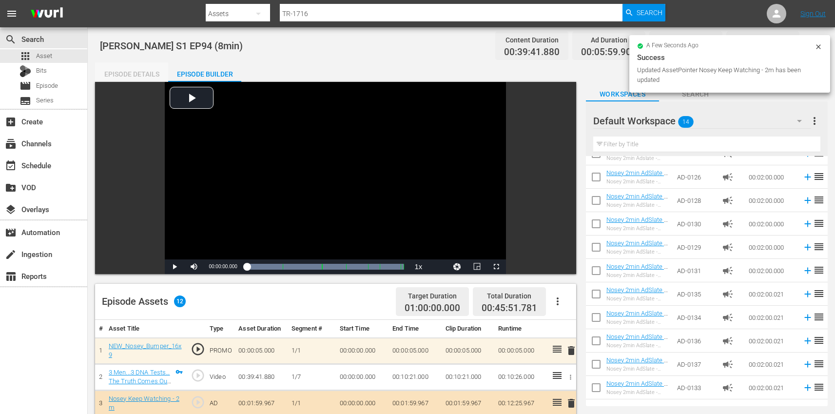
click at [140, 67] on div "Episode Details" at bounding box center [131, 73] width 73 height 23
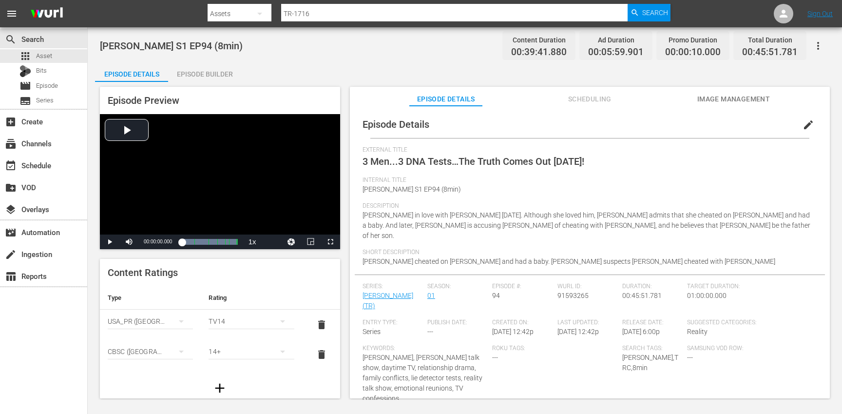
click at [826, 45] on button "button" at bounding box center [817, 45] width 23 height 23
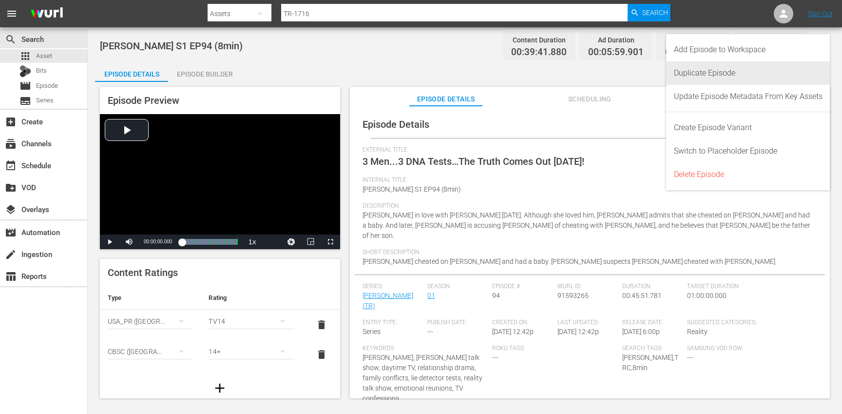
click at [722, 74] on div "Duplicate Episode" at bounding box center [748, 72] width 149 height 23
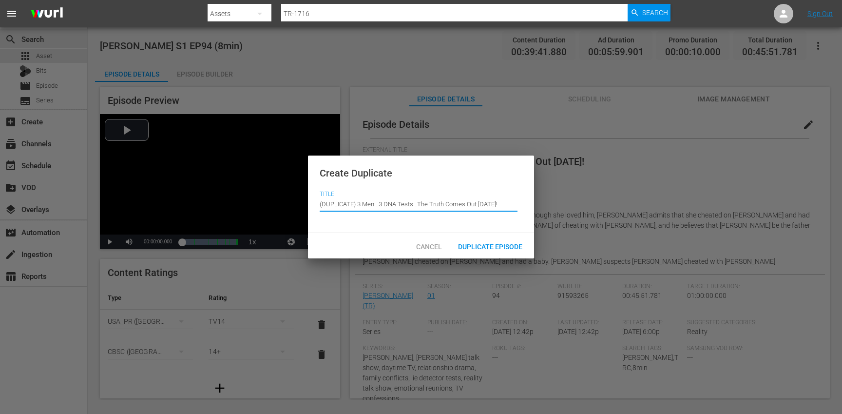
drag, startPoint x: 358, startPoint y: 203, endPoint x: 351, endPoint y: 189, distance: 15.5
click at [351, 189] on div "Create Duplicate Title Episode Title (DUPLICATE) 3 Men...3 DNA Tests…The Truth …" at bounding box center [421, 194] width 226 height 78
type input "3 Men...3 DNA Tests…The Truth Comes Out [DATE]!"
click at [492, 246] on span "Duplicate Episode" at bounding box center [490, 247] width 80 height 8
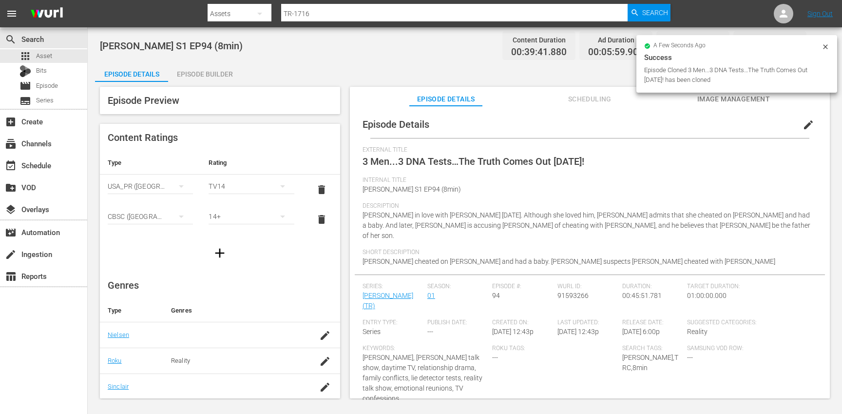
click at [802, 128] on span "edit" at bounding box center [808, 125] width 12 height 12
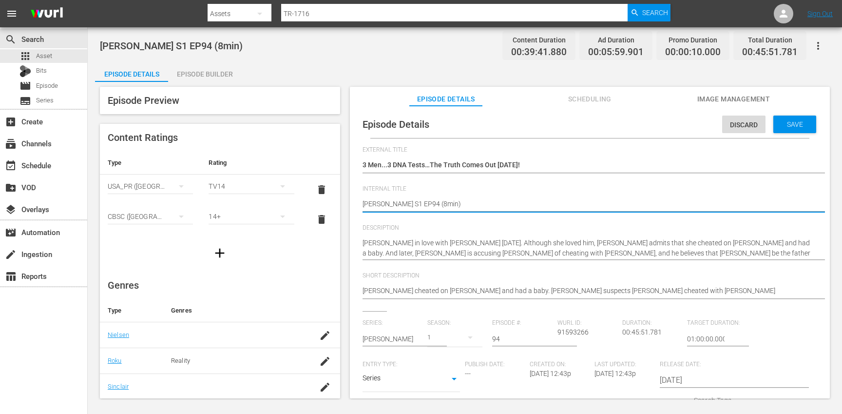
type textarea "[PERSON_NAME] S1 EP94 (min)"
type textarea "[PERSON_NAME] S1 EP94 (1min)"
type textarea "[PERSON_NAME] S1 EP94 (10min)"
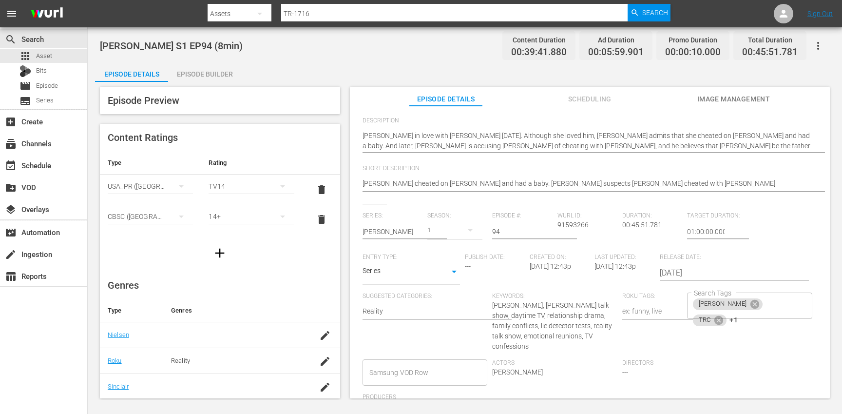
scroll to position [115, 0]
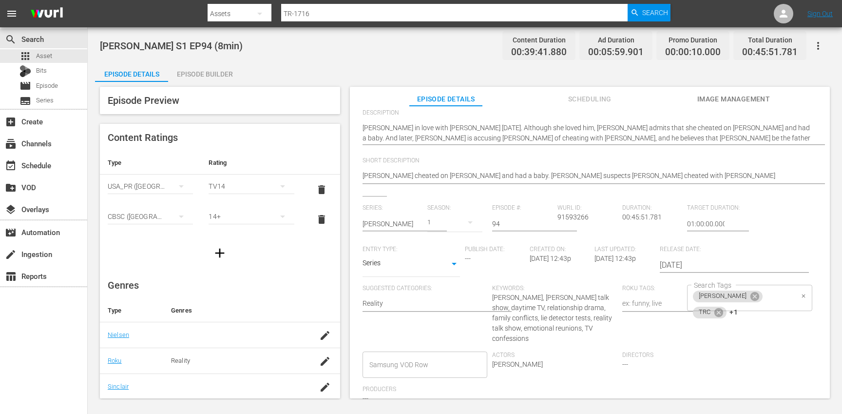
click at [780, 301] on div "[PERSON_NAME] TRC +1 Search Tags" at bounding box center [749, 298] width 125 height 26
type textarea "[PERSON_NAME] S1 EP94 (10min)"
click at [723, 307] on icon at bounding box center [718, 311] width 9 height 9
click at [725, 307] on icon at bounding box center [721, 311] width 9 height 9
type input "10"
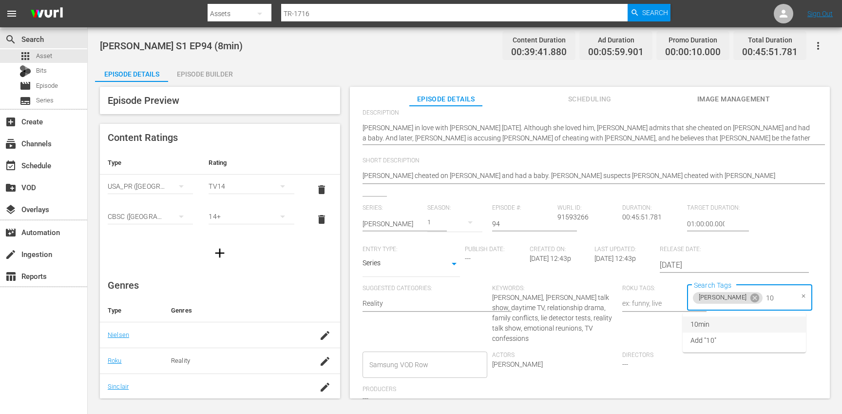
click at [740, 320] on li "10min" at bounding box center [744, 324] width 123 height 16
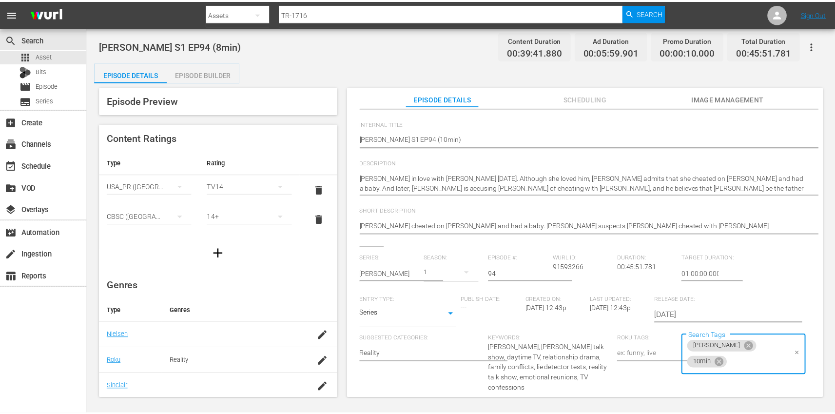
scroll to position [0, 0]
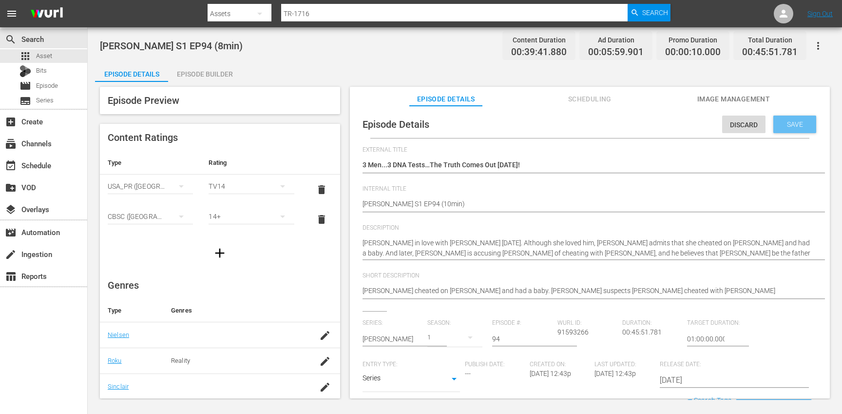
click at [799, 116] on div "Save" at bounding box center [794, 124] width 43 height 18
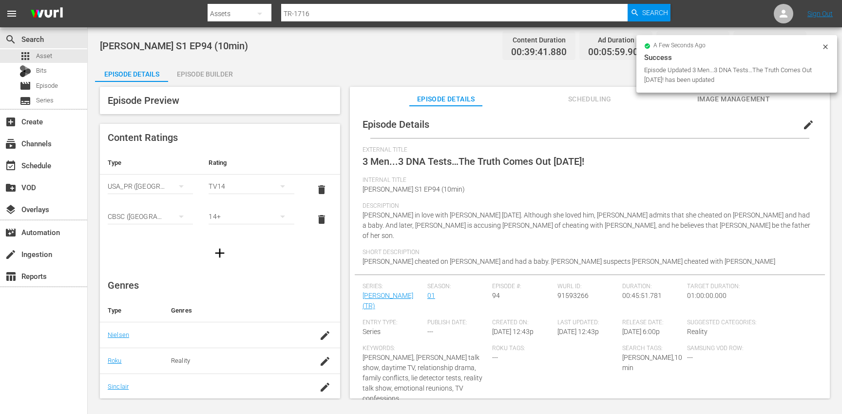
click at [221, 70] on div "Episode Builder" at bounding box center [204, 73] width 73 height 23
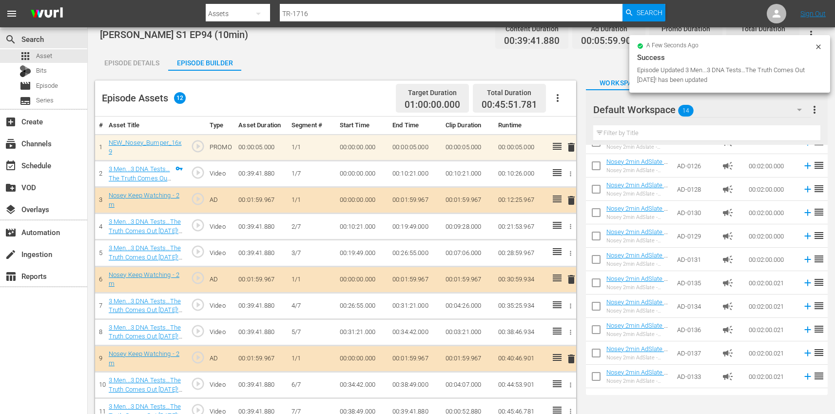
scroll to position [12, 0]
click at [560, 95] on icon "button" at bounding box center [557, 98] width 12 height 12
click at [584, 132] on div "Clear Ads" at bounding box center [586, 124] width 66 height 23
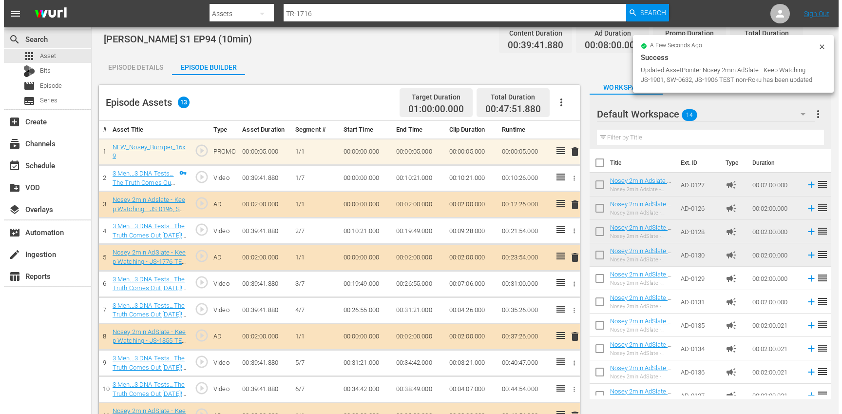
scroll to position [0, 0]
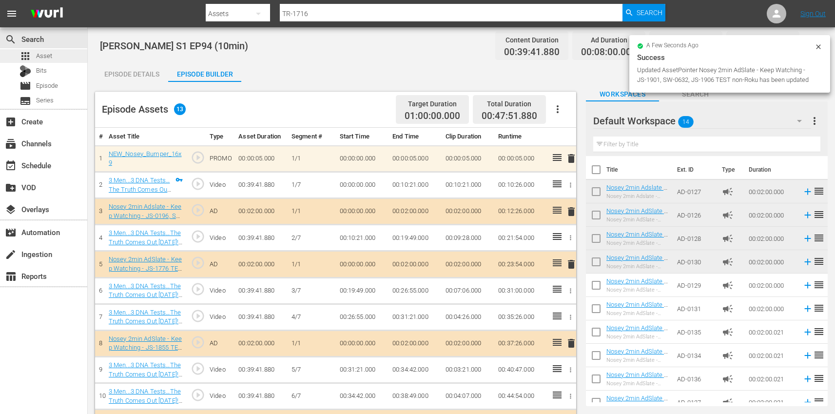
click at [60, 57] on div "apps Asset" at bounding box center [43, 56] width 87 height 14
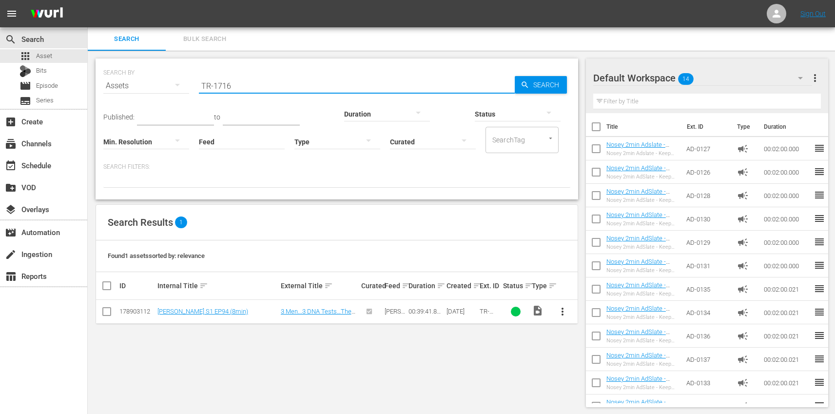
click at [281, 78] on input "TR-1716" at bounding box center [357, 85] width 316 height 23
paste input "7"
type input "TR-1717"
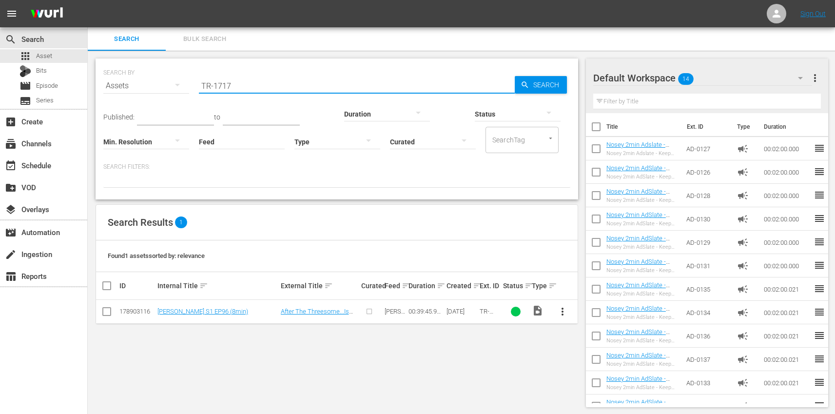
click at [561, 307] on span "more_vert" at bounding box center [562, 311] width 12 height 12
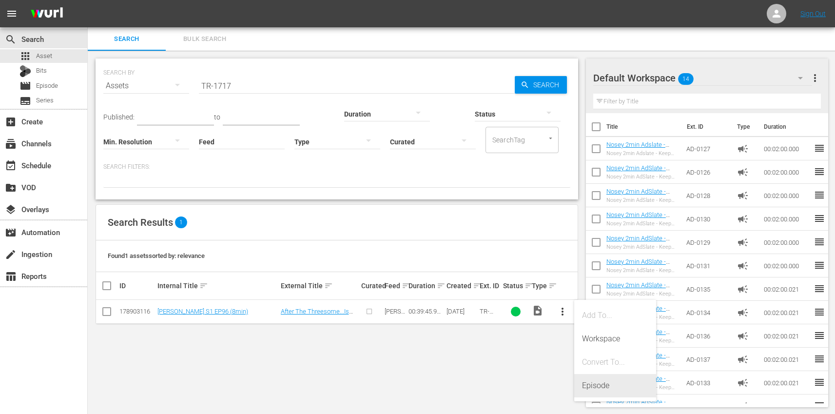
click at [613, 382] on div "Episode" at bounding box center [615, 385] width 66 height 23
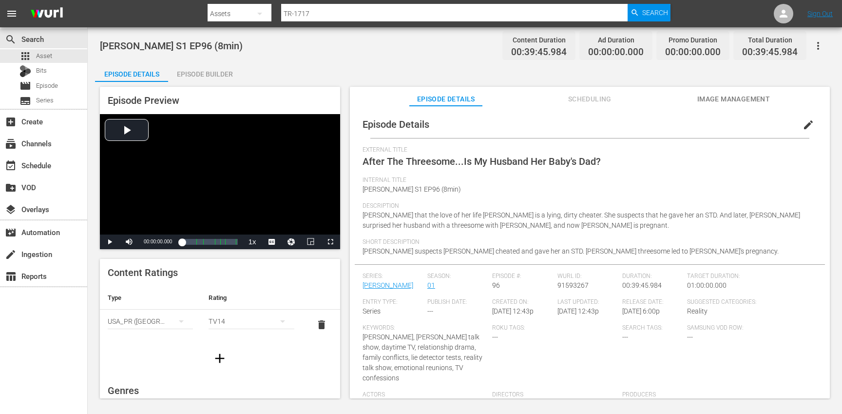
click at [802, 125] on span "edit" at bounding box center [808, 125] width 12 height 12
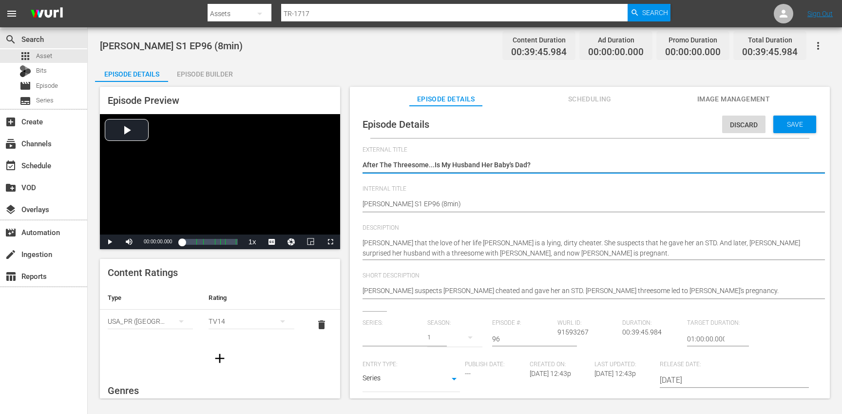
click at [384, 338] on input "text" at bounding box center [392, 338] width 60 height 23
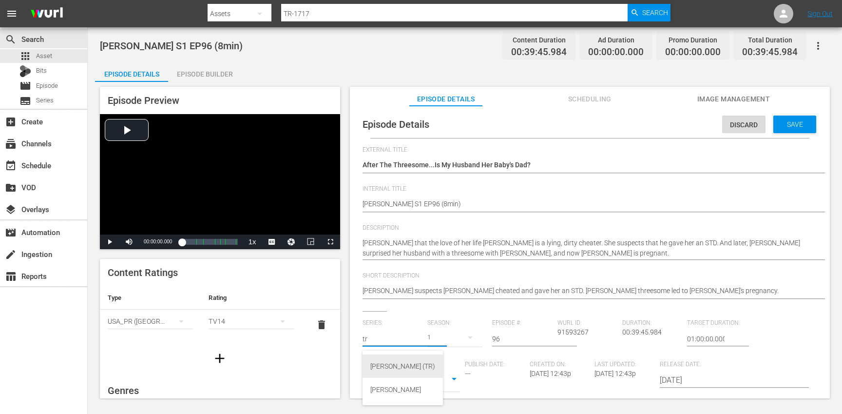
click at [391, 367] on div "[PERSON_NAME] (TR)" at bounding box center [402, 365] width 65 height 23
type input "[PERSON_NAME] (TR)"
click at [456, 338] on div "17" at bounding box center [454, 336] width 55 height 27
click at [440, 391] on div "1" at bounding box center [439, 394] width 3 height 10
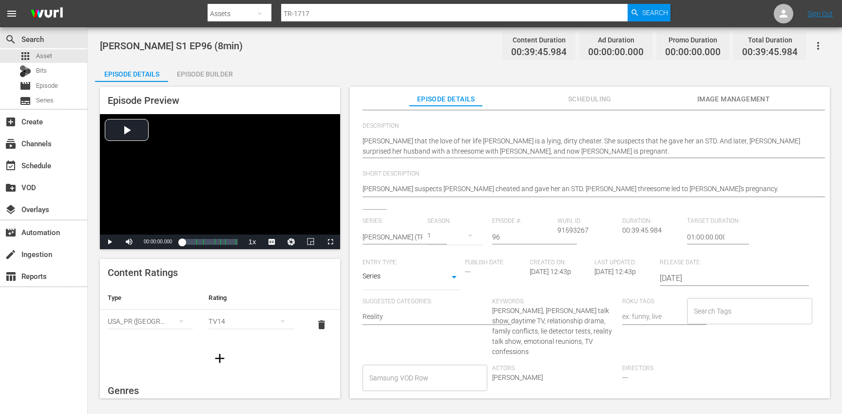
scroll to position [129, 0]
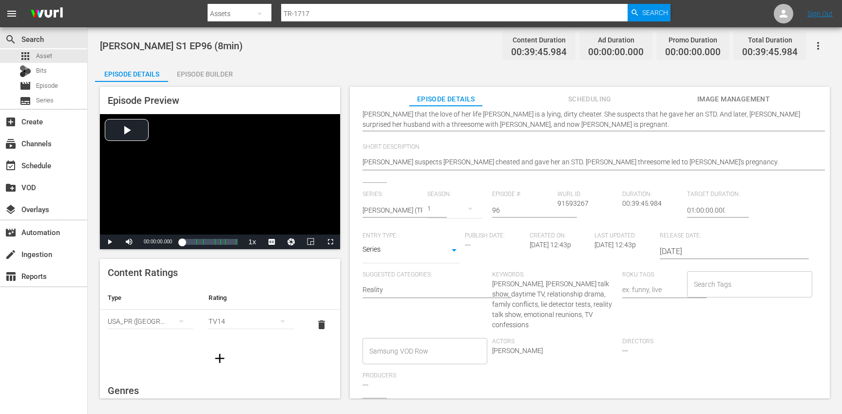
click at [725, 292] on input "Search Tags" at bounding box center [742, 284] width 102 height 18
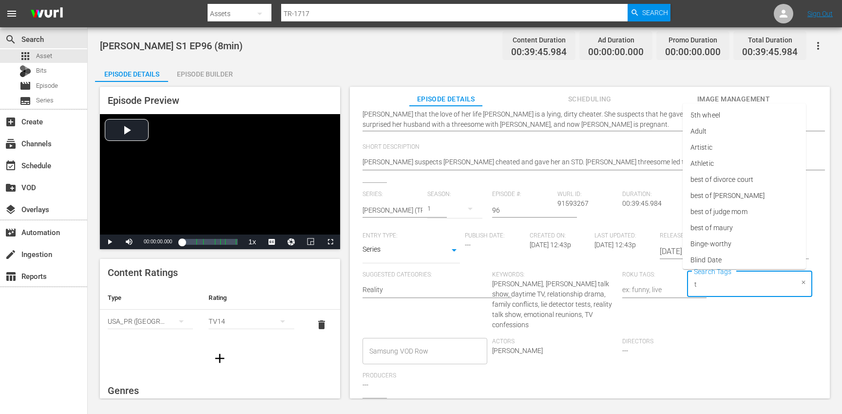
type input "tr"
click at [716, 246] on li "[PERSON_NAME]" at bounding box center [744, 244] width 123 height 16
type input "trc"
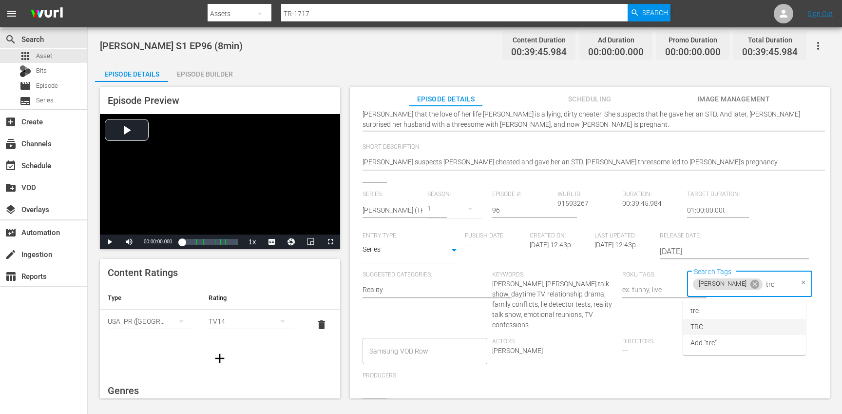
click at [709, 322] on li "TRC" at bounding box center [744, 327] width 123 height 16
type input "8"
click at [701, 310] on span "8min" at bounding box center [697, 310] width 15 height 10
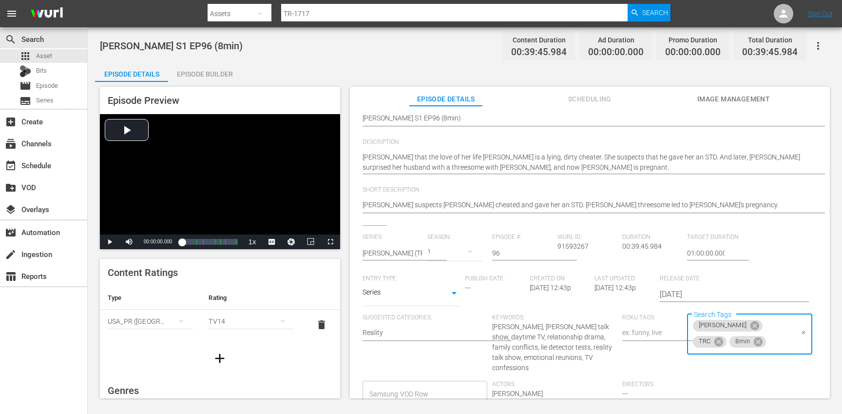
scroll to position [0, 0]
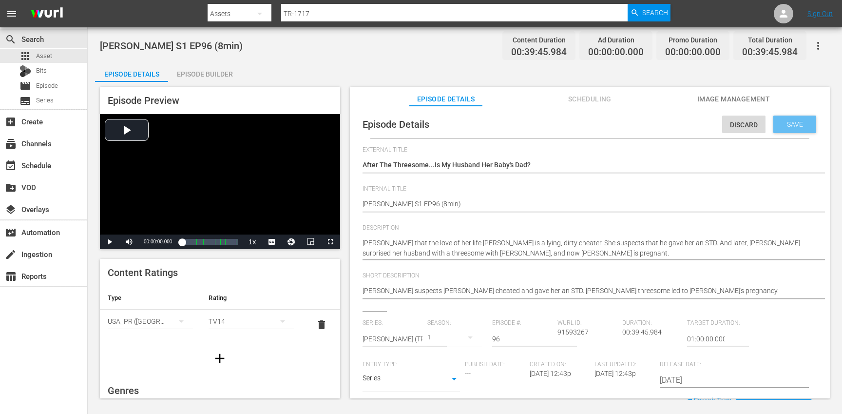
click at [782, 128] on div "Save" at bounding box center [794, 124] width 43 height 18
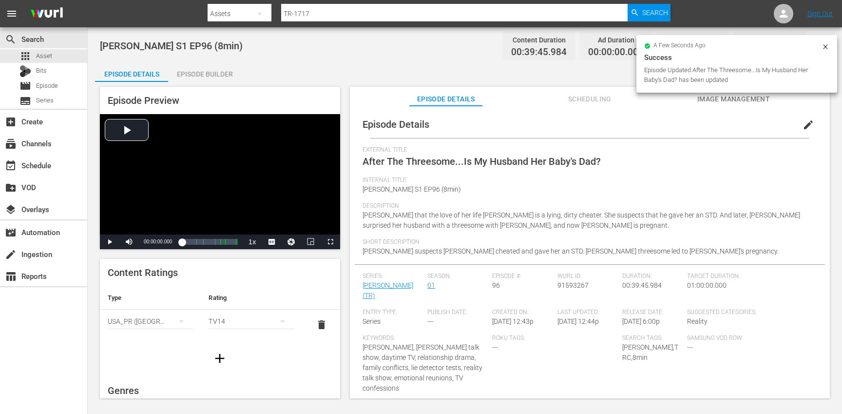
click at [212, 361] on icon "button" at bounding box center [220, 358] width 16 height 16
click at [145, 346] on div "simple table" at bounding box center [150, 351] width 85 height 27
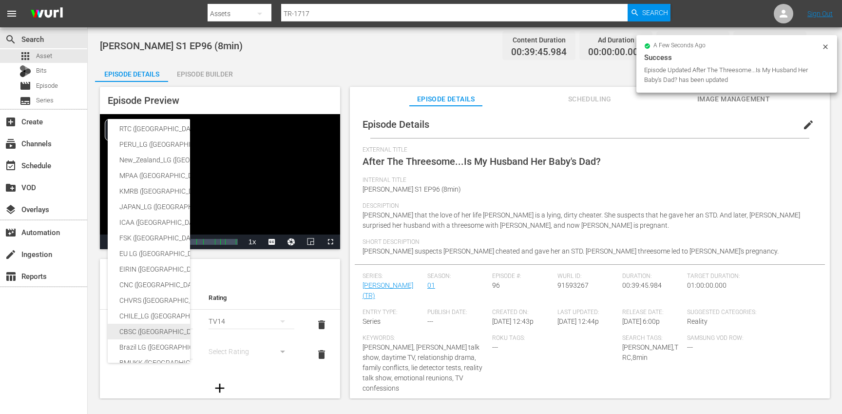
drag, startPoint x: 151, startPoint y: 330, endPoint x: 193, endPoint y: 347, distance: 45.9
click at [152, 330] on div "CBSC ([GEOGRAPHIC_DATA])" at bounding box center [238, 331] width 239 height 16
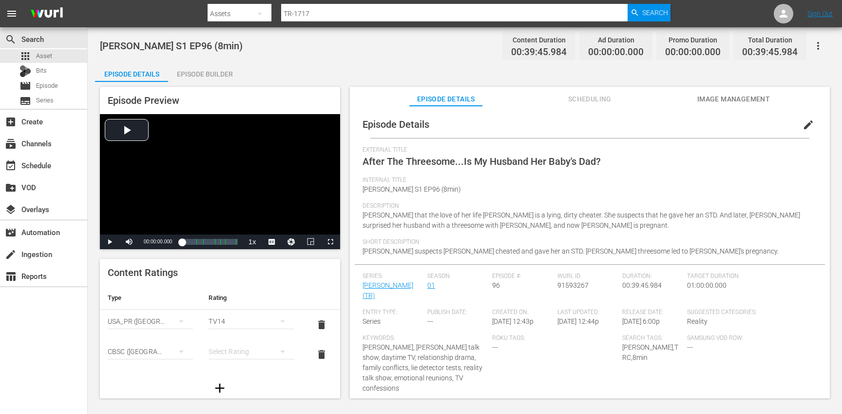
click at [237, 350] on div "SNJ ([GEOGRAPHIC_DATA]) SAMSUNG_NZ ([GEOGRAPHIC_DATA]) SAMSUNG ([GEOGRAPHIC_DAT…" at bounding box center [421, 207] width 842 height 414
click at [242, 348] on div "simple table" at bounding box center [251, 351] width 85 height 27
click at [236, 334] on div "14+" at bounding box center [246, 331] width 59 height 16
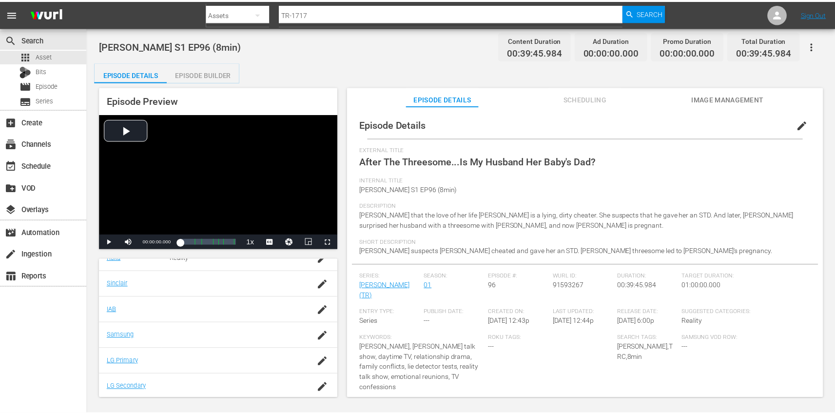
scroll to position [239, 0]
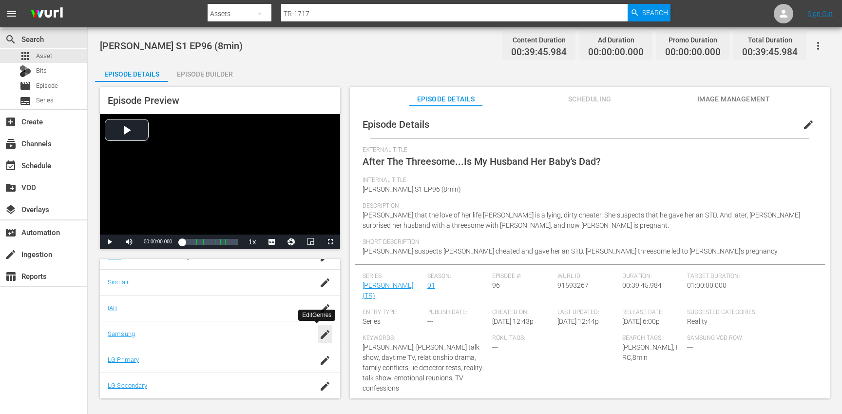
click at [319, 334] on icon "button" at bounding box center [325, 334] width 12 height 12
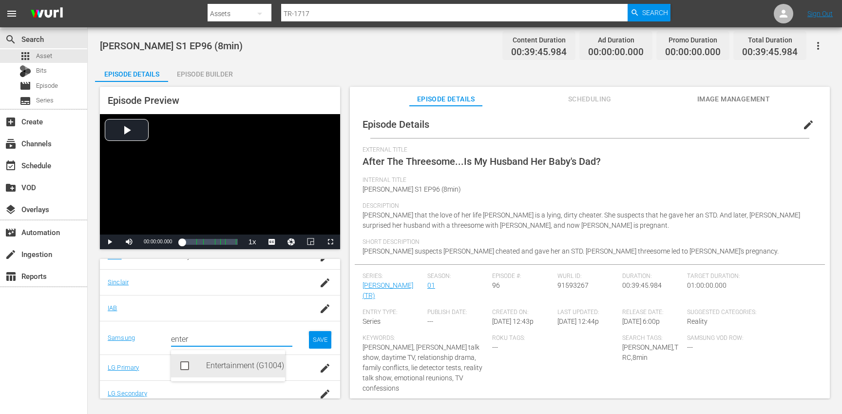
click at [220, 366] on div "Entertainment (G1004)" at bounding box center [241, 365] width 71 height 23
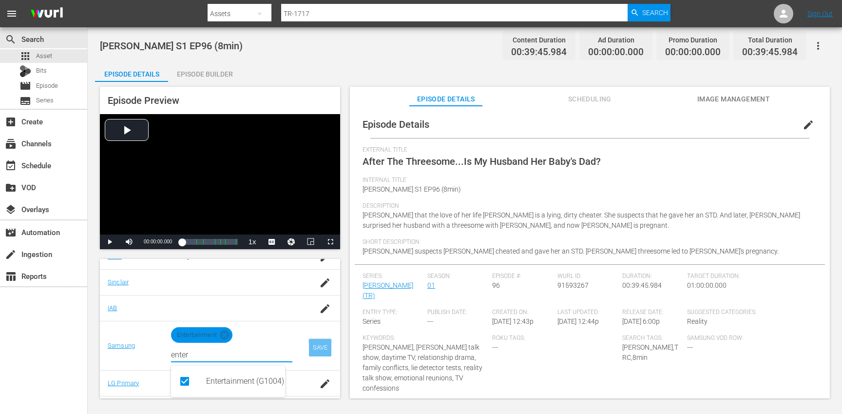
type input "enter"
click at [310, 353] on div "SAVE" at bounding box center [320, 348] width 22 height 18
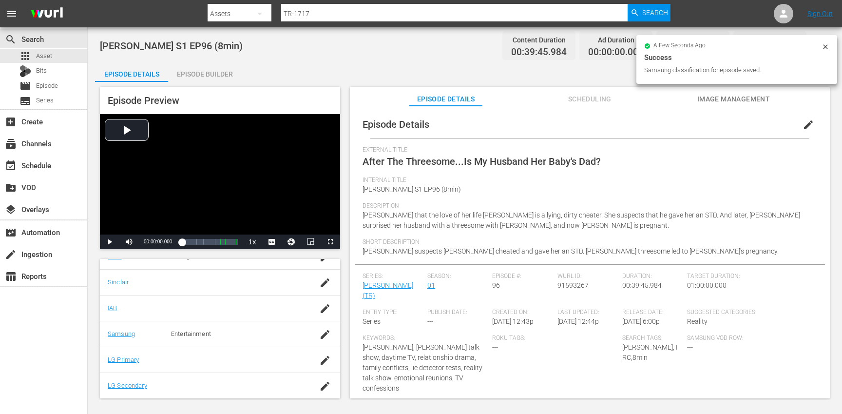
click at [213, 73] on div "Episode Builder" at bounding box center [204, 73] width 73 height 23
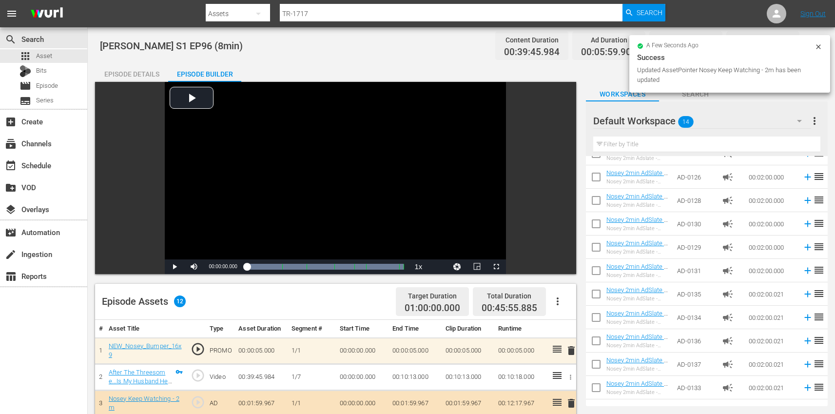
click at [130, 68] on div "Episode Details" at bounding box center [131, 73] width 73 height 23
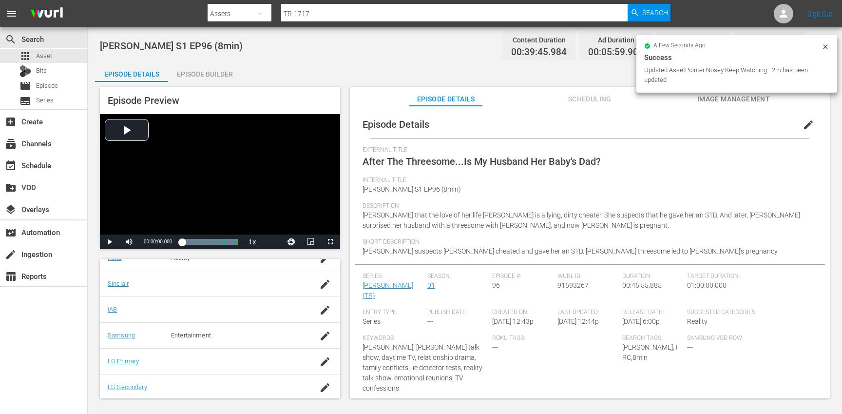
scroll to position [239, 0]
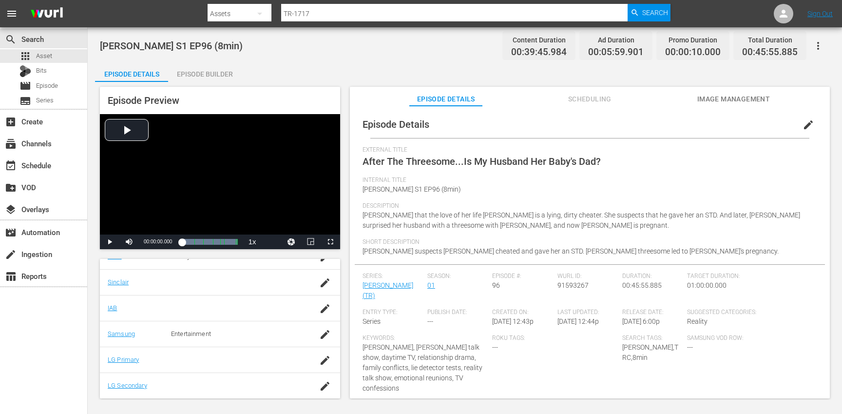
click at [827, 46] on button "button" at bounding box center [817, 45] width 23 height 23
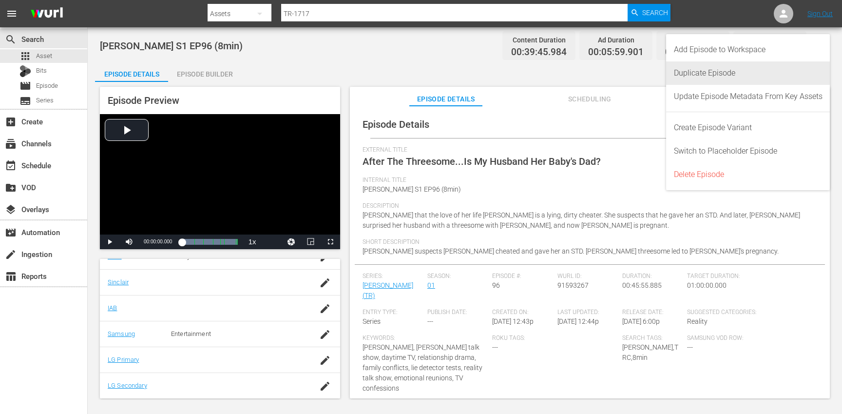
click at [756, 76] on div "Duplicate Episode" at bounding box center [748, 72] width 149 height 23
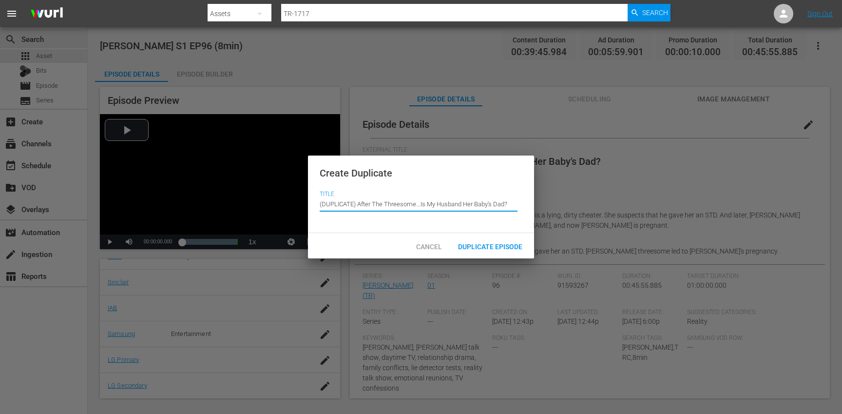
drag, startPoint x: 344, startPoint y: 184, endPoint x: 343, endPoint y: 174, distance: 9.8
click at [341, 176] on div "Create Duplicate Title Episode Title (DUPLICATE) After The Threesome...Is My Hu…" at bounding box center [421, 194] width 226 height 78
type input "After The Threesome...Is My Husband Her Baby's Dad?"
click at [495, 244] on span "Duplicate Episode" at bounding box center [490, 247] width 80 height 8
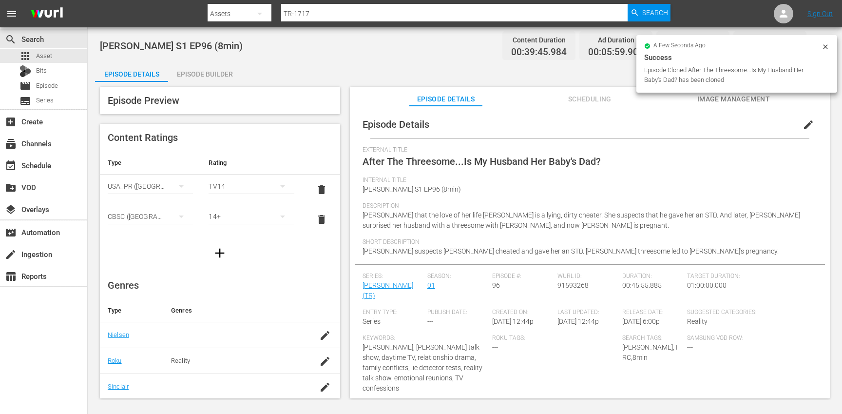
click at [802, 124] on span "edit" at bounding box center [808, 125] width 12 height 12
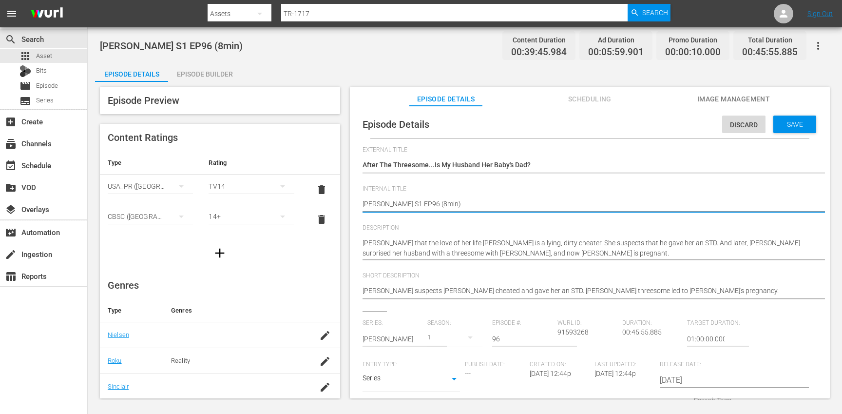
type textarea "[PERSON_NAME] S1 EP96 (min)"
type textarea "[PERSON_NAME] S1 EP96 (1min)"
type textarea "[PERSON_NAME] S1 EP96 (10min)"
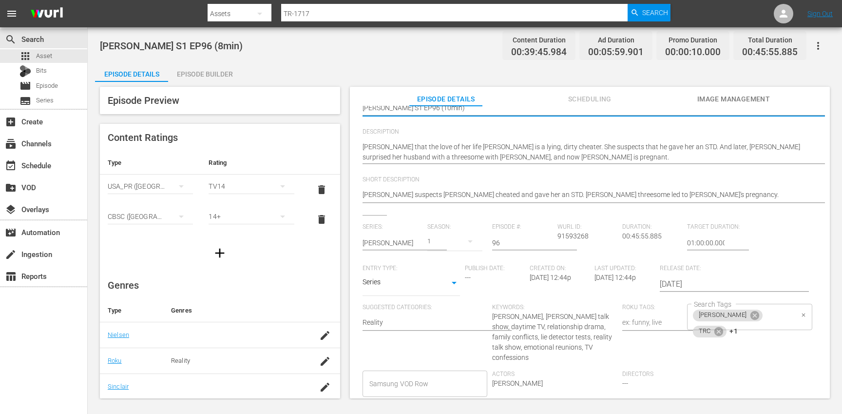
scroll to position [149, 0]
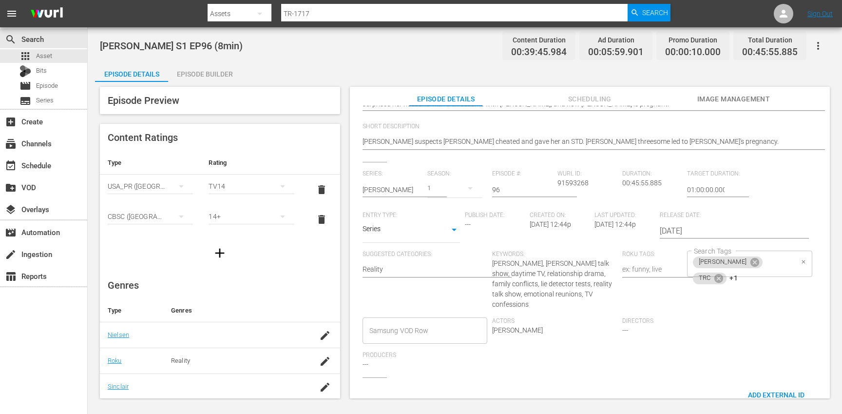
click at [783, 265] on div "[PERSON_NAME] TRC +1 Search Tags" at bounding box center [749, 263] width 125 height 26
type textarea "[PERSON_NAME] S1 EP96 (10min)"
click at [723, 273] on icon at bounding box center [718, 277] width 9 height 9
click at [725, 273] on icon at bounding box center [721, 277] width 9 height 9
type input "10"
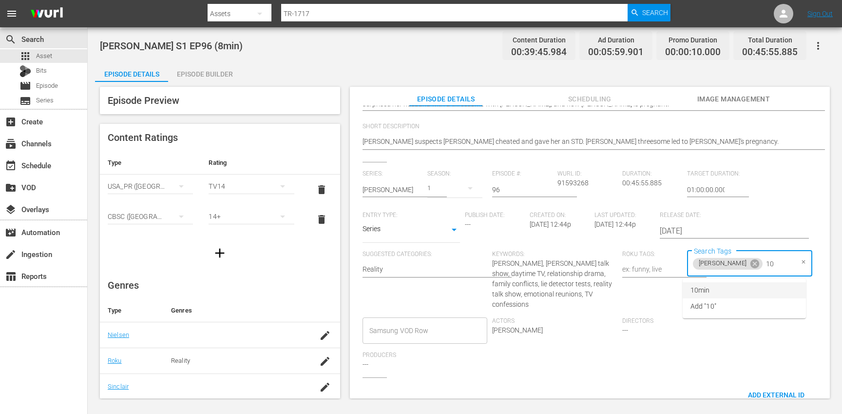
click at [730, 291] on li "10min" at bounding box center [744, 290] width 123 height 16
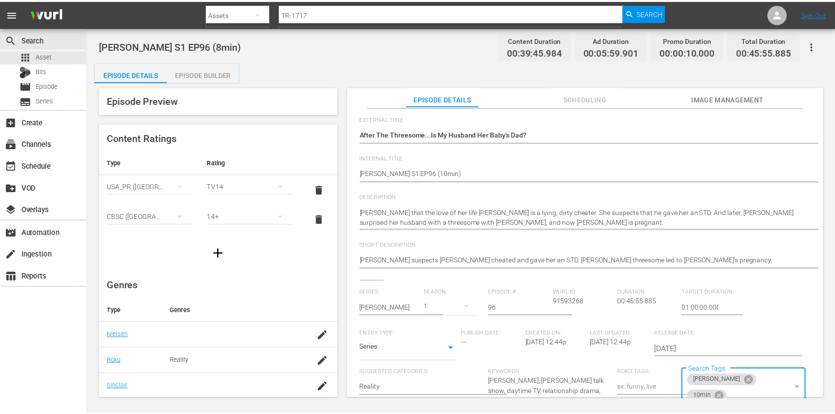
scroll to position [0, 0]
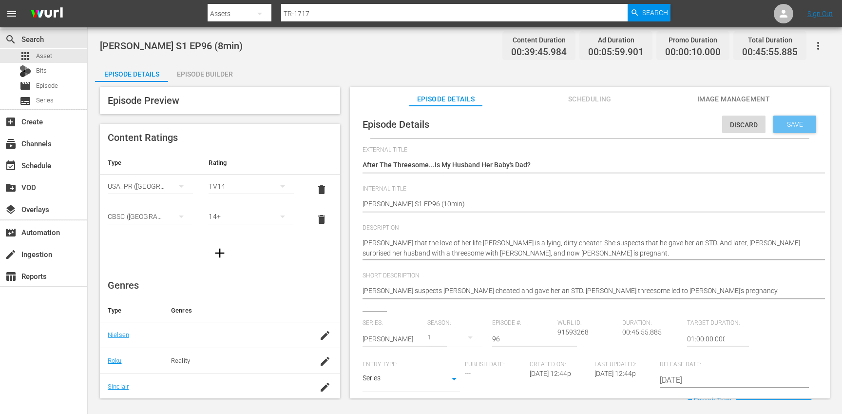
click at [790, 123] on span "Save" at bounding box center [795, 124] width 32 height 8
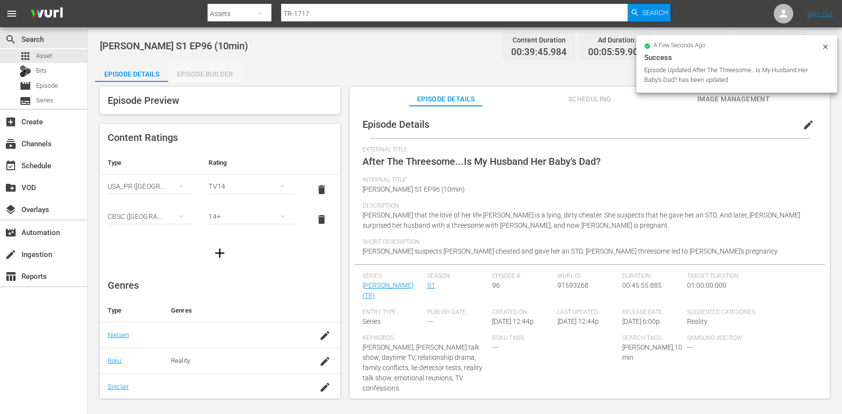
click at [202, 73] on div "Episode Builder" at bounding box center [204, 73] width 73 height 23
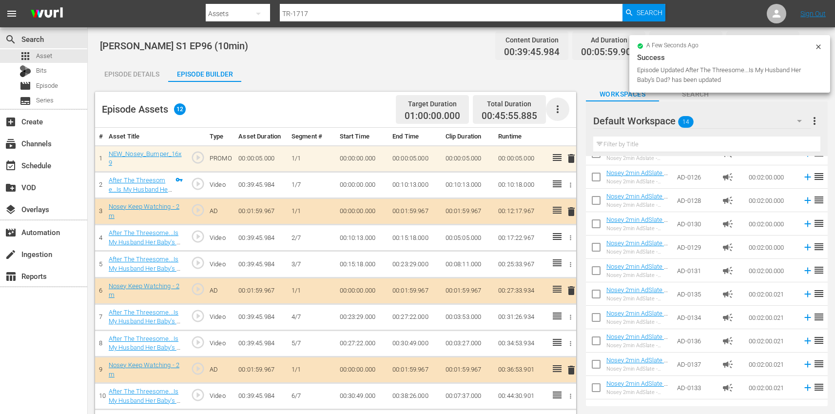
click at [559, 111] on icon "button" at bounding box center [557, 109] width 12 height 12
click at [604, 139] on div "Clear Ads" at bounding box center [586, 136] width 66 height 23
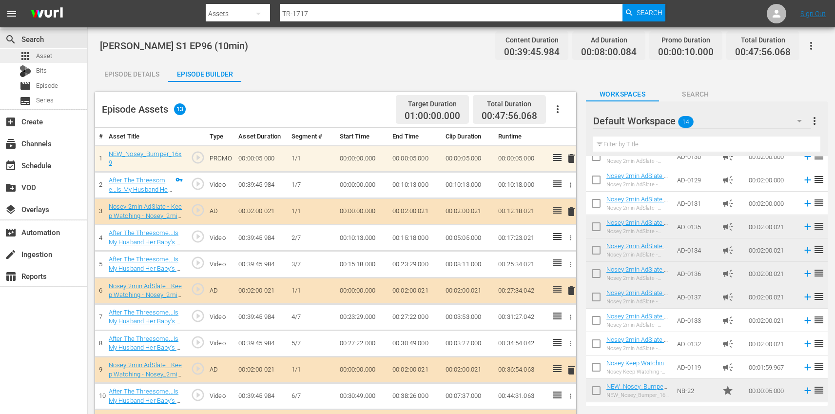
click at [52, 60] on div "apps Asset" at bounding box center [43, 56] width 87 height 14
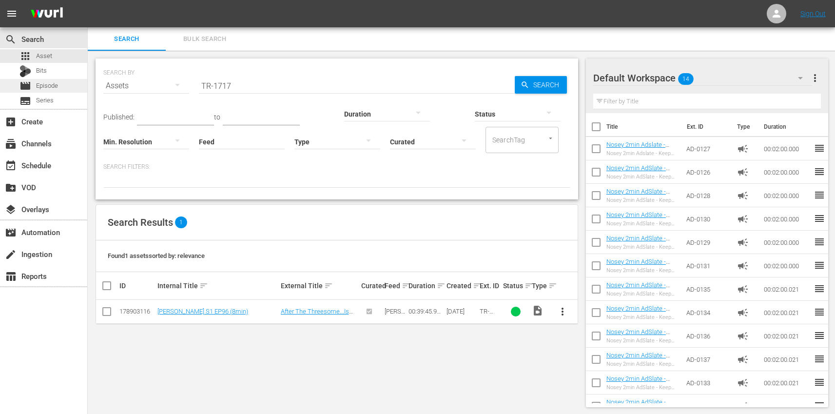
click at [63, 88] on div "movie Episode" at bounding box center [43, 86] width 87 height 14
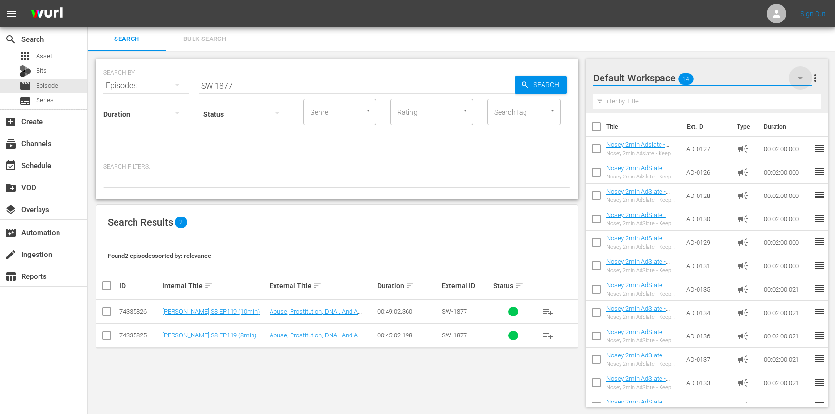
click at [796, 76] on icon "button" at bounding box center [800, 78] width 12 height 12
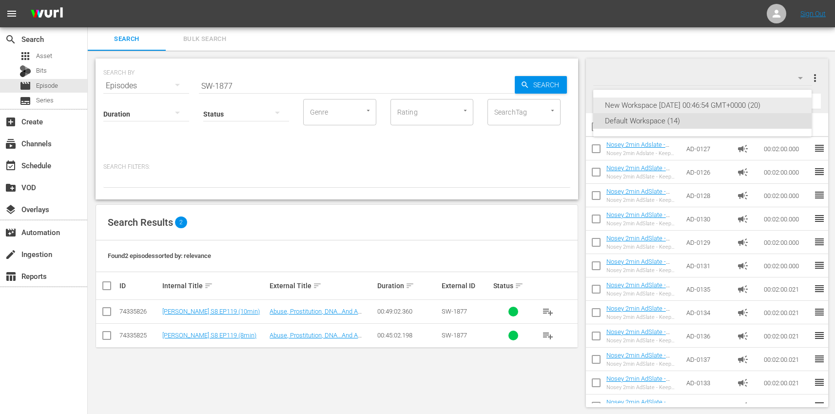
click at [674, 105] on div "New Workspace [DATE] 00:46:54 GMT+0000 (20)" at bounding box center [702, 105] width 195 height 16
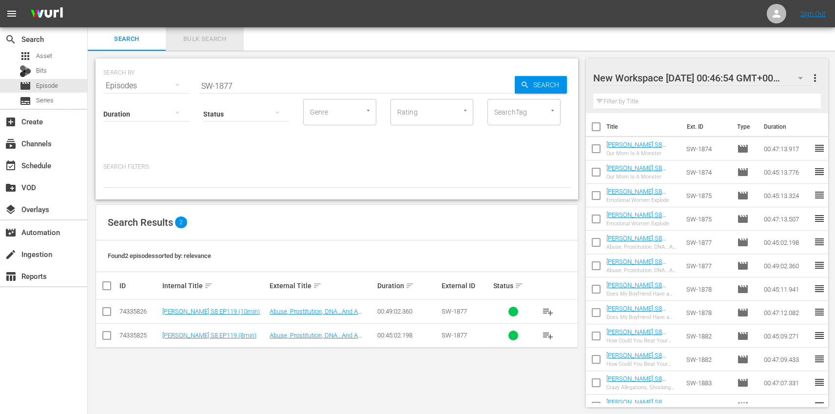
click at [212, 38] on span "Bulk Search" at bounding box center [204, 39] width 66 height 11
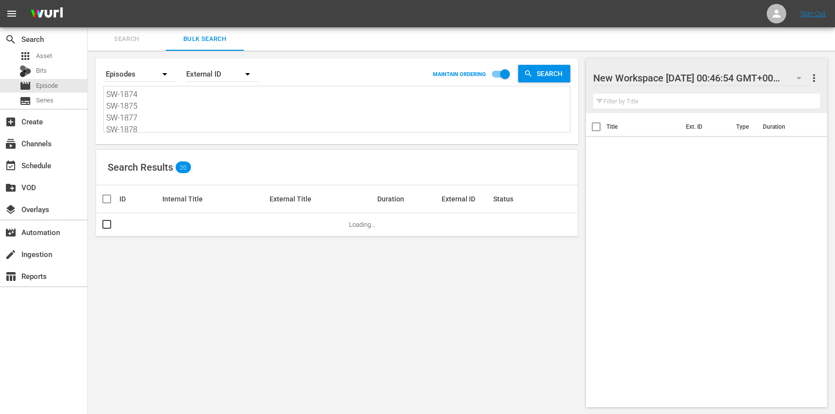
click at [206, 106] on textarea "SW-1874 SW-1875 SW-1877 SW-1878 SW-1882 SW-1883 SW-1887 SW-1891 SW-1892 SW-1899" at bounding box center [337, 111] width 463 height 44
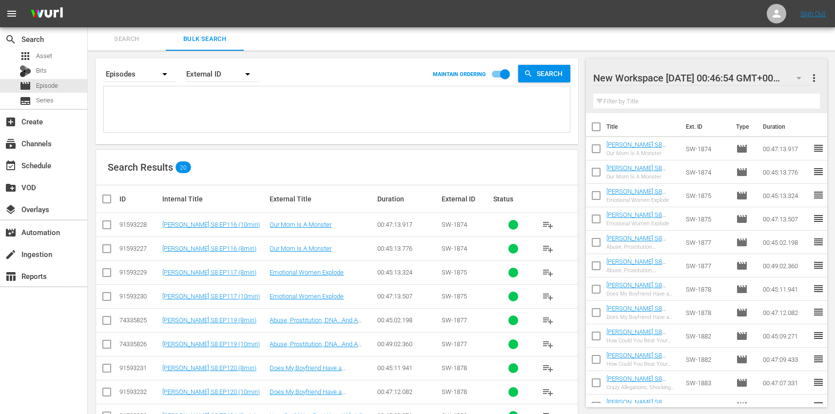
paste textarea "TR-1701 TR-1703 TR-1704 TR-1706 TR-1708 TR-1709 TR-1712 TR-1713 TR-1716 TR-1717"
type textarea "TR-1701 TR-1703 TR-1704 TR-1706 TR-1708 TR-1709 TR-1712 TR-1713 TR-1716 TR-1717"
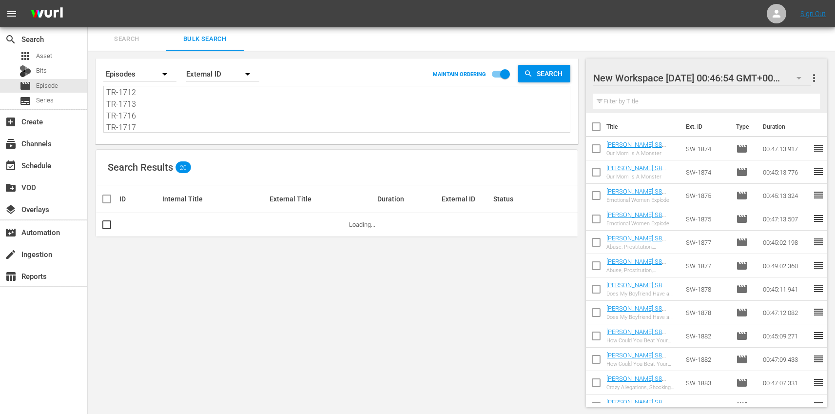
type textarea "TR-1701 TR-1703 TR-1704 TR-1706 TR-1708 TR-1709 TR-1712 TR-1713 TR-1716 TR-1717"
click at [596, 125] on input "checkbox" at bounding box center [596, 128] width 20 height 20
checkbox input "true"
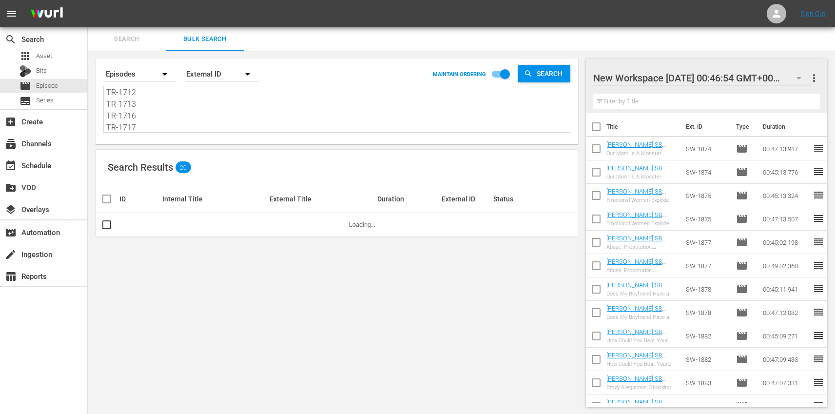
checkbox input "true"
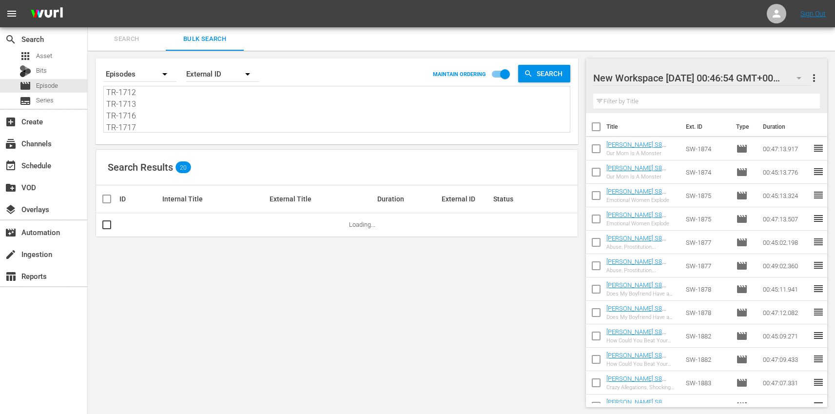
checkbox input "true"
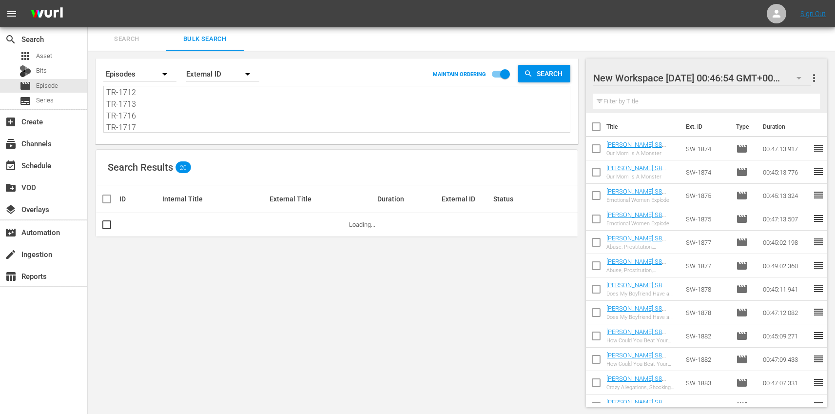
checkbox input "true"
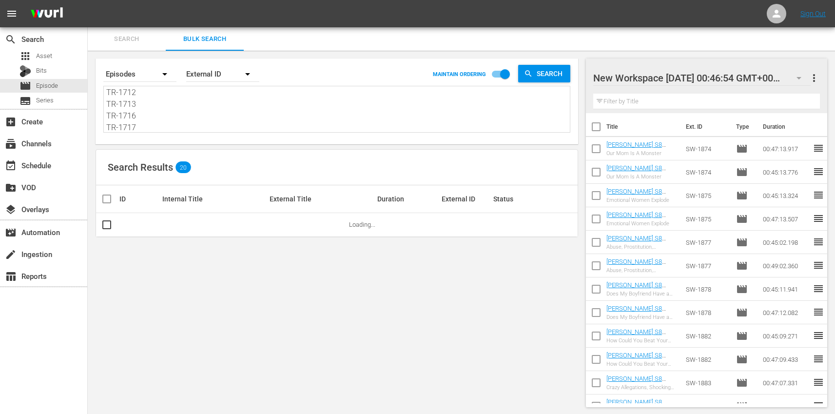
checkbox input "true"
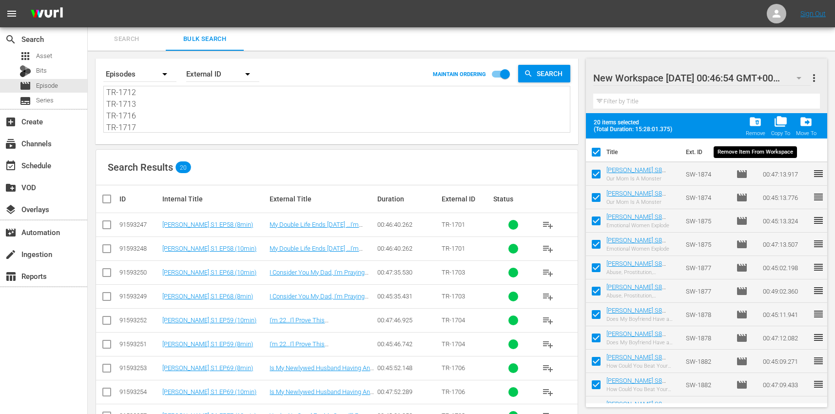
click at [759, 123] on span "folder_delete" at bounding box center [754, 121] width 13 height 13
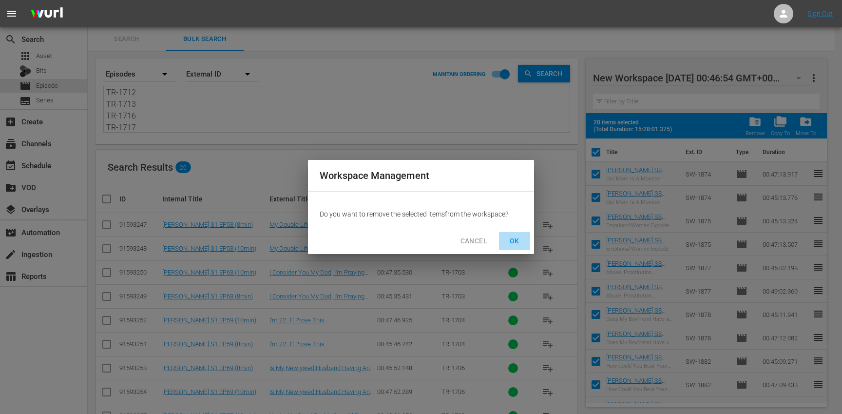
click at [510, 246] on span "OK" at bounding box center [515, 241] width 16 height 12
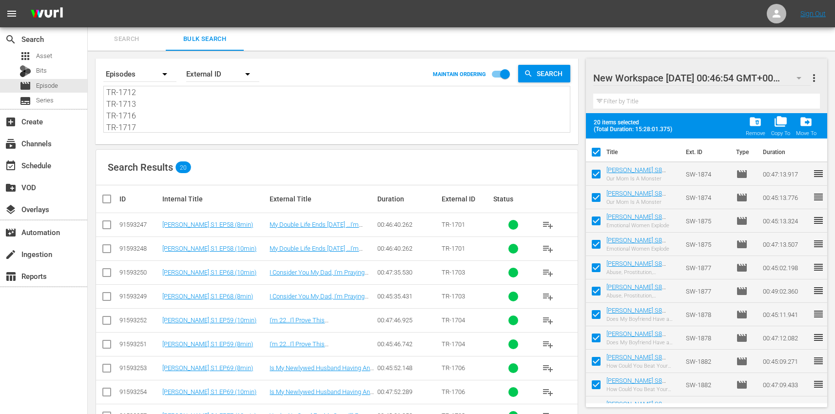
checkbox input "false"
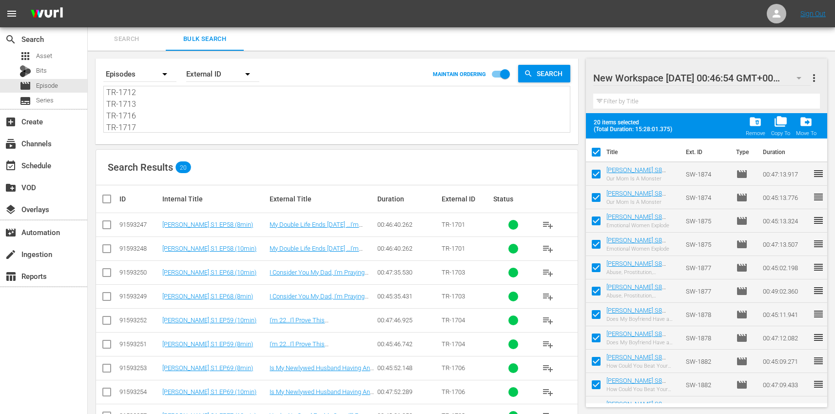
checkbox input "false"
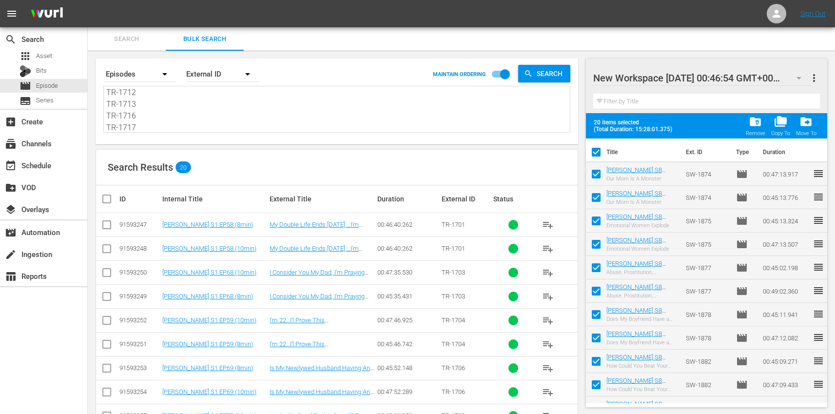
checkbox input "false"
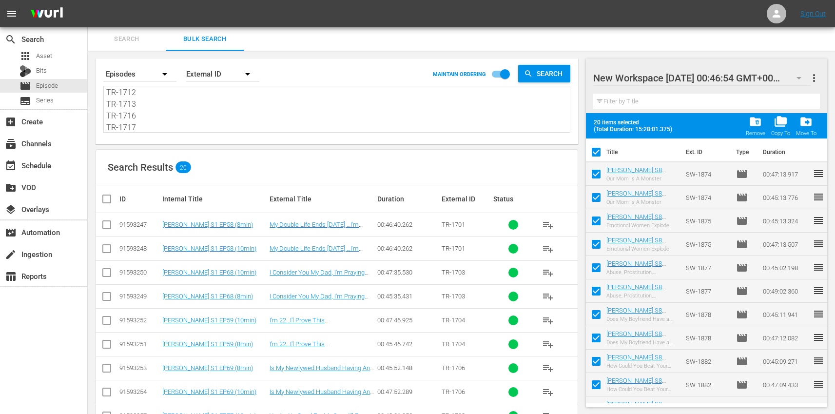
checkbox input "false"
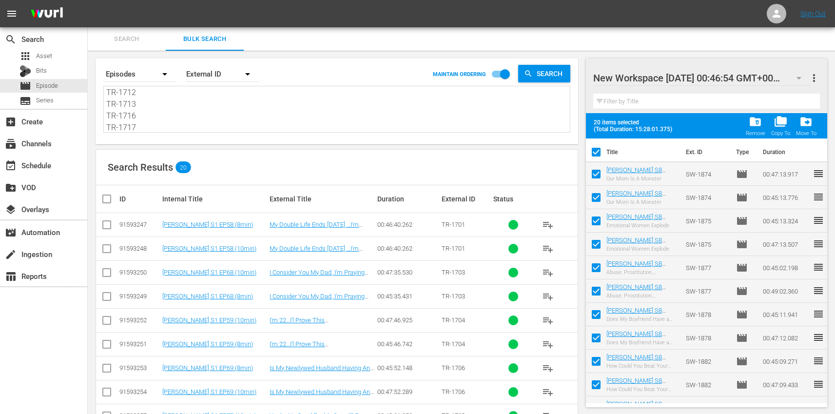
checkbox input "false"
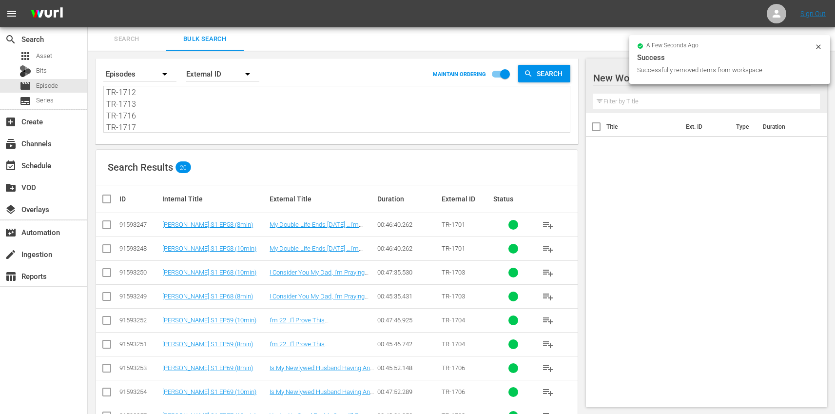
click at [108, 197] on input "checkbox" at bounding box center [110, 199] width 19 height 12
checkbox input "true"
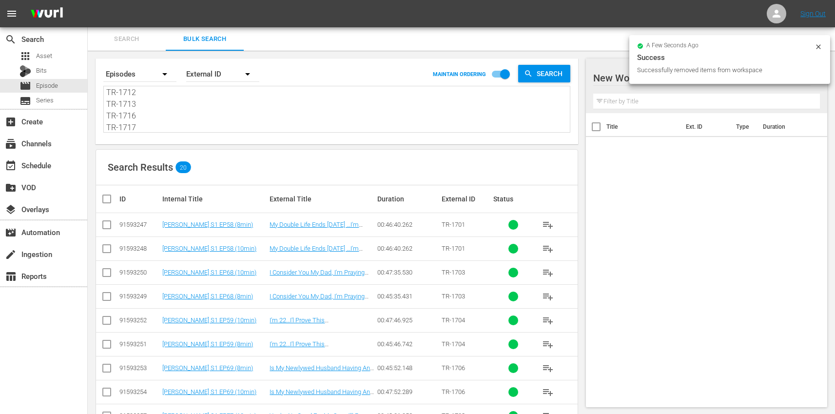
checkbox input "true"
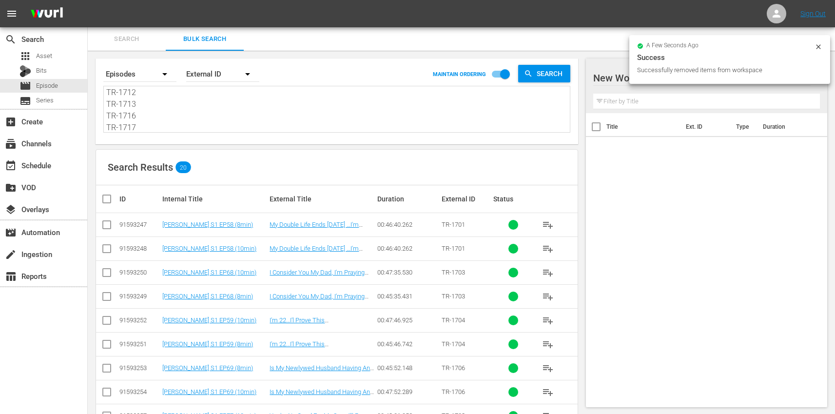
checkbox input "true"
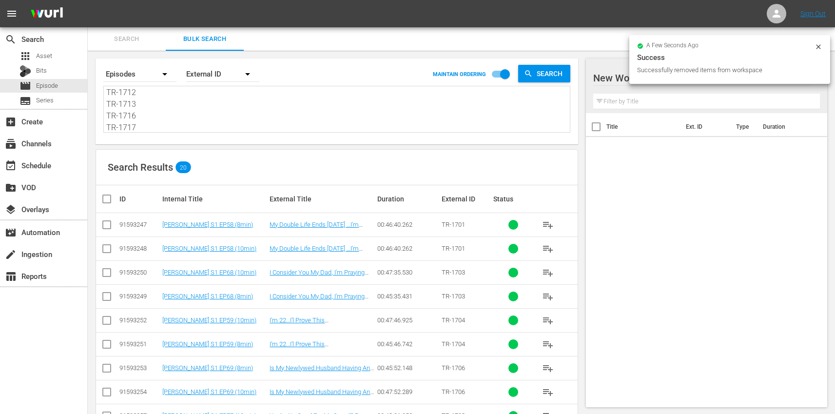
checkbox input "true"
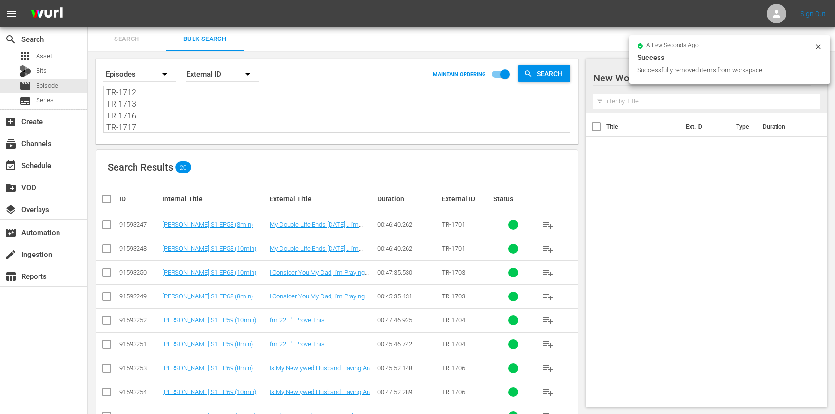
checkbox input "true"
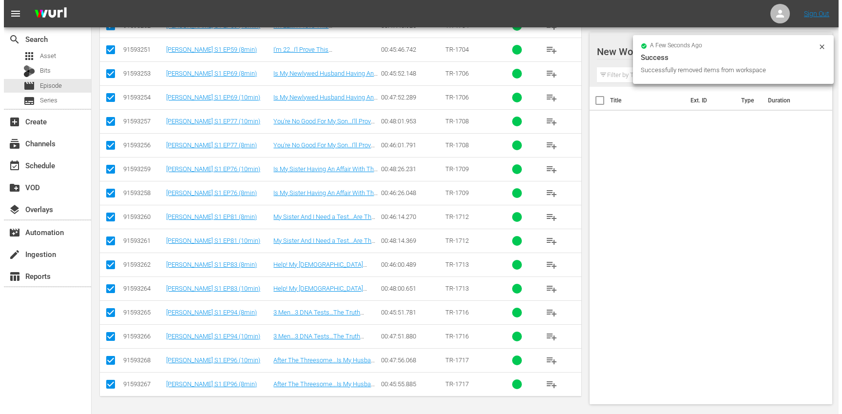
scroll to position [0, 0]
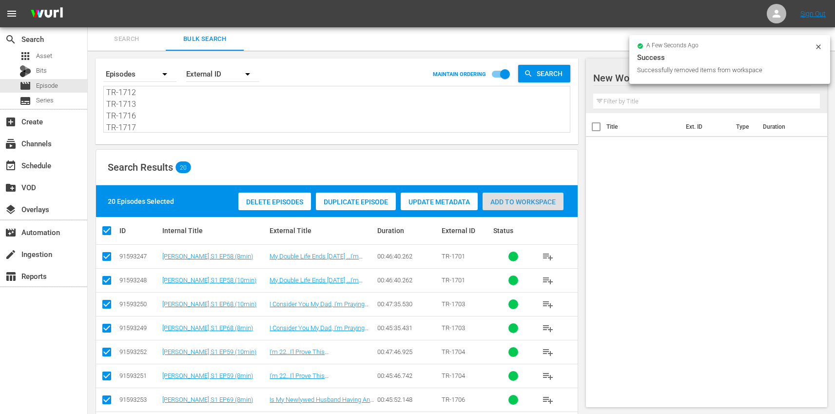
click at [533, 203] on span "Add to Workspace" at bounding box center [522, 202] width 81 height 8
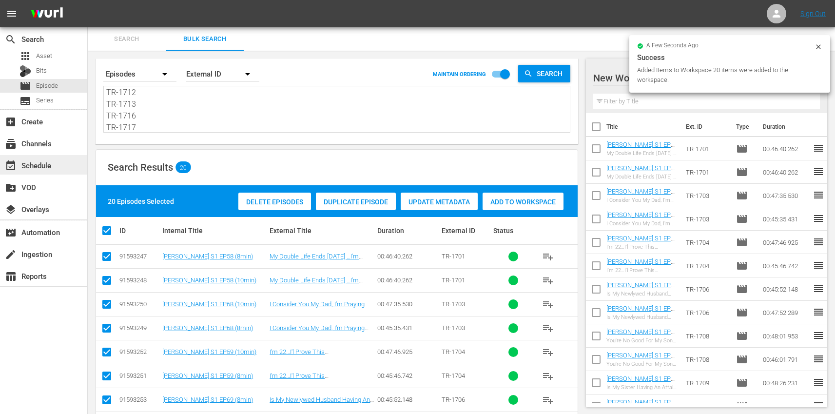
click at [43, 156] on div "event_available Schedule" at bounding box center [43, 164] width 87 height 19
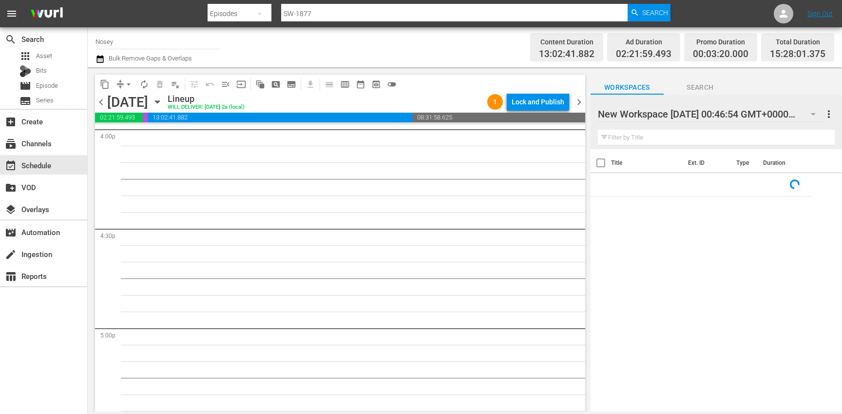
scroll to position [2828, 0]
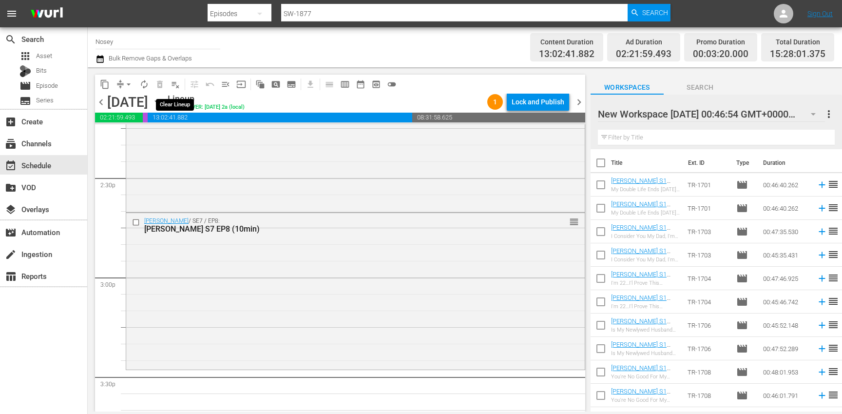
click at [176, 85] on span "playlist_remove_outlined" at bounding box center [176, 84] width 10 height 10
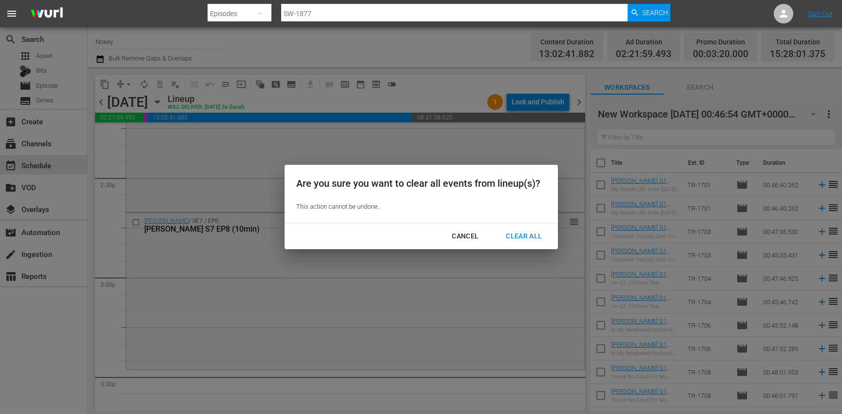
click at [519, 236] on div "Clear All" at bounding box center [524, 236] width 52 height 12
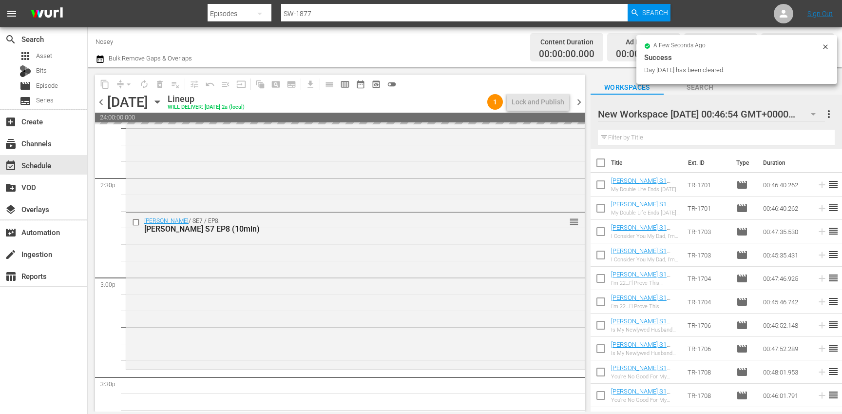
scroll to position [2994, 0]
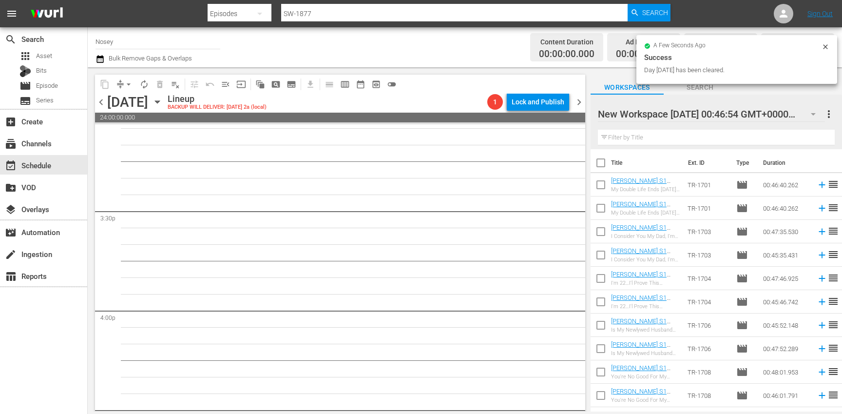
click at [600, 165] on input "checkbox" at bounding box center [600, 164] width 20 height 20
checkbox input "true"
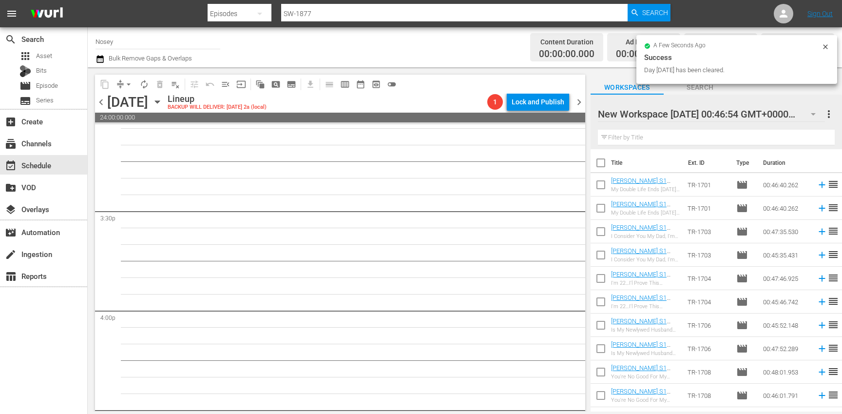
checkbox input "true"
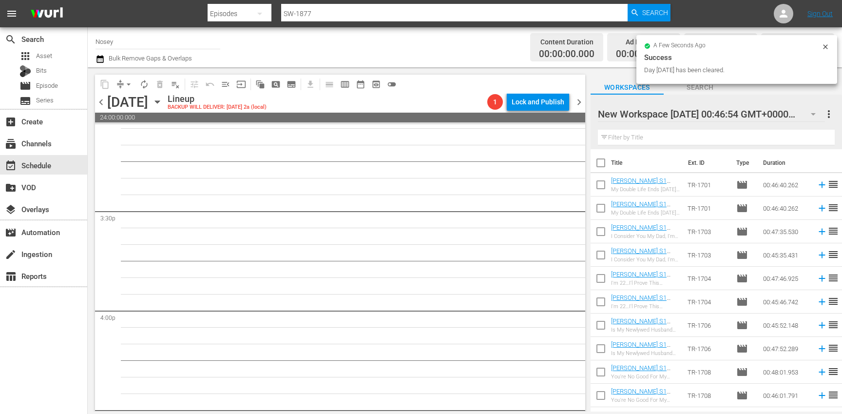
checkbox input "true"
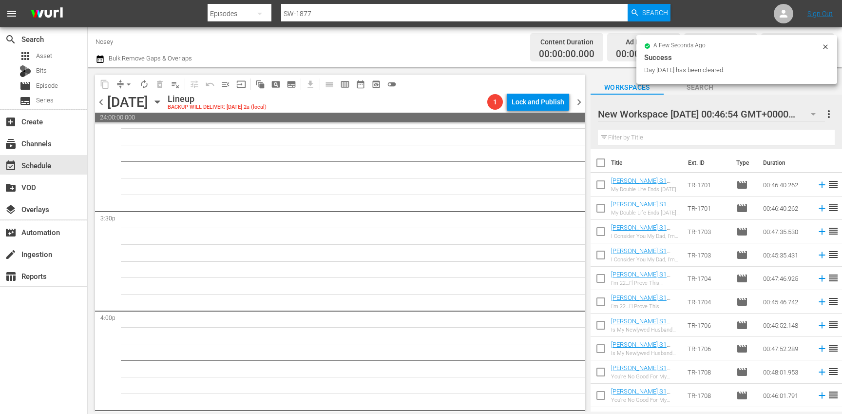
checkbox input "true"
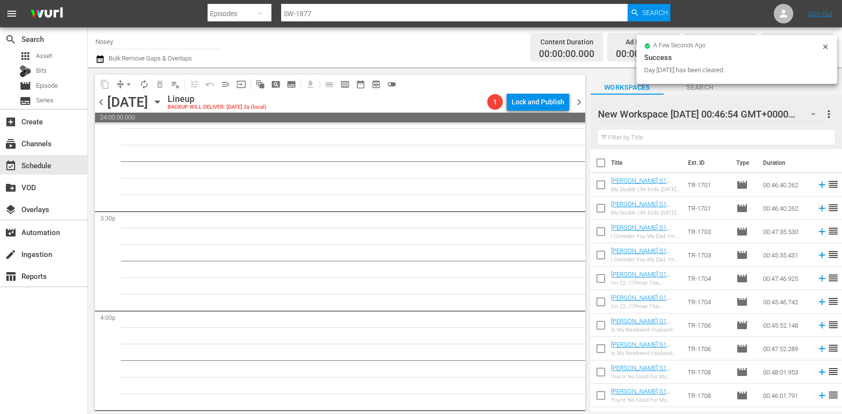
checkbox input "true"
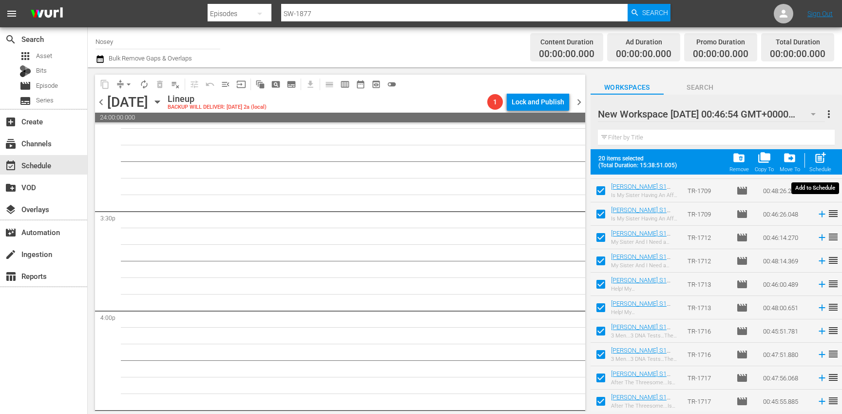
click at [815, 157] on span "post_add" at bounding box center [820, 157] width 13 height 13
checkbox input "false"
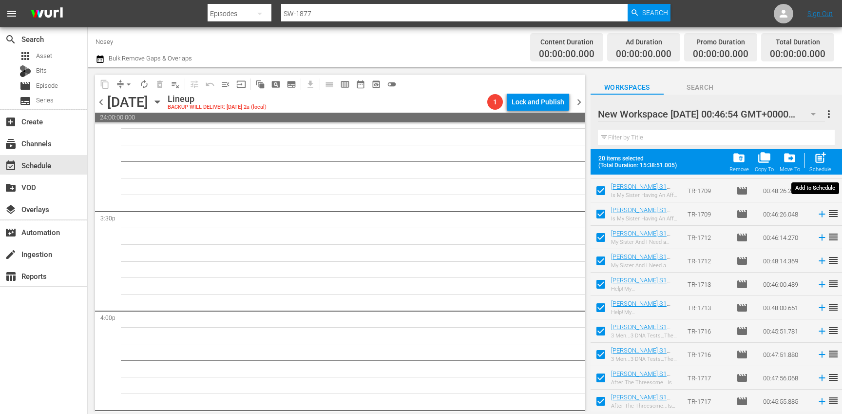
checkbox input "false"
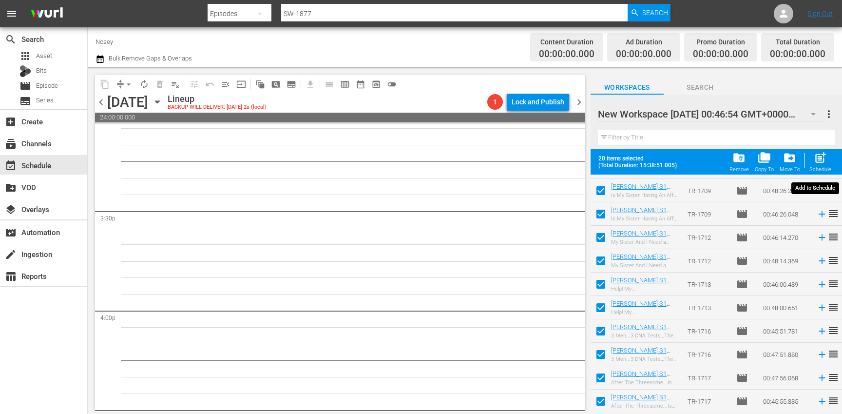
checkbox input "false"
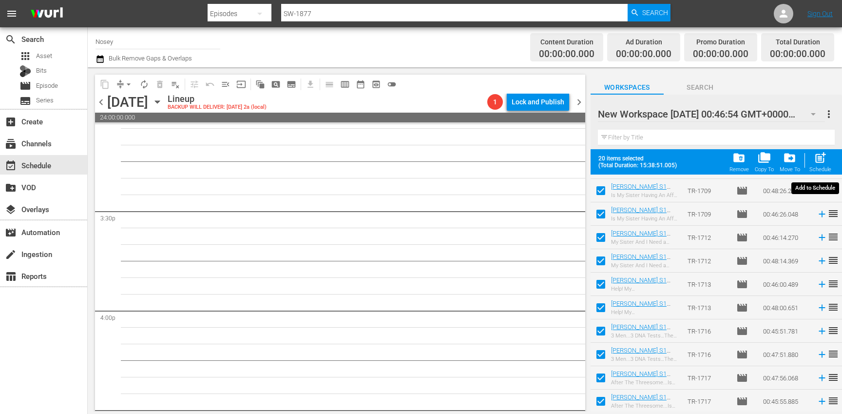
checkbox input "false"
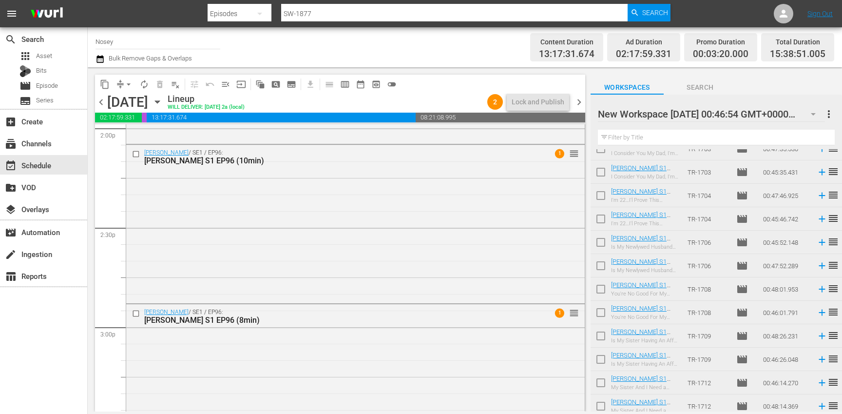
scroll to position [0, 0]
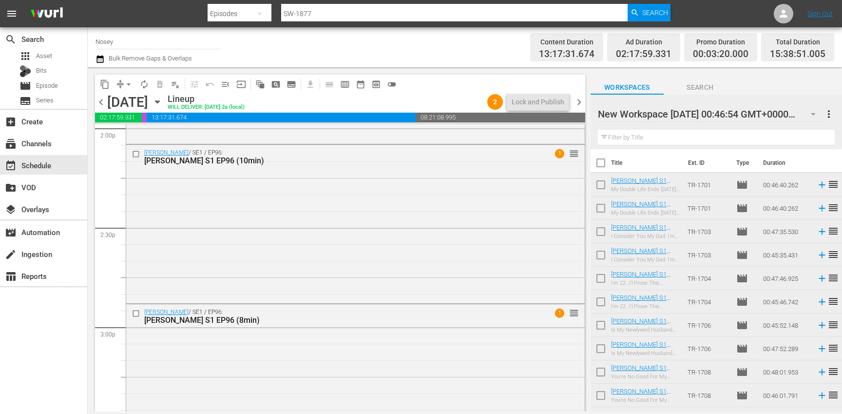
click at [600, 163] on input "checkbox" at bounding box center [600, 164] width 20 height 20
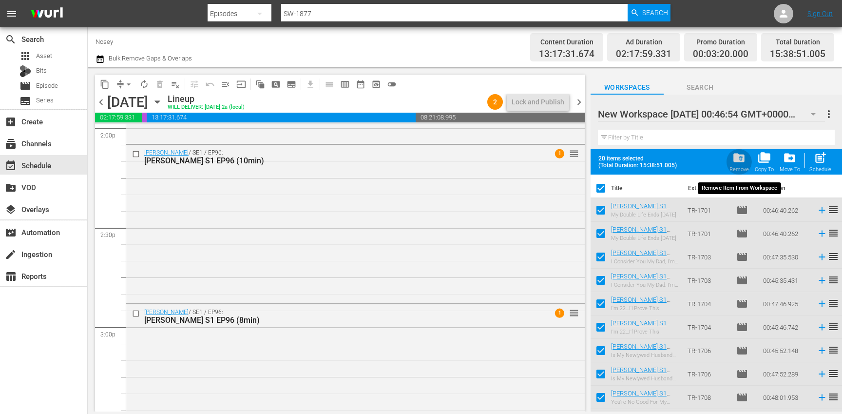
click at [744, 161] on span "folder_delete" at bounding box center [738, 157] width 13 height 13
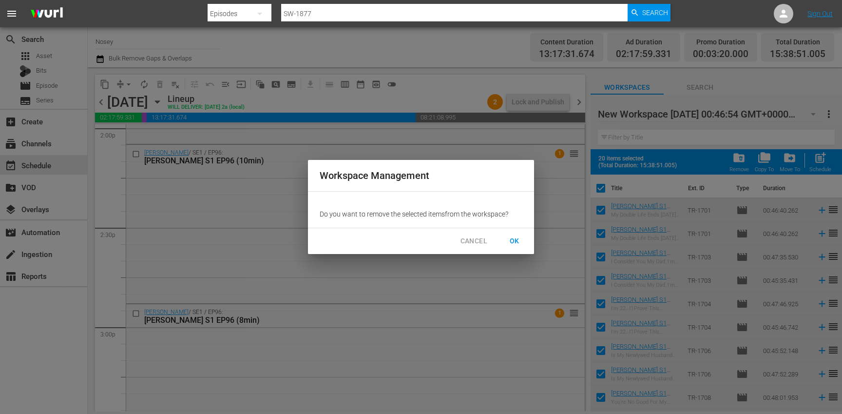
click at [514, 239] on span "OK" at bounding box center [515, 241] width 16 height 12
